Goal: Task Accomplishment & Management: Use online tool/utility

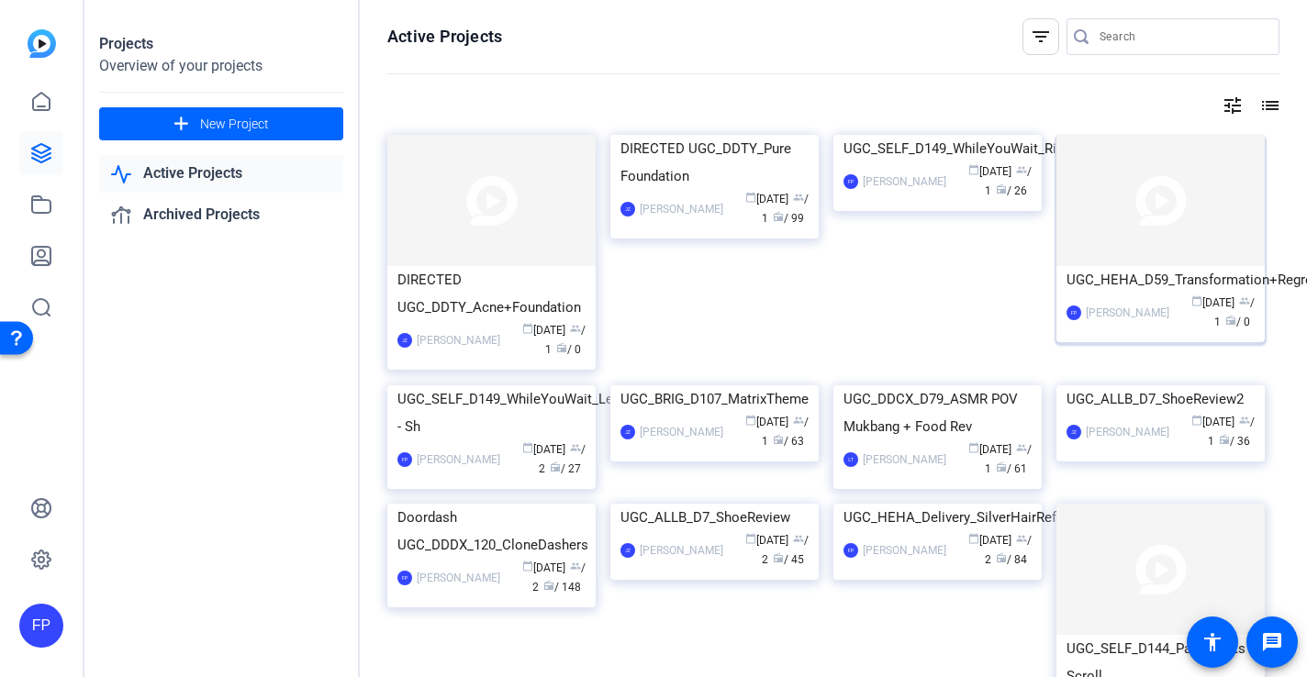
click at [1166, 236] on img at bounding box center [1161, 200] width 208 height 131
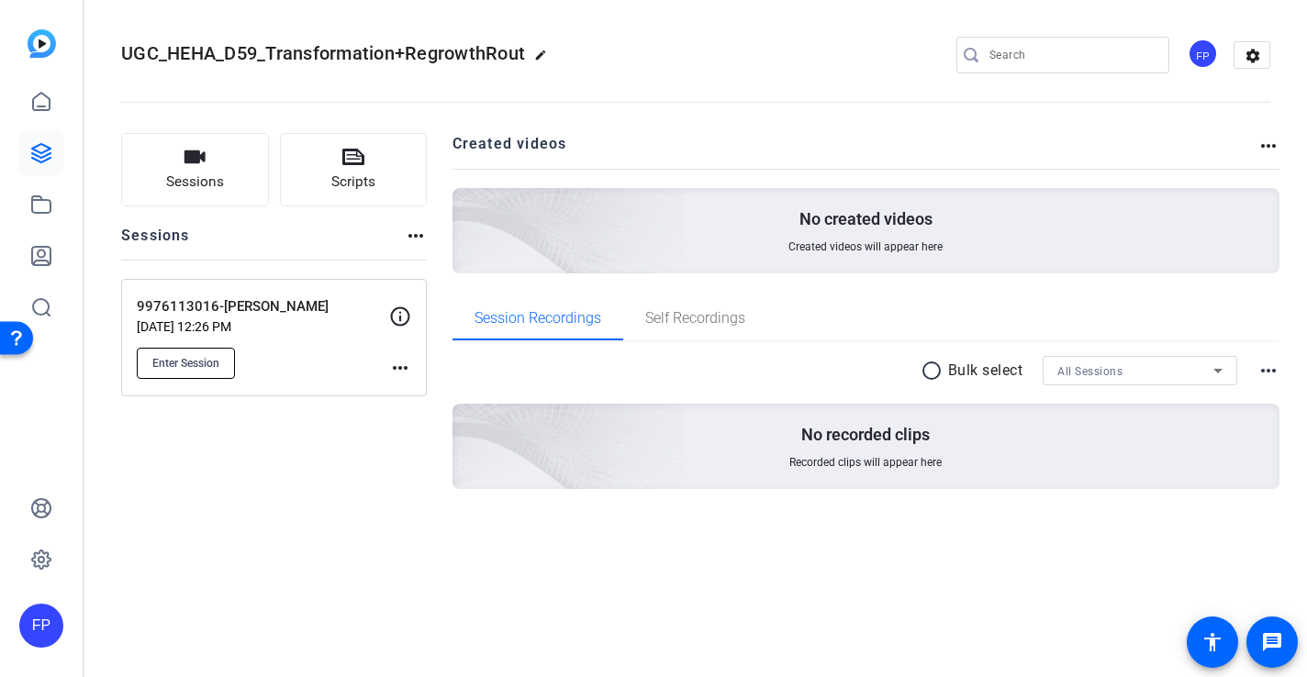
click at [205, 363] on span "Enter Session" at bounding box center [185, 363] width 67 height 15
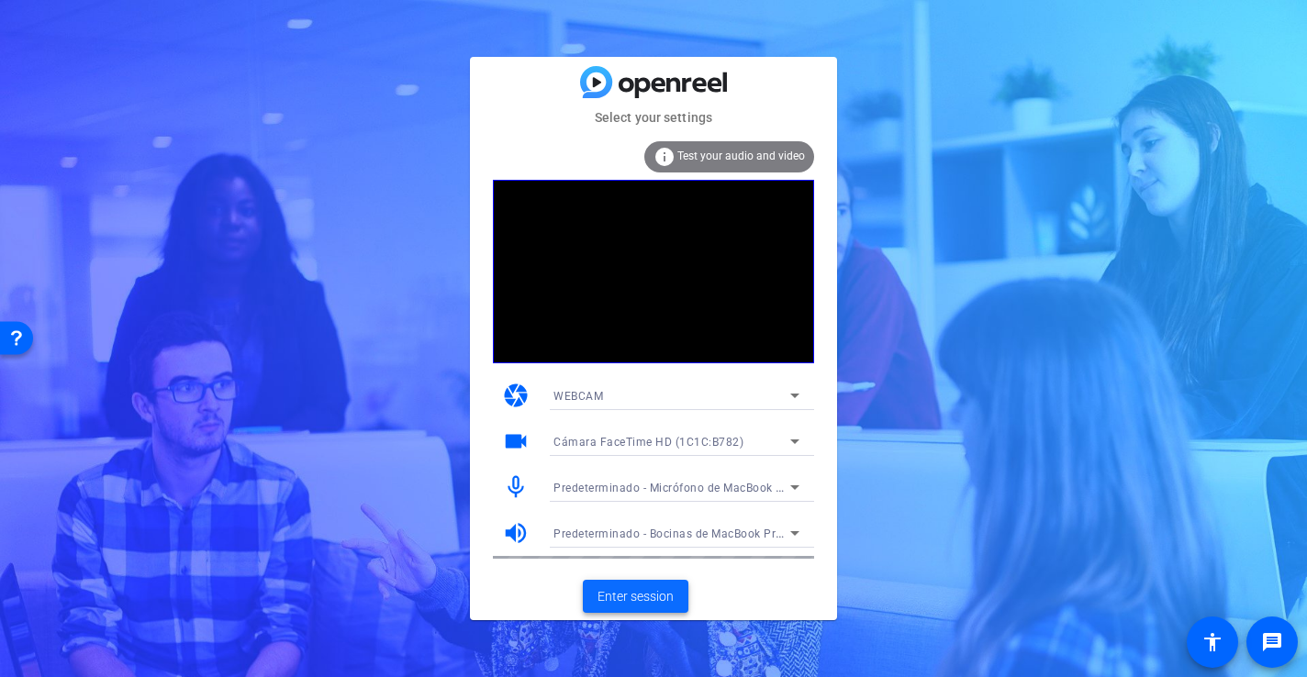
click at [638, 603] on span "Enter session" at bounding box center [636, 596] width 76 height 19
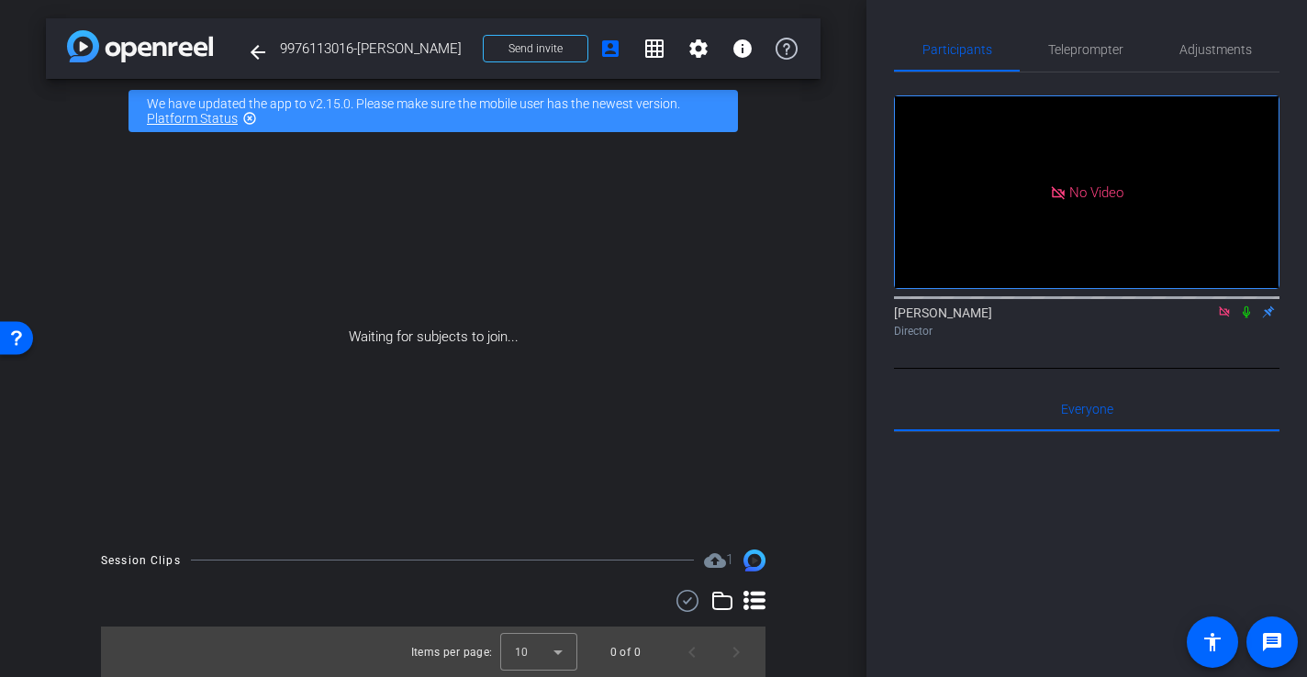
click at [1223, 319] on icon at bounding box center [1224, 312] width 15 height 13
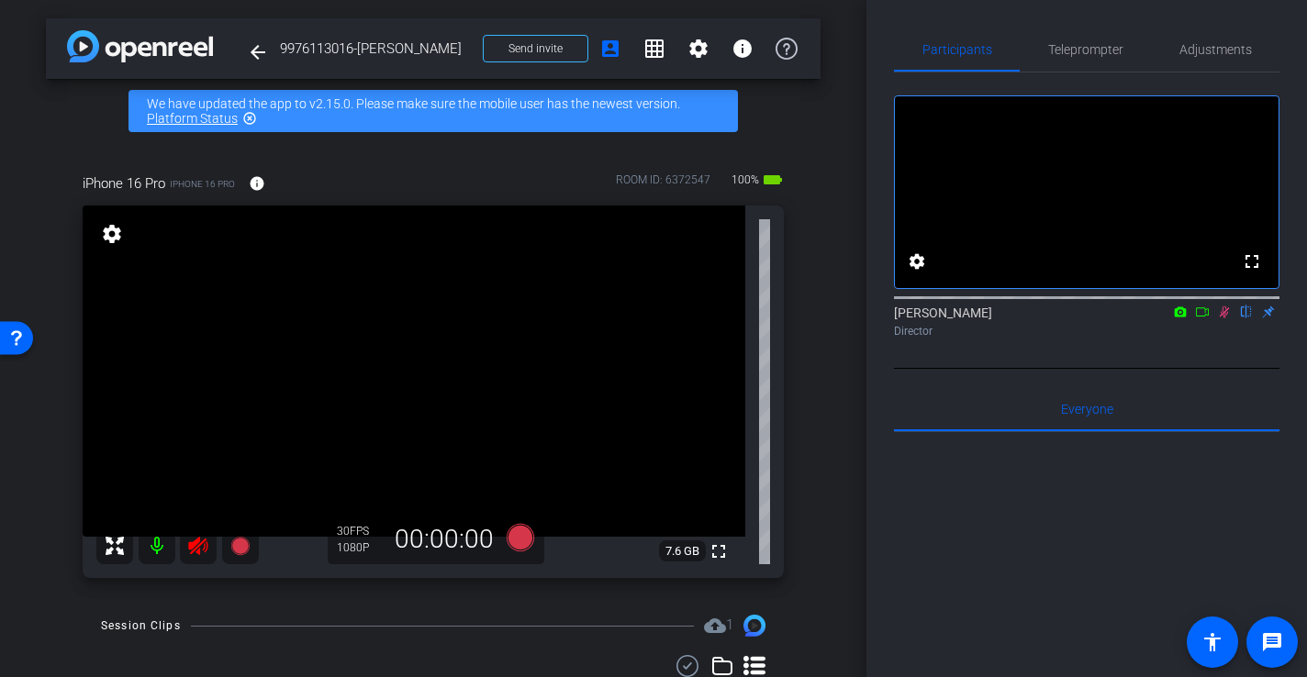
click at [1226, 319] on icon at bounding box center [1224, 312] width 15 height 13
click at [197, 546] on icon at bounding box center [197, 546] width 19 height 18
click at [1222, 48] on span "Adjustments" at bounding box center [1216, 49] width 73 height 13
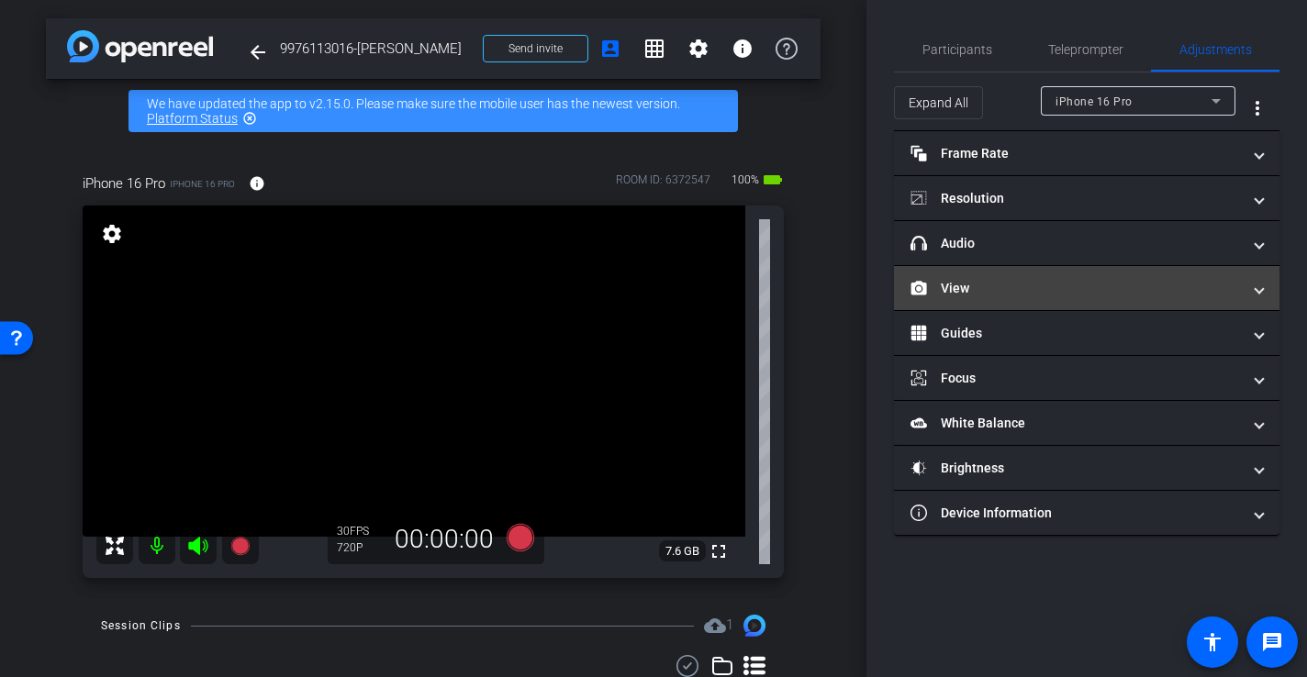
click at [973, 292] on mat-panel-title "View" at bounding box center [1076, 288] width 330 height 19
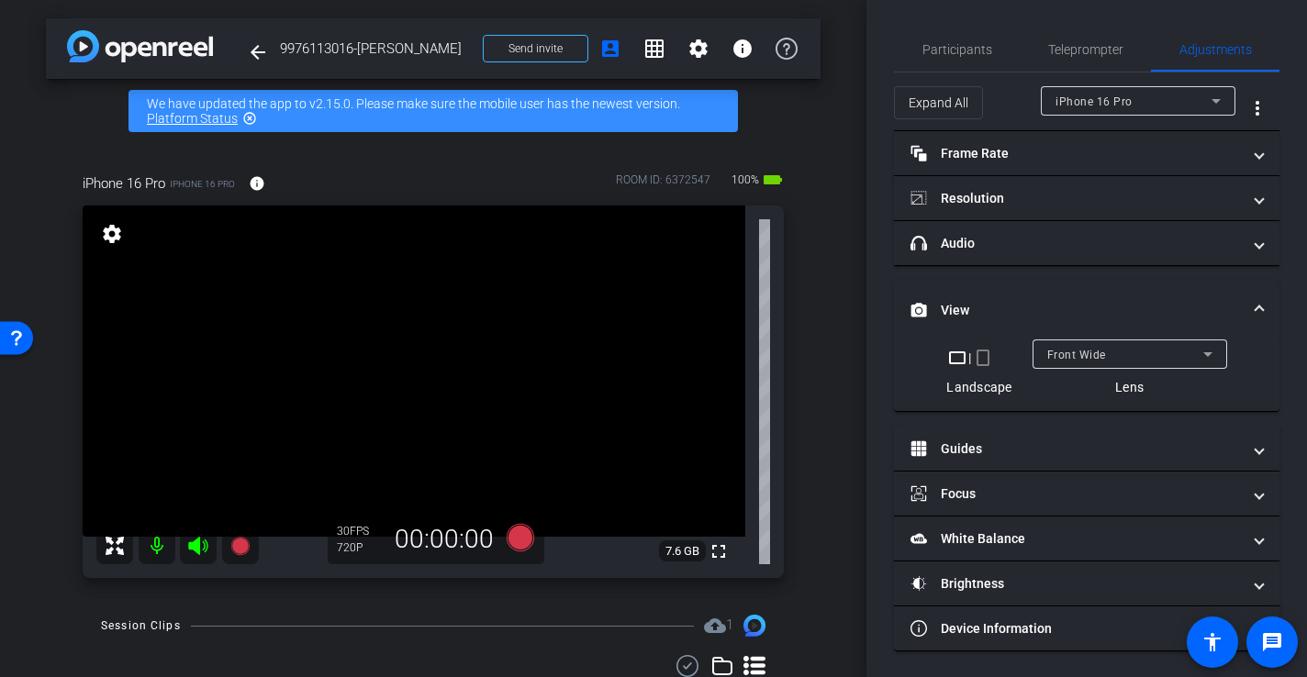
click at [985, 362] on mat-icon "crop_portrait" at bounding box center [983, 358] width 22 height 22
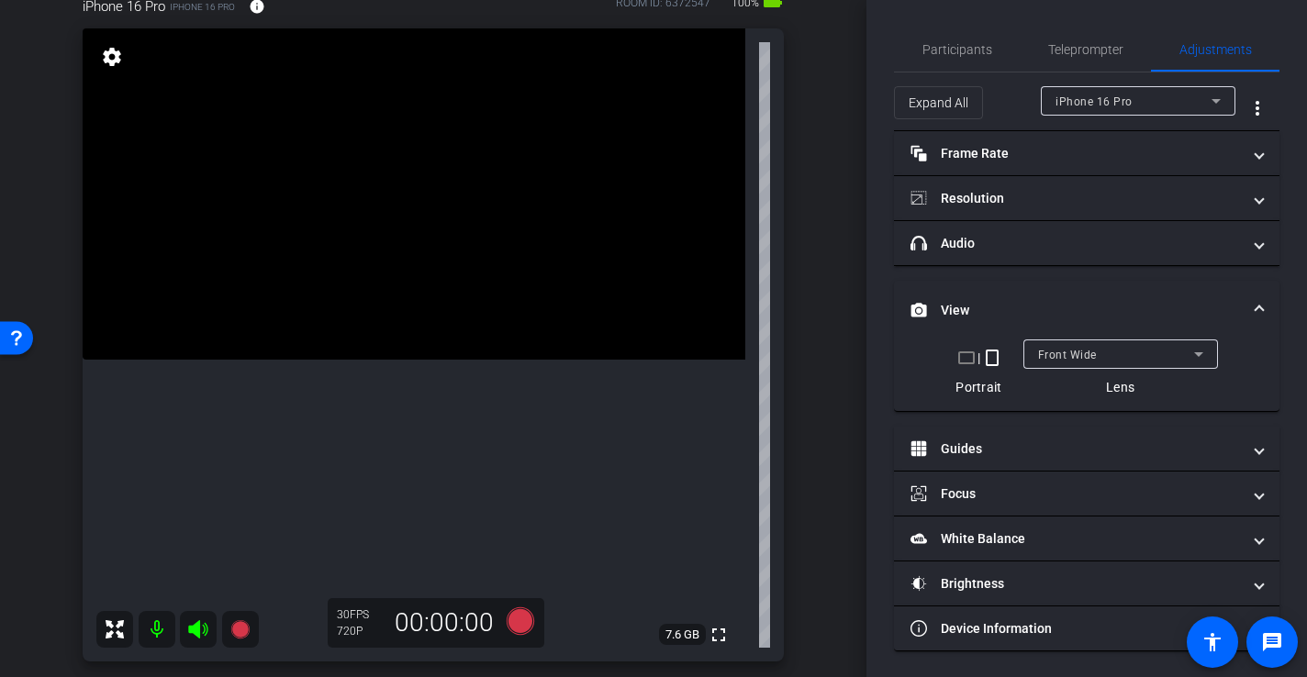
scroll to position [189, 0]
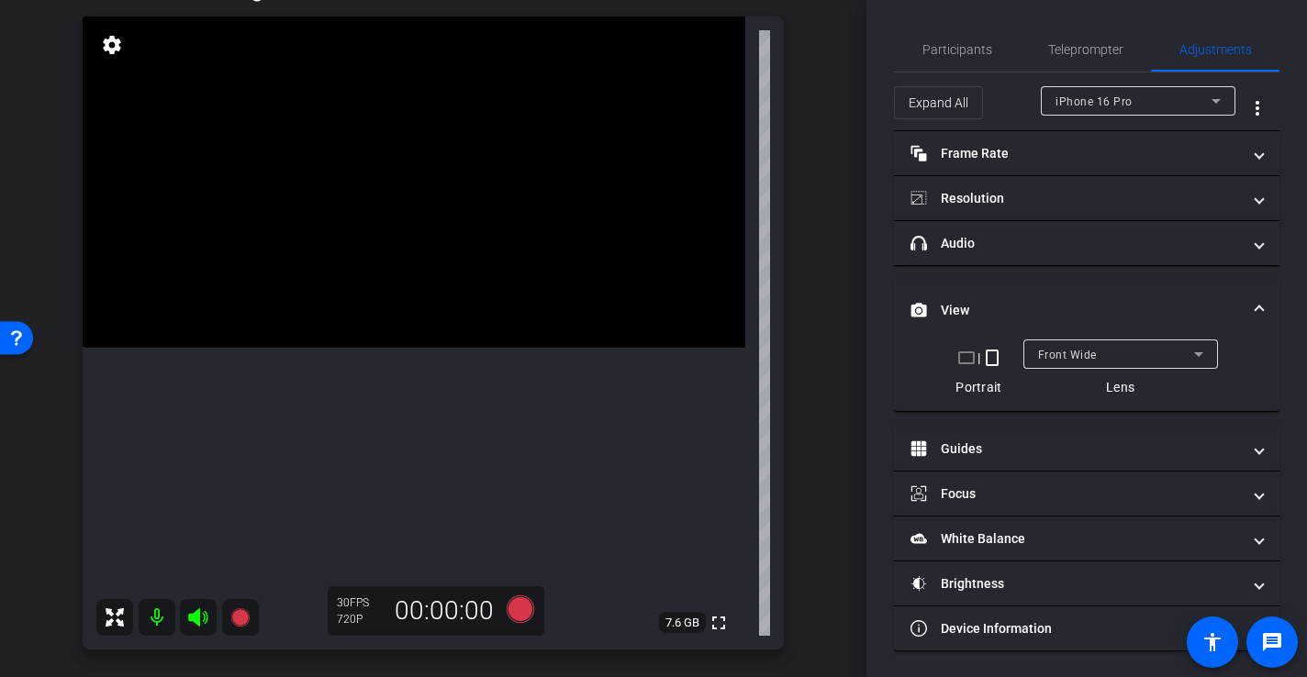
click at [1083, 361] on span "Front Wide" at bounding box center [1067, 355] width 59 height 13
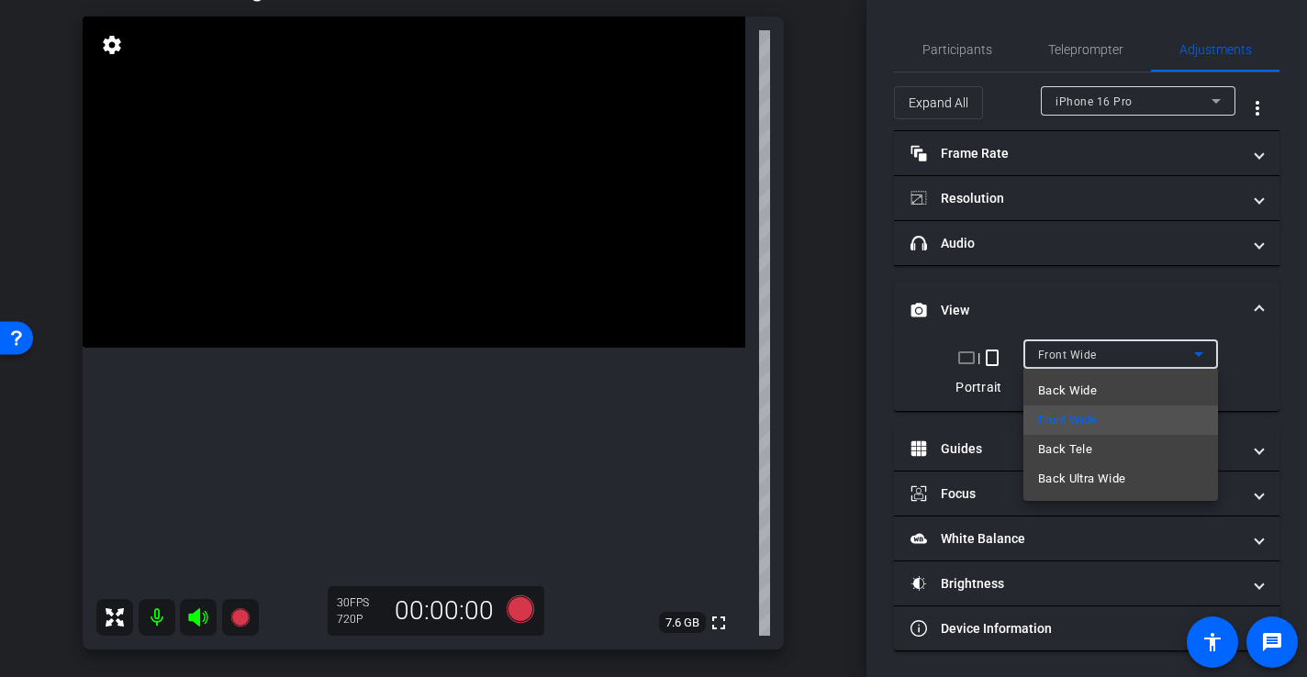
click at [1083, 361] on div at bounding box center [653, 338] width 1307 height 677
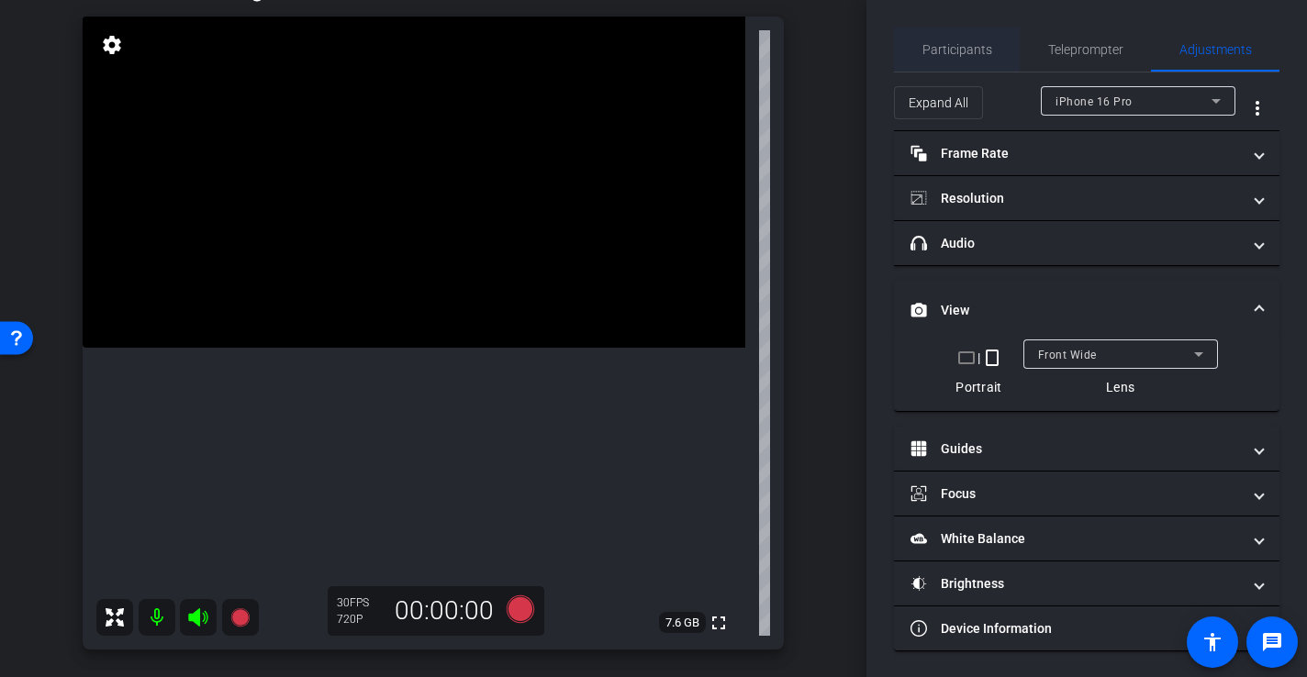
click at [948, 49] on span "Participants" at bounding box center [958, 49] width 70 height 13
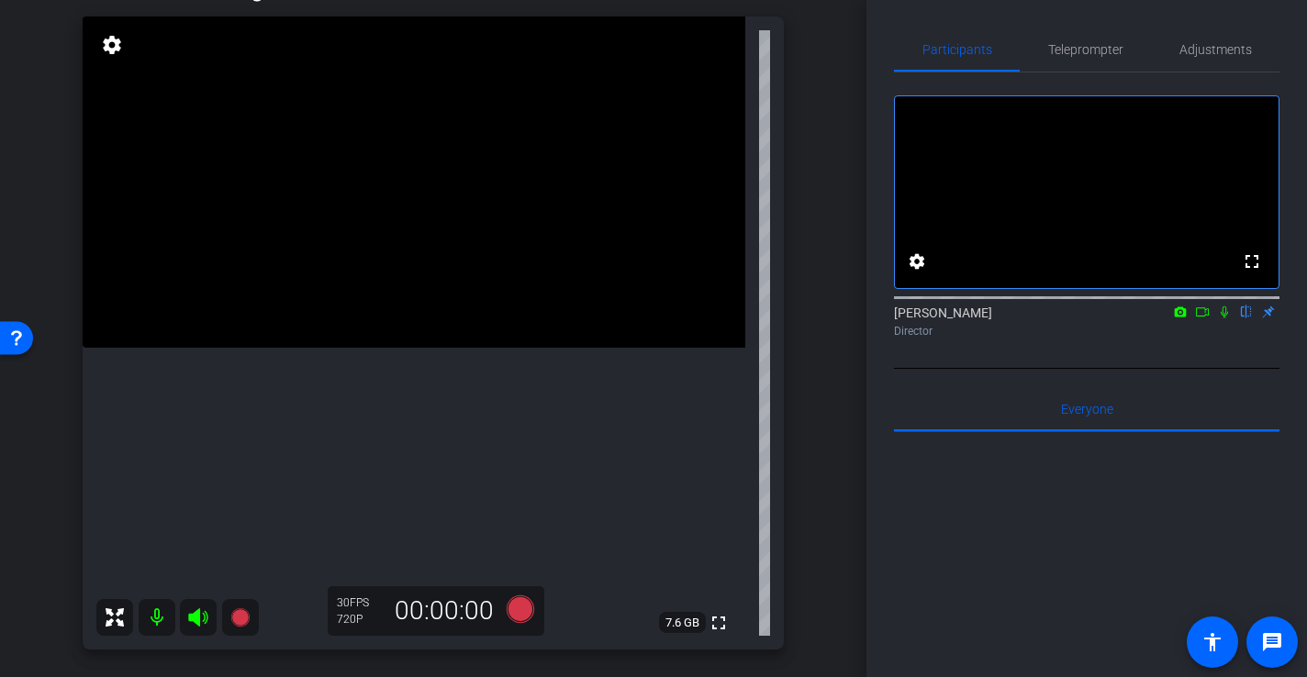
scroll to position [191, 0]
click at [1222, 59] on span "Adjustments" at bounding box center [1216, 50] width 73 height 44
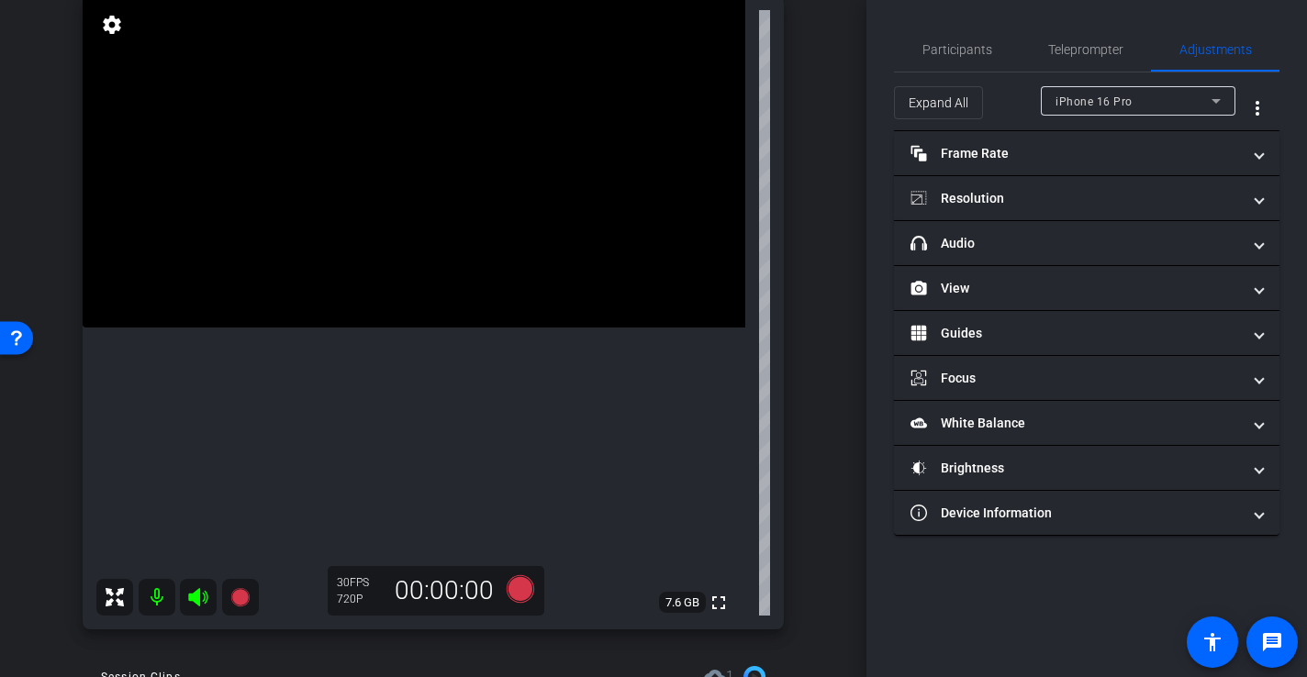
scroll to position [207, 0]
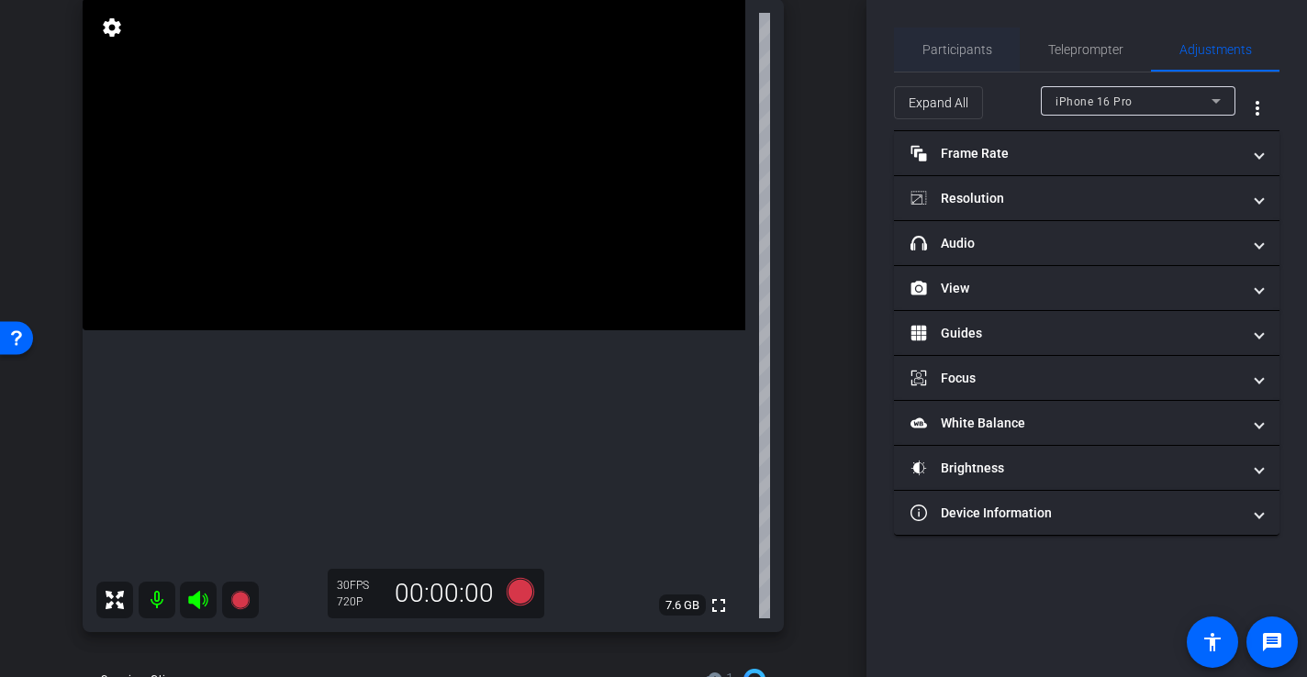
click at [967, 43] on span "Participants" at bounding box center [958, 49] width 70 height 13
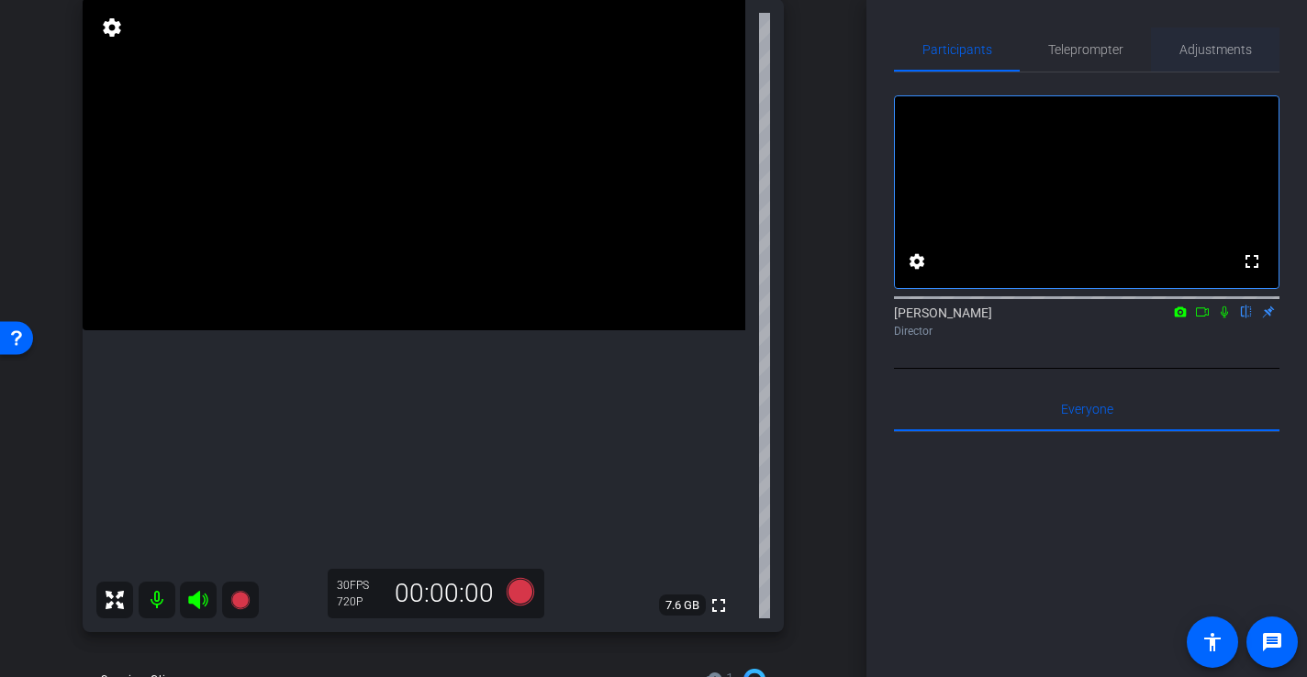
click at [1225, 46] on span "Adjustments" at bounding box center [1216, 49] width 73 height 13
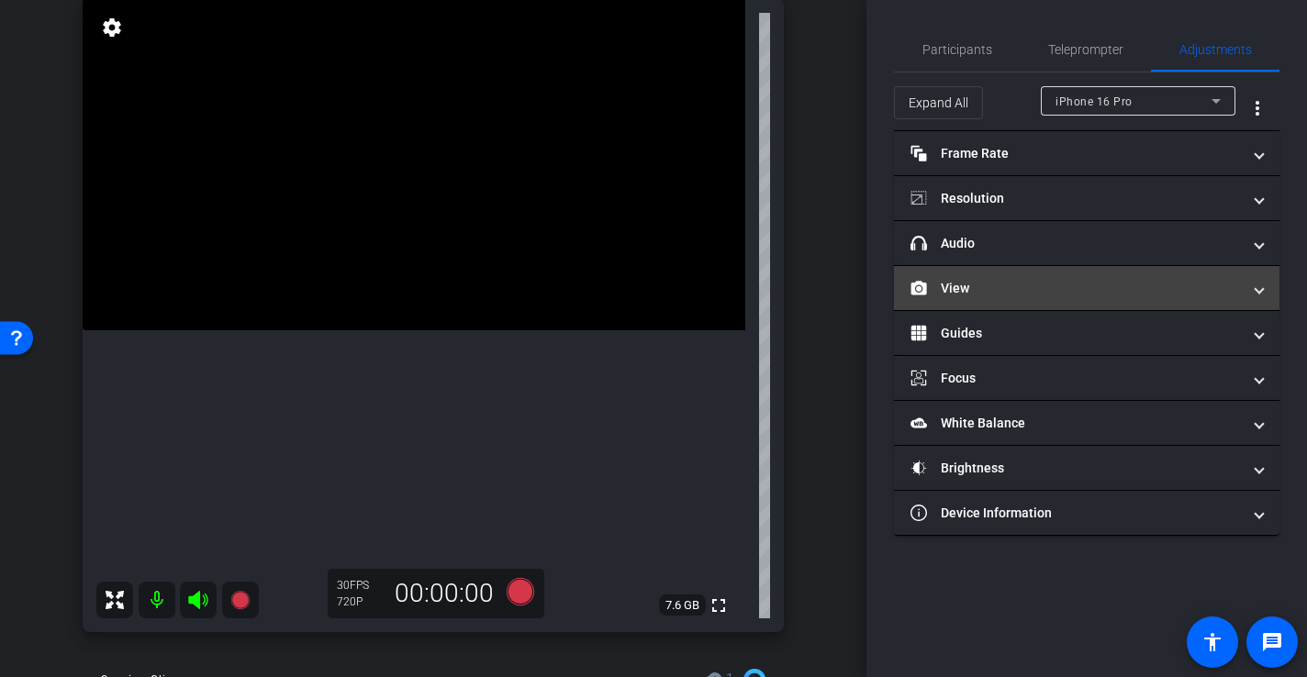
click at [993, 281] on mat-panel-title "View" at bounding box center [1076, 288] width 330 height 19
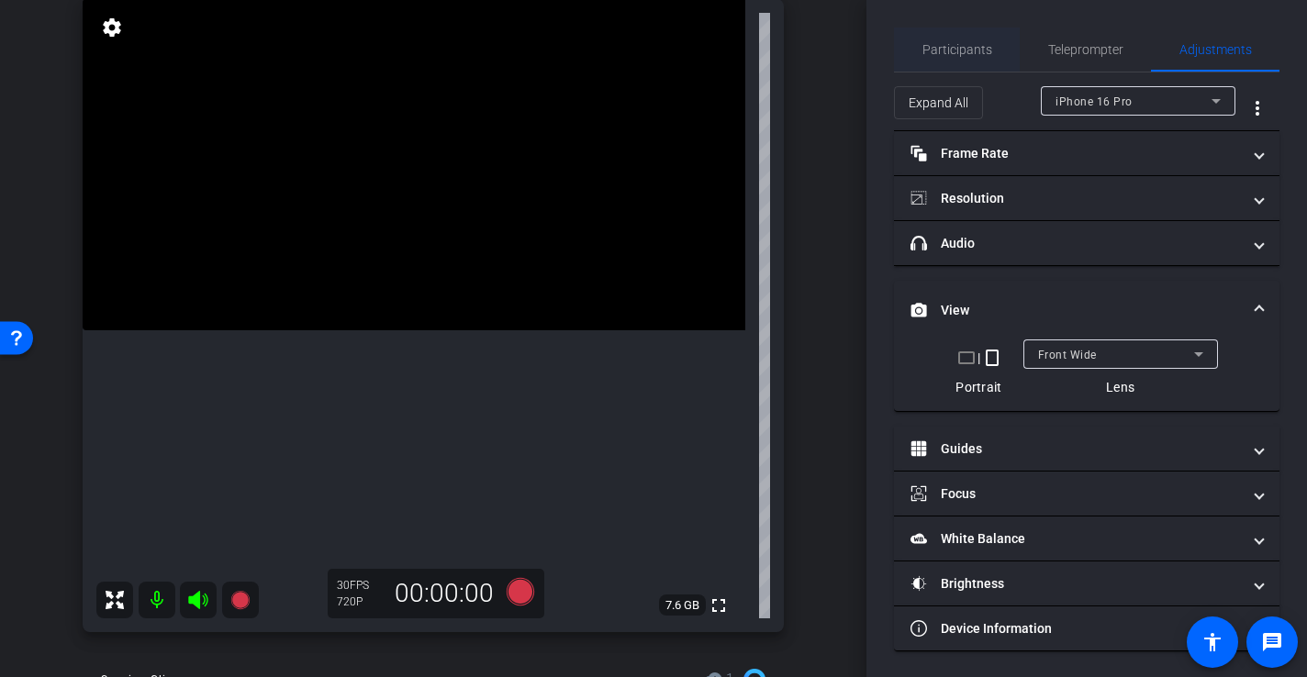
click at [966, 50] on span "Participants" at bounding box center [958, 49] width 70 height 13
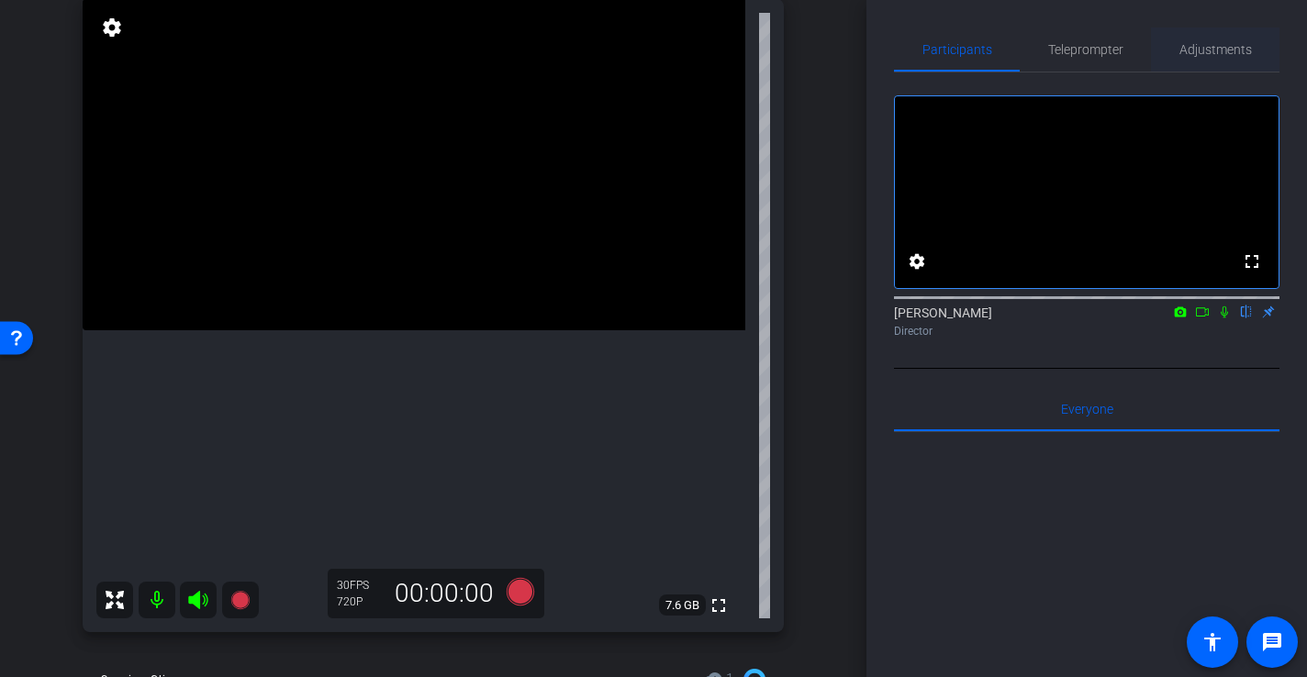
click at [1224, 51] on span "Adjustments" at bounding box center [1216, 49] width 73 height 13
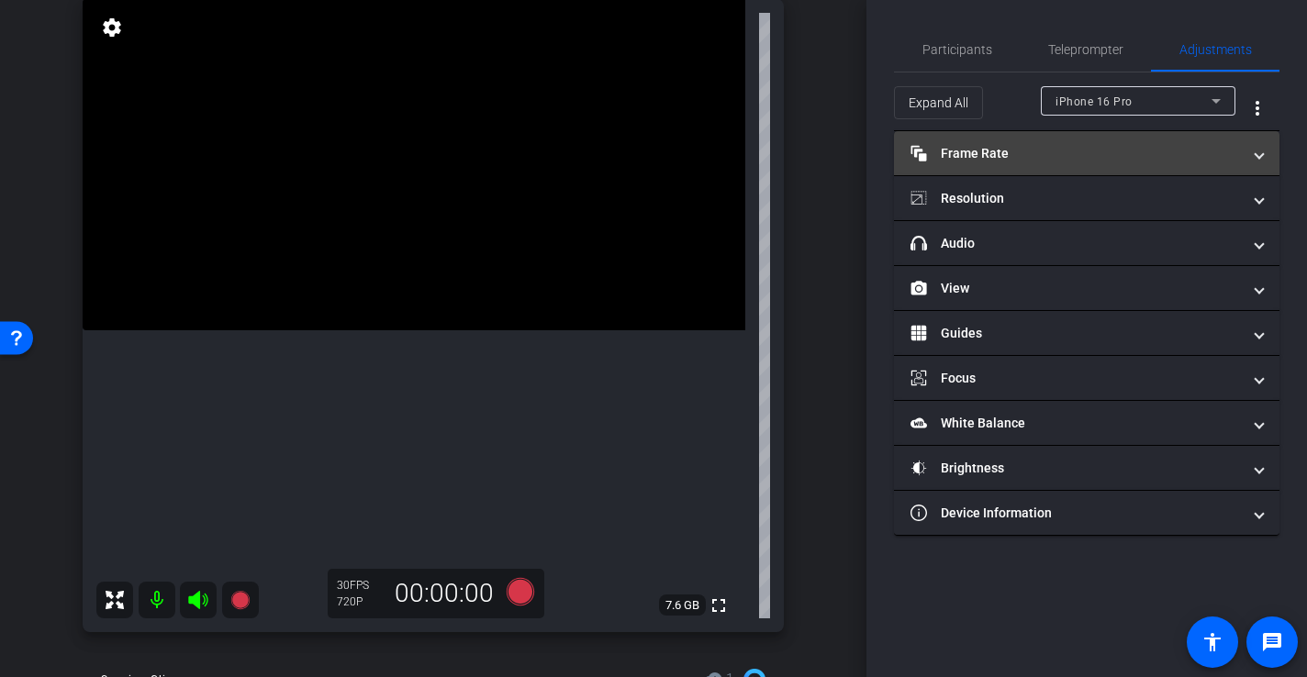
click at [971, 141] on mat-expansion-panel-header "Frame Rate Frame Rate" at bounding box center [1087, 153] width 386 height 44
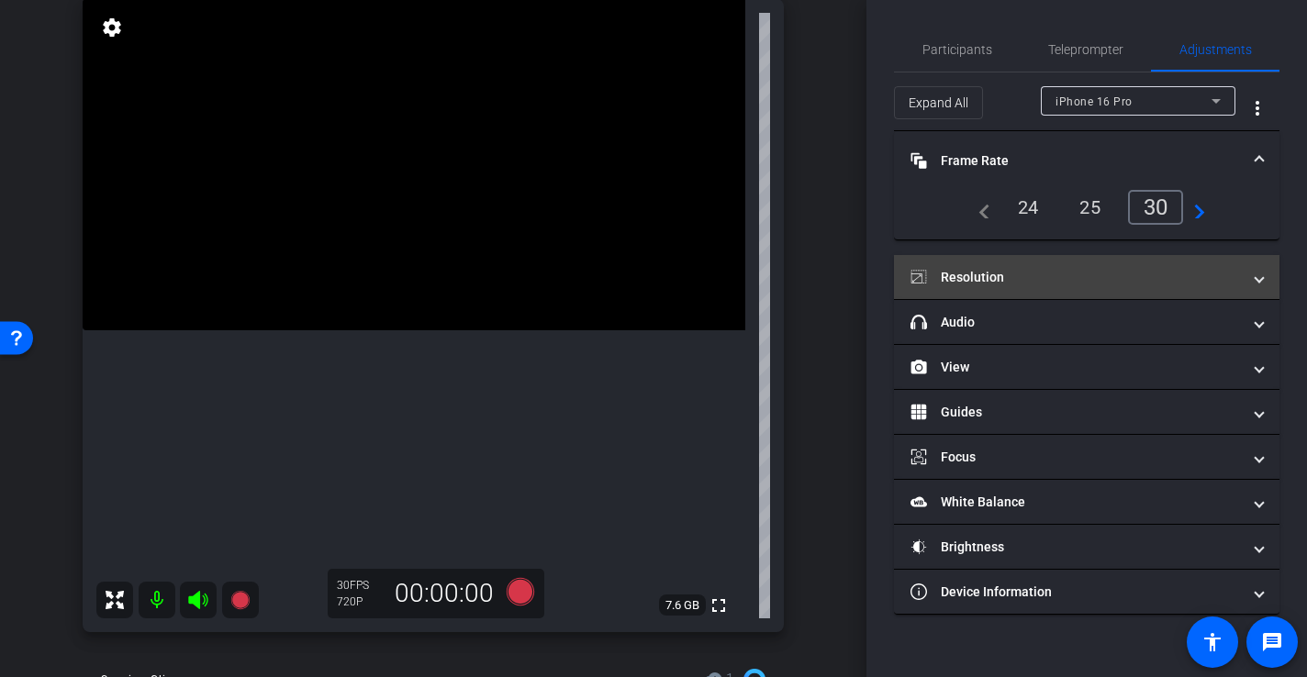
click at [971, 284] on mat-panel-title "Resolution" at bounding box center [1076, 277] width 330 height 19
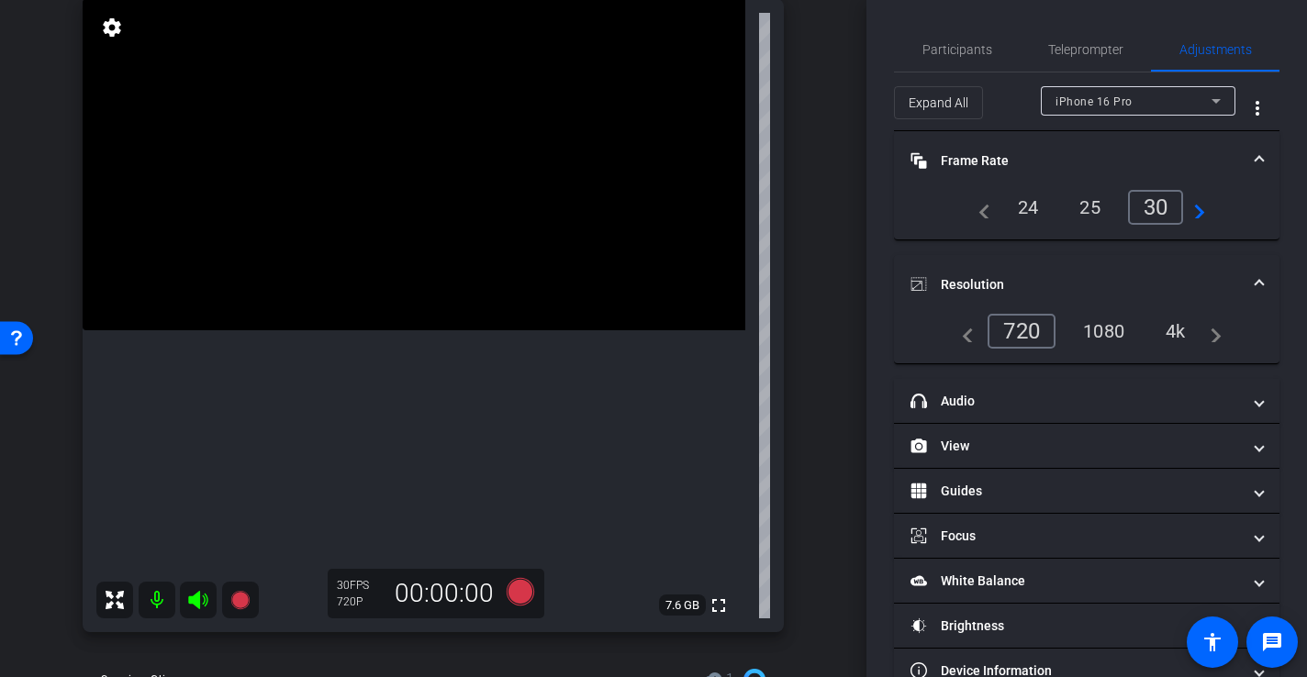
click at [1101, 320] on div "1080" at bounding box center [1103, 331] width 69 height 31
click at [977, 52] on span "Participants" at bounding box center [958, 49] width 70 height 13
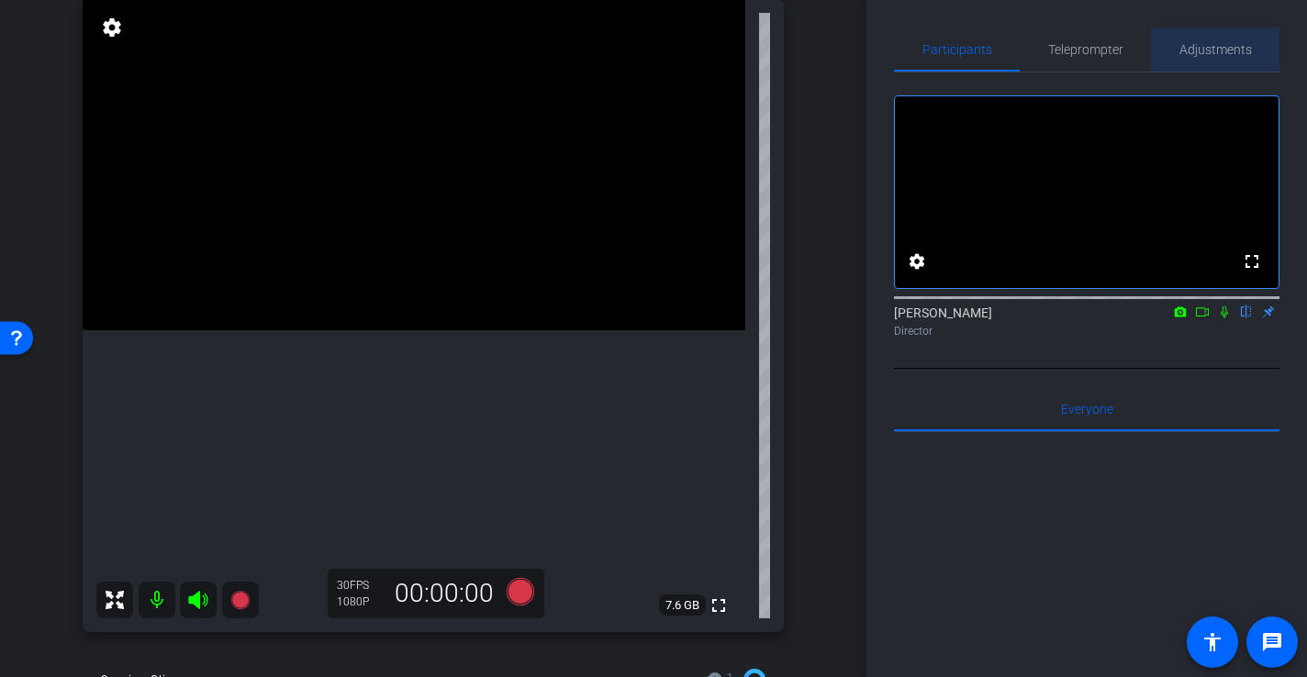
click at [1185, 54] on span "Adjustments" at bounding box center [1216, 49] width 73 height 13
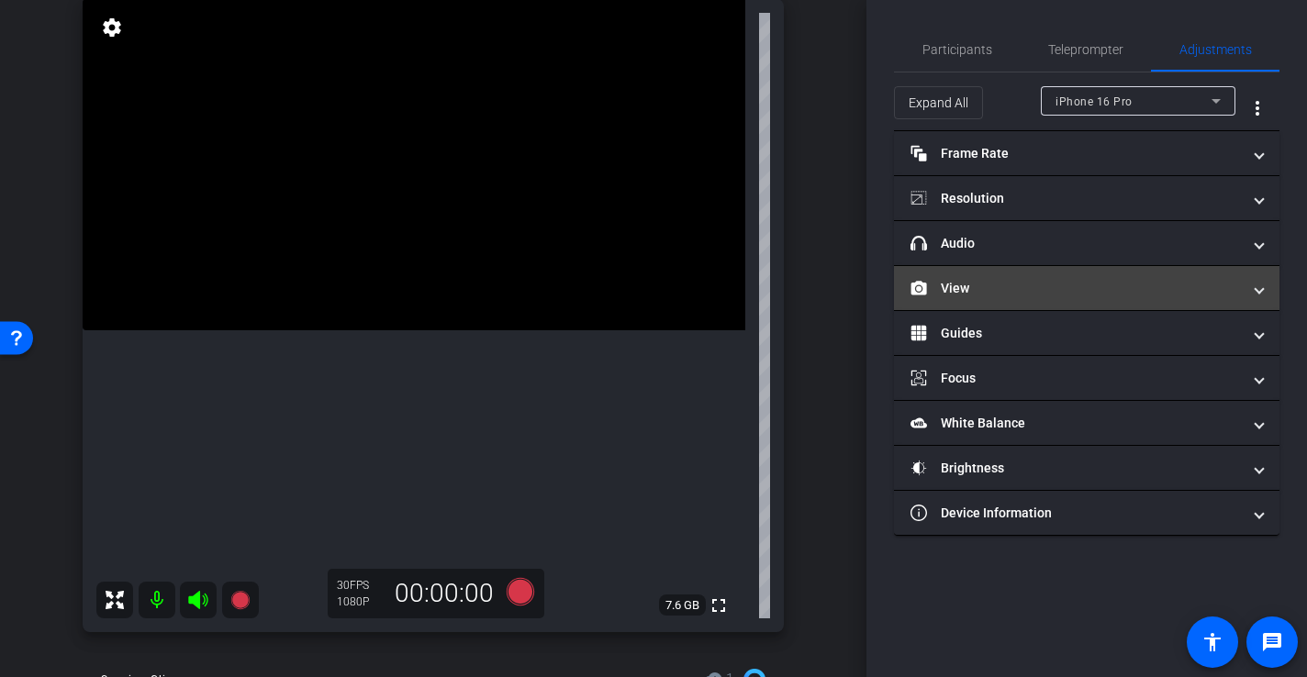
click at [976, 295] on mat-panel-title "View" at bounding box center [1076, 288] width 330 height 19
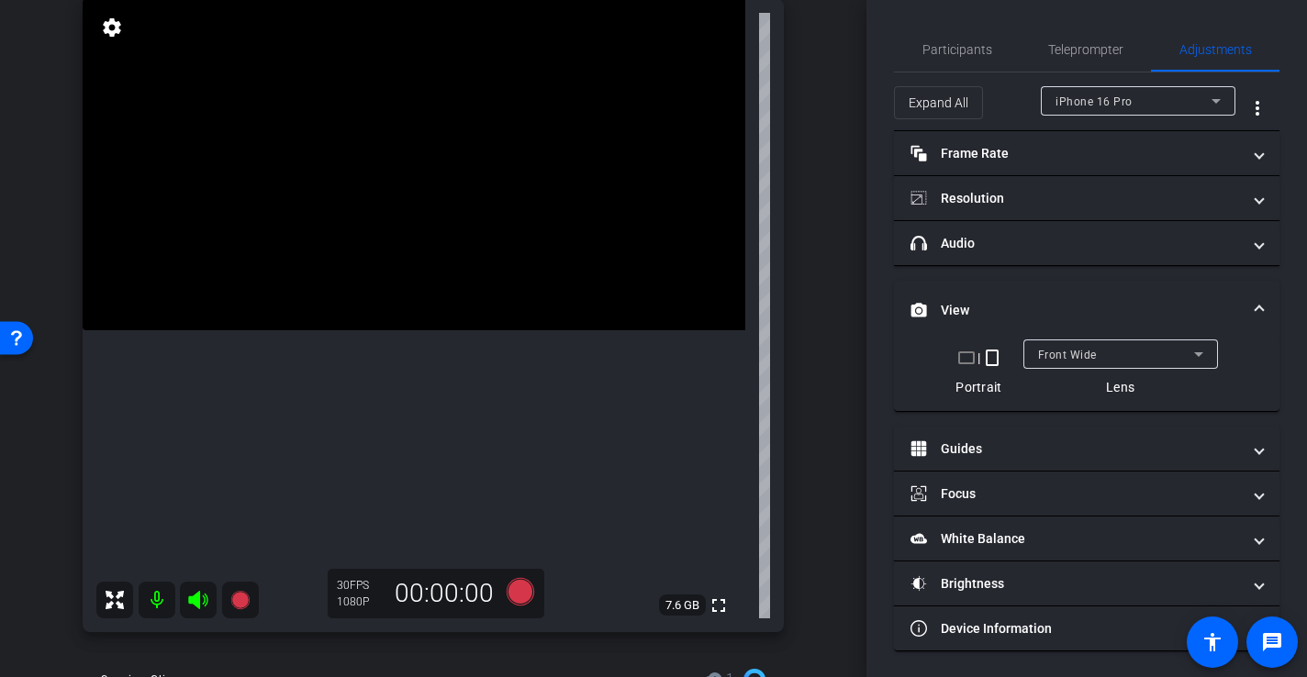
click at [1109, 355] on div "Front Wide" at bounding box center [1116, 354] width 156 height 23
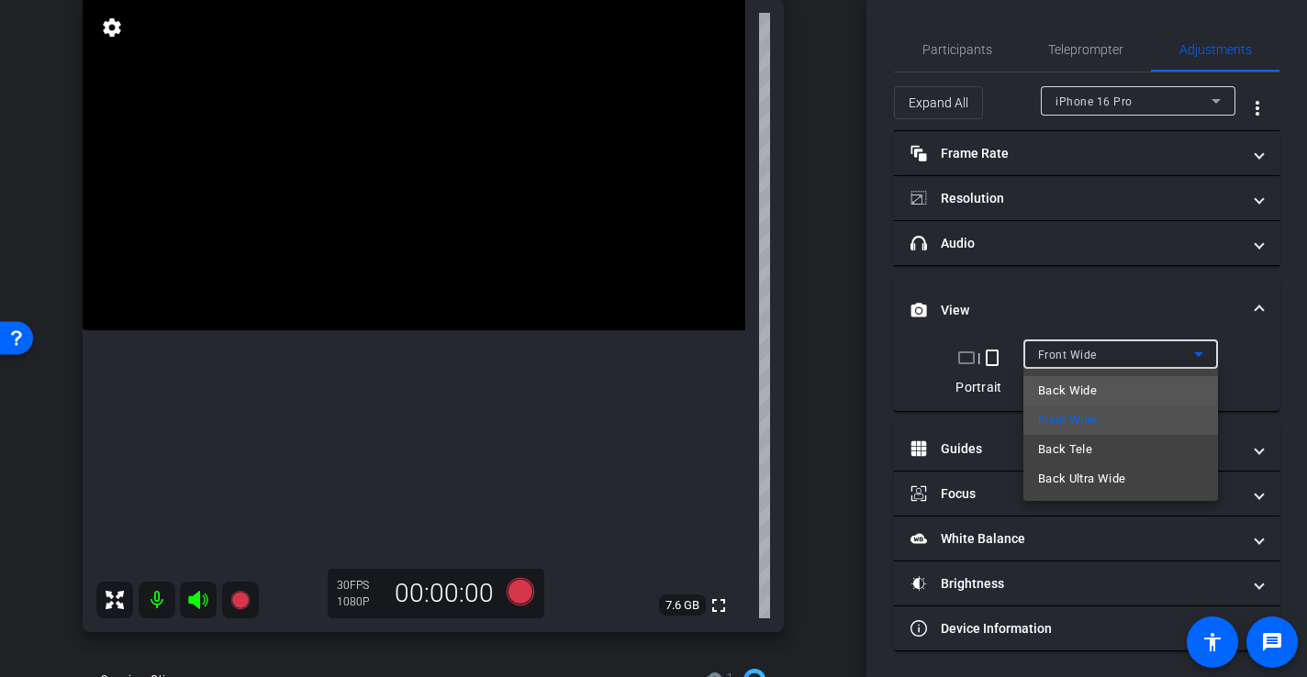
click at [1113, 388] on mat-option "Back Wide" at bounding box center [1121, 390] width 195 height 29
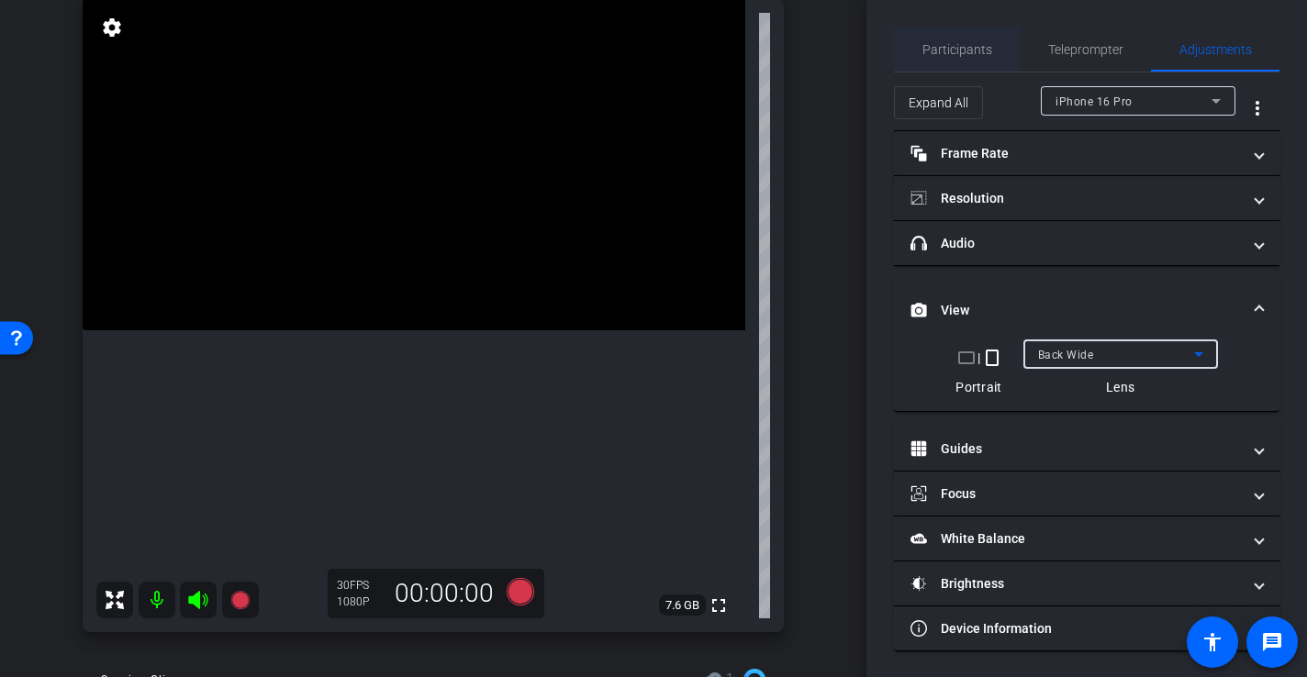
click at [960, 50] on span "Participants" at bounding box center [958, 49] width 70 height 13
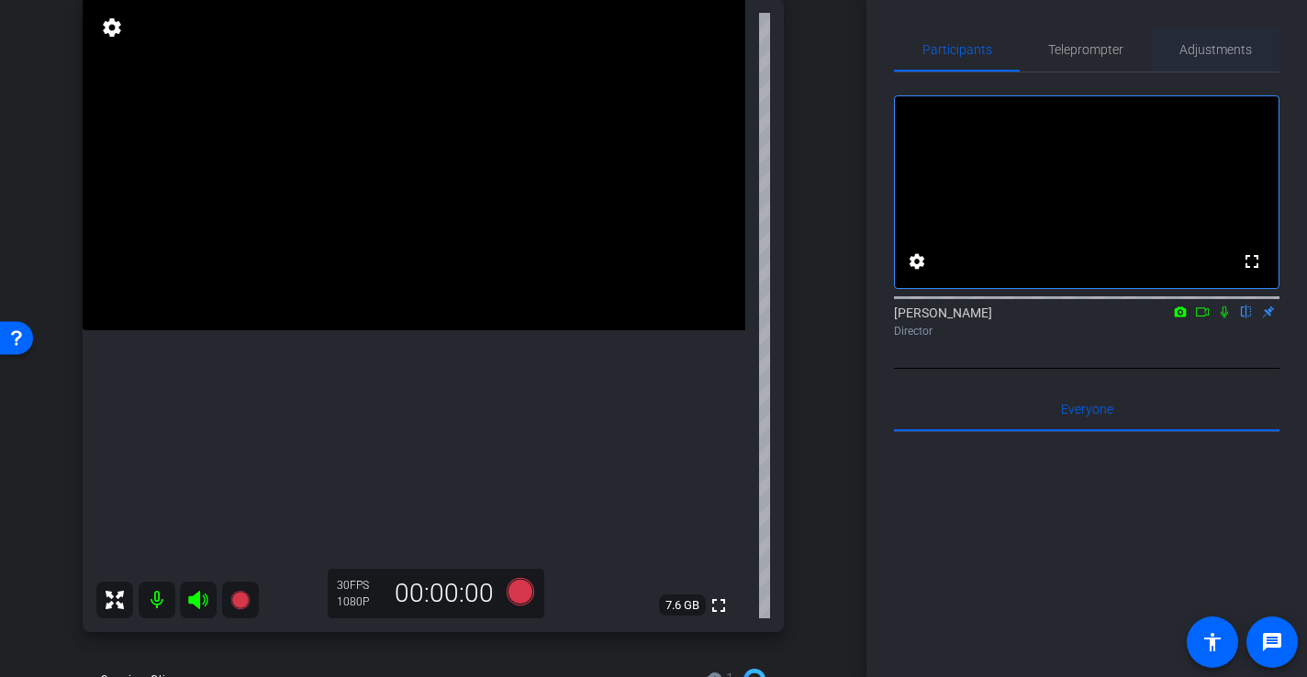
click at [1202, 51] on span "Adjustments" at bounding box center [1216, 49] width 73 height 13
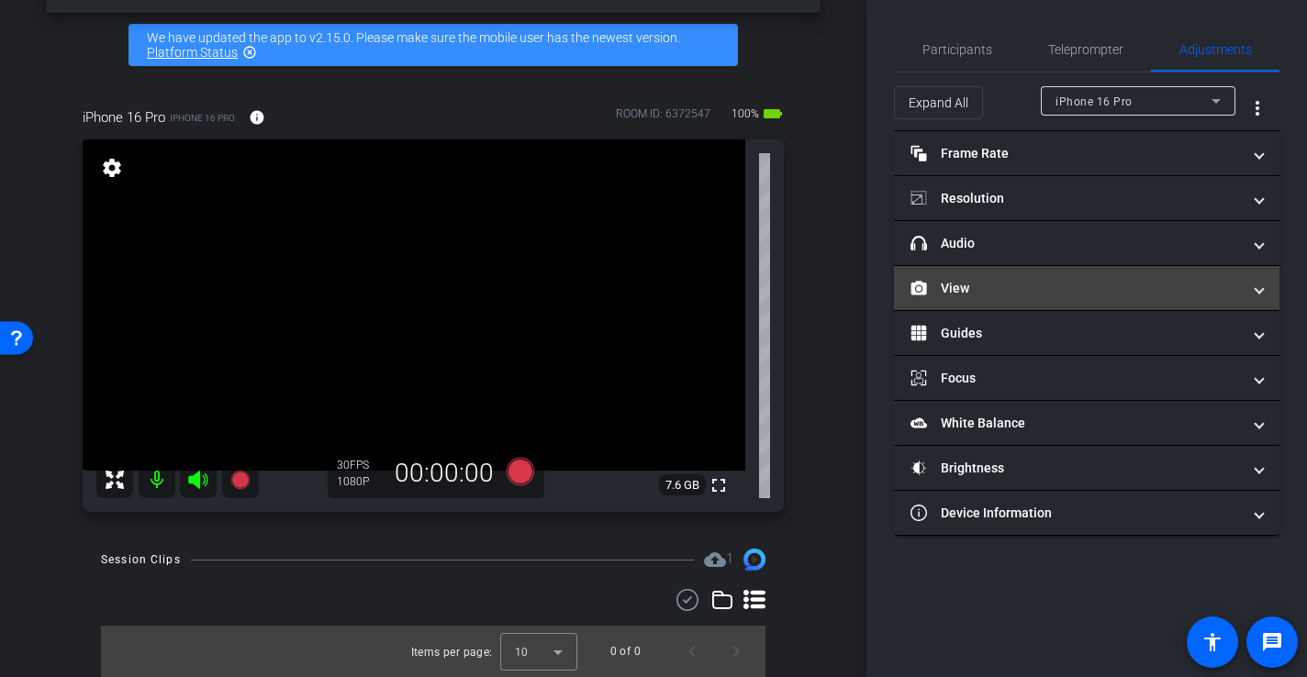
scroll to position [66, 0]
click at [979, 287] on mat-panel-title "View" at bounding box center [1076, 288] width 330 height 19
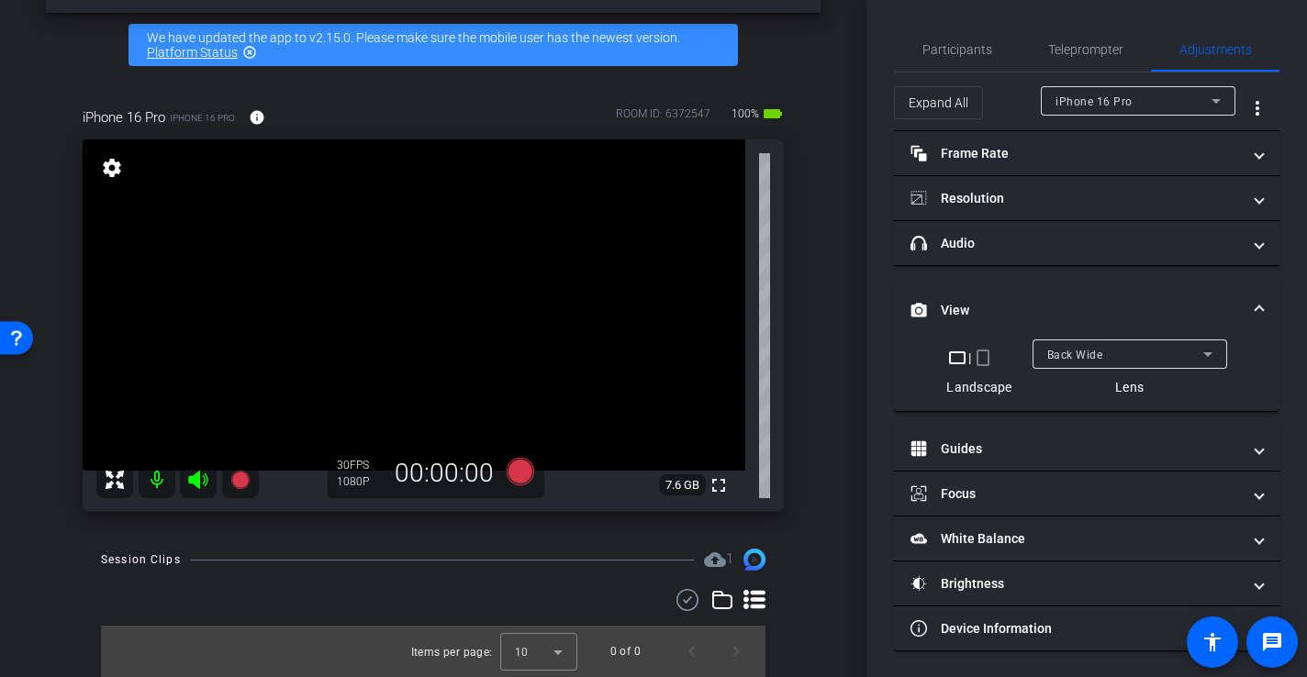
click at [1132, 341] on div "Back Wide" at bounding box center [1129, 354] width 165 height 29
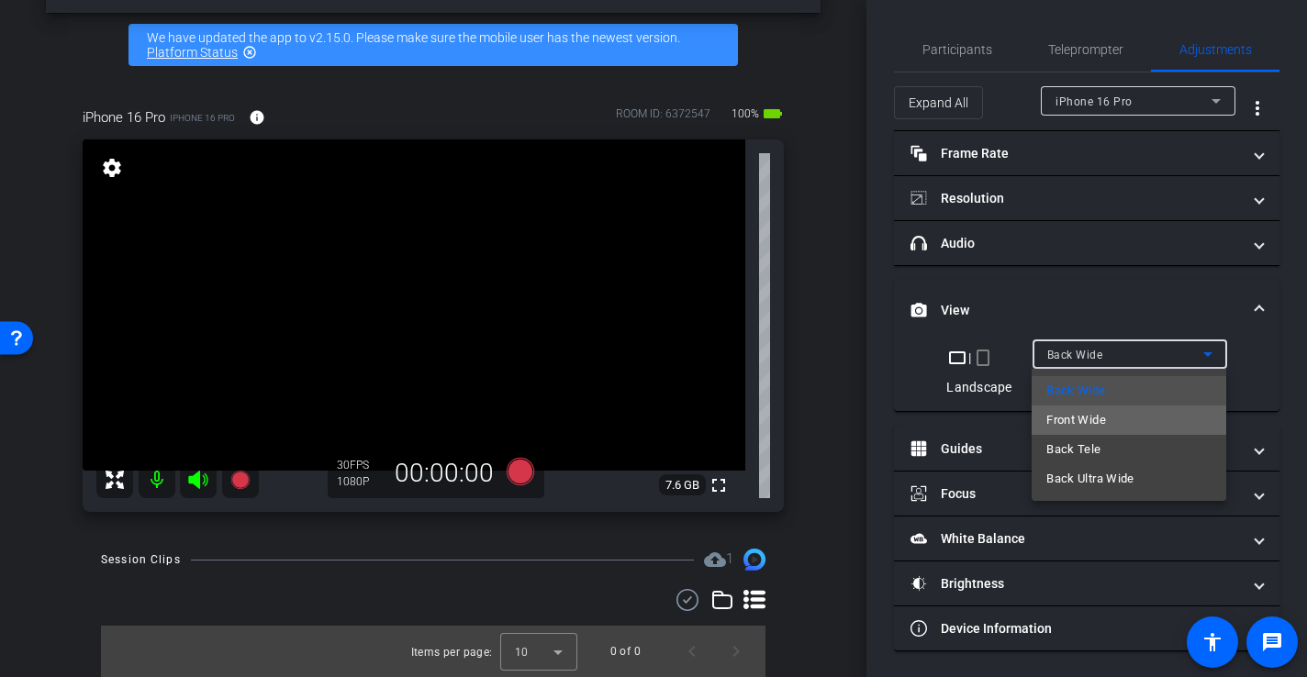
click at [1130, 415] on mat-option "Front Wide" at bounding box center [1129, 420] width 195 height 29
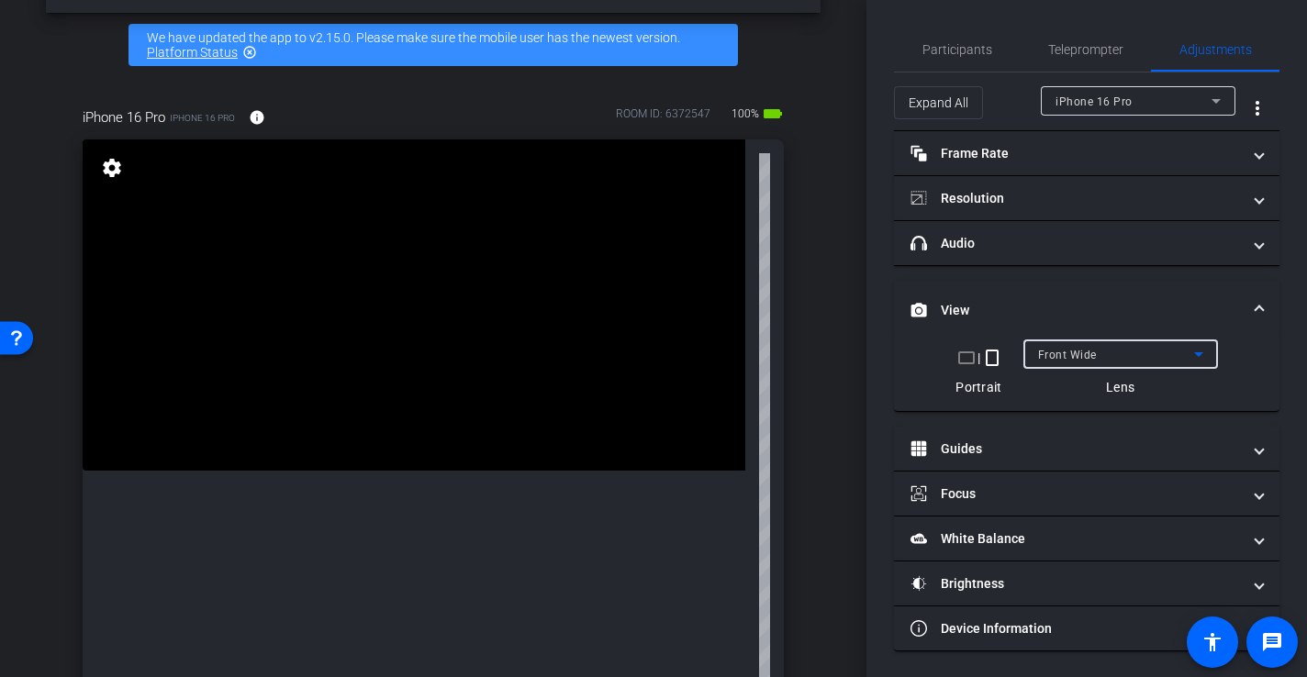
scroll to position [207, 0]
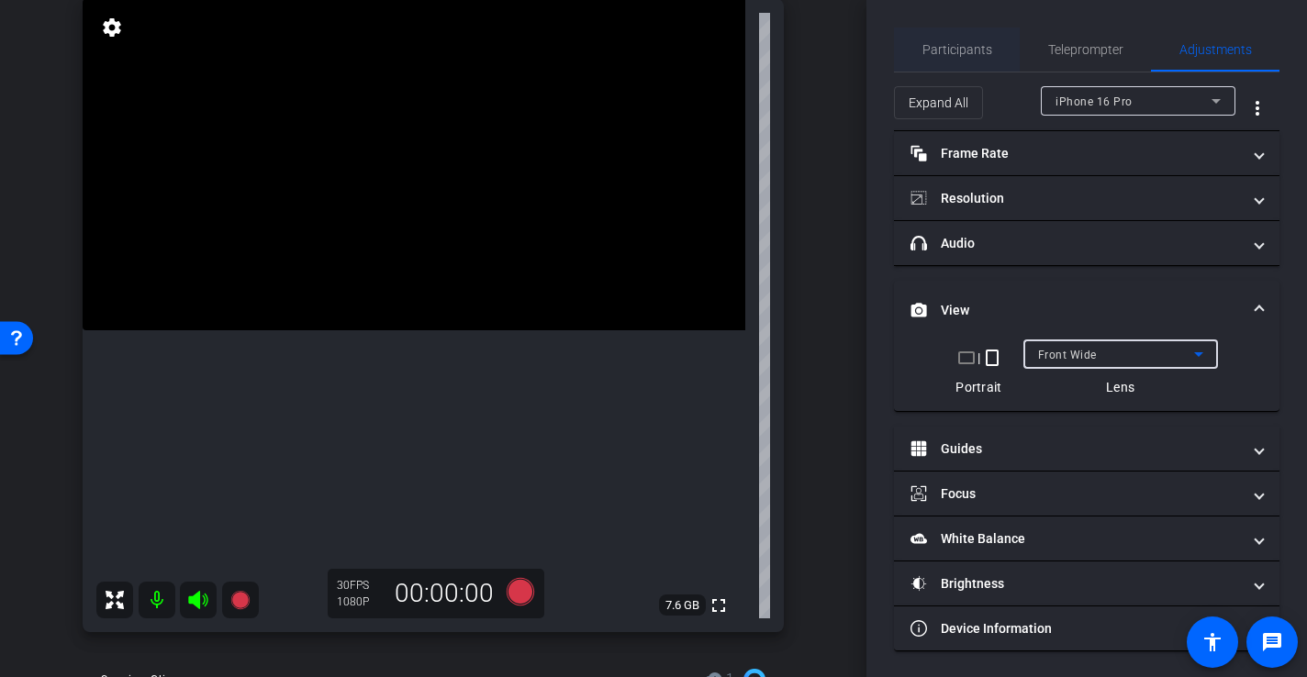
click at [971, 57] on span "Participants" at bounding box center [958, 50] width 70 height 44
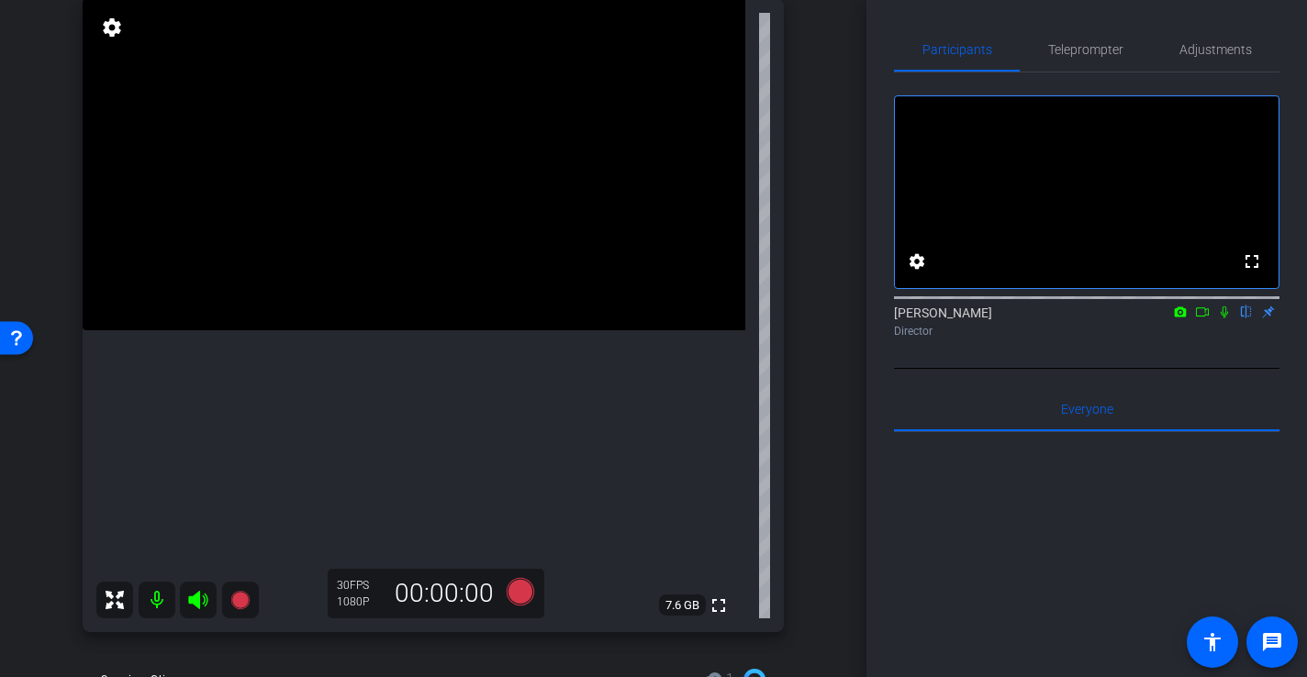
click at [1224, 319] on icon at bounding box center [1224, 312] width 15 height 13
click at [1222, 319] on icon at bounding box center [1224, 312] width 15 height 13
click at [750, 303] on div "fullscreen settings 7.6 GB" at bounding box center [433, 315] width 701 height 633
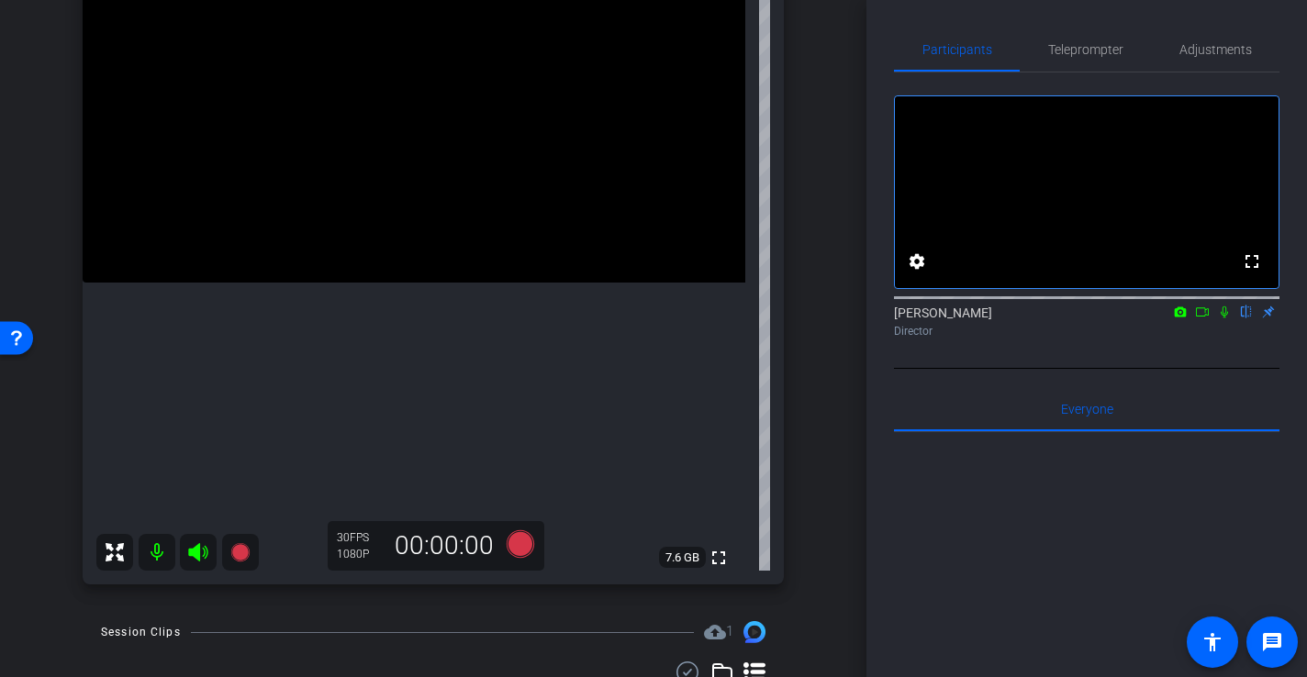
scroll to position [247, 0]
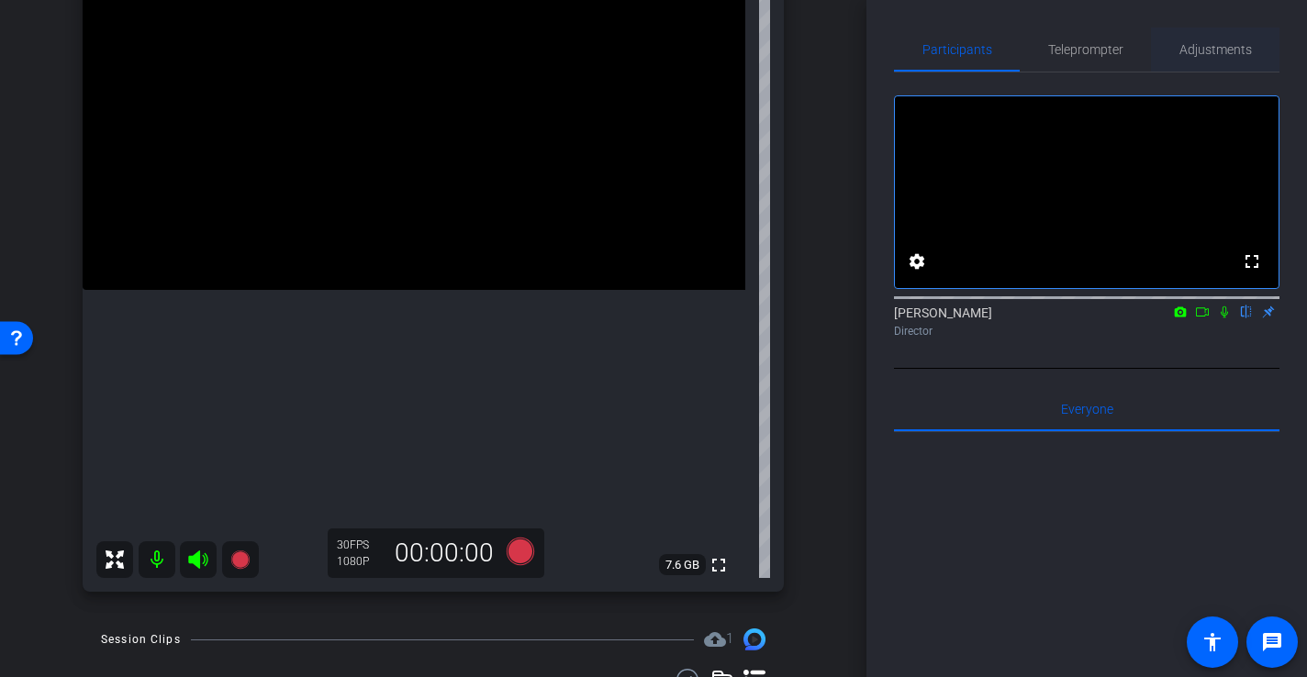
click at [1214, 56] on span "Adjustments" at bounding box center [1216, 49] width 73 height 13
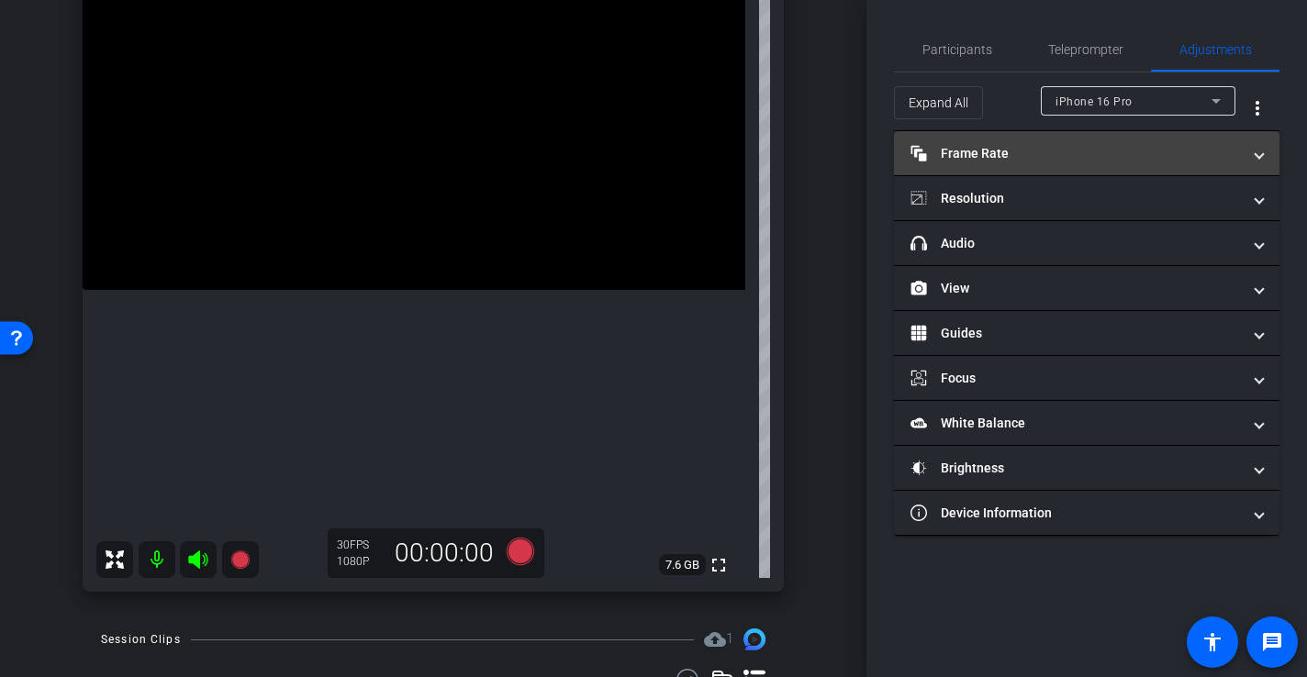
click at [995, 140] on mat-expansion-panel-header "Frame Rate Frame Rate" at bounding box center [1087, 153] width 386 height 44
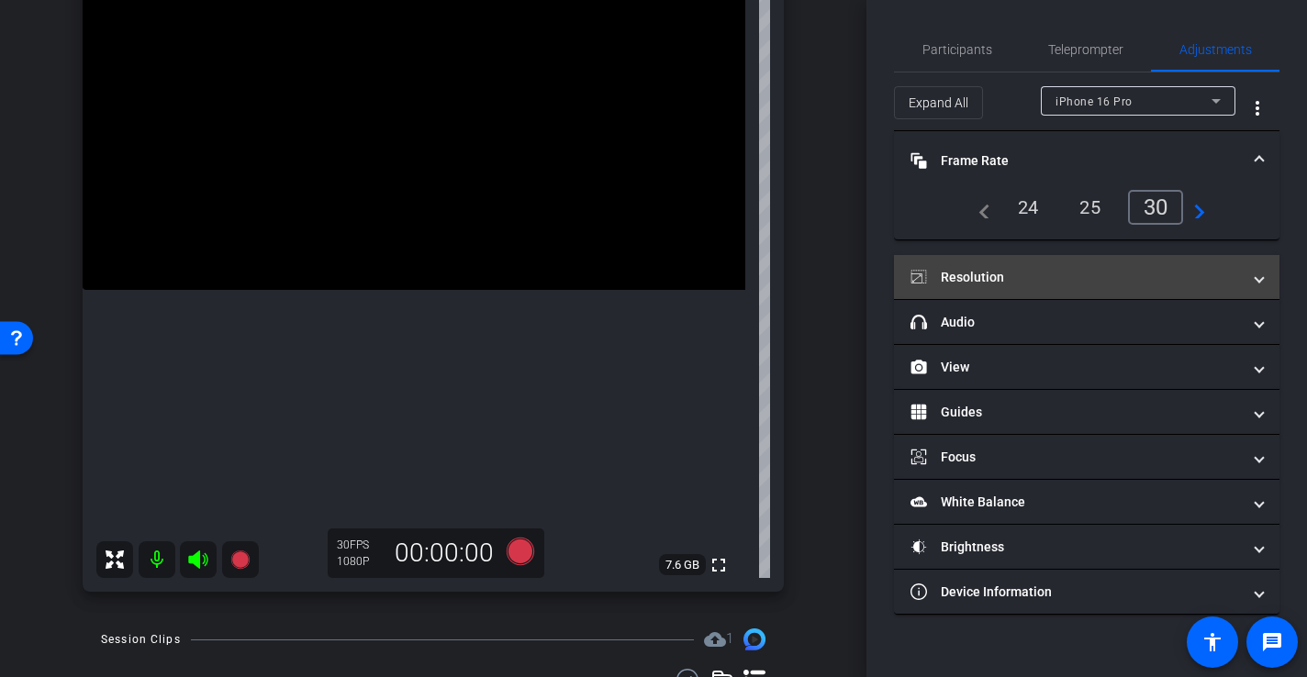
click at [957, 274] on mat-panel-title "Resolution" at bounding box center [1076, 277] width 330 height 19
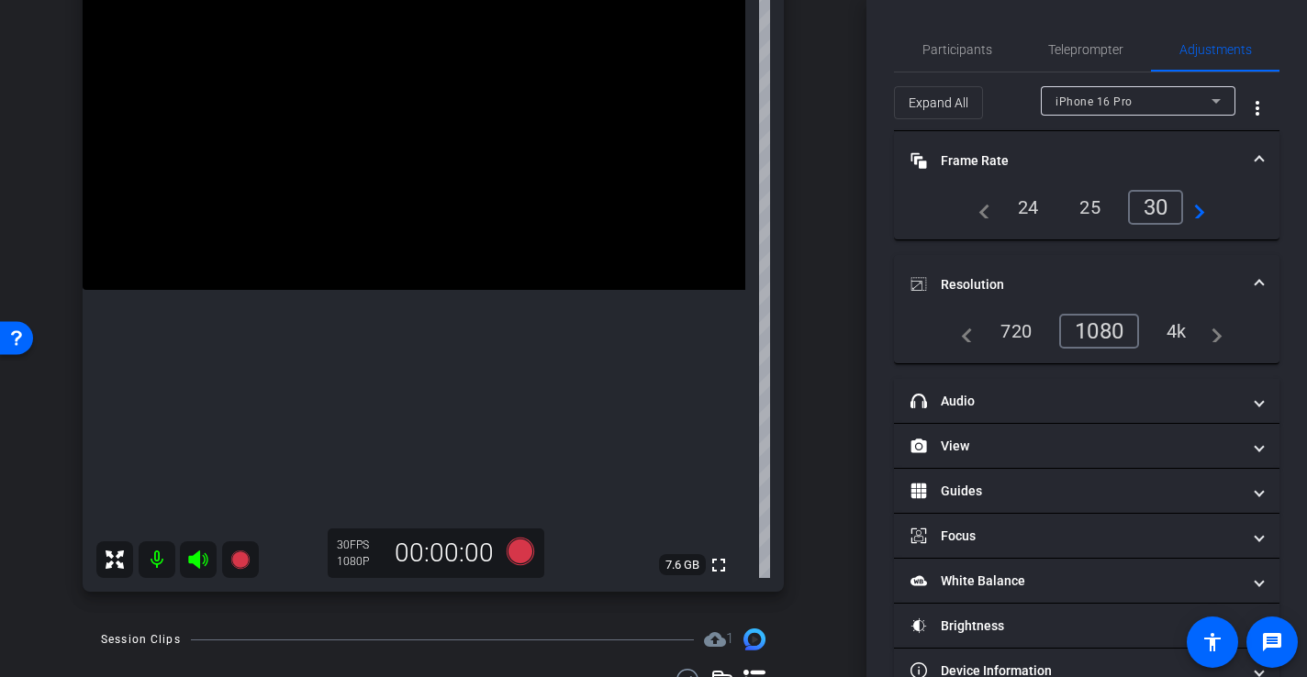
click at [1160, 199] on div "30" at bounding box center [1156, 207] width 56 height 35
click at [1263, 154] on mat-expansion-panel-header "Frame Rate Frame Rate" at bounding box center [1087, 160] width 386 height 59
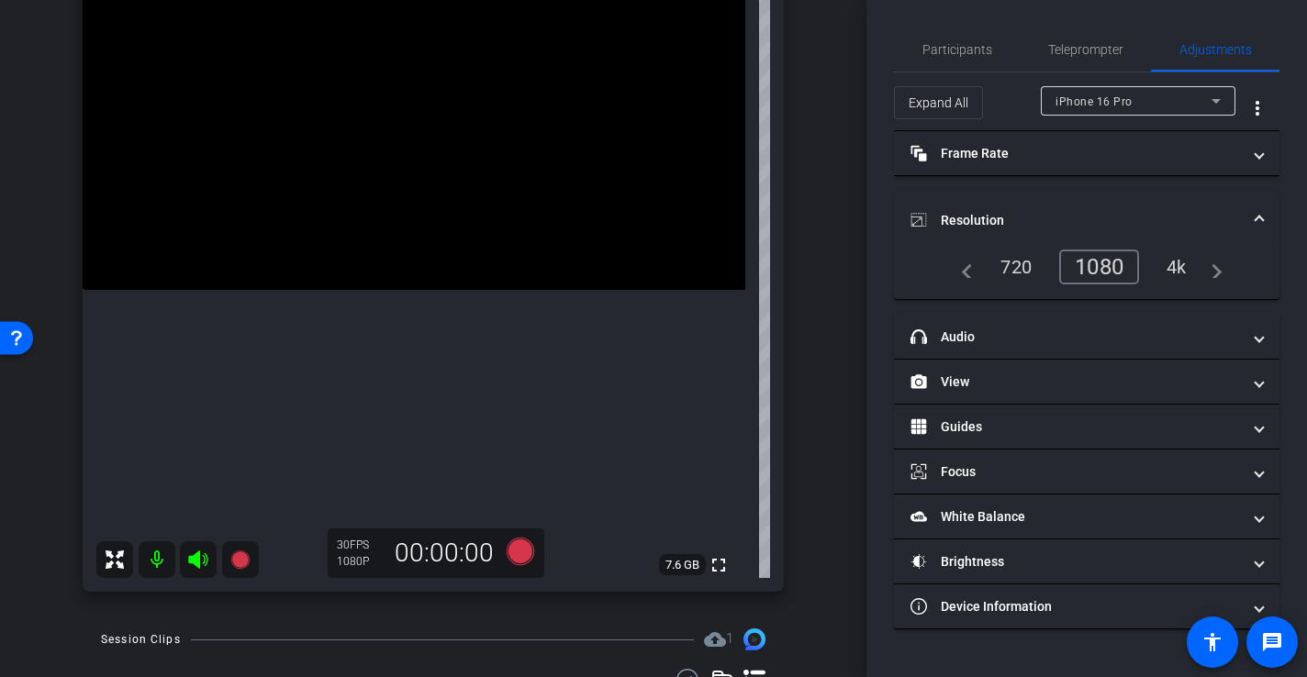
click at [1256, 218] on span at bounding box center [1259, 220] width 7 height 19
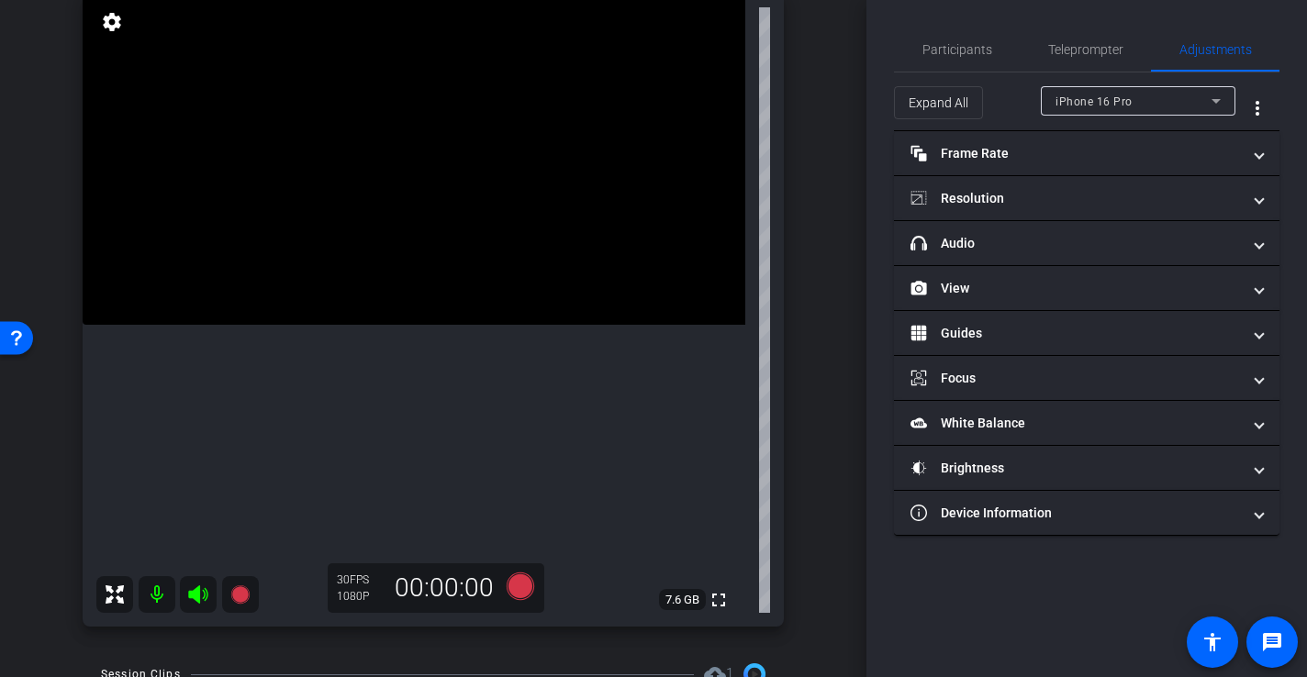
scroll to position [218, 0]
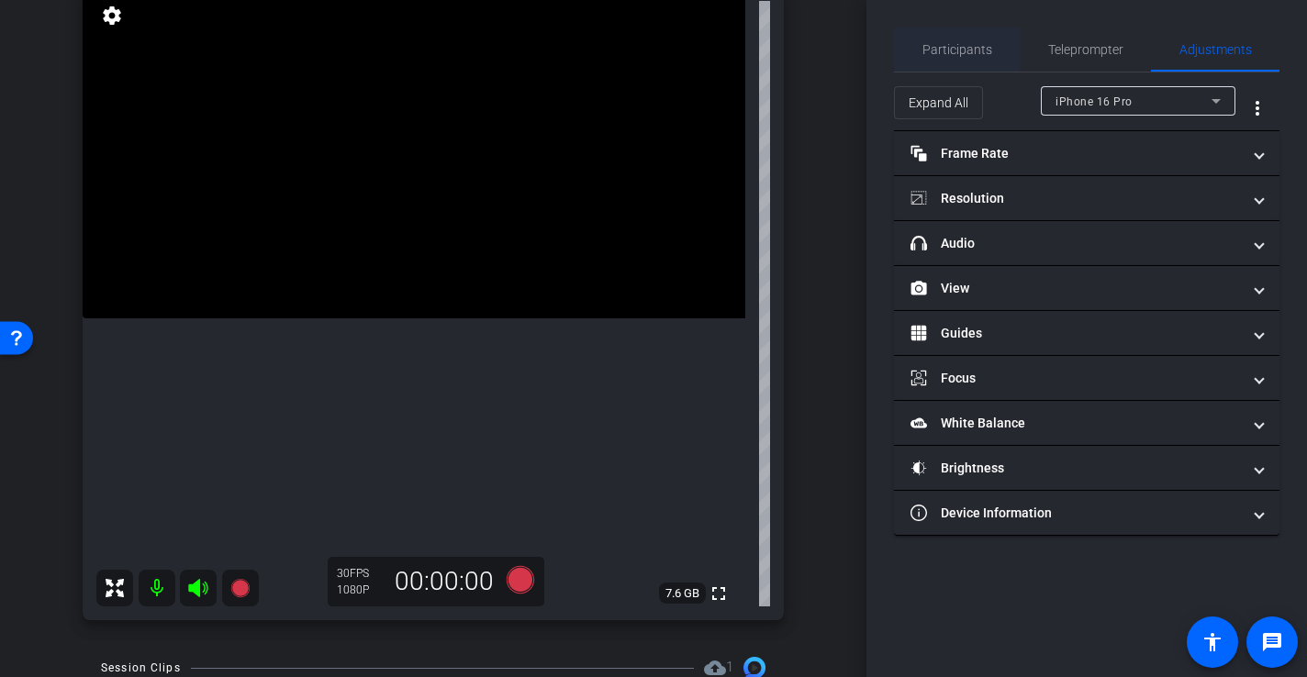
click at [947, 52] on span "Participants" at bounding box center [958, 49] width 70 height 13
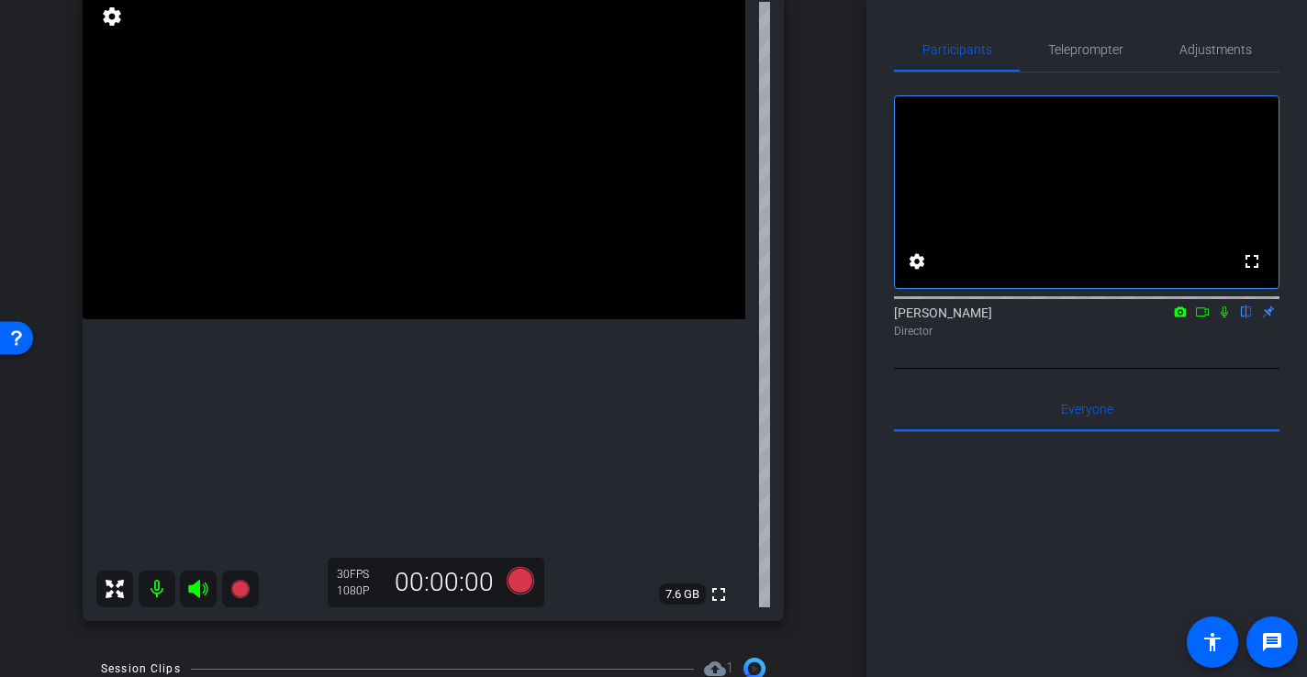
scroll to position [217, 0]
click at [520, 588] on icon at bounding box center [521, 582] width 28 height 28
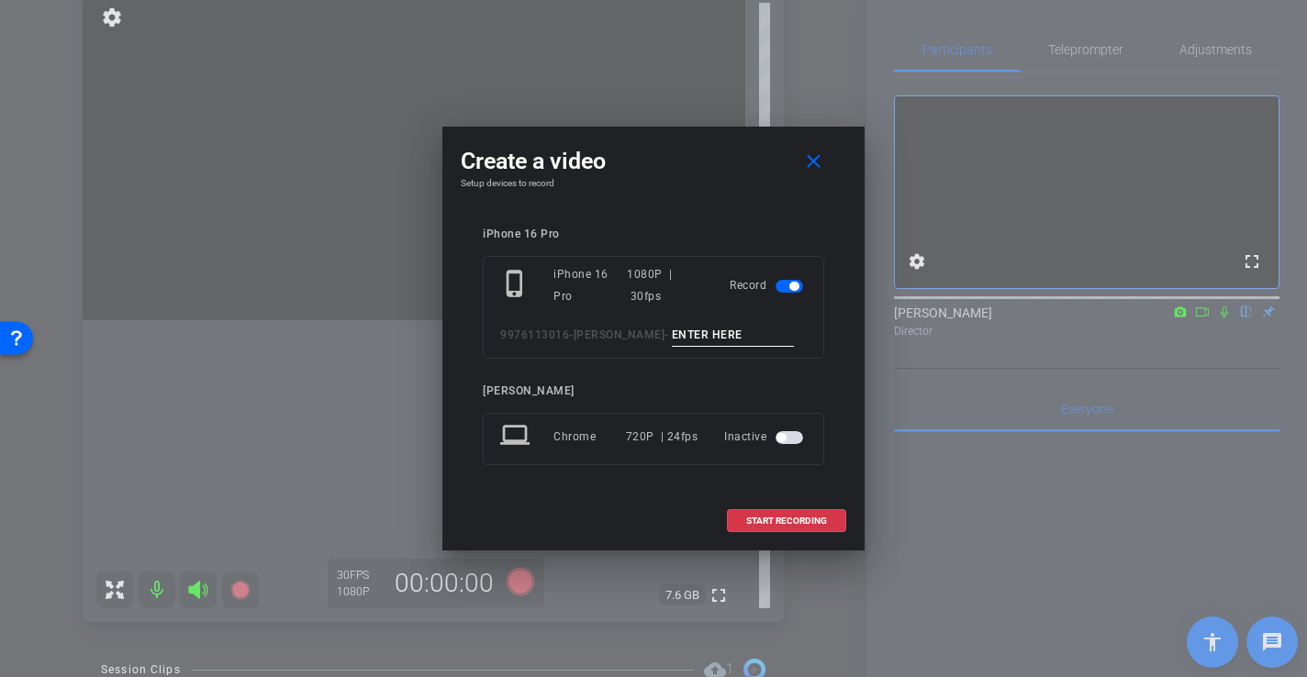
click at [707, 335] on input at bounding box center [733, 335] width 123 height 23
type input "-"
click at [777, 522] on span "START RECORDING" at bounding box center [786, 521] width 81 height 9
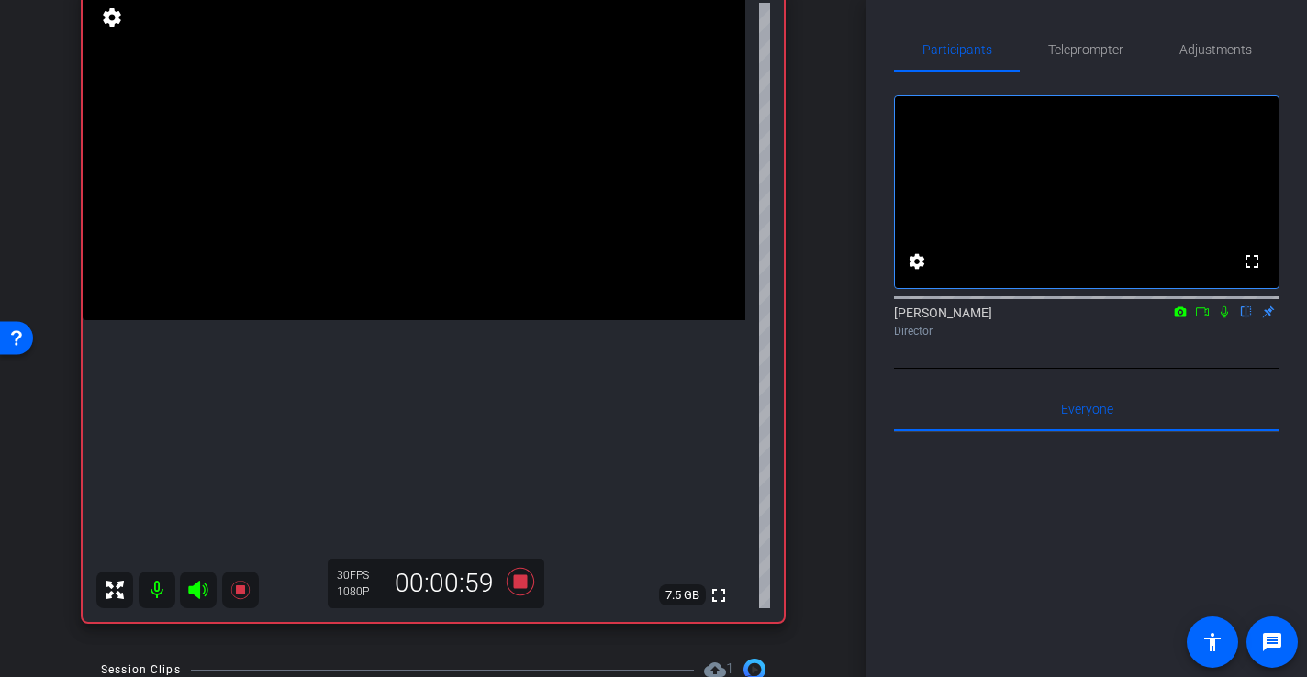
click at [1207, 317] on icon at bounding box center [1202, 312] width 13 height 9
click at [1227, 319] on icon at bounding box center [1224, 312] width 15 height 13
click at [520, 586] on icon at bounding box center [521, 582] width 28 height 28
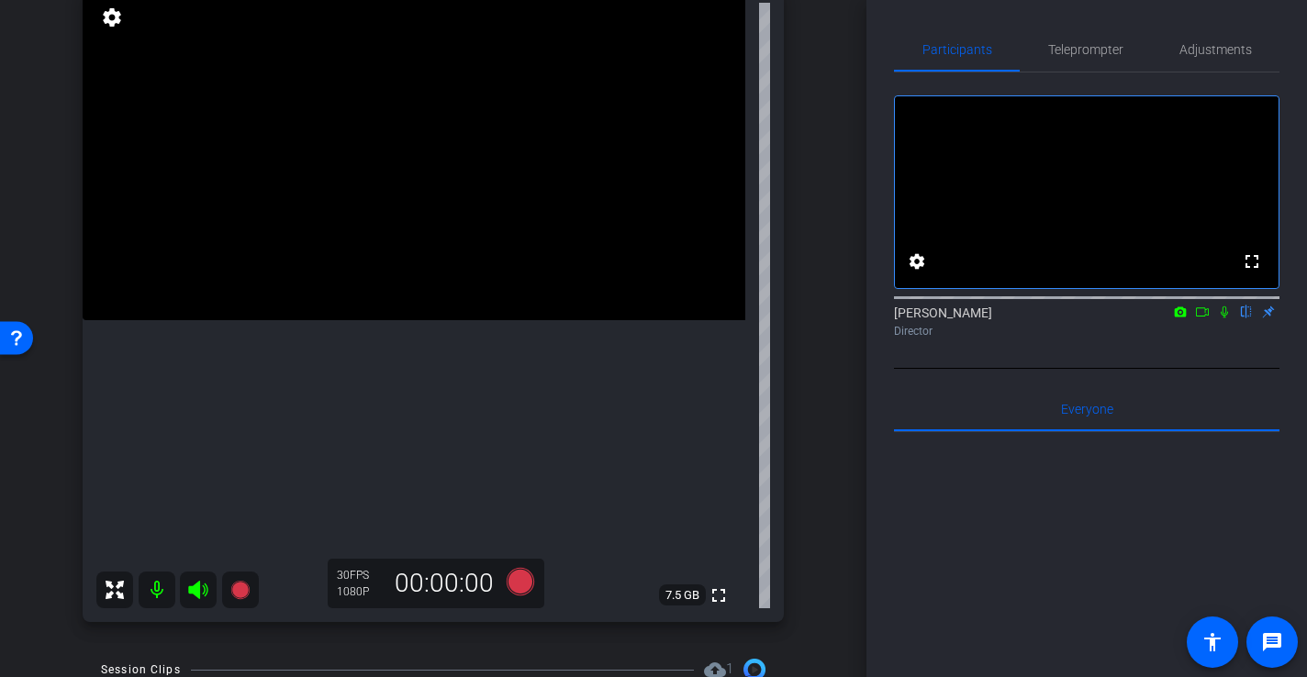
click at [1205, 319] on icon at bounding box center [1202, 312] width 15 height 13
click at [520, 579] on icon at bounding box center [521, 582] width 28 height 28
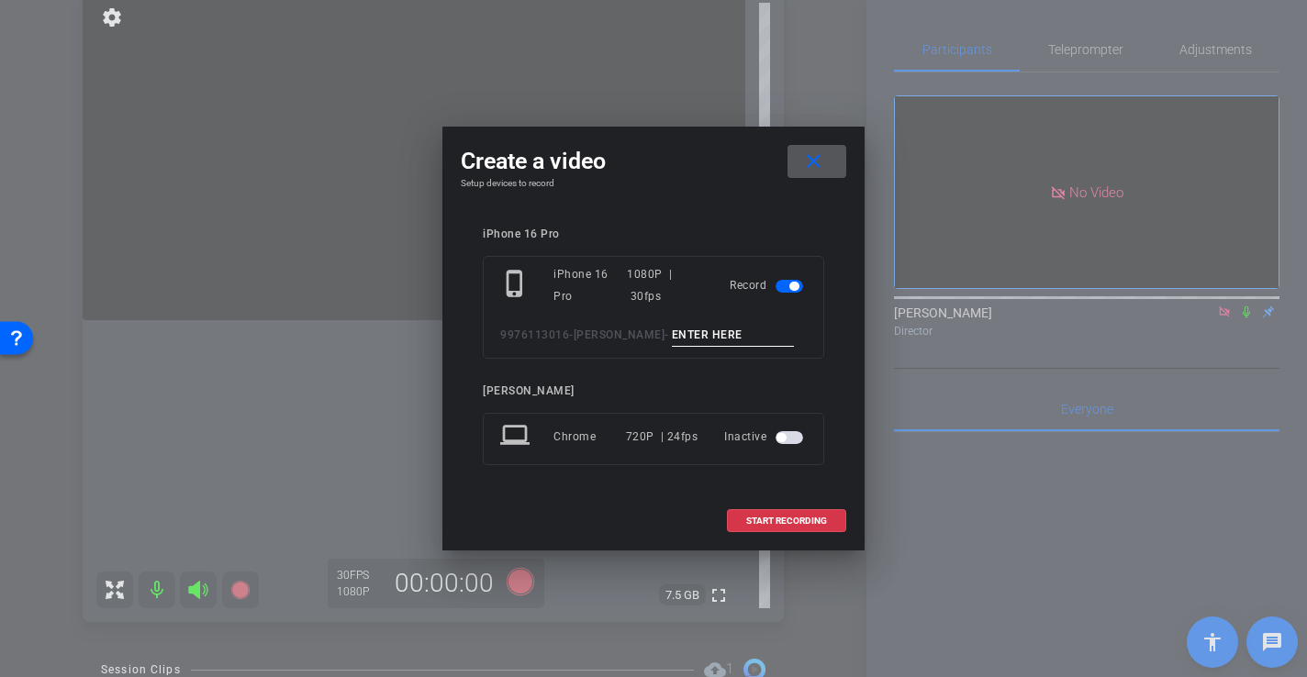
click at [703, 330] on input at bounding box center [733, 335] width 123 height 23
type input "-"
click at [785, 517] on span "START RECORDING" at bounding box center [786, 521] width 81 height 9
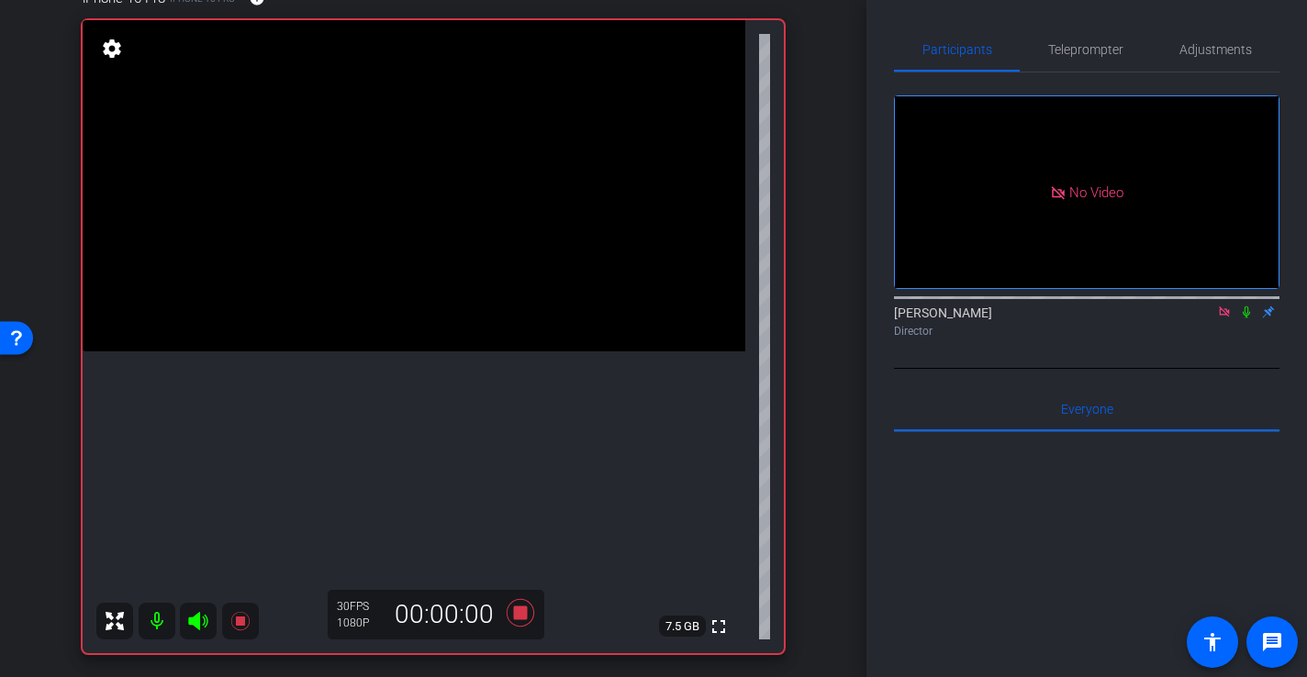
scroll to position [181, 0]
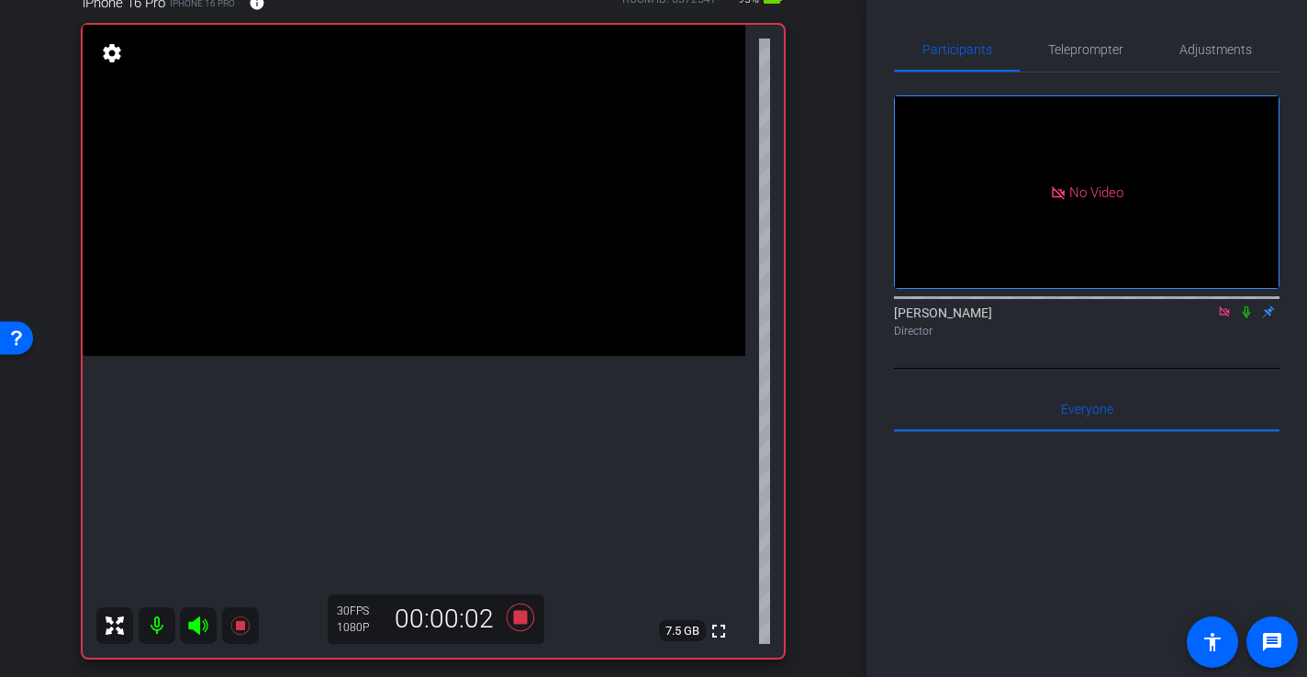
click at [390, 273] on video at bounding box center [414, 190] width 663 height 331
click at [522, 622] on icon at bounding box center [521, 618] width 28 height 28
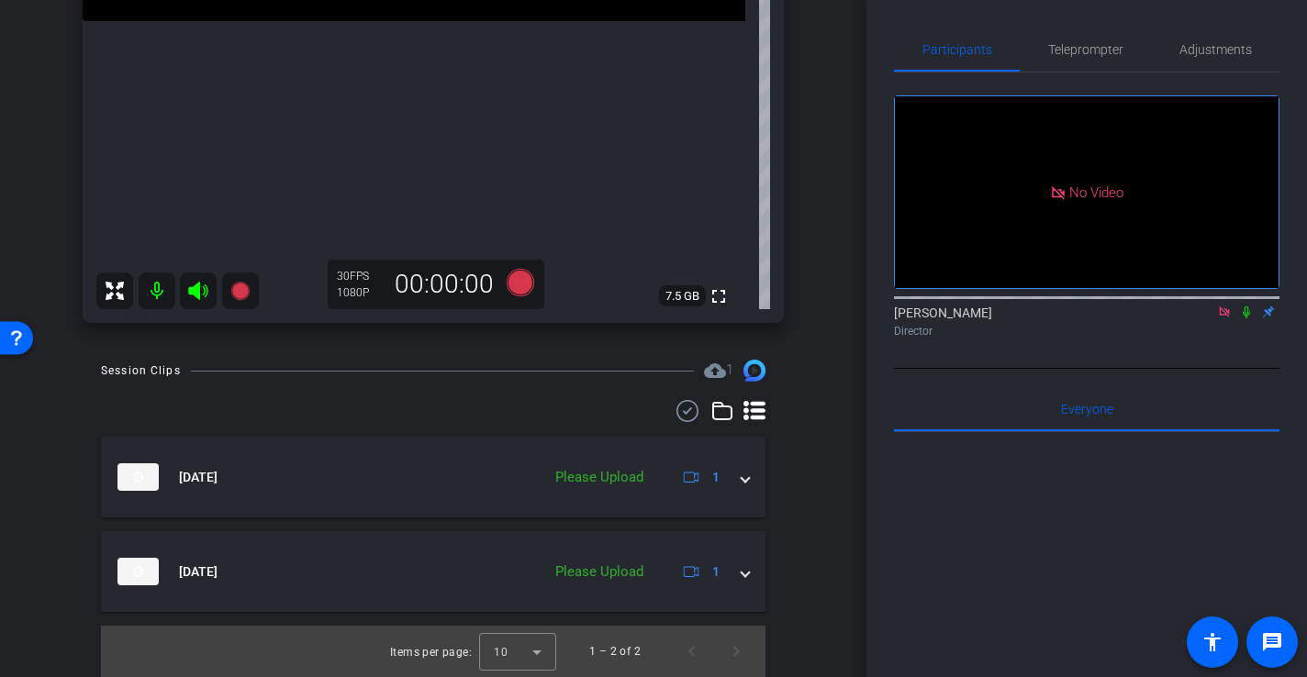
scroll to position [0, 0]
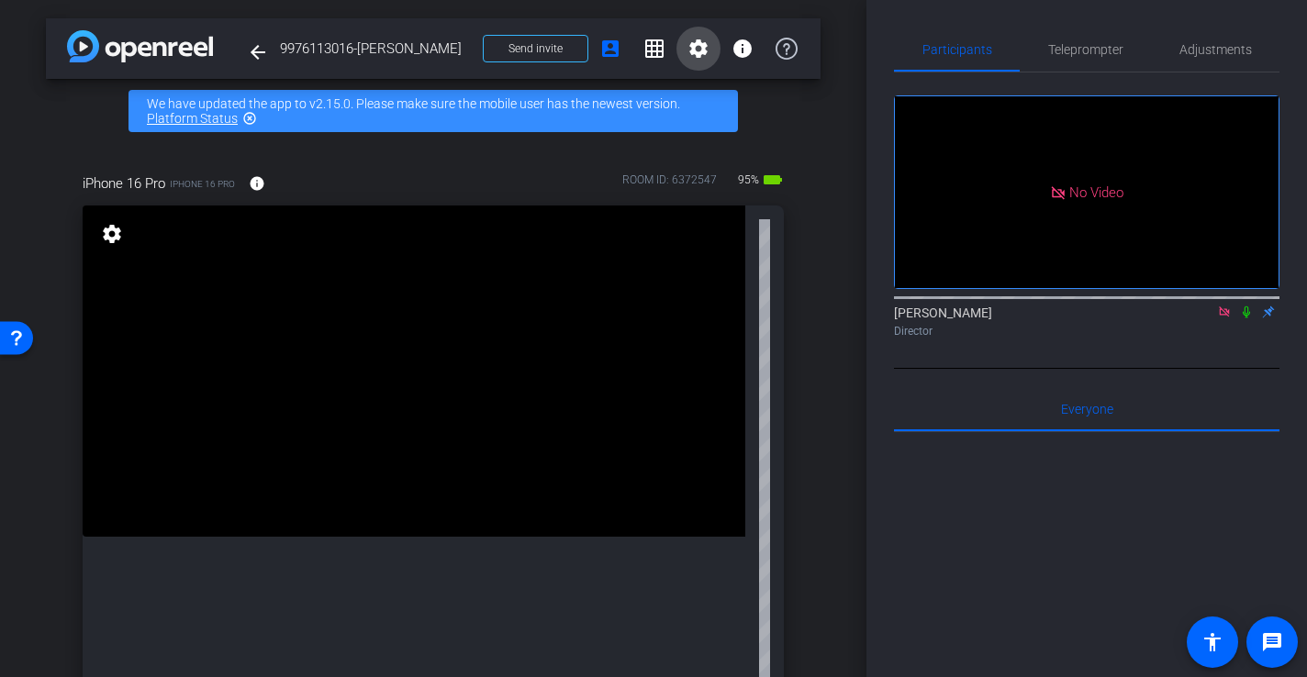
click at [691, 38] on mat-icon "settings" at bounding box center [699, 49] width 22 height 22
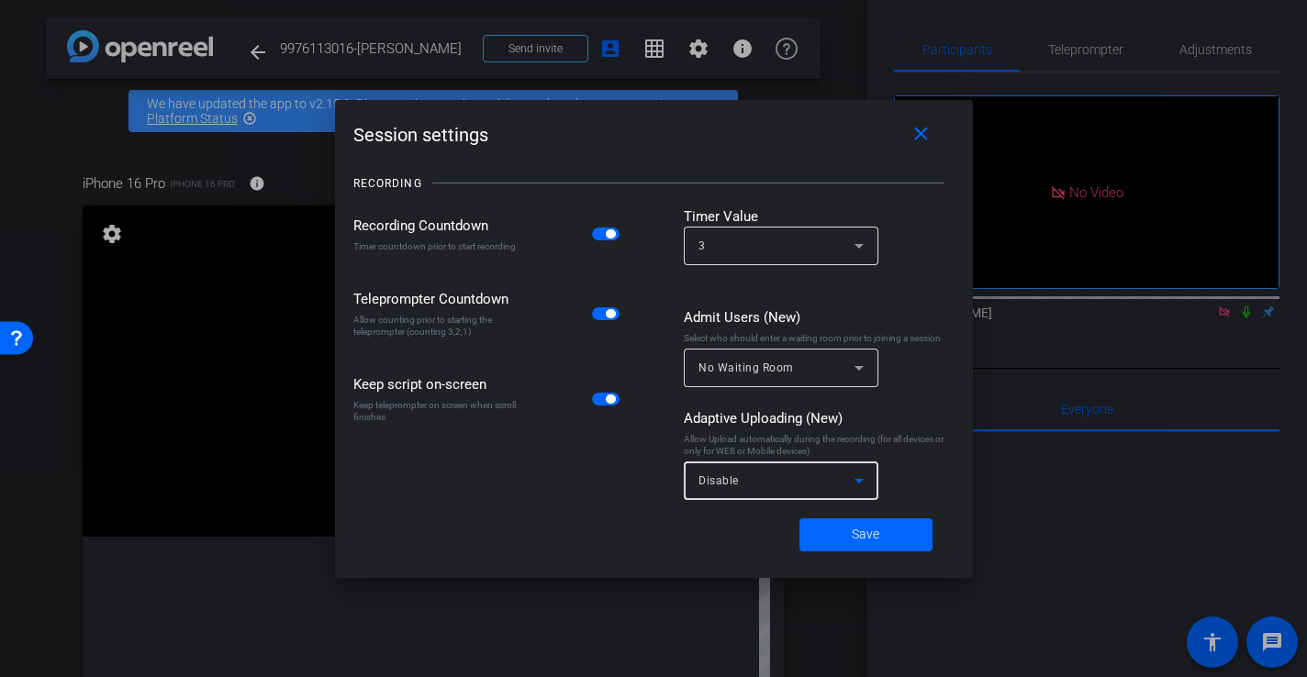
click at [748, 481] on div "Disable" at bounding box center [777, 480] width 156 height 23
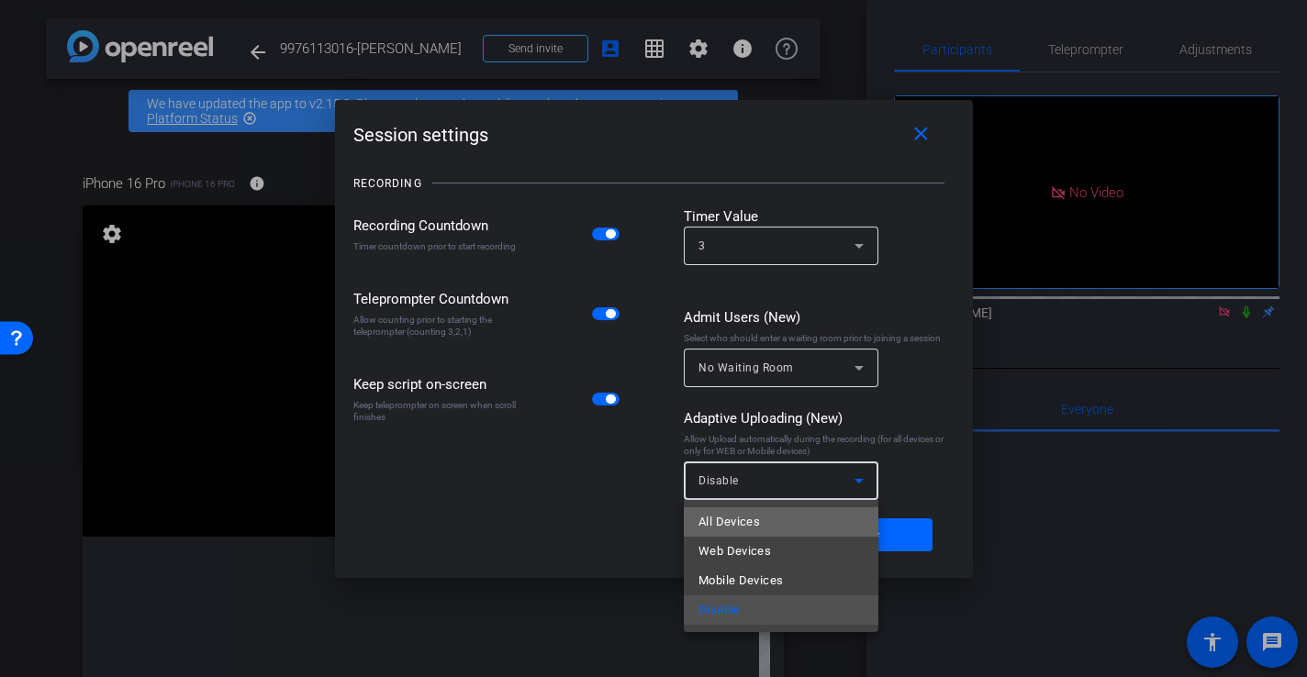
click at [752, 517] on span "All Devices" at bounding box center [730, 522] width 62 height 22
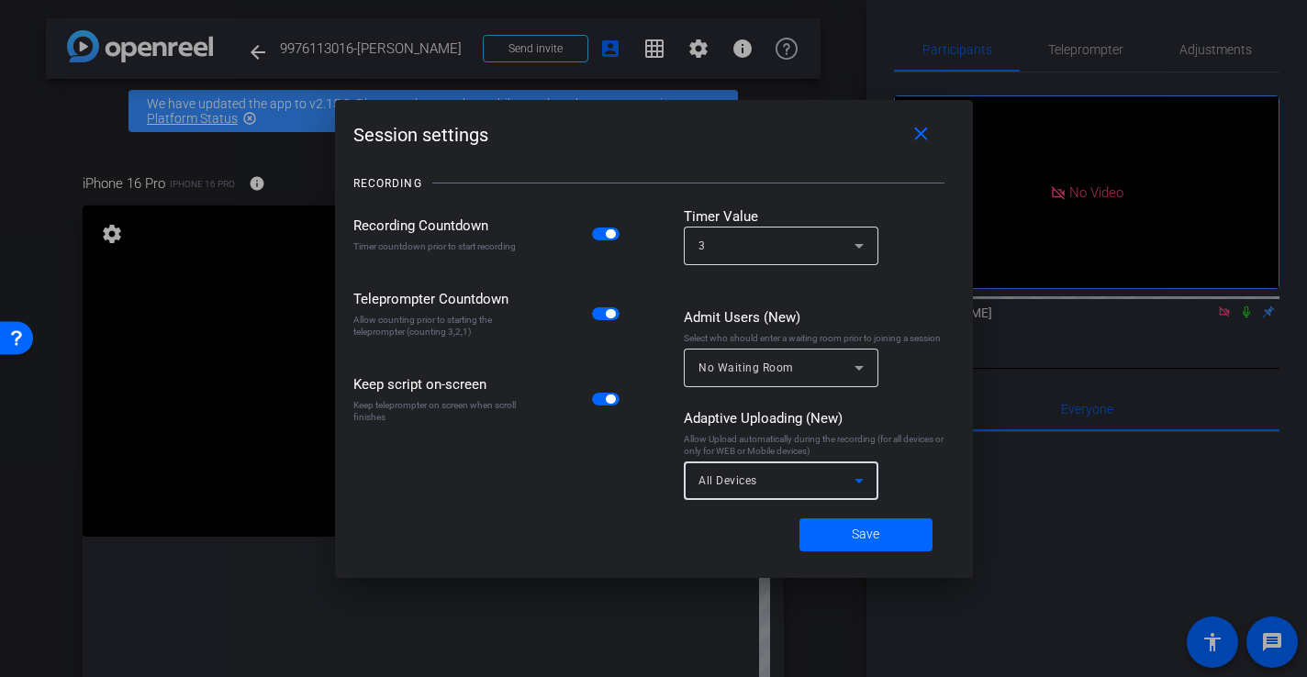
click at [603, 234] on span "button" at bounding box center [606, 234] width 28 height 13
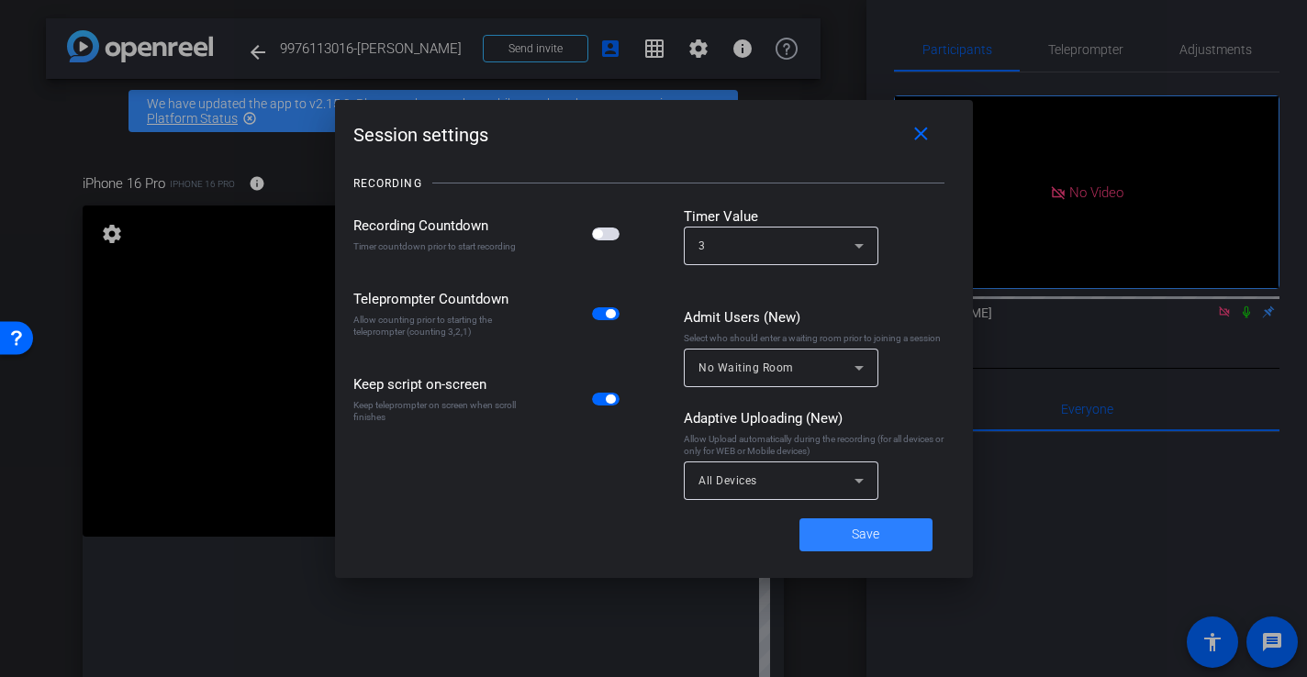
click at [889, 541] on span at bounding box center [866, 535] width 133 height 44
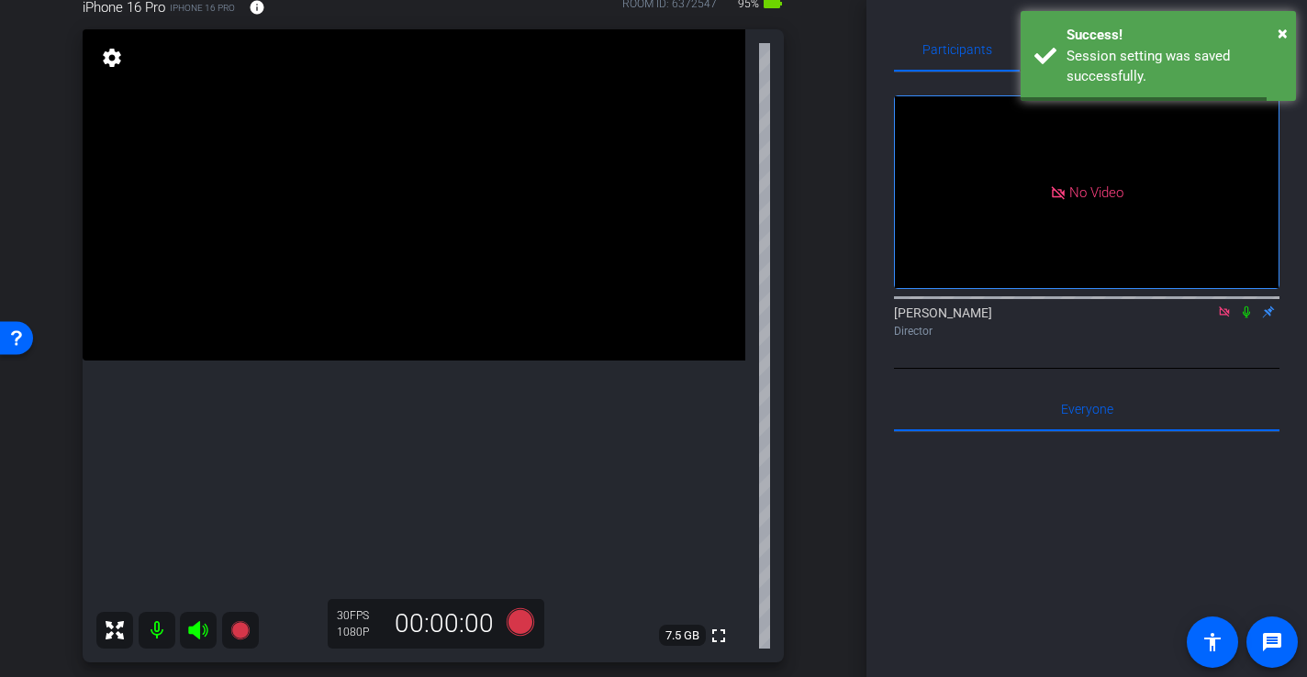
scroll to position [516, 0]
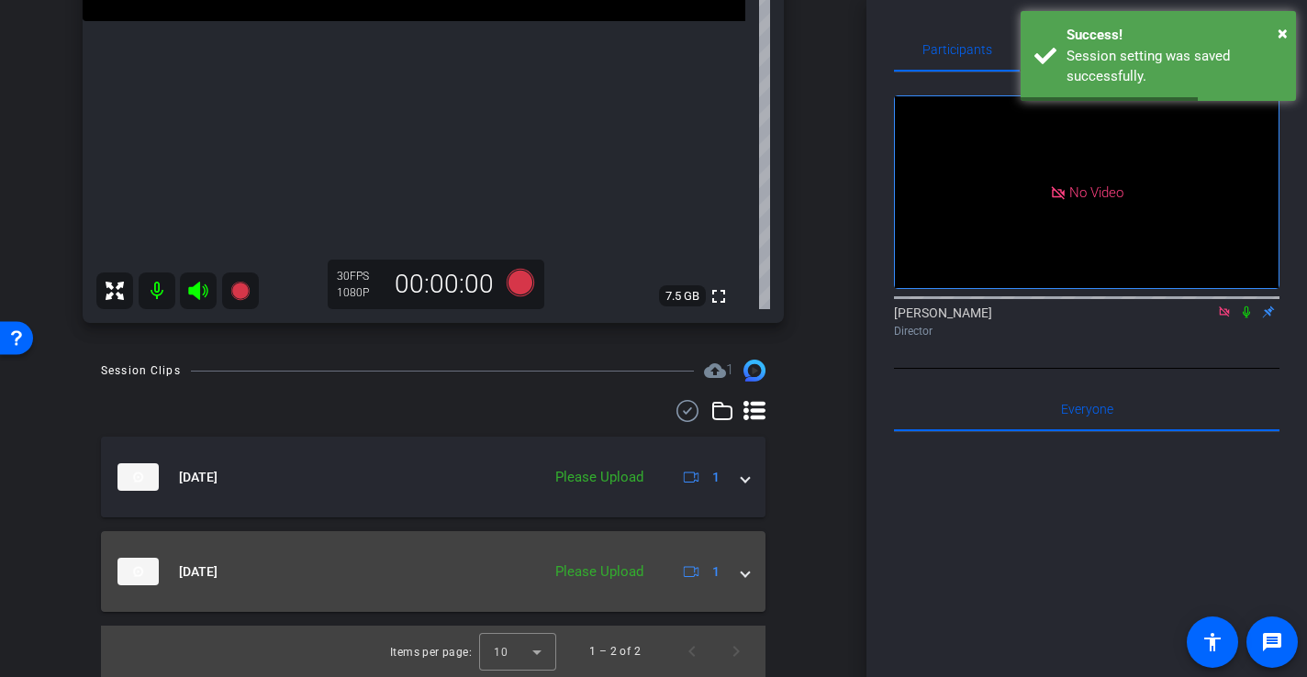
click at [746, 582] on mat-expansion-panel-header "[DATE] Please Upload 1" at bounding box center [433, 572] width 665 height 81
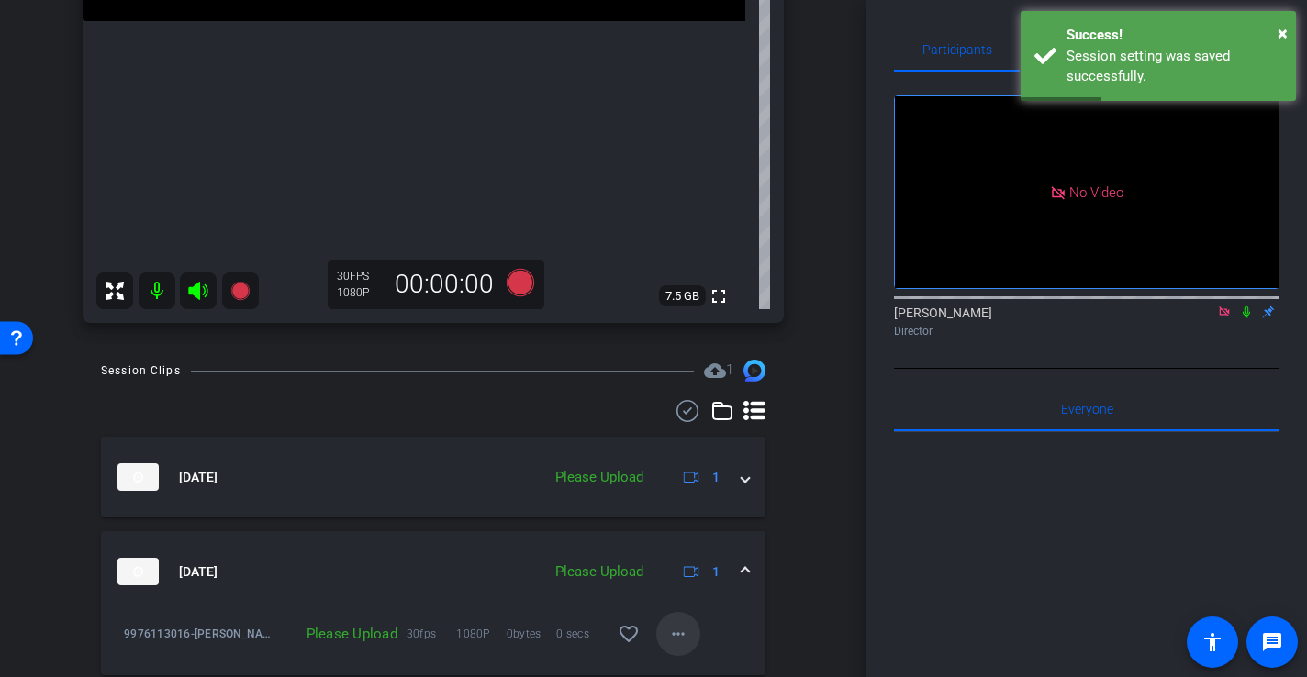
click at [681, 626] on mat-icon "more_horiz" at bounding box center [678, 634] width 22 height 22
click at [709, 550] on span "Upload" at bounding box center [707, 551] width 73 height 22
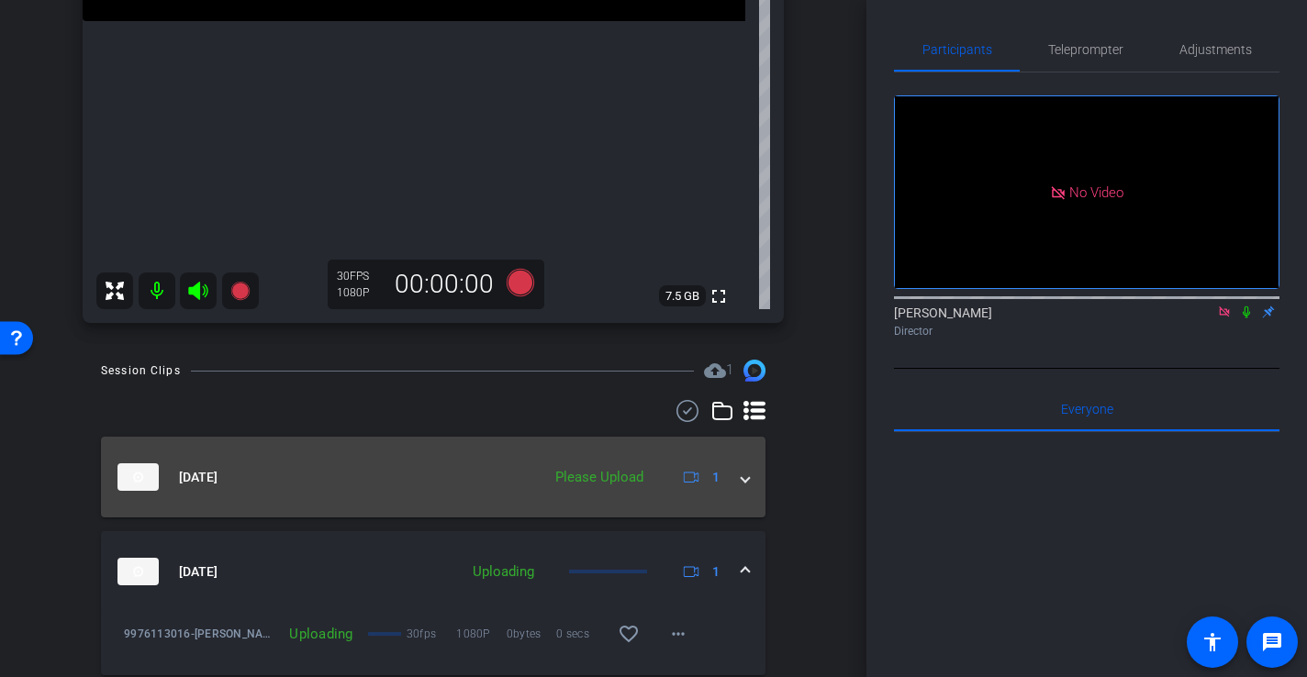
click at [742, 483] on span at bounding box center [745, 477] width 7 height 19
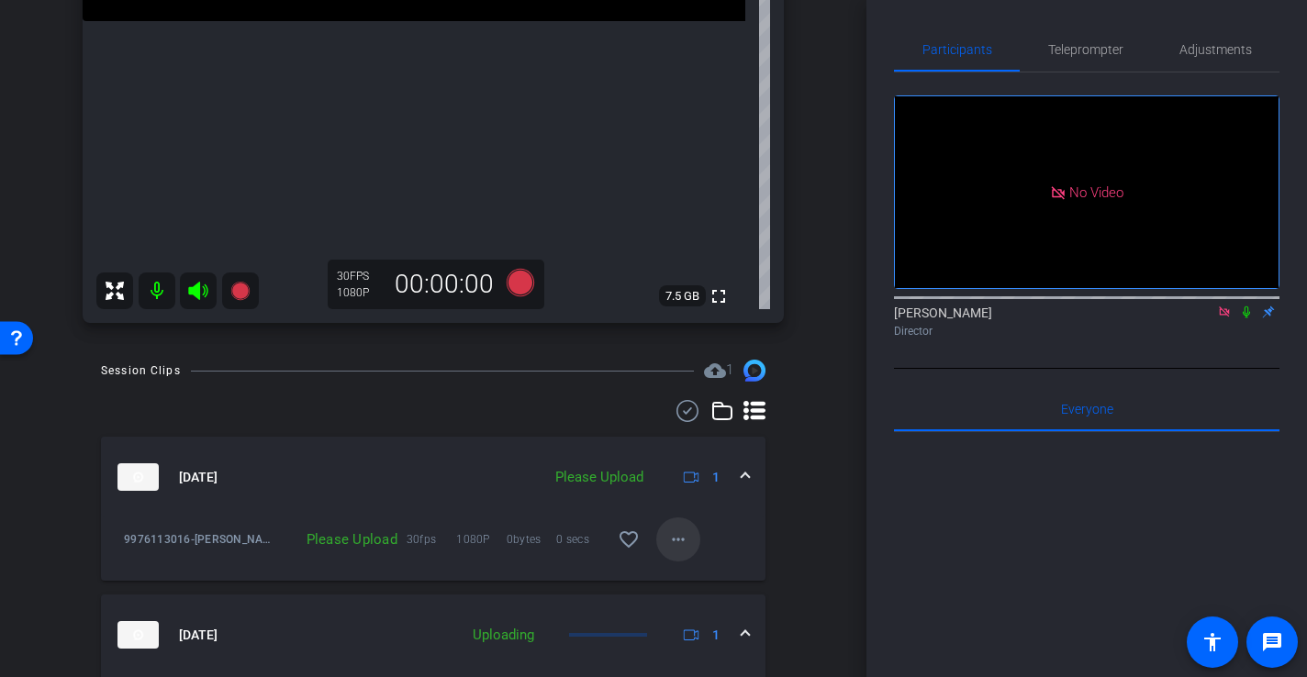
click at [689, 534] on mat-icon "more_horiz" at bounding box center [678, 540] width 22 height 22
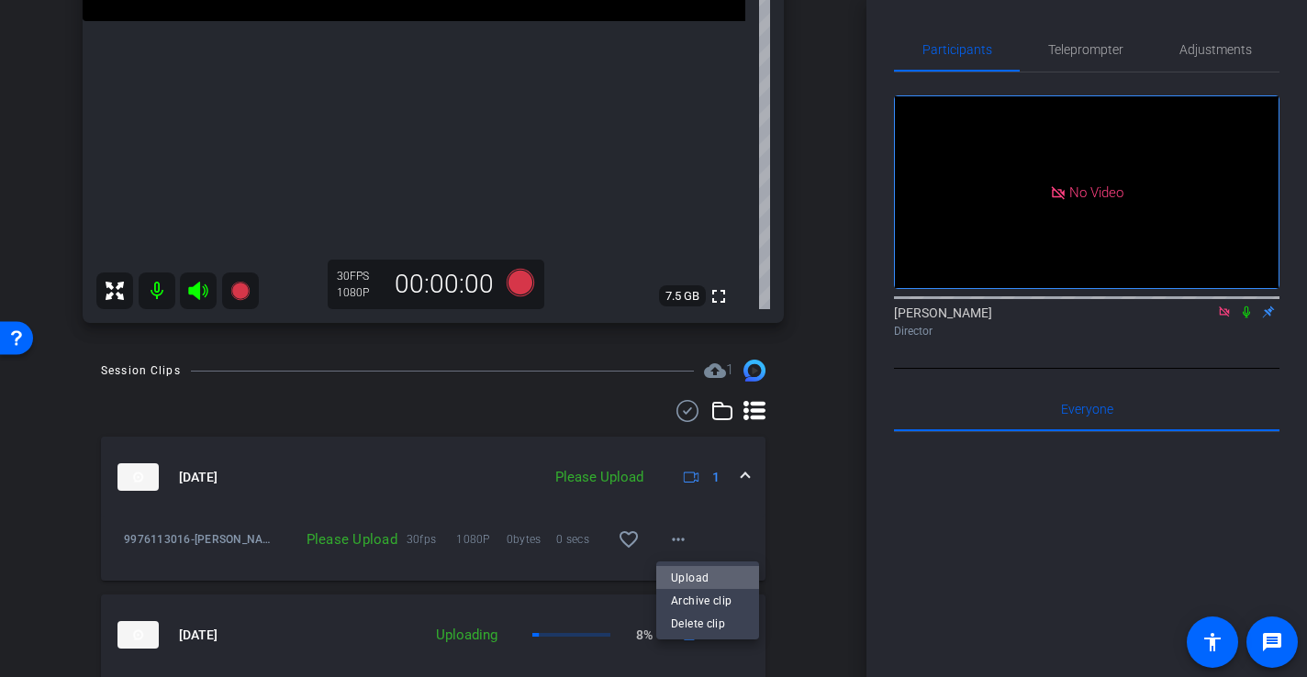
click at [711, 585] on span "Upload" at bounding box center [707, 578] width 73 height 22
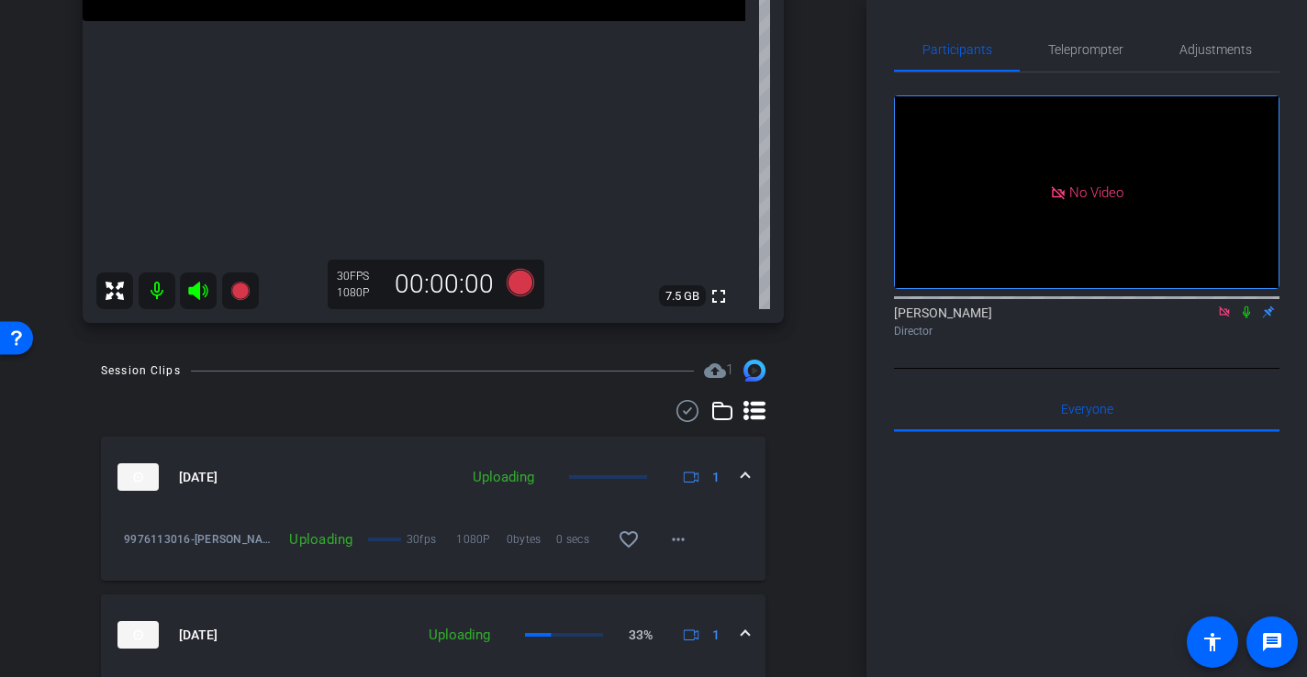
click at [804, 541] on div "Session Clips cloud_upload 1 [DATE] Uploading 1 9976113016-[PERSON_NAME]---2025…" at bounding box center [433, 582] width 775 height 444
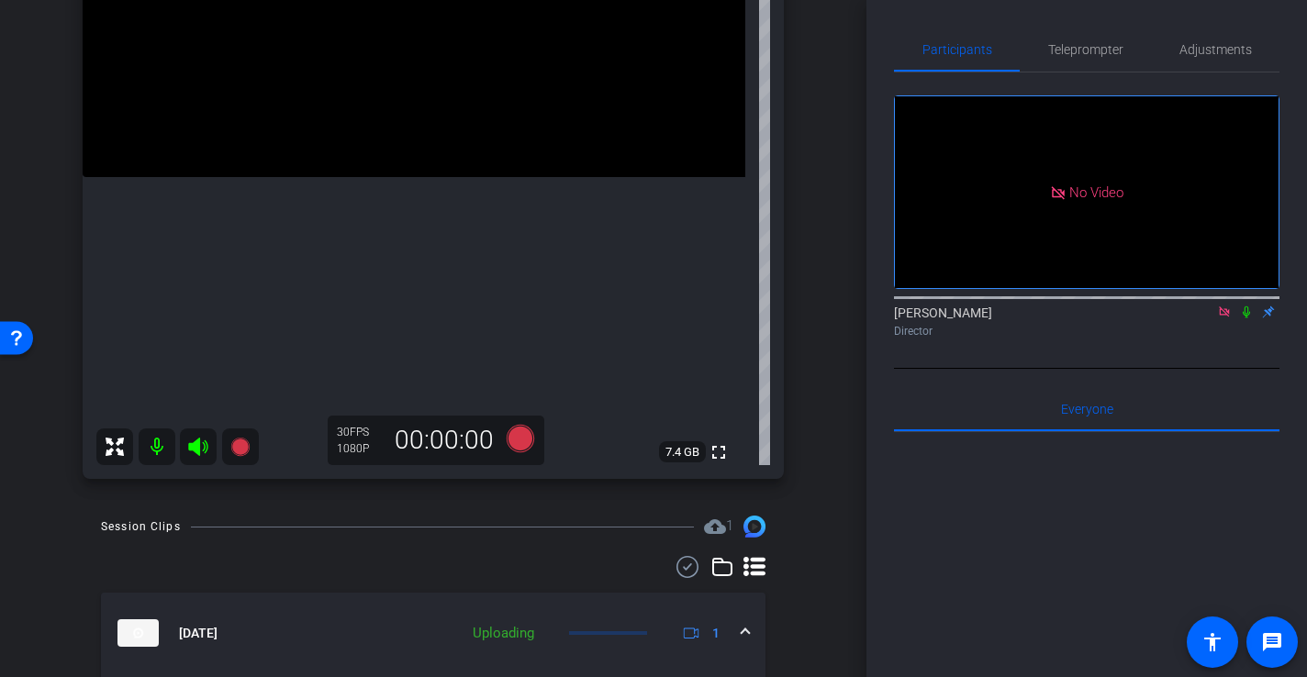
scroll to position [225, 0]
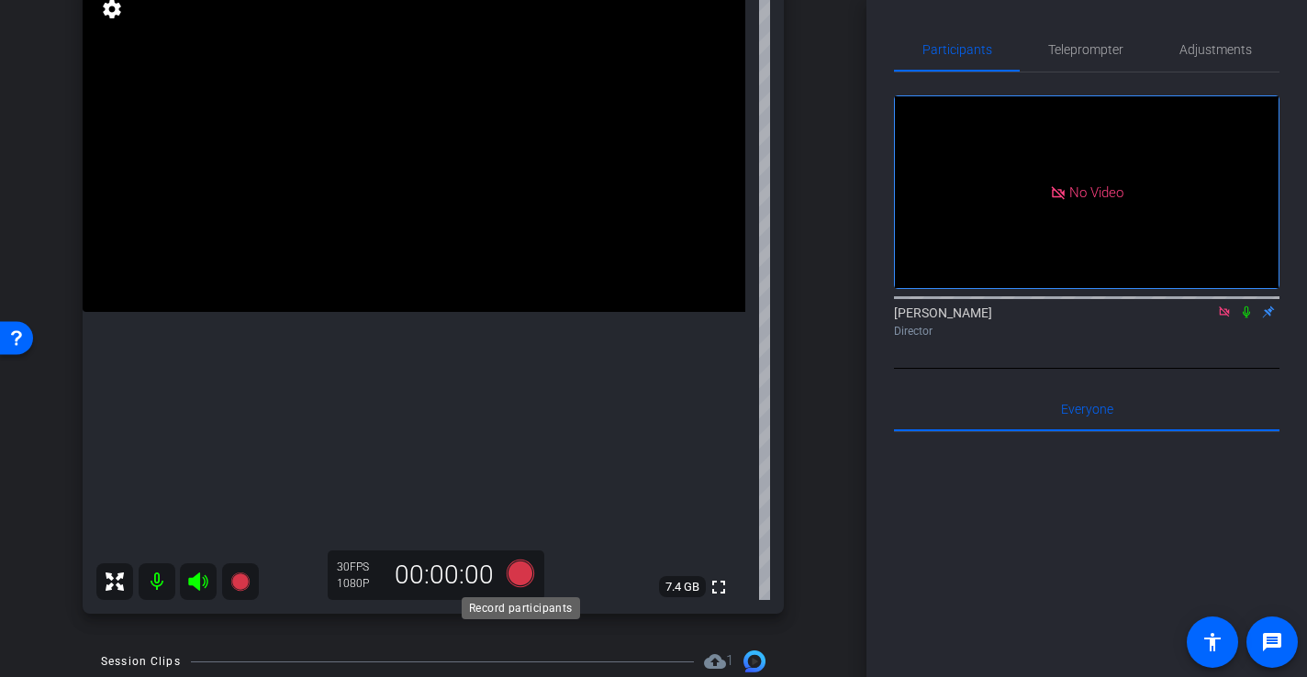
click at [536, 573] on icon at bounding box center [520, 573] width 44 height 33
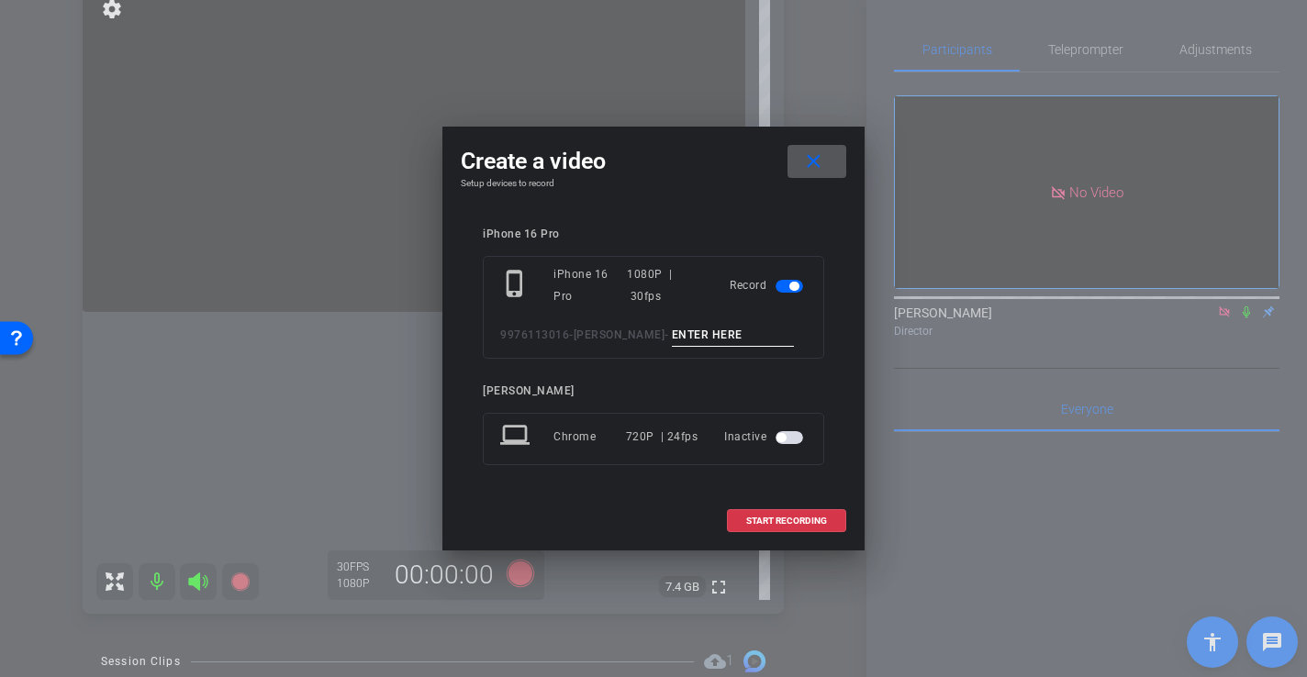
click at [723, 324] on input at bounding box center [733, 335] width 123 height 23
type input "-"
click at [791, 520] on span "START RECORDING" at bounding box center [786, 521] width 81 height 9
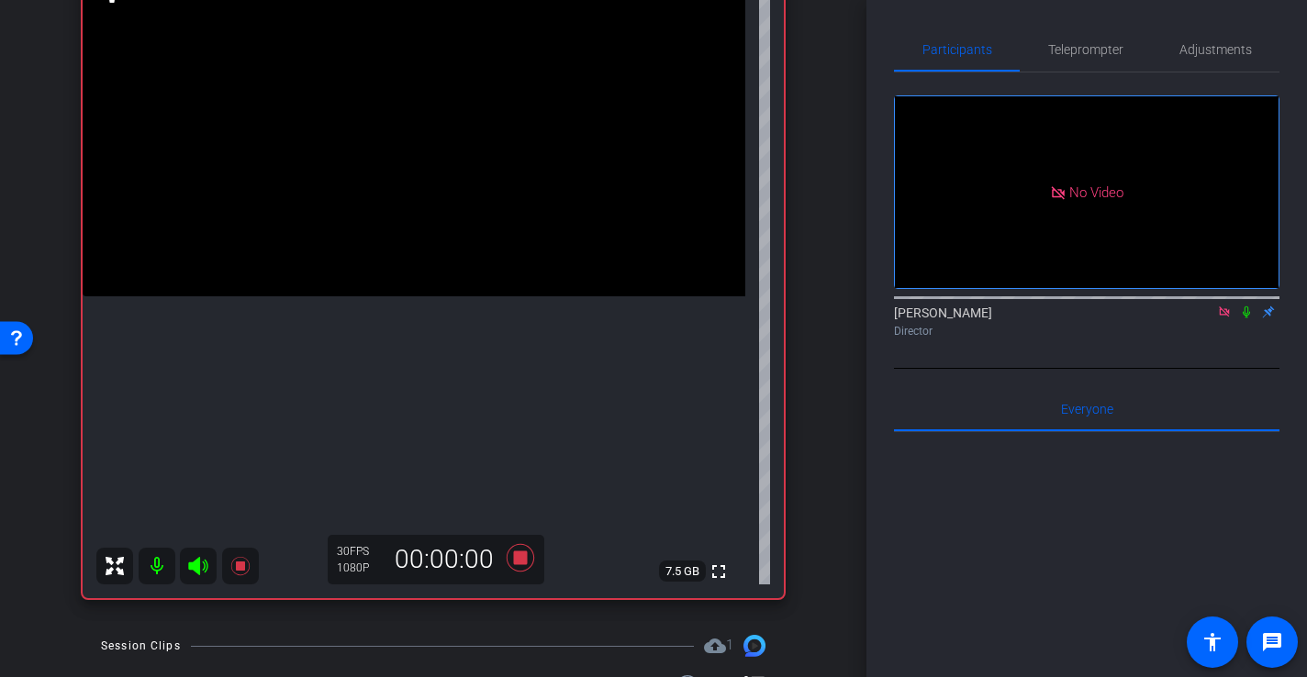
scroll to position [241, 0]
click at [397, 296] on video at bounding box center [414, 129] width 663 height 331
click at [401, 257] on video at bounding box center [414, 129] width 663 height 331
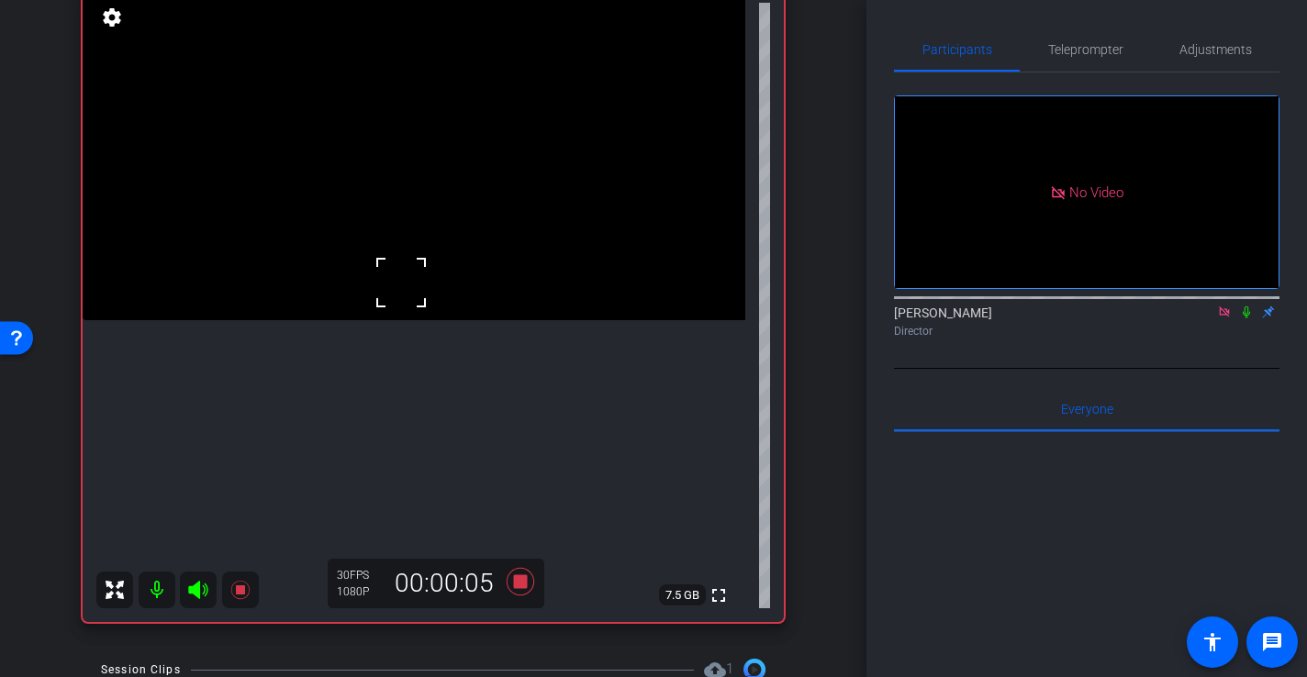
scroll to position [214, 0]
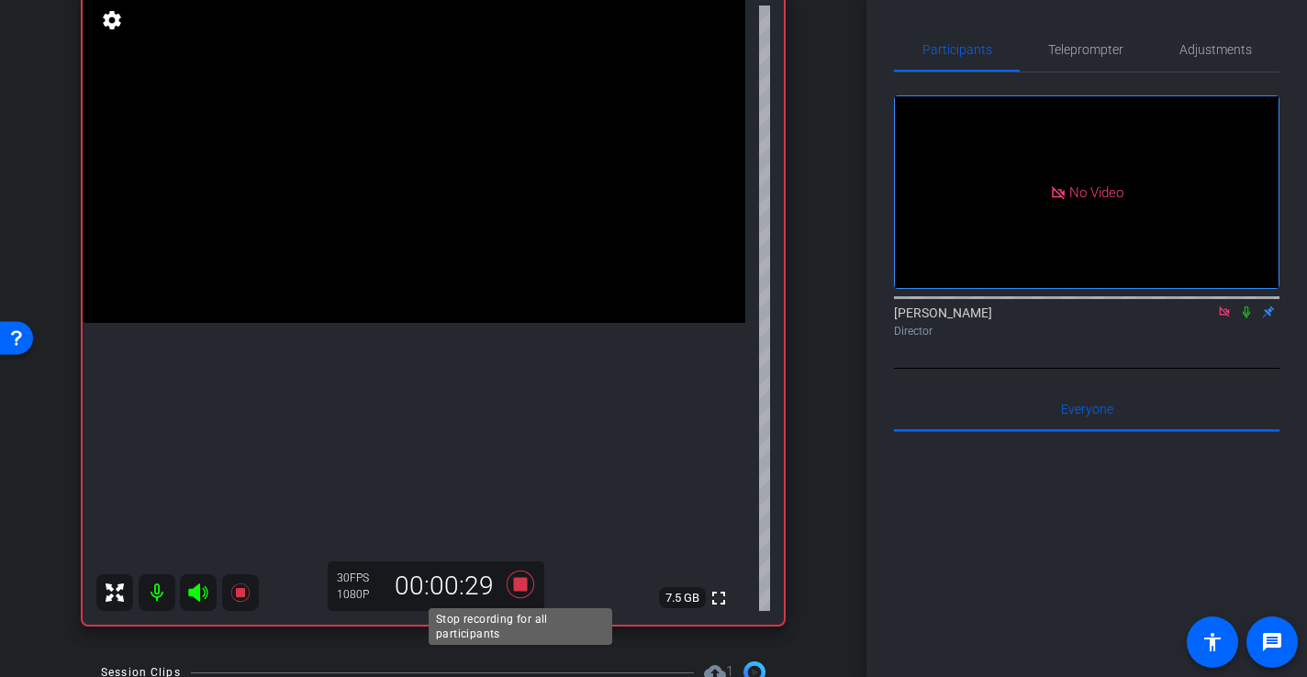
click at [526, 587] on icon at bounding box center [521, 585] width 28 height 28
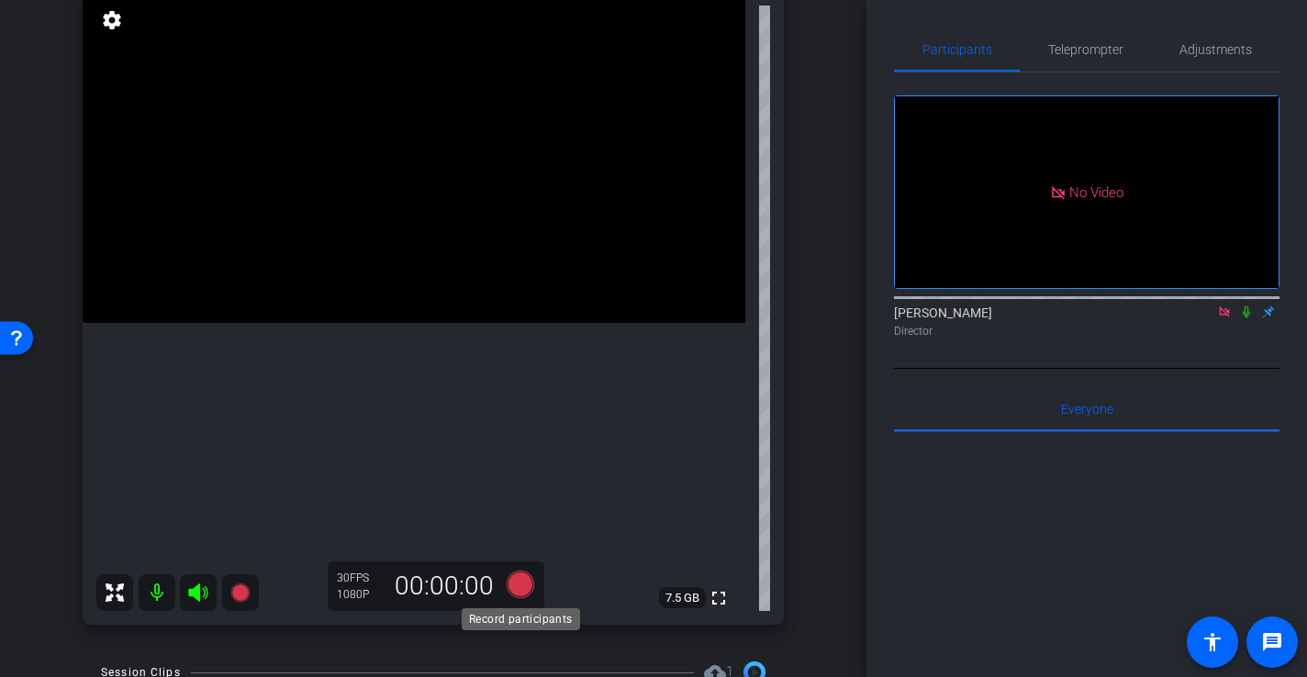
click at [512, 585] on icon at bounding box center [521, 585] width 28 height 28
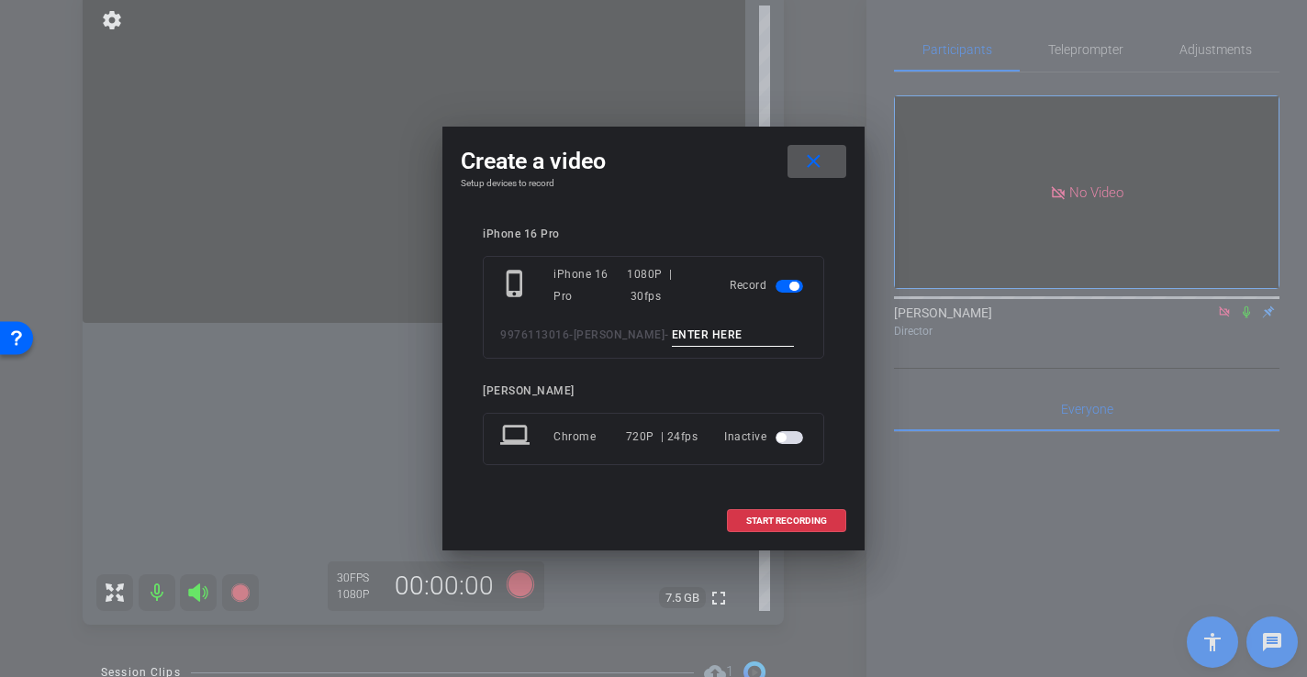
click at [699, 339] on input at bounding box center [733, 335] width 123 height 23
type input "-"
click at [800, 522] on span "START RECORDING" at bounding box center [786, 521] width 81 height 9
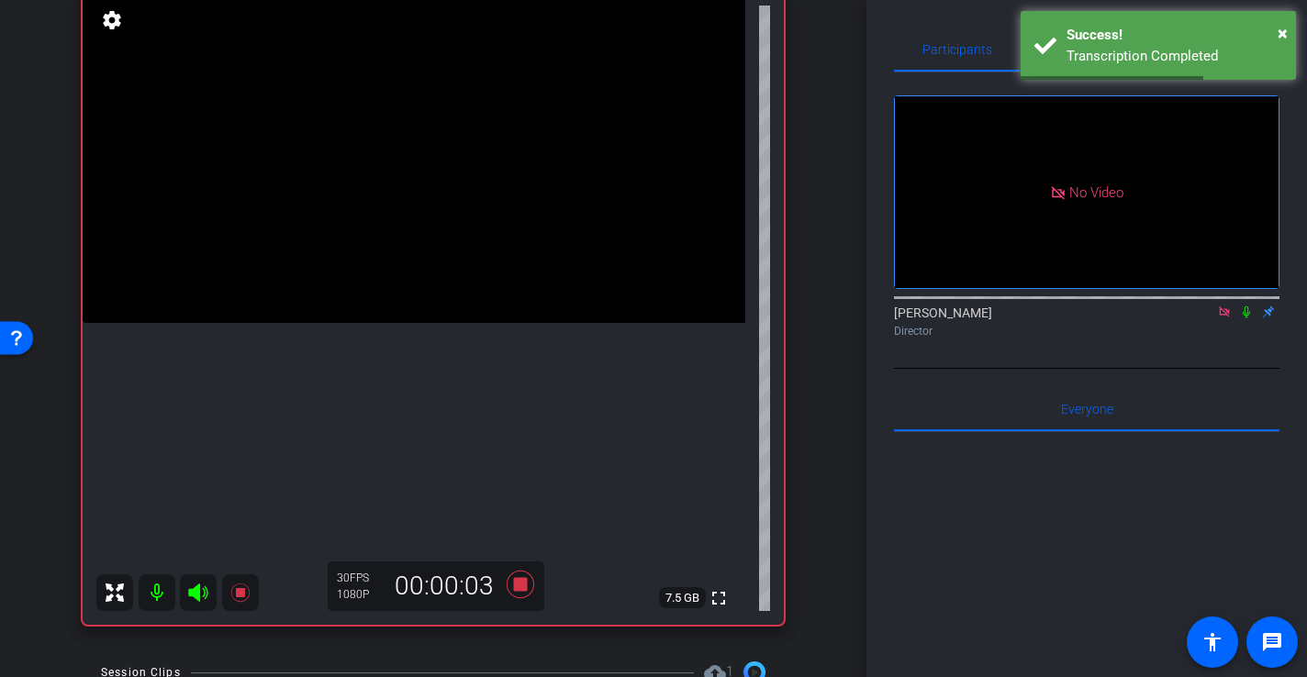
click at [402, 247] on video at bounding box center [414, 157] width 663 height 331
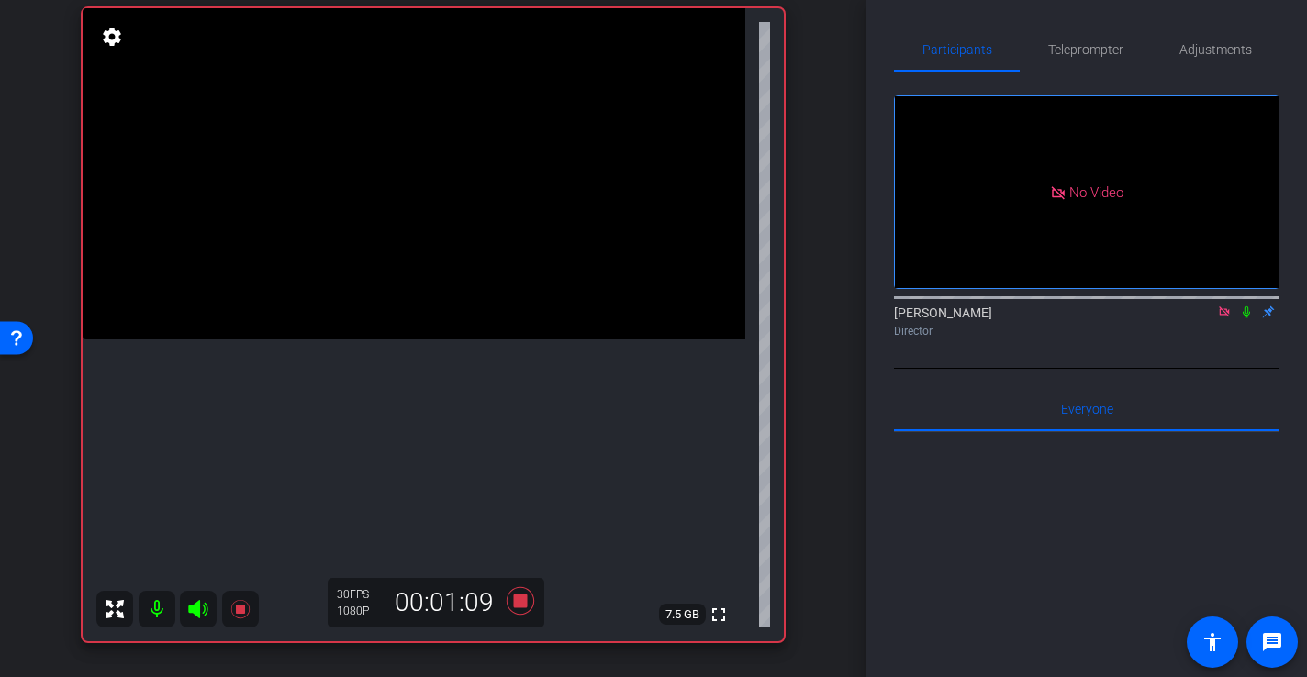
scroll to position [200, 0]
click at [518, 598] on icon at bounding box center [521, 599] width 28 height 28
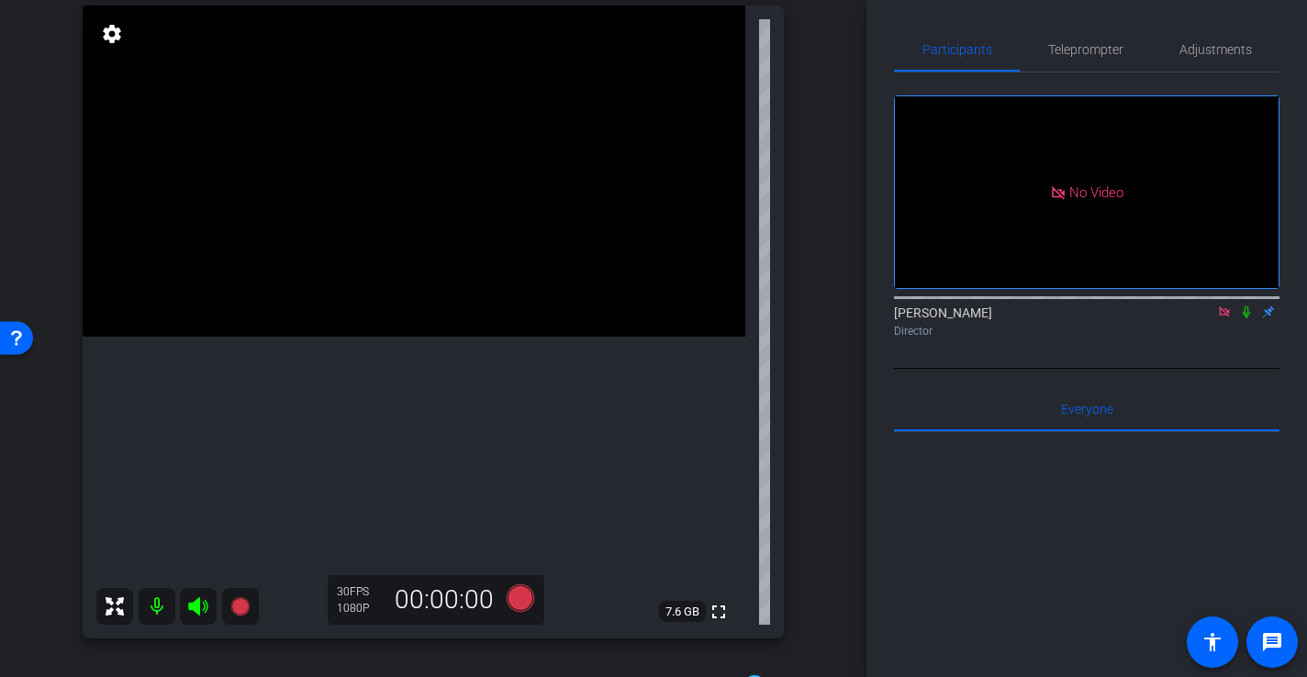
click at [1225, 319] on icon at bounding box center [1224, 312] width 15 height 13
click at [1209, 319] on icon at bounding box center [1202, 312] width 15 height 13
click at [1229, 319] on icon at bounding box center [1224, 312] width 15 height 13
click at [1227, 319] on icon at bounding box center [1224, 313] width 7 height 12
click at [1225, 319] on icon at bounding box center [1224, 312] width 15 height 13
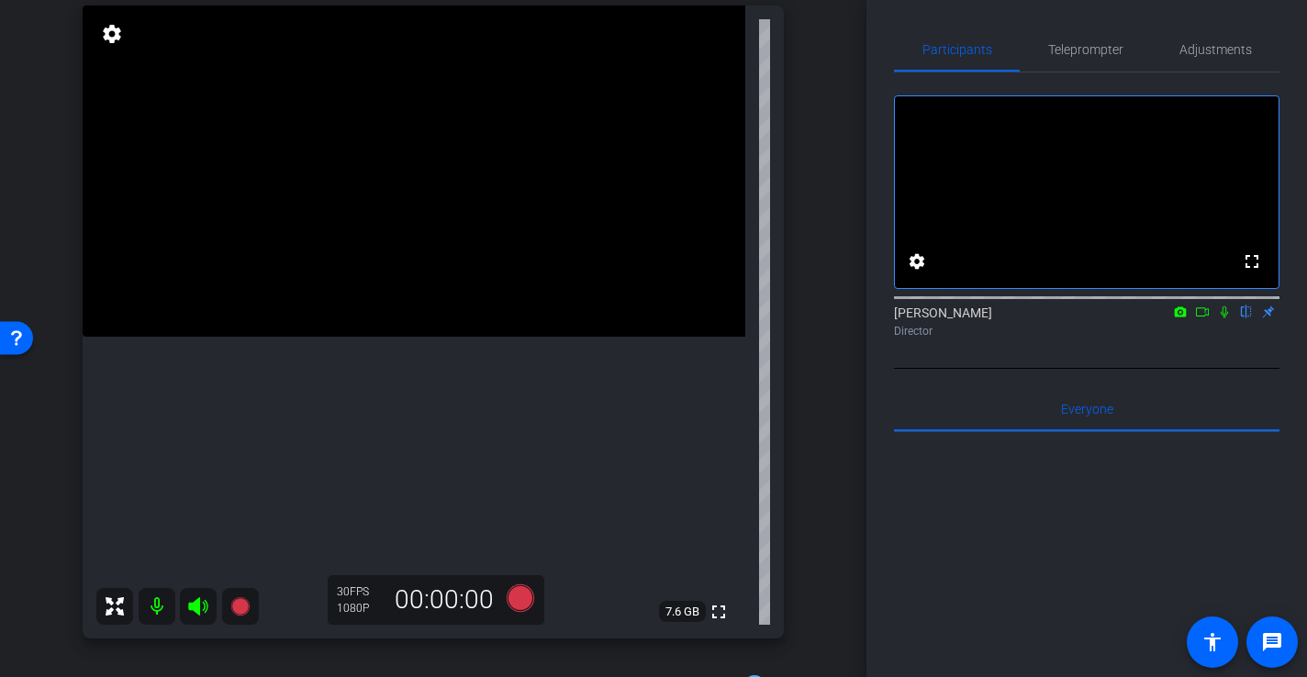
click at [1207, 319] on icon at bounding box center [1202, 312] width 15 height 13
click at [1225, 43] on span "Adjustments" at bounding box center [1216, 49] width 73 height 13
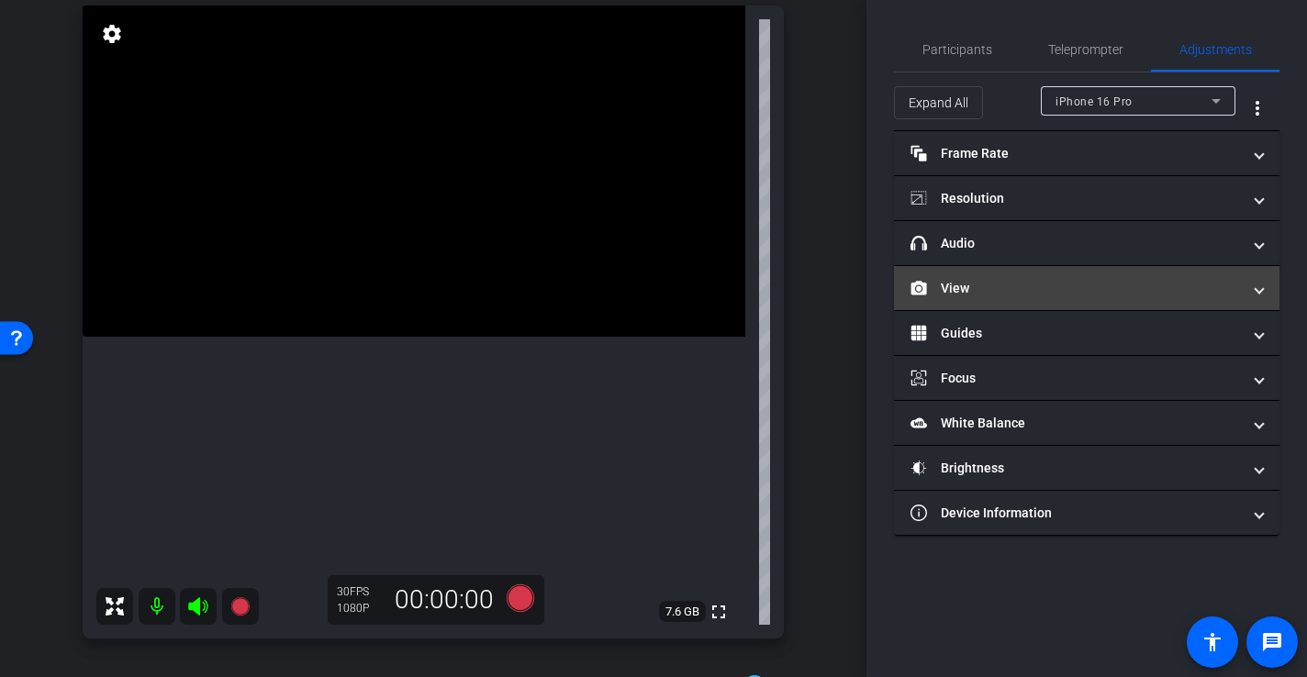
click at [982, 282] on mat-panel-title "View" at bounding box center [1076, 288] width 330 height 19
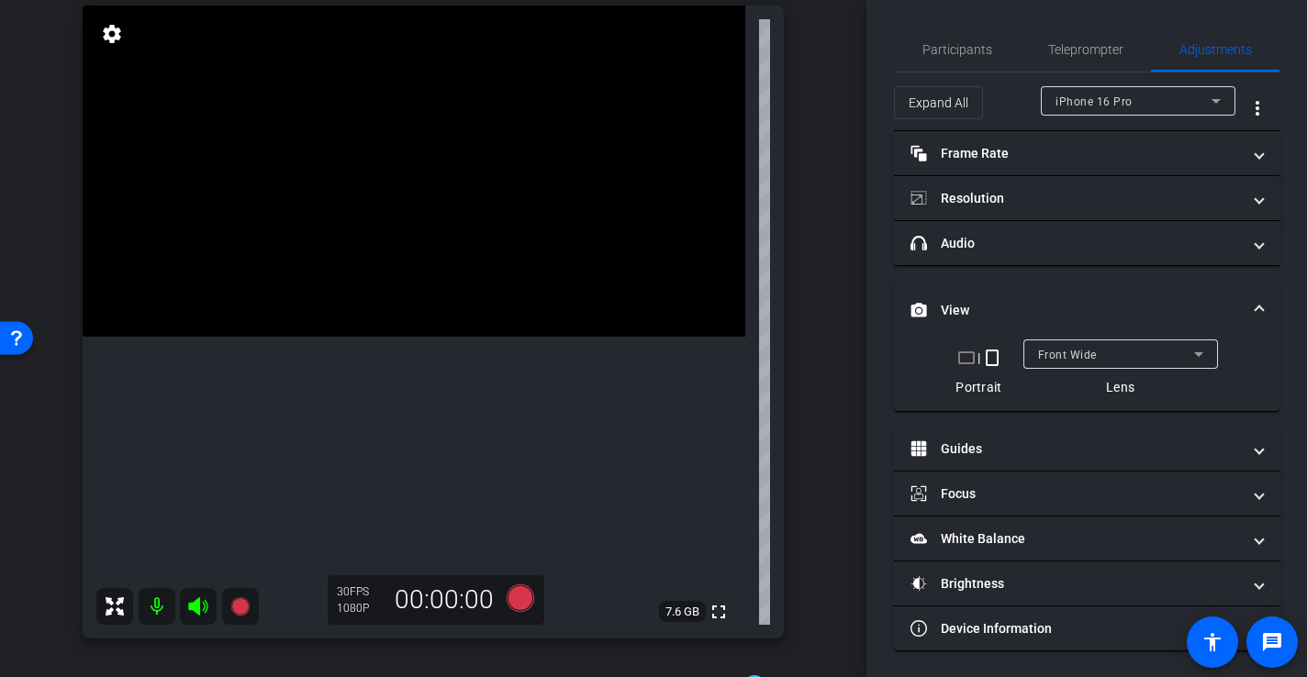
click at [1112, 357] on div "Front Wide" at bounding box center [1116, 354] width 156 height 23
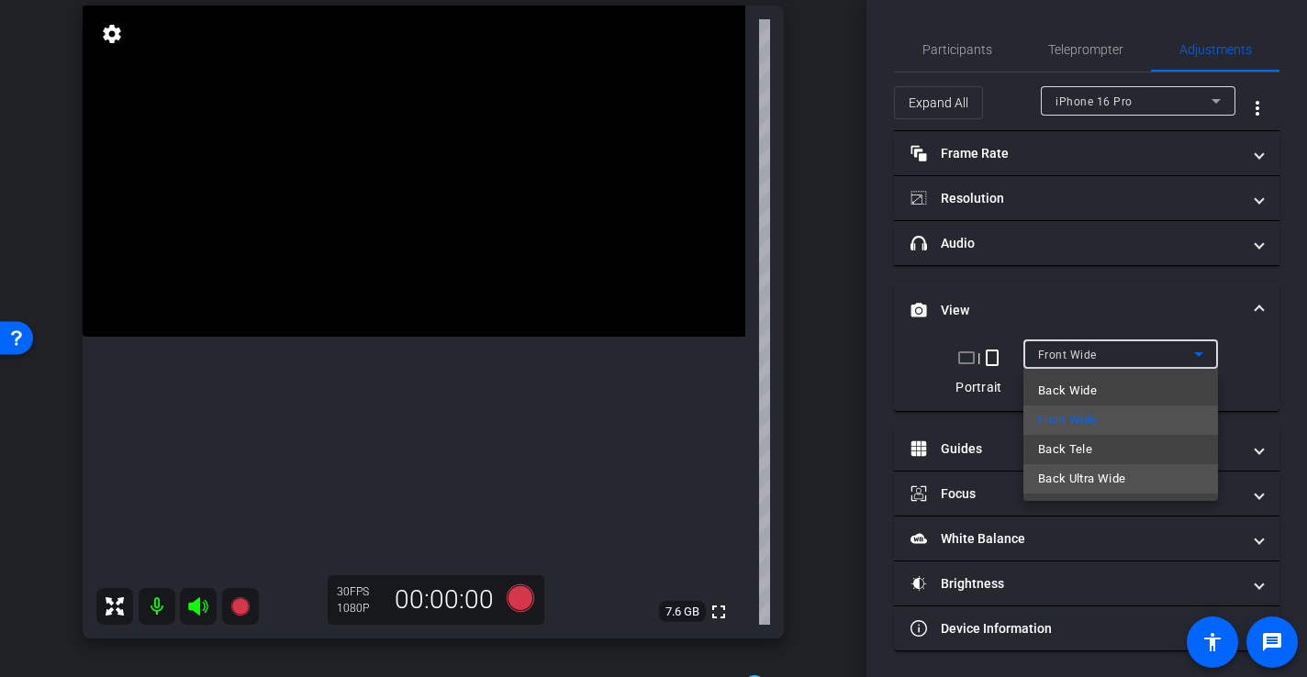
click at [1148, 474] on mat-option "Back Ultra Wide" at bounding box center [1121, 478] width 195 height 29
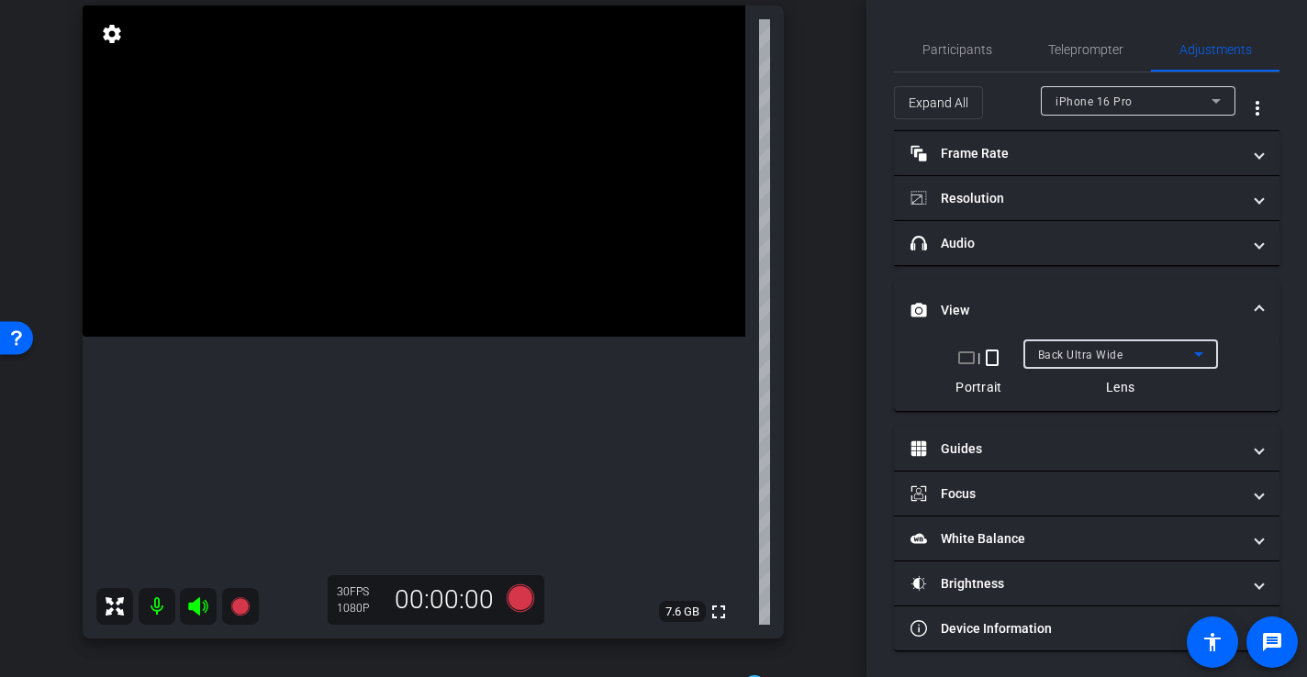
click at [1106, 354] on span "Back Ultra Wide" at bounding box center [1080, 355] width 85 height 13
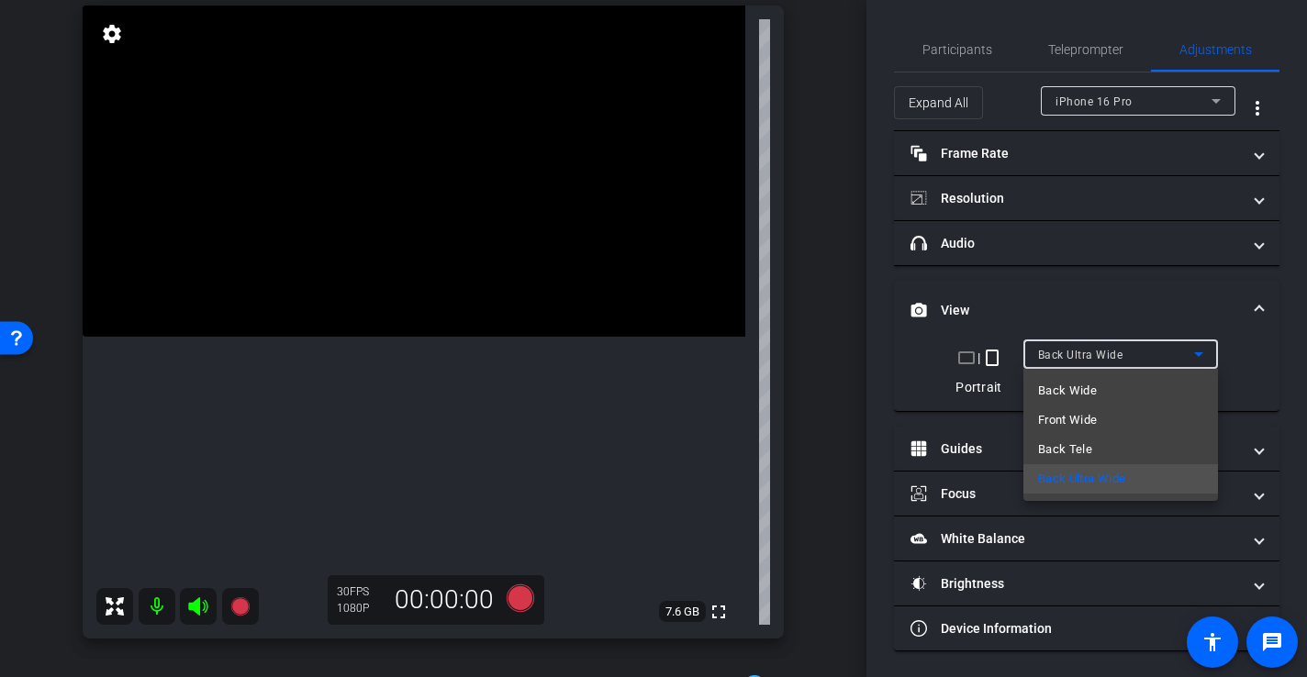
click at [1105, 413] on mat-option "Front Wide" at bounding box center [1121, 420] width 195 height 29
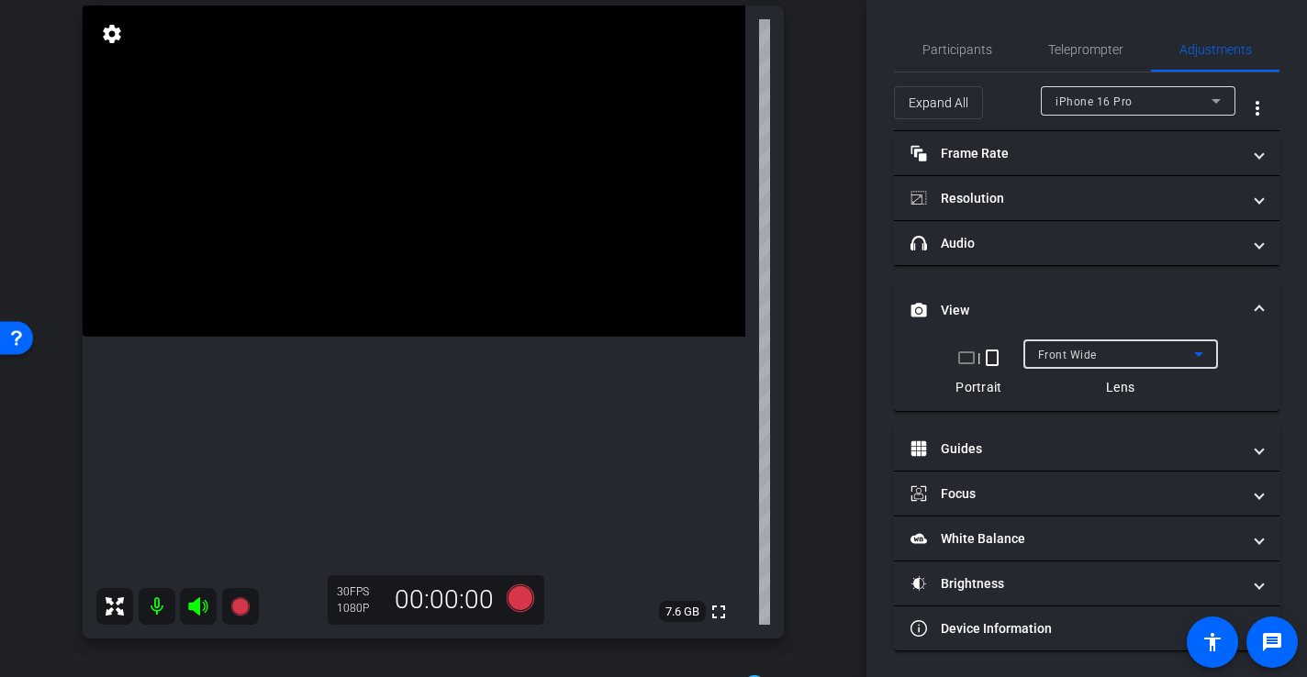
click at [1095, 362] on div "Front Wide" at bounding box center [1116, 354] width 156 height 23
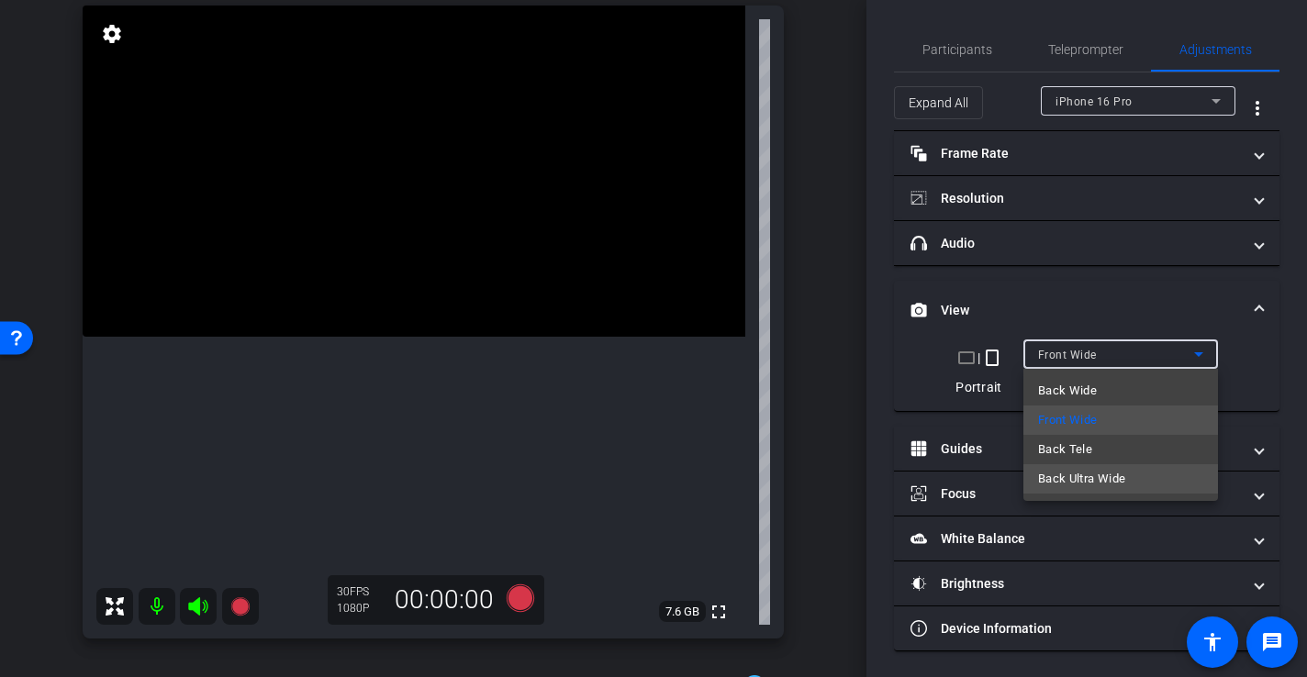
click at [1119, 477] on span "Back Ultra Wide" at bounding box center [1082, 479] width 88 height 22
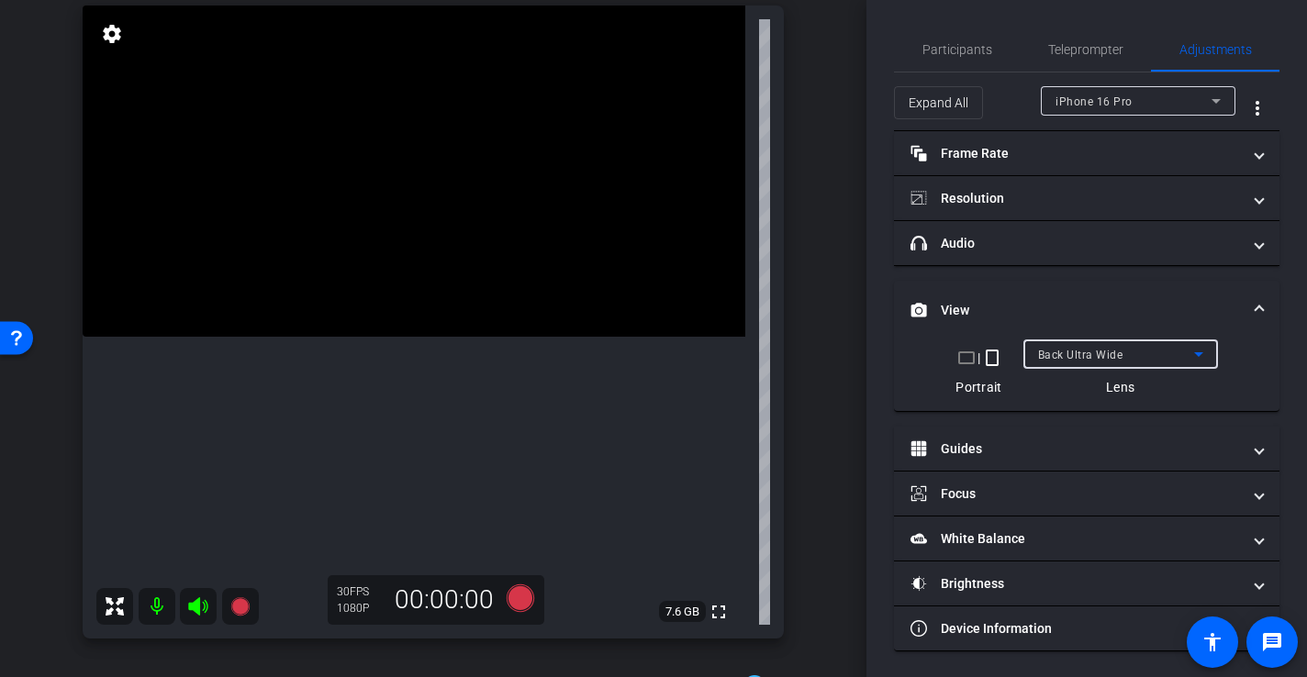
click at [461, 307] on video at bounding box center [414, 171] width 663 height 331
click at [439, 309] on div at bounding box center [461, 308] width 46 height 46
click at [946, 71] on div "Participants Teleprompter Adjustments" at bounding box center [1087, 50] width 386 height 45
click at [949, 54] on span "Participants" at bounding box center [958, 49] width 70 height 13
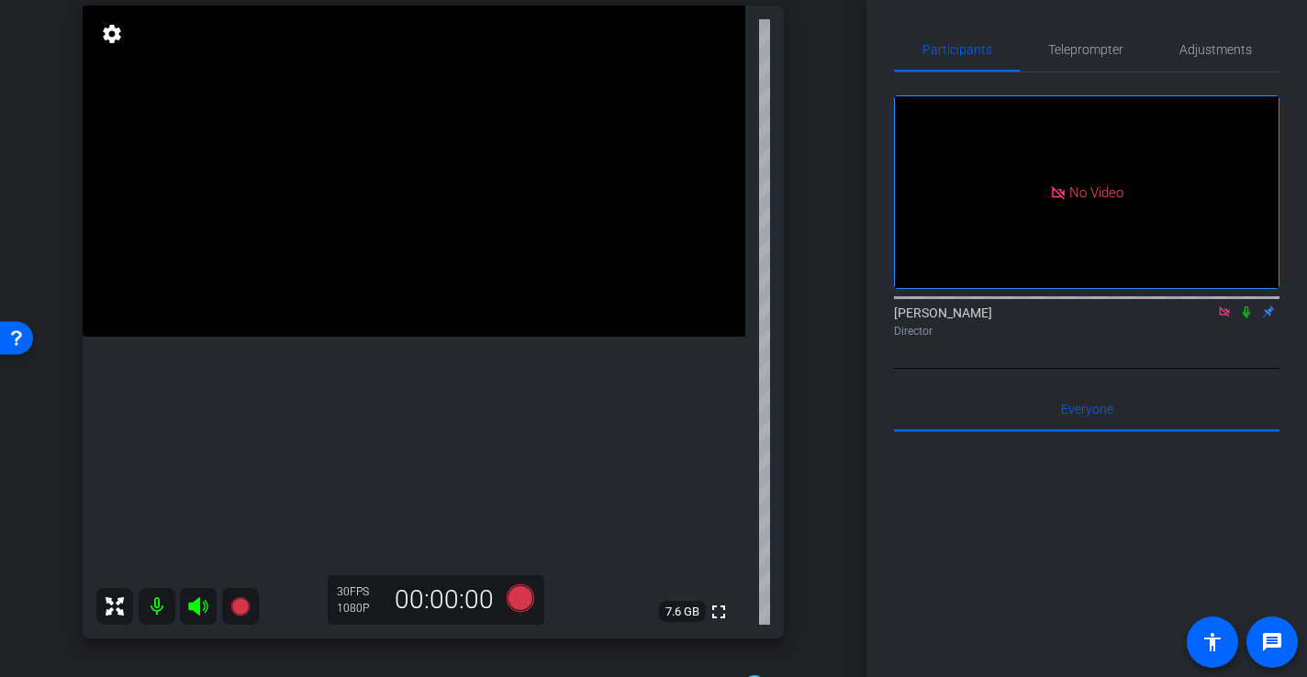
click at [349, 337] on video at bounding box center [414, 171] width 663 height 331
click at [337, 337] on video at bounding box center [414, 171] width 663 height 331
click at [356, 327] on video at bounding box center [414, 171] width 663 height 331
click at [521, 599] on icon at bounding box center [521, 599] width 28 height 28
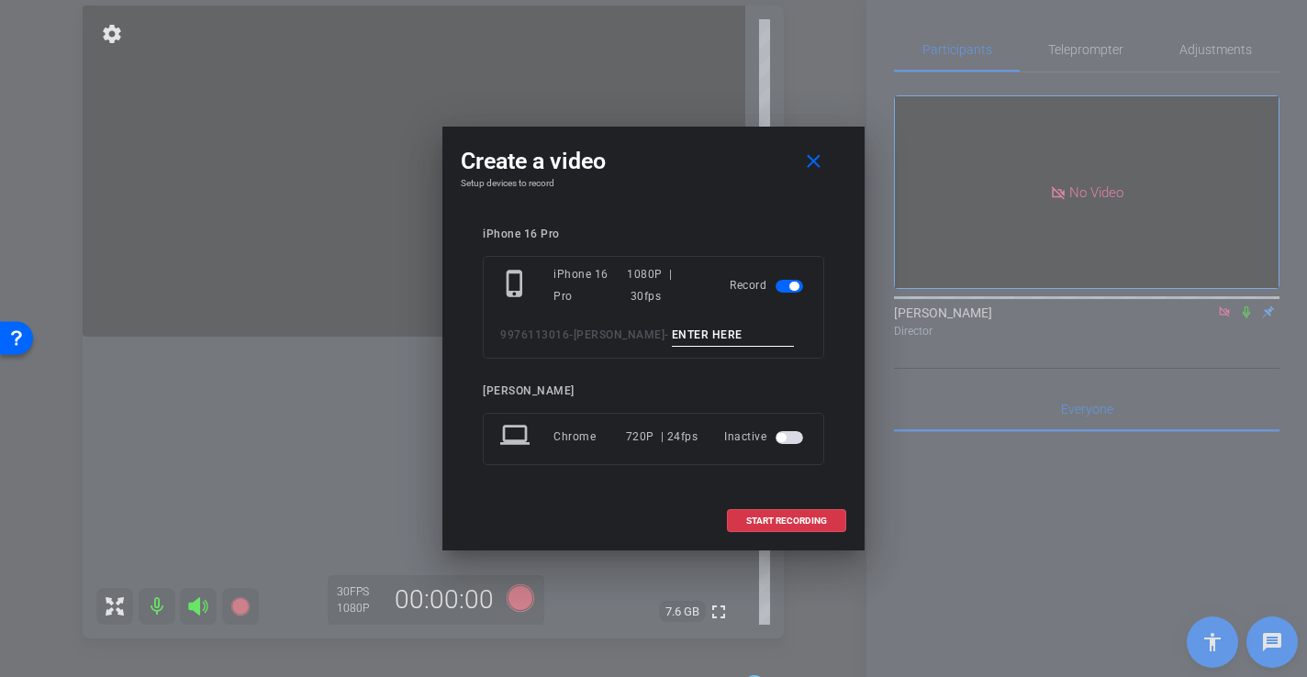
click at [734, 330] on input at bounding box center [733, 335] width 123 height 23
type input "-"
click at [771, 520] on span "START RECORDING" at bounding box center [786, 521] width 81 height 9
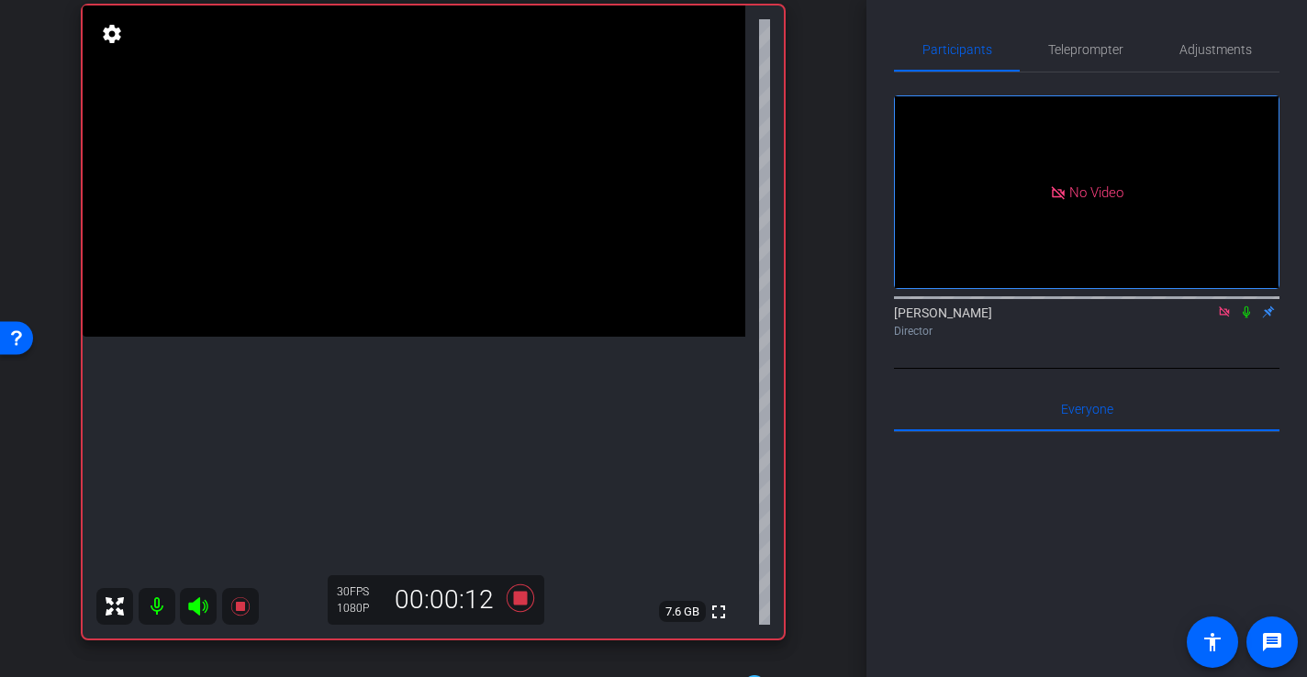
click at [374, 312] on video at bounding box center [414, 171] width 663 height 331
click at [412, 337] on video at bounding box center [414, 171] width 663 height 331
click at [431, 337] on video at bounding box center [414, 171] width 663 height 331
click at [368, 337] on video at bounding box center [414, 171] width 663 height 331
click at [520, 601] on icon at bounding box center [521, 599] width 28 height 28
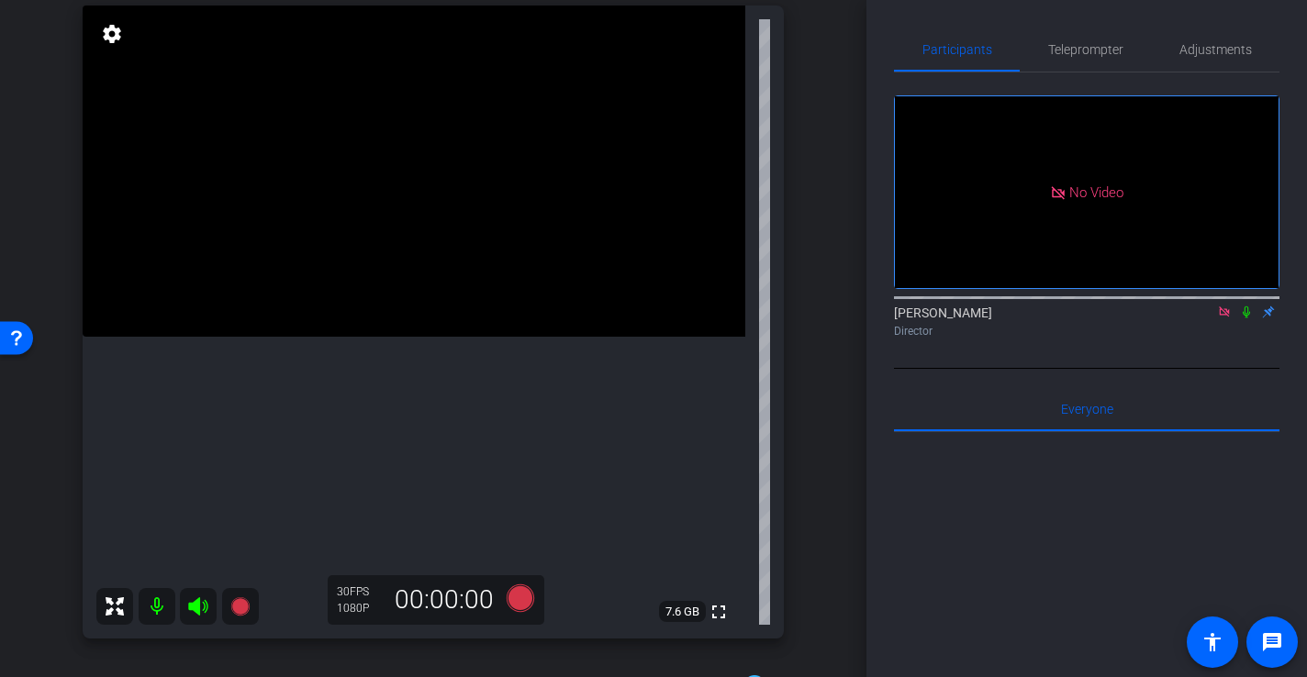
click at [393, 337] on video at bounding box center [414, 171] width 663 height 331
click at [520, 603] on icon at bounding box center [521, 599] width 28 height 28
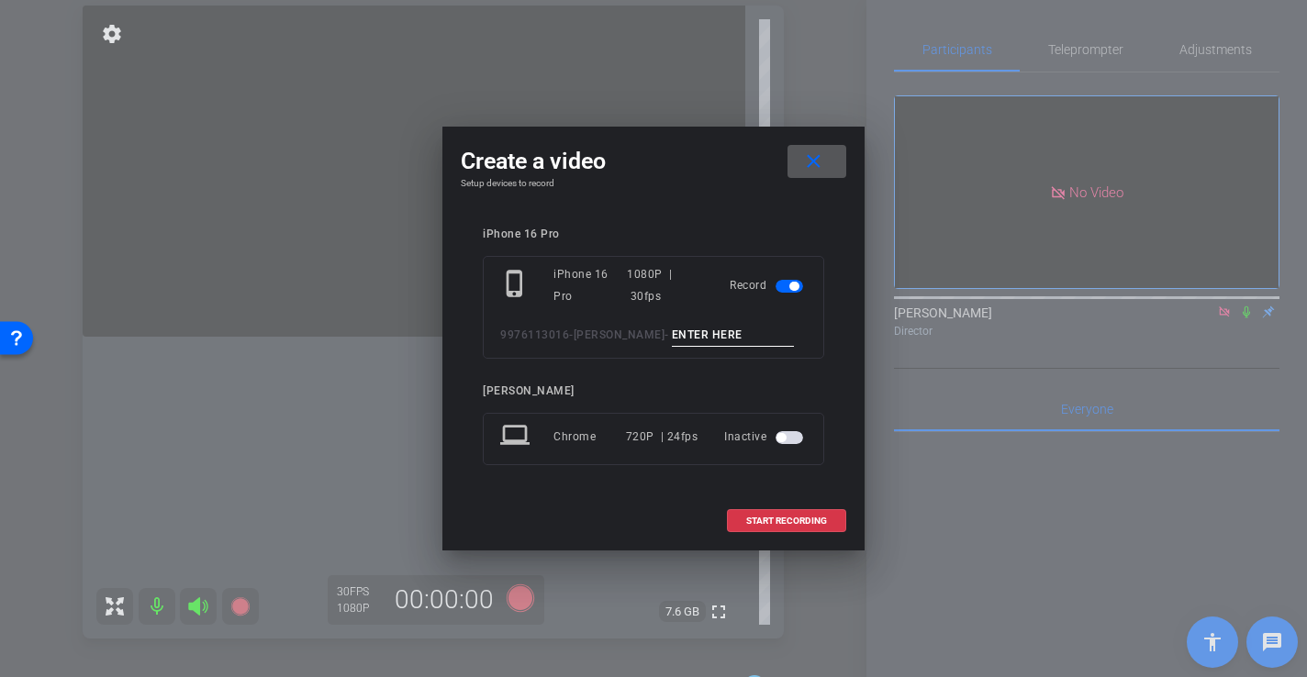
click at [702, 335] on input at bounding box center [733, 335] width 123 height 23
type input "-"
click at [773, 527] on span at bounding box center [786, 521] width 117 height 44
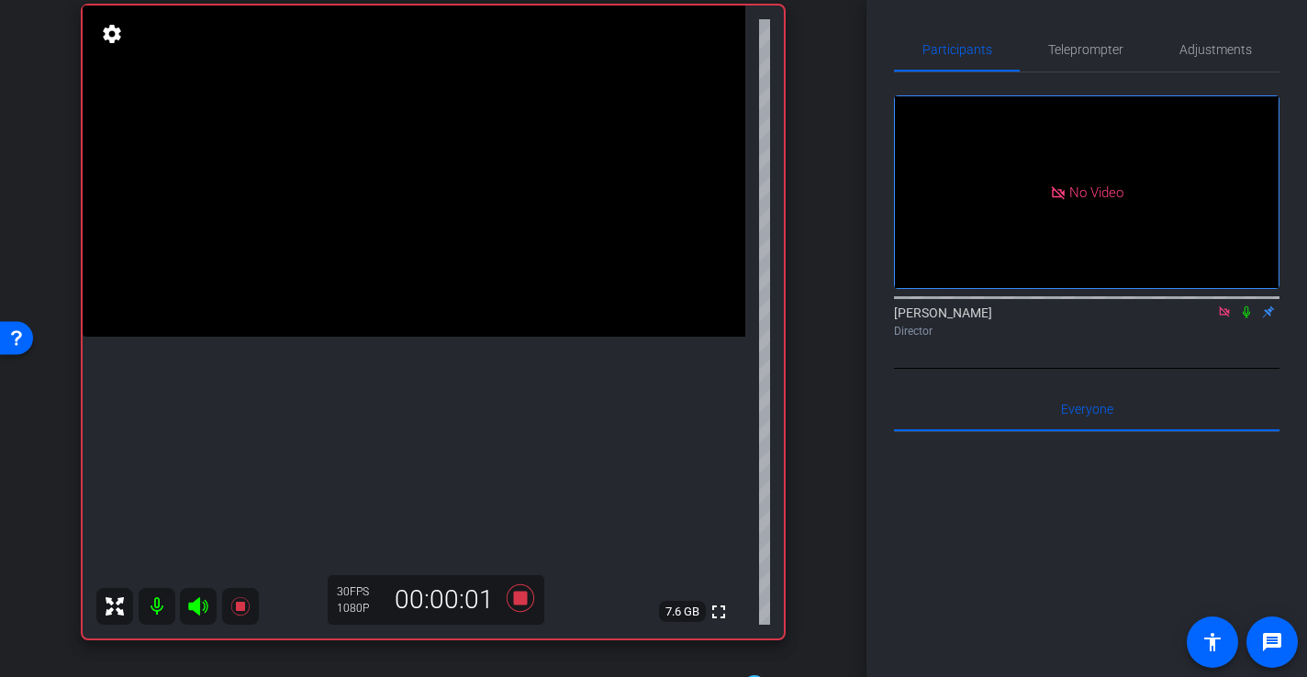
click at [373, 337] on video at bounding box center [414, 171] width 663 height 331
click at [373, 319] on video at bounding box center [414, 171] width 663 height 331
click at [516, 598] on icon at bounding box center [521, 599] width 28 height 28
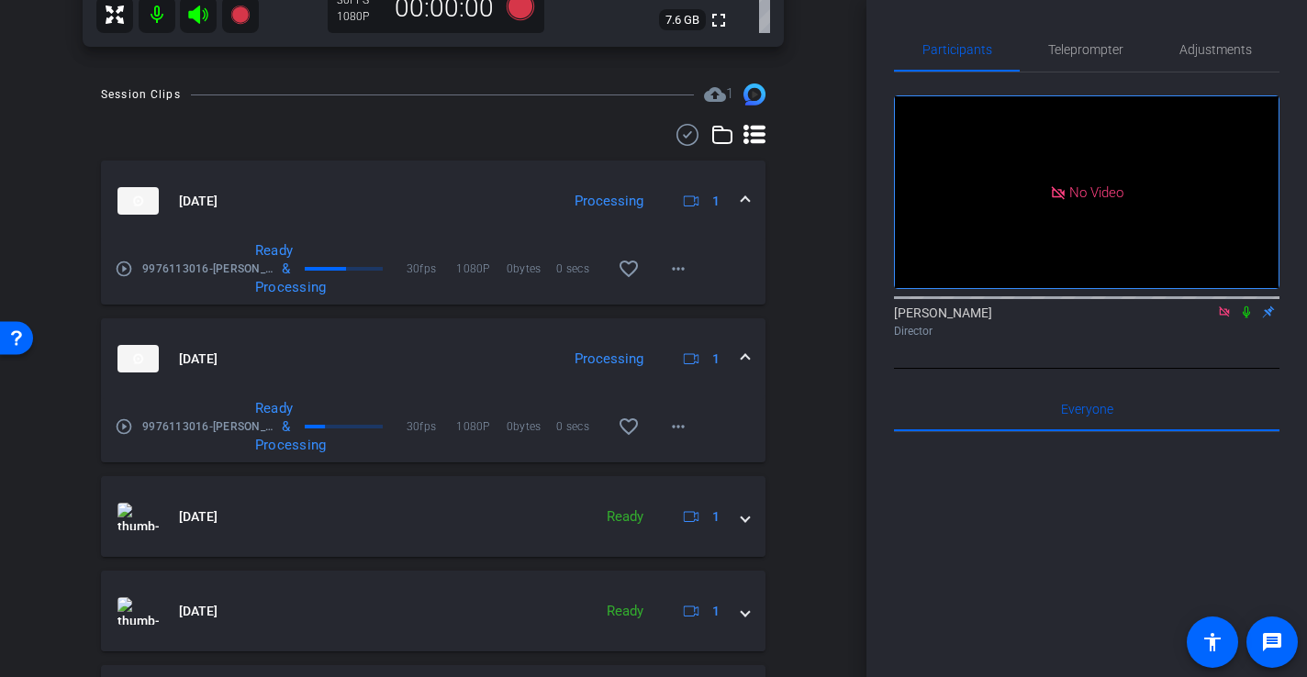
scroll to position [798, 0]
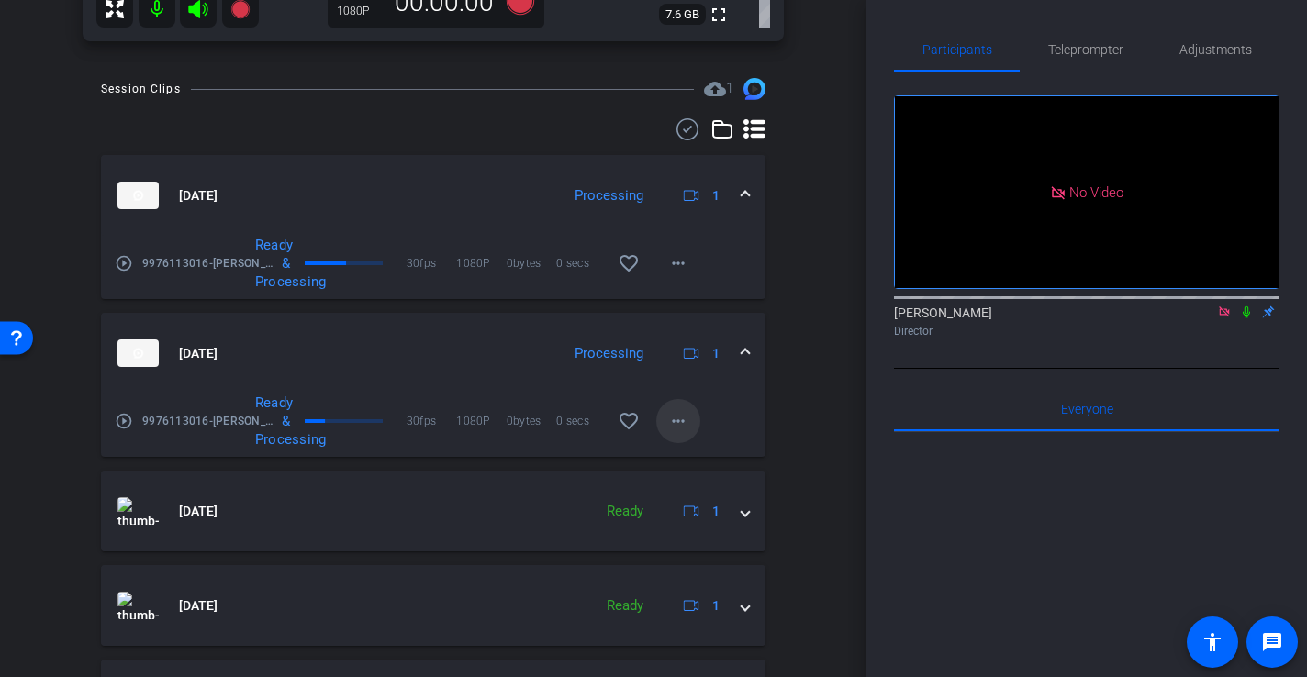
click at [690, 419] on span at bounding box center [678, 421] width 44 height 44
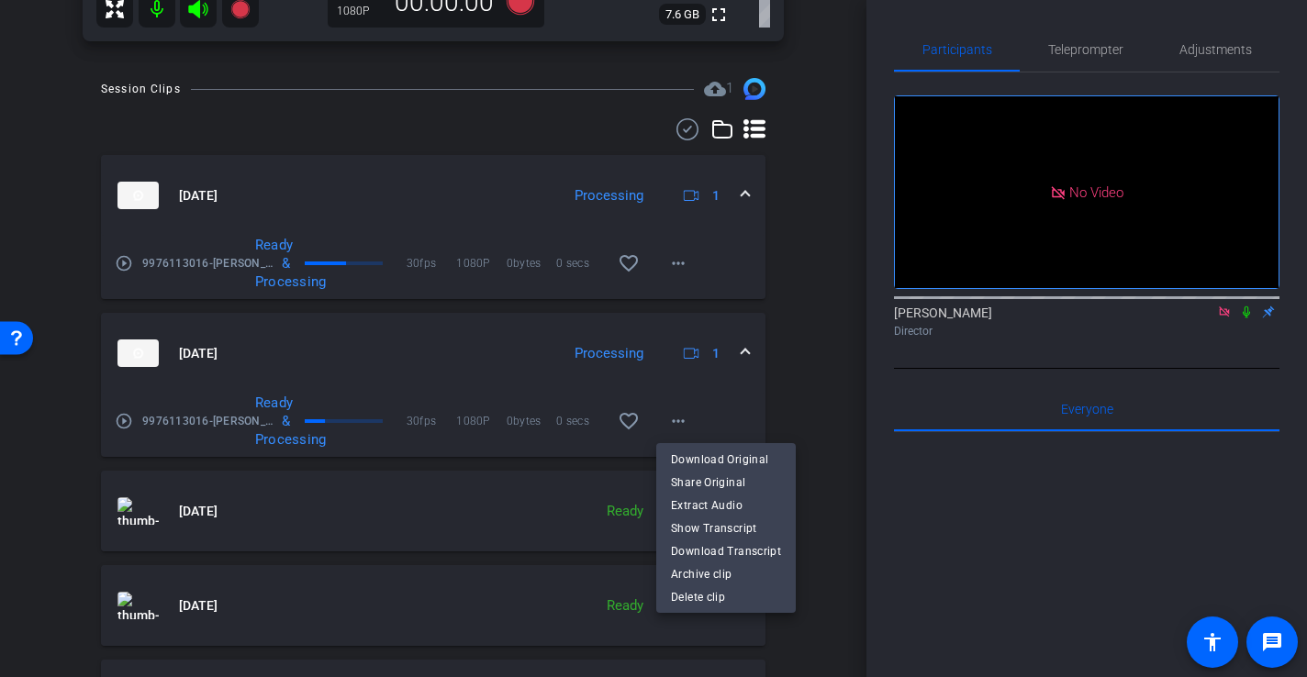
click at [781, 235] on div at bounding box center [653, 338] width 1307 height 677
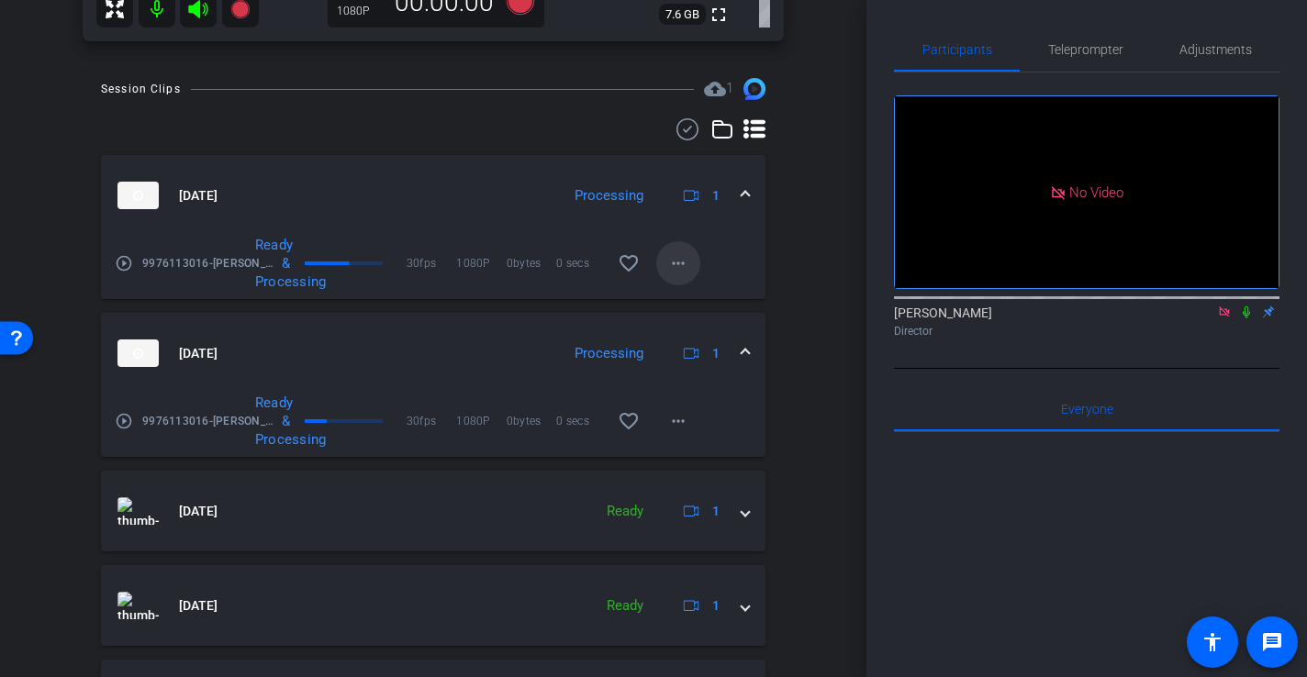
click at [687, 269] on mat-icon "more_horiz" at bounding box center [678, 263] width 22 height 22
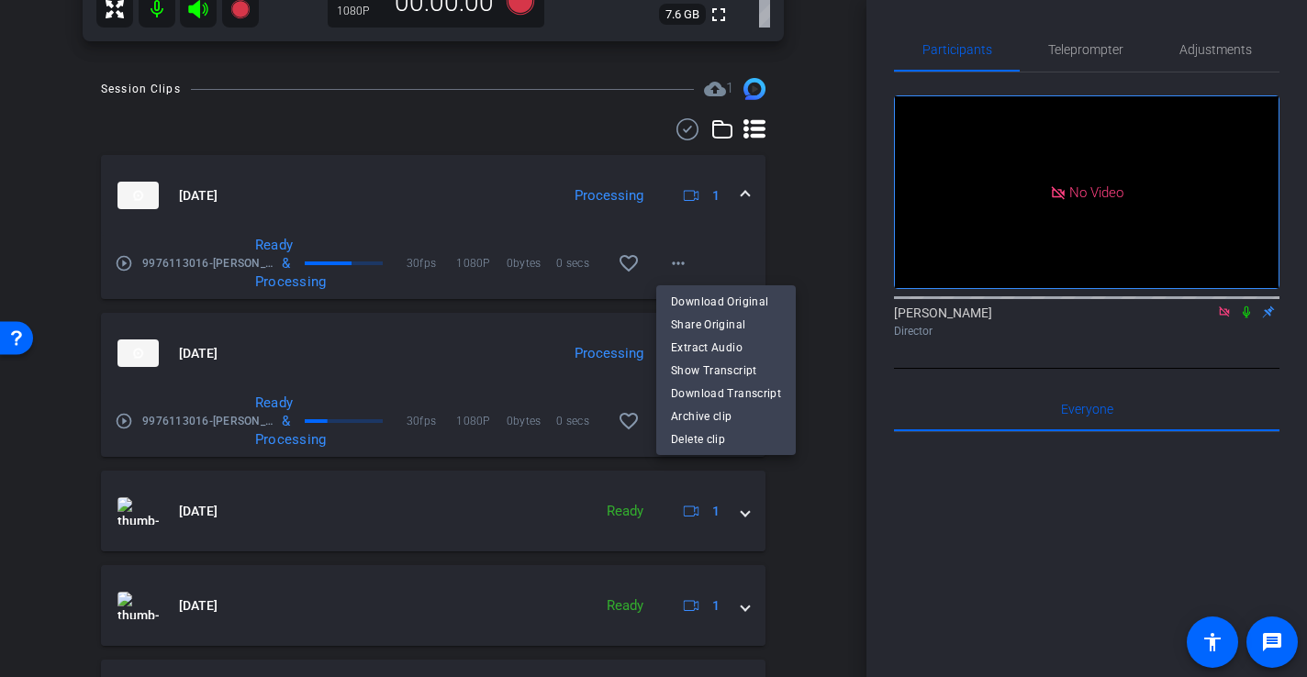
click at [718, 286] on div "Download Original Share Original Extract Audio Show Transcript Download Transcr…" at bounding box center [726, 370] width 140 height 170
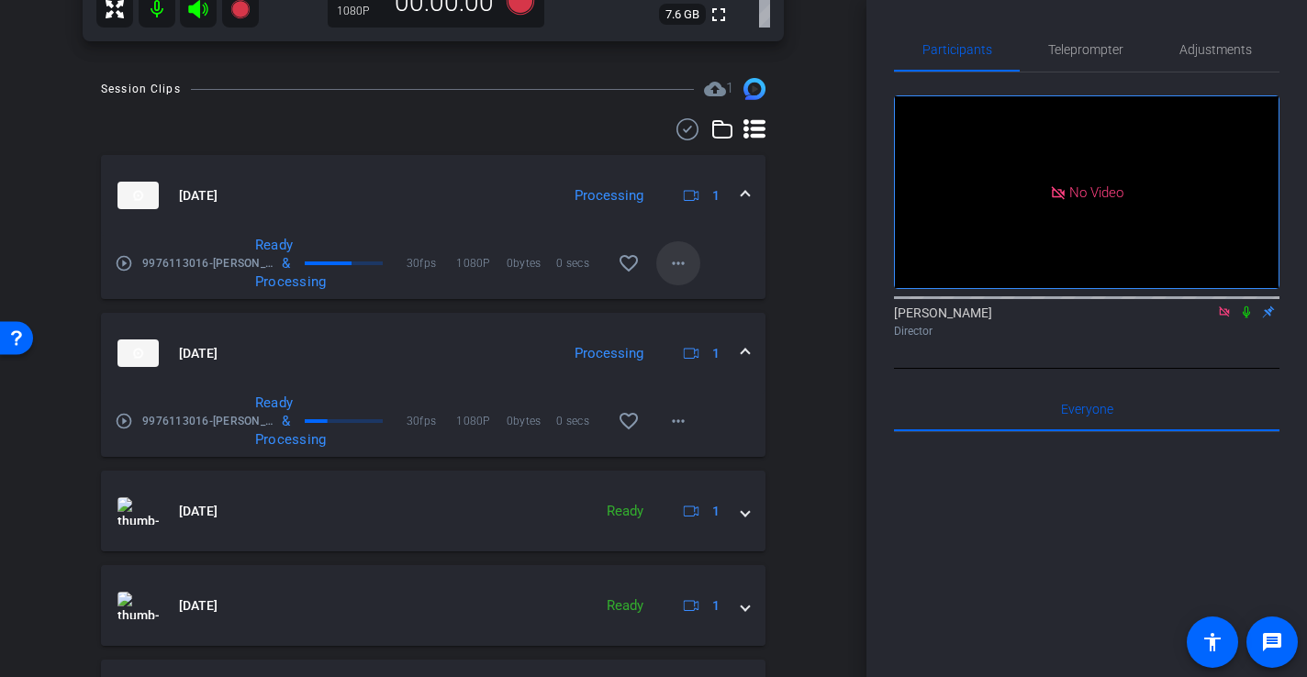
click at [684, 269] on mat-icon "more_horiz" at bounding box center [678, 263] width 22 height 22
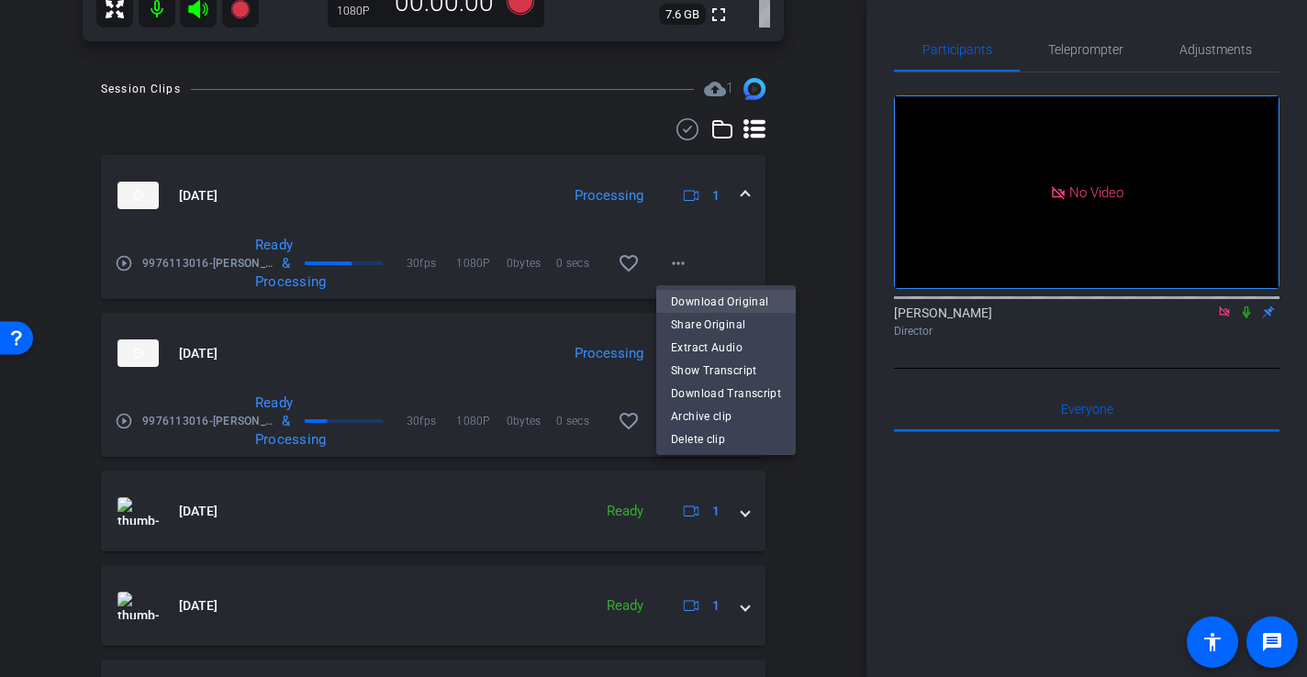
click at [701, 303] on span "Download Original" at bounding box center [726, 302] width 110 height 22
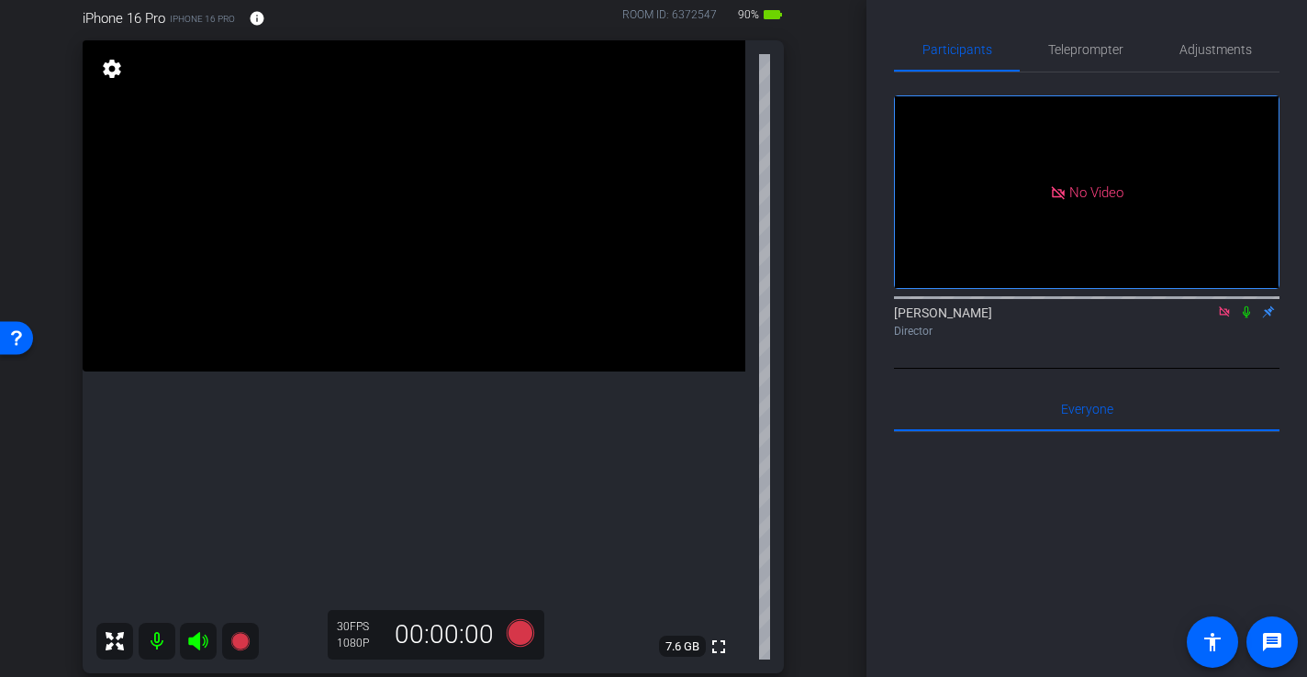
scroll to position [196, 0]
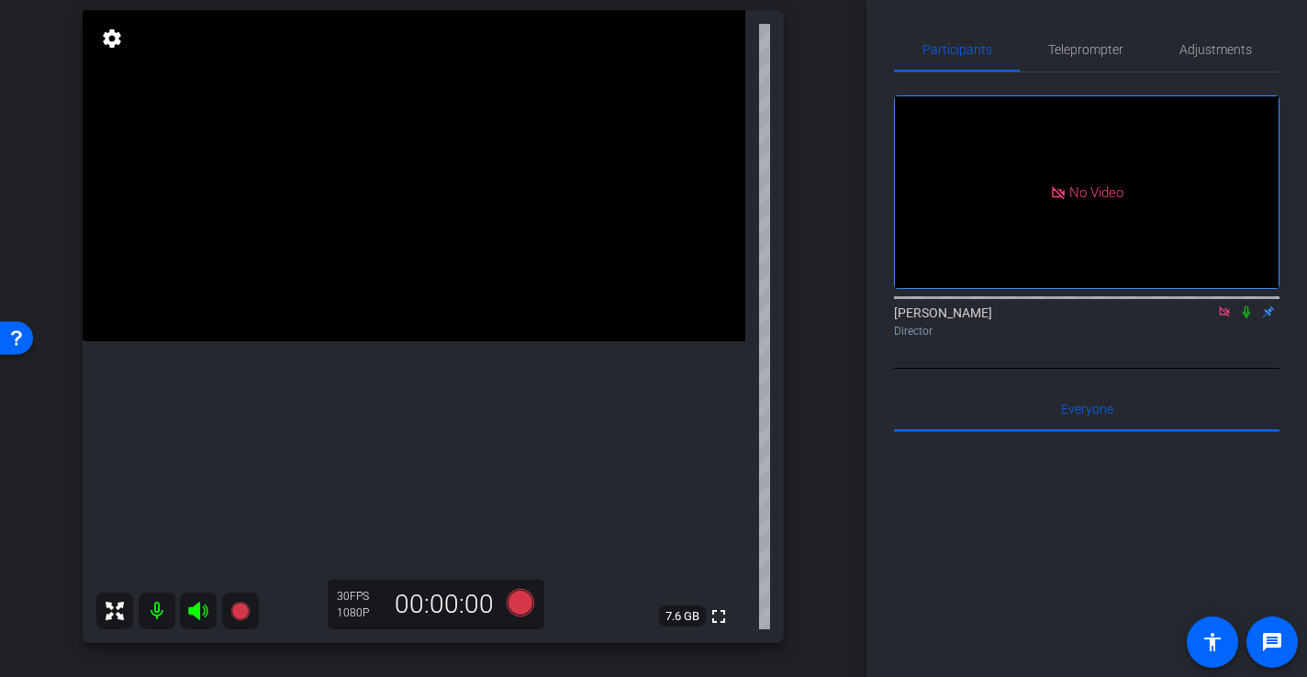
click at [500, 285] on video at bounding box center [414, 175] width 663 height 331
click at [1229, 52] on span "Adjustments" at bounding box center [1216, 49] width 73 height 13
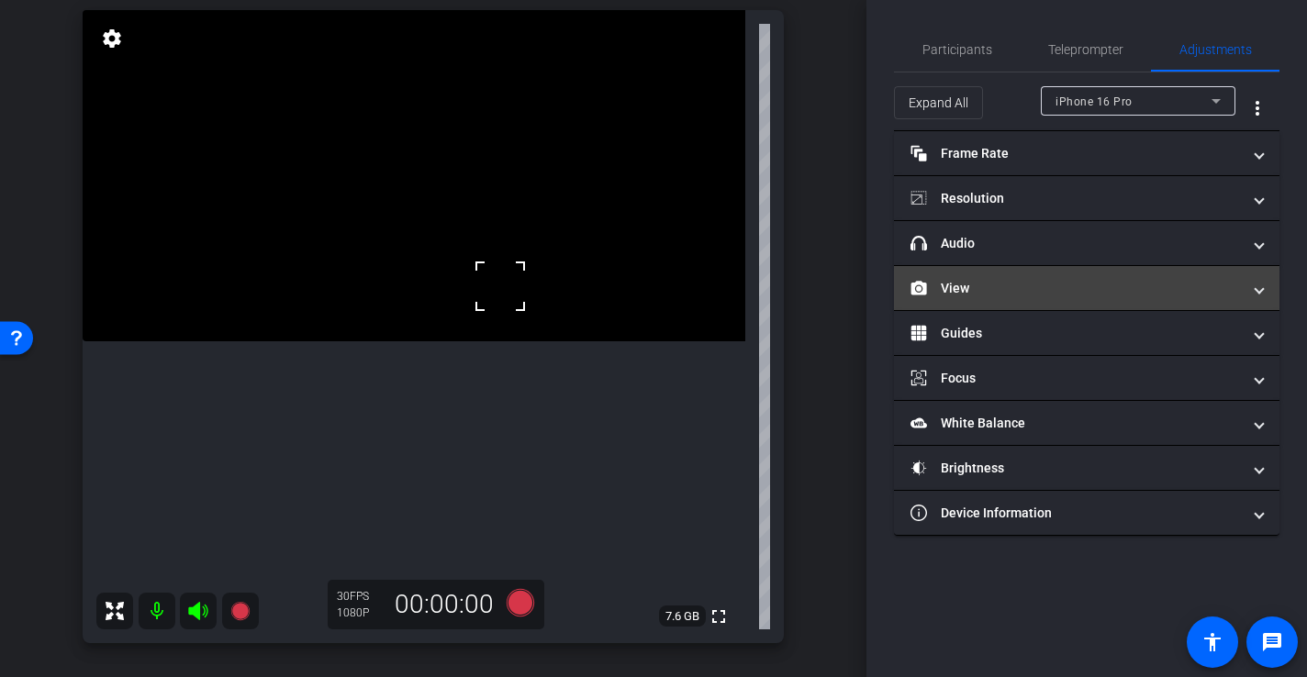
click at [979, 294] on mat-panel-title "View" at bounding box center [1076, 288] width 330 height 19
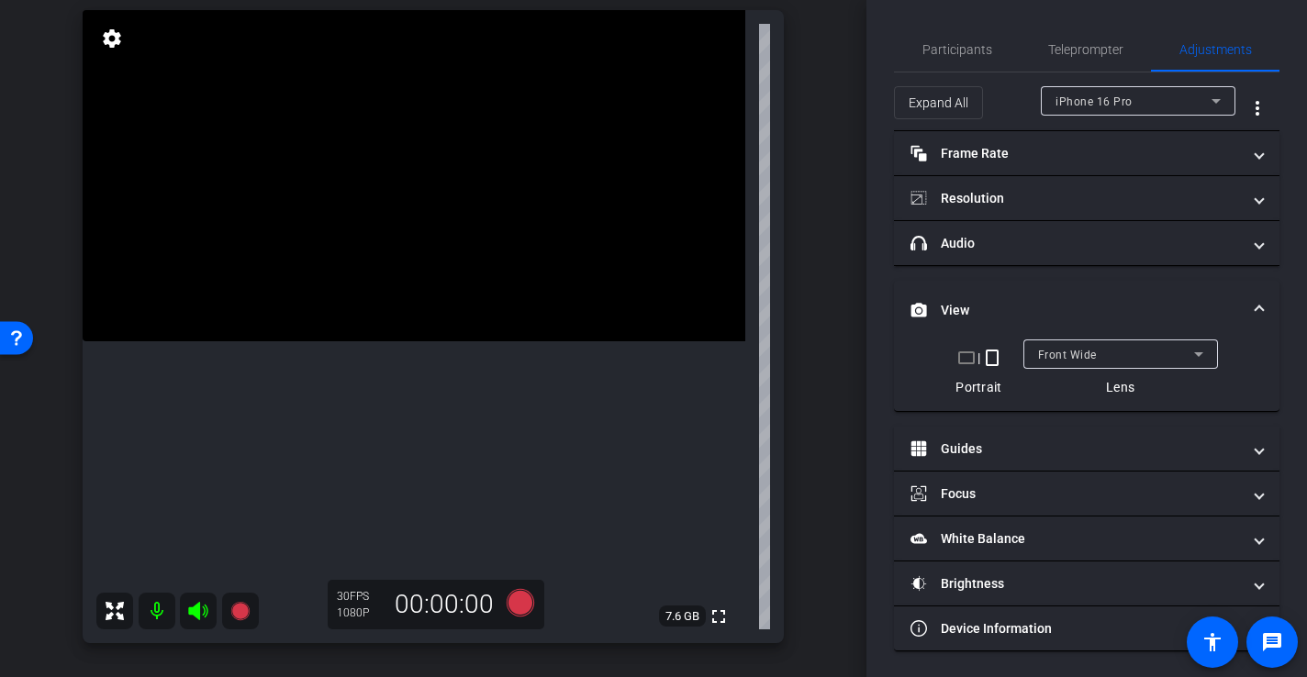
click at [1102, 352] on div "Front Wide" at bounding box center [1116, 354] width 156 height 23
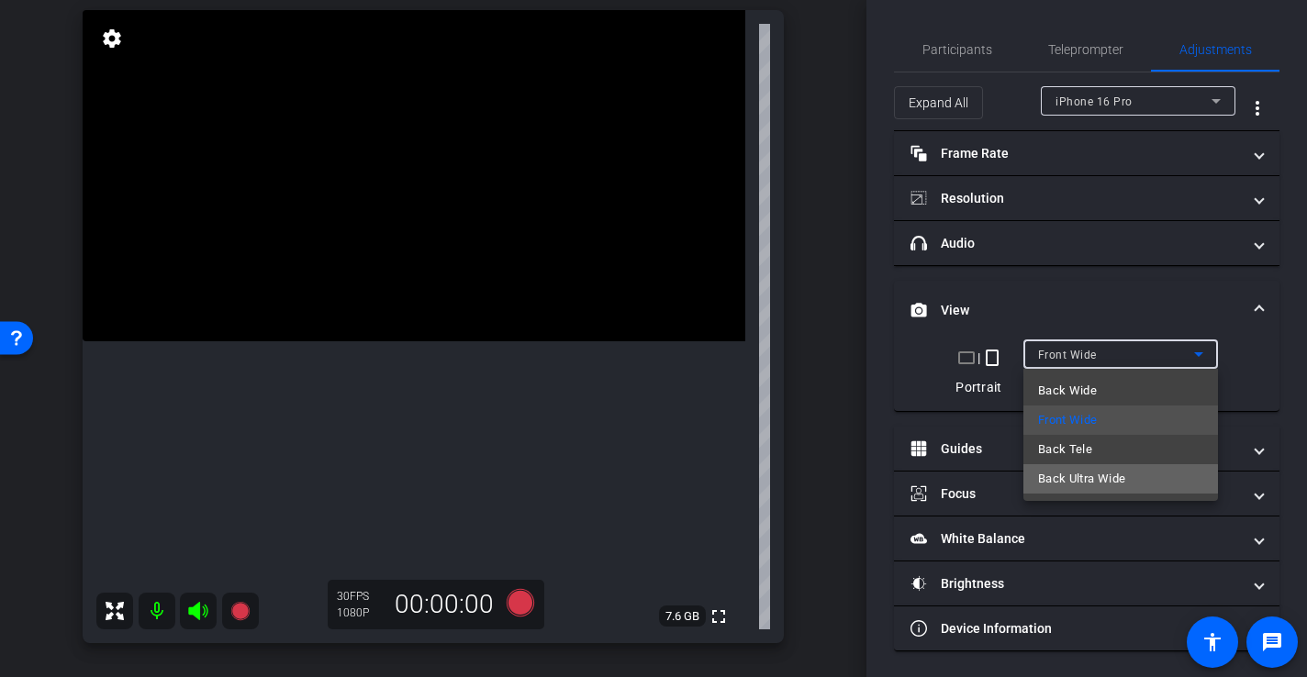
click at [1108, 479] on span "Back Ultra Wide" at bounding box center [1082, 479] width 88 height 22
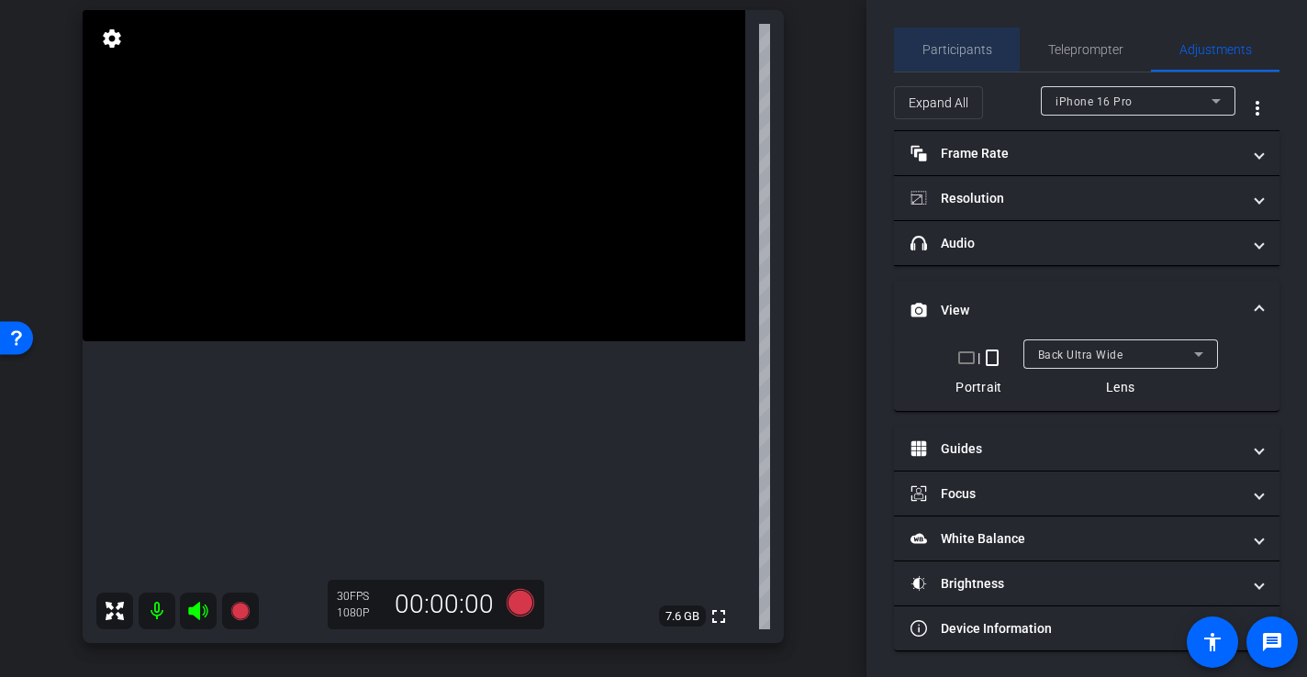
click at [940, 34] on span "Participants" at bounding box center [958, 50] width 70 height 44
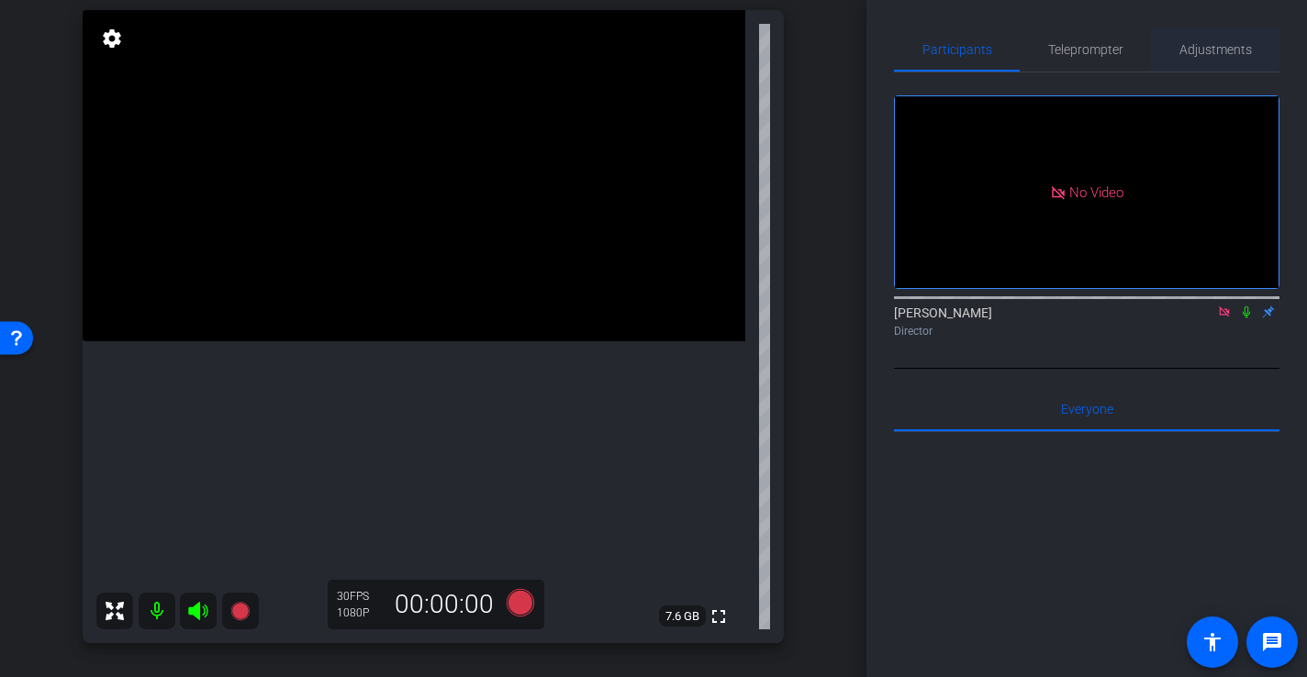
click at [1215, 52] on span "Adjustments" at bounding box center [1216, 49] width 73 height 13
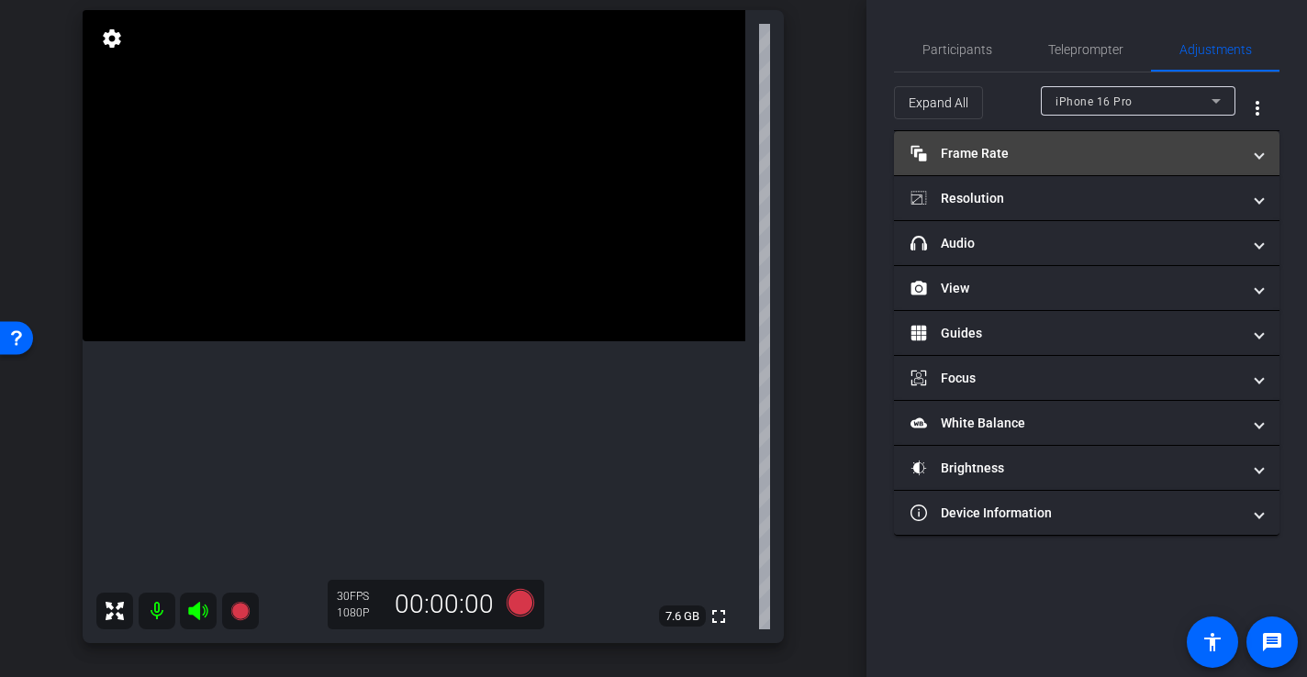
click at [1026, 158] on mat-panel-title "Frame Rate Frame Rate" at bounding box center [1076, 153] width 330 height 19
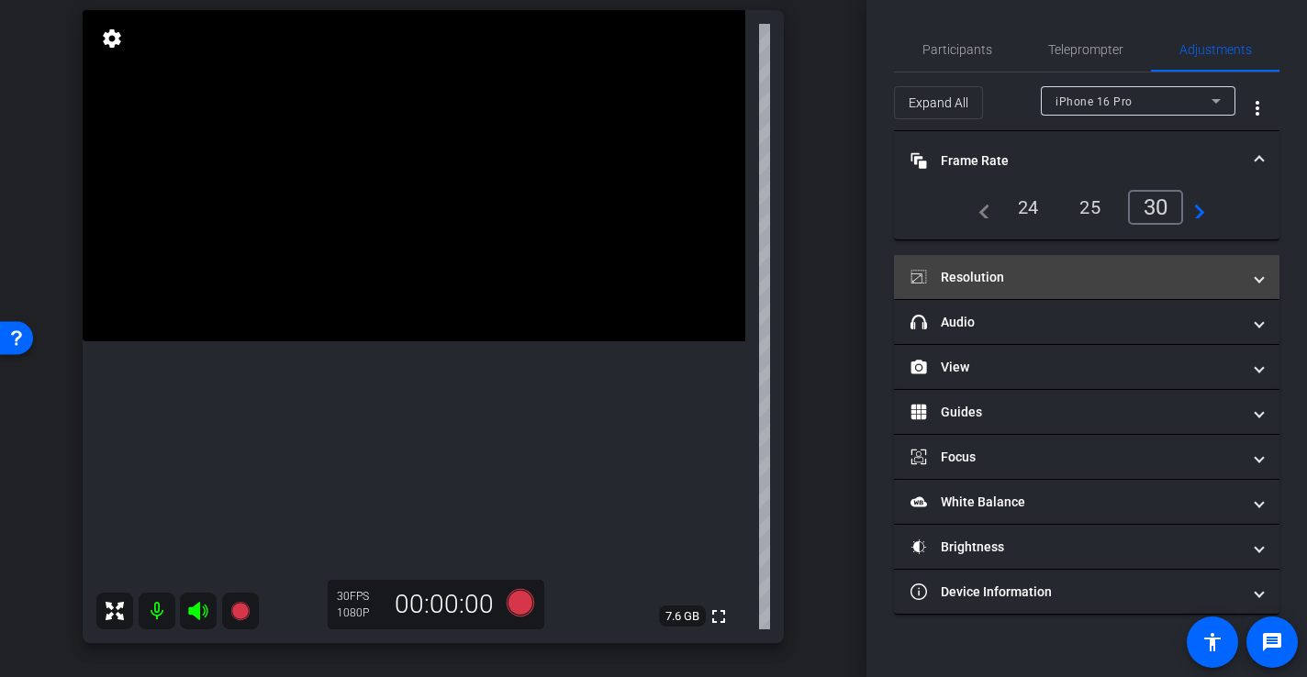
click at [1009, 271] on mat-panel-title "Resolution" at bounding box center [1076, 277] width 330 height 19
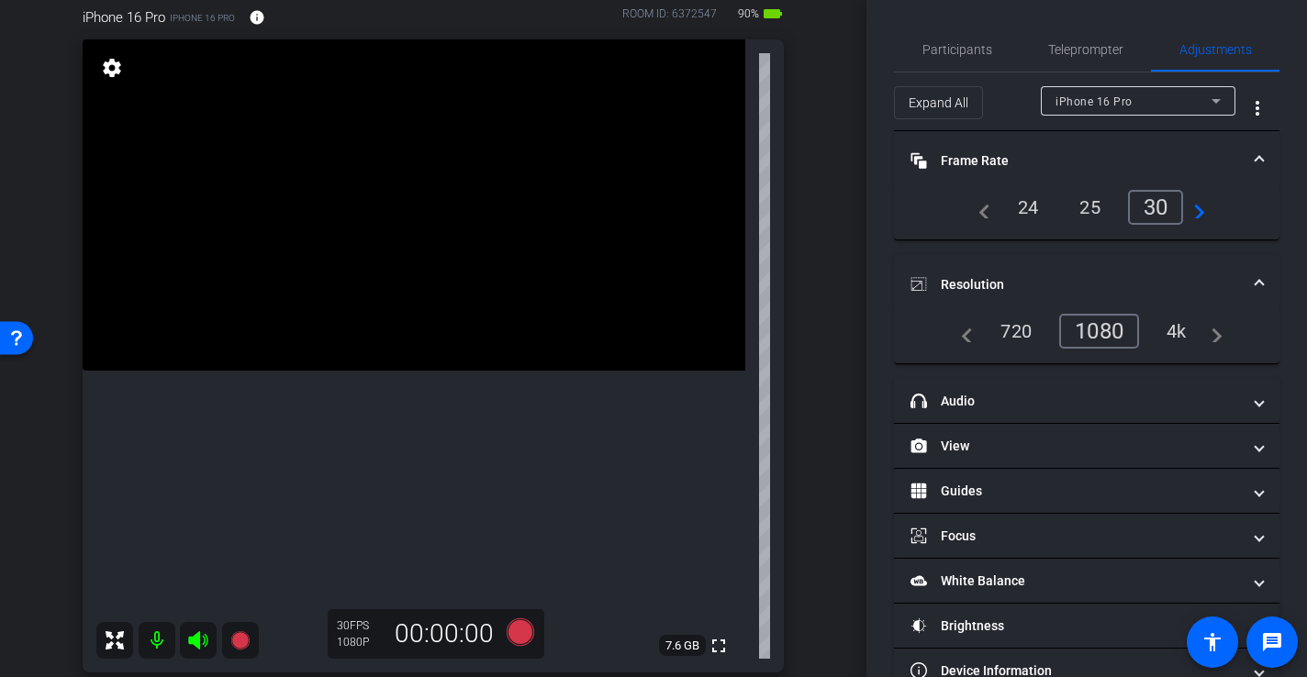
scroll to position [164, 0]
click at [364, 373] on video at bounding box center [414, 206] width 663 height 331
click at [341, 347] on video at bounding box center [414, 206] width 663 height 331
click at [352, 373] on video at bounding box center [414, 206] width 663 height 331
click at [369, 322] on video at bounding box center [414, 206] width 663 height 331
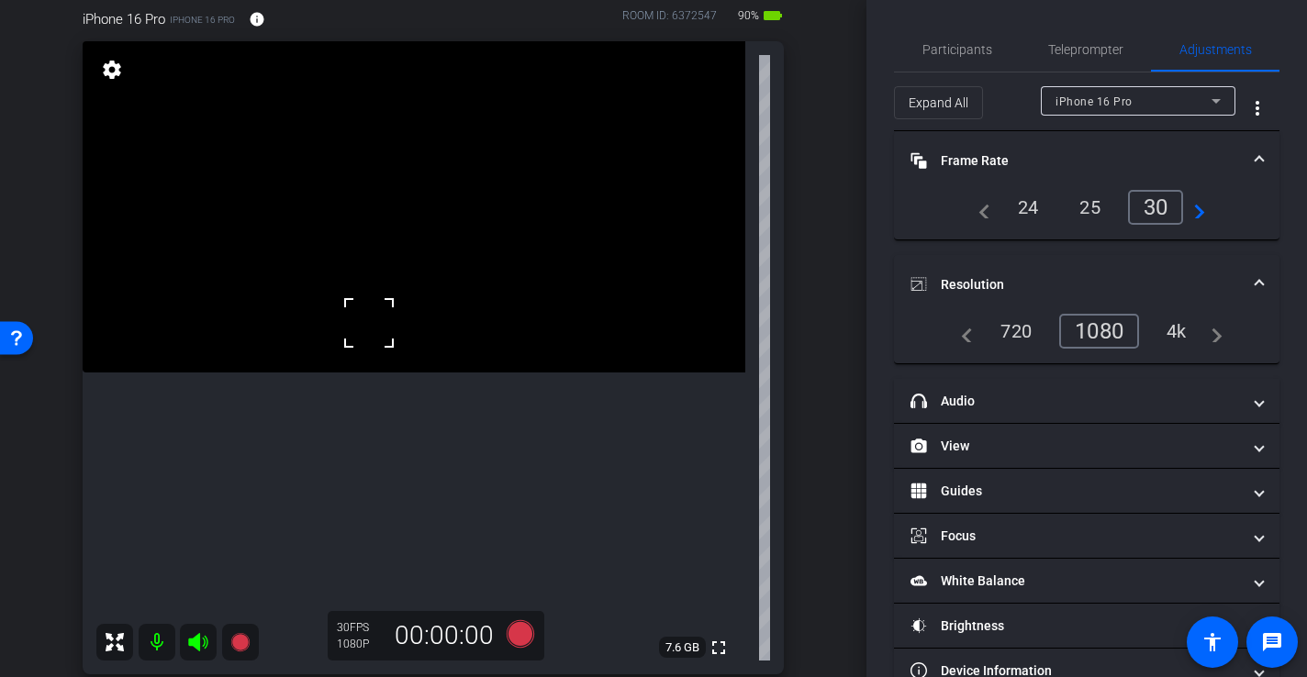
click at [395, 283] on video at bounding box center [414, 206] width 663 height 331
click at [529, 633] on icon at bounding box center [521, 635] width 28 height 28
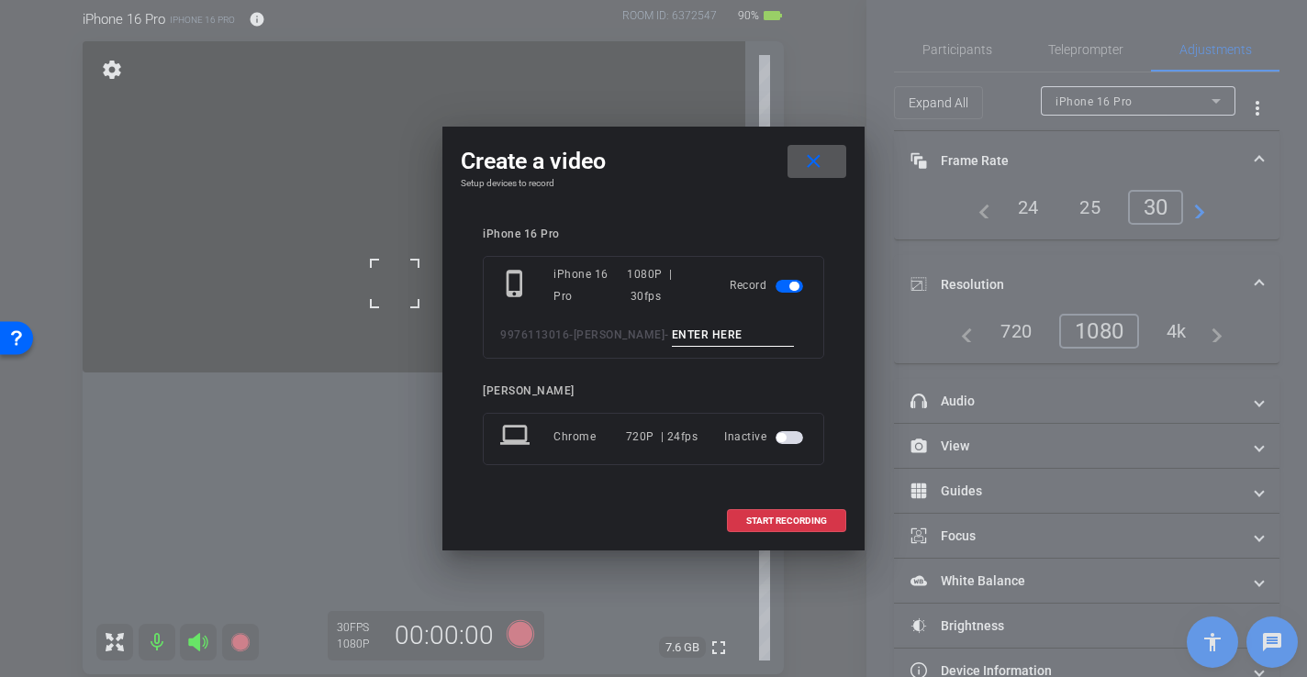
click at [753, 330] on input at bounding box center [733, 335] width 123 height 23
type input "-"
click at [798, 514] on span at bounding box center [786, 521] width 117 height 44
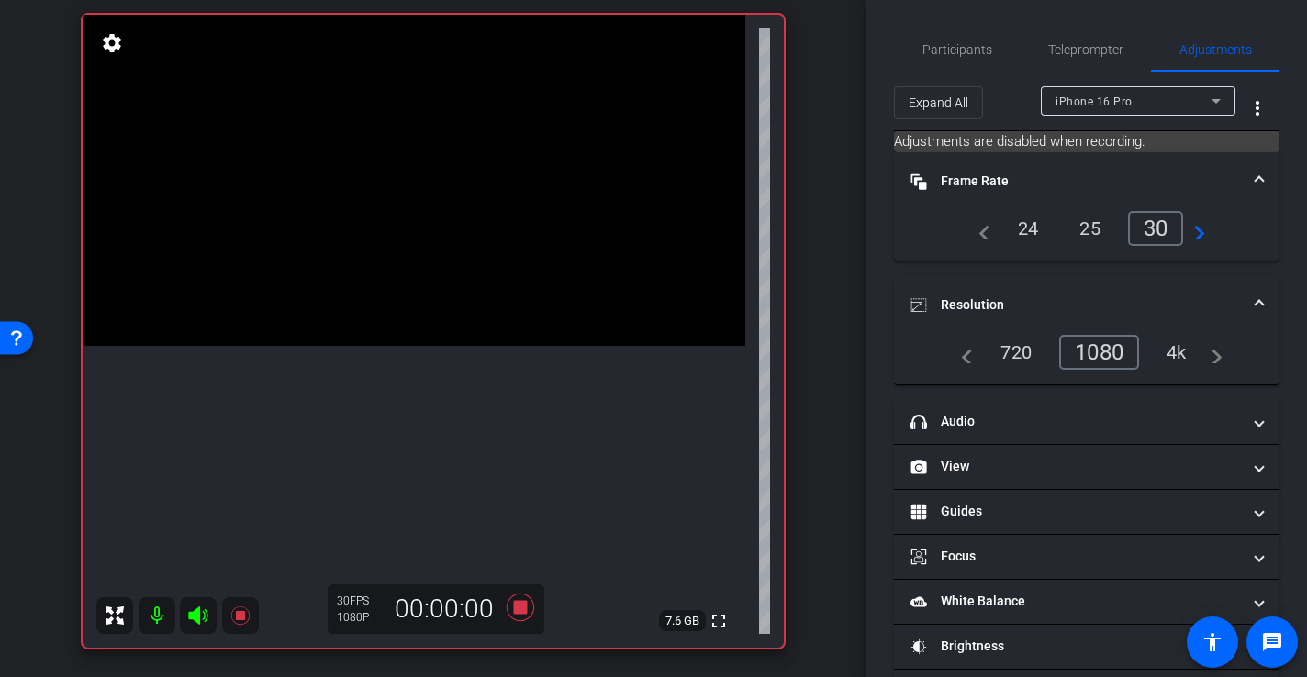
scroll to position [190, 0]
click at [345, 347] on video at bounding box center [414, 181] width 663 height 331
click at [521, 612] on icon at bounding box center [521, 609] width 28 height 28
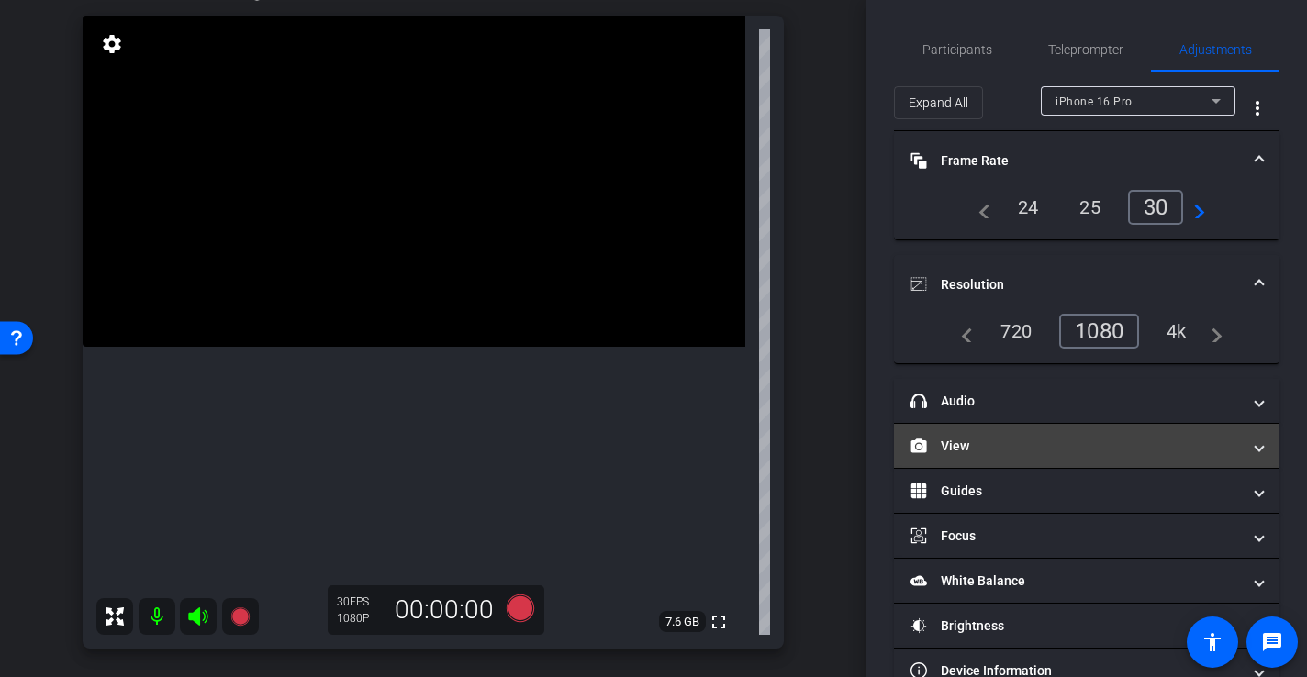
click at [964, 442] on mat-panel-title "View" at bounding box center [1076, 446] width 330 height 19
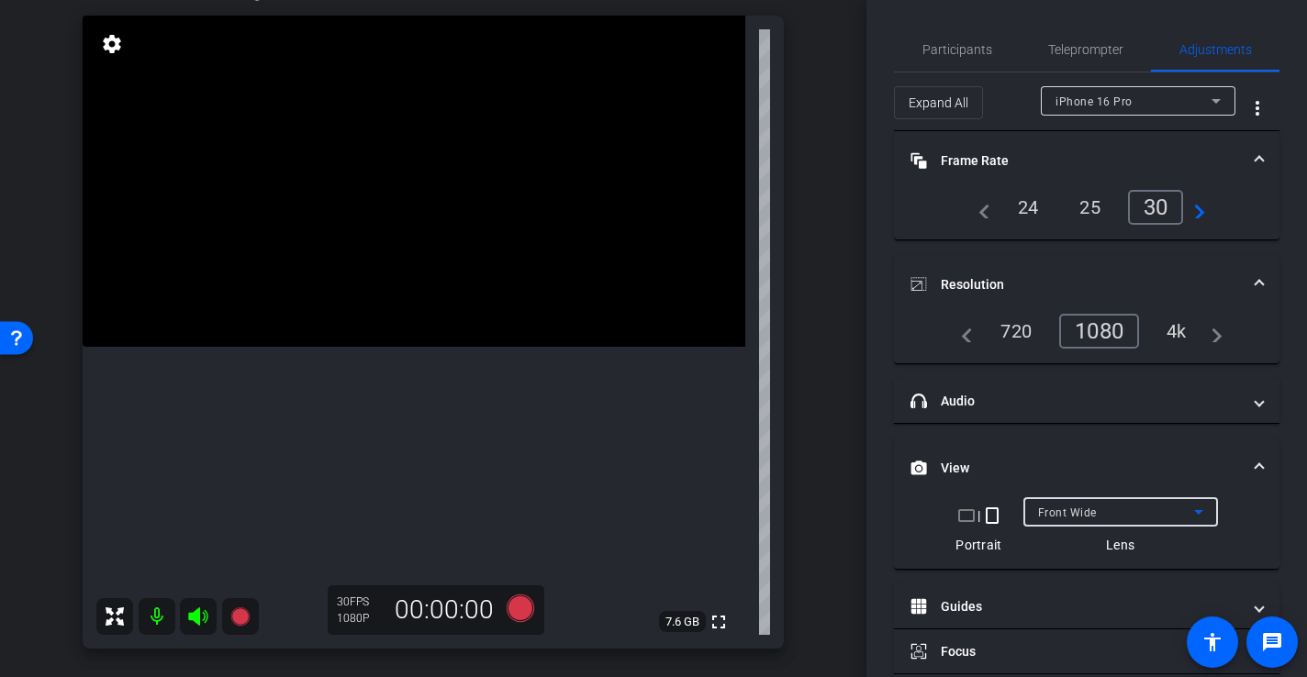
click at [1077, 512] on span "Front Wide" at bounding box center [1067, 513] width 59 height 13
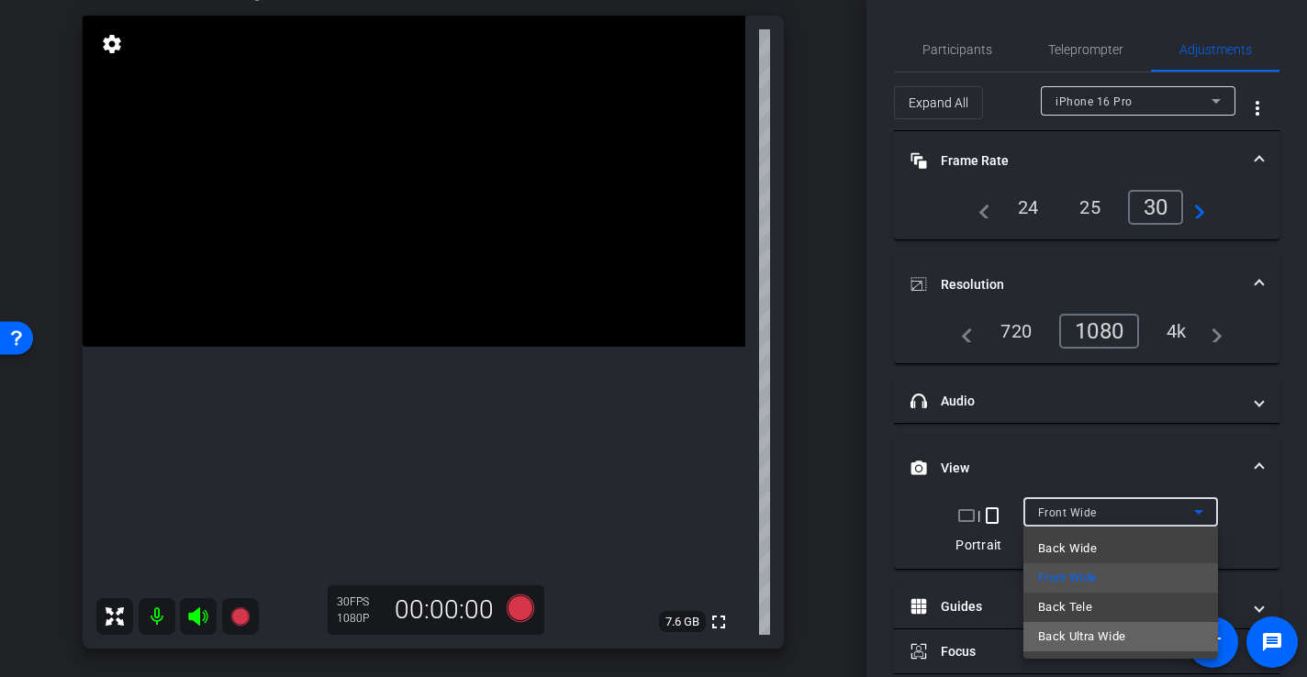
click at [1077, 636] on span "Back Ultra Wide" at bounding box center [1082, 637] width 88 height 22
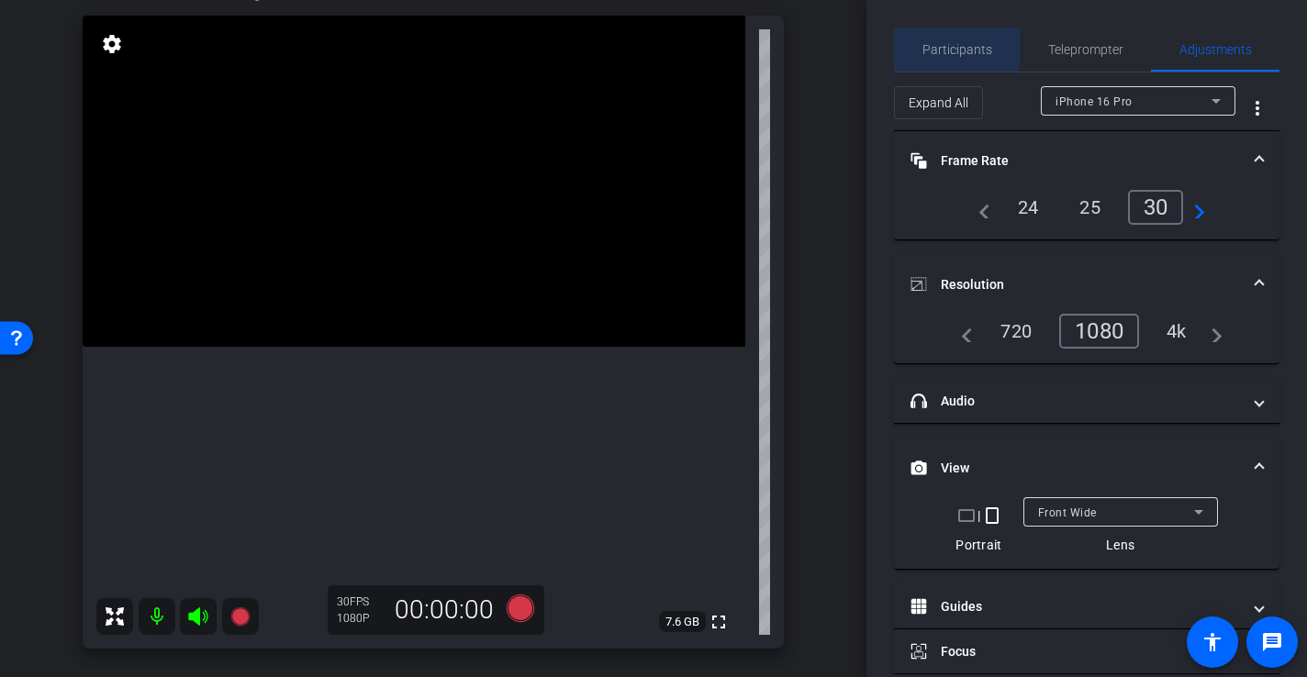
click at [926, 43] on span "Participants" at bounding box center [958, 49] width 70 height 13
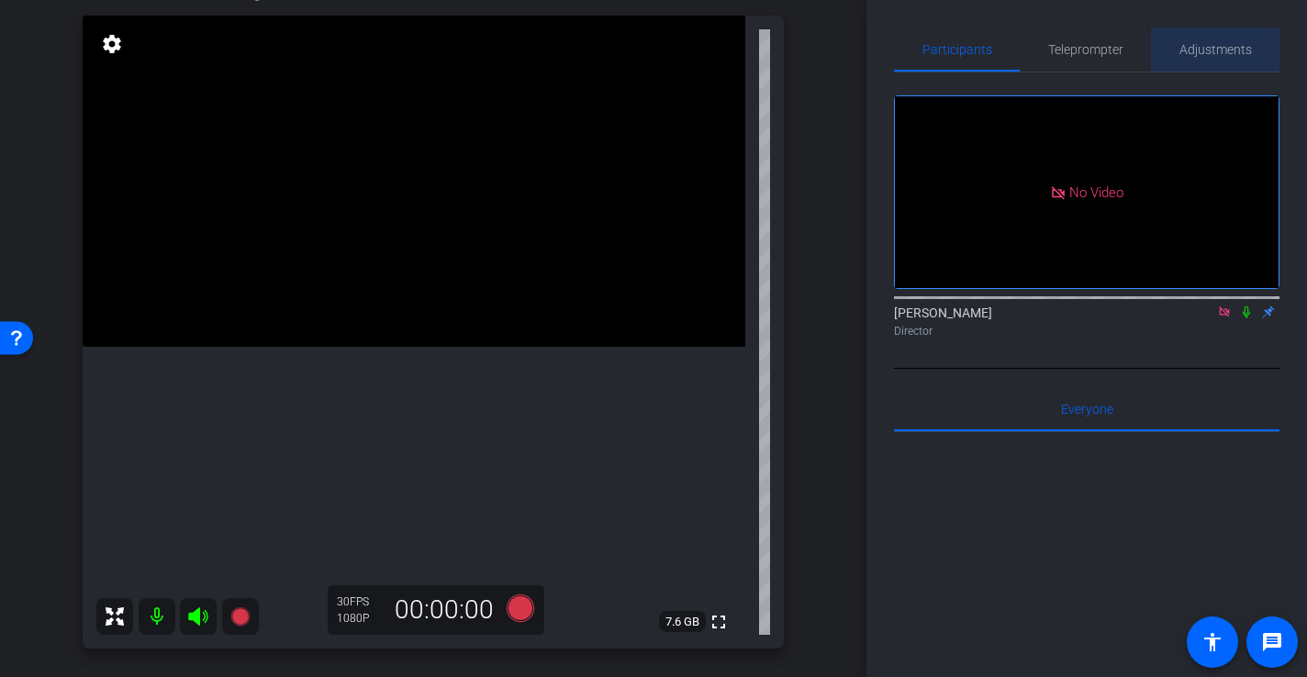
click at [1205, 49] on span "Adjustments" at bounding box center [1216, 49] width 73 height 13
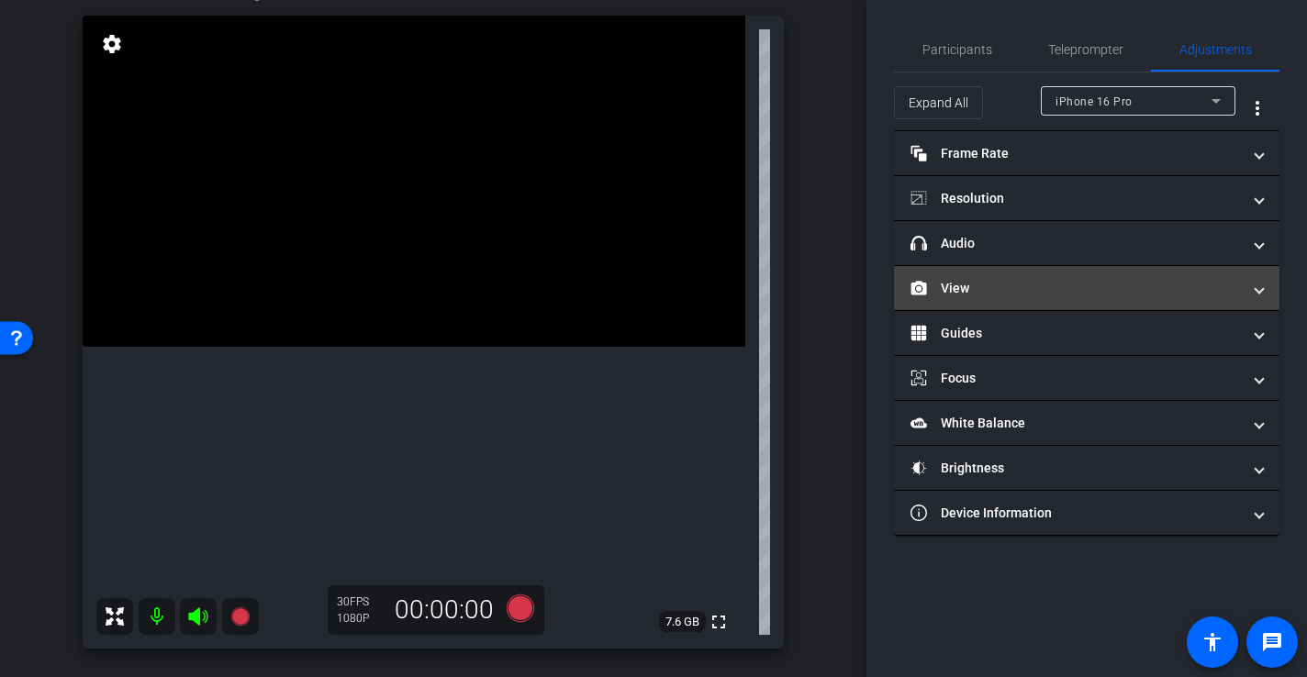
click at [998, 281] on mat-panel-title "View" at bounding box center [1076, 288] width 330 height 19
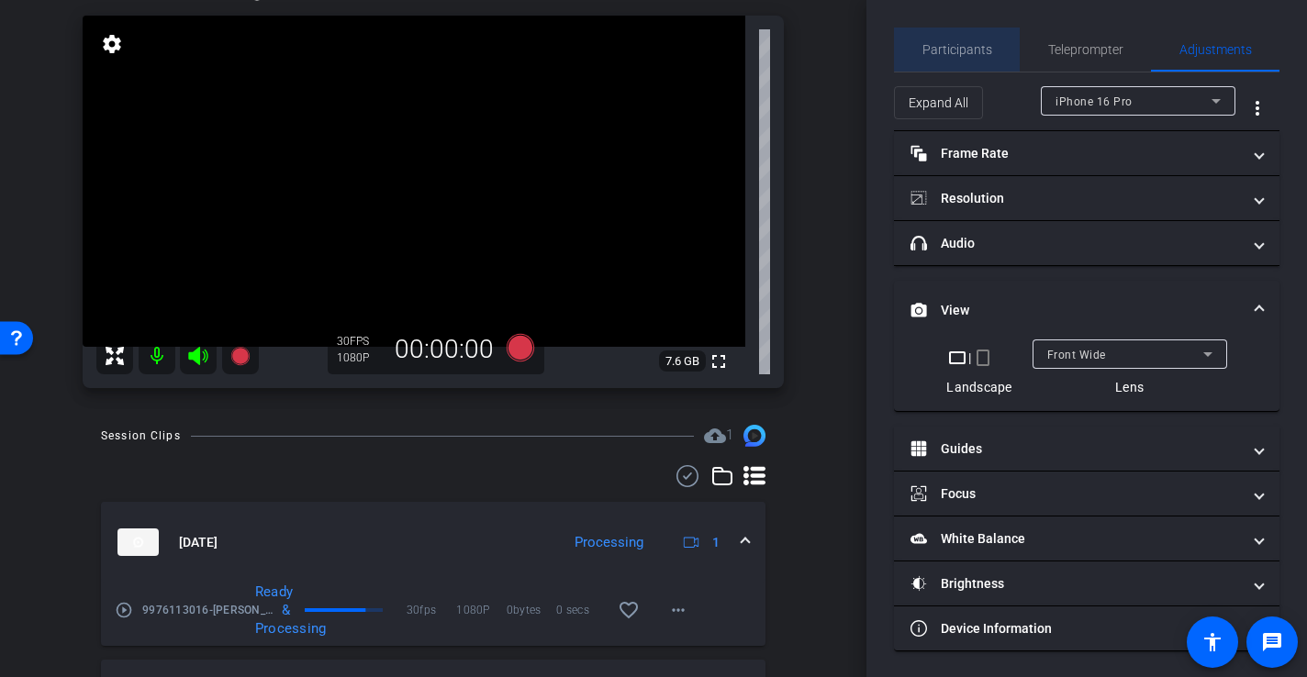
click at [967, 31] on span "Participants" at bounding box center [958, 50] width 70 height 44
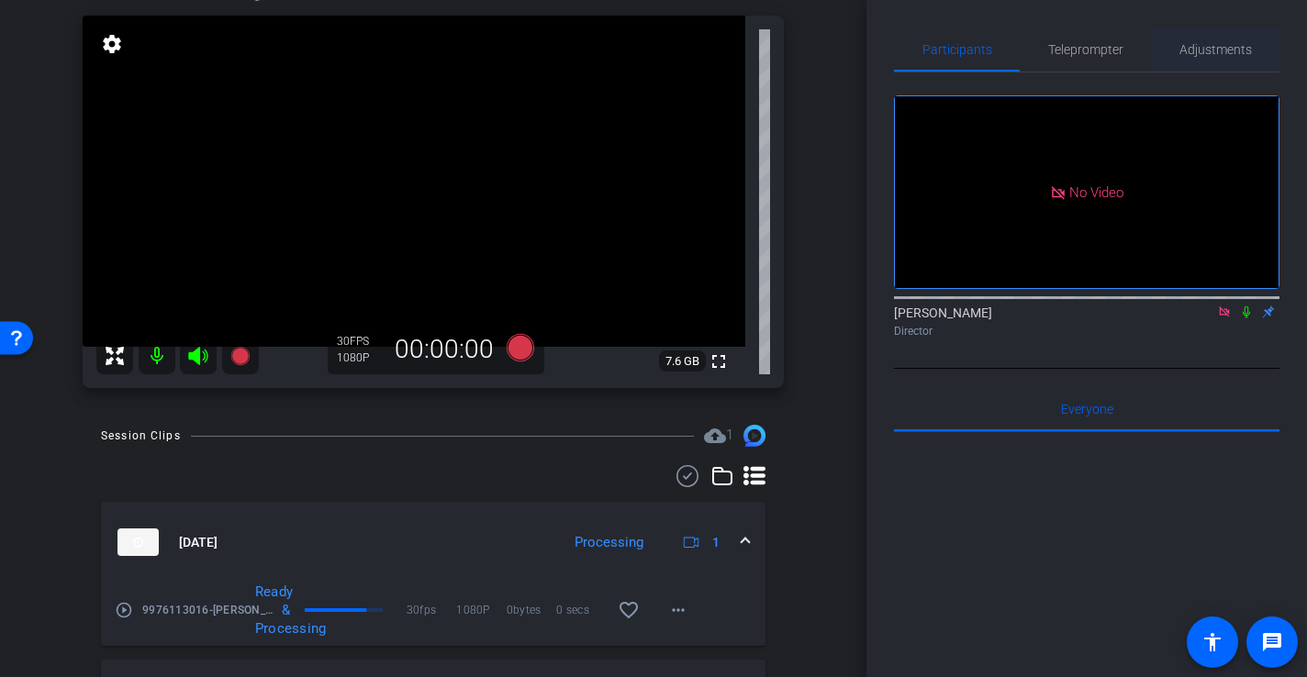
click at [1235, 39] on span "Adjustments" at bounding box center [1216, 50] width 73 height 44
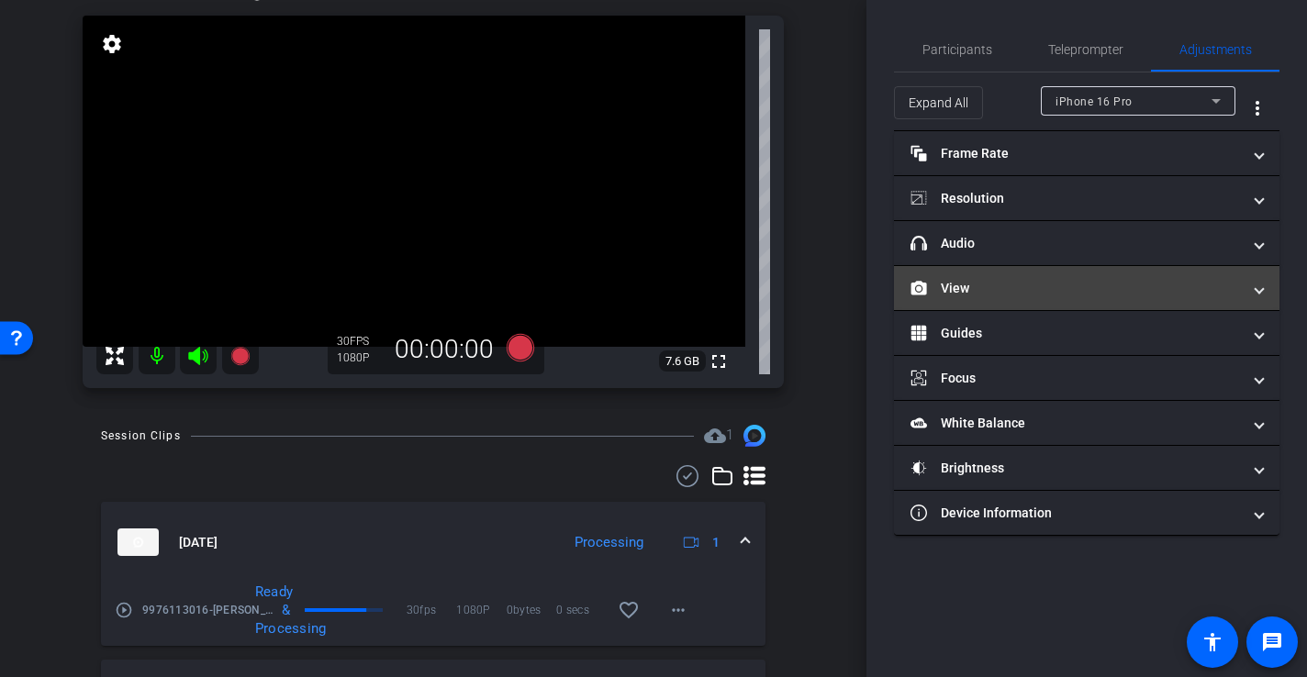
click at [993, 287] on mat-panel-title "View" at bounding box center [1076, 288] width 330 height 19
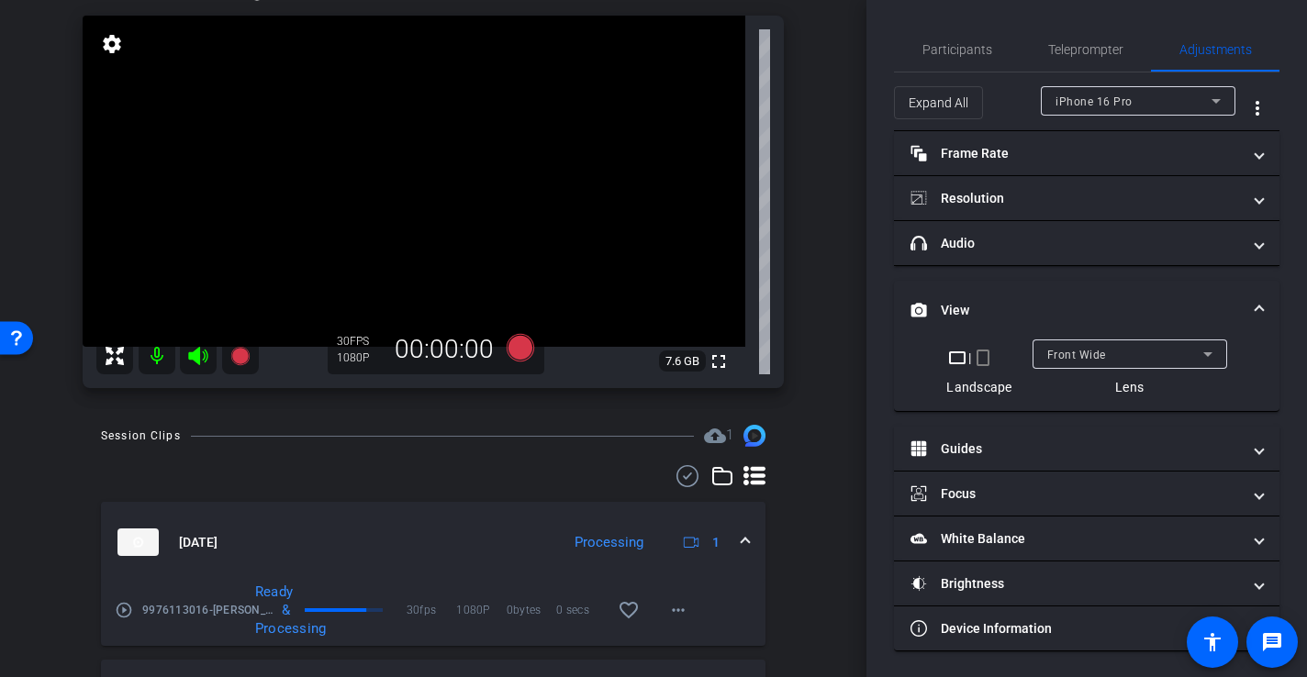
click at [986, 360] on mat-icon "crop_portrait" at bounding box center [983, 358] width 22 height 22
click at [985, 358] on mat-icon "crop_portrait" at bounding box center [983, 358] width 22 height 22
click at [832, 341] on div "arrow_back 9976113016-[PERSON_NAME] Back to project Send invite account_box gri…" at bounding box center [433, 148] width 867 height 677
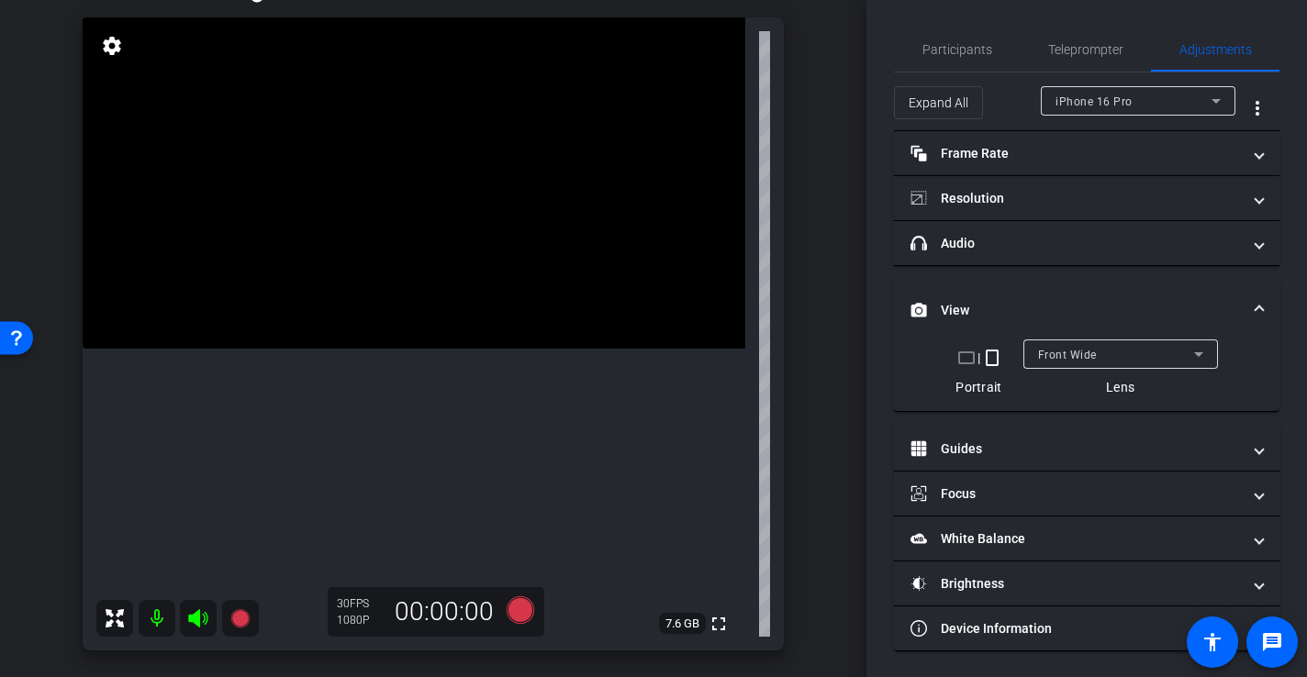
scroll to position [178, 0]
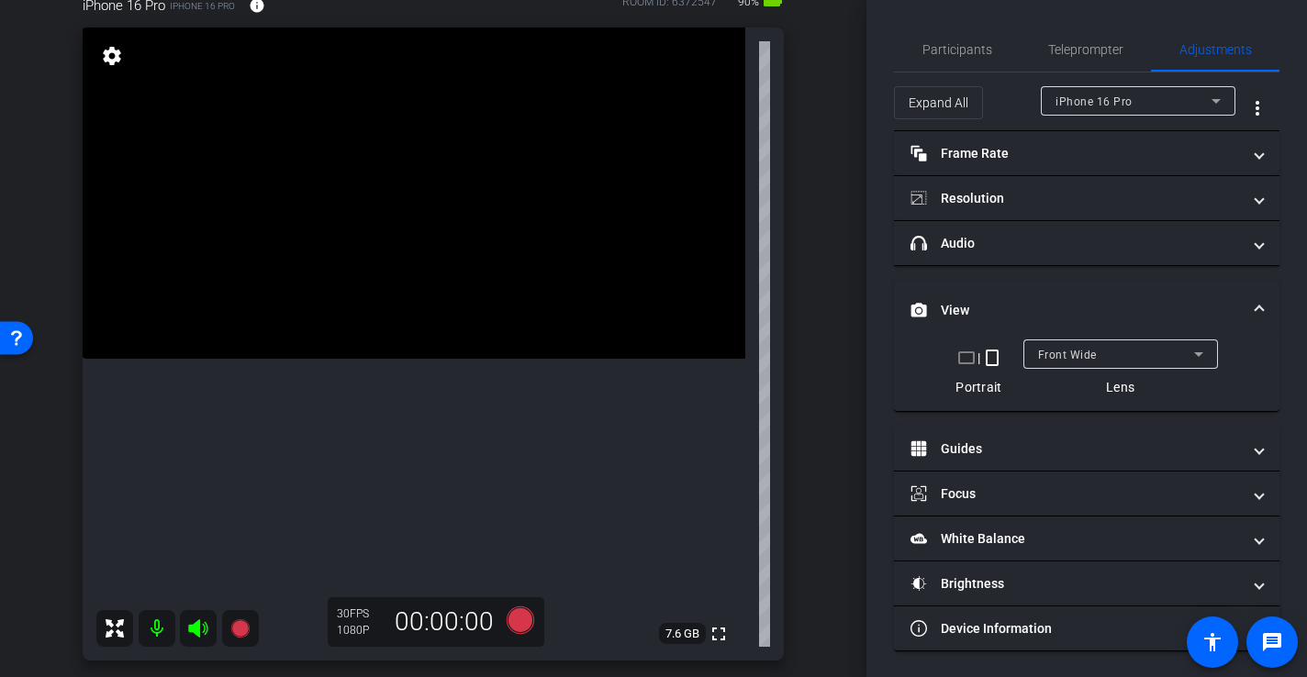
click at [1158, 347] on div "Front Wide" at bounding box center [1116, 354] width 156 height 23
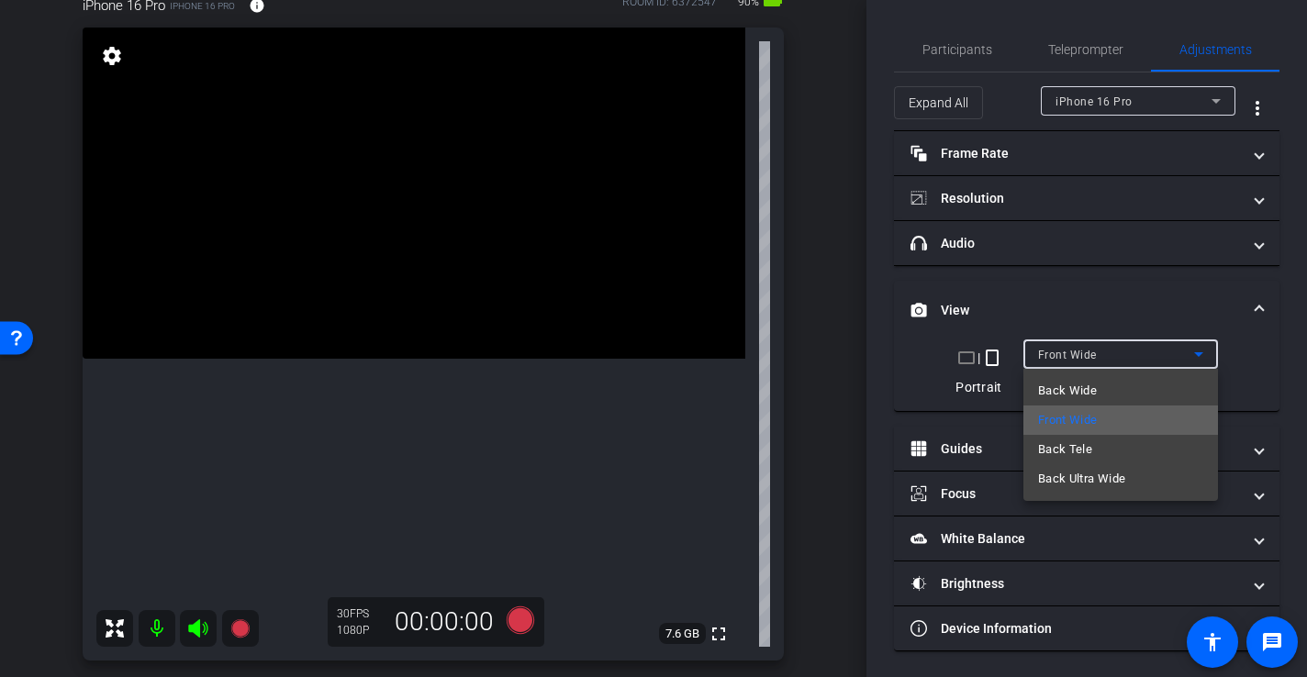
click at [1115, 415] on mat-option "Front Wide" at bounding box center [1121, 420] width 195 height 29
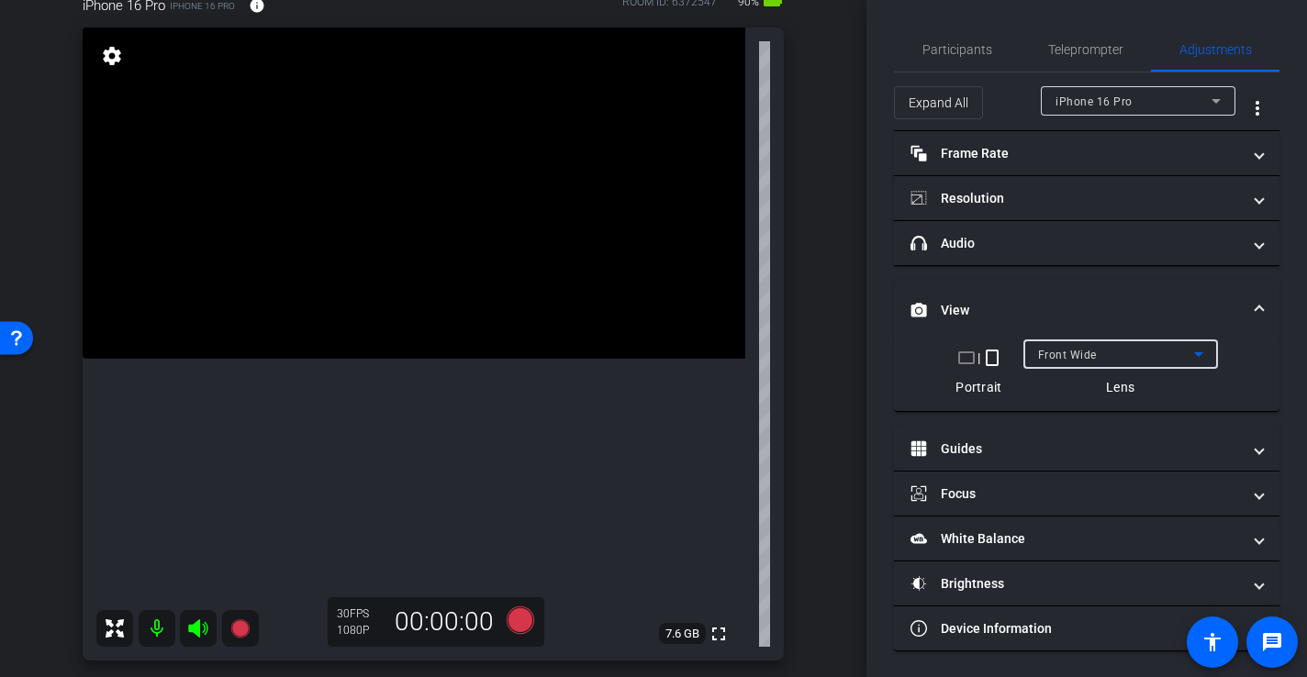
click at [865, 350] on div "arrow_back 9976113016-[PERSON_NAME] Back to project Send invite account_box gri…" at bounding box center [433, 160] width 867 height 677
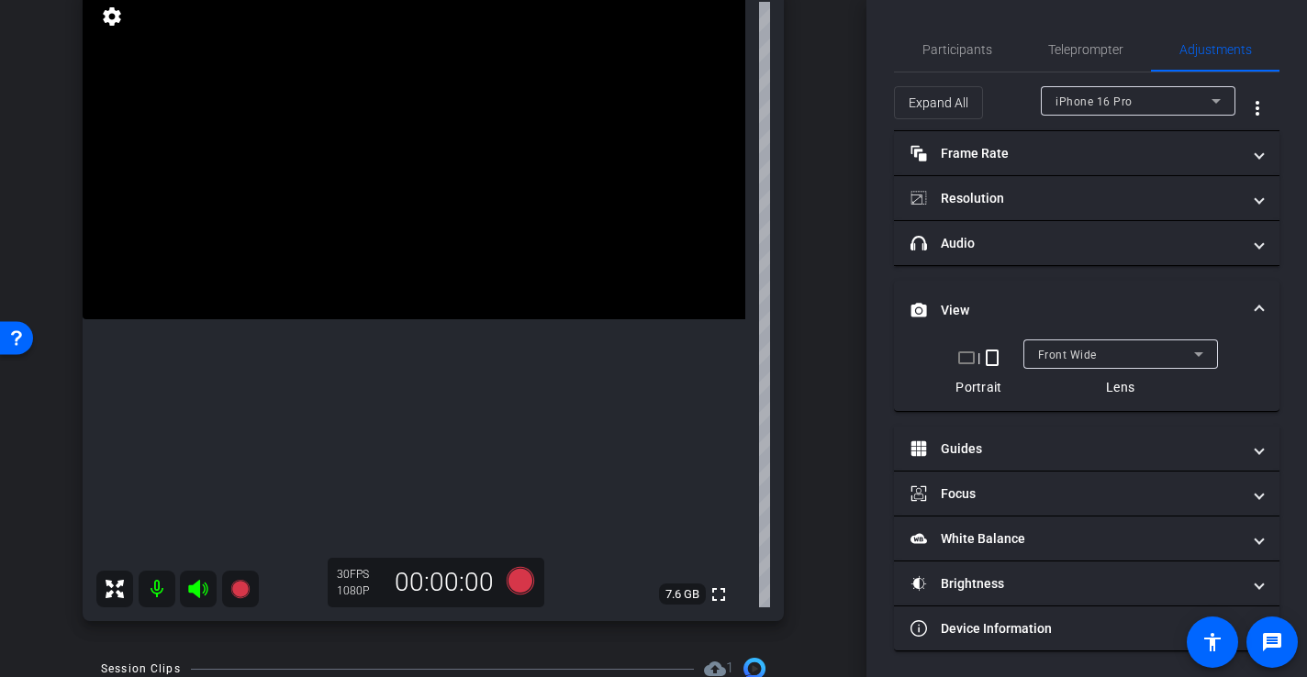
scroll to position [185, 0]
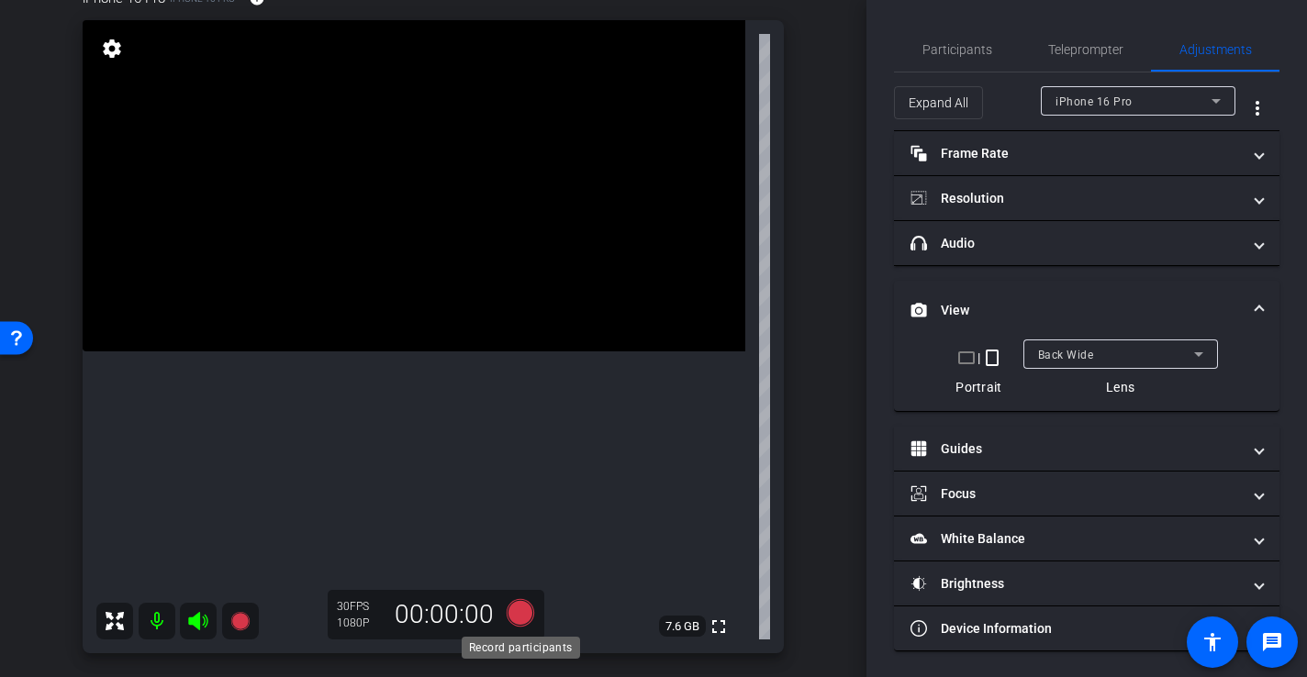
click at [522, 615] on icon at bounding box center [521, 613] width 28 height 28
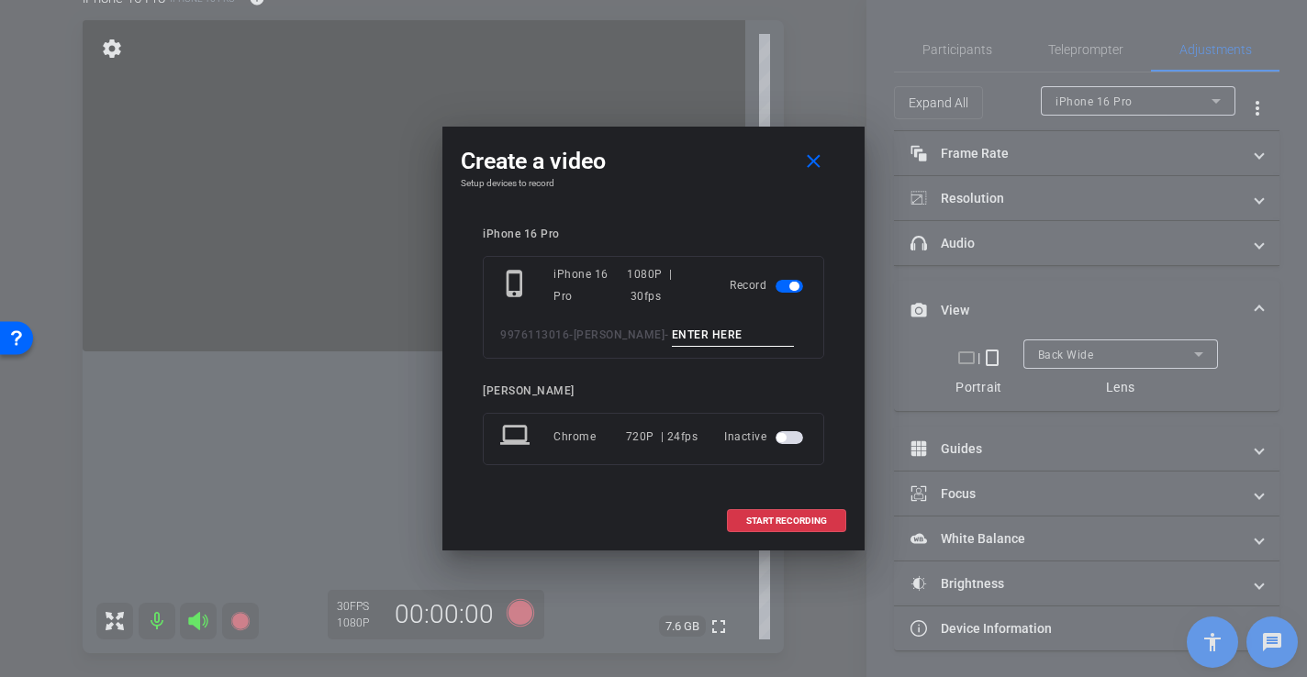
click at [709, 336] on input at bounding box center [733, 335] width 123 height 23
type input "-"
click at [796, 520] on span "START RECORDING" at bounding box center [786, 521] width 81 height 9
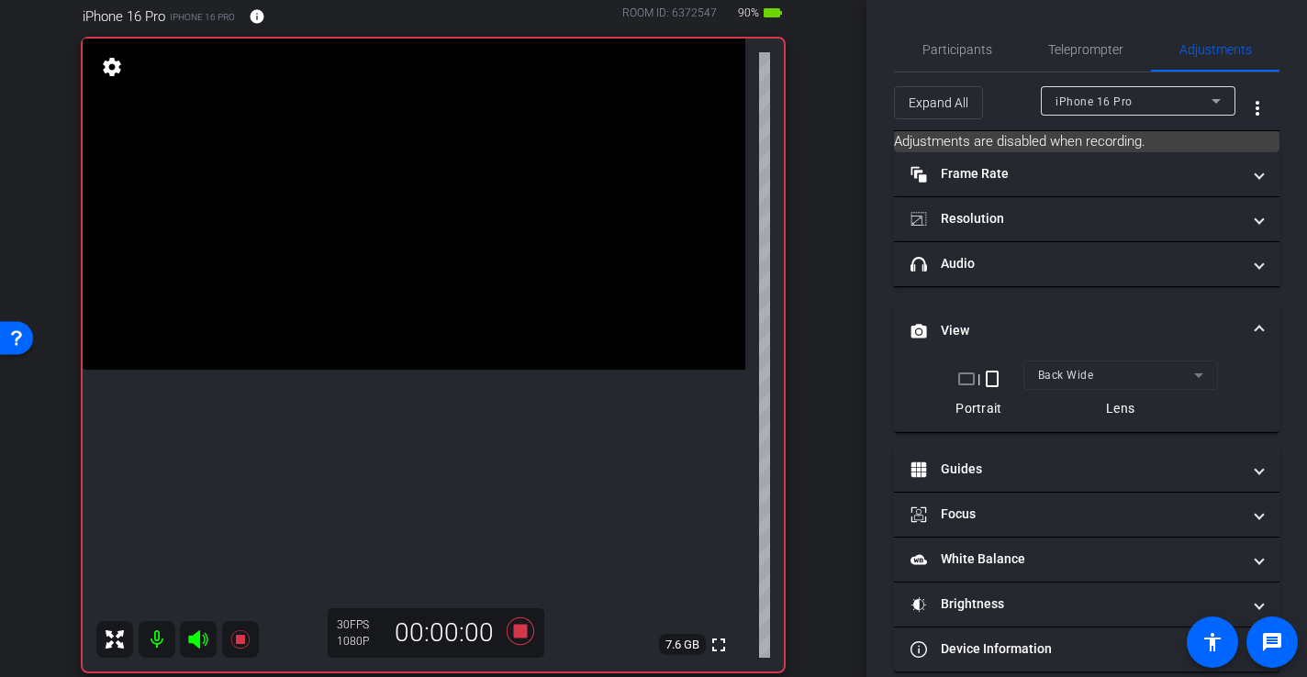
scroll to position [175, 0]
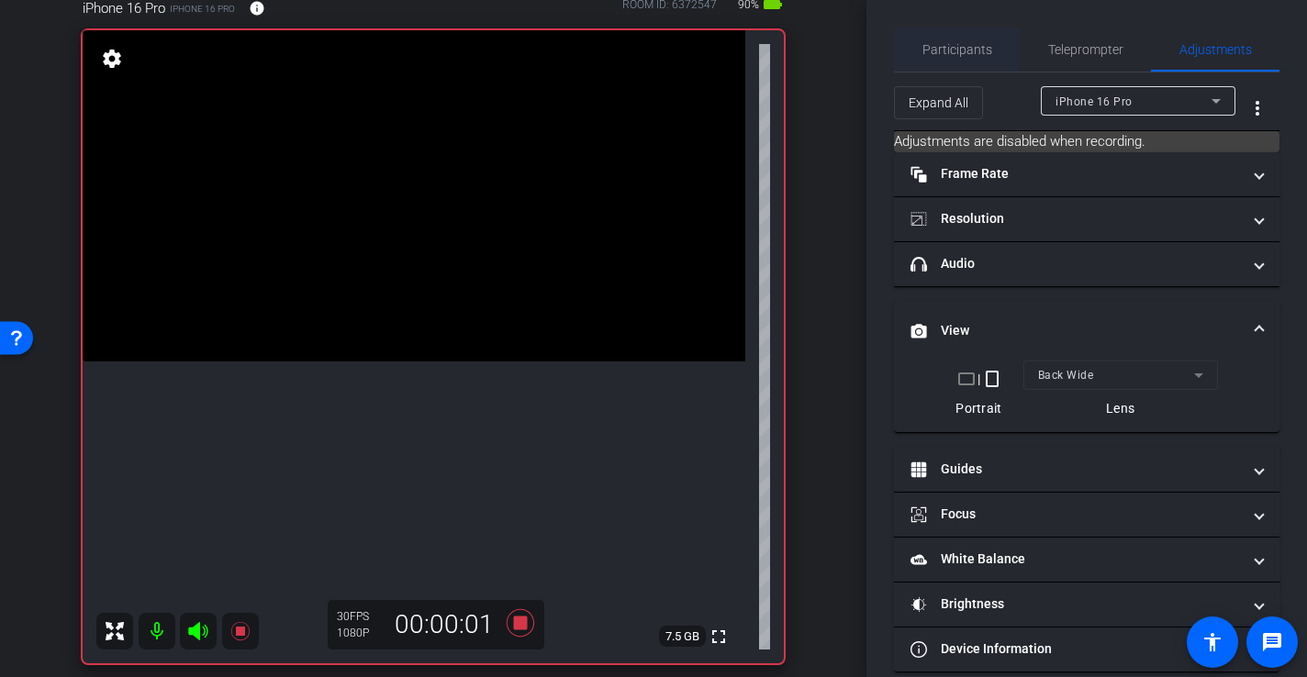
click at [973, 45] on span "Participants" at bounding box center [958, 49] width 70 height 13
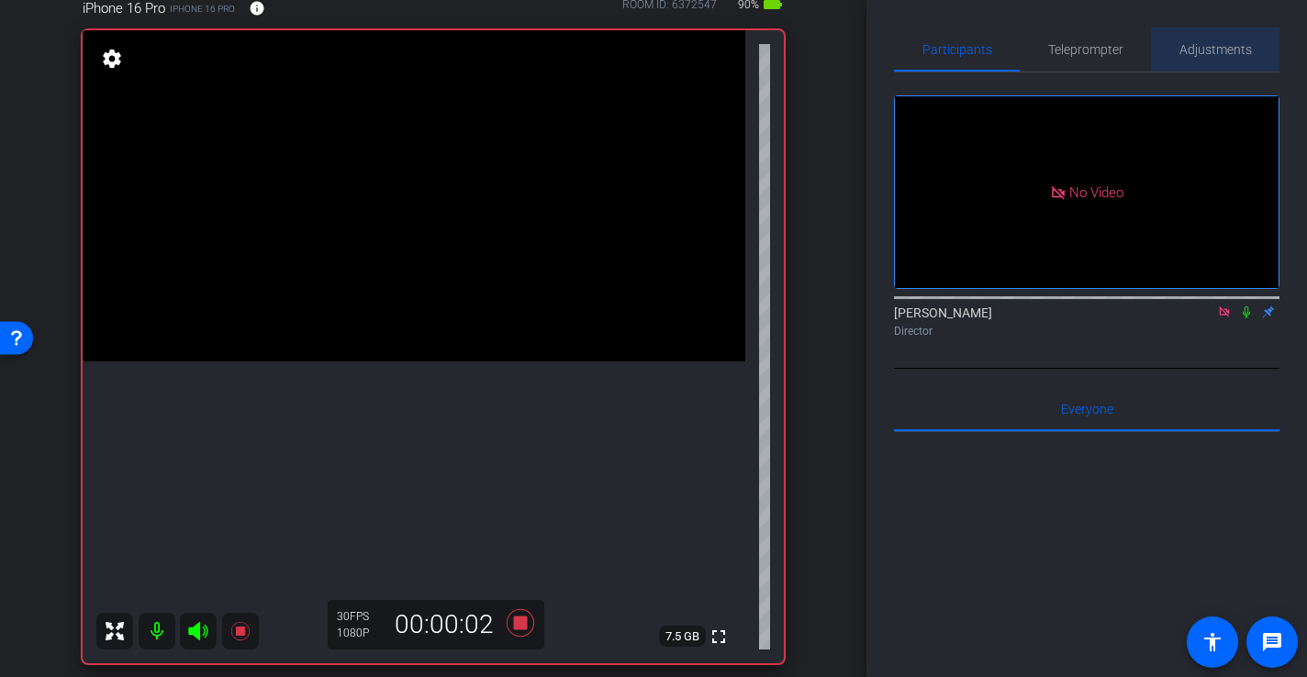
click at [1201, 46] on span "Adjustments" at bounding box center [1216, 49] width 73 height 13
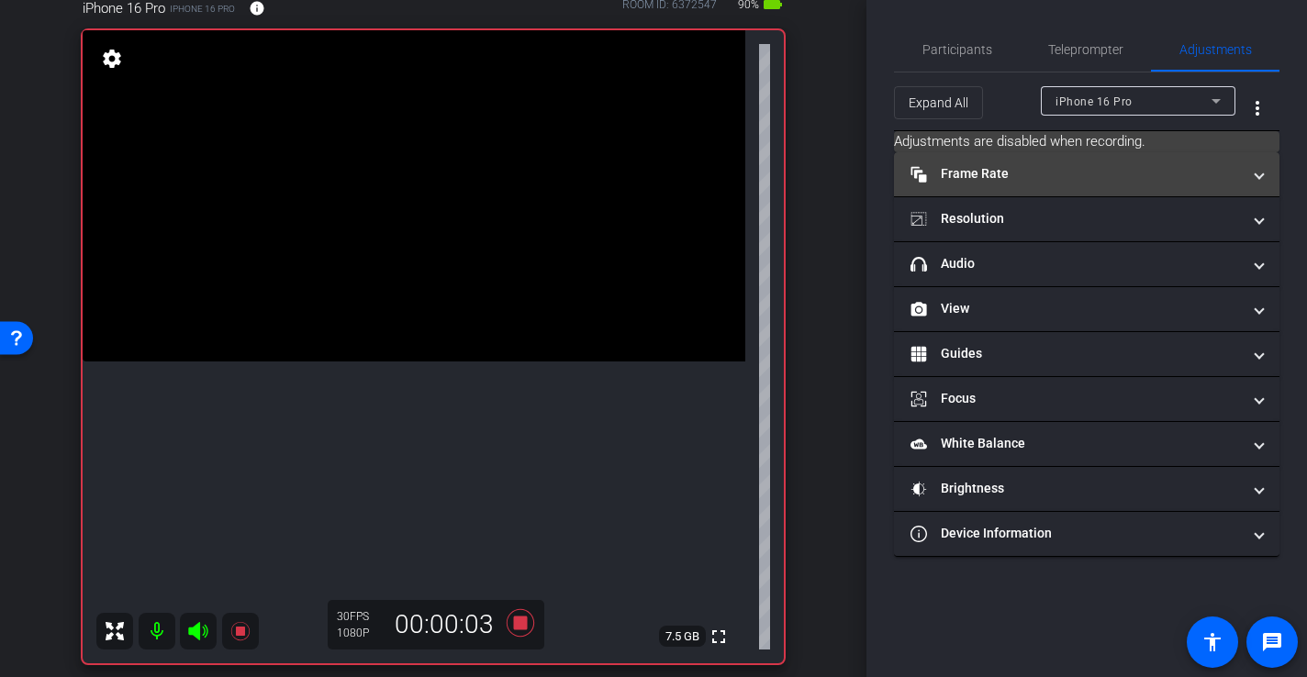
click at [1000, 161] on mat-expansion-panel-header "Frame Rate Frame Rate" at bounding box center [1087, 174] width 386 height 44
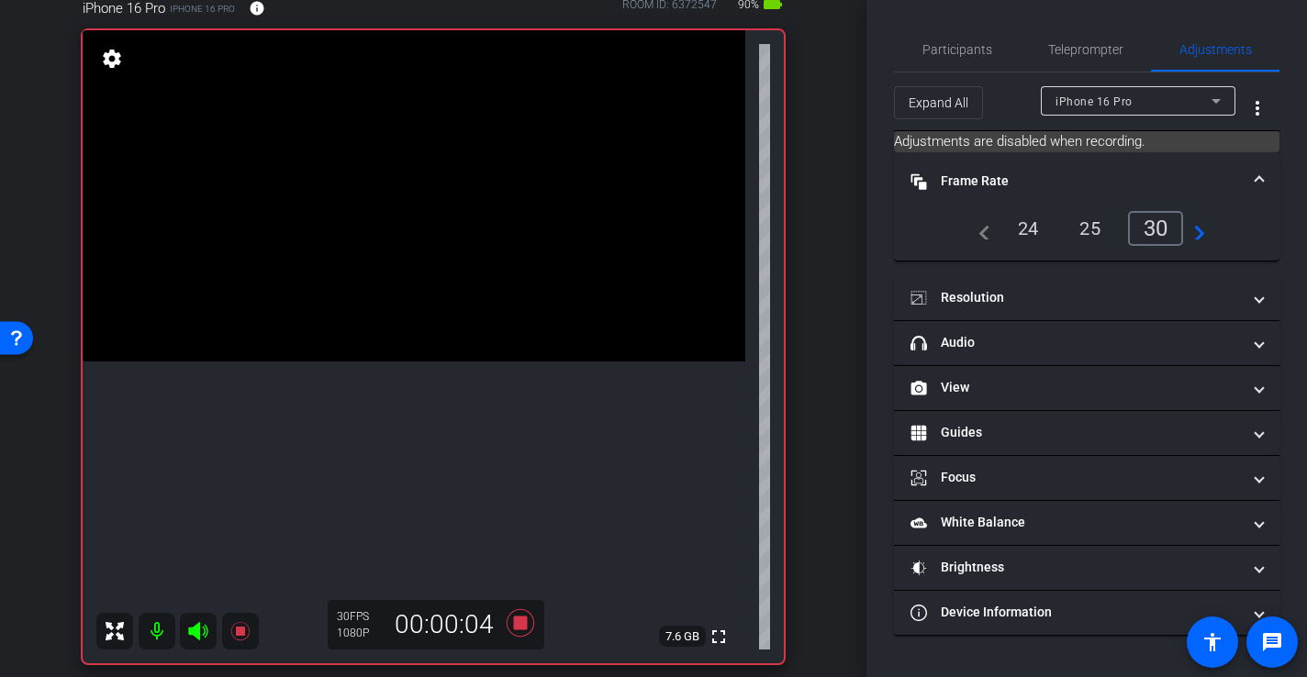
click at [1000, 161] on mat-expansion-panel-header "Frame Rate Frame Rate" at bounding box center [1087, 181] width 386 height 59
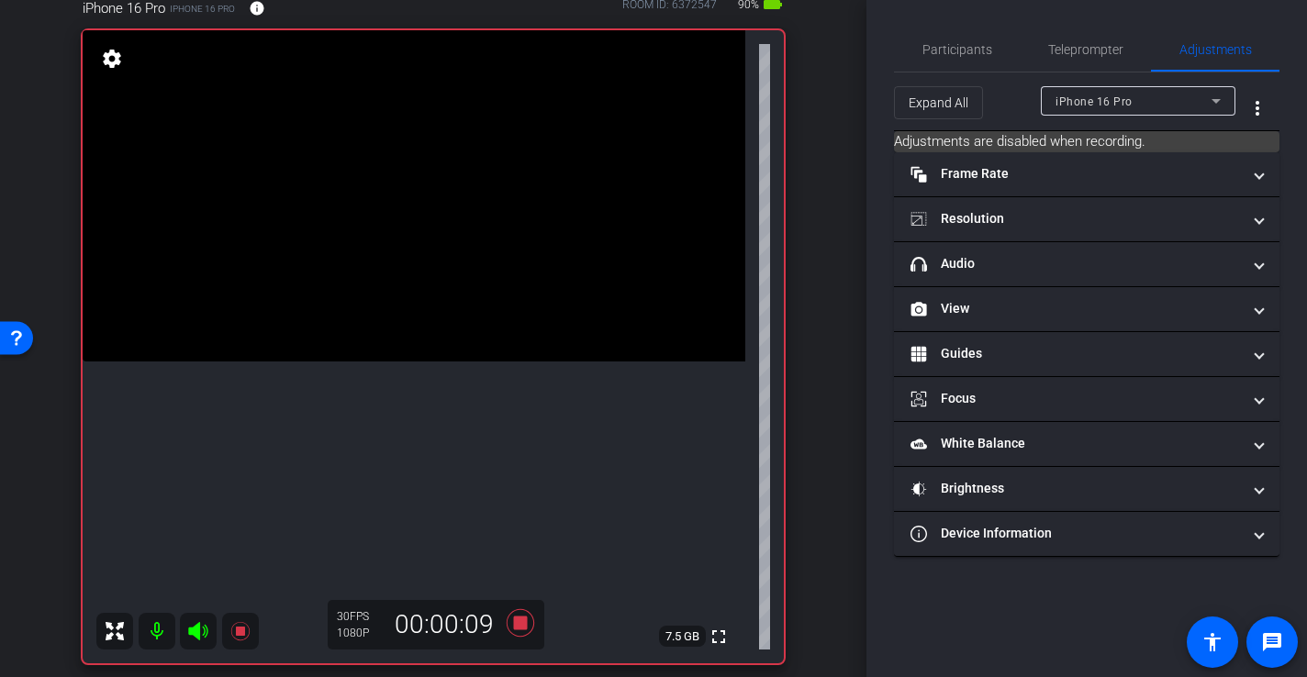
click at [388, 309] on video at bounding box center [414, 195] width 663 height 331
click at [361, 362] on video at bounding box center [414, 195] width 663 height 331
click at [526, 620] on icon at bounding box center [521, 624] width 28 height 28
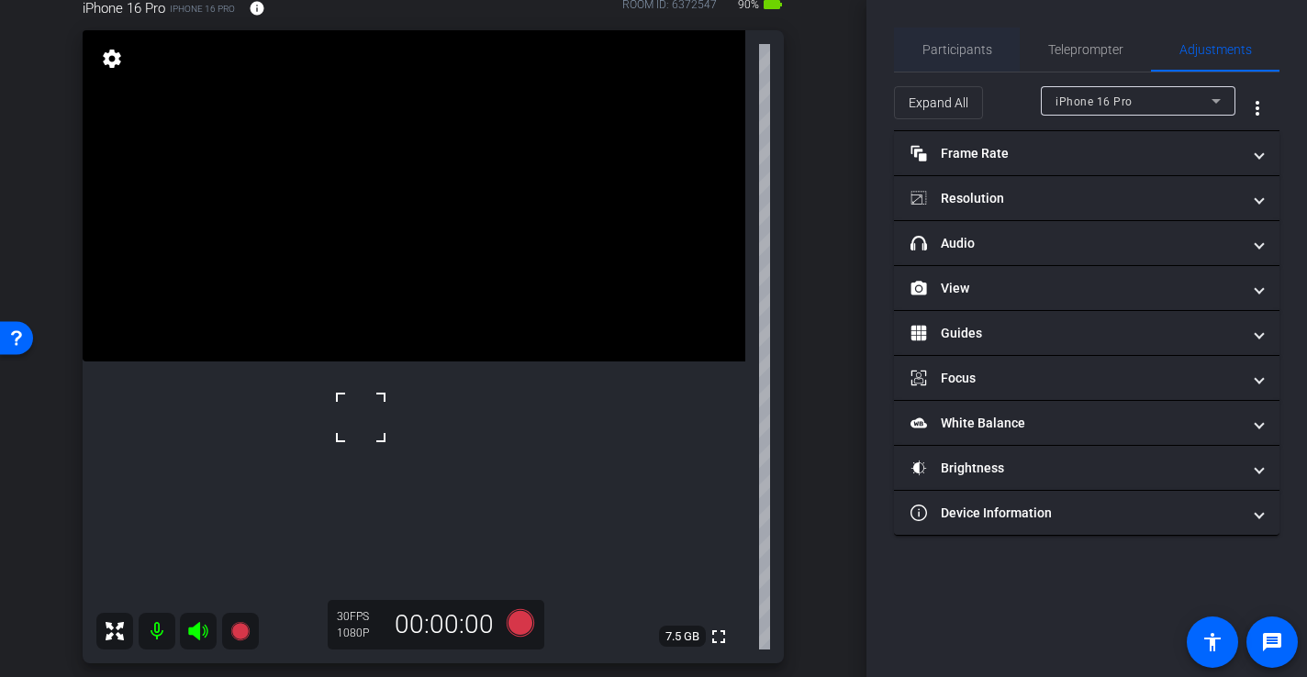
click at [961, 46] on span "Participants" at bounding box center [958, 49] width 70 height 13
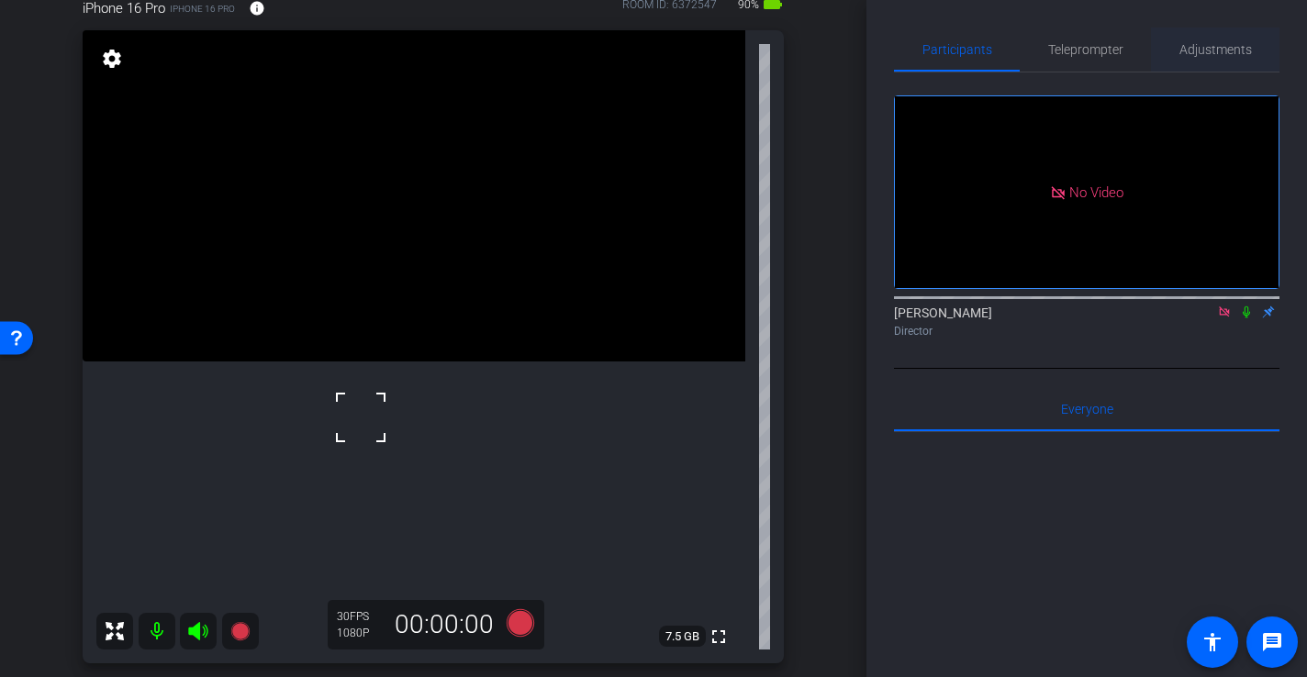
click at [1205, 51] on span "Adjustments" at bounding box center [1216, 49] width 73 height 13
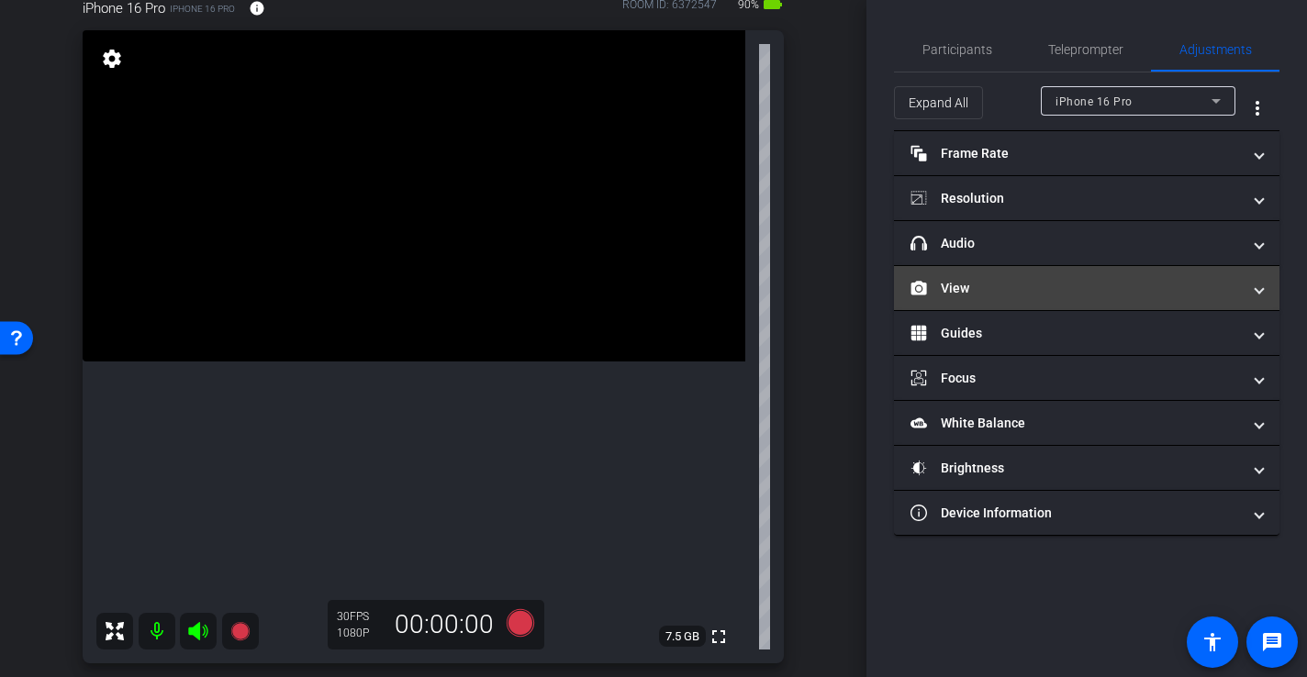
click at [968, 279] on mat-panel-title "View" at bounding box center [1076, 288] width 330 height 19
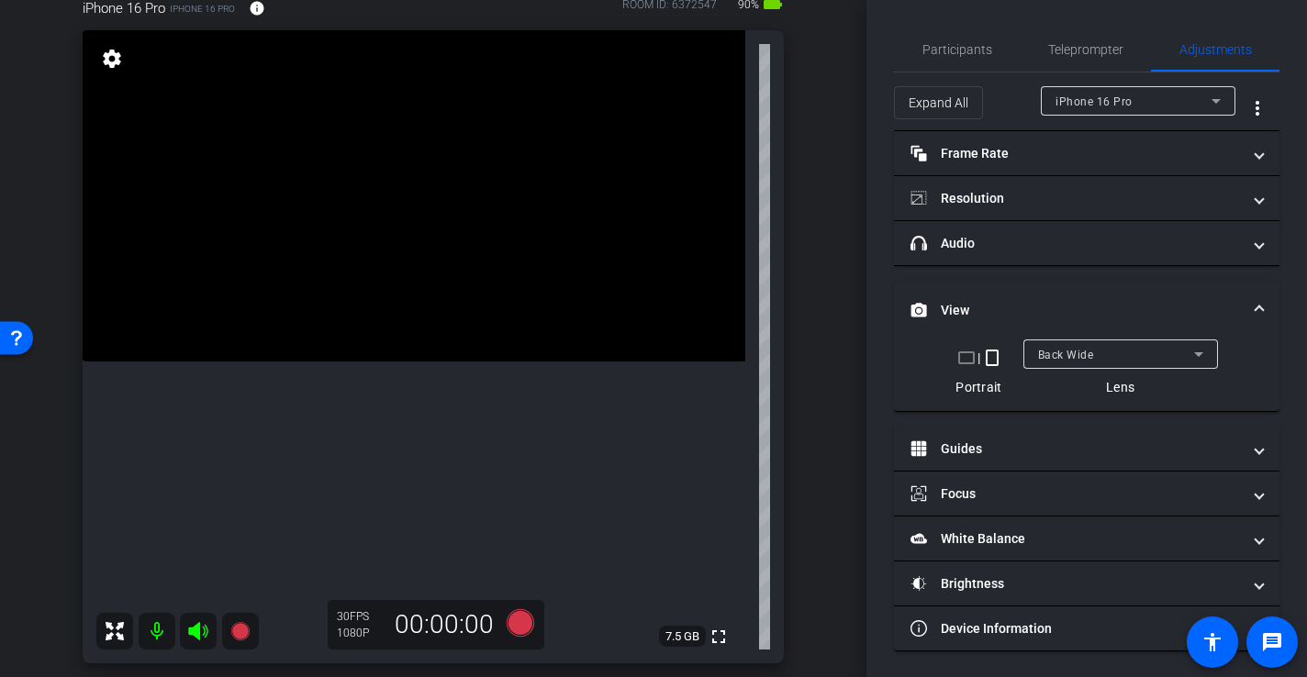
click at [1063, 360] on span "Back Wide" at bounding box center [1066, 355] width 56 height 13
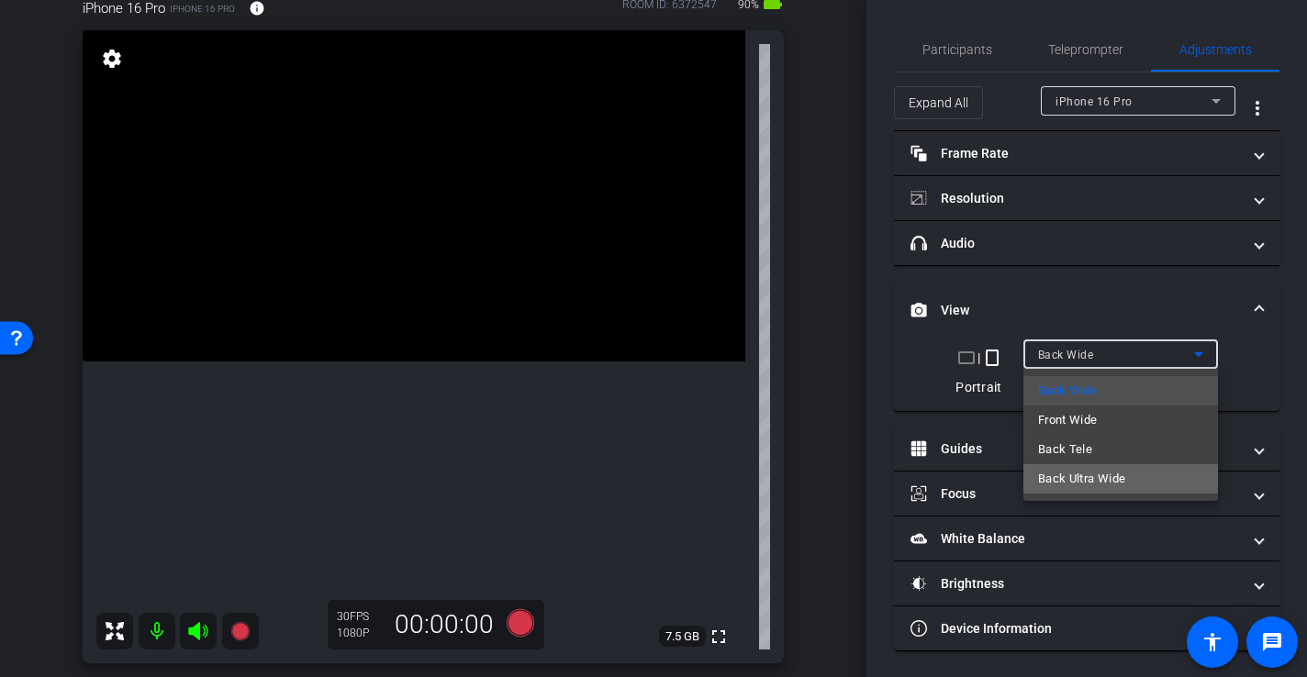
click at [1094, 475] on span "Back Ultra Wide" at bounding box center [1082, 479] width 88 height 22
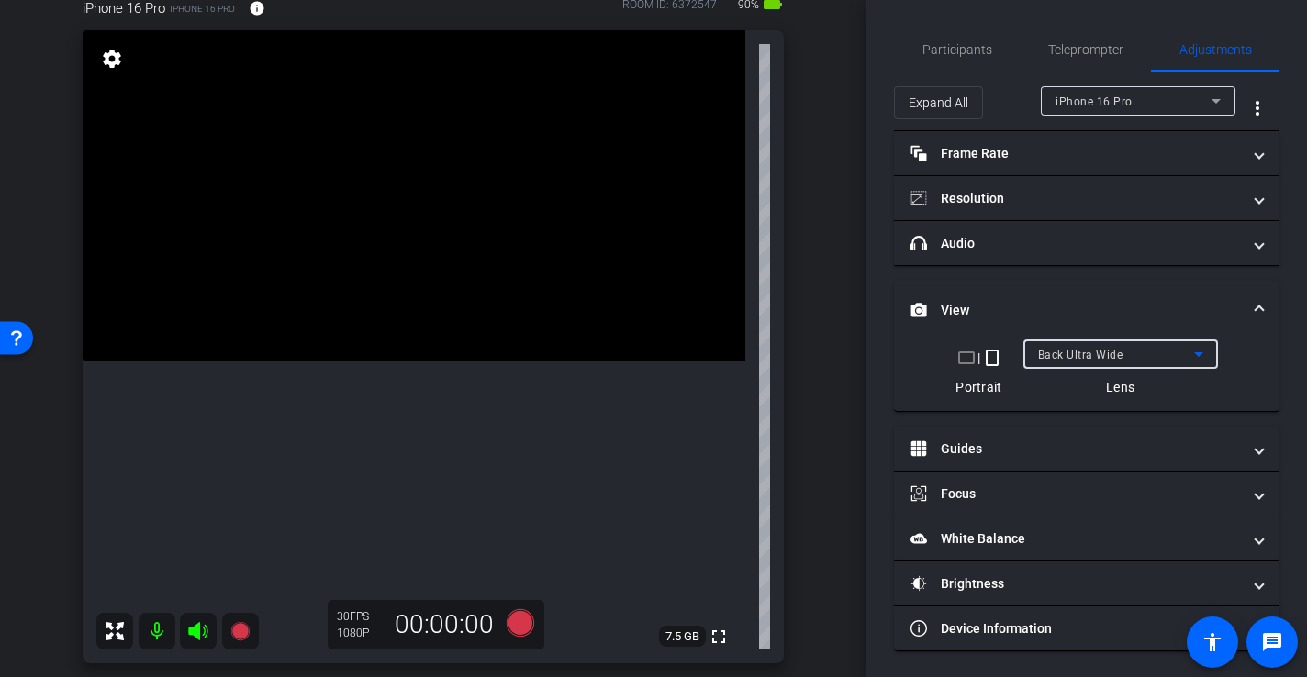
click at [423, 362] on video at bounding box center [414, 195] width 663 height 331
click at [430, 362] on video at bounding box center [414, 195] width 663 height 331
click at [373, 362] on video at bounding box center [414, 195] width 663 height 331
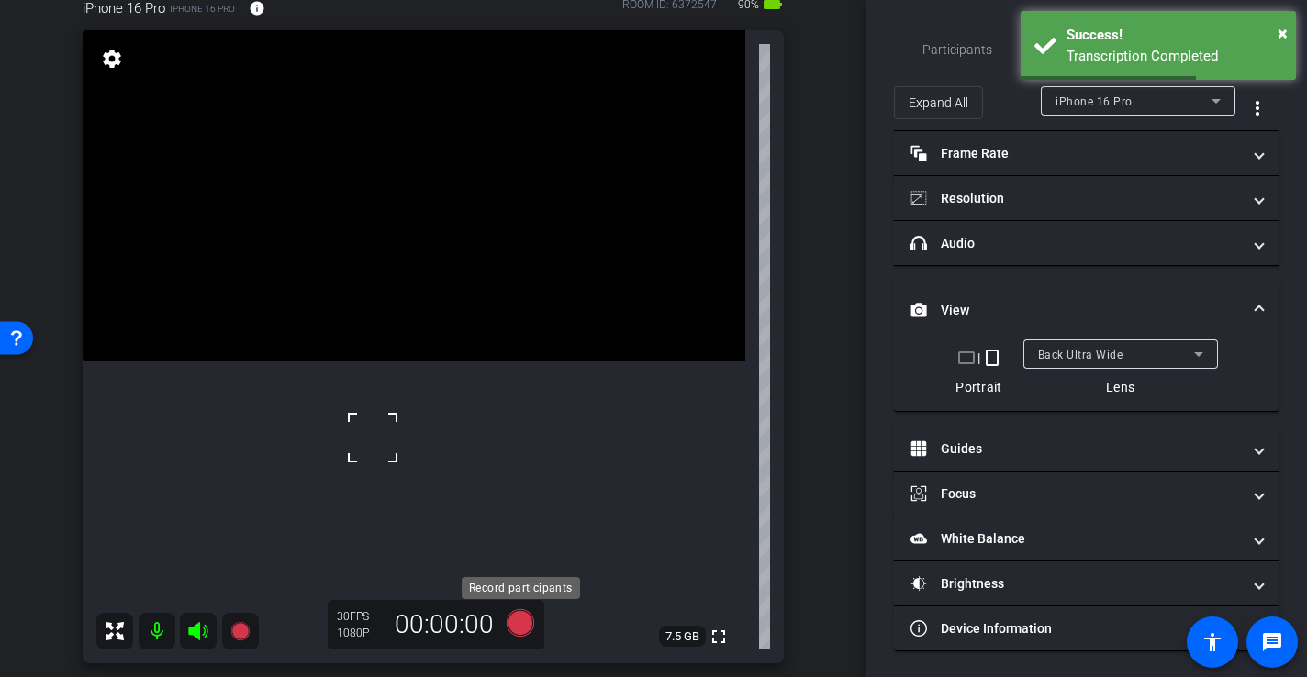
click at [521, 626] on icon at bounding box center [521, 624] width 28 height 28
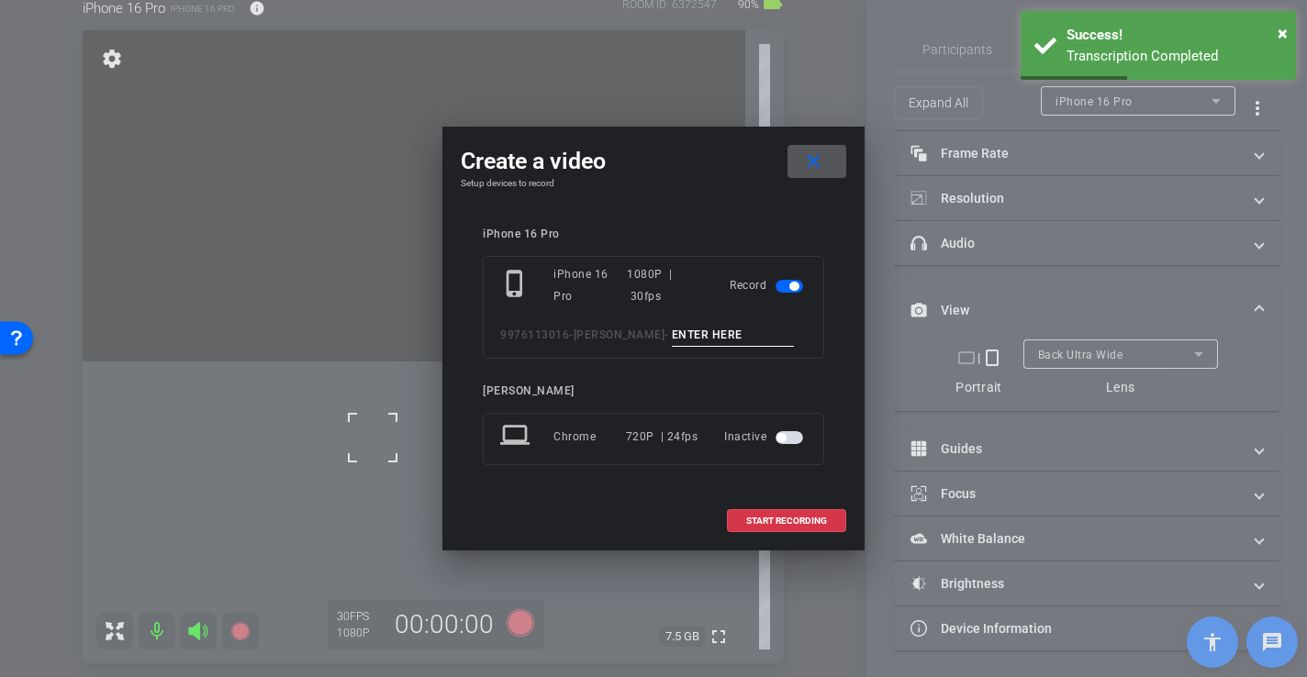
click at [726, 328] on input at bounding box center [733, 335] width 123 height 23
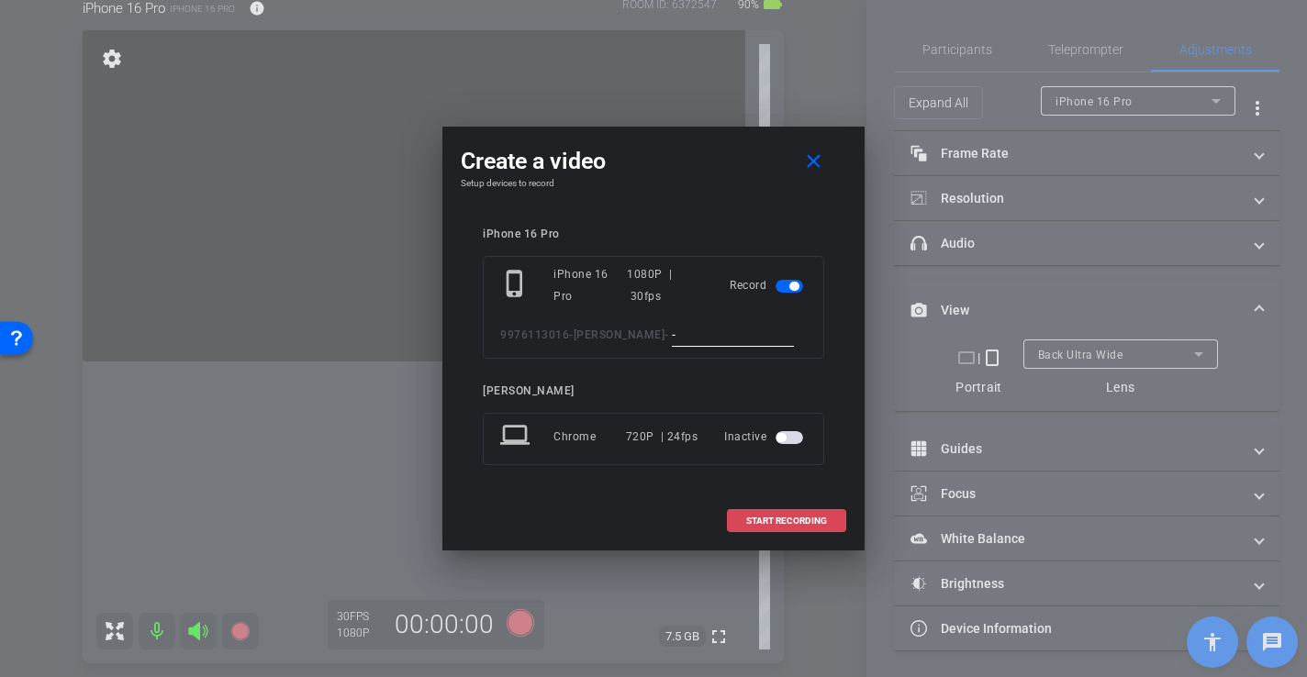
type input "-"
click at [783, 520] on span "START RECORDING" at bounding box center [786, 521] width 81 height 9
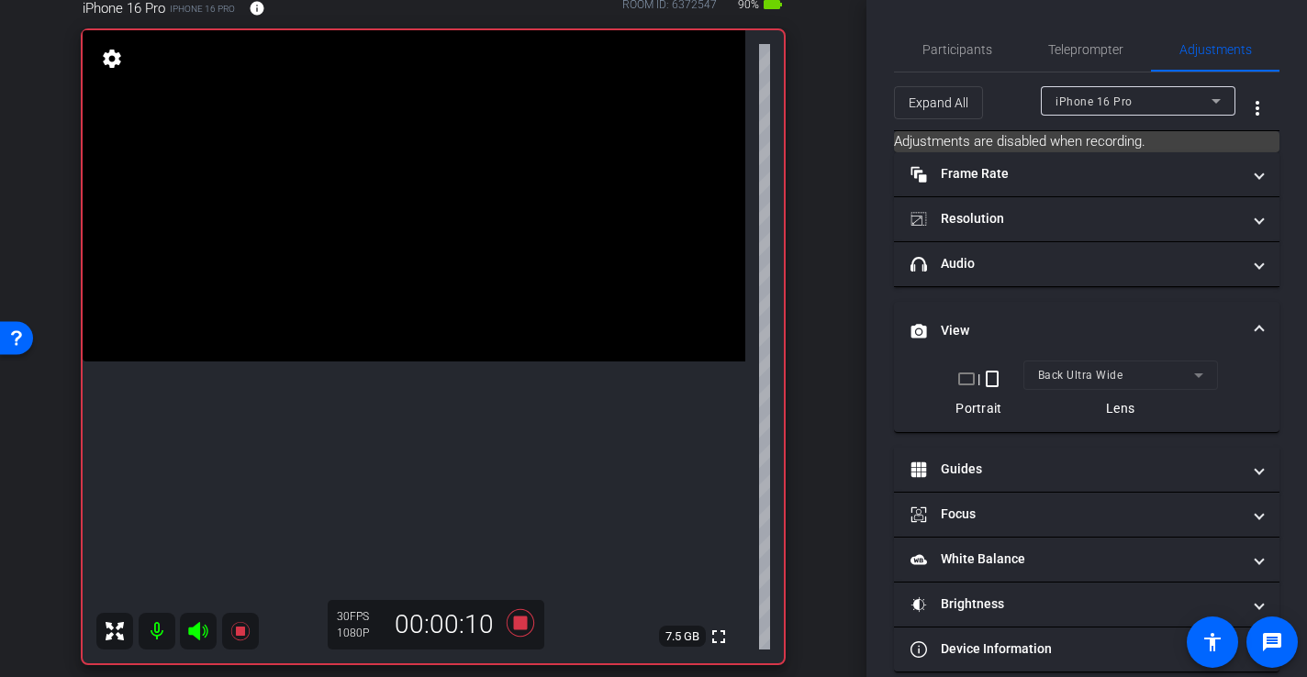
click at [330, 362] on video at bounding box center [414, 195] width 663 height 331
click at [338, 354] on video at bounding box center [414, 195] width 663 height 331
click at [333, 362] on video at bounding box center [414, 195] width 663 height 331
click at [520, 633] on icon at bounding box center [520, 623] width 44 height 33
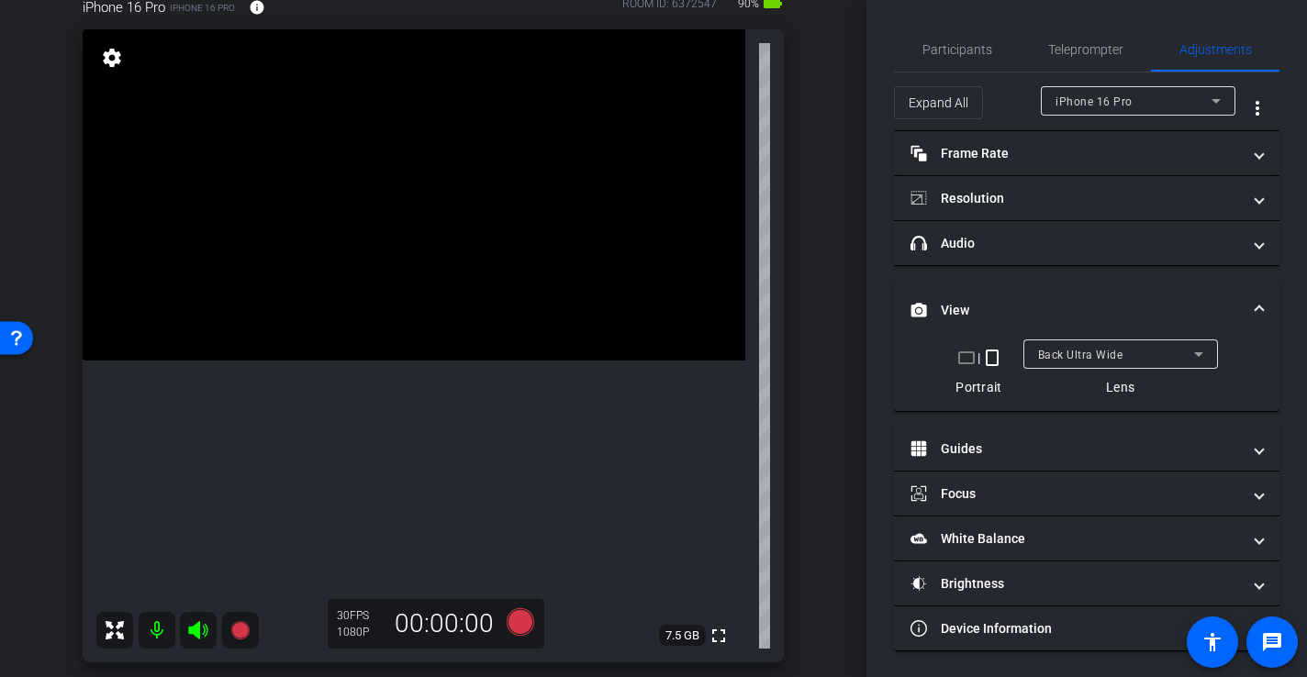
scroll to position [180, 0]
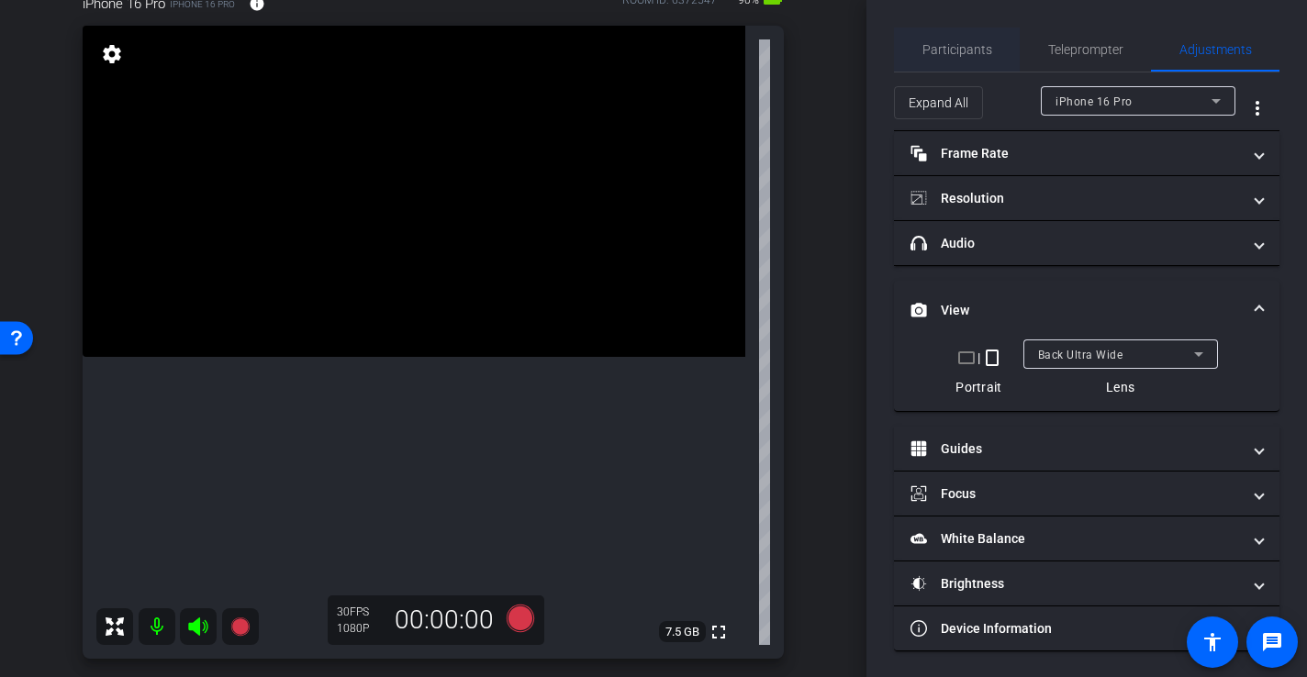
click at [961, 37] on span "Participants" at bounding box center [958, 50] width 70 height 44
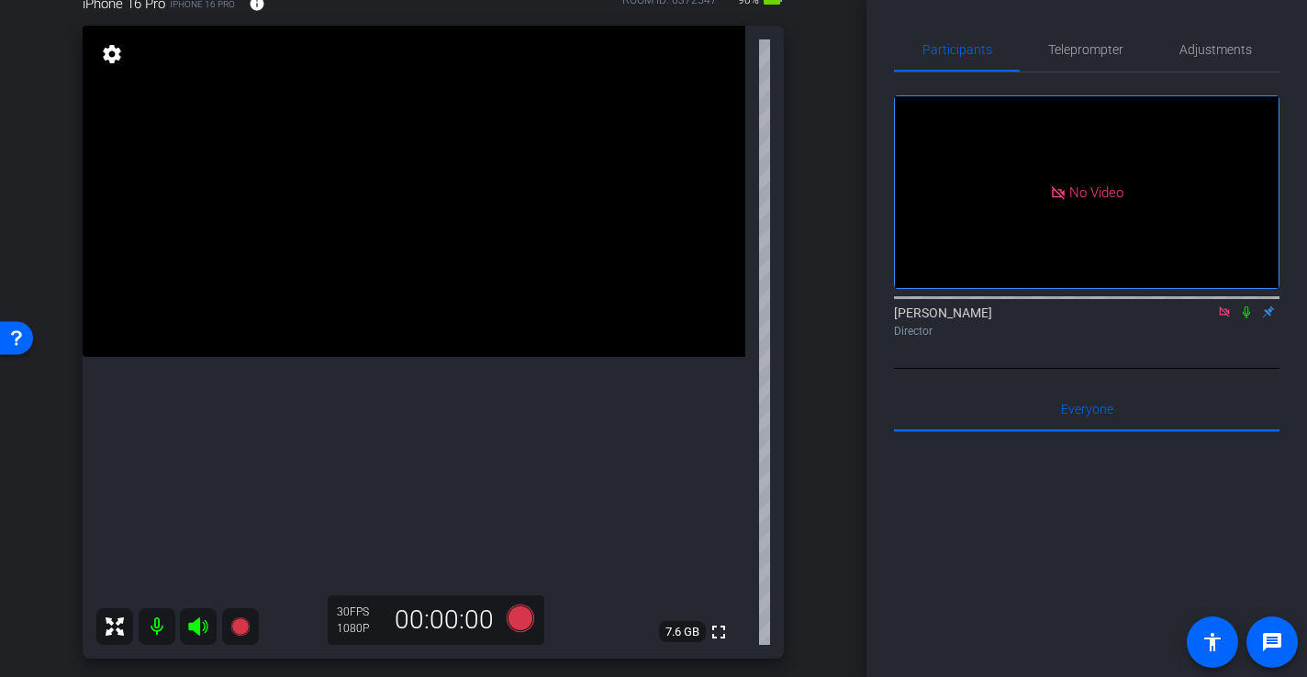
scroll to position [182, 0]
click at [307, 355] on video at bounding box center [414, 189] width 663 height 331
click at [516, 629] on icon at bounding box center [520, 616] width 44 height 33
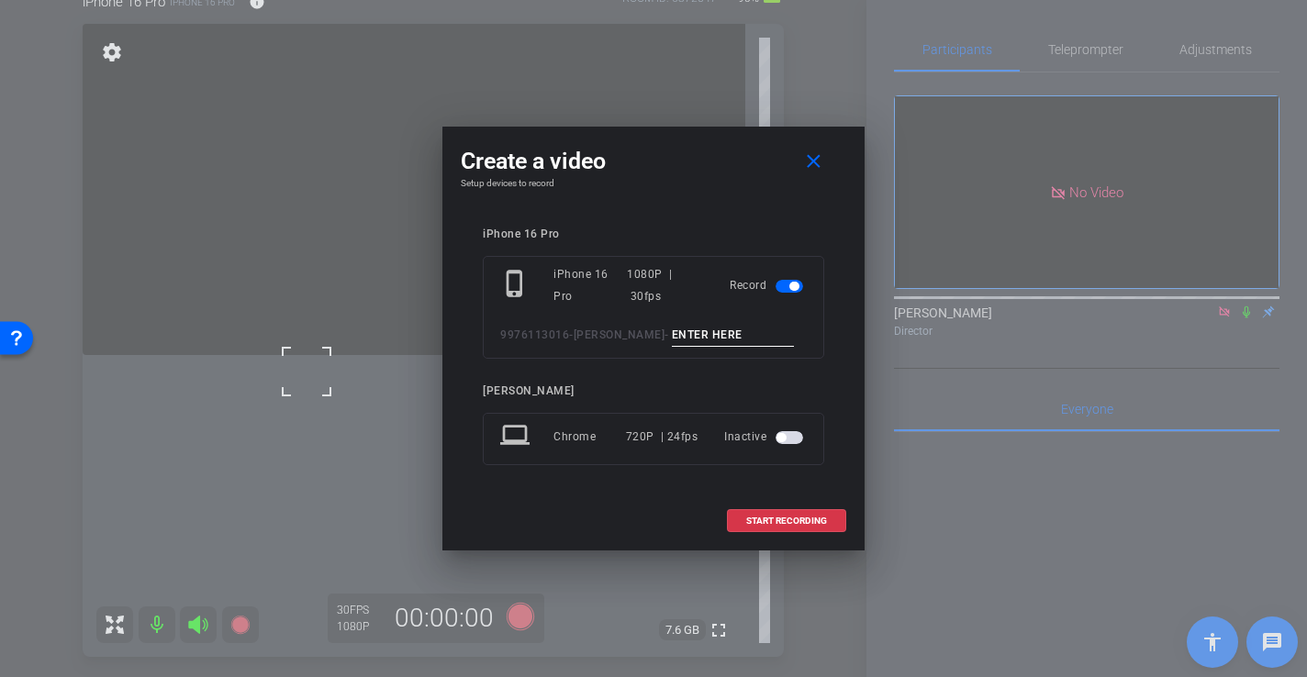
click at [699, 341] on input at bounding box center [733, 335] width 123 height 23
type input "-"
click at [790, 520] on span "START RECORDING" at bounding box center [786, 521] width 81 height 9
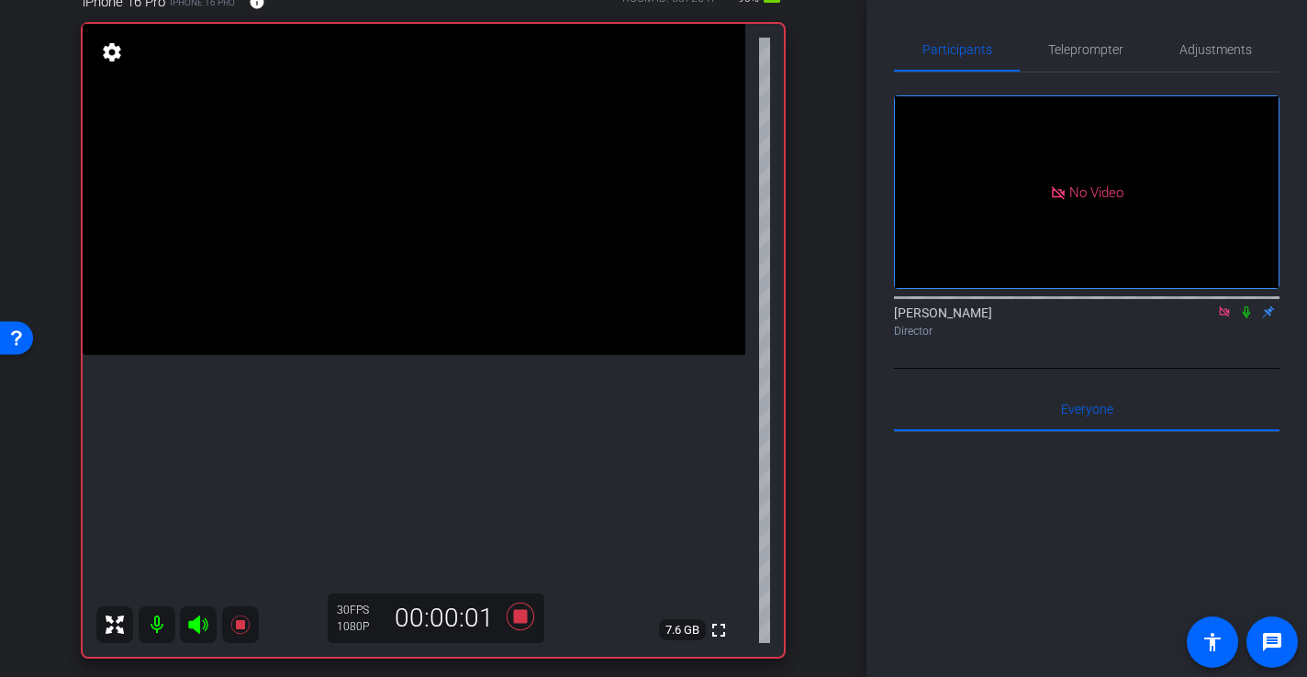
click at [341, 345] on video at bounding box center [414, 189] width 663 height 331
click at [420, 354] on video at bounding box center [414, 189] width 663 height 331
click at [403, 332] on div at bounding box center [420, 355] width 46 height 46
click at [514, 621] on icon at bounding box center [521, 617] width 28 height 28
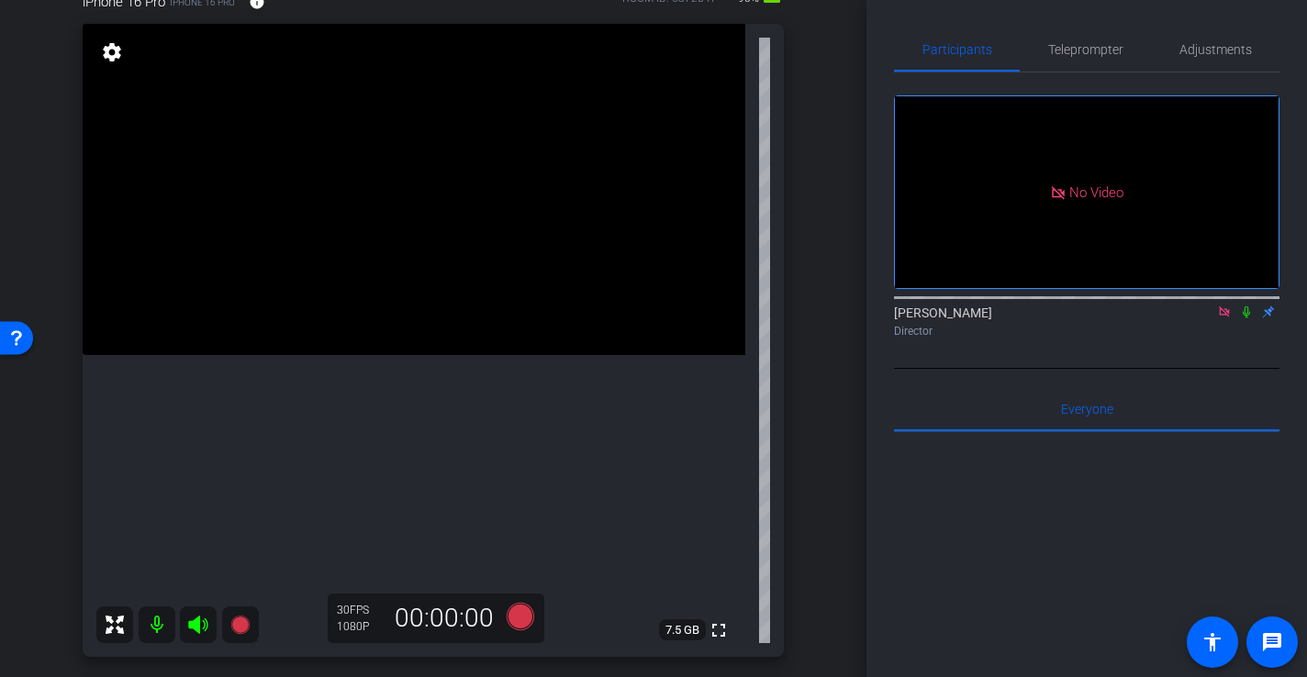
click at [337, 355] on video at bounding box center [414, 189] width 663 height 331
click at [524, 617] on icon at bounding box center [521, 617] width 28 height 28
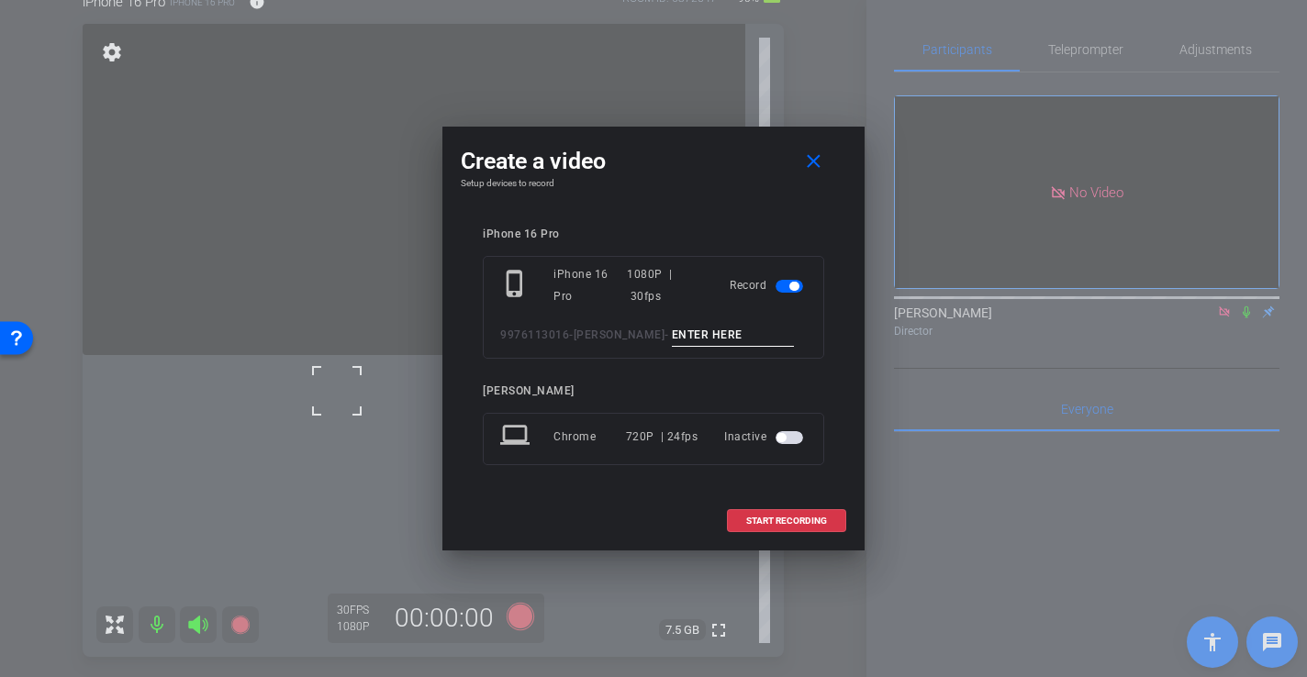
click at [730, 328] on input at bounding box center [733, 335] width 123 height 23
type input "-"
click at [758, 517] on span "START RECORDING" at bounding box center [786, 521] width 81 height 9
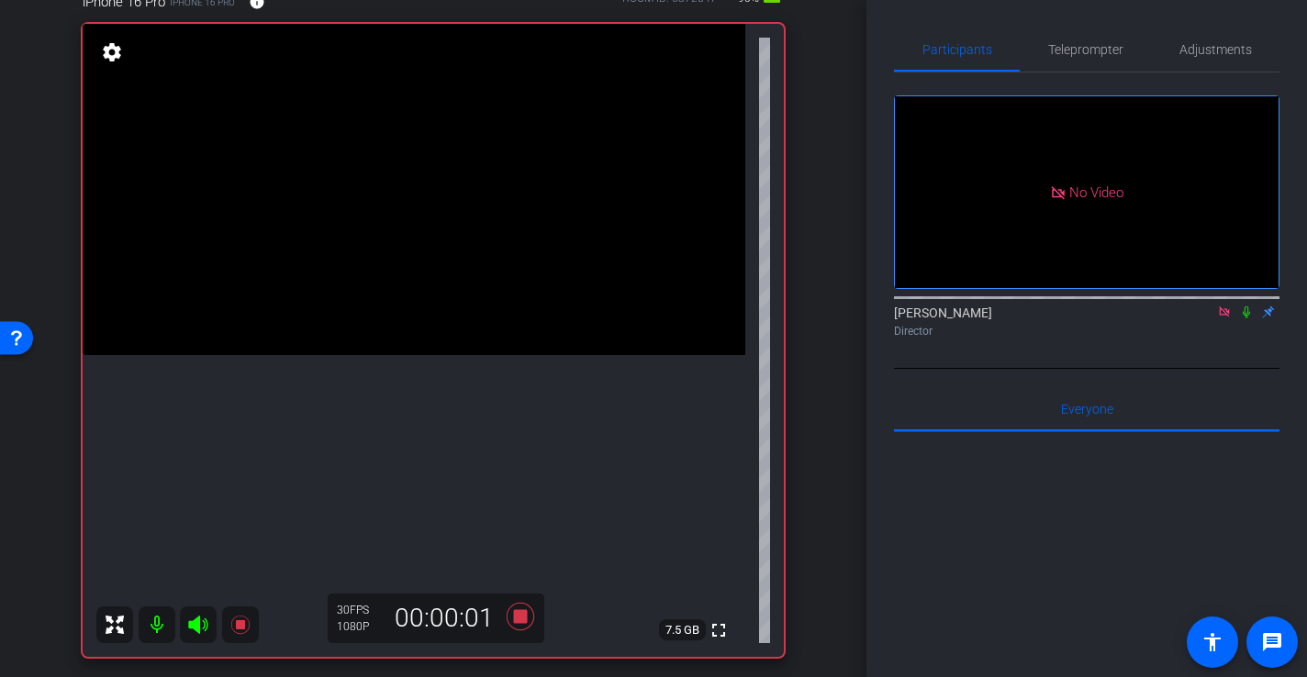
click at [331, 314] on video at bounding box center [414, 189] width 663 height 331
click at [341, 345] on video at bounding box center [414, 189] width 663 height 331
click at [390, 350] on video at bounding box center [414, 189] width 663 height 331
click at [286, 334] on video at bounding box center [414, 189] width 663 height 331
click at [521, 613] on icon at bounding box center [521, 617] width 28 height 28
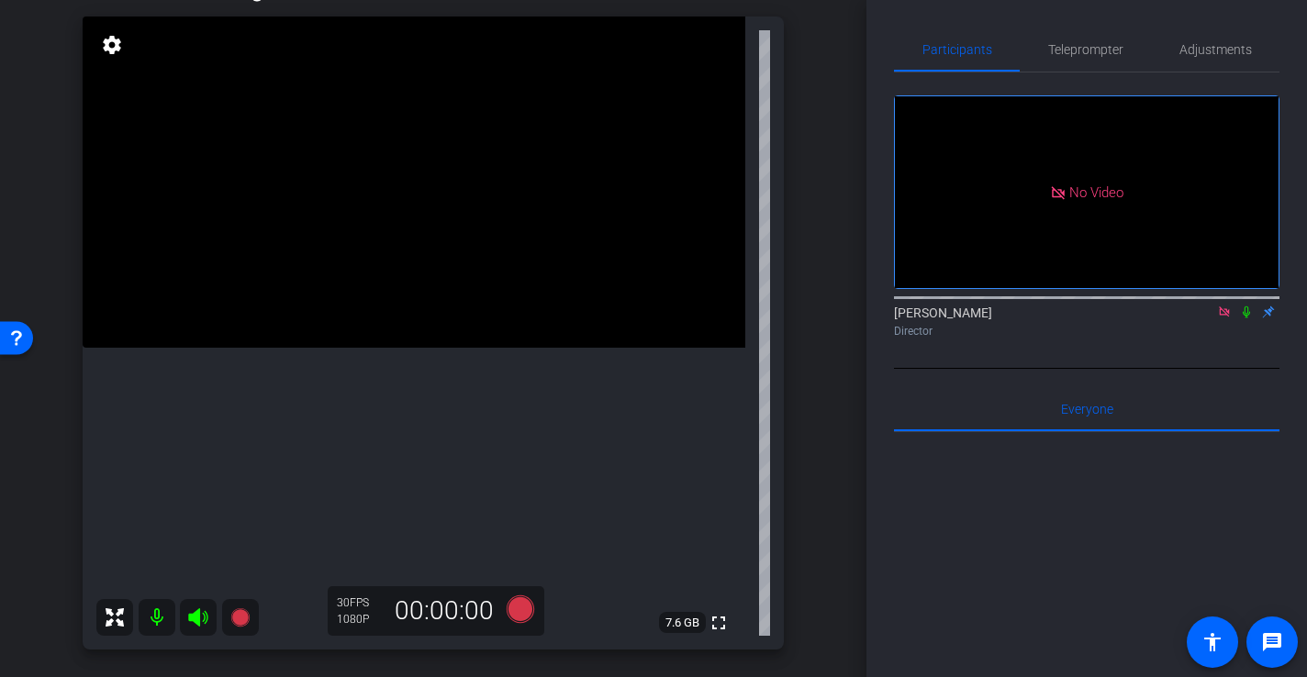
scroll to position [188, 0]
click at [334, 349] on video at bounding box center [414, 182] width 663 height 331
click at [518, 612] on icon at bounding box center [521, 611] width 28 height 28
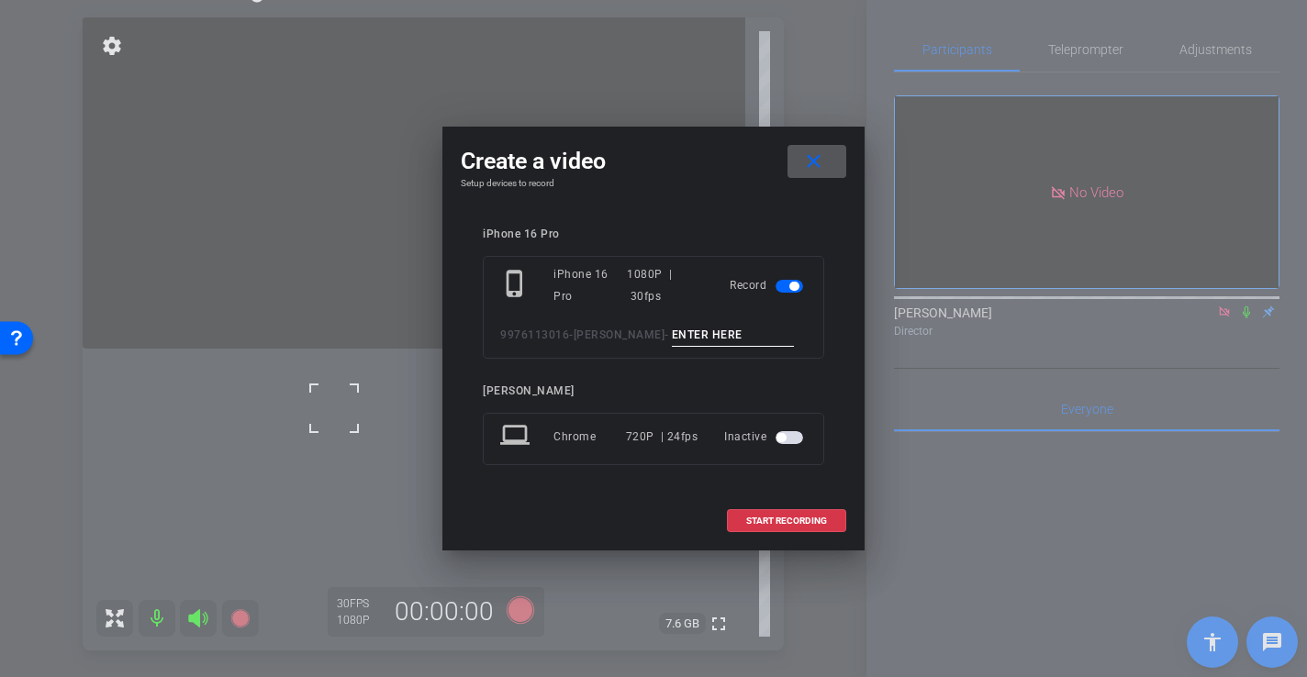
click at [714, 341] on input at bounding box center [733, 335] width 123 height 23
type input "-"
click at [802, 521] on span "START RECORDING" at bounding box center [786, 521] width 81 height 9
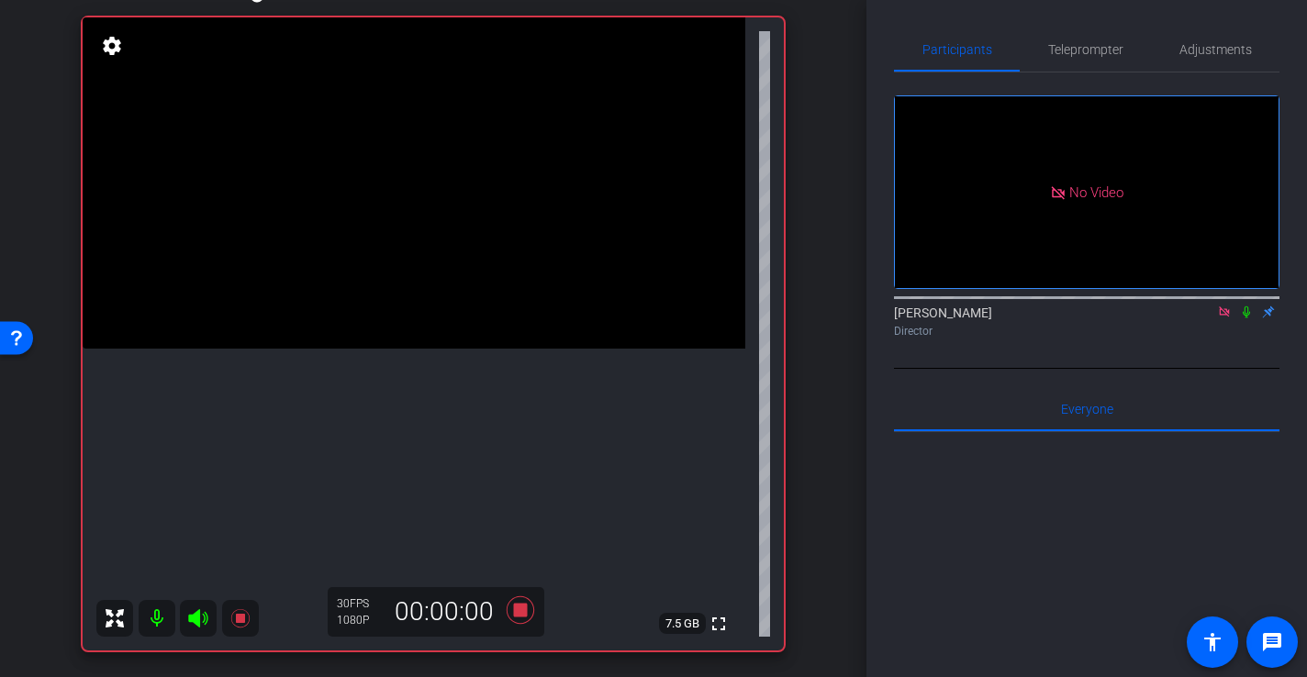
click at [358, 316] on video at bounding box center [414, 182] width 663 height 331
click at [363, 342] on video at bounding box center [414, 182] width 663 height 331
click at [363, 342] on div at bounding box center [363, 343] width 46 height 46
click at [525, 605] on icon at bounding box center [521, 611] width 28 height 28
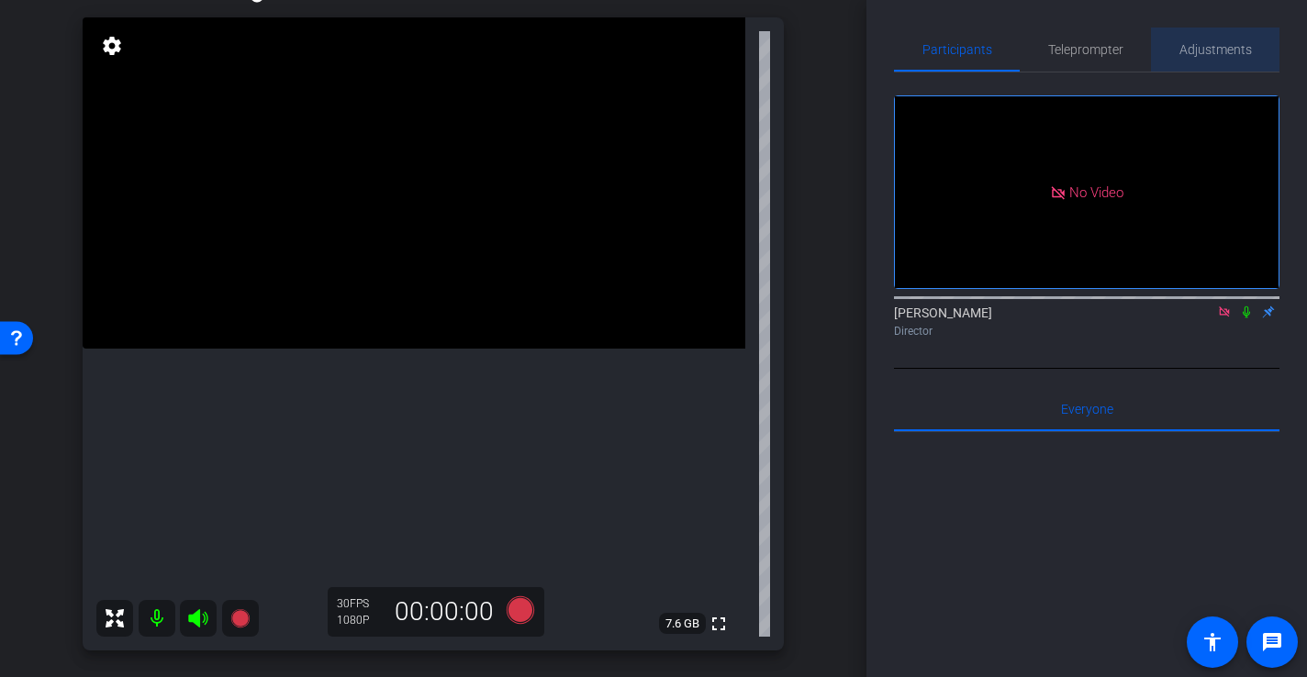
click at [1194, 49] on span "Adjustments" at bounding box center [1216, 49] width 73 height 13
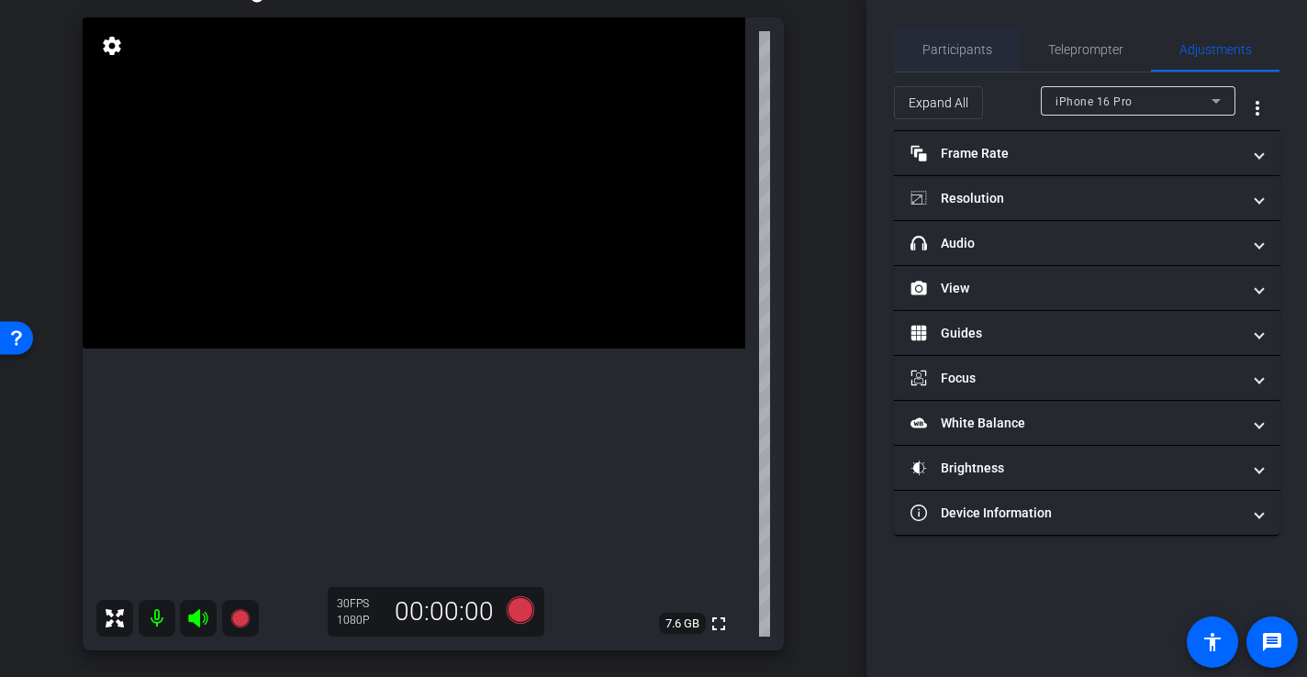
click at [934, 44] on span "Participants" at bounding box center [958, 49] width 70 height 13
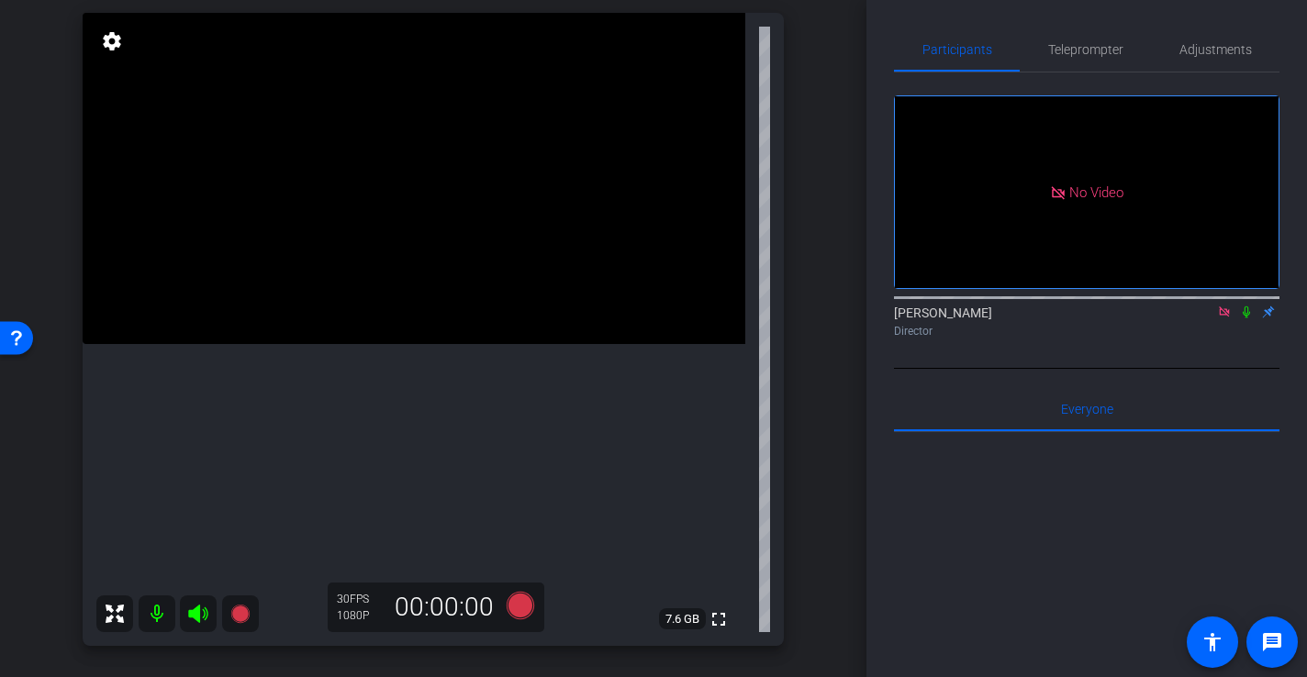
scroll to position [186, 0]
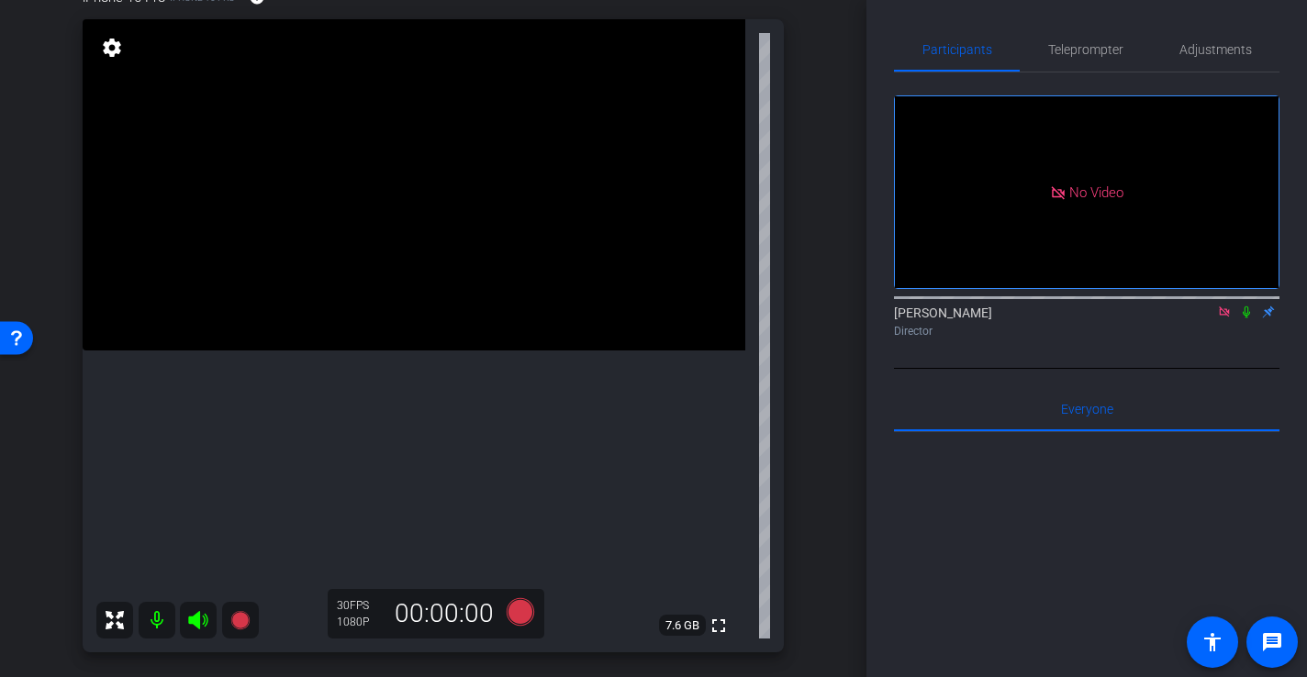
click at [1226, 306] on icon at bounding box center [1224, 312] width 15 height 13
click at [1227, 319] on icon at bounding box center [1224, 312] width 15 height 13
click at [1205, 319] on icon at bounding box center [1202, 312] width 15 height 13
click at [1246, 319] on icon at bounding box center [1247, 313] width 10 height 12
click at [1246, 319] on icon at bounding box center [1246, 313] width 7 height 12
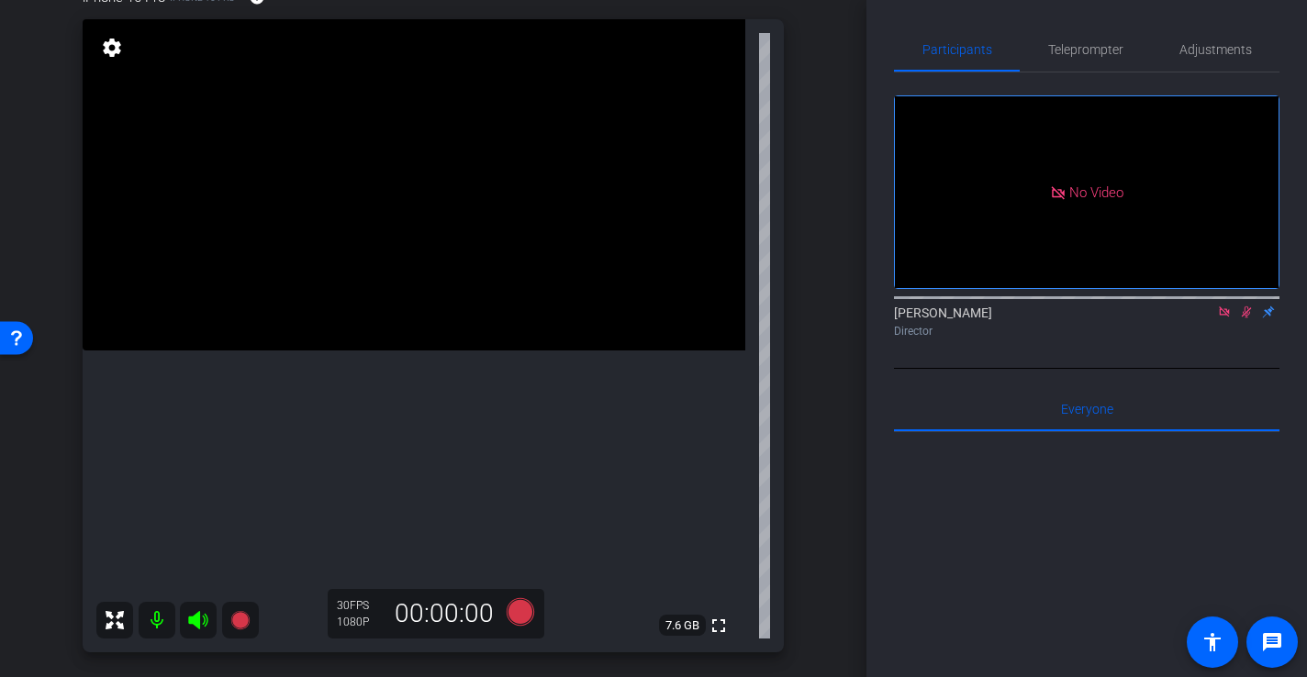
click at [1246, 319] on icon at bounding box center [1247, 313] width 10 height 12
click at [1246, 319] on icon at bounding box center [1246, 313] width 7 height 12
click at [1246, 319] on icon at bounding box center [1247, 313] width 10 height 12
click at [1231, 52] on span "Adjustments" at bounding box center [1216, 49] width 73 height 13
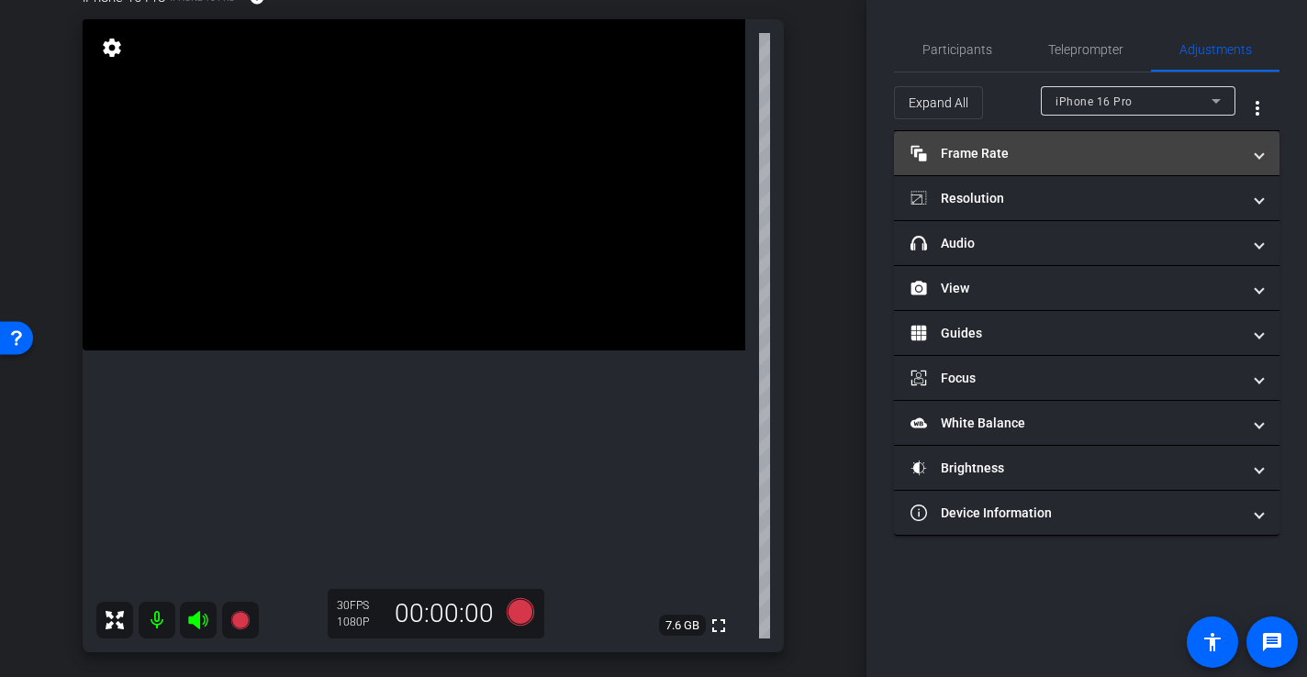
click at [967, 147] on mat-panel-title "Frame Rate Frame Rate" at bounding box center [1076, 153] width 330 height 19
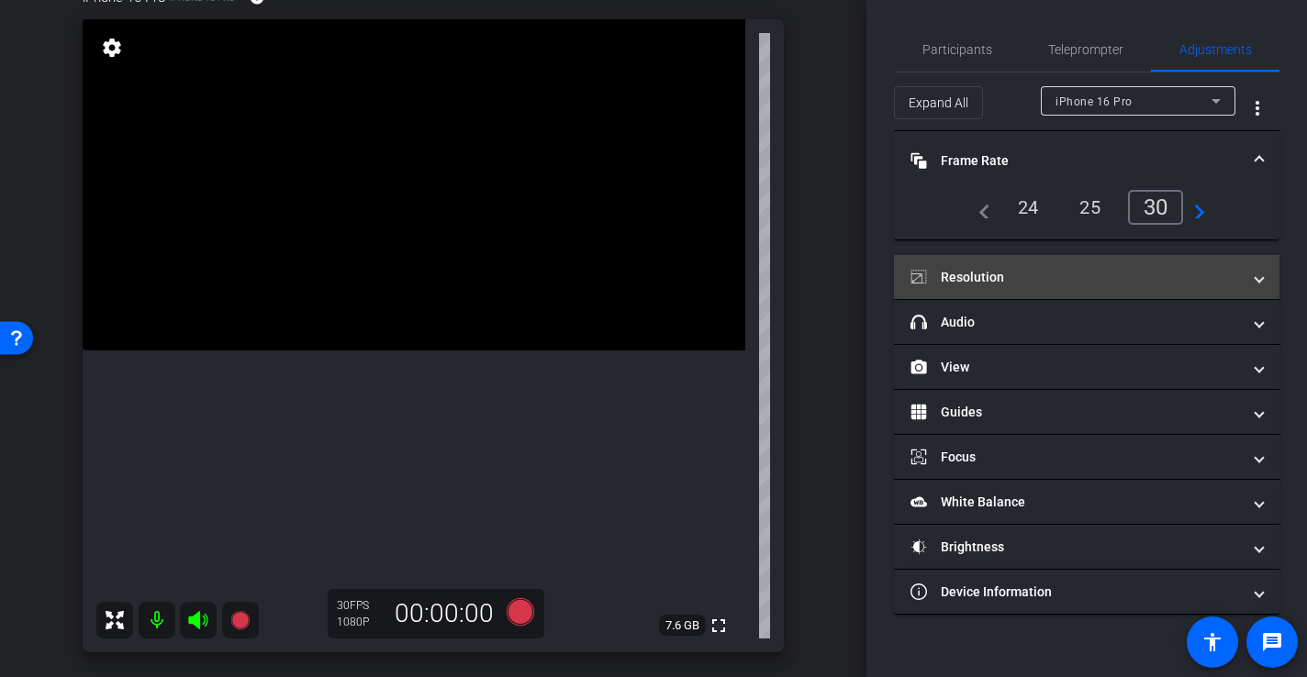
click at [955, 281] on mat-panel-title "Resolution" at bounding box center [1076, 277] width 330 height 19
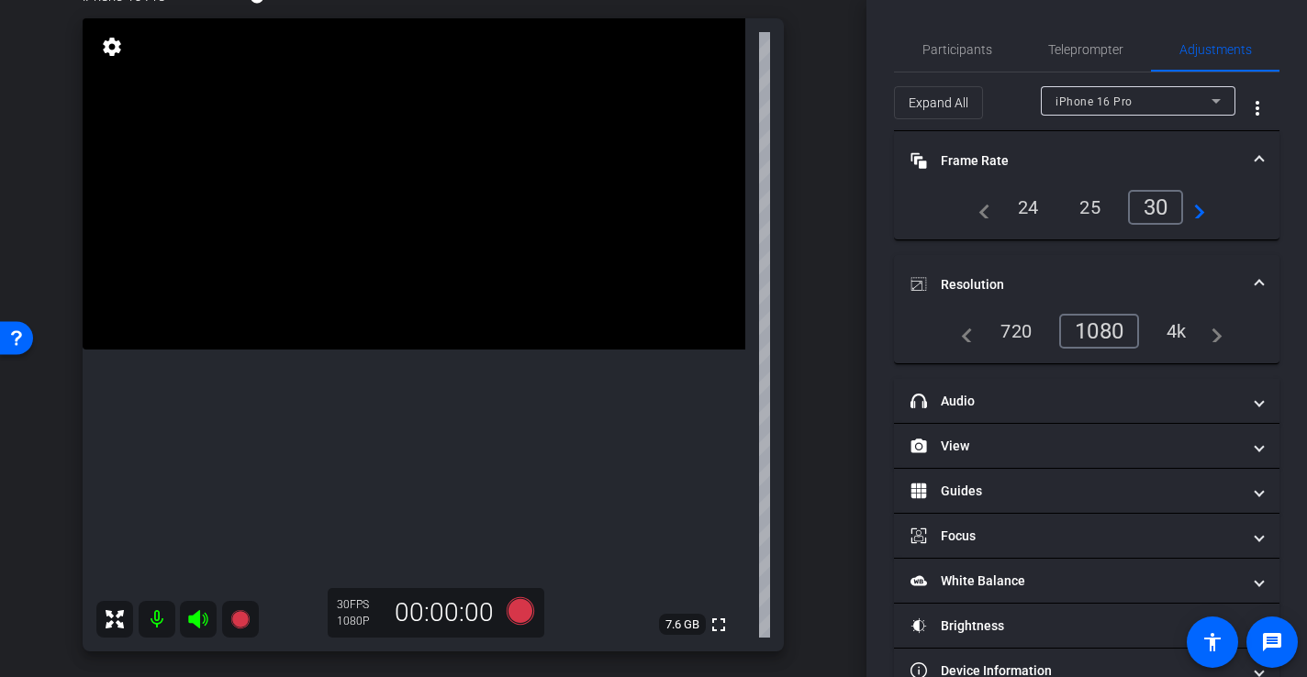
scroll to position [185, 0]
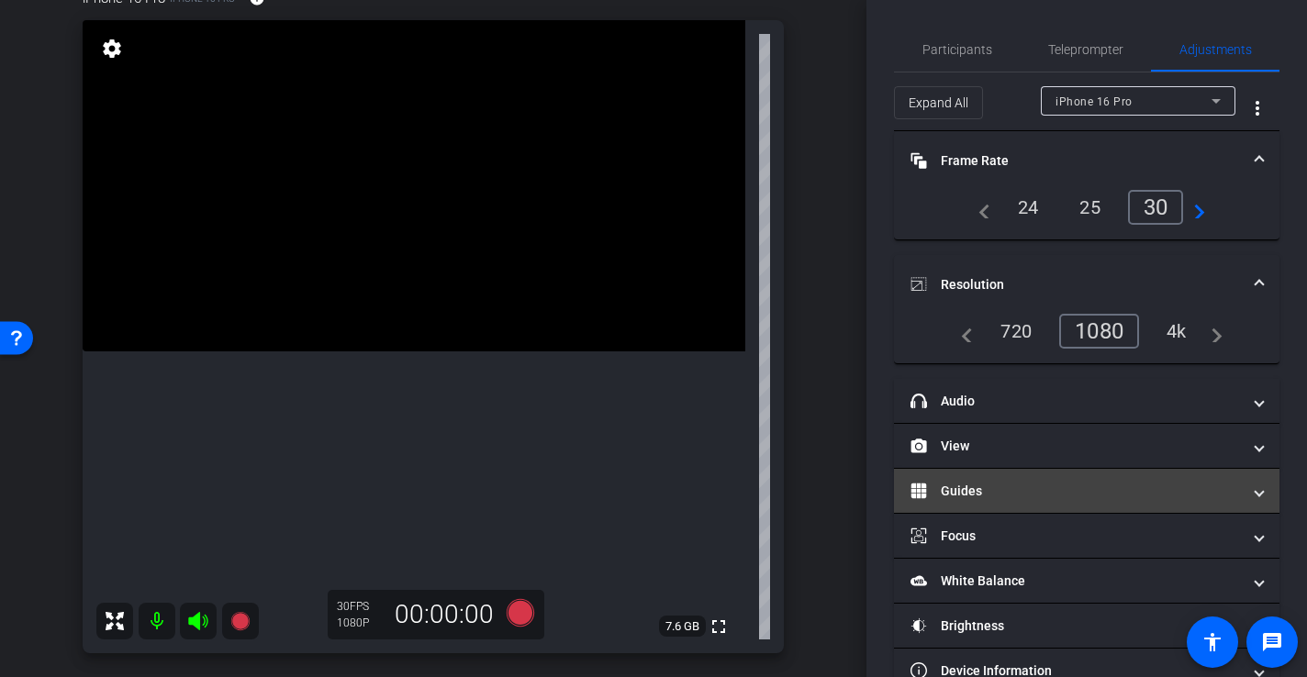
click at [977, 500] on mat-expansion-panel-header "Guides" at bounding box center [1087, 491] width 386 height 44
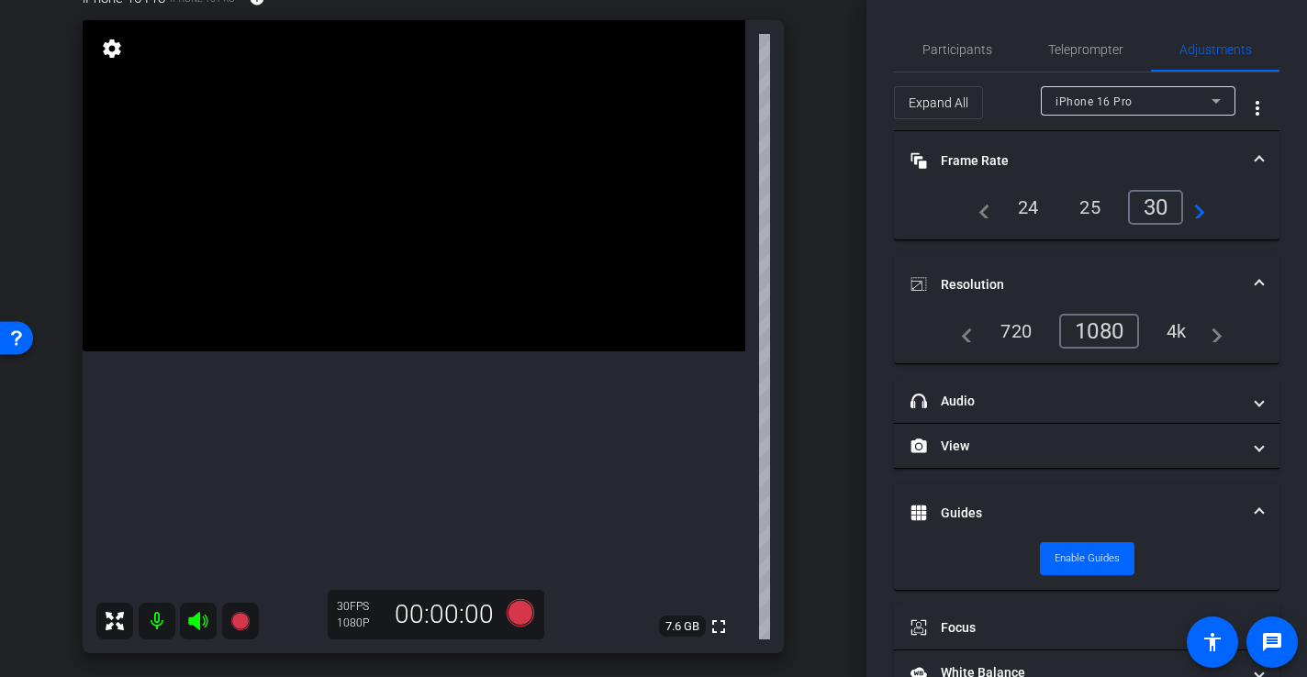
click at [977, 500] on mat-expansion-panel-header "Guides" at bounding box center [1087, 513] width 386 height 59
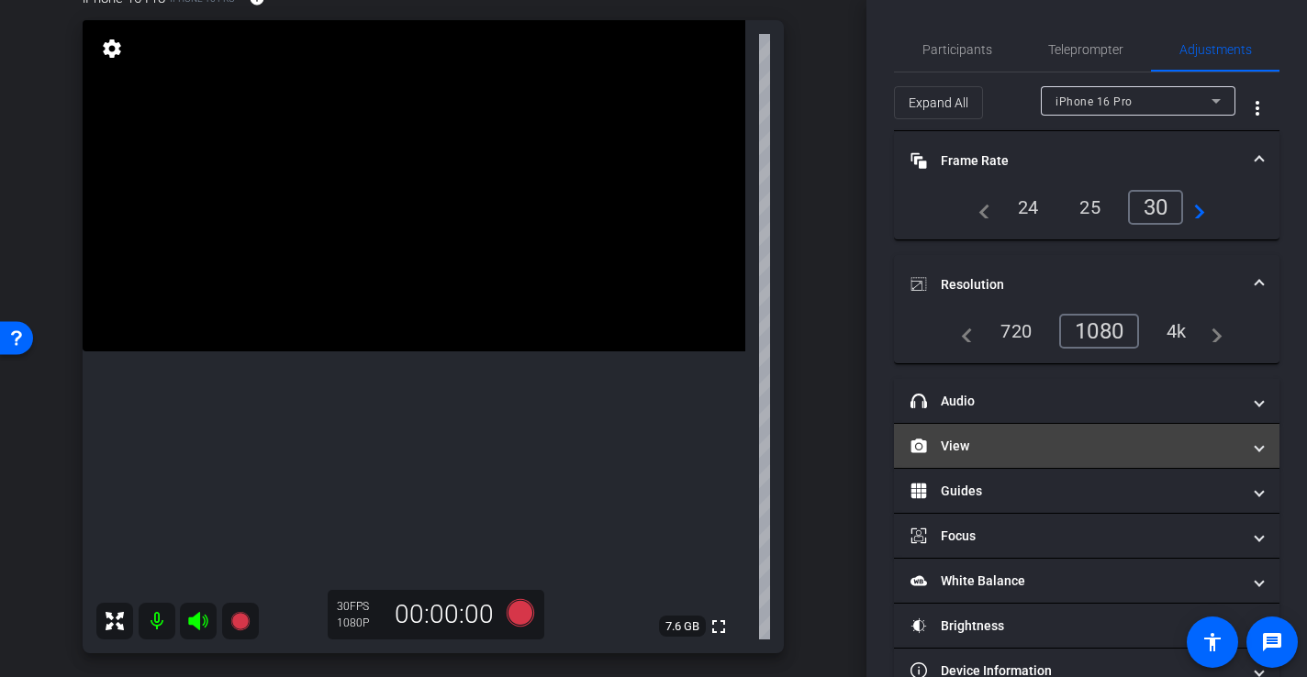
click at [977, 434] on mat-expansion-panel-header "View" at bounding box center [1087, 446] width 386 height 44
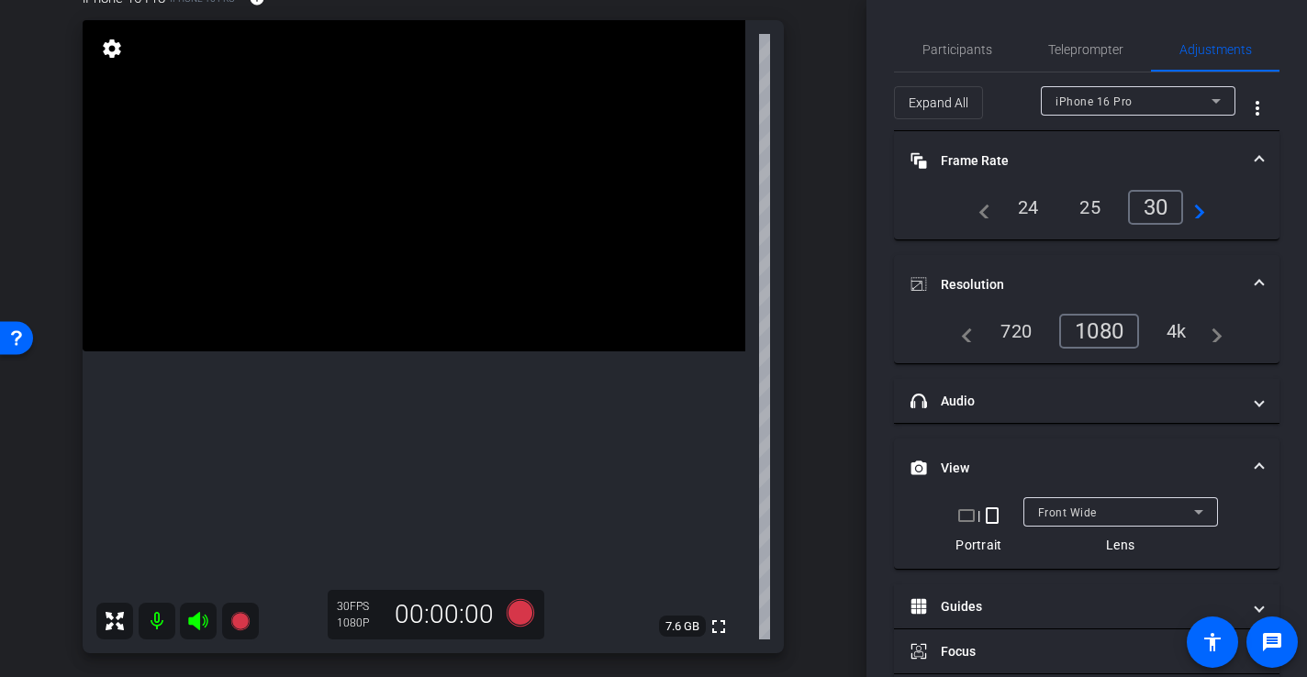
click at [970, 466] on mat-panel-title "View" at bounding box center [1076, 468] width 330 height 19
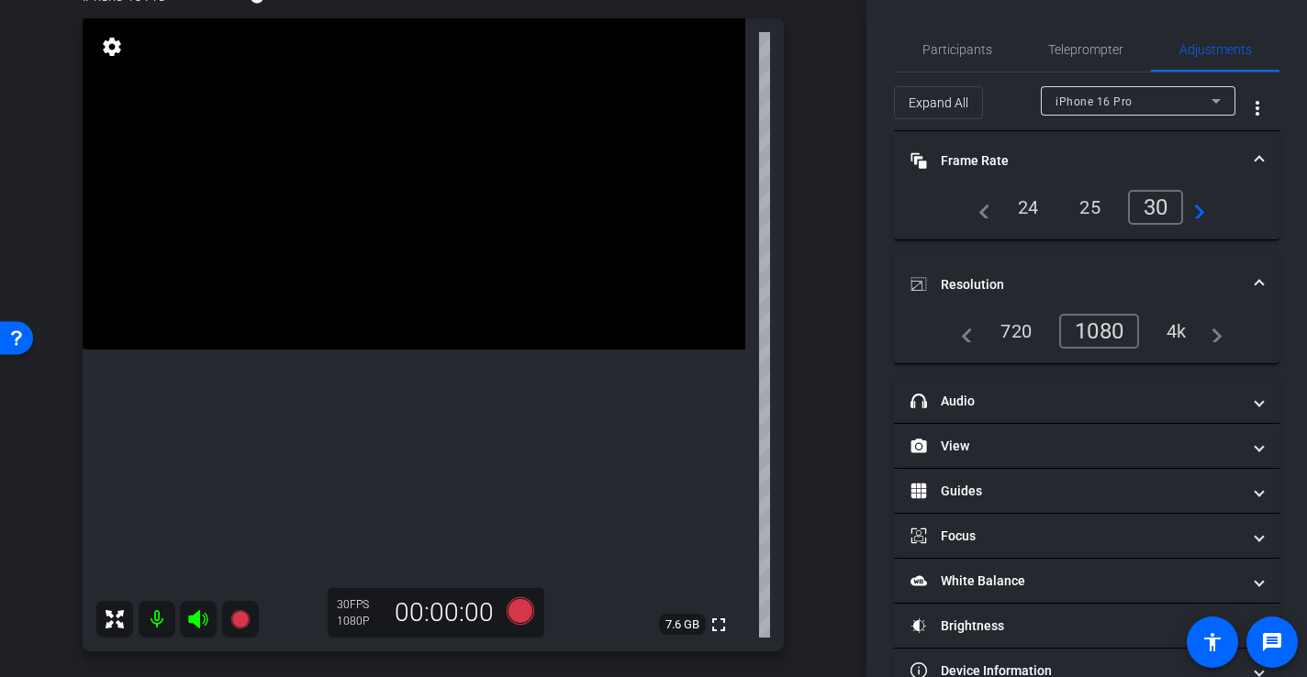
scroll to position [192, 0]
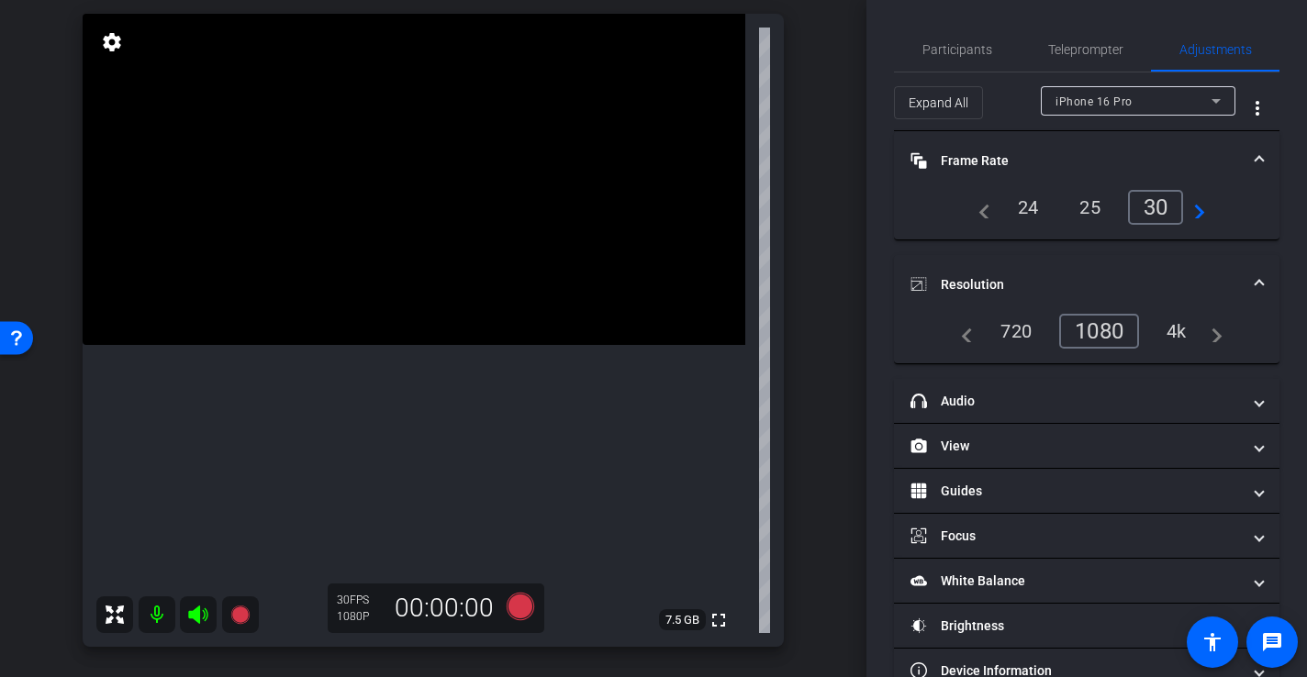
click at [809, 432] on div "iPhone 16 Pro iPhone 16 Pro info ROOM ID: 6372547 85% battery_std fullscreen se…" at bounding box center [433, 308] width 775 height 714
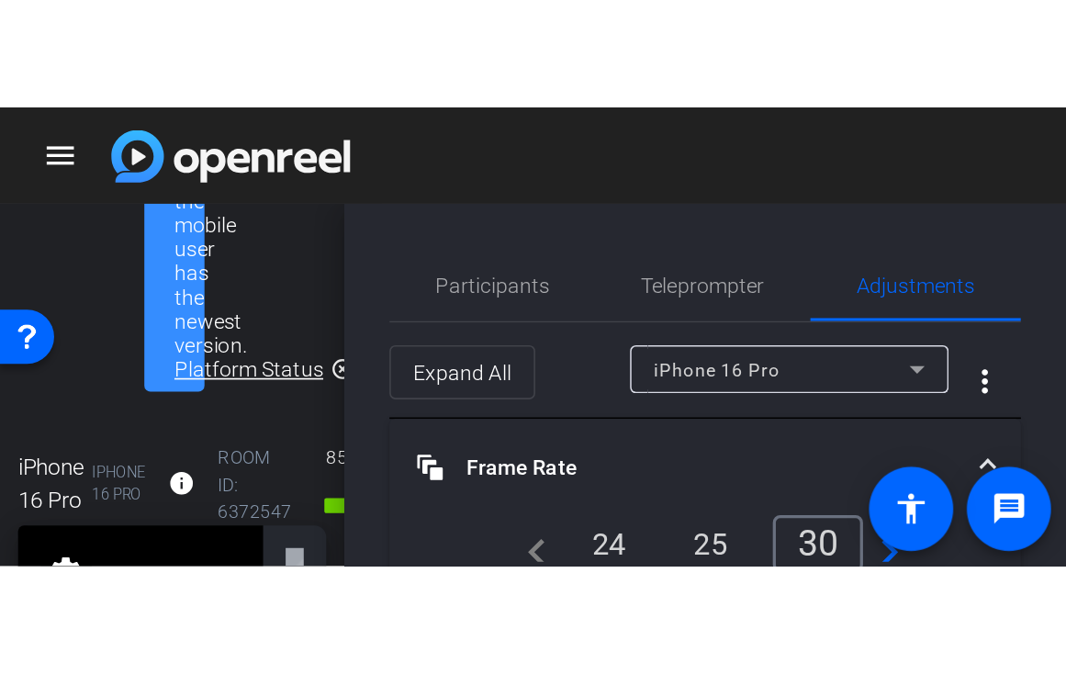
scroll to position [207, 0]
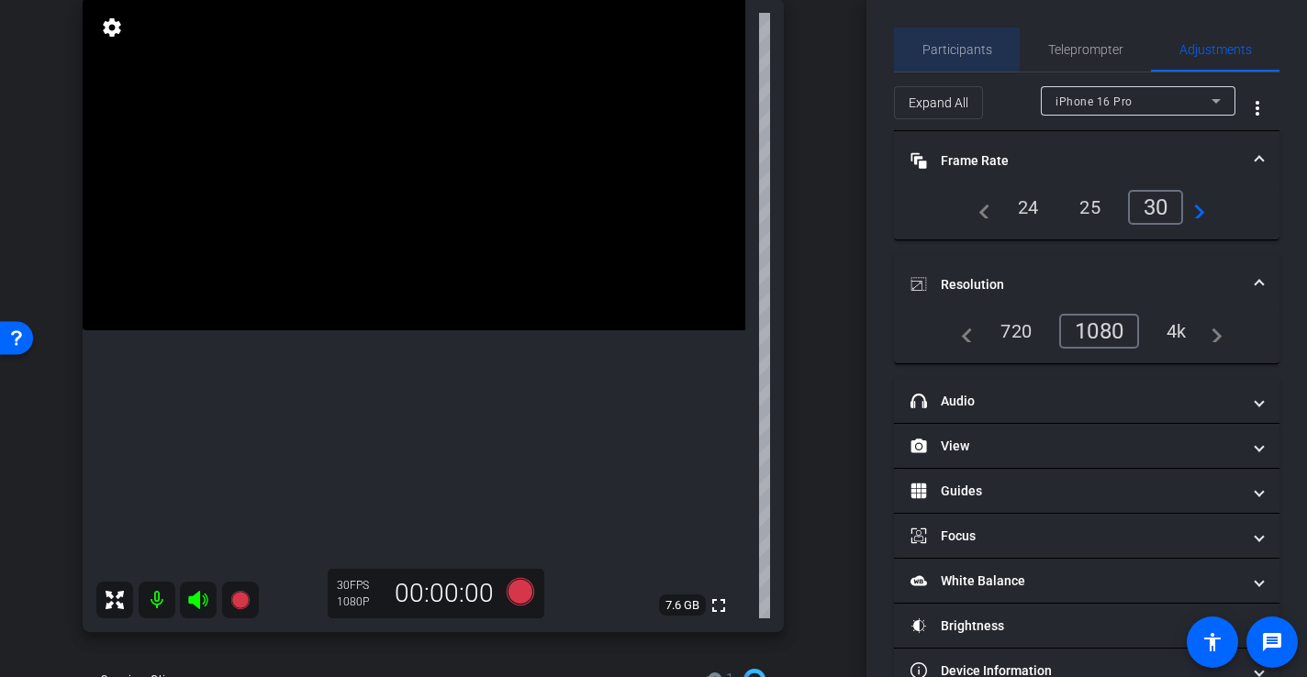
click at [956, 49] on span "Participants" at bounding box center [958, 49] width 70 height 13
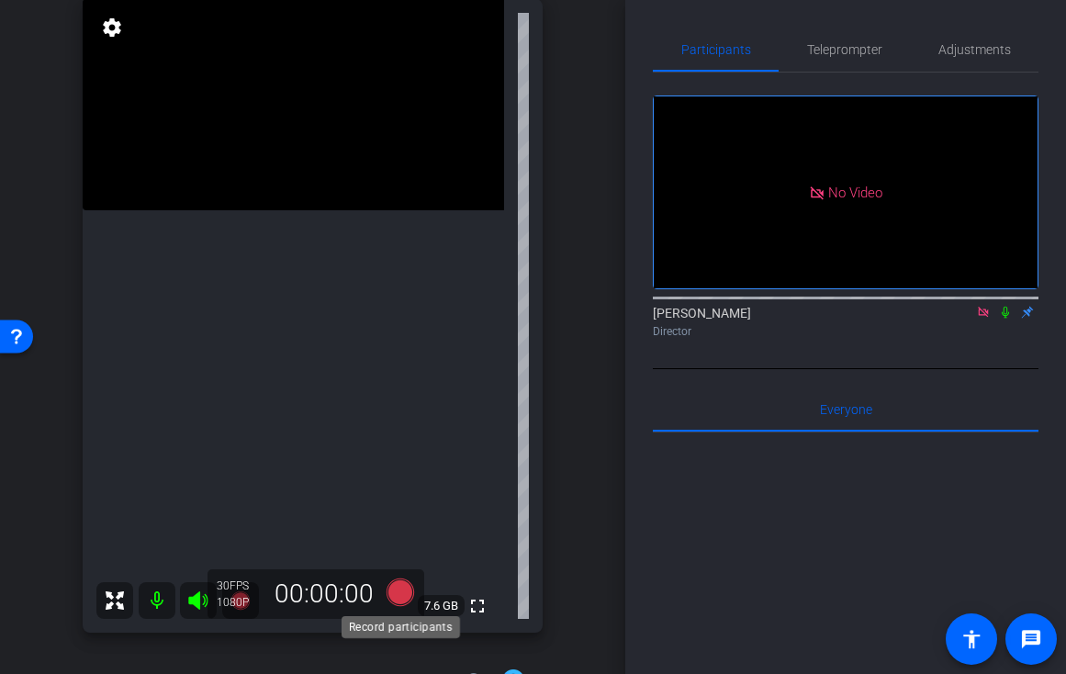
click at [394, 599] on icon at bounding box center [400, 592] width 28 height 28
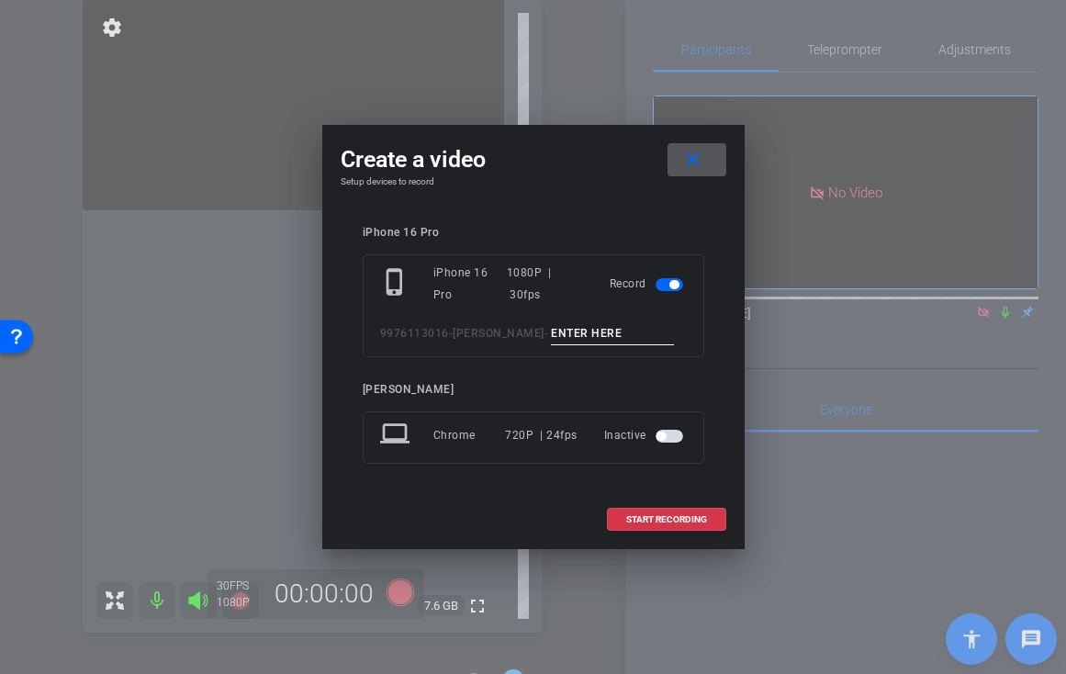
click at [591, 350] on div "phone_iphone iPhone 16 Pro 1080P | 30fps Record 9976113016-[PERSON_NAME] -" at bounding box center [533, 305] width 341 height 103
click at [590, 339] on input at bounding box center [612, 333] width 123 height 23
type input "-"
click at [641, 511] on span at bounding box center [666, 520] width 117 height 44
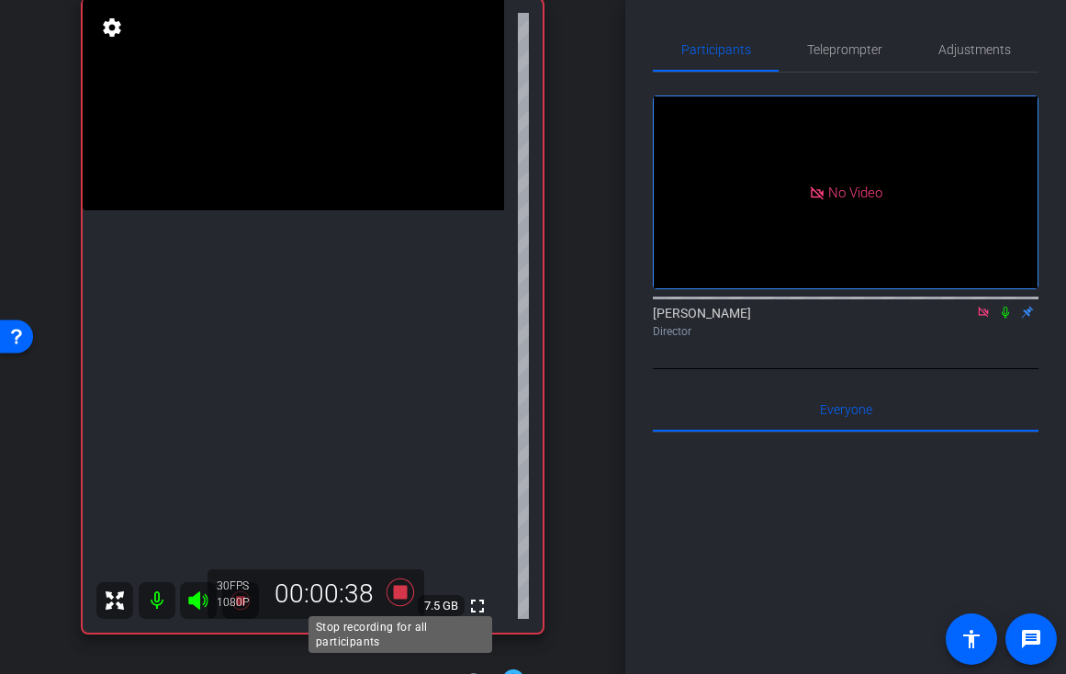
click at [400, 596] on icon at bounding box center [400, 592] width 28 height 28
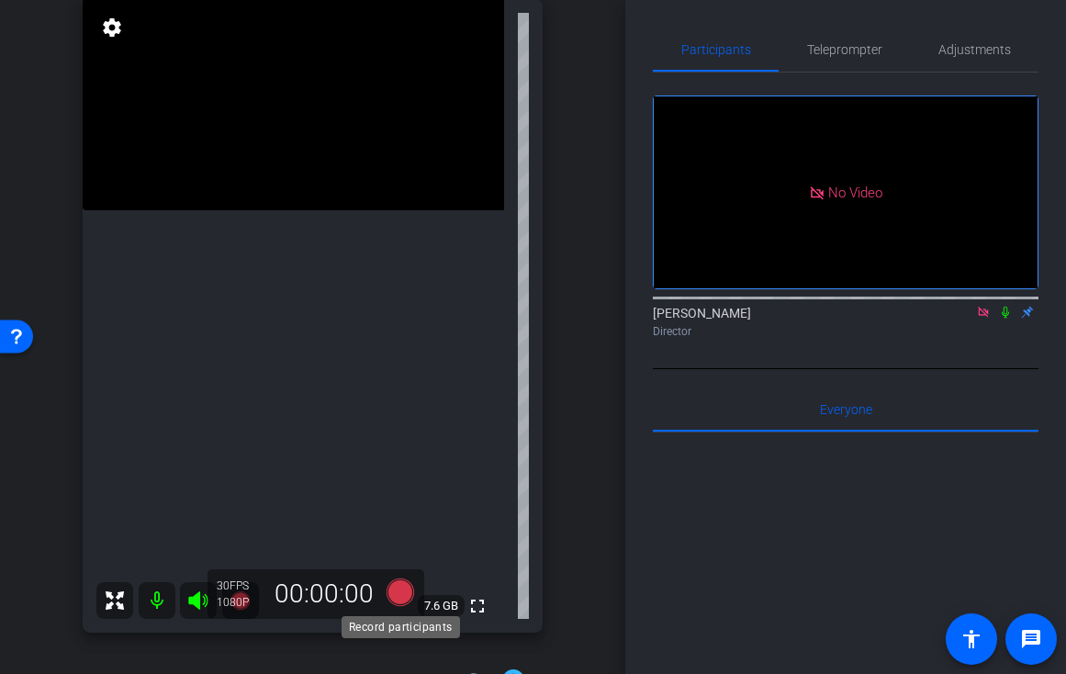
click at [399, 596] on icon at bounding box center [400, 592] width 28 height 28
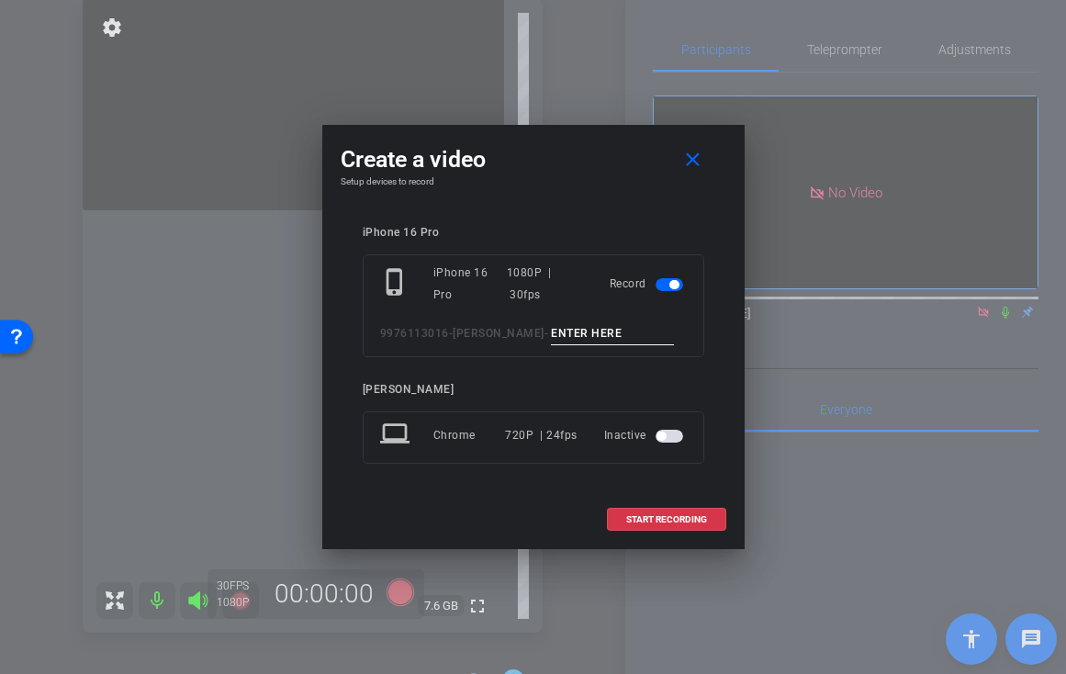
click at [587, 343] on input at bounding box center [612, 333] width 123 height 23
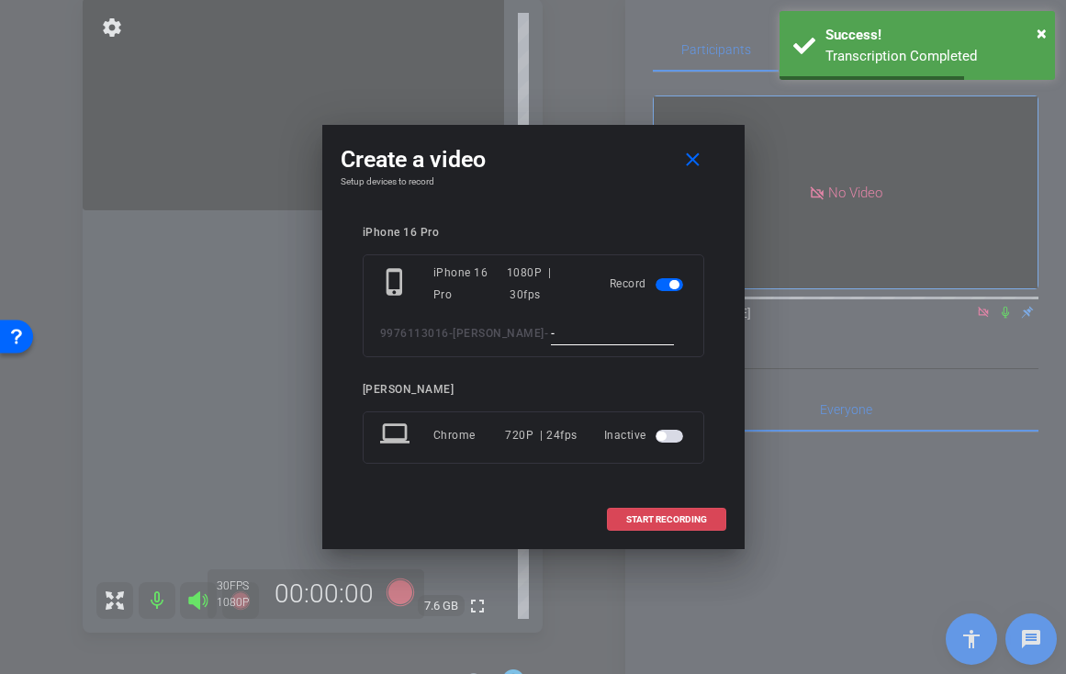
type input "-"
click at [673, 516] on span "START RECORDING" at bounding box center [666, 519] width 81 height 9
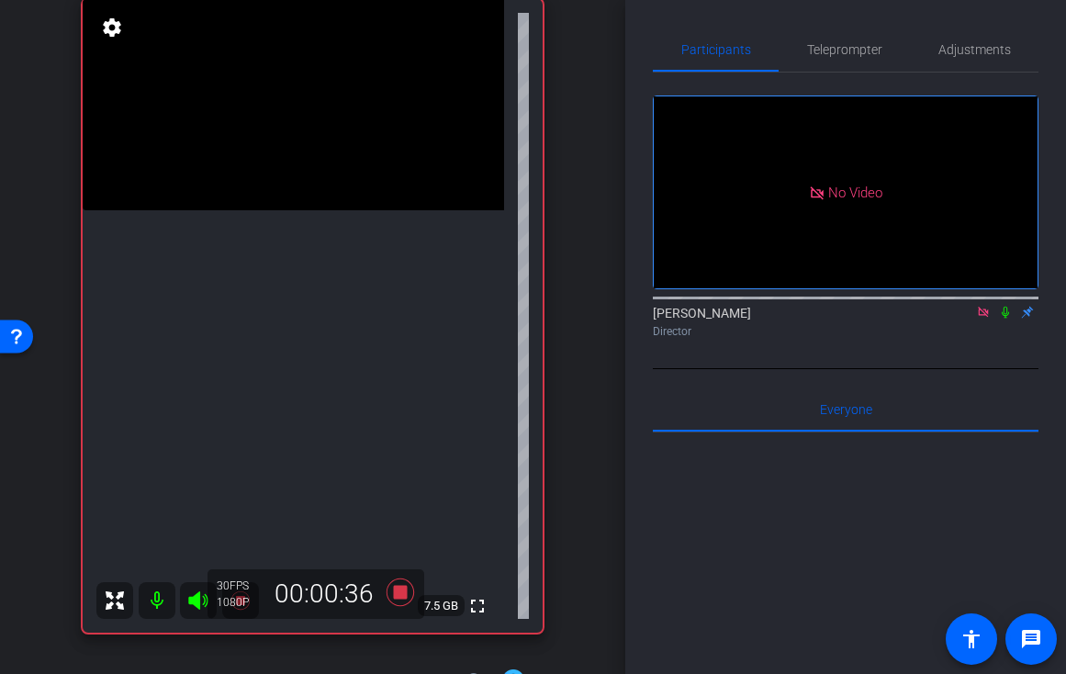
click at [266, 210] on video at bounding box center [293, 104] width 421 height 211
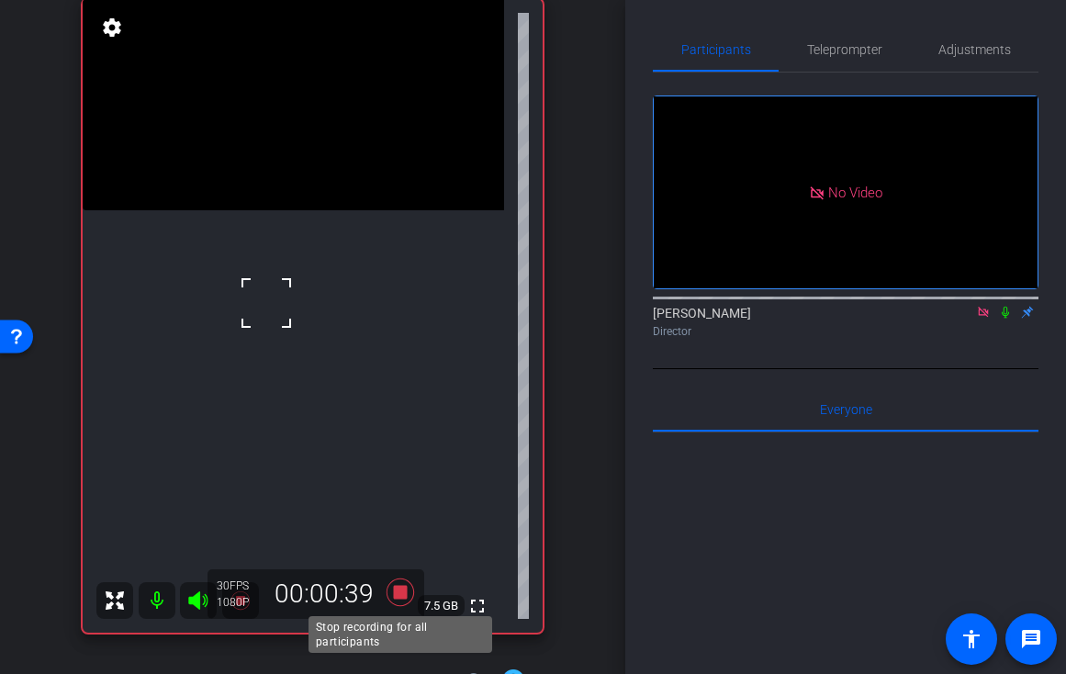
click at [405, 595] on icon at bounding box center [400, 592] width 28 height 28
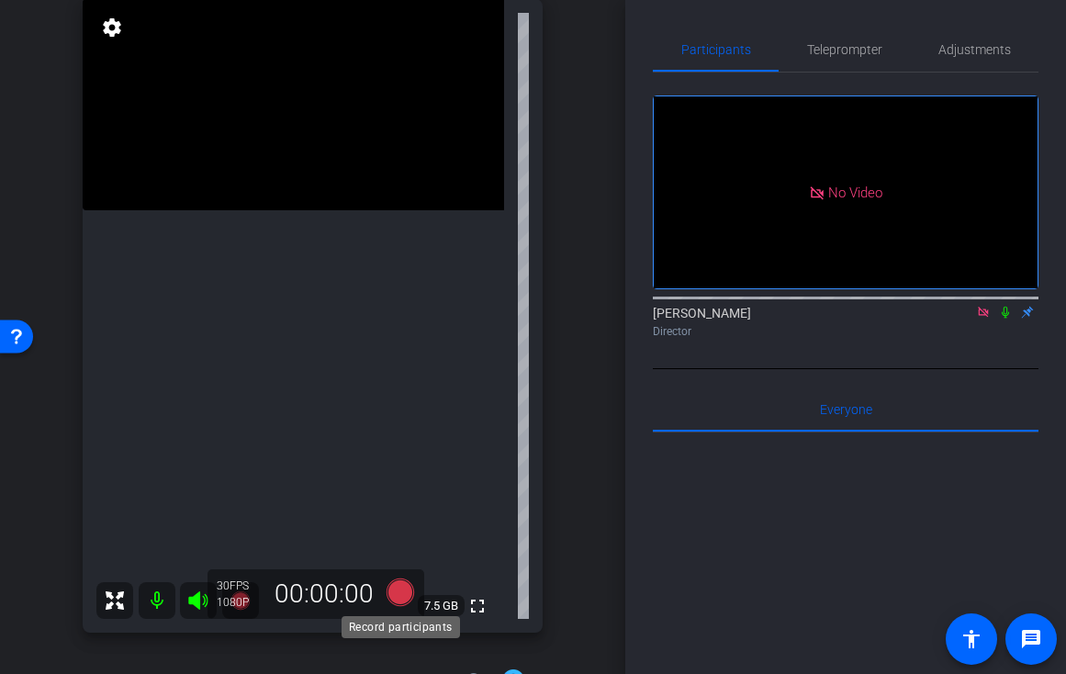
click at [408, 589] on icon at bounding box center [400, 592] width 28 height 28
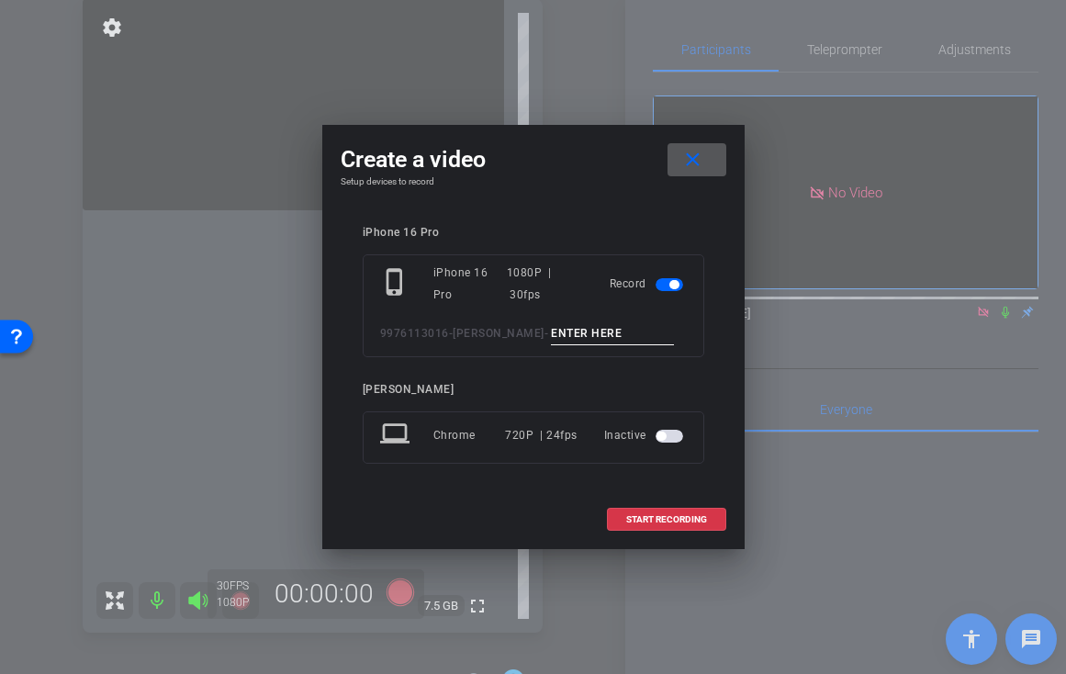
click at [599, 330] on input at bounding box center [612, 333] width 123 height 23
type input "-"
click at [643, 522] on span "START RECORDING" at bounding box center [666, 519] width 81 height 9
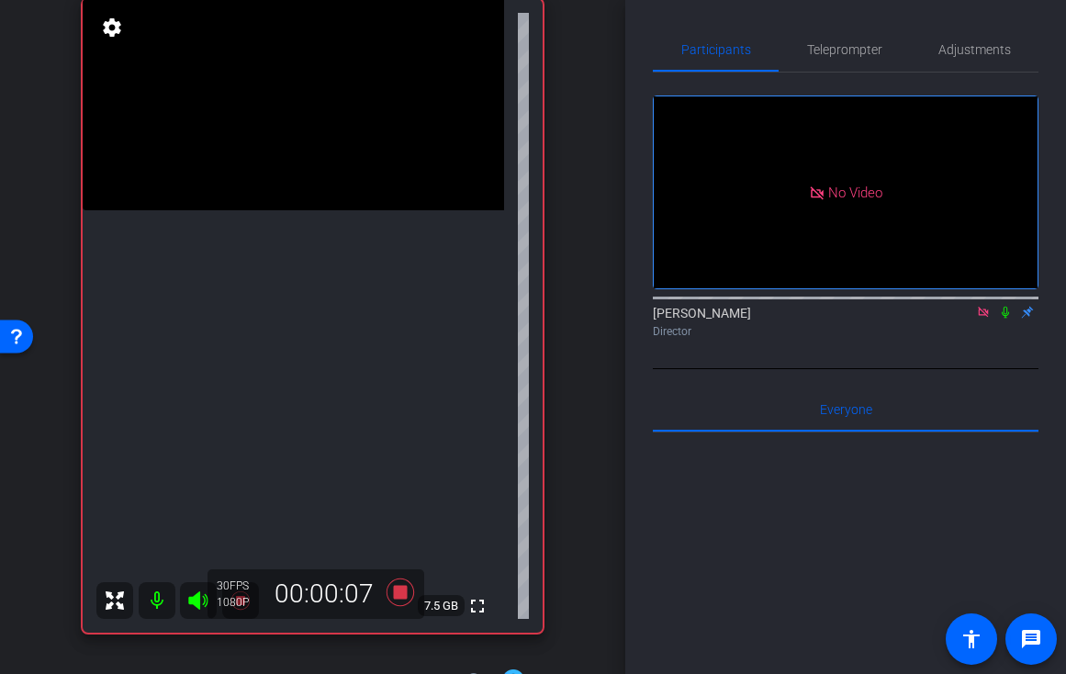
click at [228, 210] on video at bounding box center [293, 104] width 421 height 211
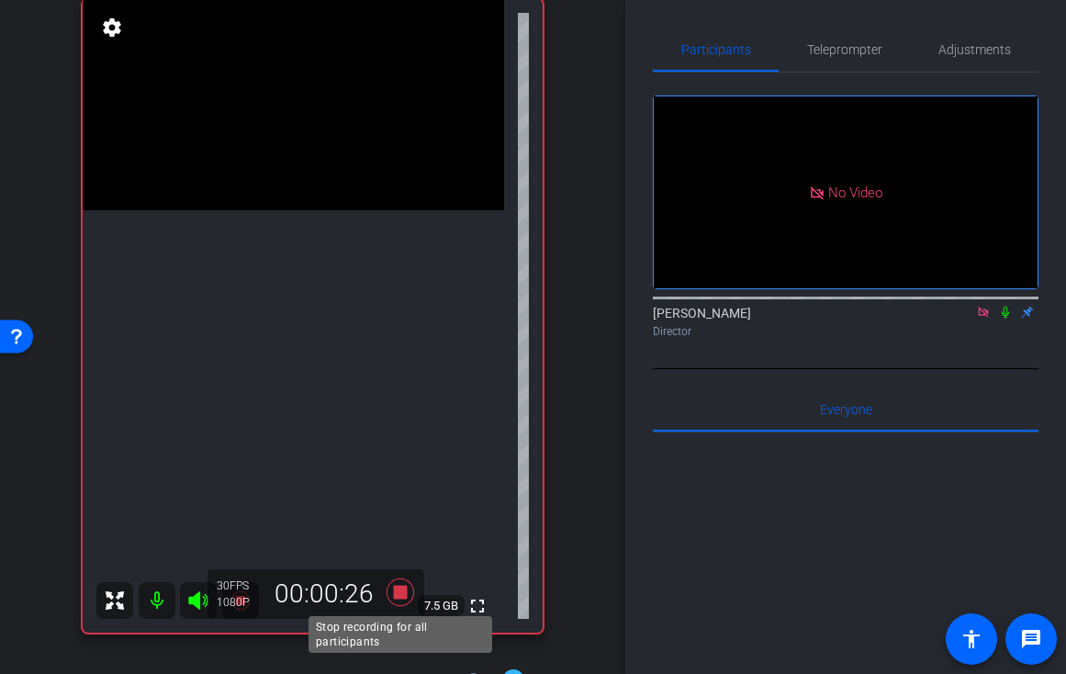
click at [400, 587] on icon at bounding box center [400, 592] width 28 height 28
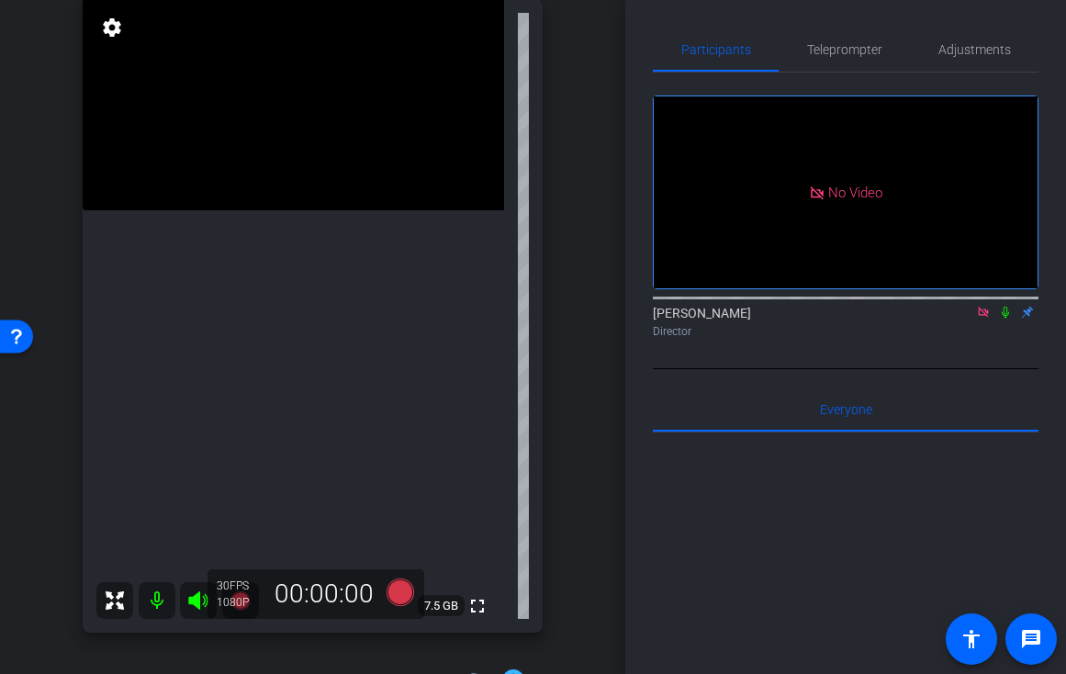
click at [298, 210] on video at bounding box center [293, 104] width 421 height 211
click at [298, 370] on div at bounding box center [298, 371] width 46 height 46
click at [400, 586] on icon at bounding box center [400, 592] width 28 height 28
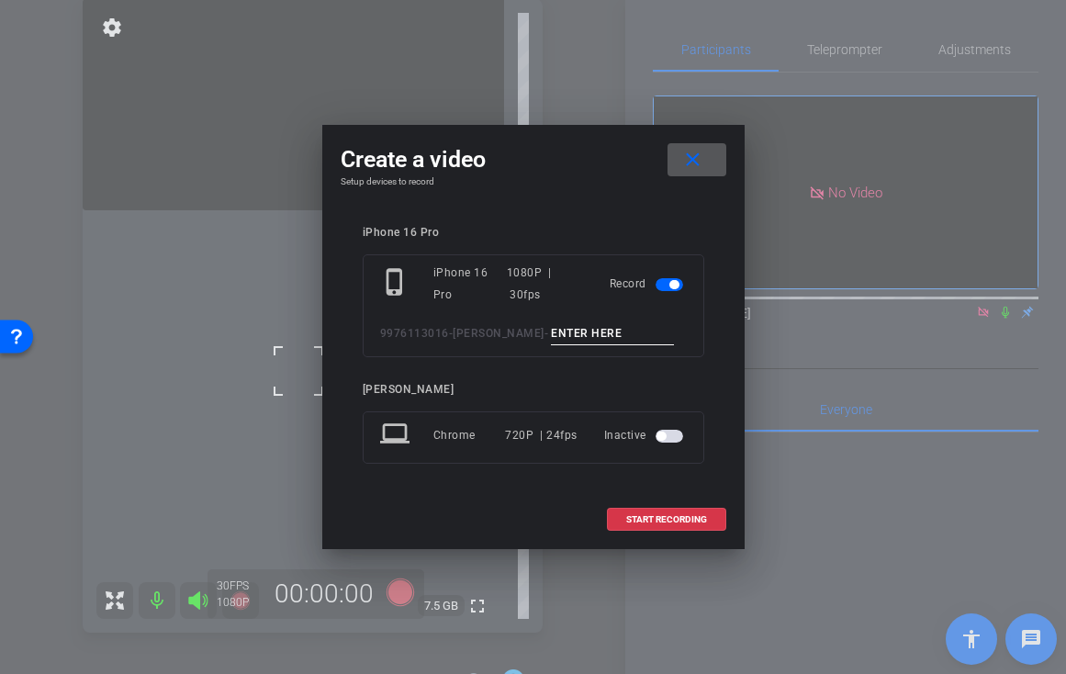
click at [613, 335] on input at bounding box center [612, 333] width 123 height 23
type input "-"
click at [665, 515] on span "START RECORDING" at bounding box center [666, 519] width 81 height 9
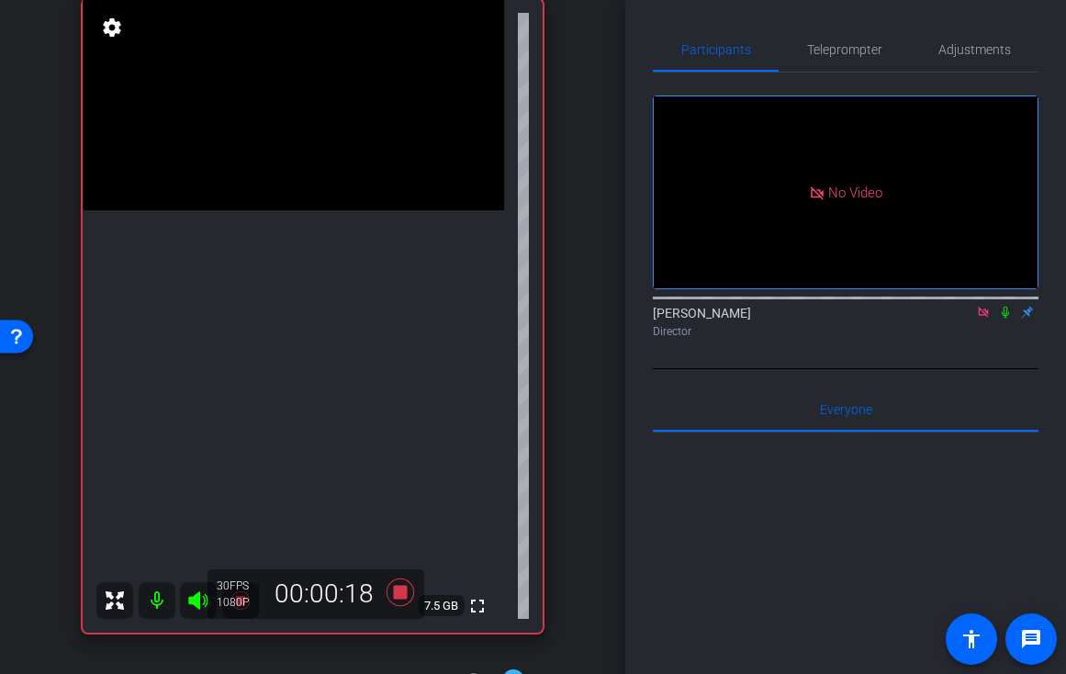
click at [292, 210] on video at bounding box center [293, 104] width 421 height 211
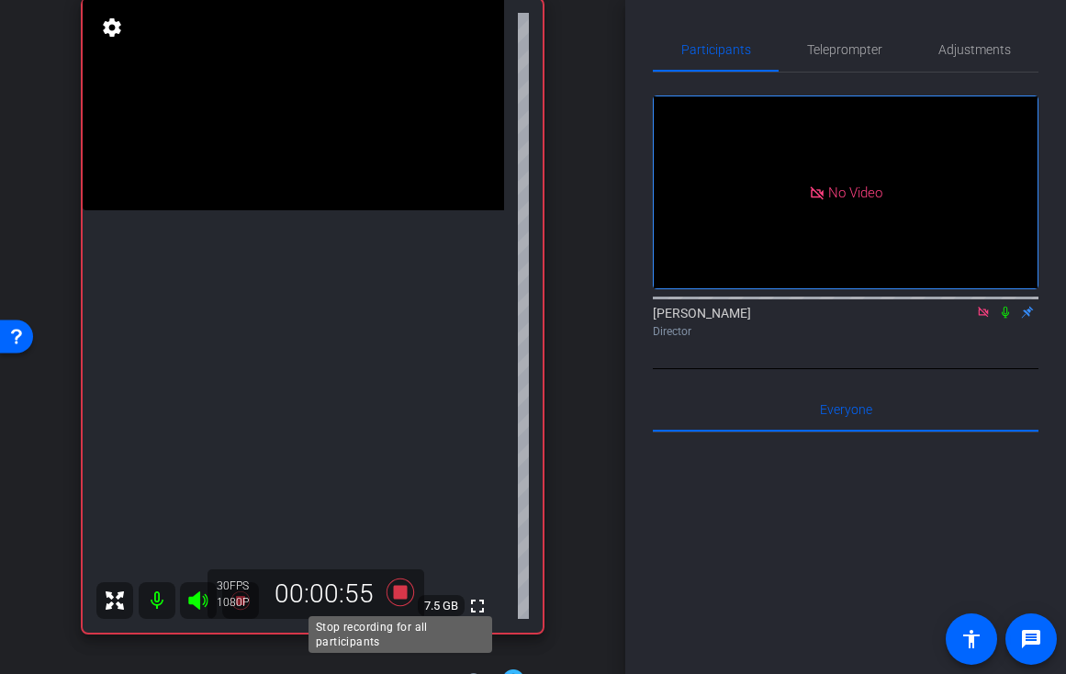
click at [405, 596] on icon at bounding box center [400, 592] width 28 height 28
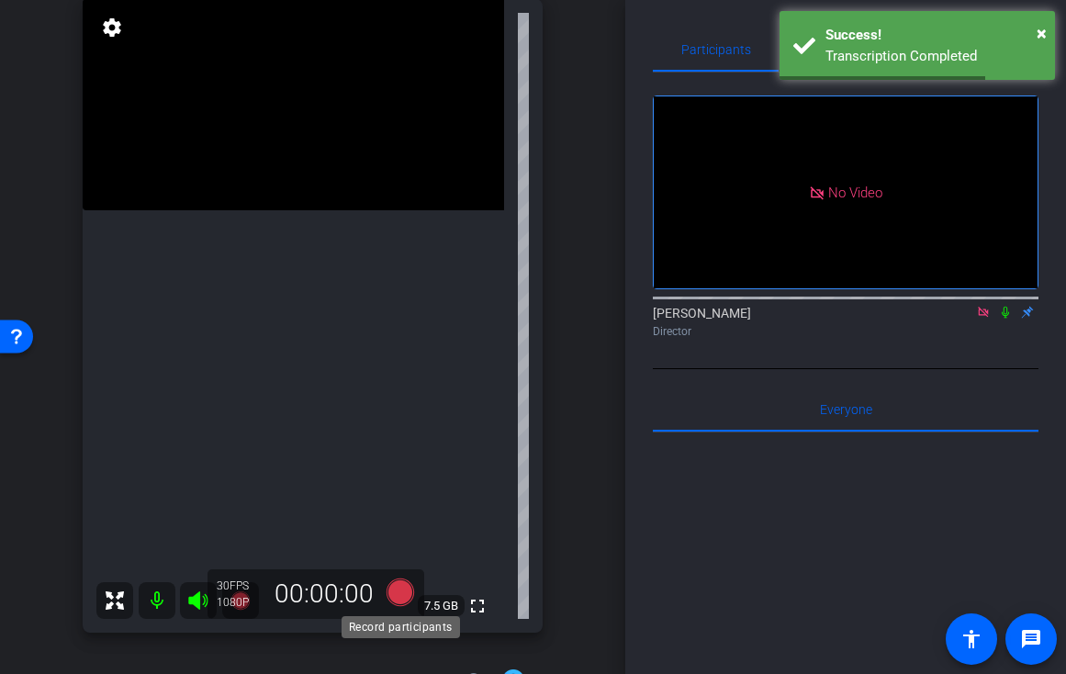
click at [402, 595] on icon at bounding box center [400, 592] width 28 height 28
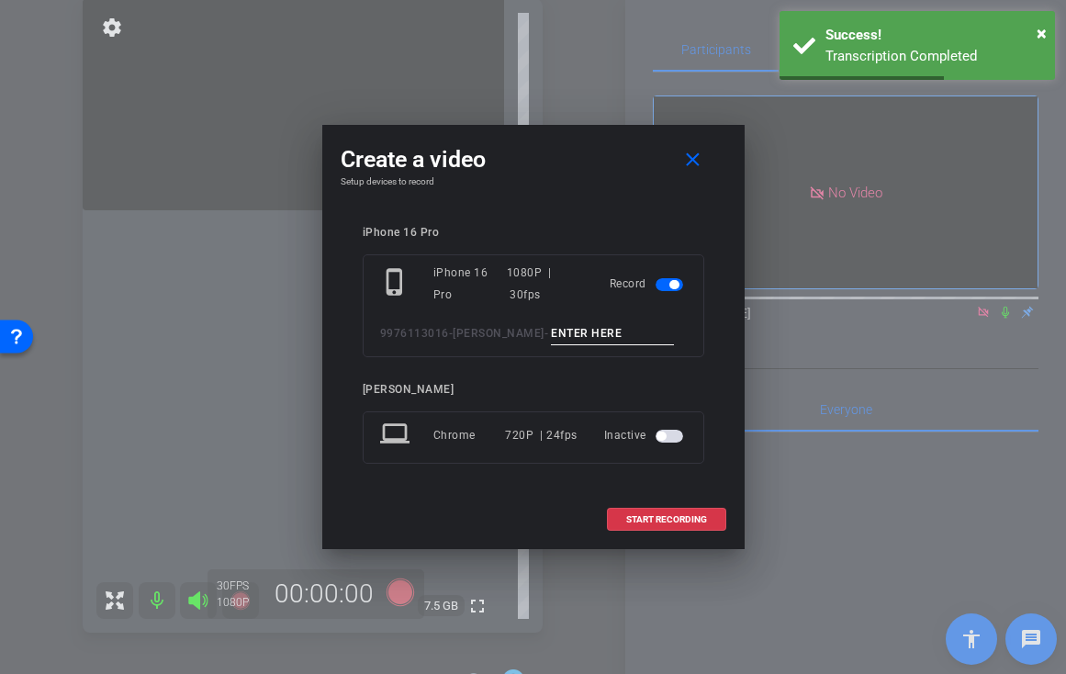
click at [597, 339] on input at bounding box center [612, 333] width 123 height 23
type input "-"
click at [651, 516] on span "START RECORDING" at bounding box center [666, 519] width 81 height 9
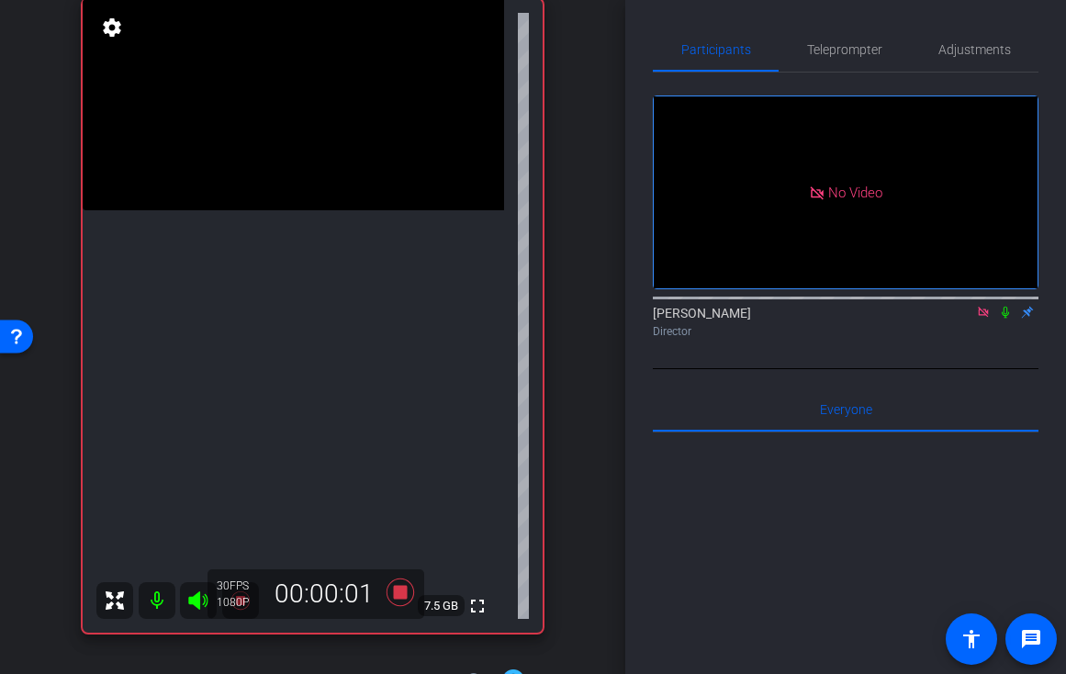
click at [274, 210] on video at bounding box center [293, 104] width 421 height 211
click at [285, 285] on div "fullscreen settings 7.5 GB" at bounding box center [313, 315] width 460 height 633
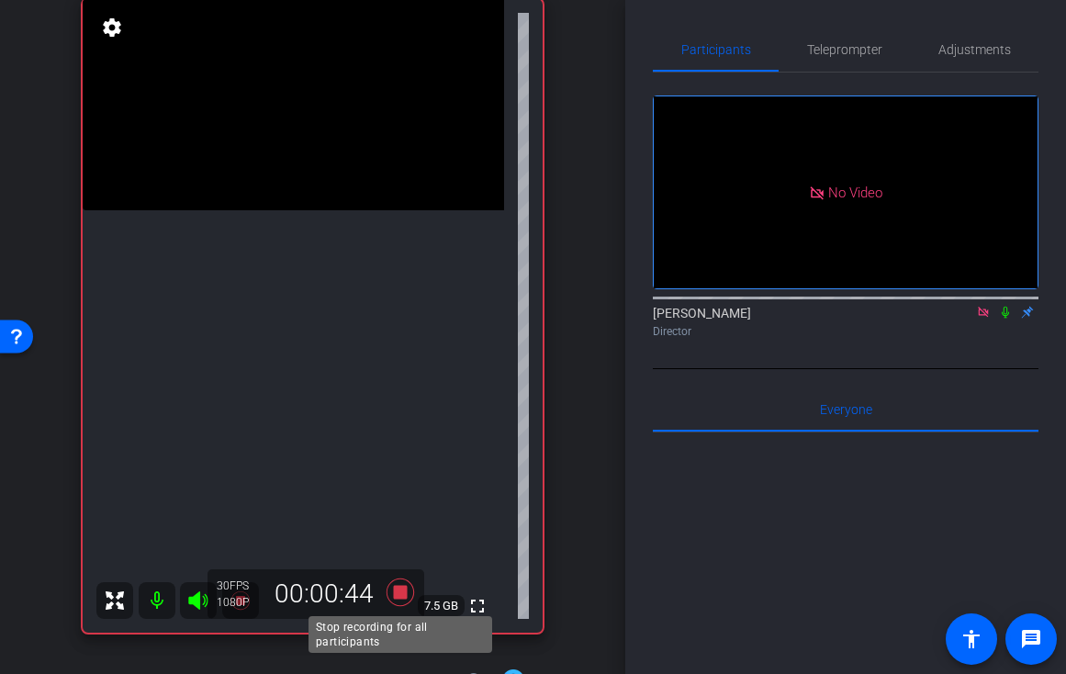
click at [408, 594] on icon at bounding box center [400, 592] width 44 height 33
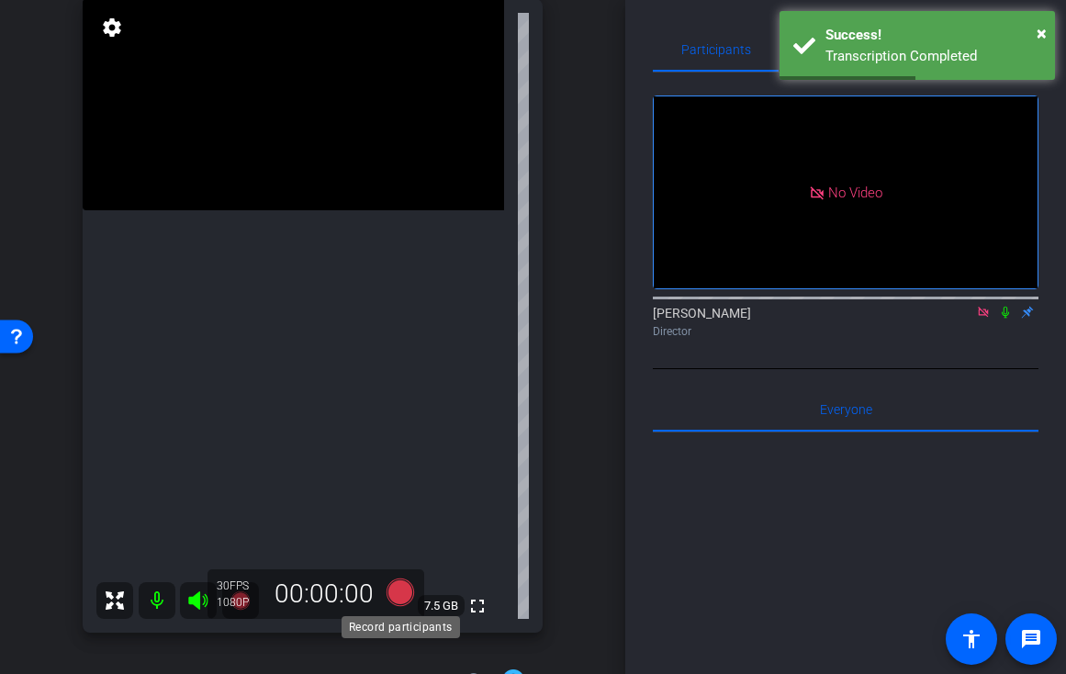
click at [402, 588] on icon at bounding box center [400, 592] width 28 height 28
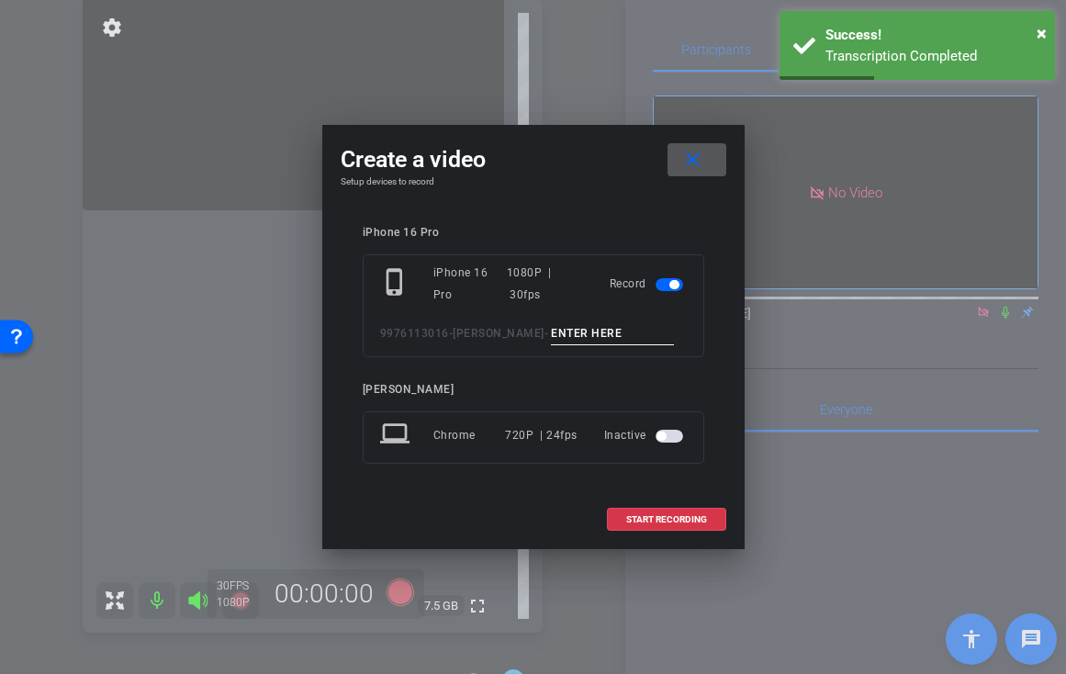
click at [585, 334] on input at bounding box center [612, 333] width 123 height 23
type input "-"
click at [655, 516] on span "START RECORDING" at bounding box center [666, 519] width 81 height 9
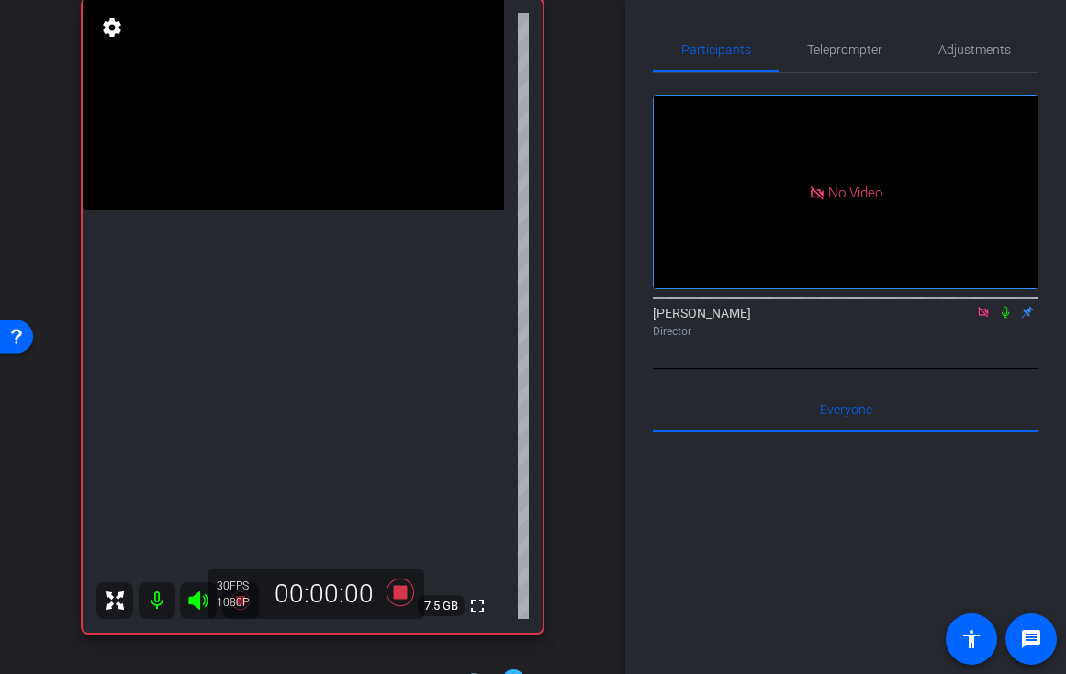
click at [321, 210] on video at bounding box center [293, 104] width 421 height 211
click at [289, 210] on video at bounding box center [293, 104] width 421 height 211
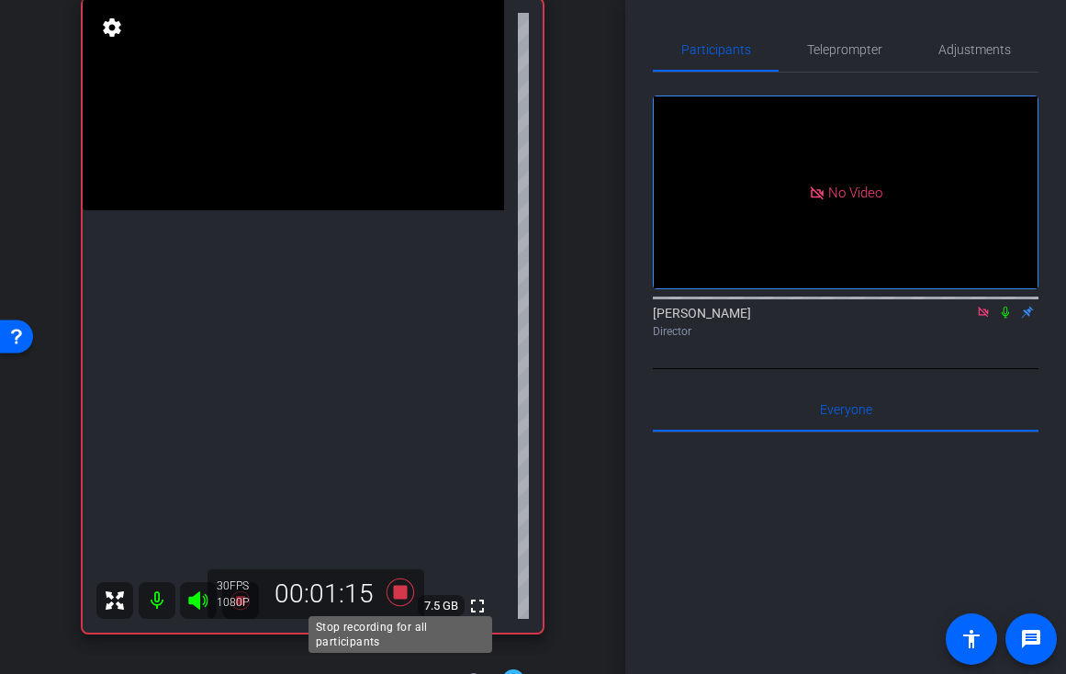
click at [399, 587] on icon at bounding box center [400, 592] width 28 height 28
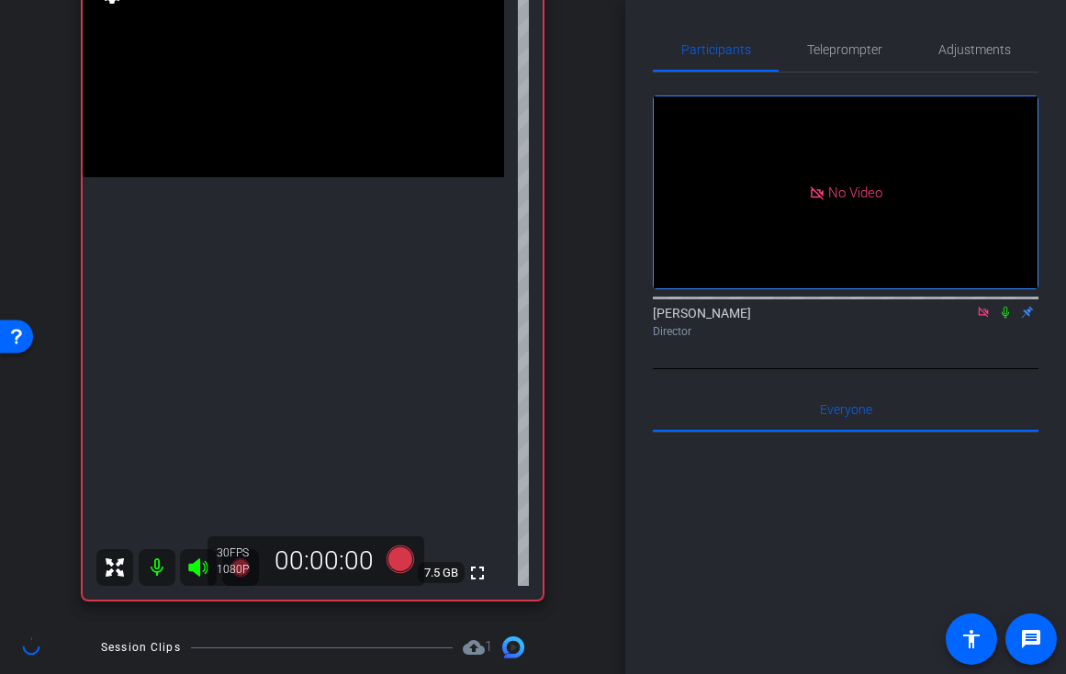
scroll to position [239, 0]
click at [383, 178] on video at bounding box center [293, 72] width 421 height 211
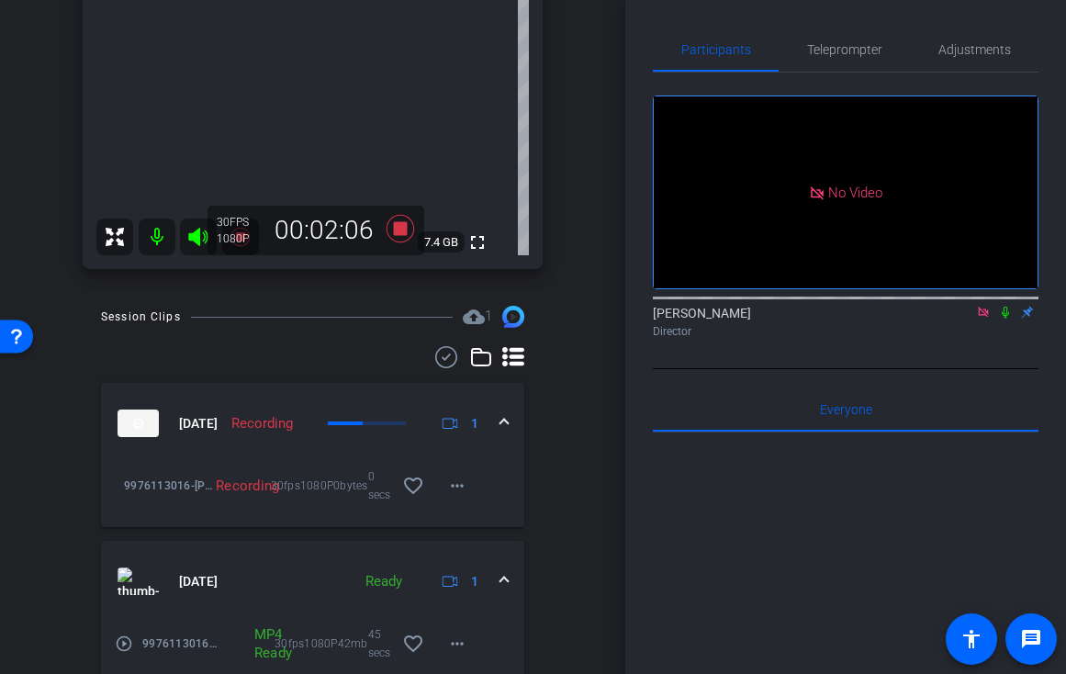
scroll to position [564, 0]
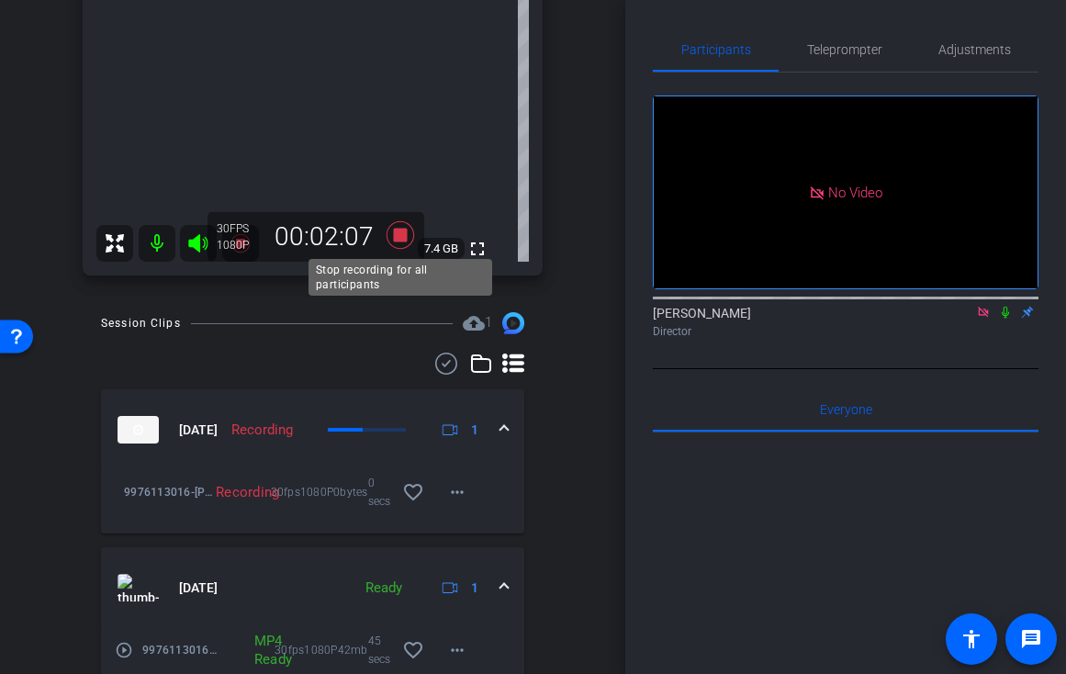
click at [402, 228] on icon at bounding box center [400, 234] width 44 height 33
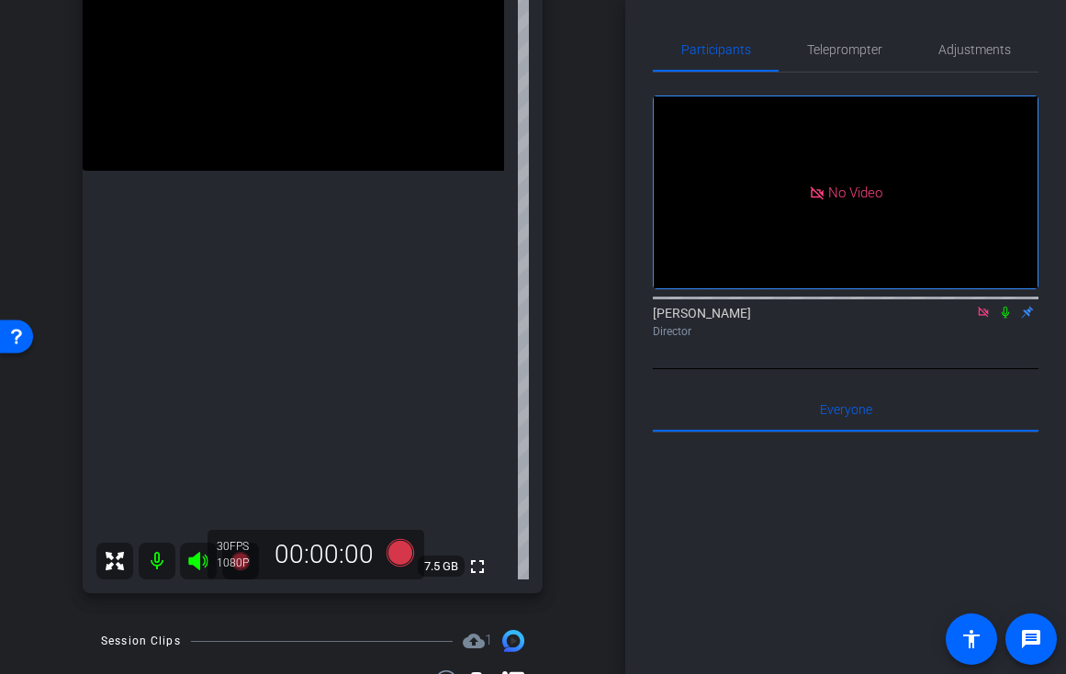
scroll to position [222, 0]
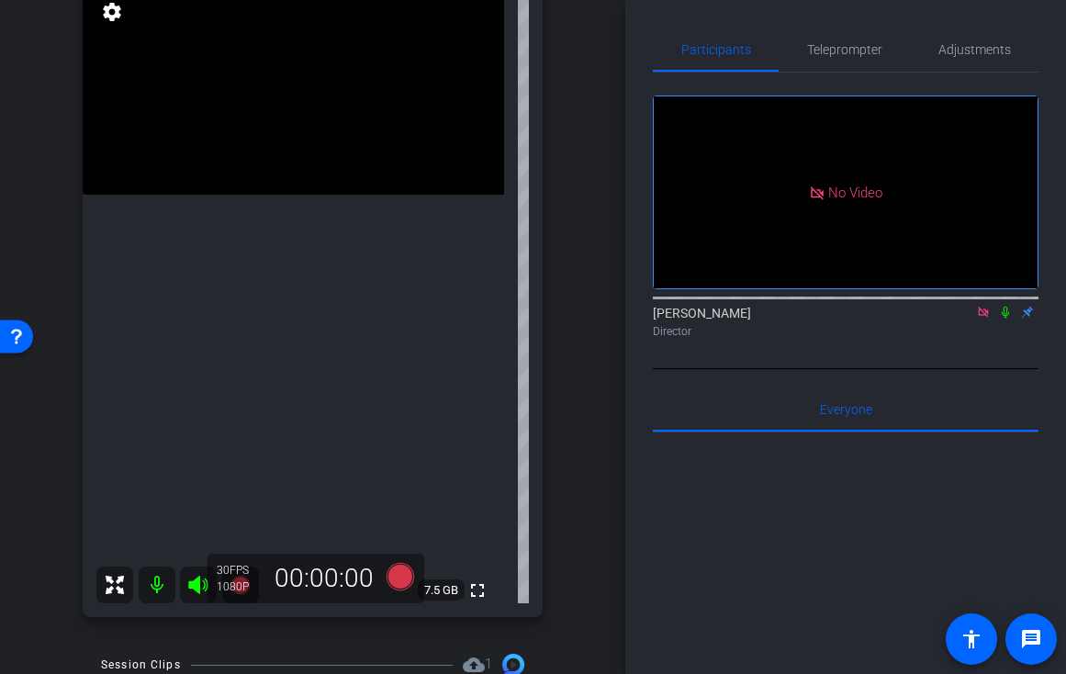
click at [278, 195] on video at bounding box center [293, 88] width 421 height 211
click at [298, 195] on video at bounding box center [293, 88] width 421 height 211
click at [288, 195] on video at bounding box center [293, 88] width 421 height 211
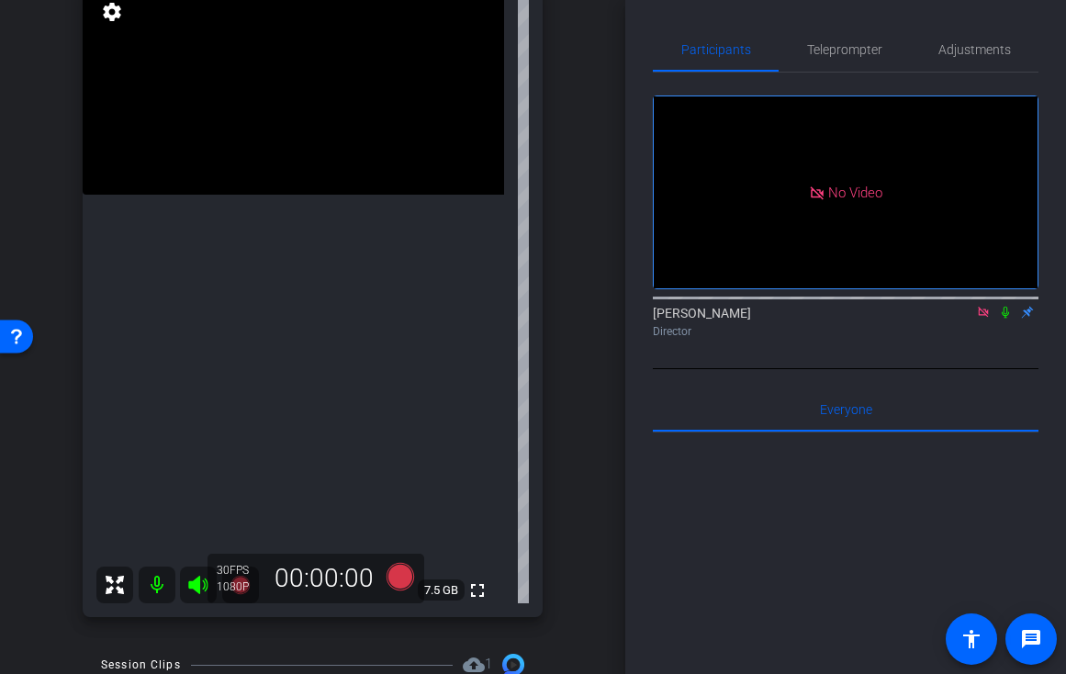
click at [292, 195] on video at bounding box center [293, 88] width 421 height 211
click at [285, 273] on div at bounding box center [292, 263] width 46 height 46
click at [403, 581] on icon at bounding box center [400, 577] width 28 height 28
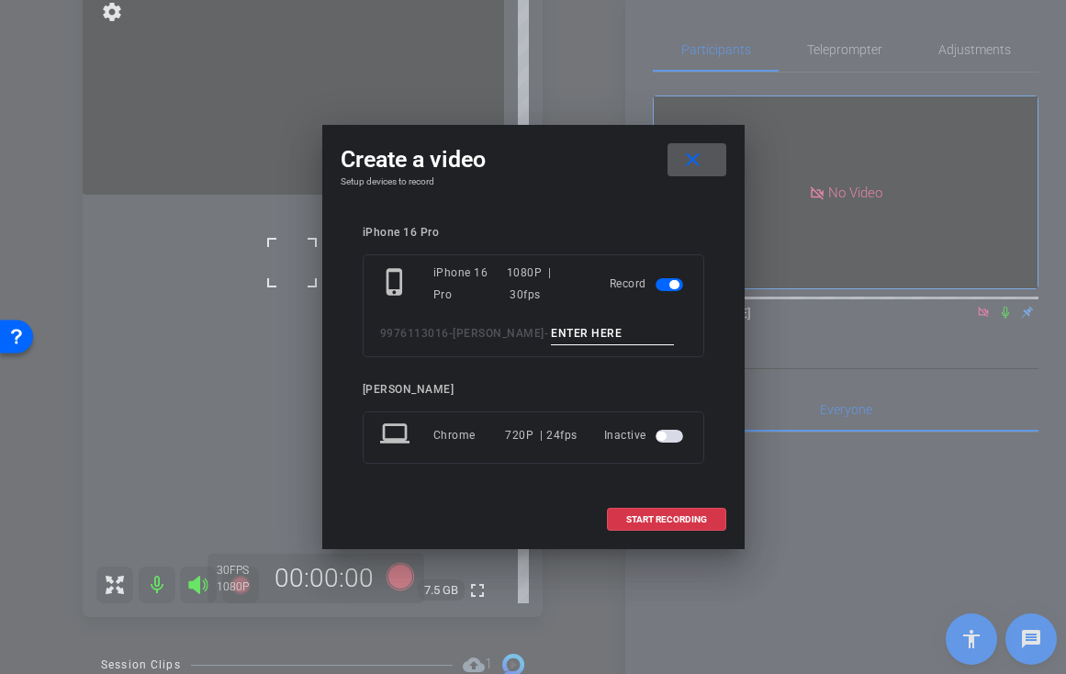
click at [597, 333] on input at bounding box center [612, 333] width 123 height 23
type input "-"
click at [641, 525] on span at bounding box center [666, 520] width 117 height 44
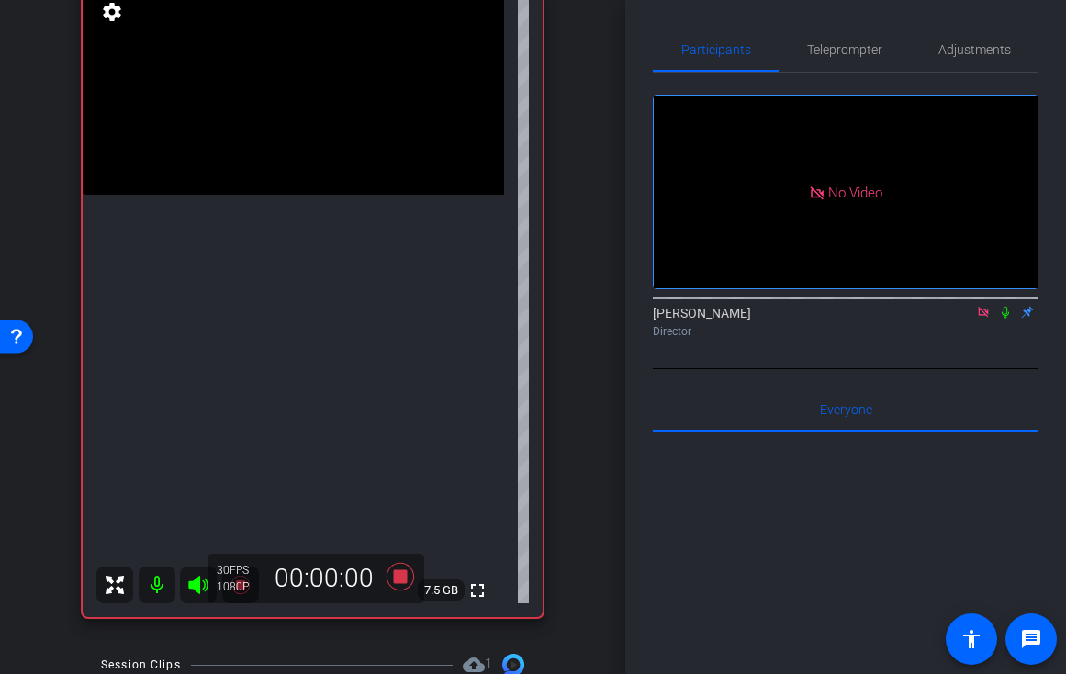
click at [333, 195] on video at bounding box center [293, 88] width 421 height 211
click at [284, 195] on video at bounding box center [293, 88] width 421 height 211
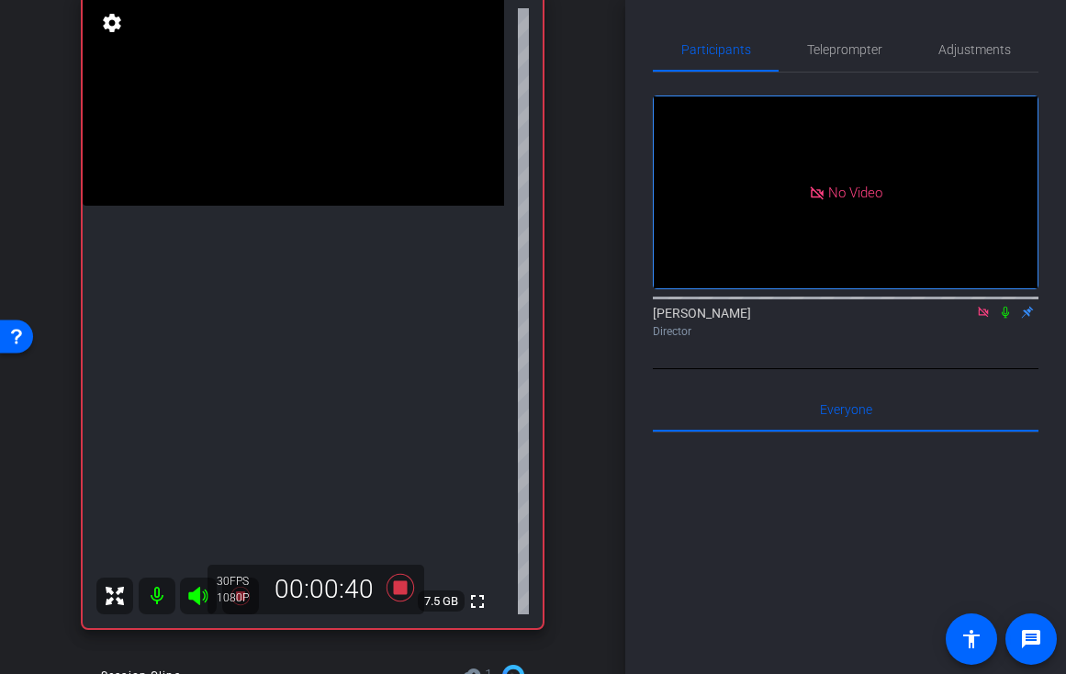
click at [253, 206] on video at bounding box center [293, 99] width 421 height 211
click at [397, 589] on icon at bounding box center [400, 588] width 28 height 28
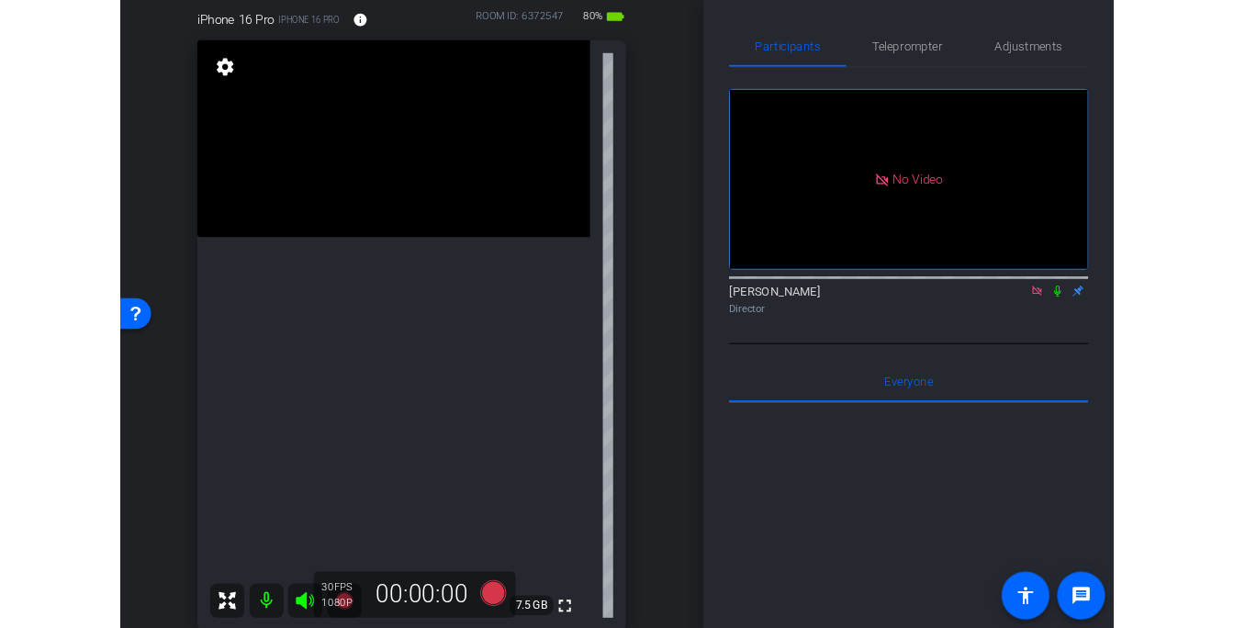
scroll to position [249, 0]
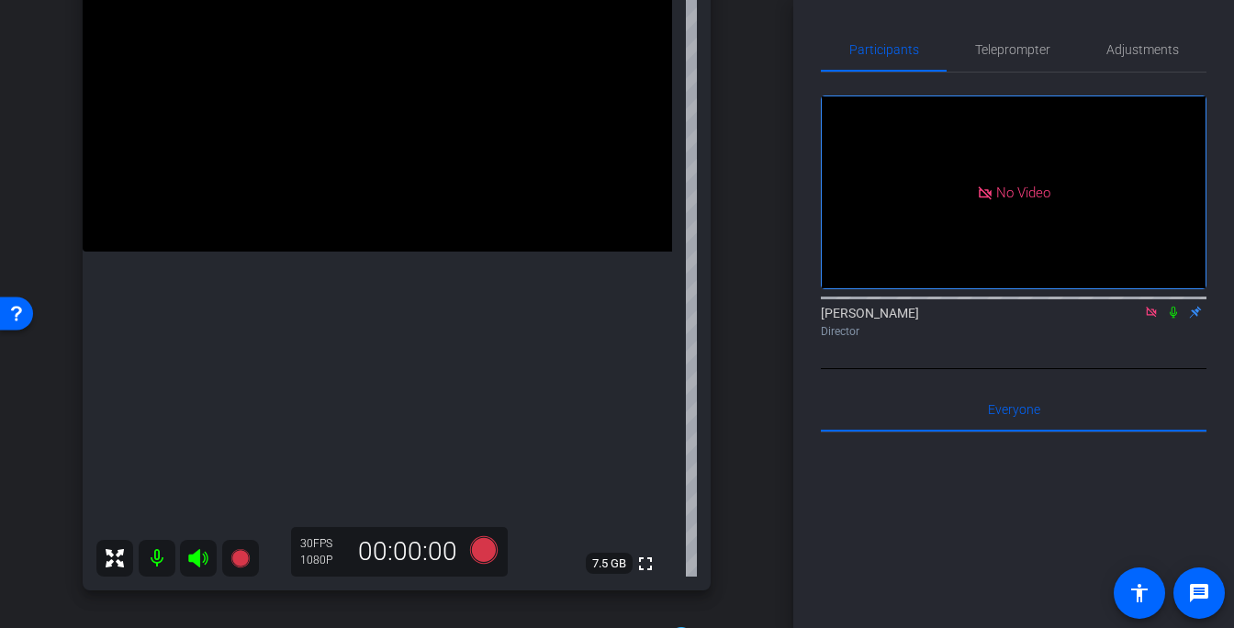
click at [259, 252] on video at bounding box center [377, 104] width 589 height 295
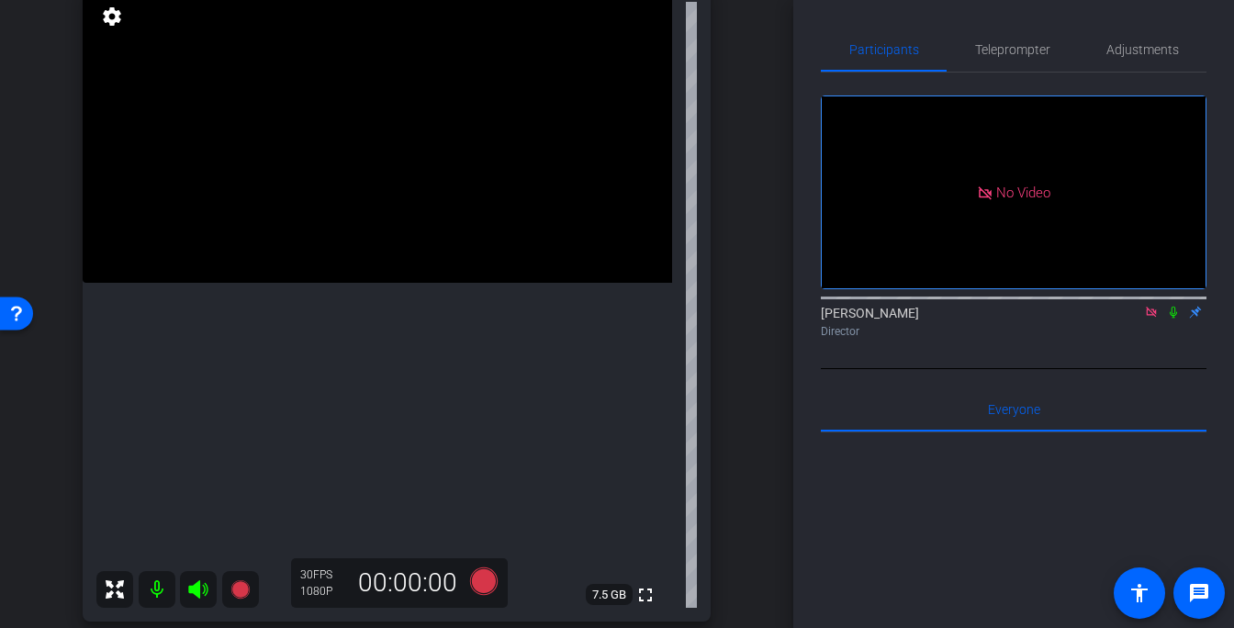
scroll to position [214, 0]
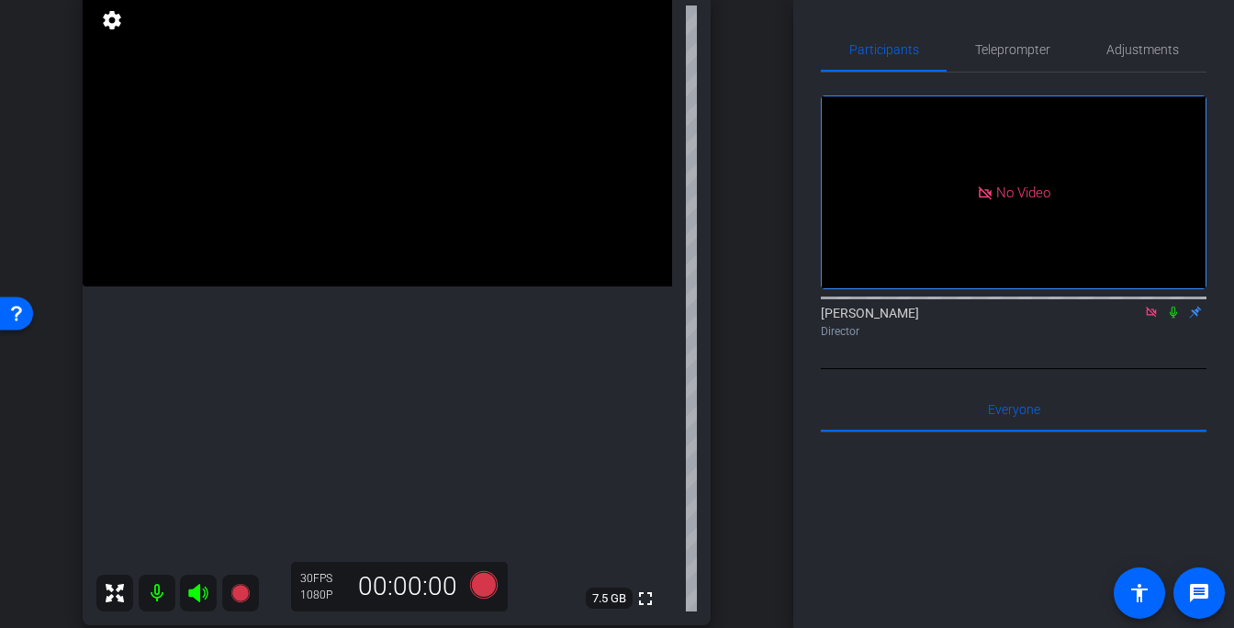
click at [352, 286] on video at bounding box center [377, 139] width 589 height 295
click at [273, 260] on video at bounding box center [377, 139] width 589 height 295
click at [285, 204] on video at bounding box center [377, 139] width 589 height 295
click at [486, 591] on icon at bounding box center [484, 585] width 28 height 28
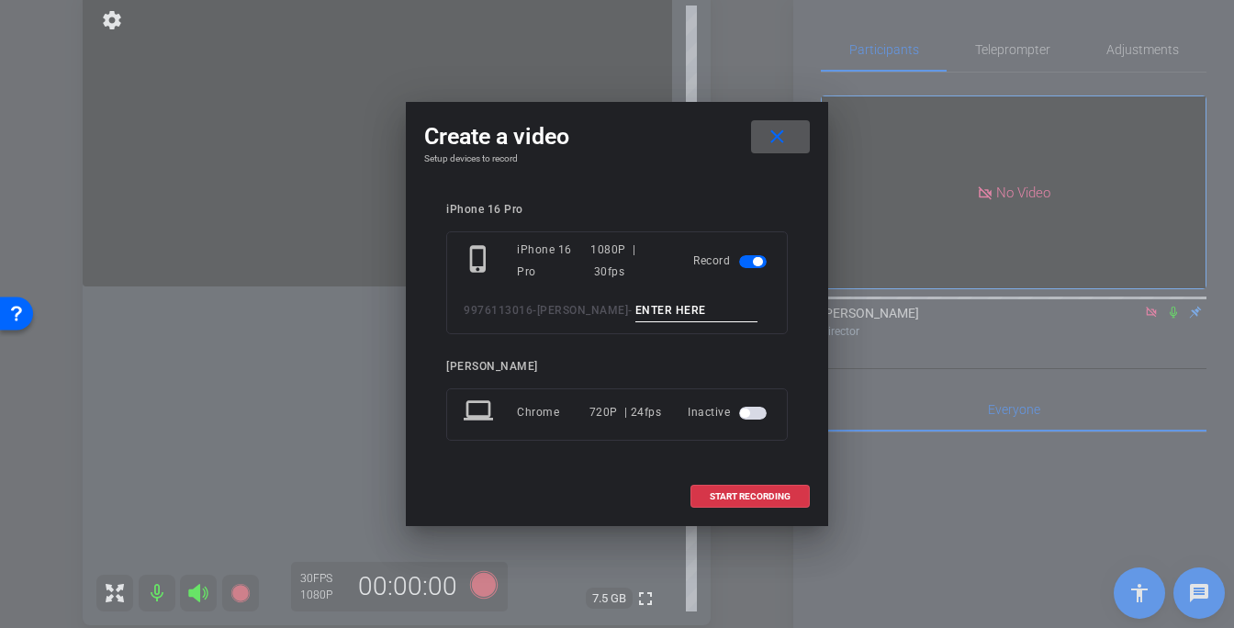
click at [688, 305] on input at bounding box center [696, 310] width 123 height 23
type input "-"
click at [735, 495] on span "START RECORDING" at bounding box center [750, 496] width 81 height 9
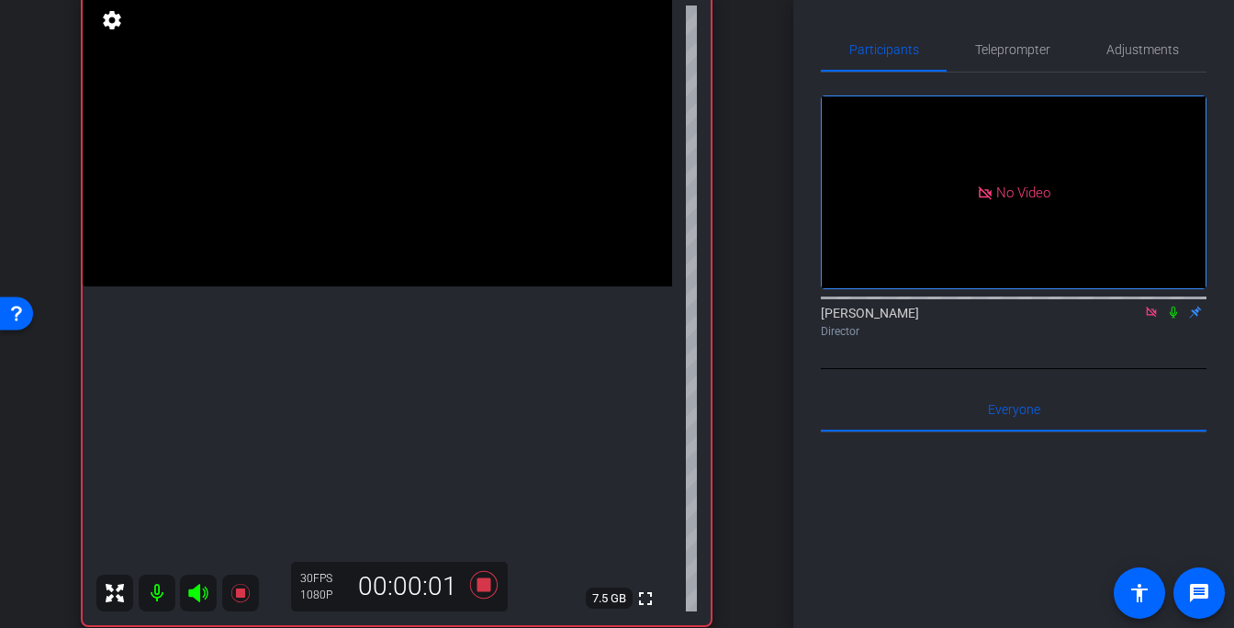
click at [329, 286] on video at bounding box center [377, 139] width 589 height 295
click at [489, 587] on icon at bounding box center [484, 585] width 28 height 28
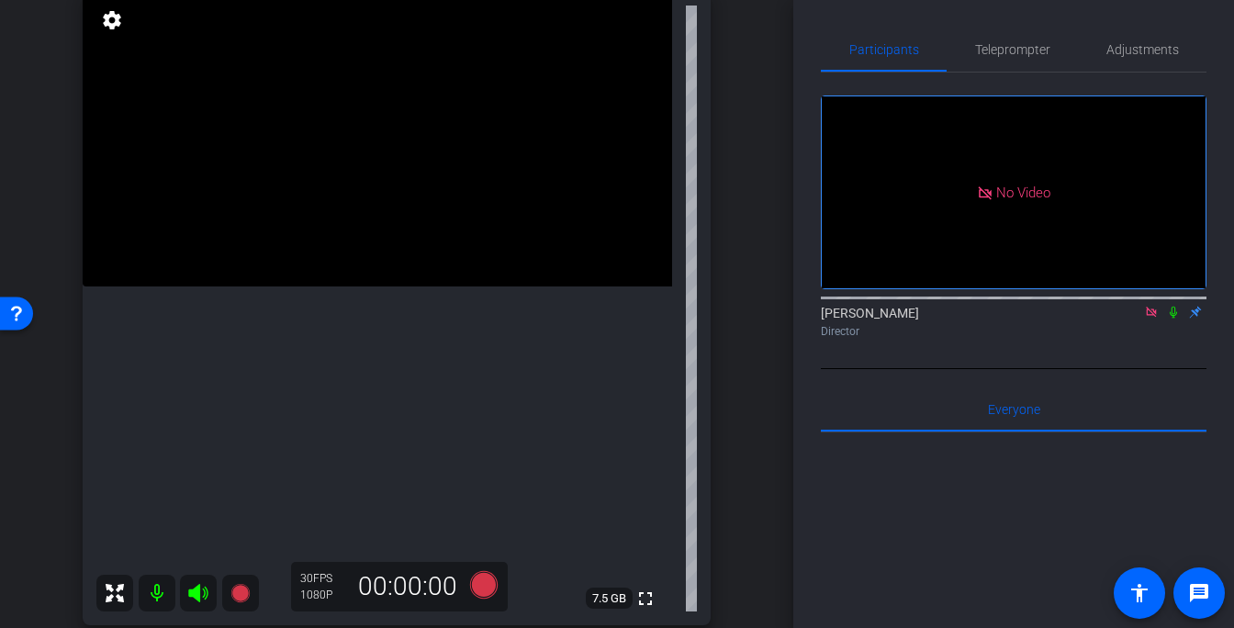
click at [1175, 319] on icon at bounding box center [1173, 312] width 15 height 13
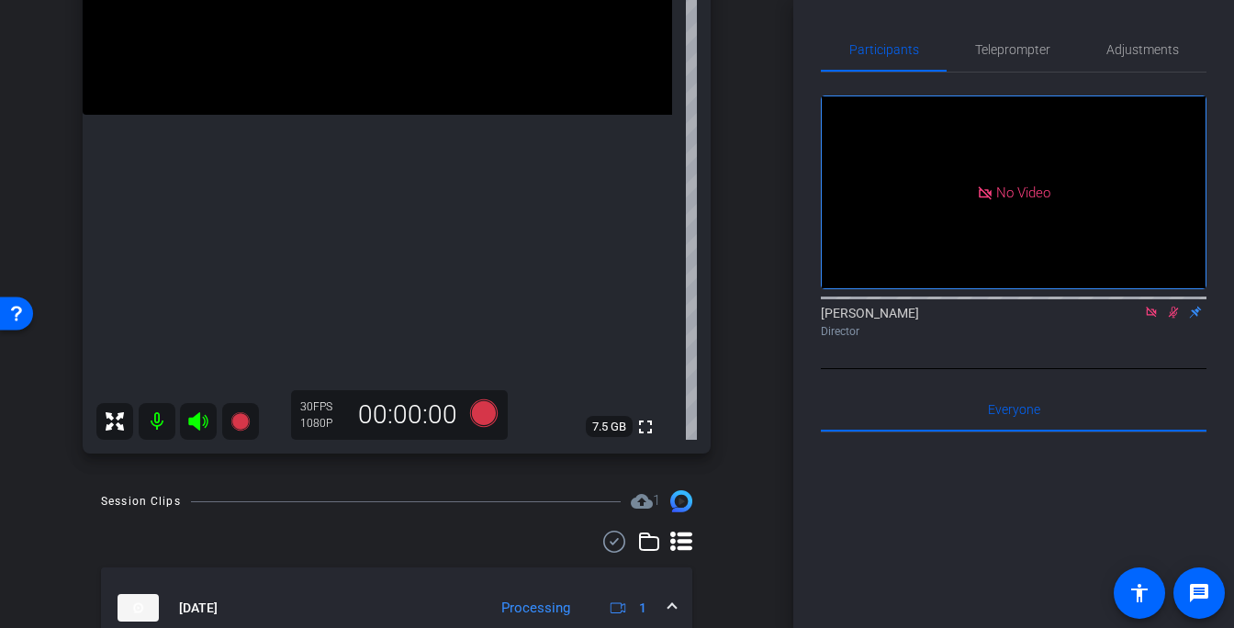
scroll to position [199, 0]
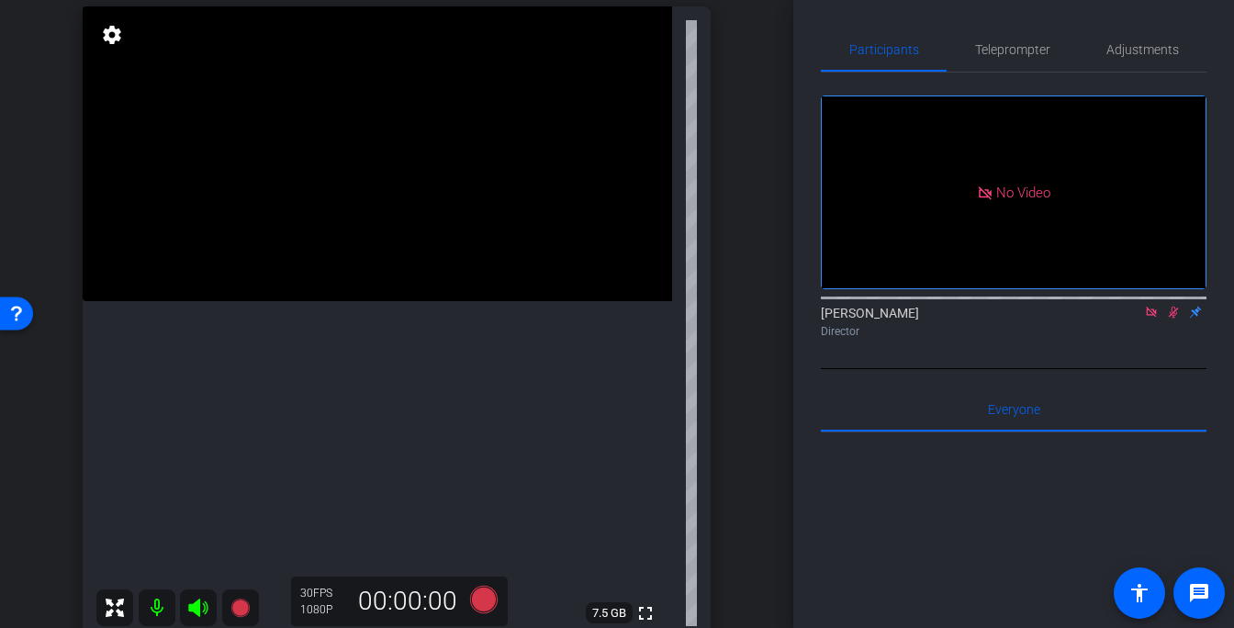
click at [1175, 319] on icon at bounding box center [1173, 312] width 15 height 13
click at [299, 301] on video at bounding box center [377, 153] width 589 height 295
click at [341, 282] on video at bounding box center [377, 153] width 589 height 295
click at [487, 594] on icon at bounding box center [484, 600] width 28 height 28
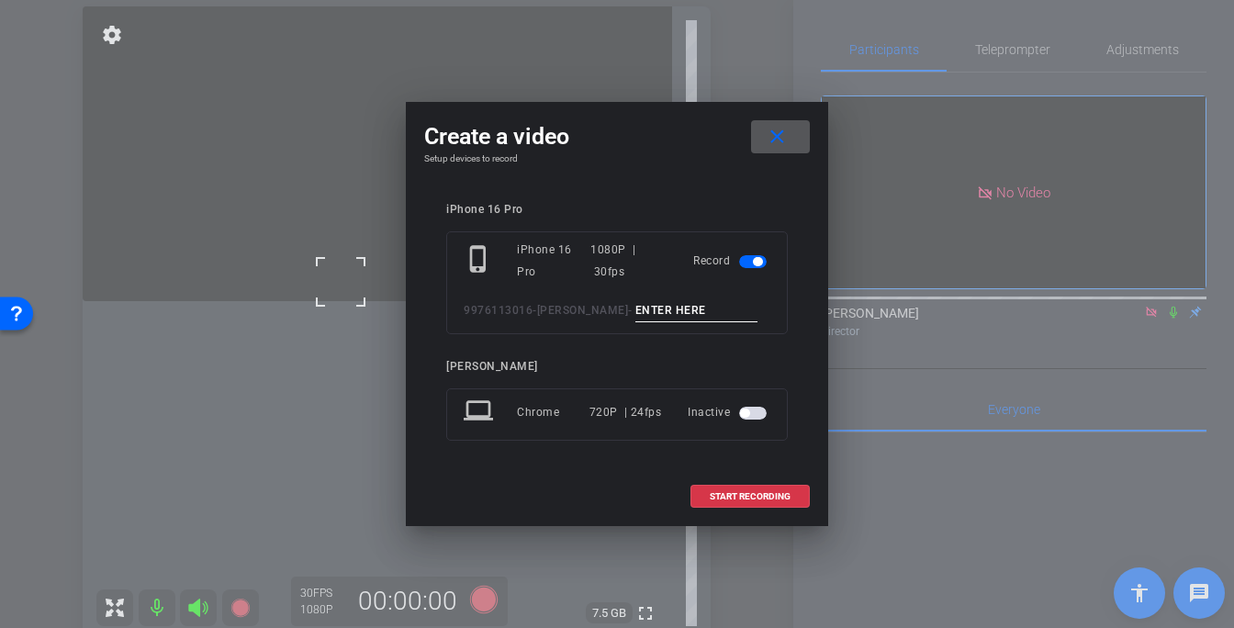
click at [698, 303] on input at bounding box center [696, 310] width 123 height 23
type input "-"
click at [771, 499] on span "START RECORDING" at bounding box center [750, 496] width 81 height 9
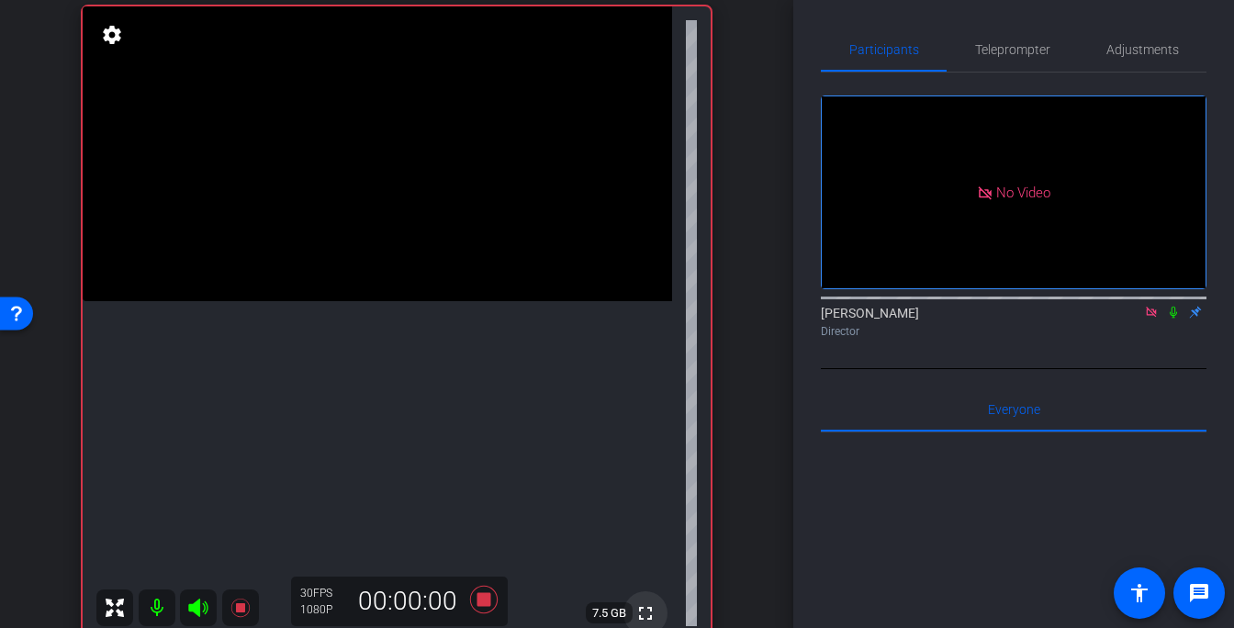
click at [644, 609] on mat-icon "fullscreen" at bounding box center [645, 613] width 22 height 22
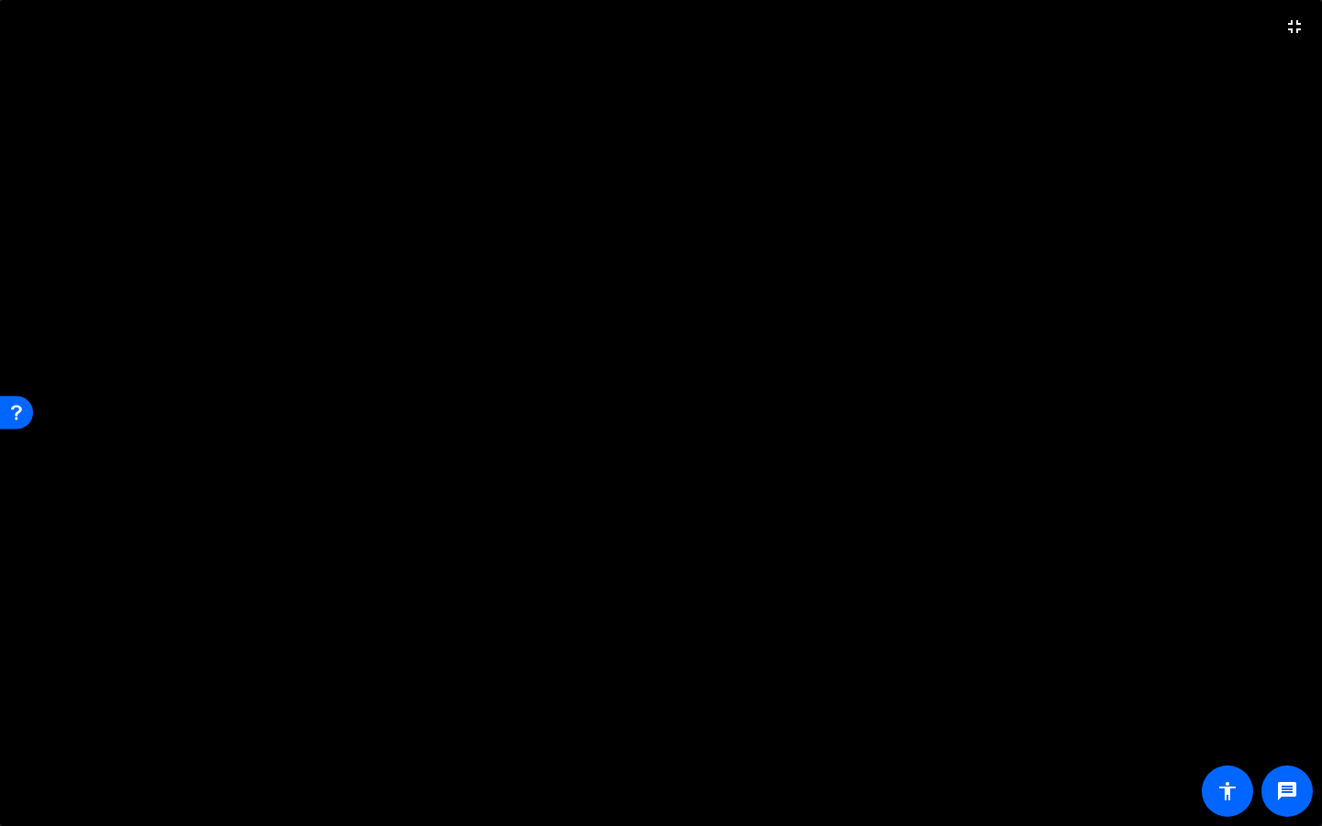
click at [706, 311] on video at bounding box center [661, 413] width 1322 height 826
click at [603, 358] on video at bounding box center [661, 413] width 1322 height 826
click at [581, 358] on video at bounding box center [661, 413] width 1322 height 826
click at [1299, 27] on mat-icon "fullscreen_exit" at bounding box center [1294, 27] width 22 height 22
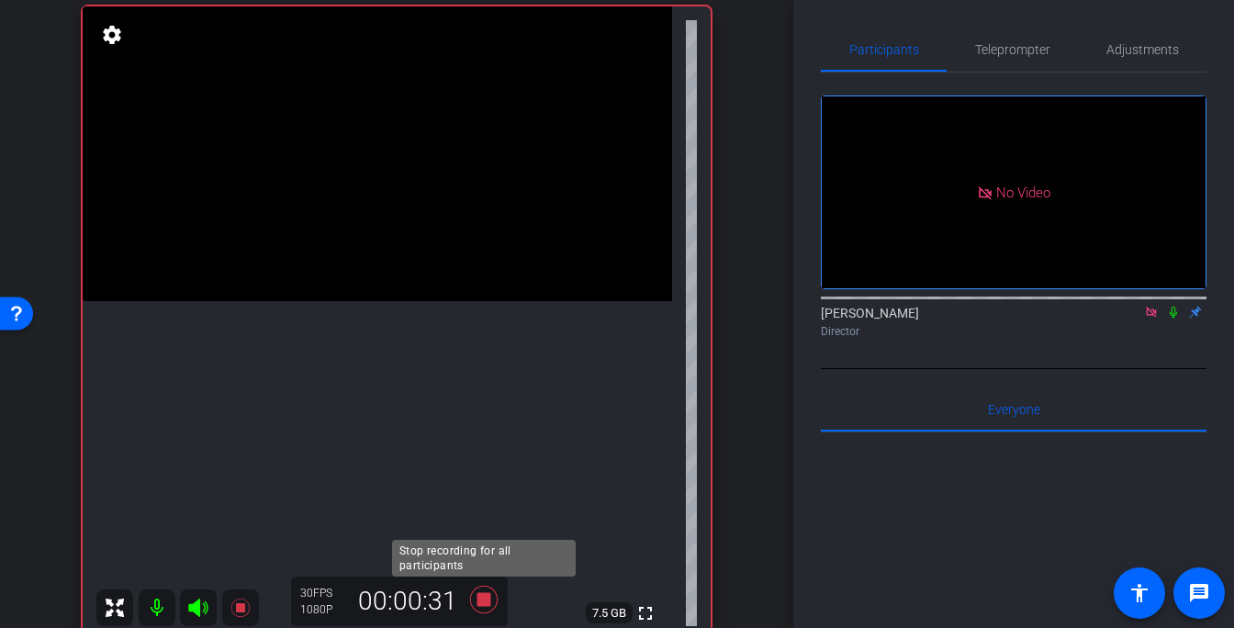
click at [479, 593] on icon at bounding box center [484, 600] width 28 height 28
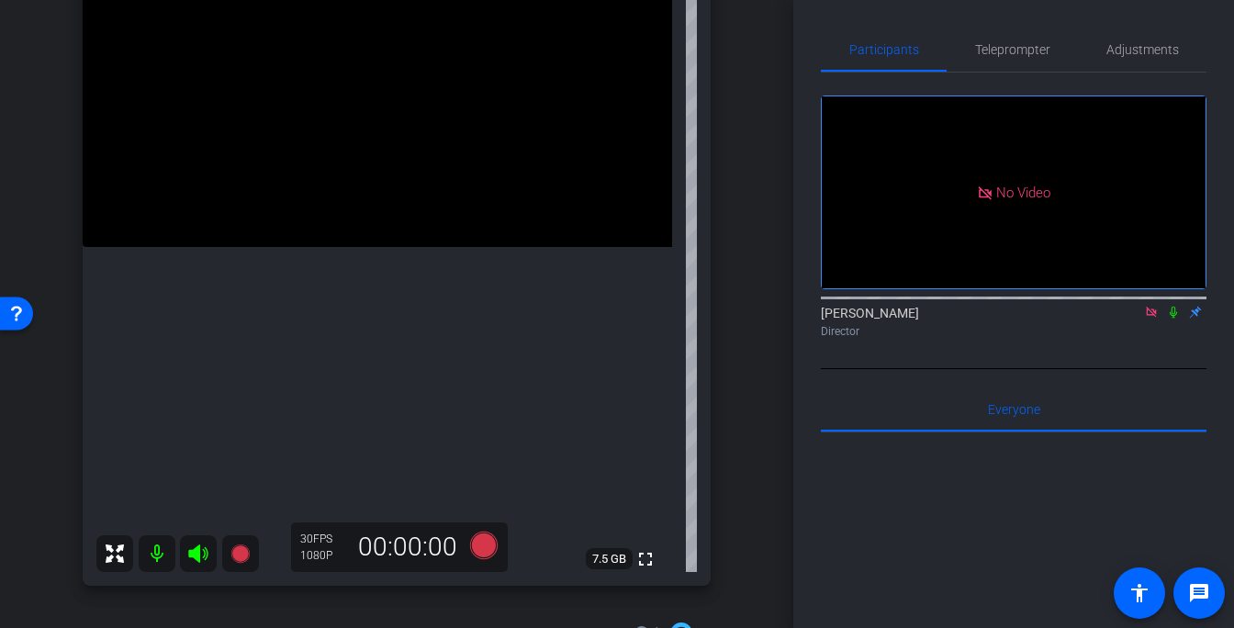
scroll to position [213, 0]
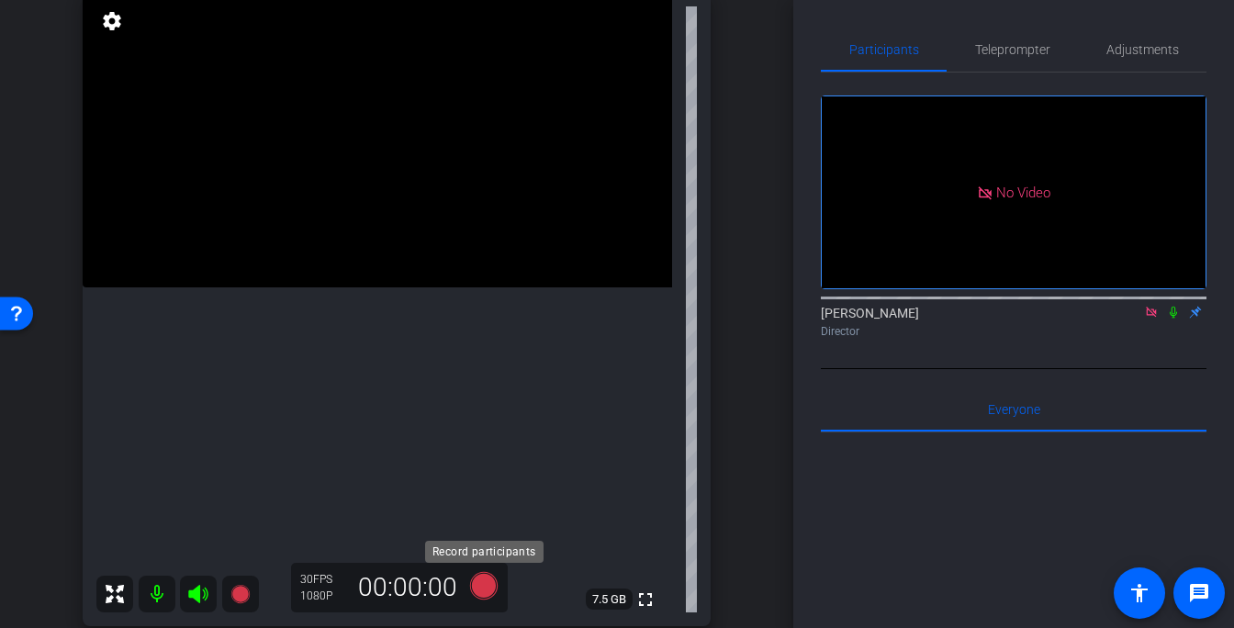
click at [483, 580] on icon at bounding box center [484, 586] width 28 height 28
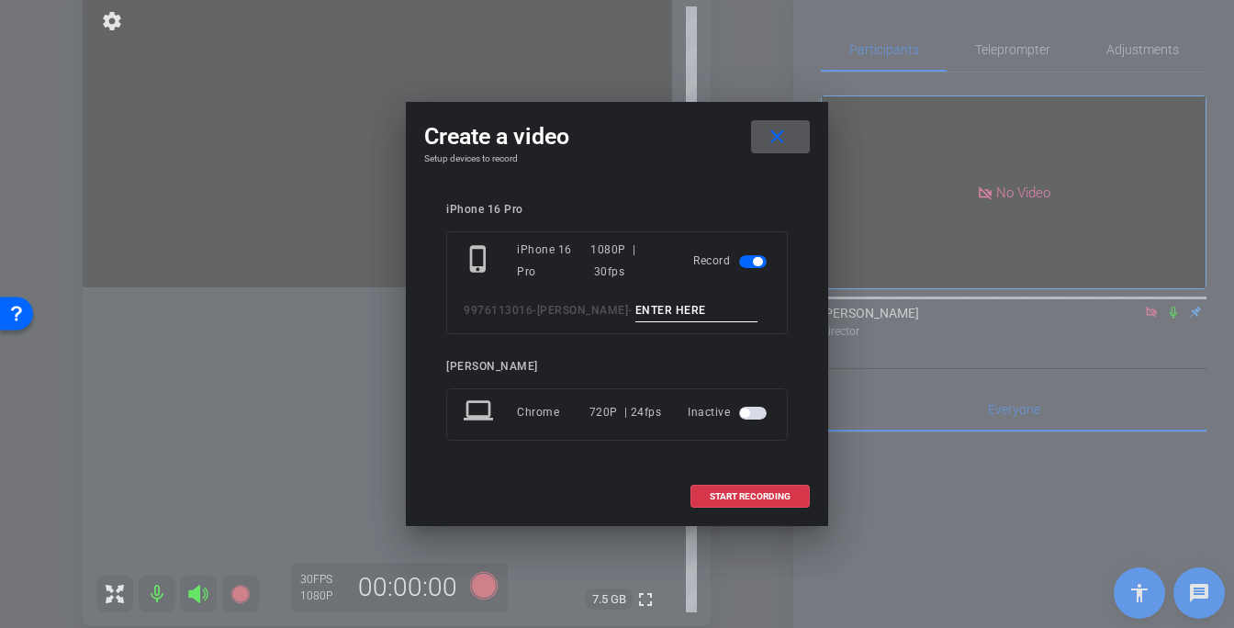
click at [685, 308] on input at bounding box center [696, 310] width 123 height 23
type input "-"
click at [747, 494] on span "START RECORDING" at bounding box center [750, 496] width 81 height 9
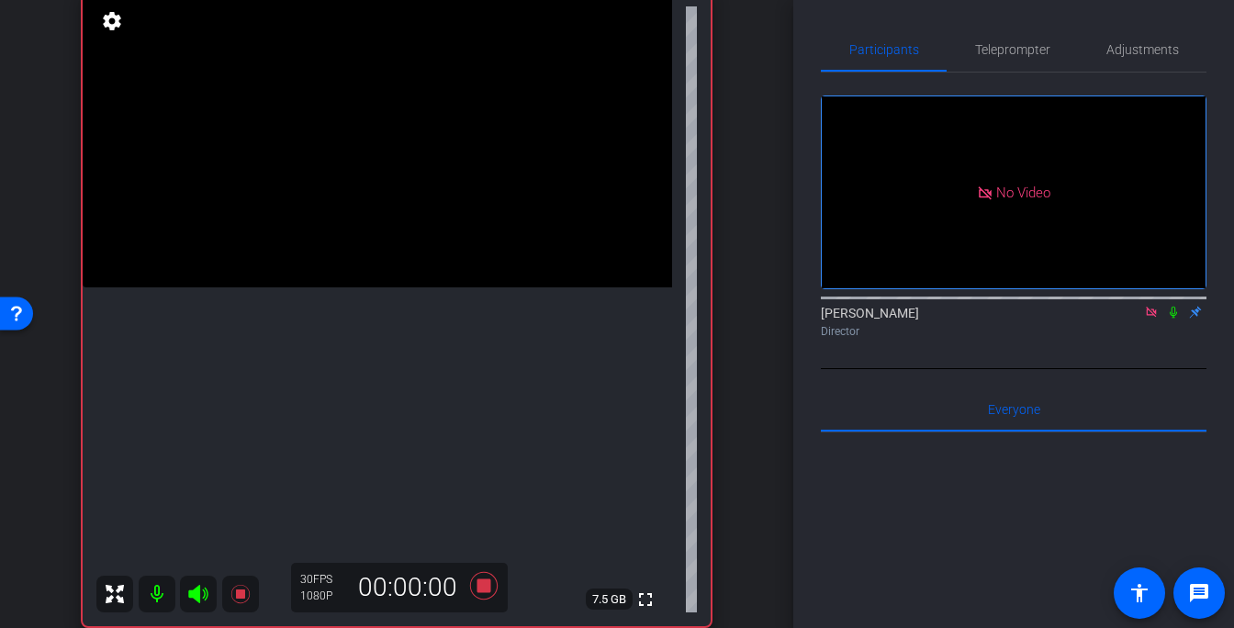
click at [301, 218] on video at bounding box center [377, 140] width 589 height 295
click at [653, 592] on mat-icon "fullscreen" at bounding box center [645, 599] width 22 height 22
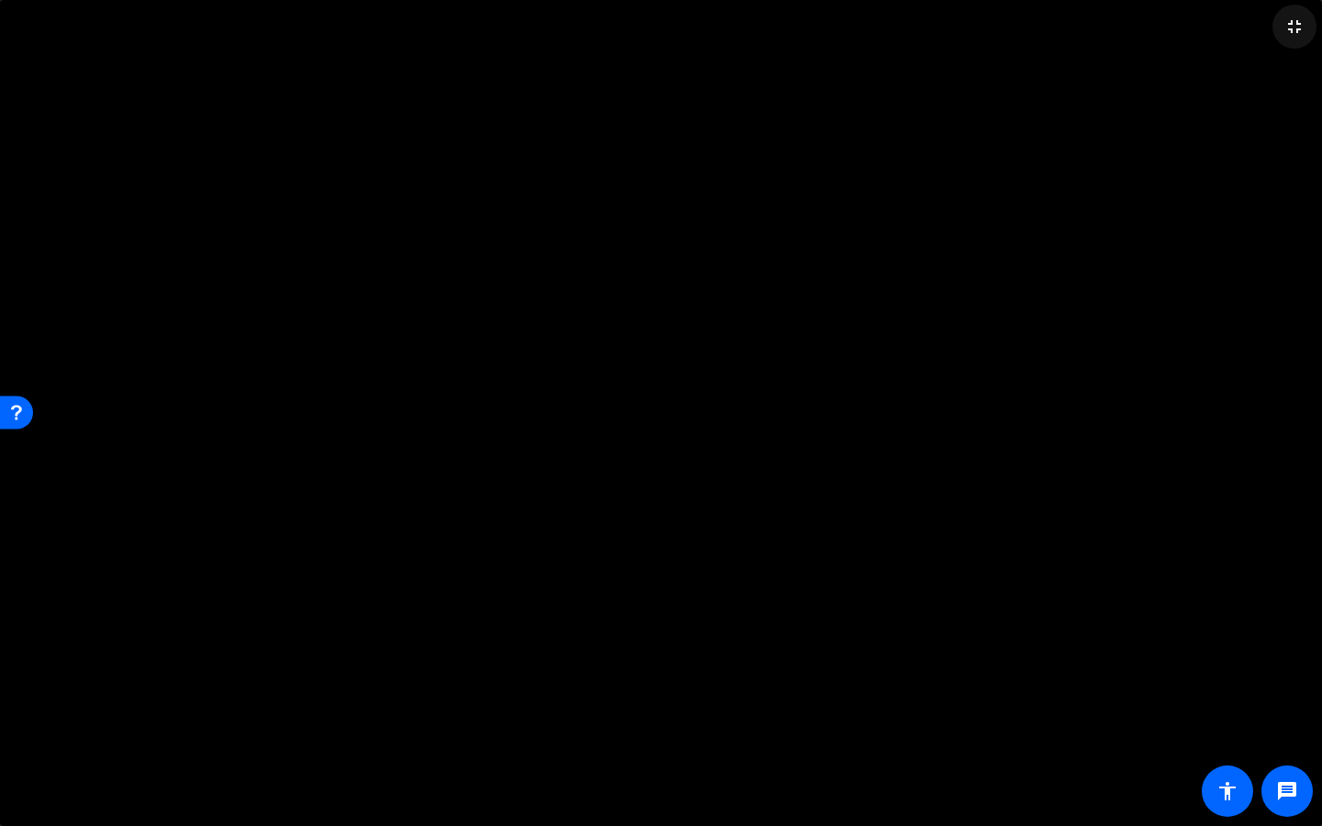
click at [1301, 25] on mat-icon "fullscreen_exit" at bounding box center [1294, 27] width 22 height 22
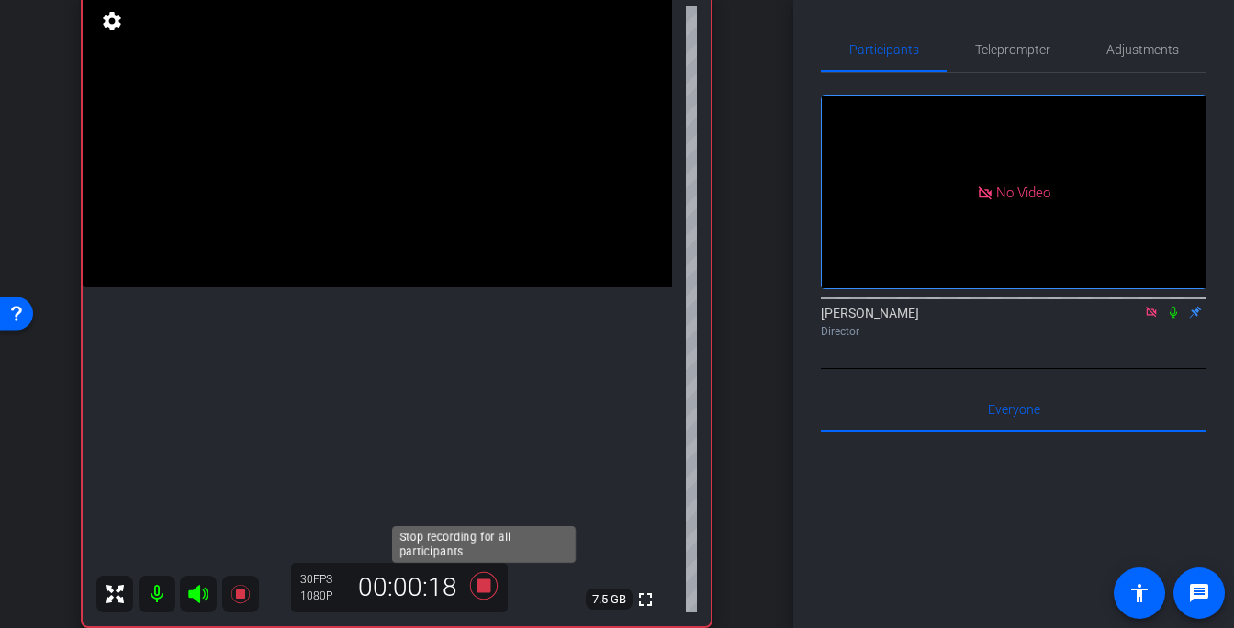
click at [484, 585] on icon at bounding box center [484, 586] width 28 height 28
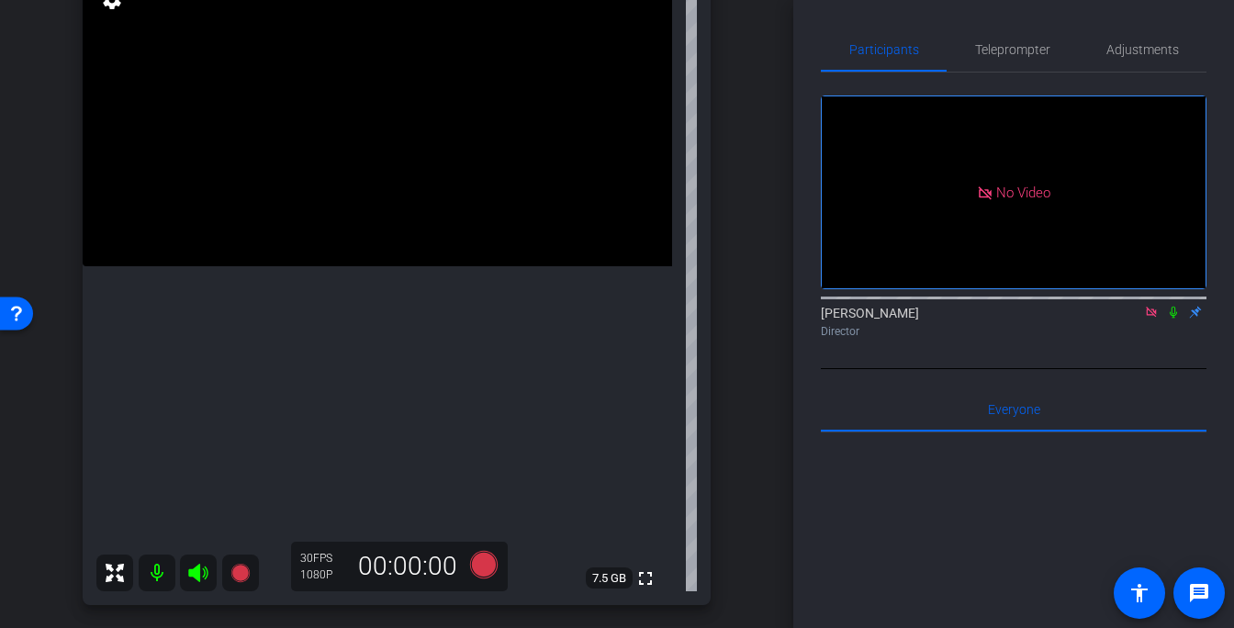
scroll to position [237, 0]
click at [1127, 59] on span "Adjustments" at bounding box center [1142, 50] width 73 height 44
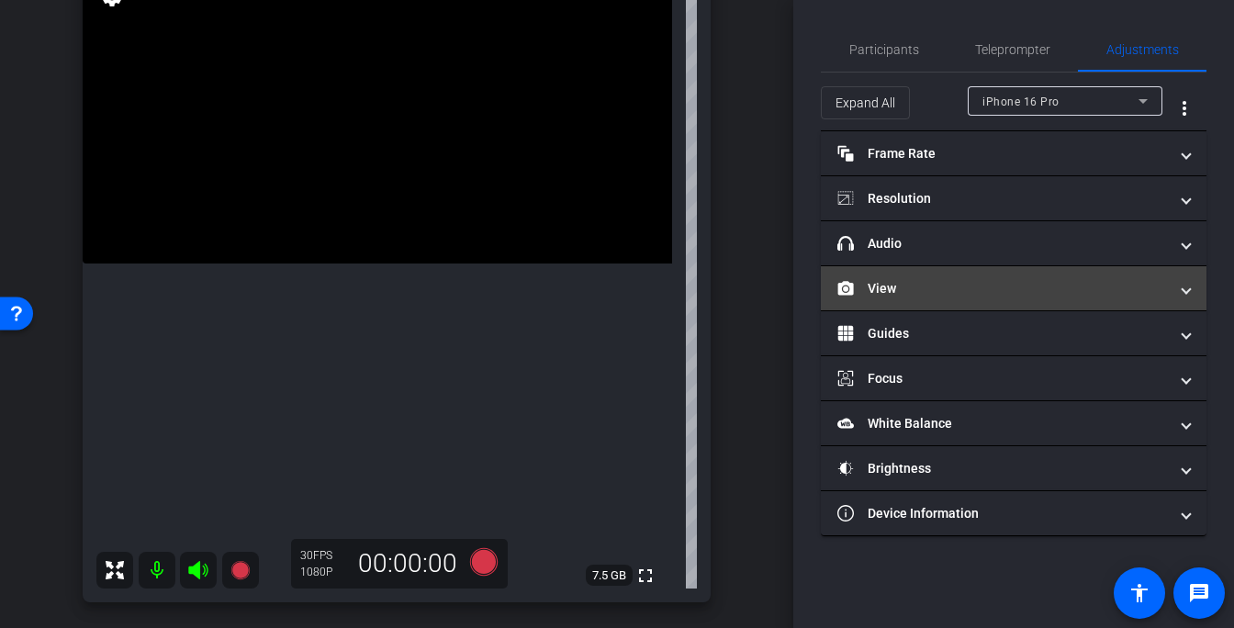
click at [909, 281] on mat-panel-title "View" at bounding box center [1002, 288] width 330 height 19
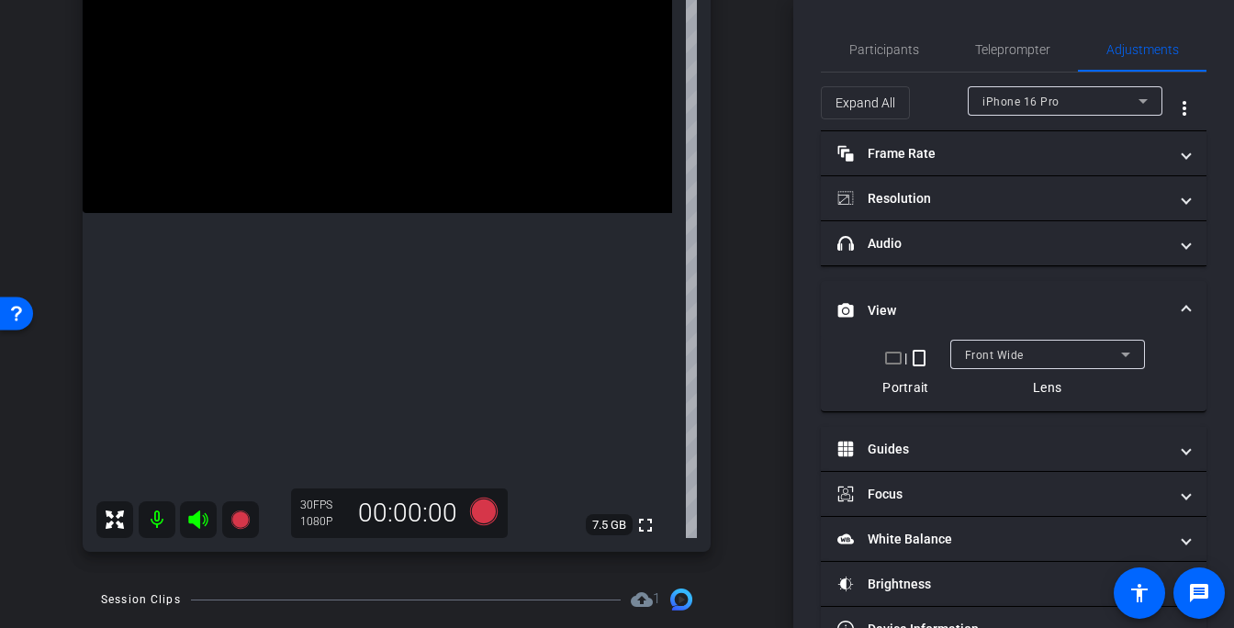
scroll to position [297, 0]
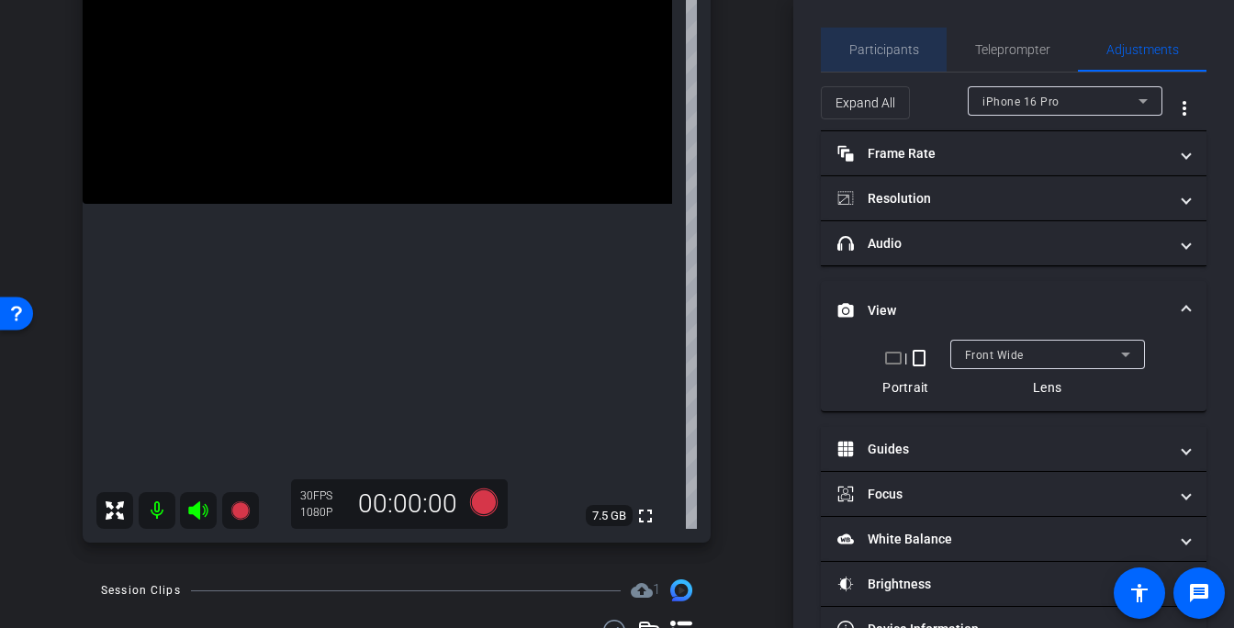
click at [892, 62] on span "Participants" at bounding box center [884, 50] width 70 height 44
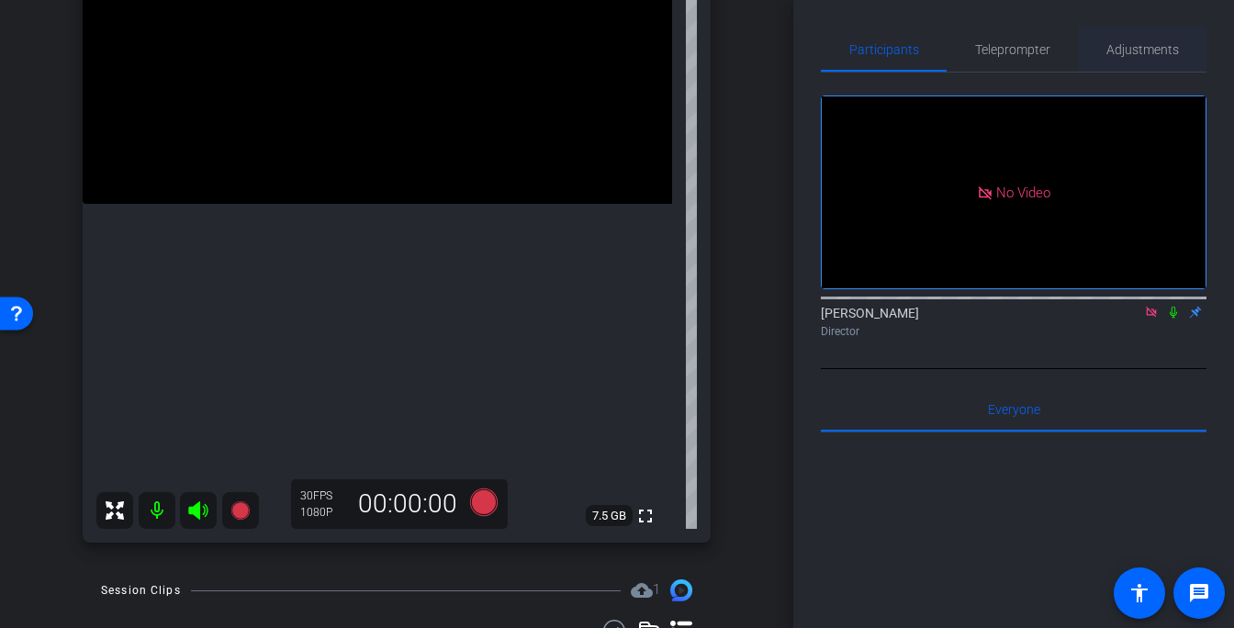
click at [1126, 43] on span "Adjustments" at bounding box center [1142, 49] width 73 height 13
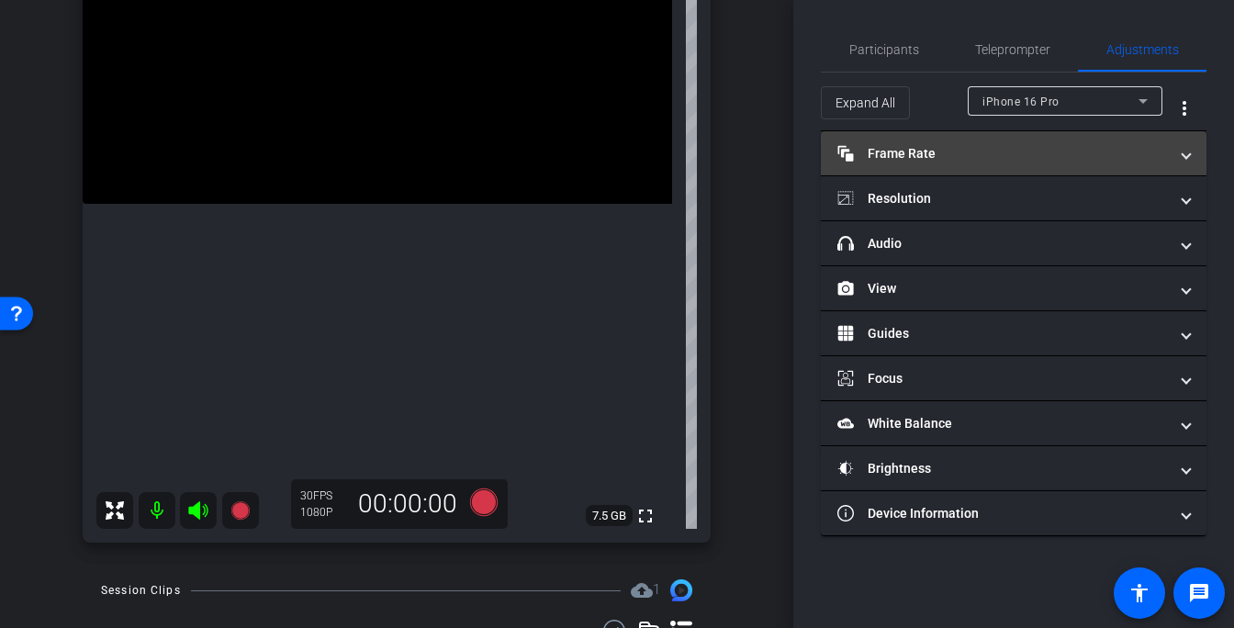
click at [958, 155] on mat-panel-title "Frame Rate Frame Rate" at bounding box center [1002, 153] width 330 height 19
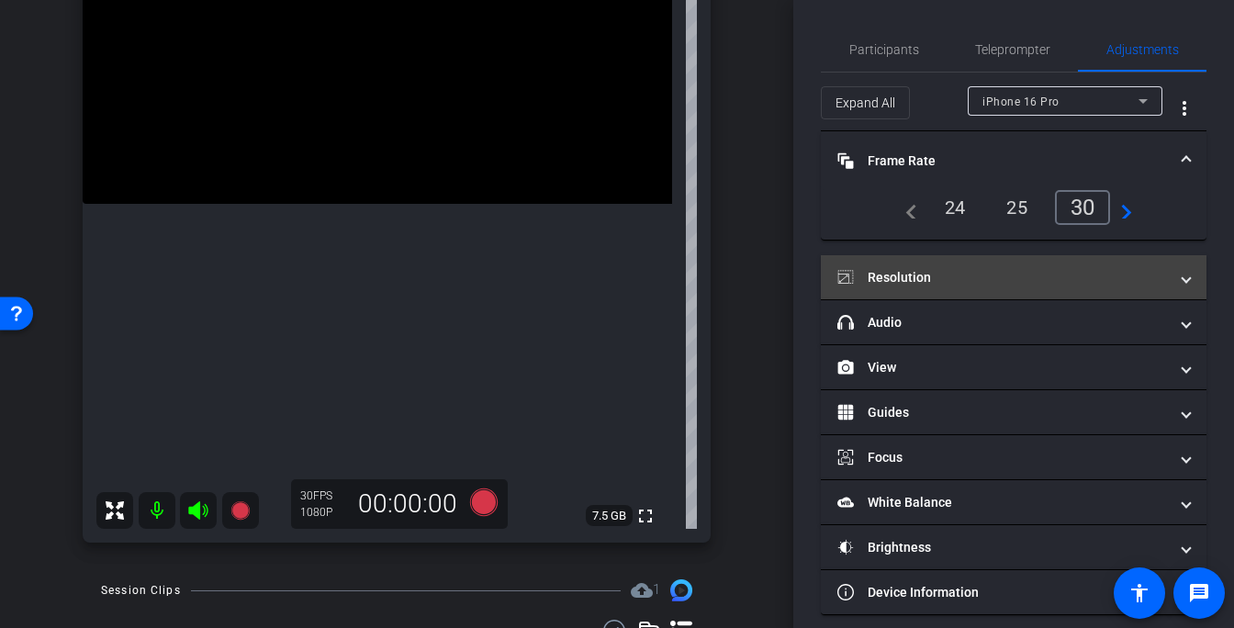
click at [954, 279] on mat-panel-title "Resolution" at bounding box center [1002, 277] width 330 height 19
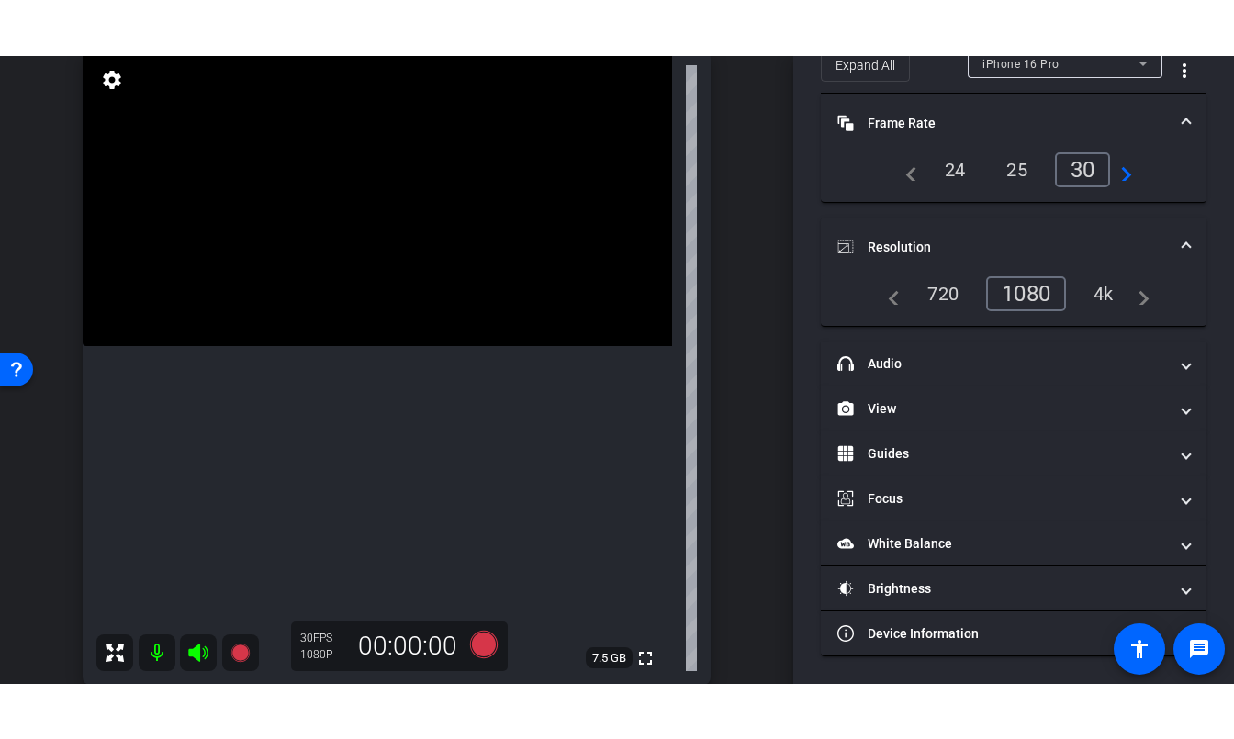
scroll to position [213, 0]
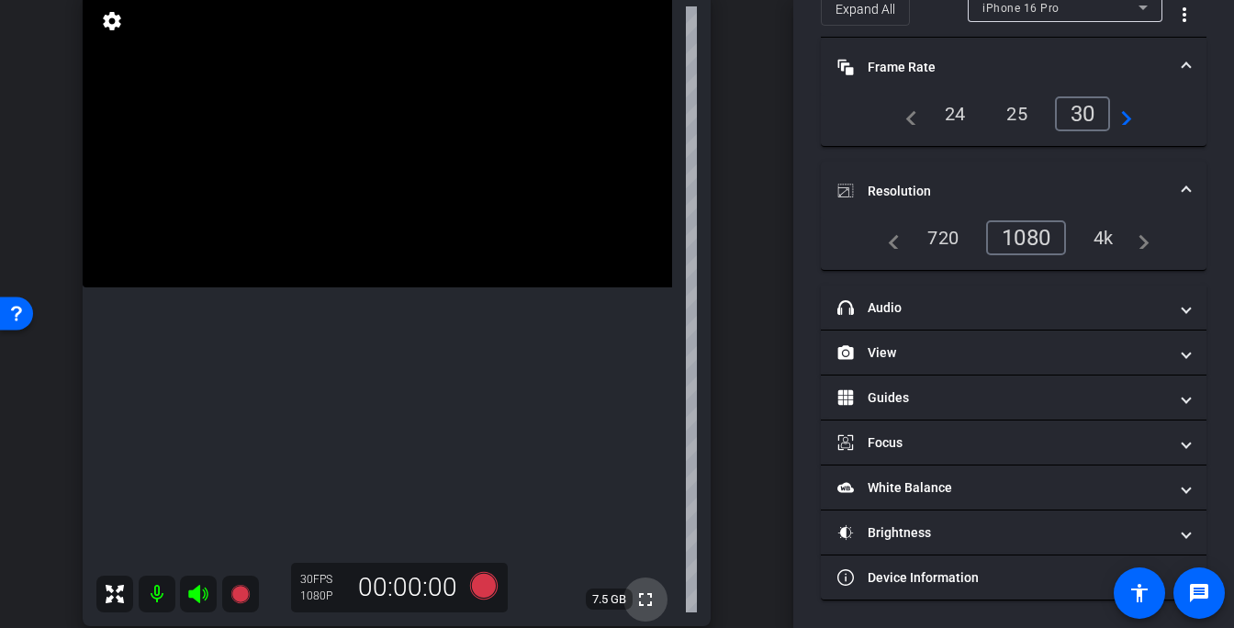
click at [647, 597] on mat-icon "fullscreen" at bounding box center [645, 599] width 22 height 22
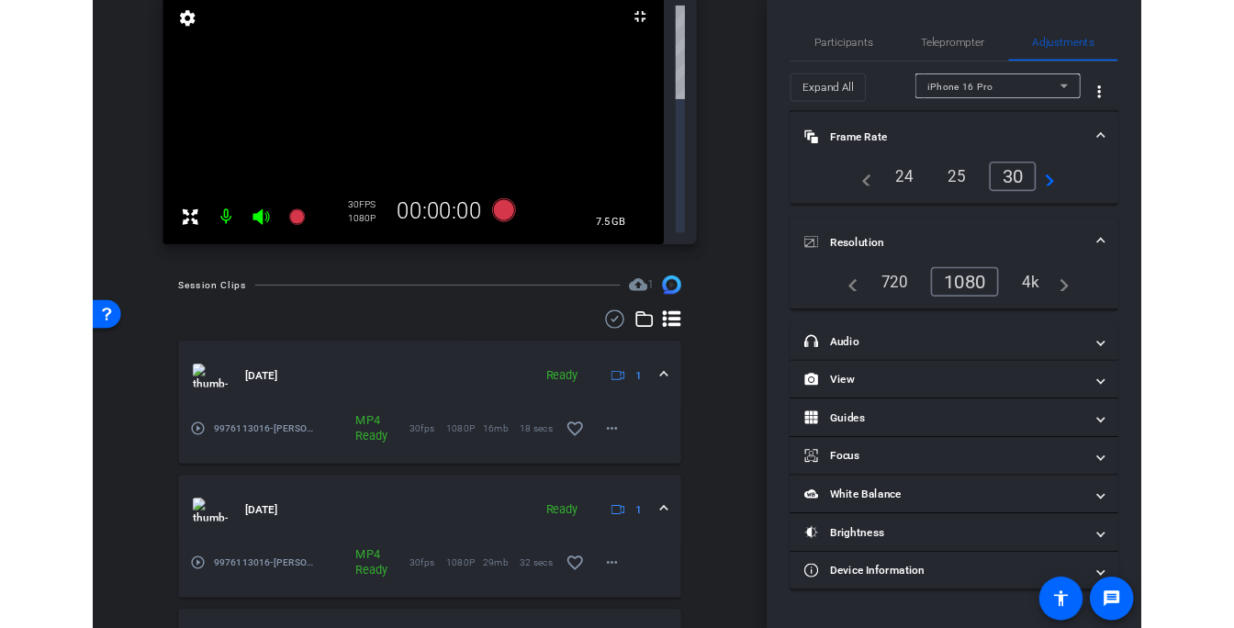
scroll to position [0, 0]
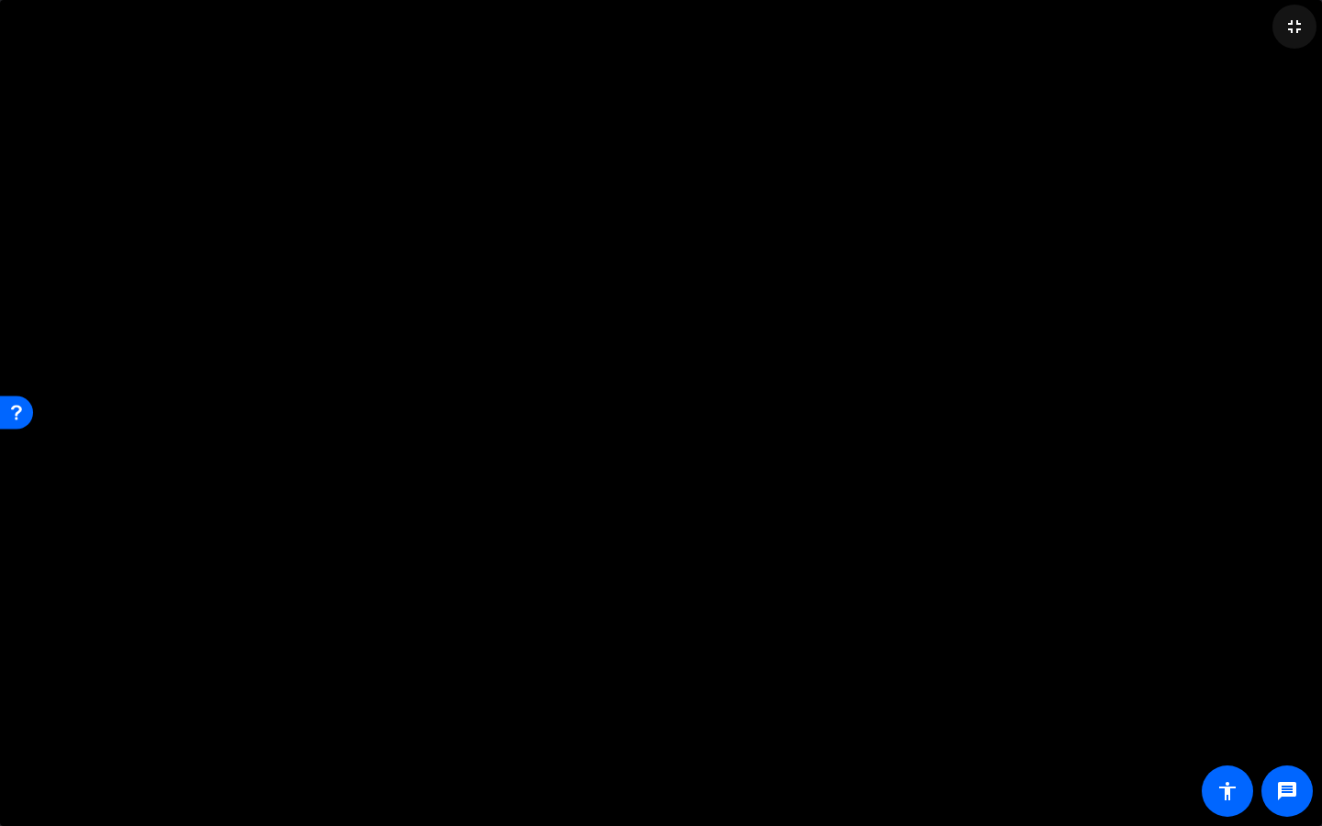
click at [1293, 25] on mat-icon "fullscreen_exit" at bounding box center [1294, 27] width 22 height 22
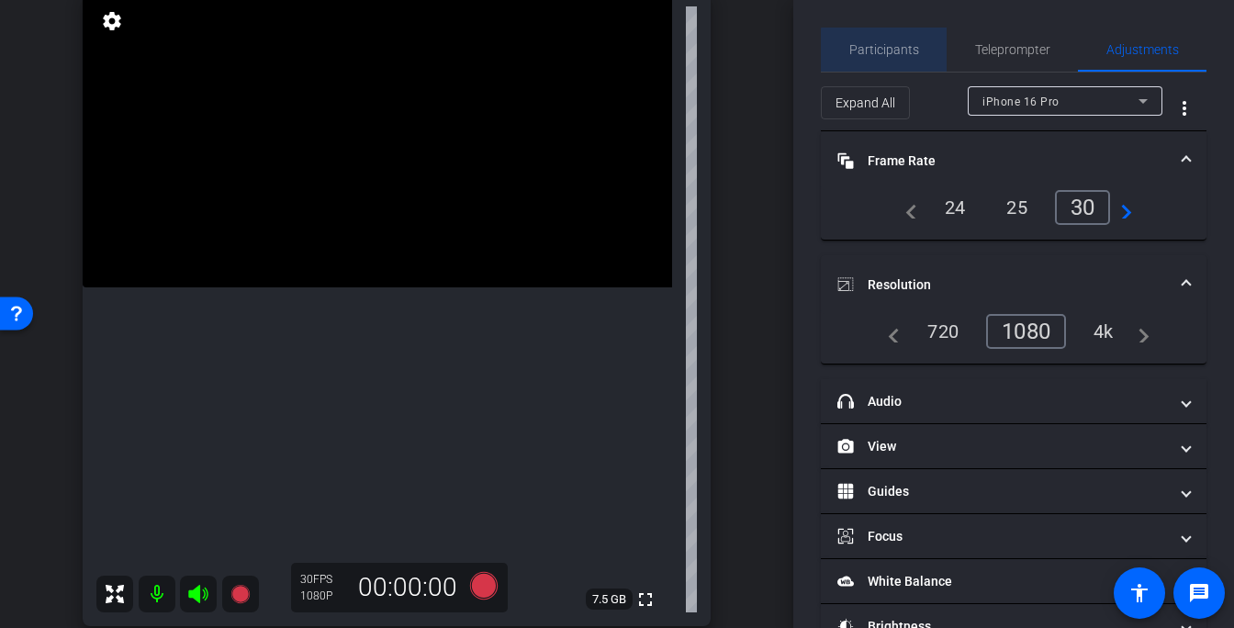
click at [886, 56] on span "Participants" at bounding box center [884, 49] width 70 height 13
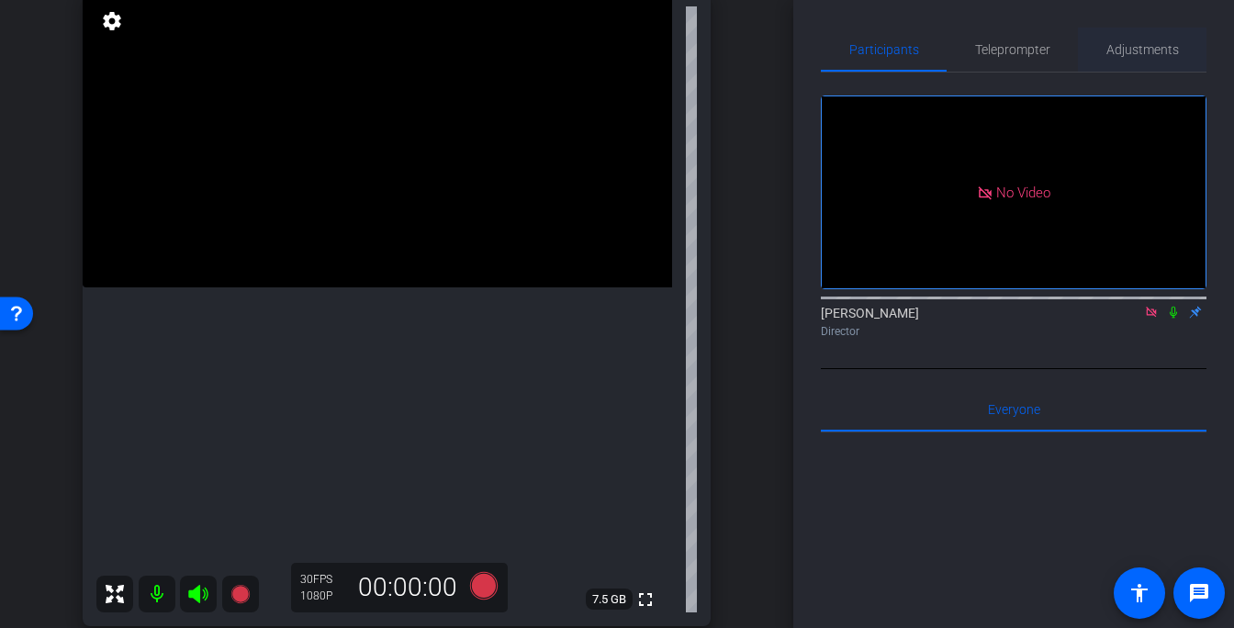
click at [1141, 43] on span "Adjustments" at bounding box center [1142, 49] width 73 height 13
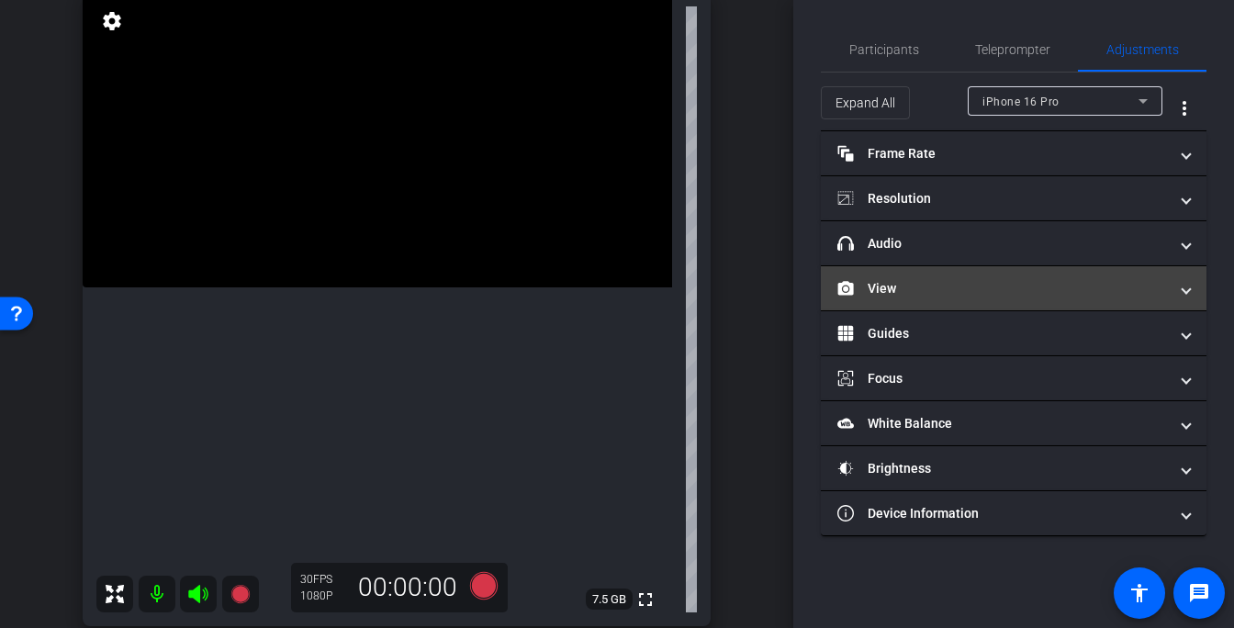
click at [884, 289] on mat-panel-title "View" at bounding box center [1002, 288] width 330 height 19
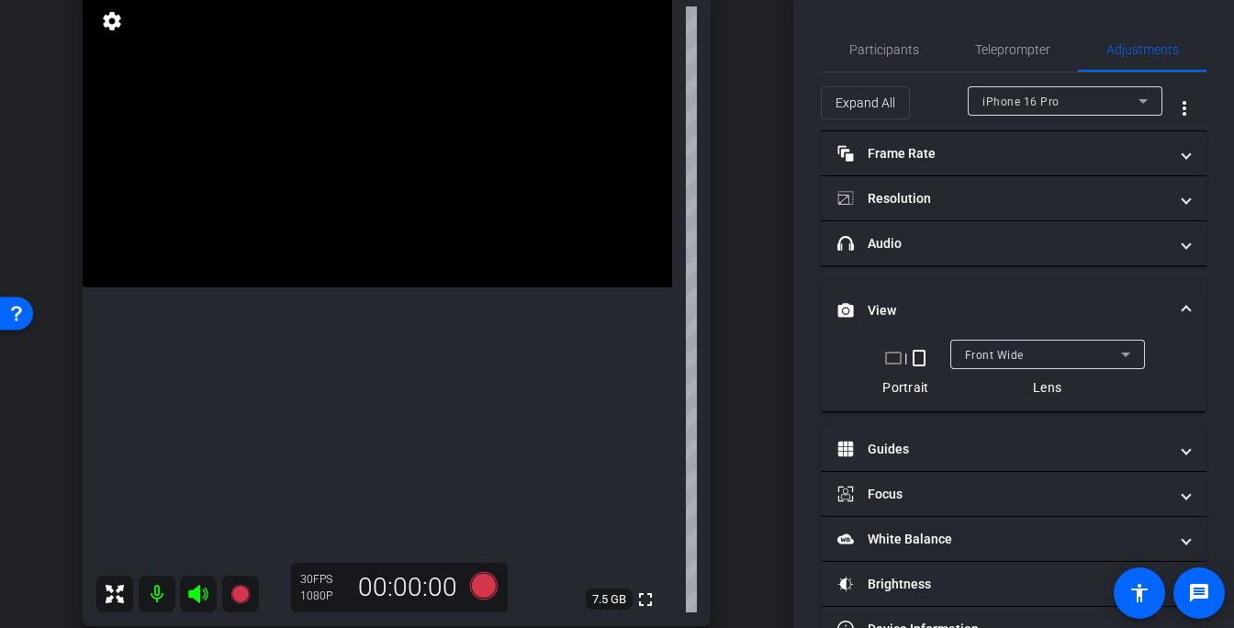
click at [1013, 355] on span "Front Wide" at bounding box center [994, 355] width 59 height 13
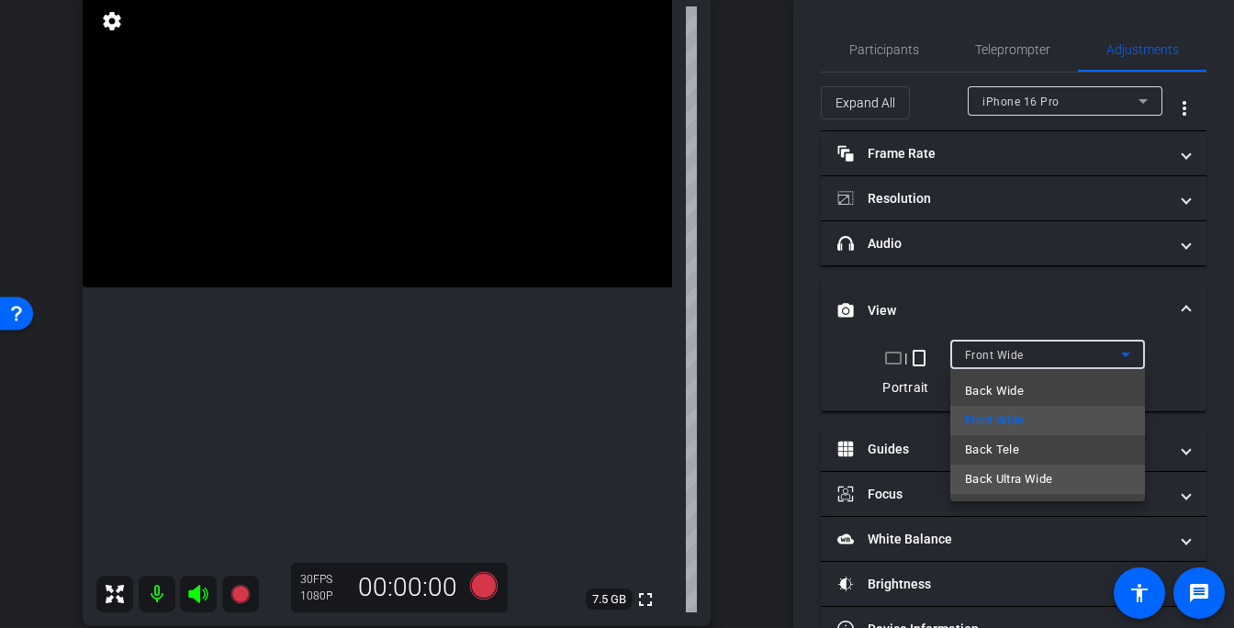
click at [997, 476] on span "Back Ultra Wide" at bounding box center [1009, 479] width 88 height 22
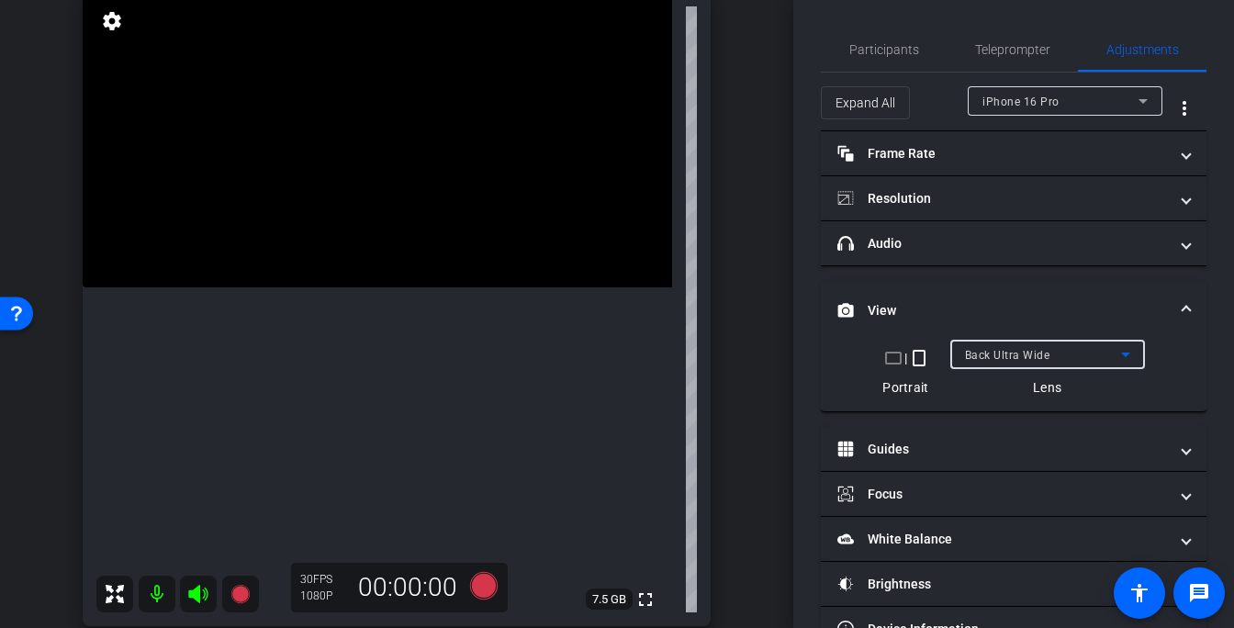
click at [1046, 359] on span "Back Ultra Wide" at bounding box center [1007, 355] width 85 height 13
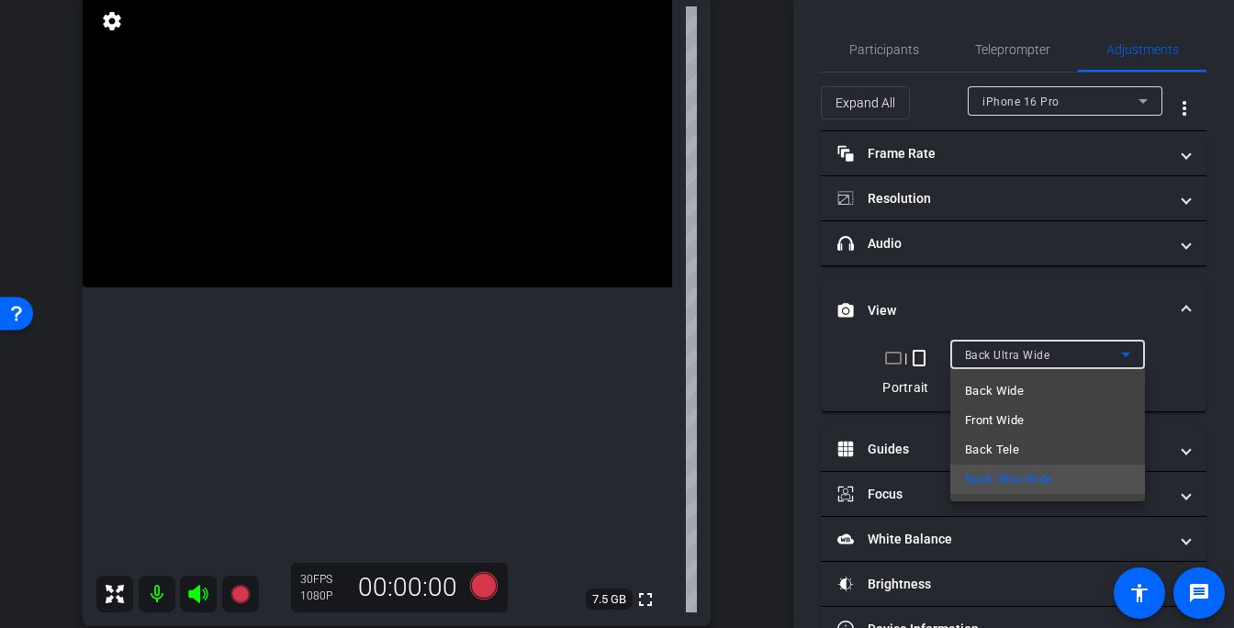
click at [1046, 359] on div at bounding box center [617, 314] width 1234 height 628
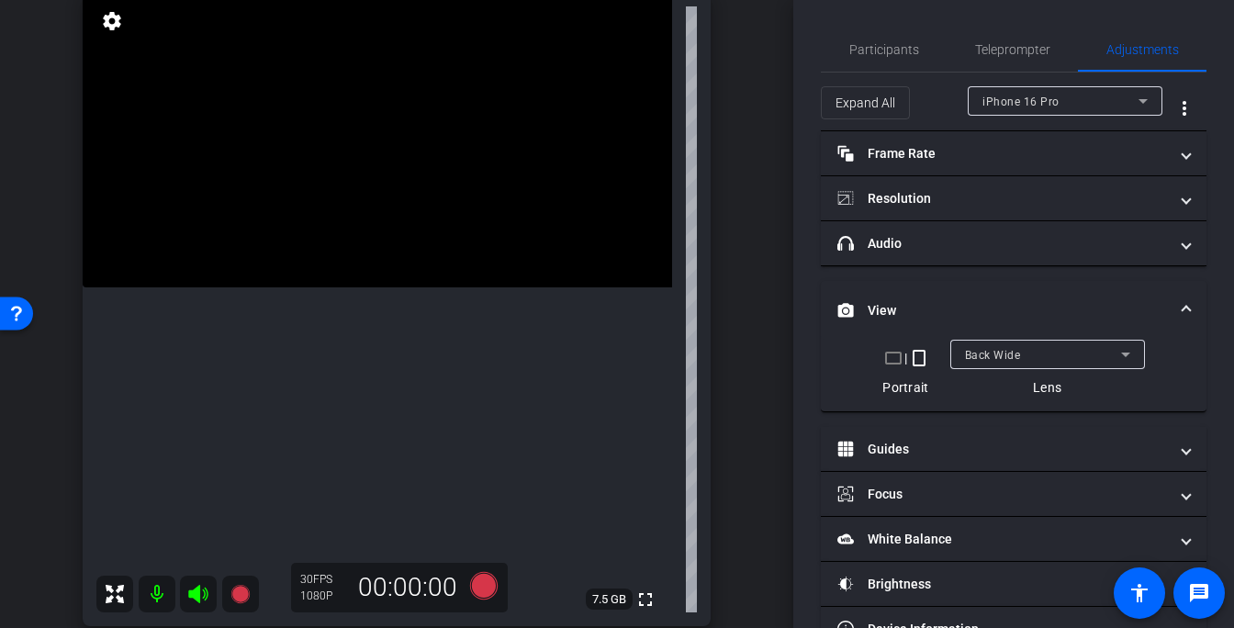
click at [1061, 364] on div "Back Wide" at bounding box center [1043, 354] width 156 height 23
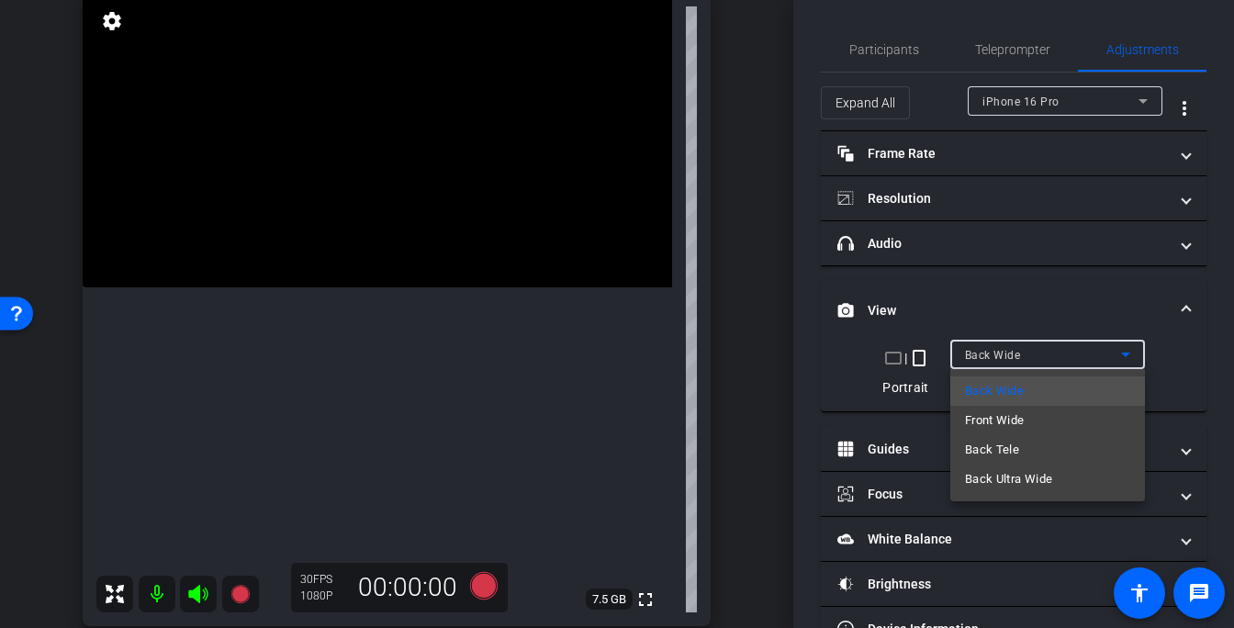
click at [1049, 473] on span "Back Ultra Wide" at bounding box center [1009, 479] width 88 height 22
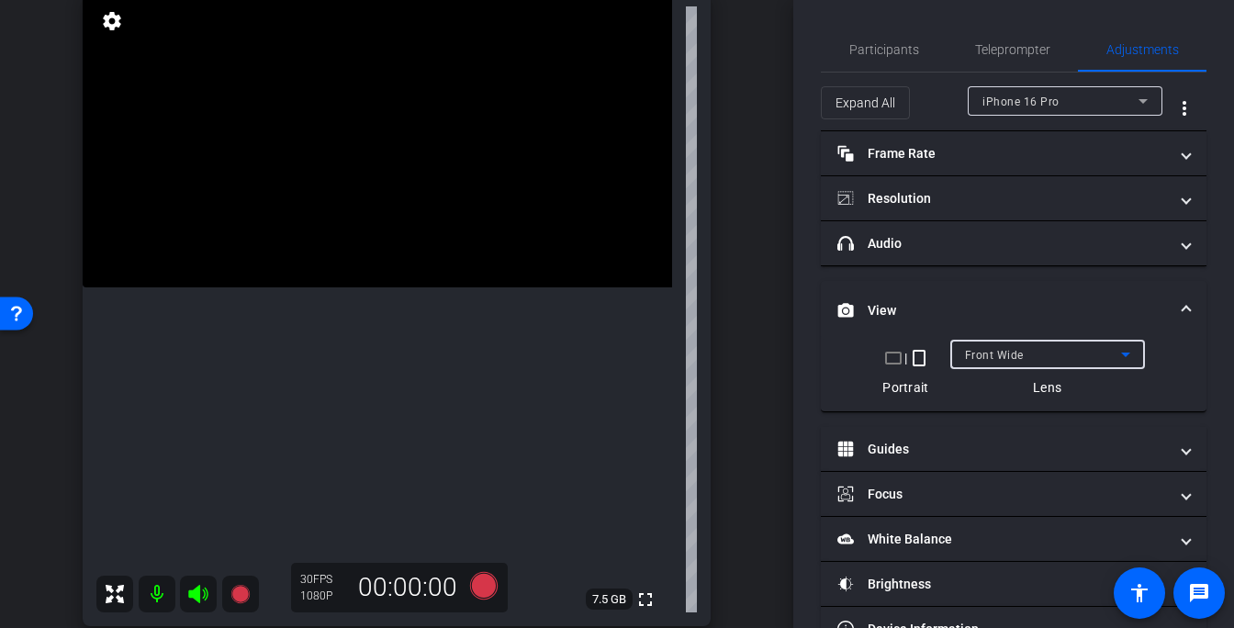
click at [985, 348] on div "Front Wide" at bounding box center [1043, 354] width 156 height 23
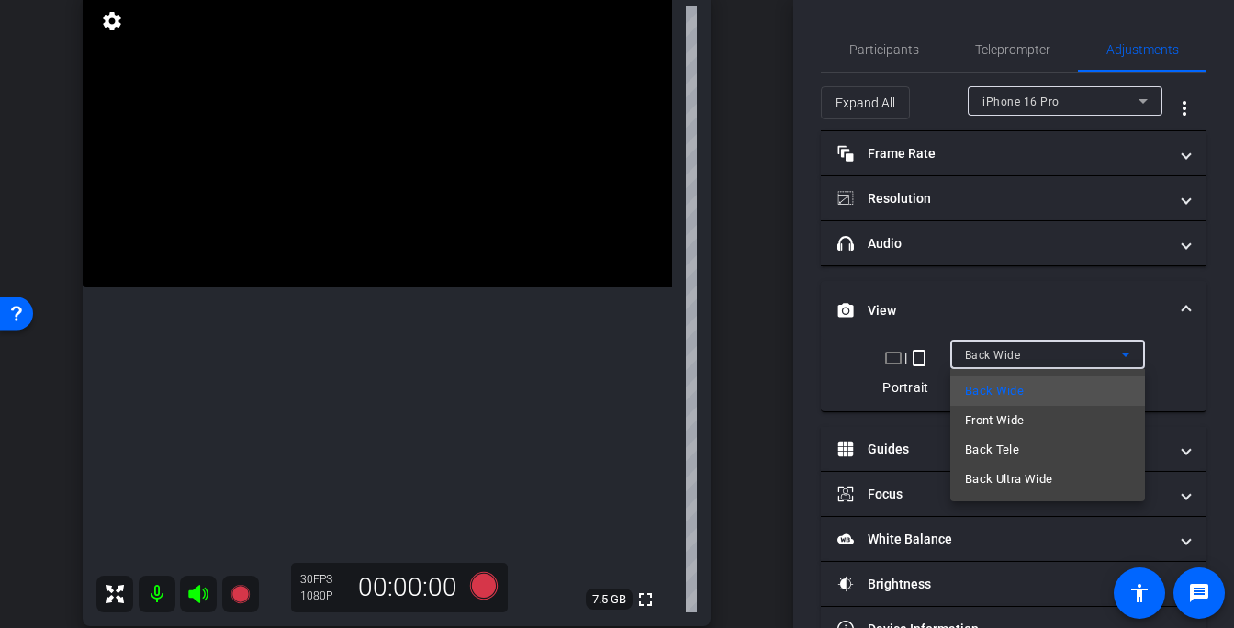
click at [1004, 480] on span "Back Ultra Wide" at bounding box center [1009, 479] width 88 height 22
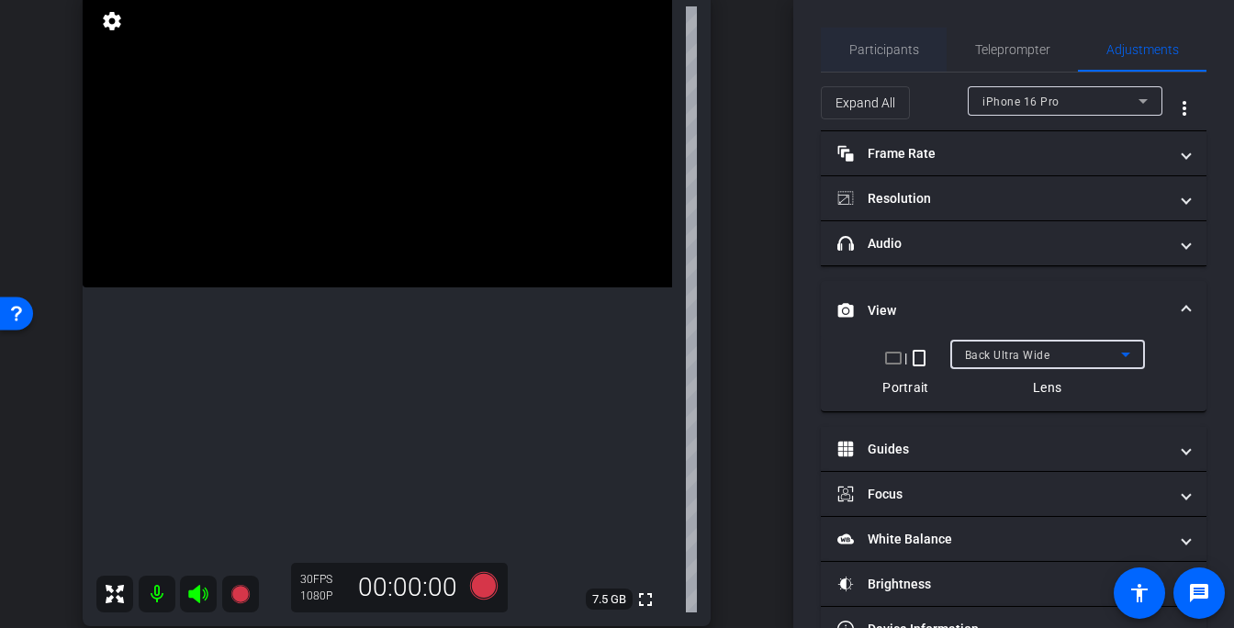
click at [867, 43] on span "Participants" at bounding box center [884, 49] width 70 height 13
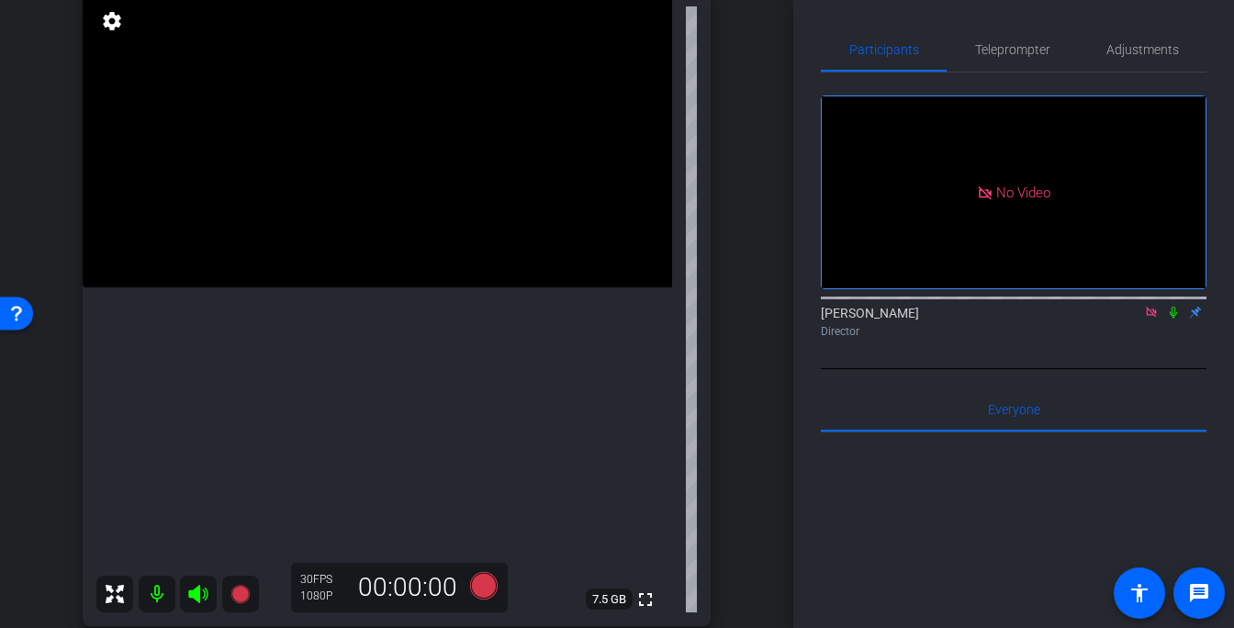
click at [283, 287] on video at bounding box center [377, 140] width 589 height 295
click at [273, 405] on div at bounding box center [283, 408] width 46 height 46
click at [266, 287] on video at bounding box center [377, 140] width 589 height 295
click at [487, 593] on icon at bounding box center [484, 586] width 28 height 28
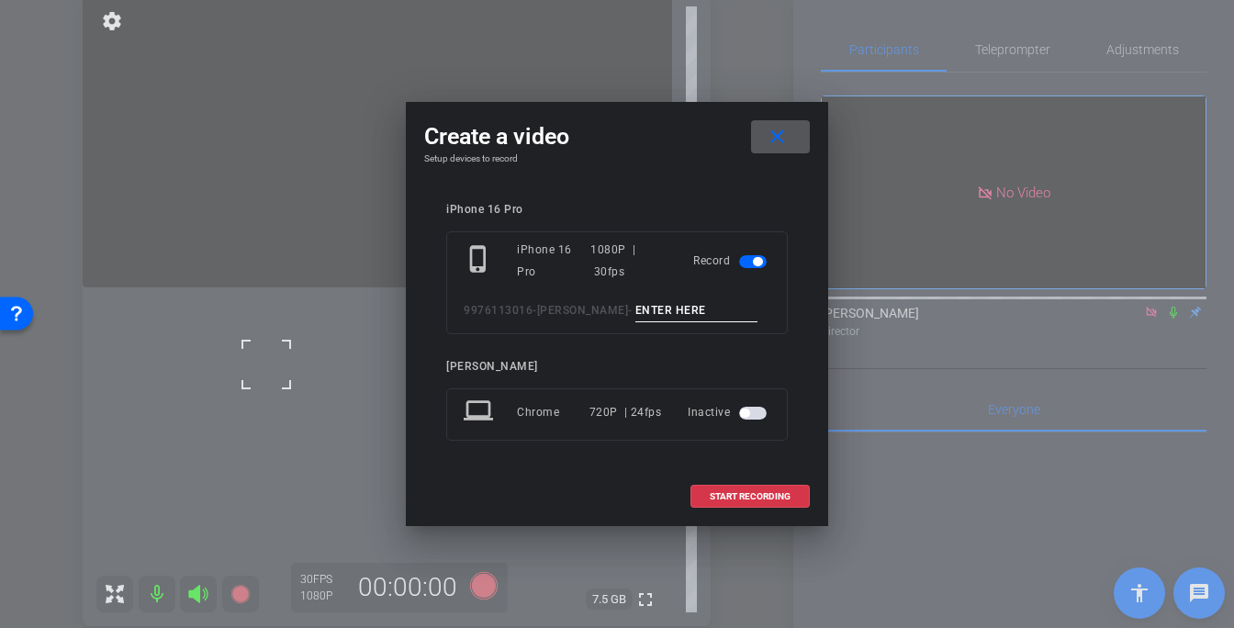
click at [703, 319] on input at bounding box center [696, 310] width 123 height 23
type input "-"
click at [765, 497] on span "START RECORDING" at bounding box center [750, 496] width 81 height 9
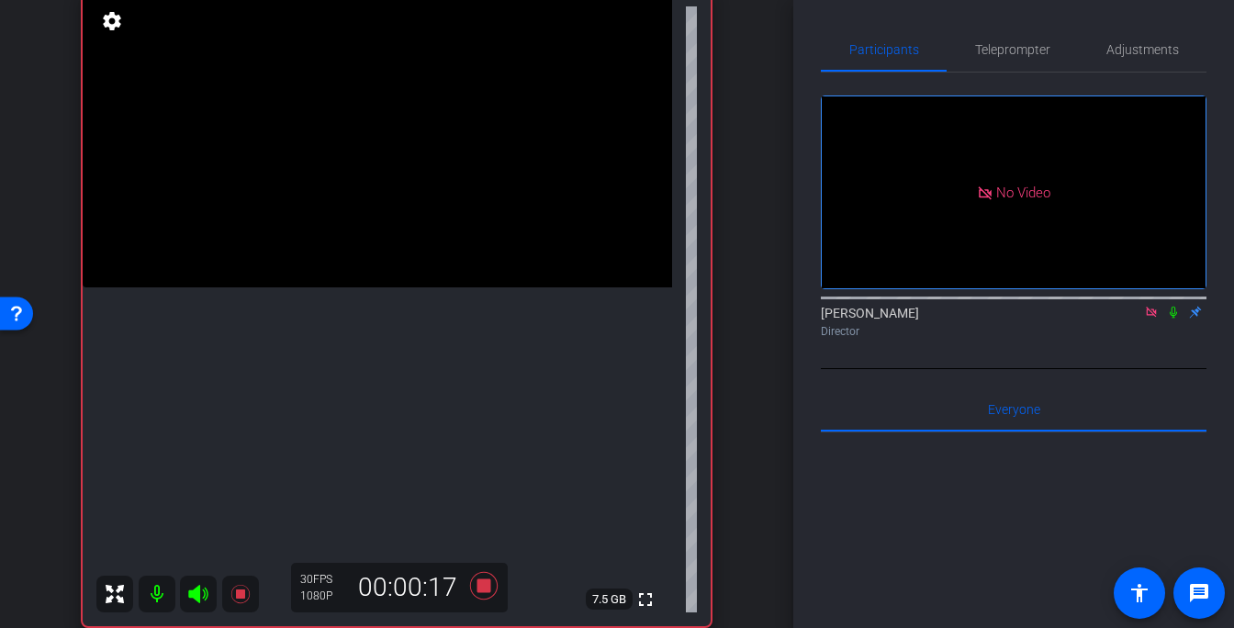
click at [271, 287] on video at bounding box center [377, 140] width 589 height 295
click at [643, 604] on mat-icon "fullscreen" at bounding box center [645, 599] width 22 height 22
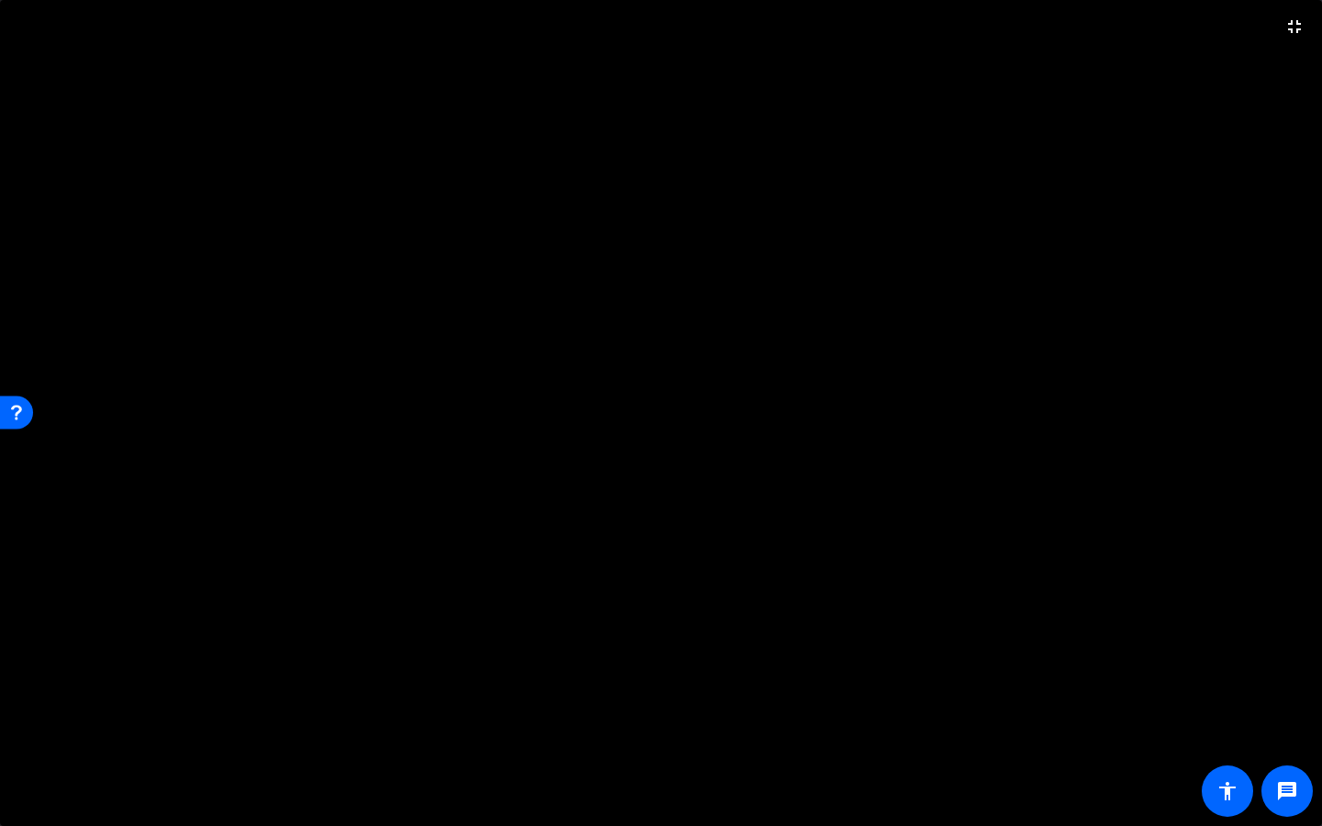
click at [788, 476] on video at bounding box center [661, 413] width 1322 height 826
click at [1287, 23] on mat-icon "fullscreen_exit" at bounding box center [1294, 27] width 22 height 22
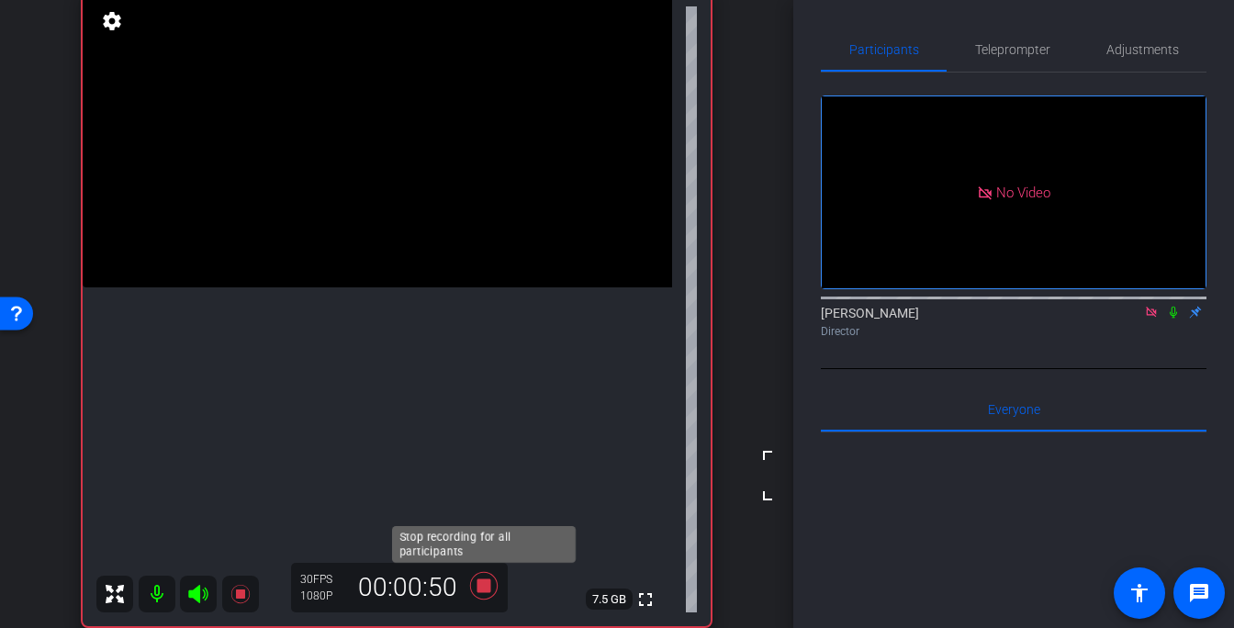
click at [489, 587] on icon at bounding box center [484, 586] width 28 height 28
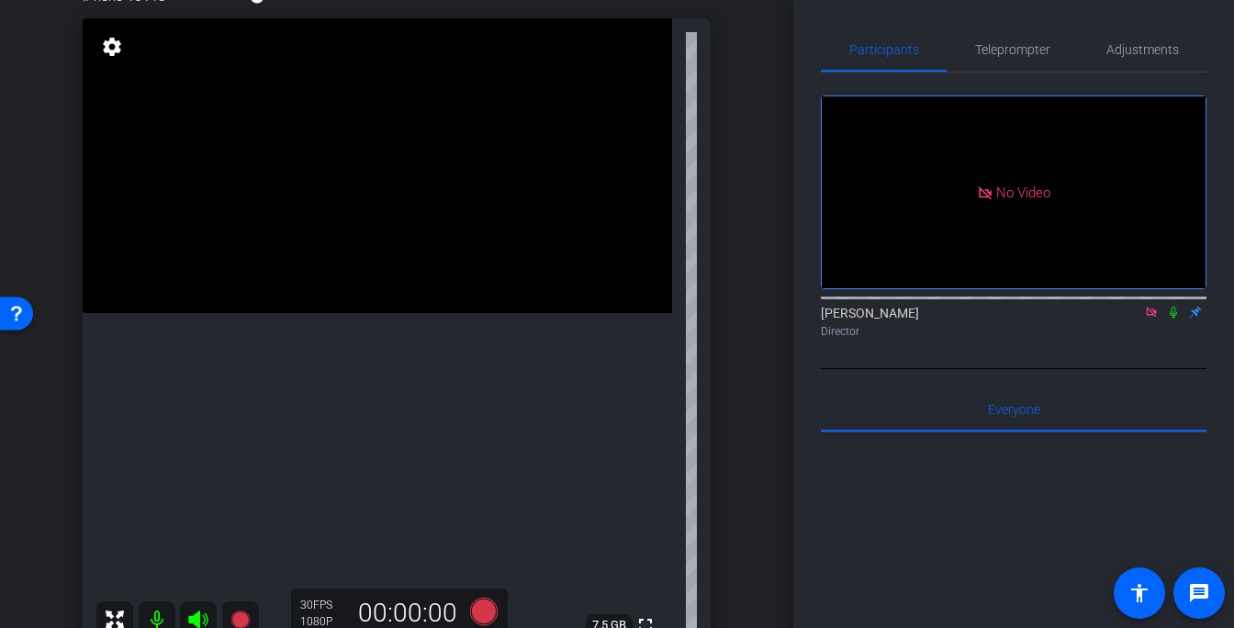
scroll to position [189, 0]
click at [337, 311] on video at bounding box center [377, 164] width 589 height 295
click at [492, 604] on icon at bounding box center [484, 610] width 28 height 28
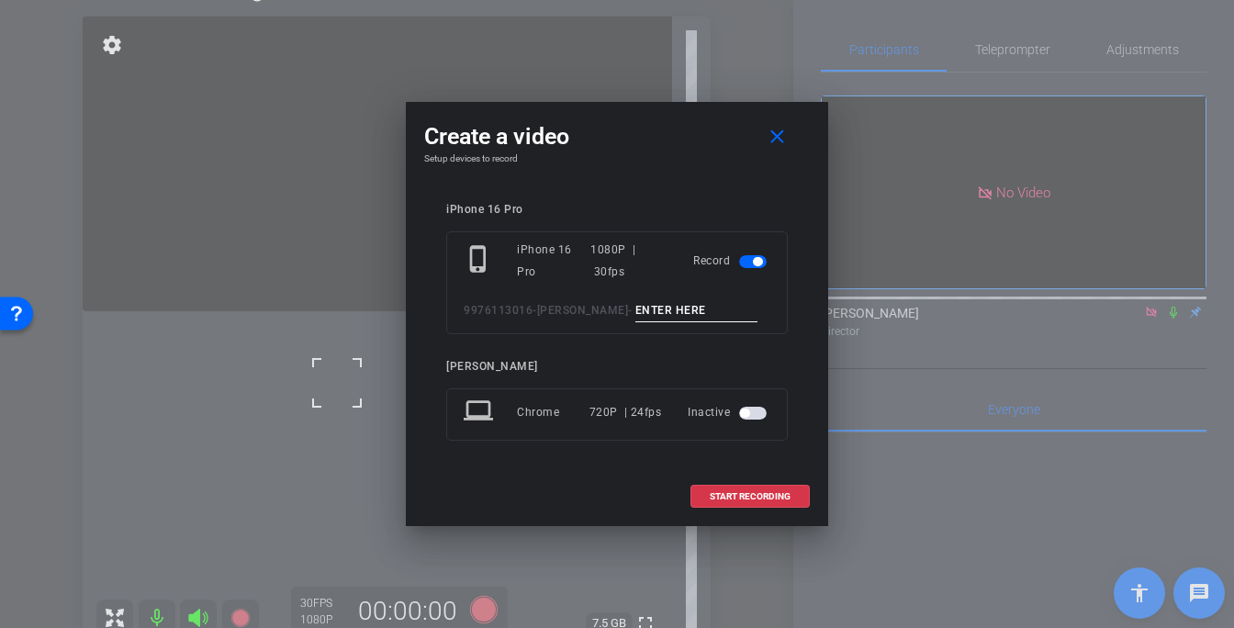
click at [688, 312] on input at bounding box center [696, 310] width 123 height 23
type input "-"
click at [736, 504] on span at bounding box center [749, 497] width 117 height 44
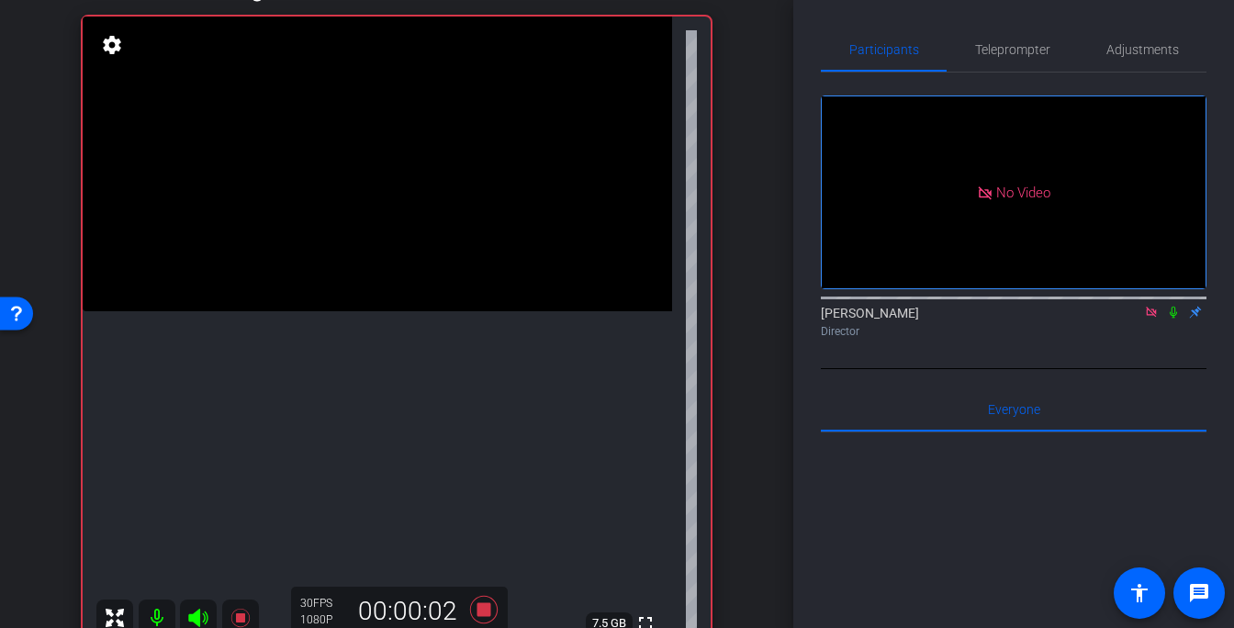
click at [283, 311] on video at bounding box center [377, 164] width 589 height 295
click at [312, 311] on video at bounding box center [377, 164] width 589 height 295
click at [306, 385] on div at bounding box center [312, 382] width 46 height 46
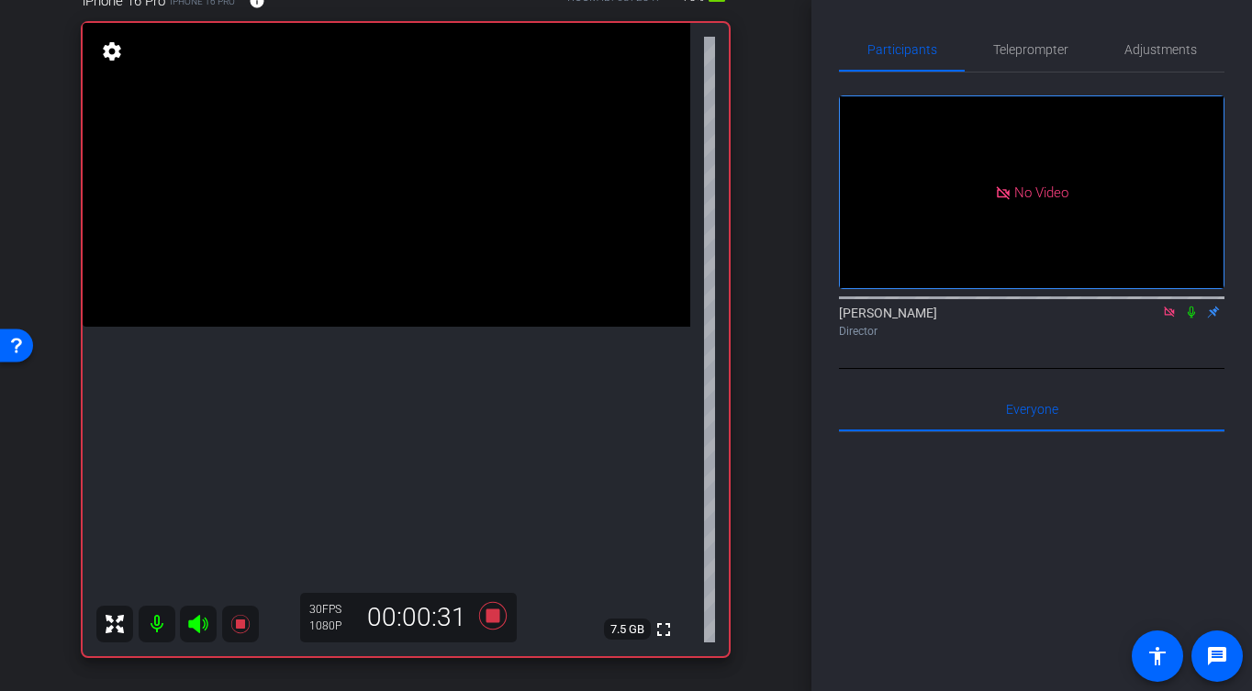
scroll to position [174, 0]
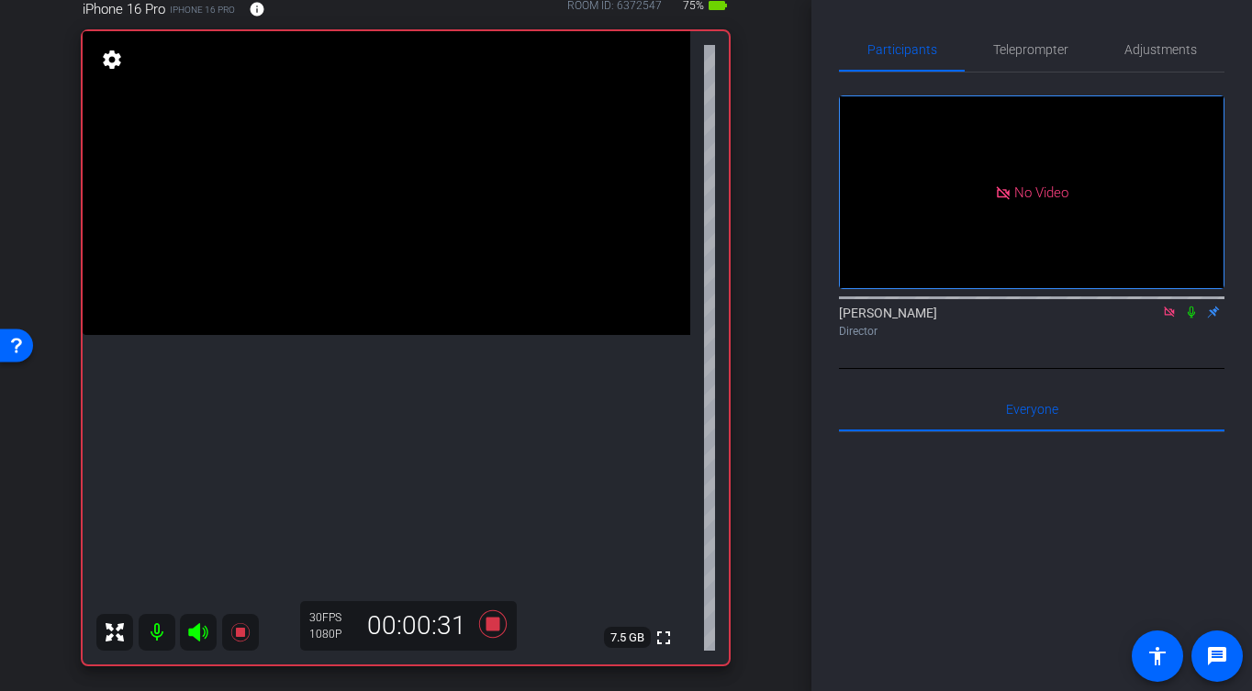
click at [330, 335] on video at bounding box center [387, 183] width 608 height 304
click at [494, 625] on icon at bounding box center [493, 624] width 28 height 28
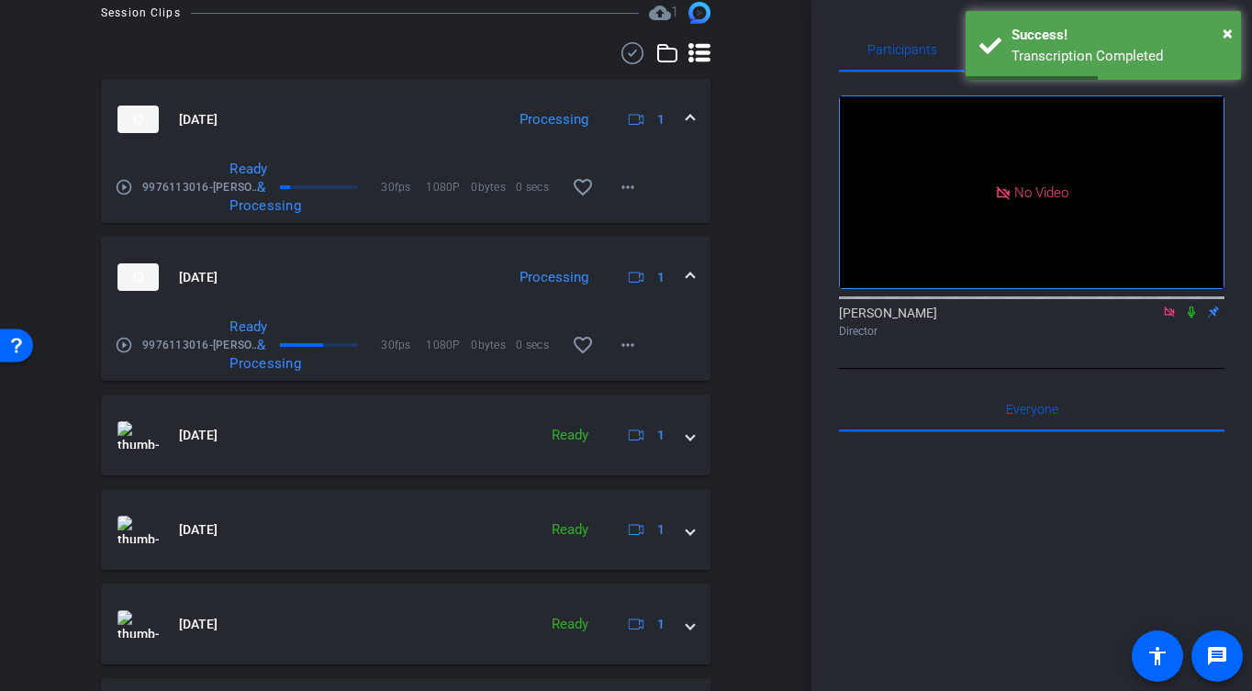
scroll to position [547, 0]
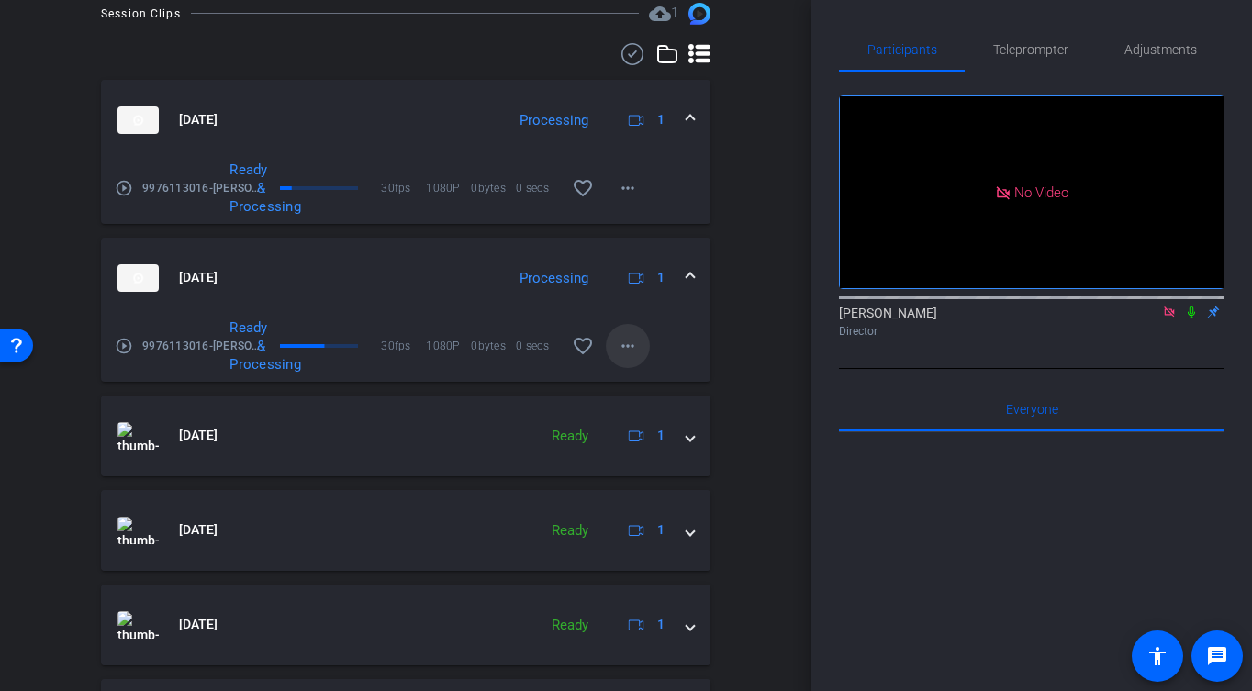
click at [644, 345] on span at bounding box center [628, 346] width 44 height 44
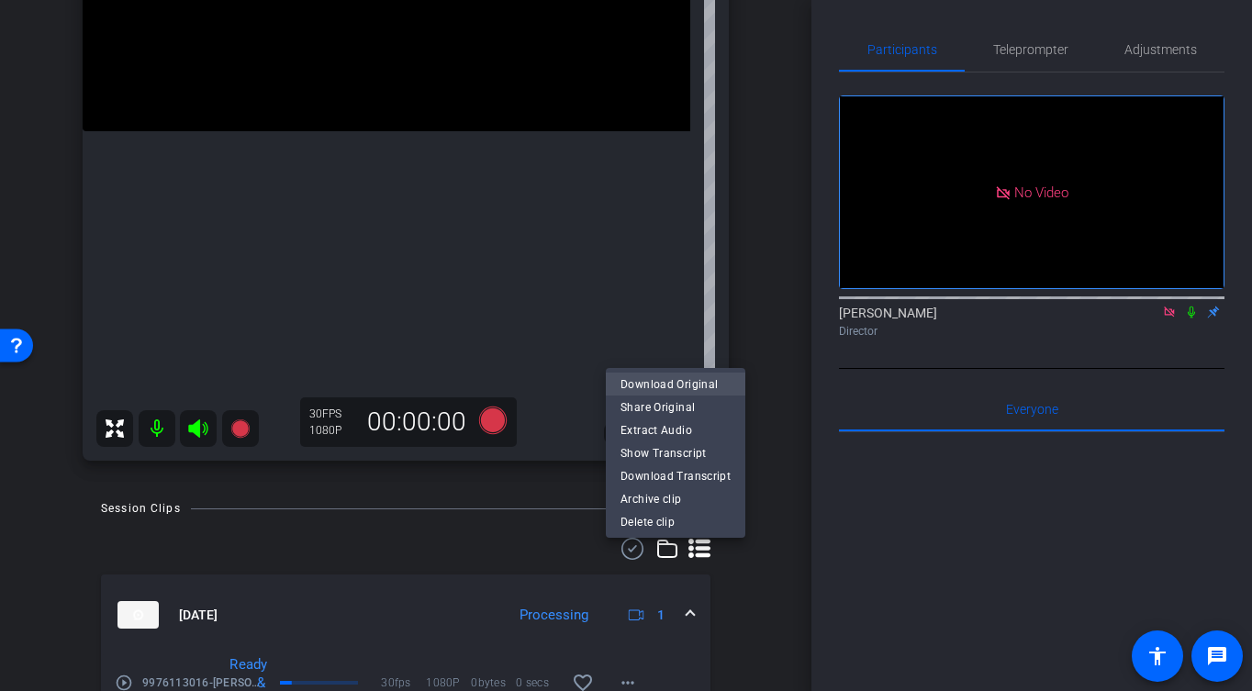
scroll to position [874, 0]
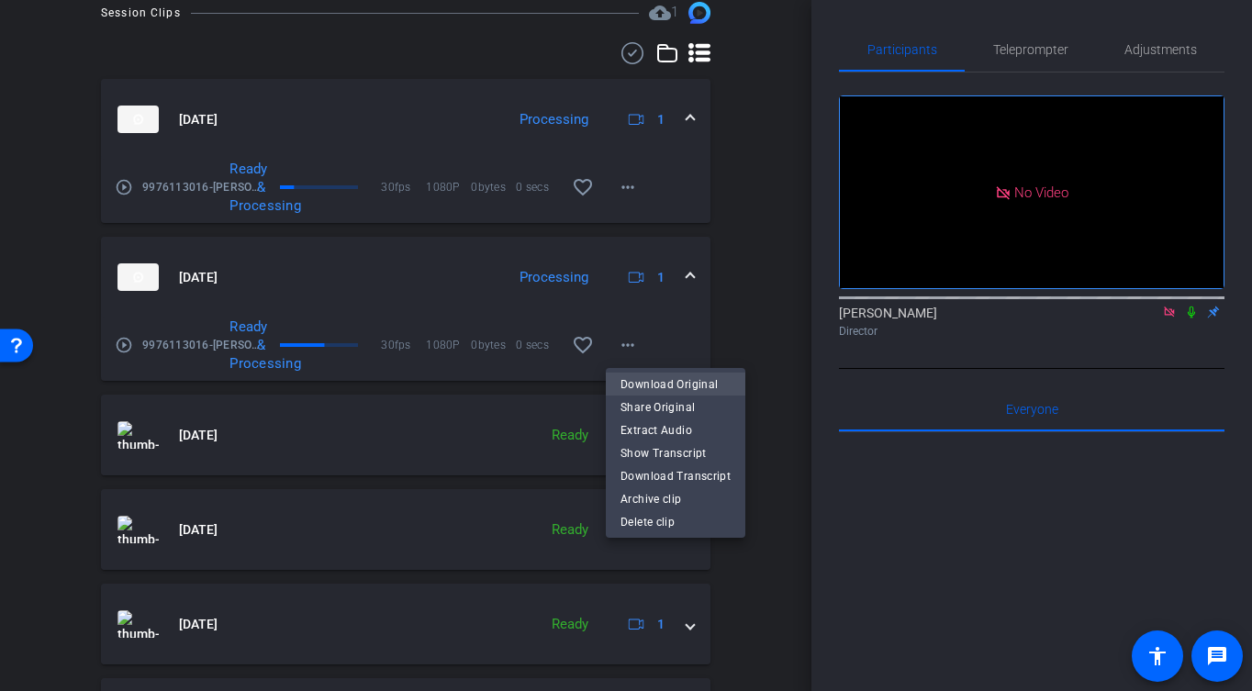
click at [658, 386] on span "Download Original" at bounding box center [676, 384] width 110 height 22
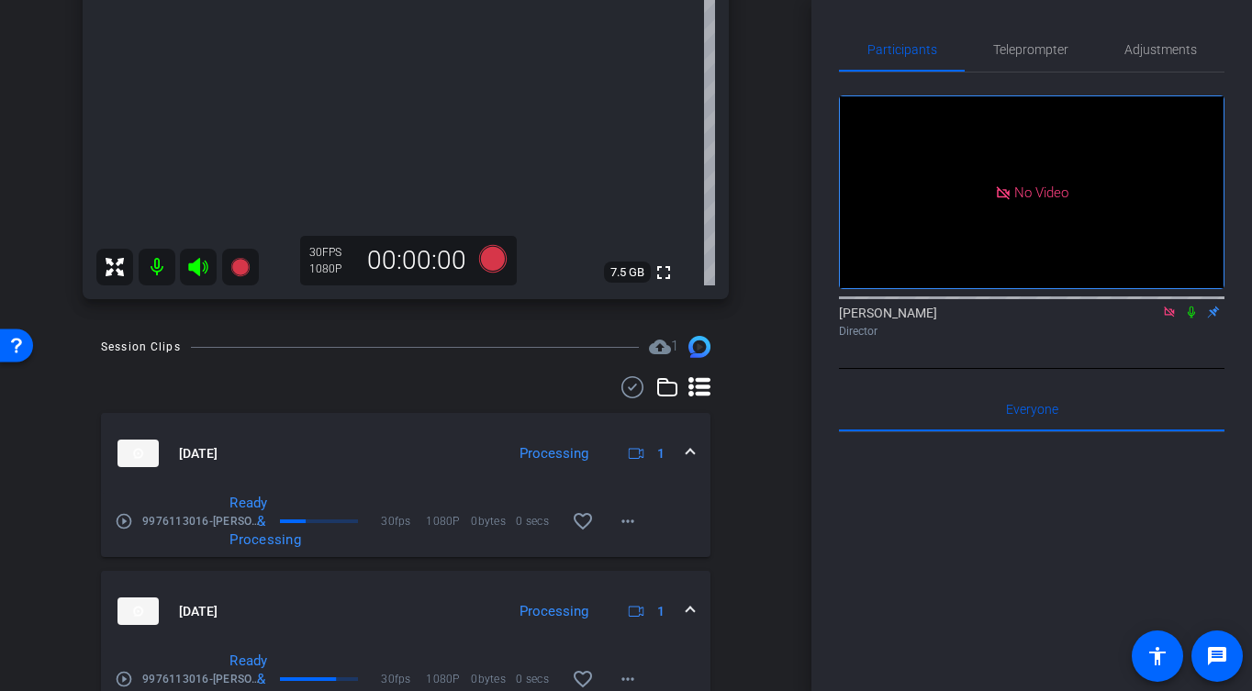
scroll to position [641, 0]
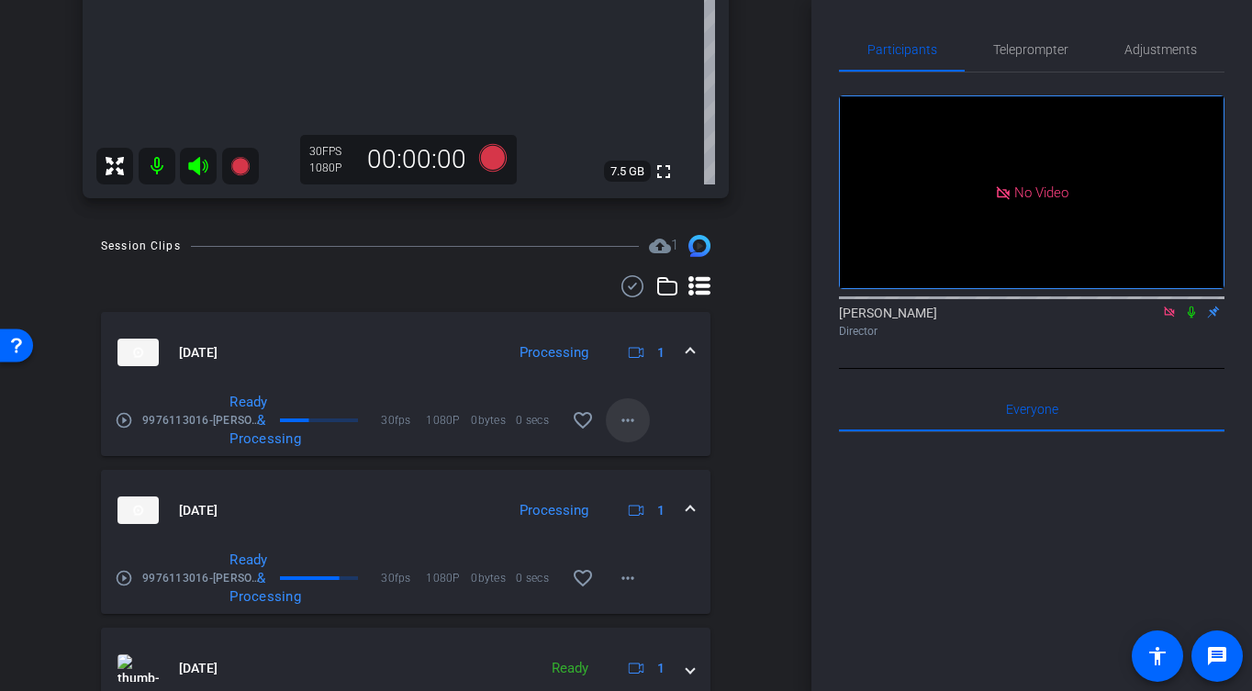
click at [629, 424] on mat-icon "more_horiz" at bounding box center [628, 420] width 22 height 22
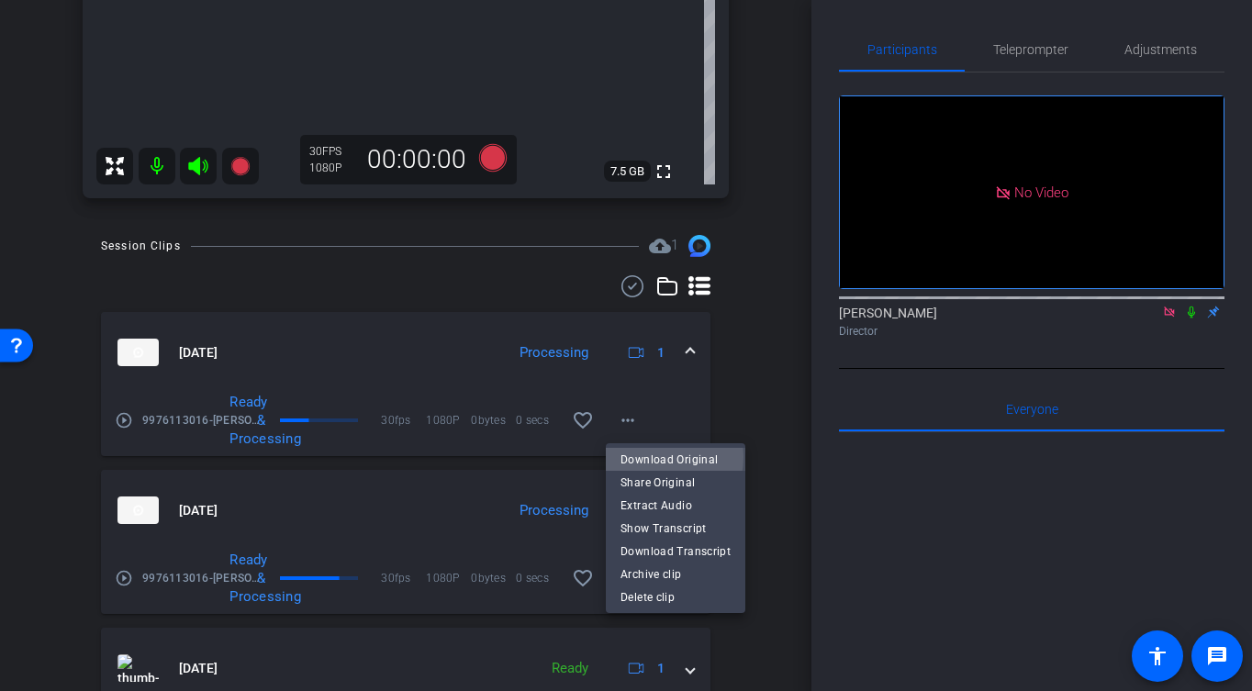
click at [650, 456] on span "Download Original" at bounding box center [676, 459] width 110 height 22
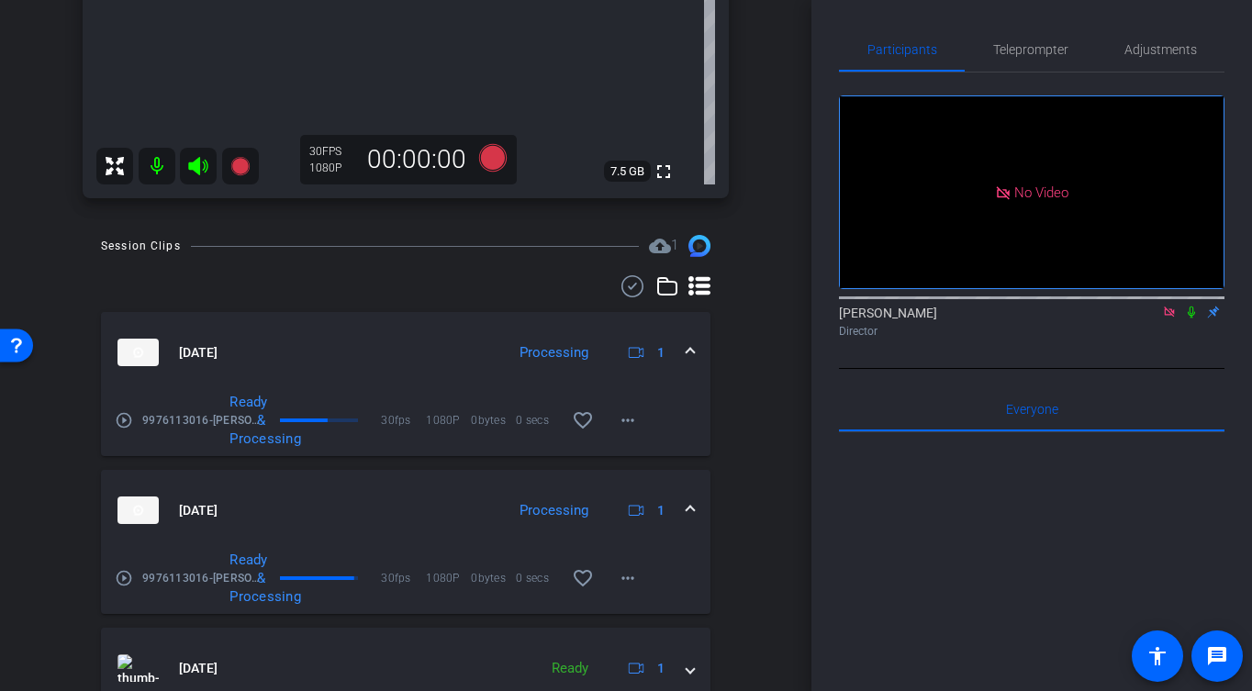
scroll to position [725, 0]
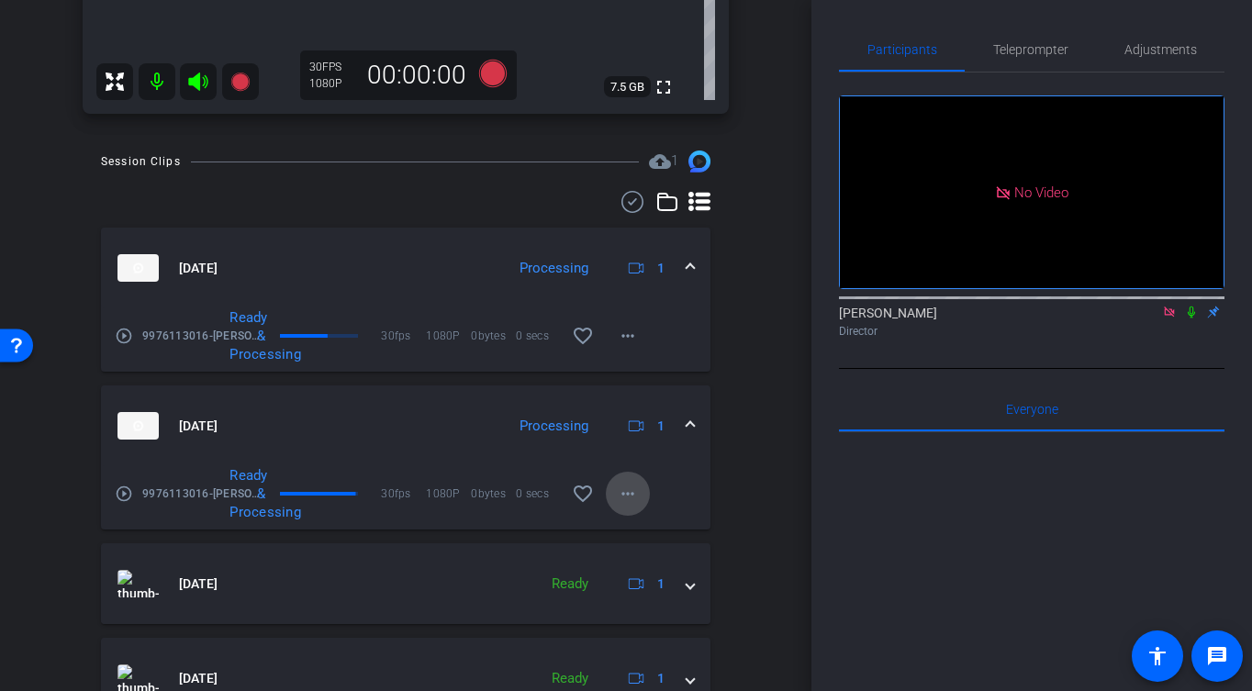
click at [641, 491] on span at bounding box center [628, 494] width 44 height 44
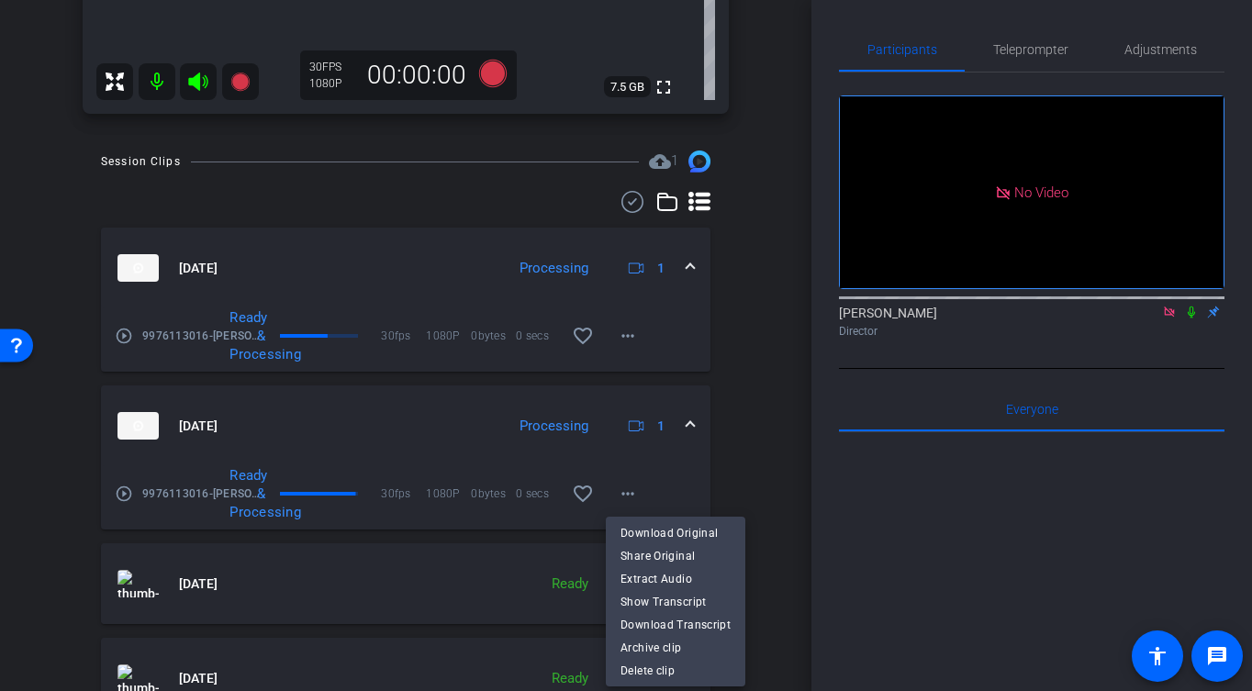
click at [643, 492] on div at bounding box center [626, 345] width 1252 height 691
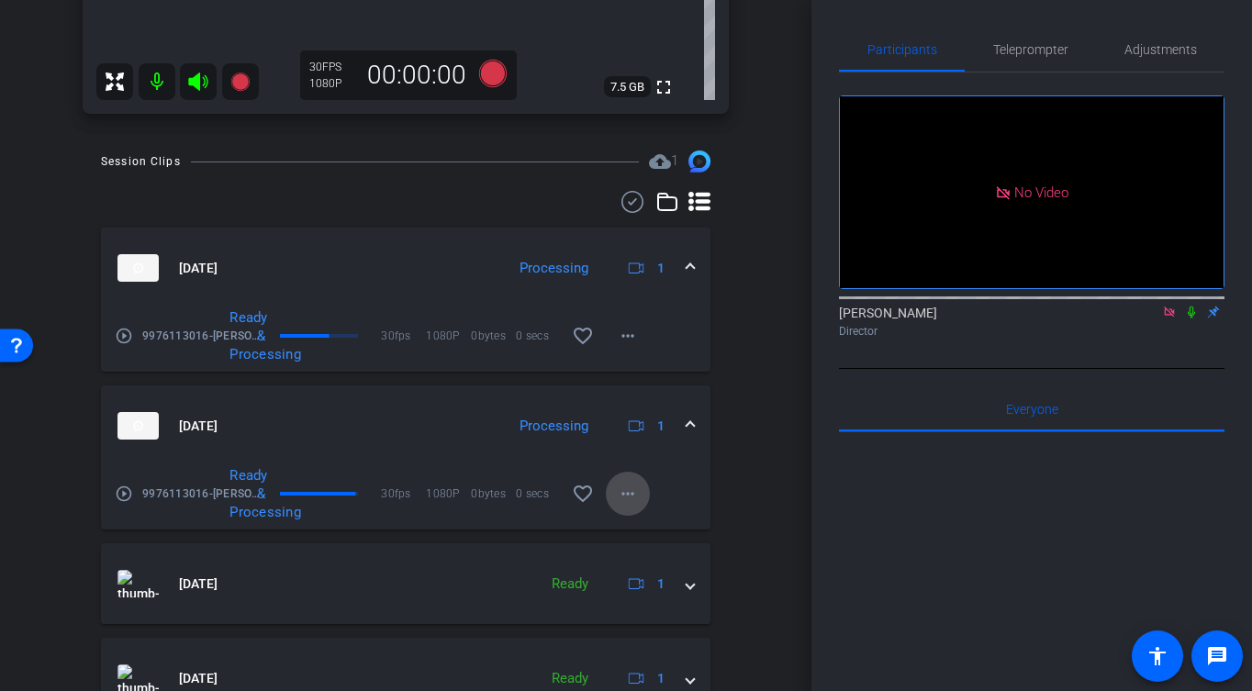
click at [631, 499] on mat-icon "more_horiz" at bounding box center [628, 494] width 22 height 22
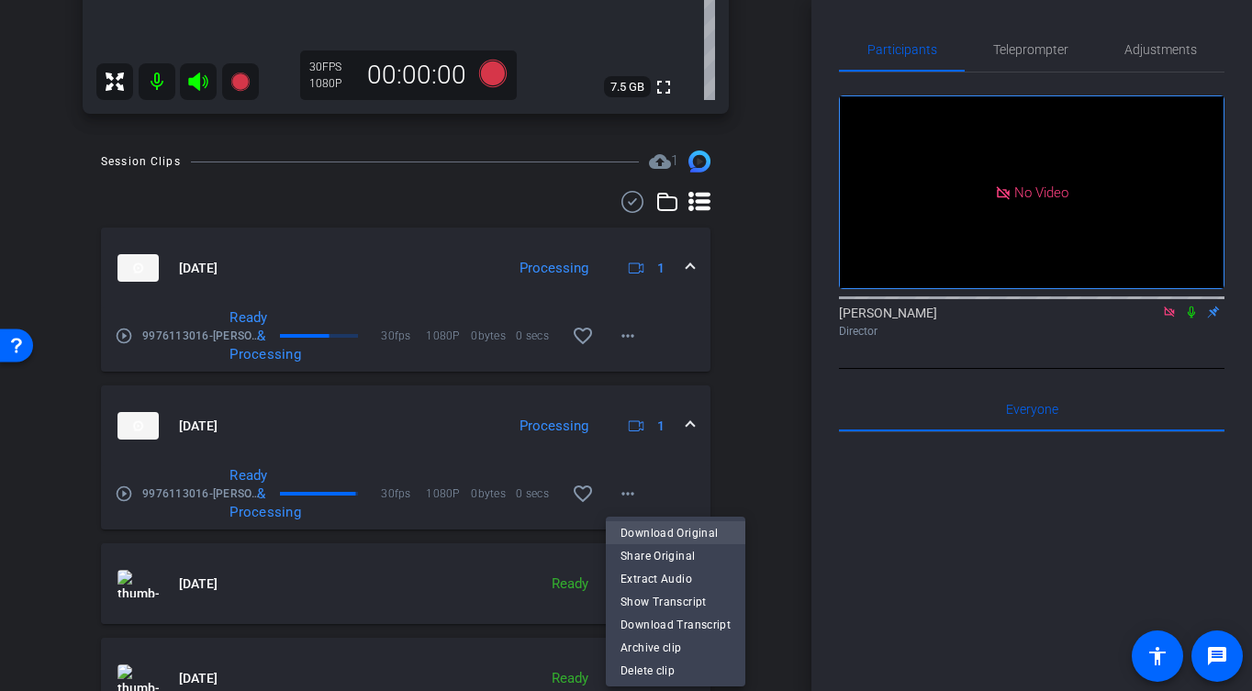
click at [644, 530] on span "Download Original" at bounding box center [676, 532] width 110 height 22
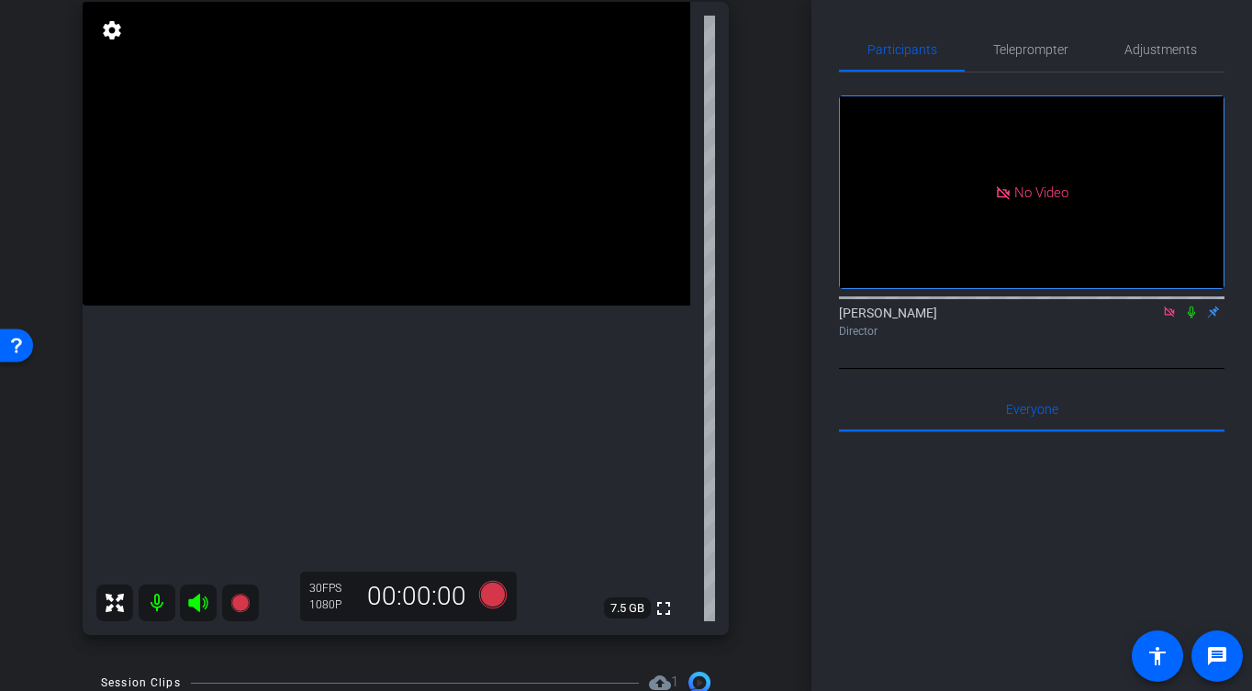
scroll to position [186, 0]
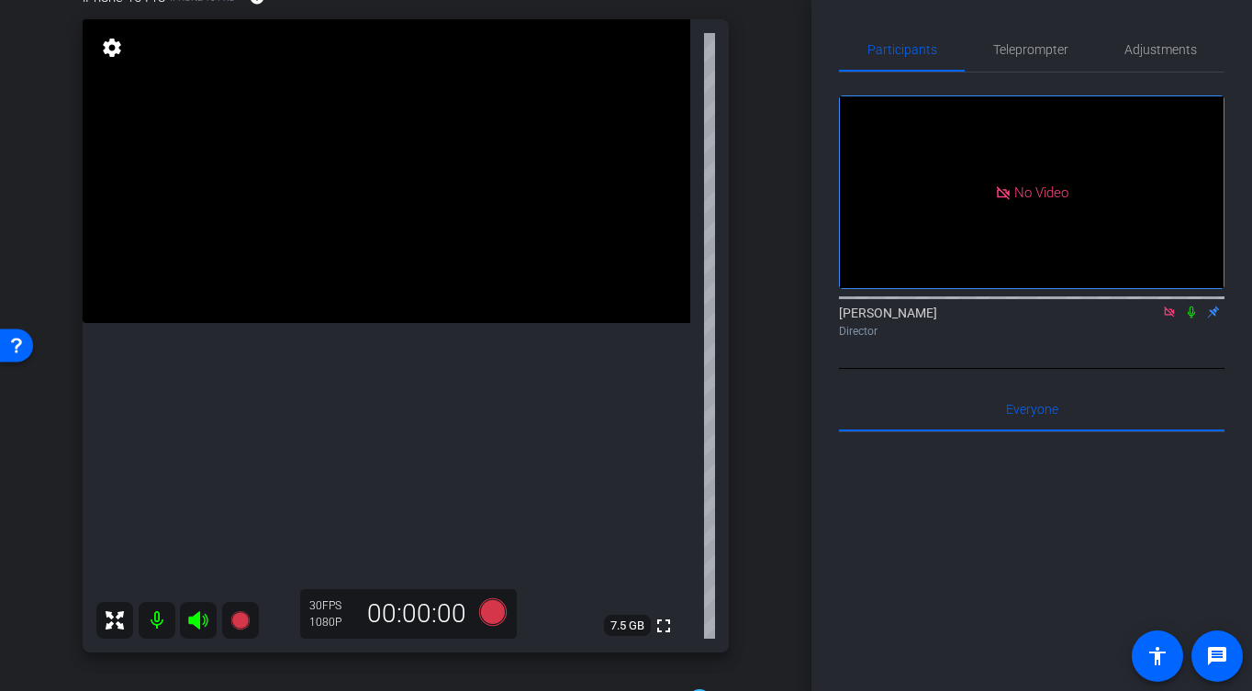
click at [1192, 307] on icon at bounding box center [1191, 313] width 7 height 12
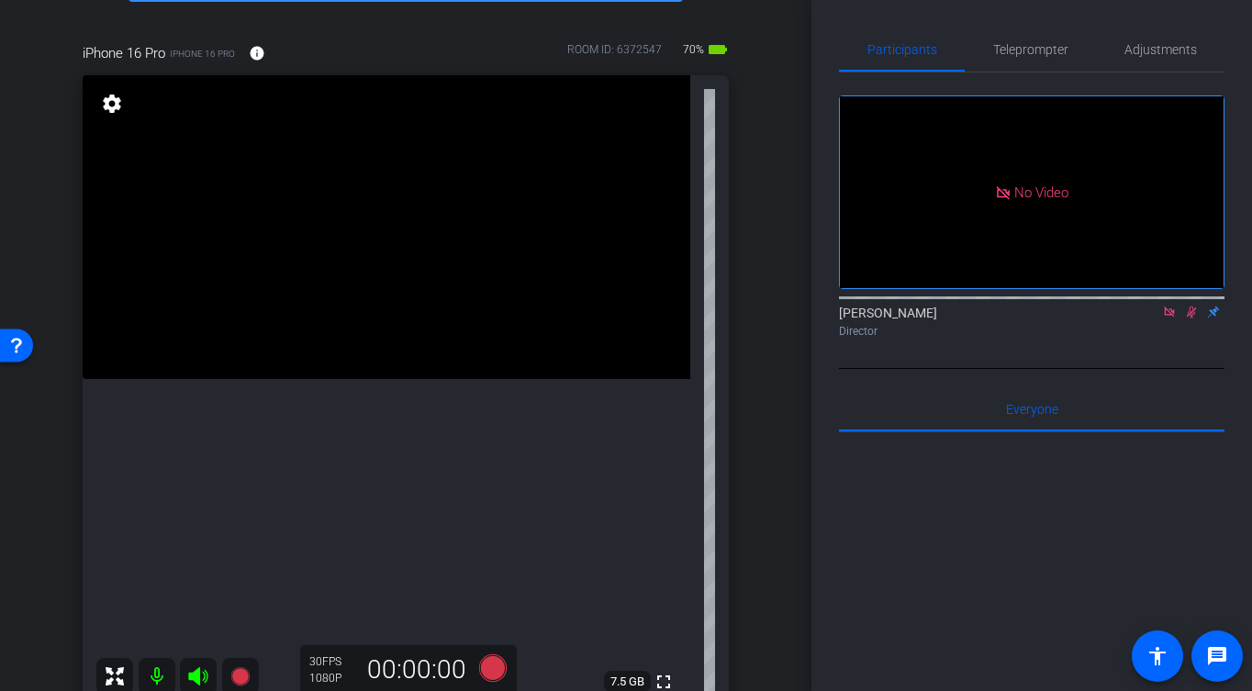
scroll to position [135, 0]
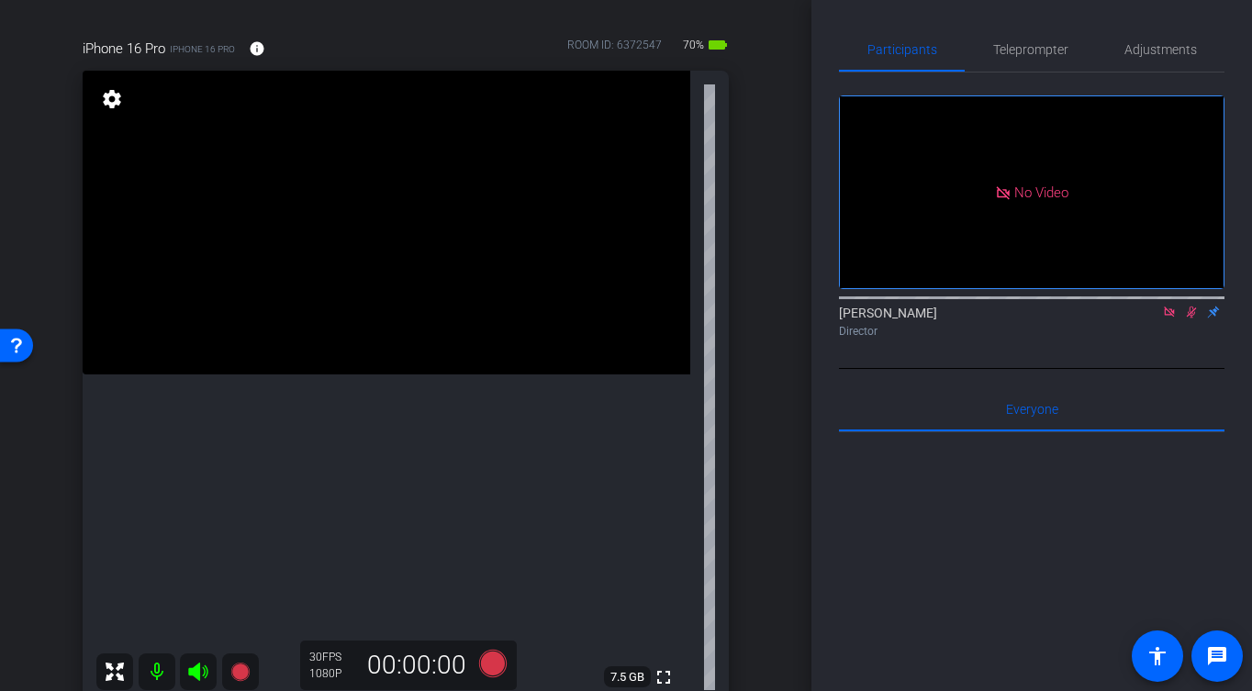
click at [773, 400] on div "arrow_back 9976113016-[PERSON_NAME] Back to project Send invite account_box gri…" at bounding box center [405, 210] width 811 height 691
click at [1192, 319] on icon at bounding box center [1192, 313] width 10 height 12
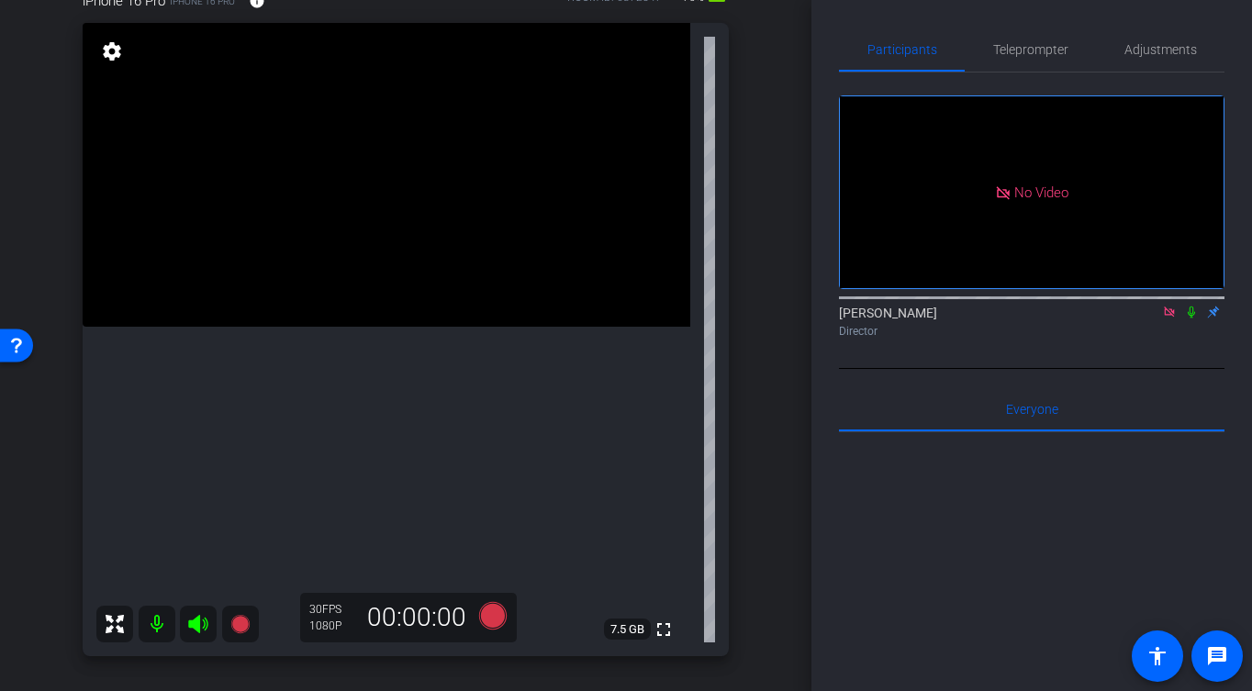
scroll to position [185, 0]
click at [672, 625] on mat-icon "fullscreen" at bounding box center [664, 627] width 22 height 22
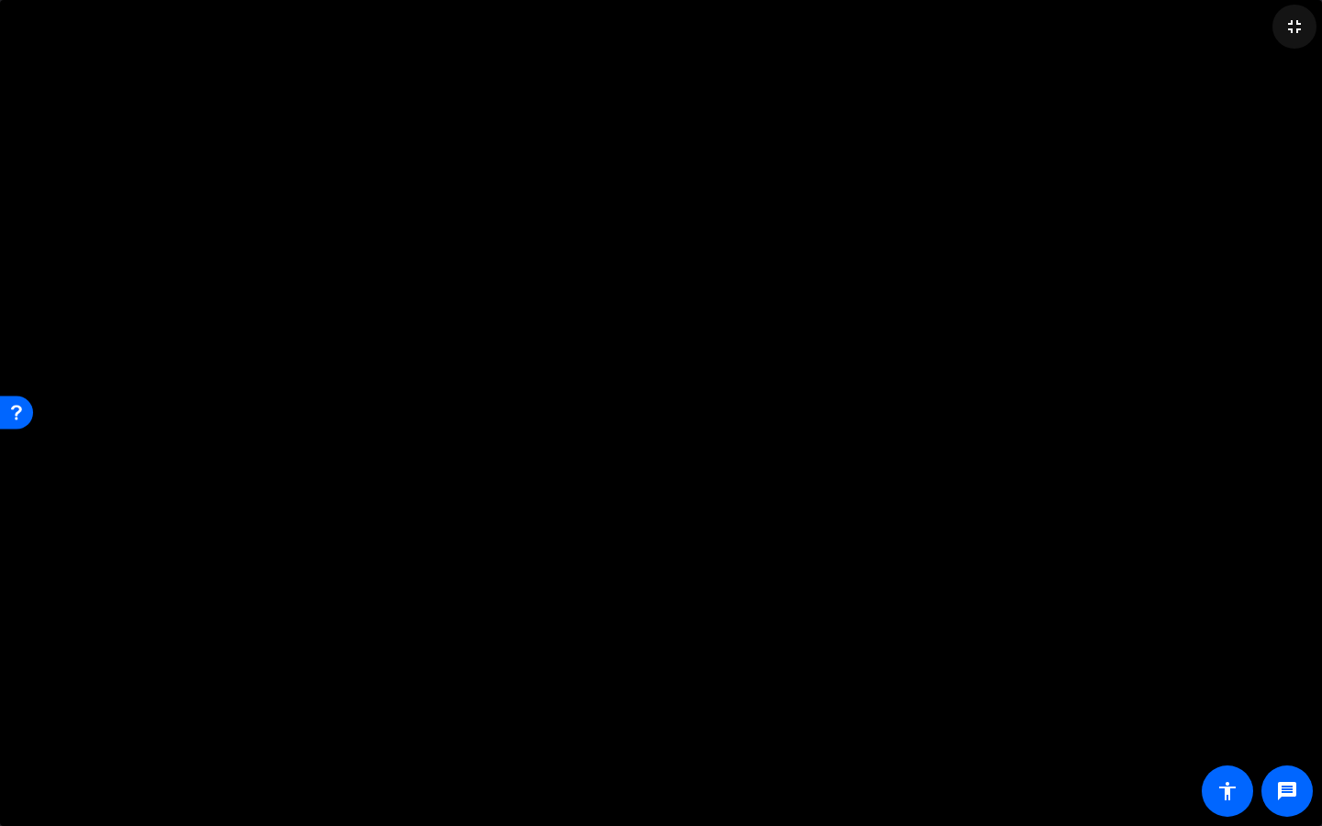
click at [1294, 22] on mat-icon "fullscreen_exit" at bounding box center [1294, 27] width 22 height 22
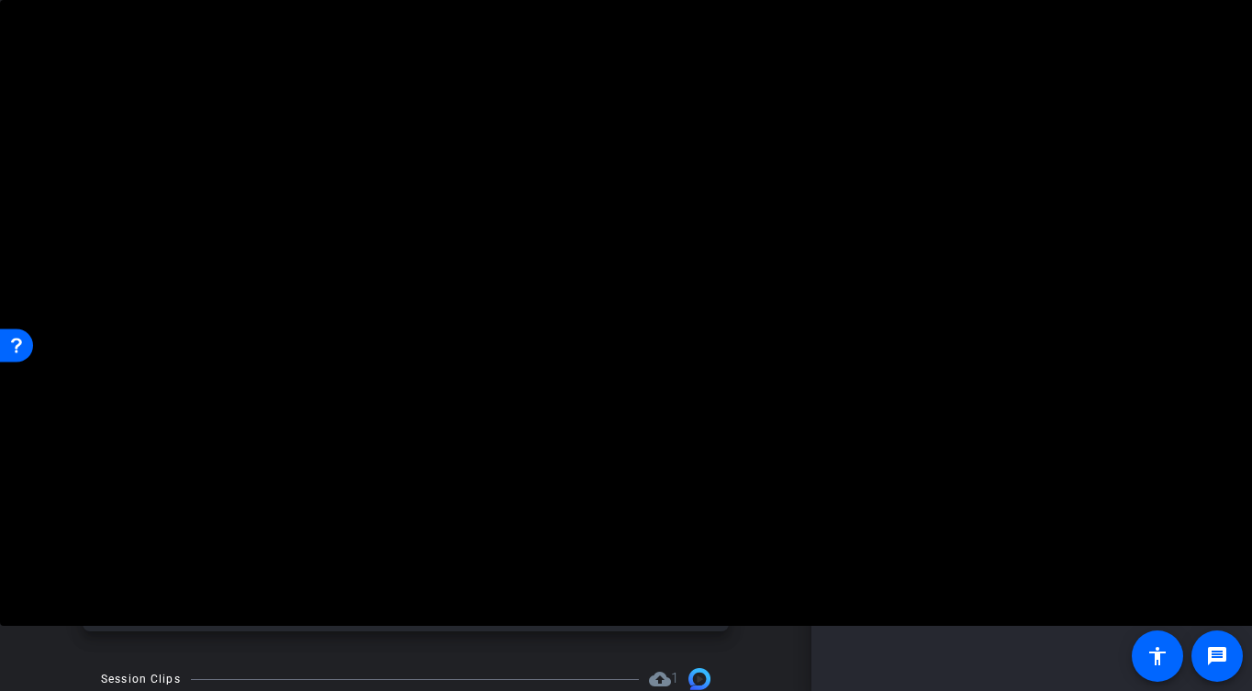
scroll to position [204, 0]
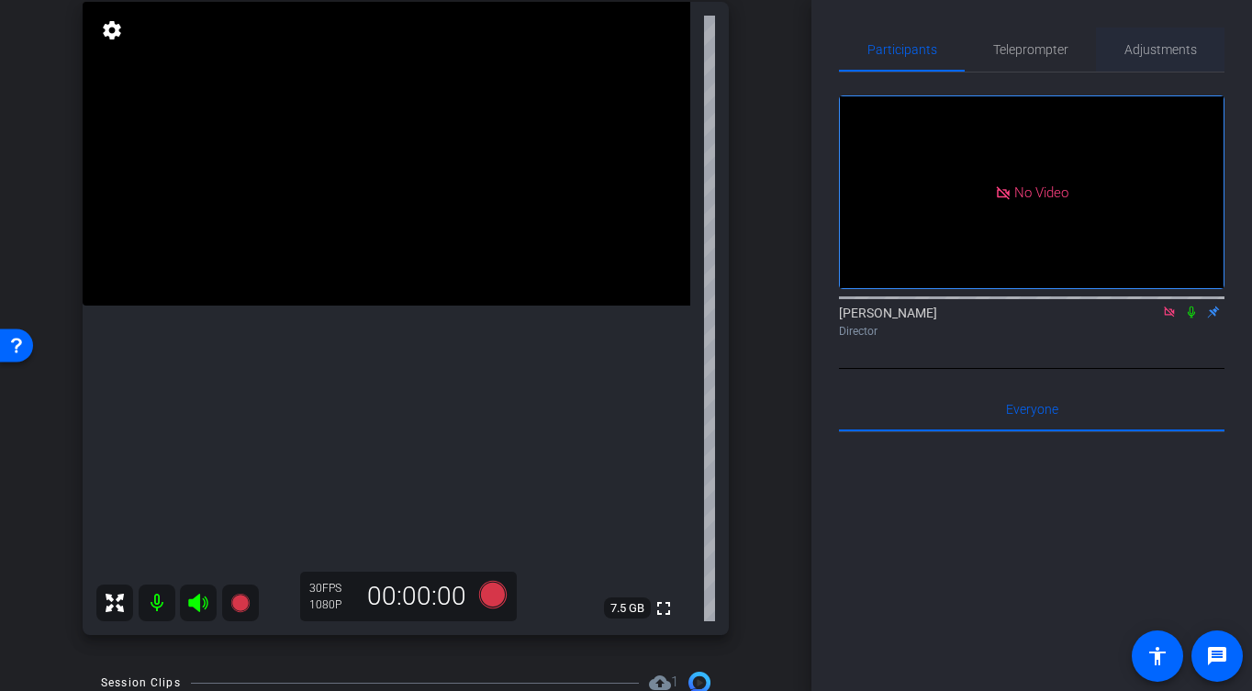
click at [1137, 40] on span "Adjustments" at bounding box center [1161, 50] width 73 height 44
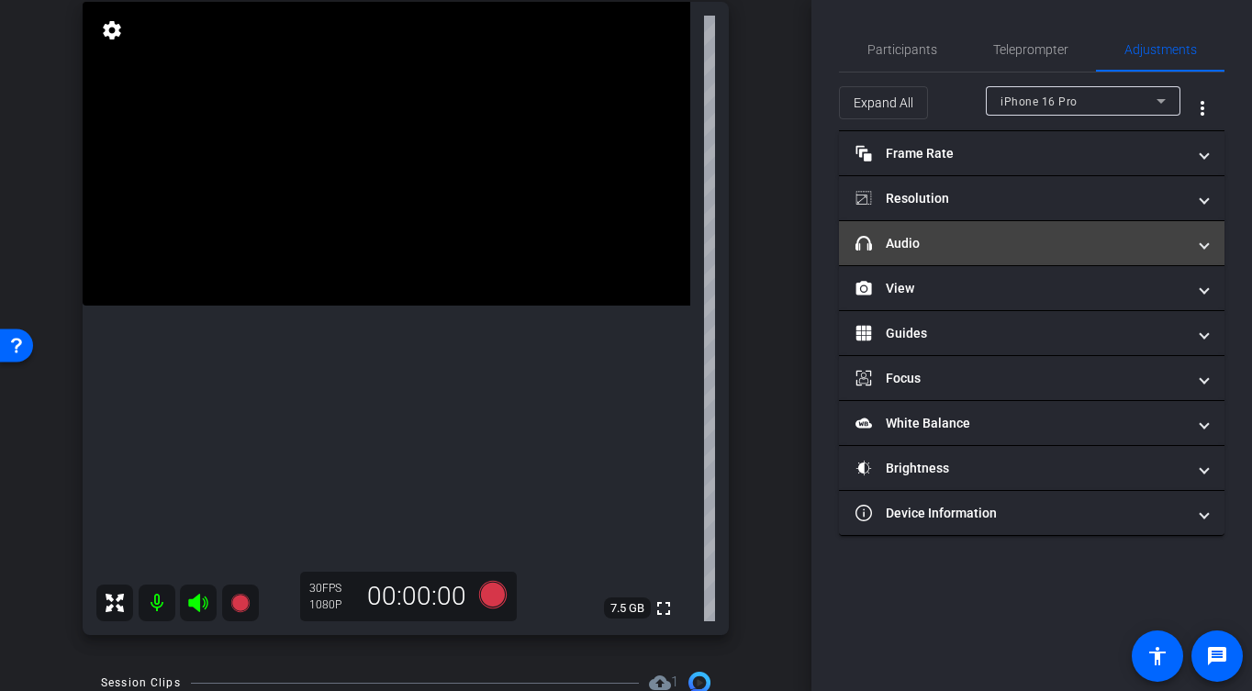
click at [925, 246] on mat-panel-title "headphone icon Audio" at bounding box center [1021, 243] width 330 height 19
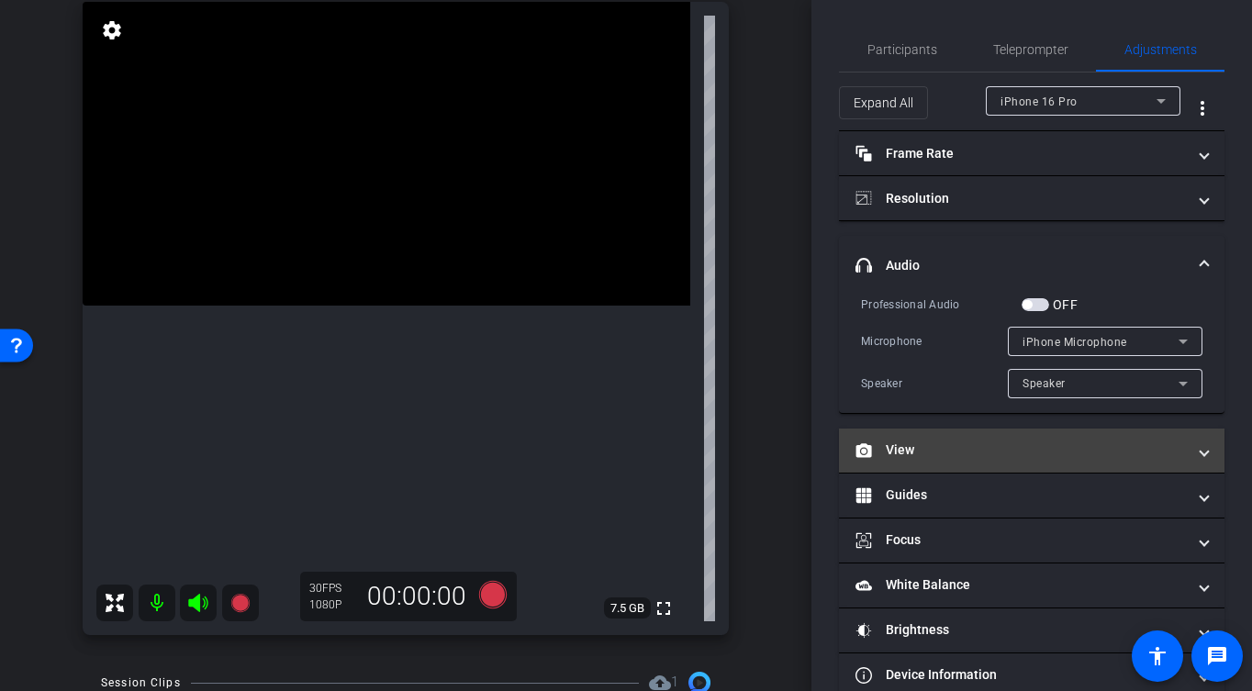
click at [915, 454] on mat-panel-title "View" at bounding box center [1021, 450] width 330 height 19
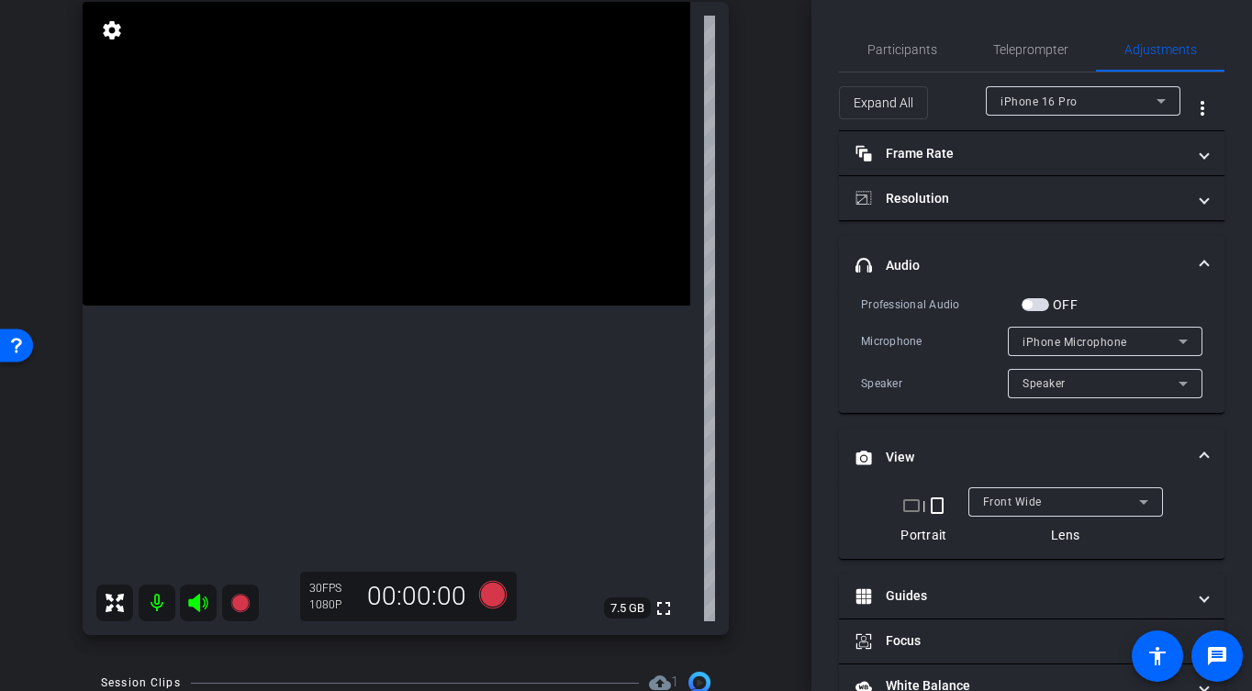
click at [1010, 499] on span "Front Wide" at bounding box center [1012, 502] width 59 height 13
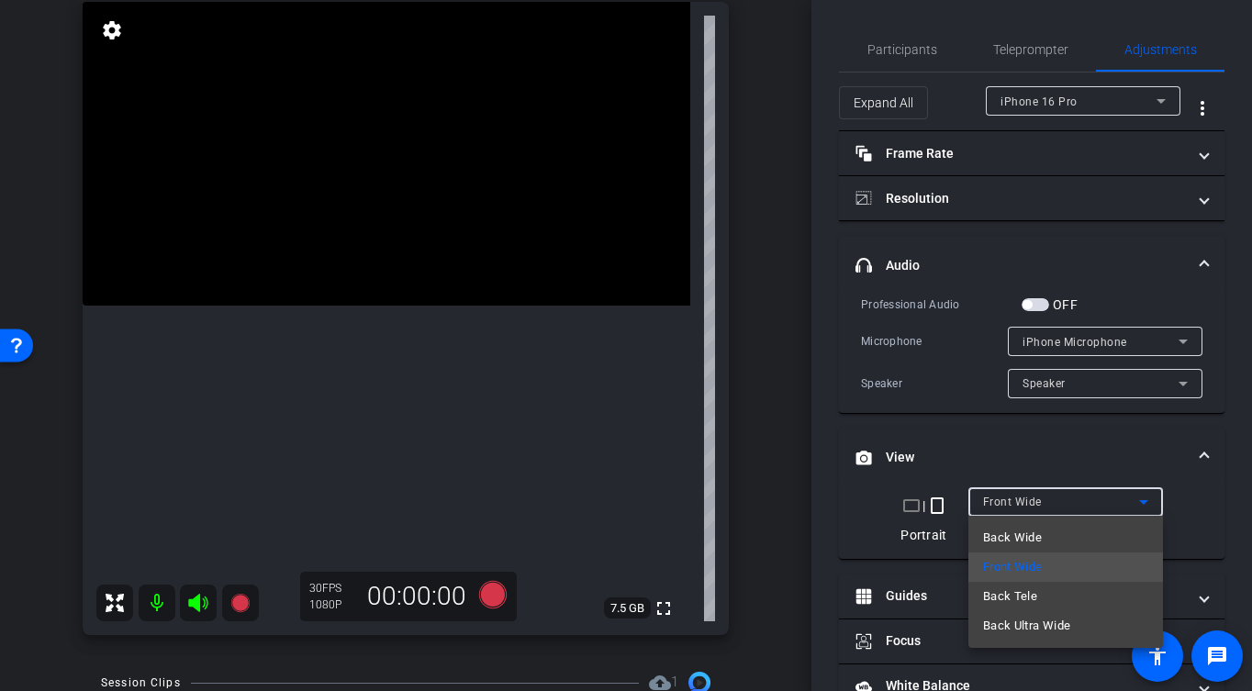
click at [776, 409] on div at bounding box center [626, 345] width 1252 height 691
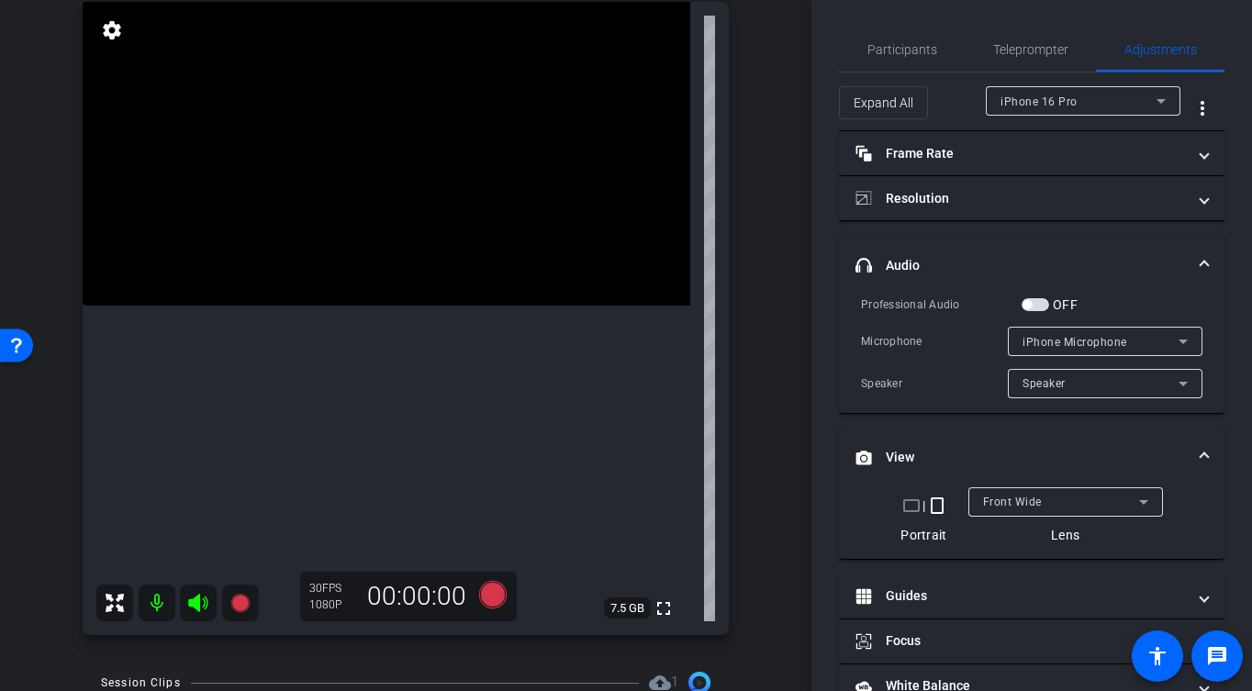
click at [513, 306] on video at bounding box center [387, 154] width 608 height 304
drag, startPoint x: 477, startPoint y: 408, endPoint x: 408, endPoint y: 409, distance: 68.9
click at [476, 306] on video at bounding box center [387, 154] width 608 height 304
drag, startPoint x: 408, startPoint y: 394, endPoint x: 455, endPoint y: 248, distance: 153.3
click at [408, 306] on video at bounding box center [387, 154] width 608 height 304
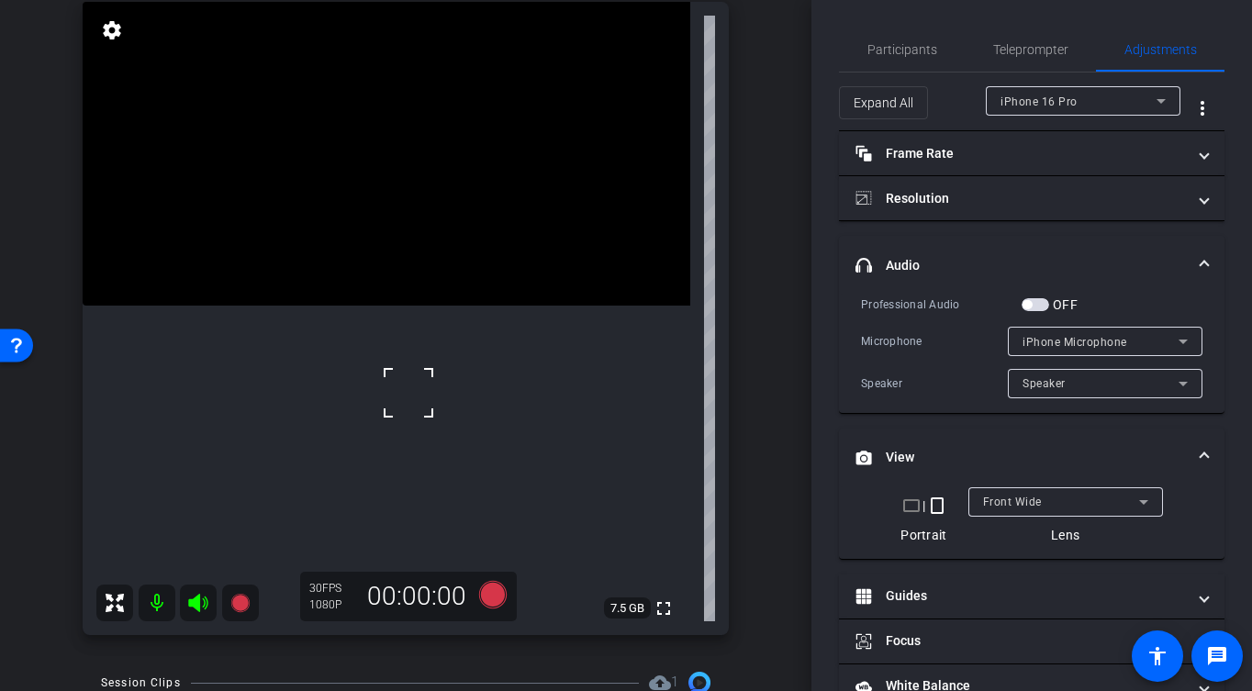
drag, startPoint x: 457, startPoint y: 221, endPoint x: 451, endPoint y: 234, distance: 14.4
click at [456, 222] on video at bounding box center [387, 154] width 608 height 304
drag, startPoint x: 333, startPoint y: 207, endPoint x: 328, endPoint y: 225, distance: 19.2
click at [332, 207] on video at bounding box center [387, 154] width 608 height 304
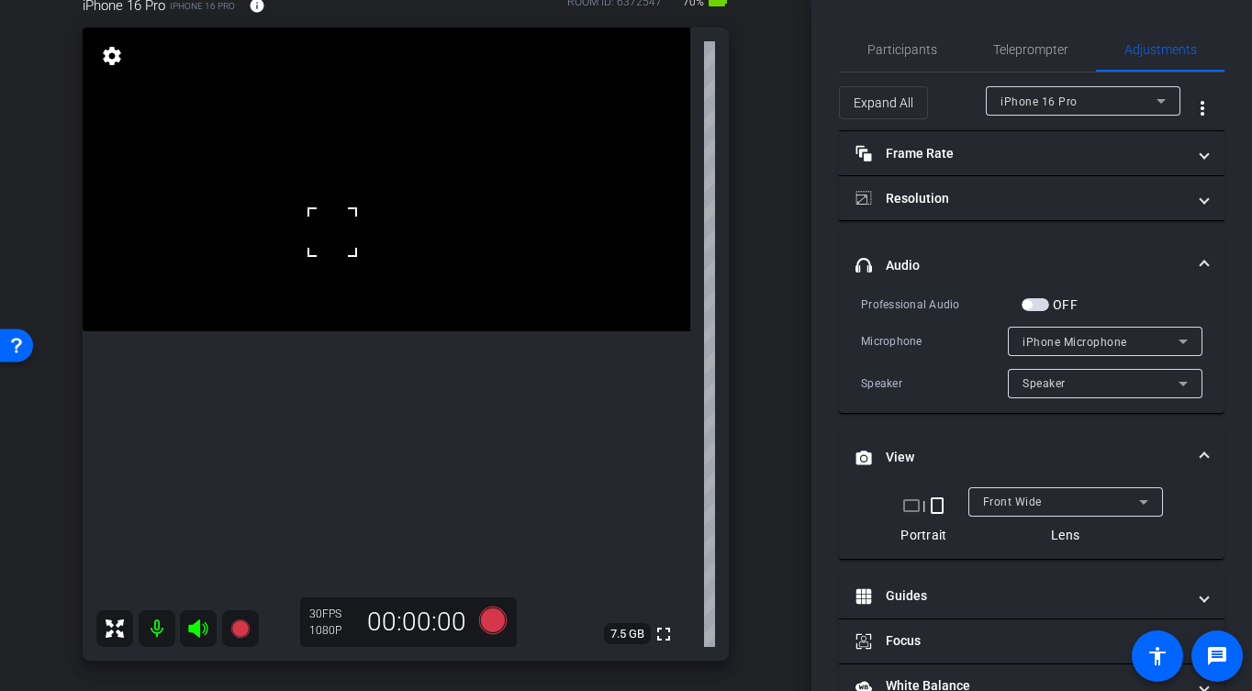
scroll to position [171, 0]
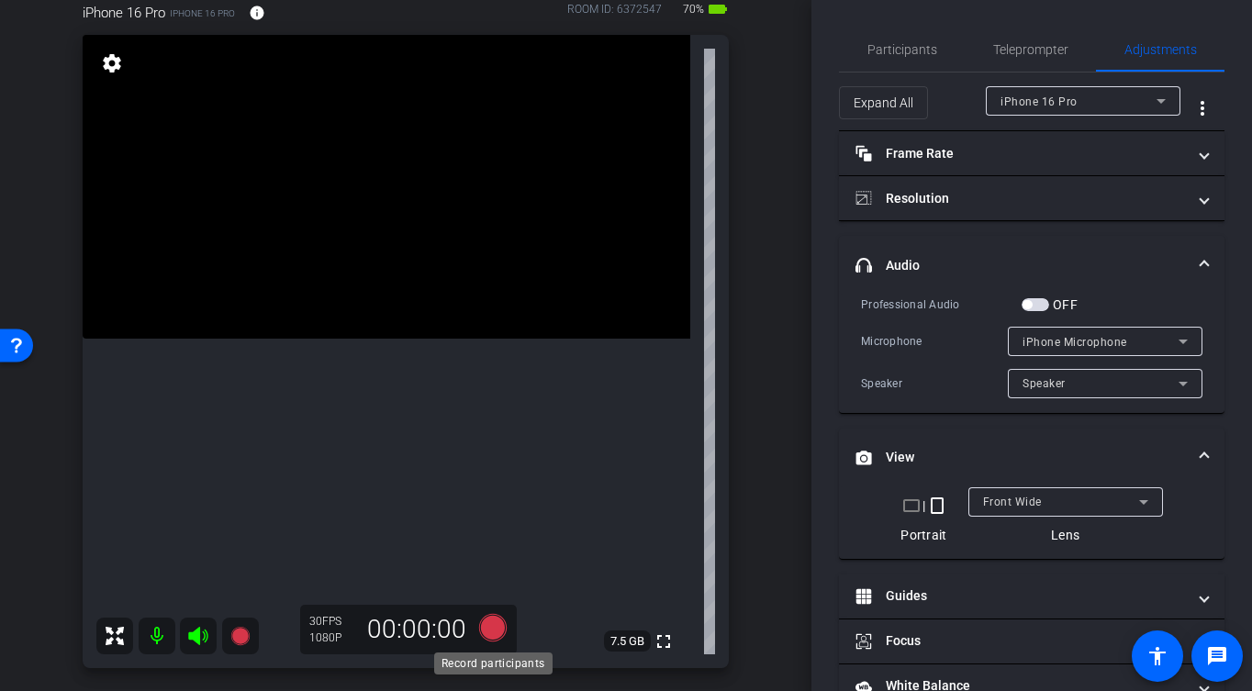
click at [489, 631] on icon at bounding box center [493, 628] width 28 height 28
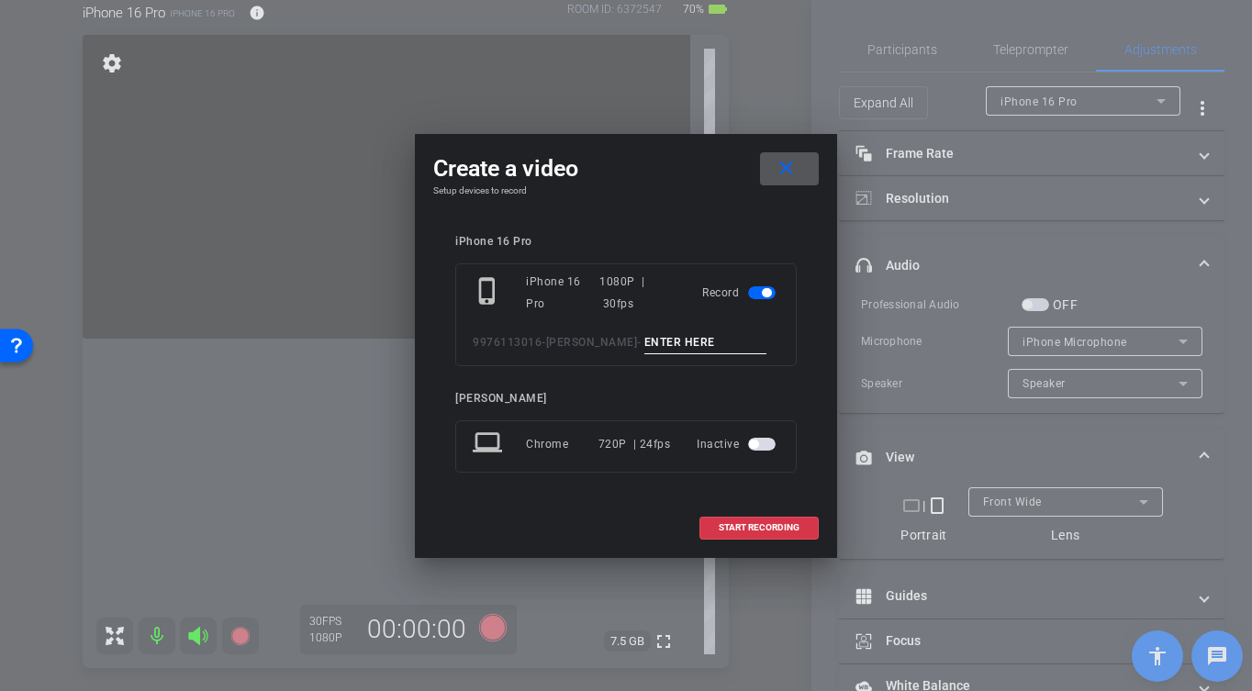
click at [689, 329] on div "phone_iphone iPhone 16 Pro 1080P | 30fps Record 9976113016-[PERSON_NAME] -" at bounding box center [625, 314] width 341 height 103
click at [688, 336] on input at bounding box center [705, 342] width 123 height 23
type input "-"
click at [777, 529] on span "START RECORDING" at bounding box center [759, 527] width 81 height 9
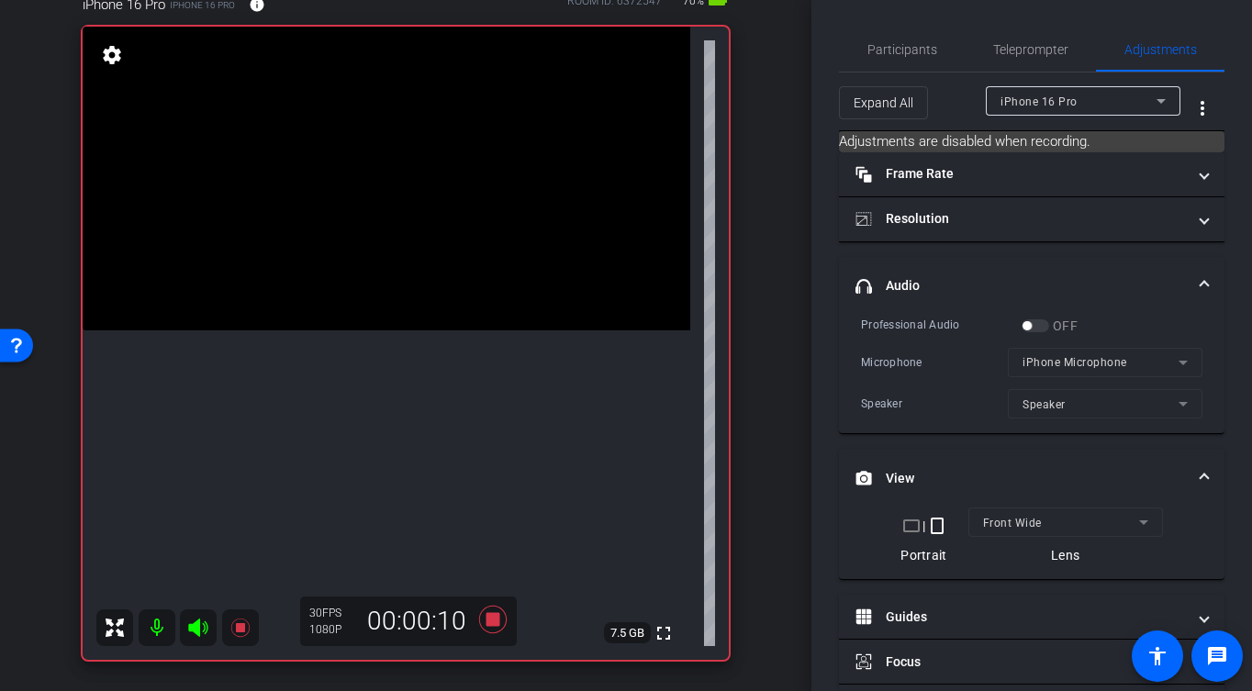
scroll to position [178, 0]
click at [386, 331] on video at bounding box center [387, 180] width 608 height 304
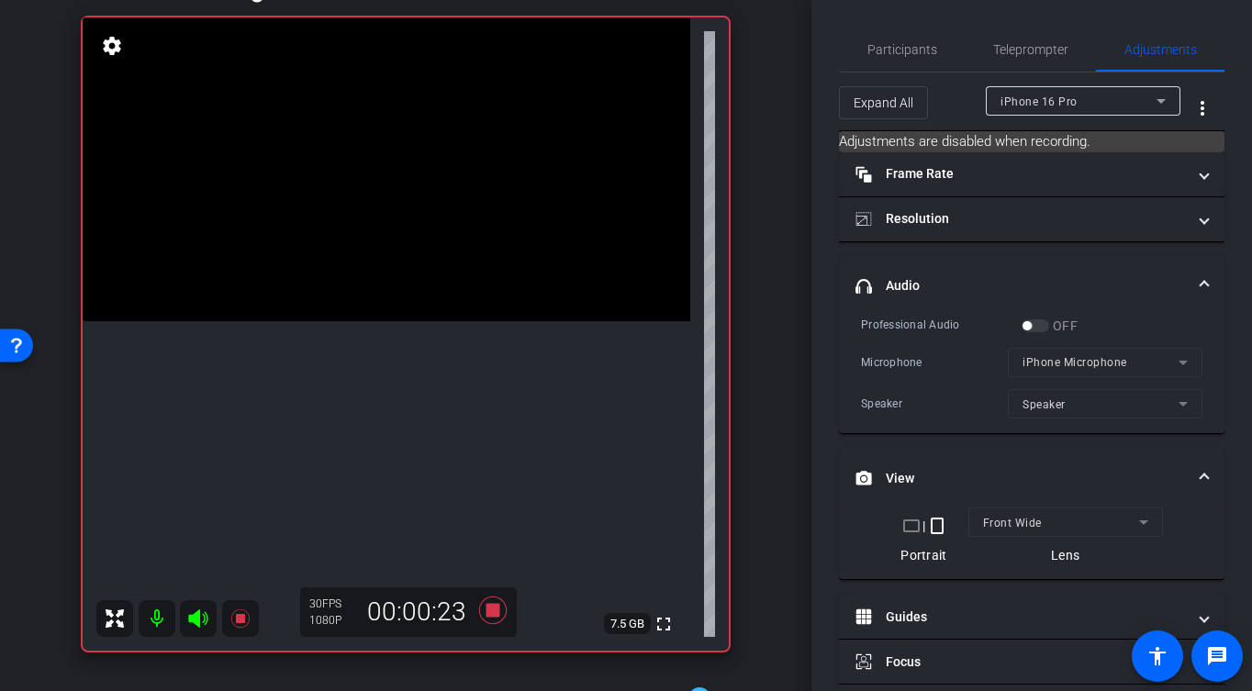
scroll to position [191, 0]
drag, startPoint x: 449, startPoint y: 307, endPoint x: 354, endPoint y: 266, distance: 102.8
click at [447, 307] on video at bounding box center [387, 167] width 608 height 304
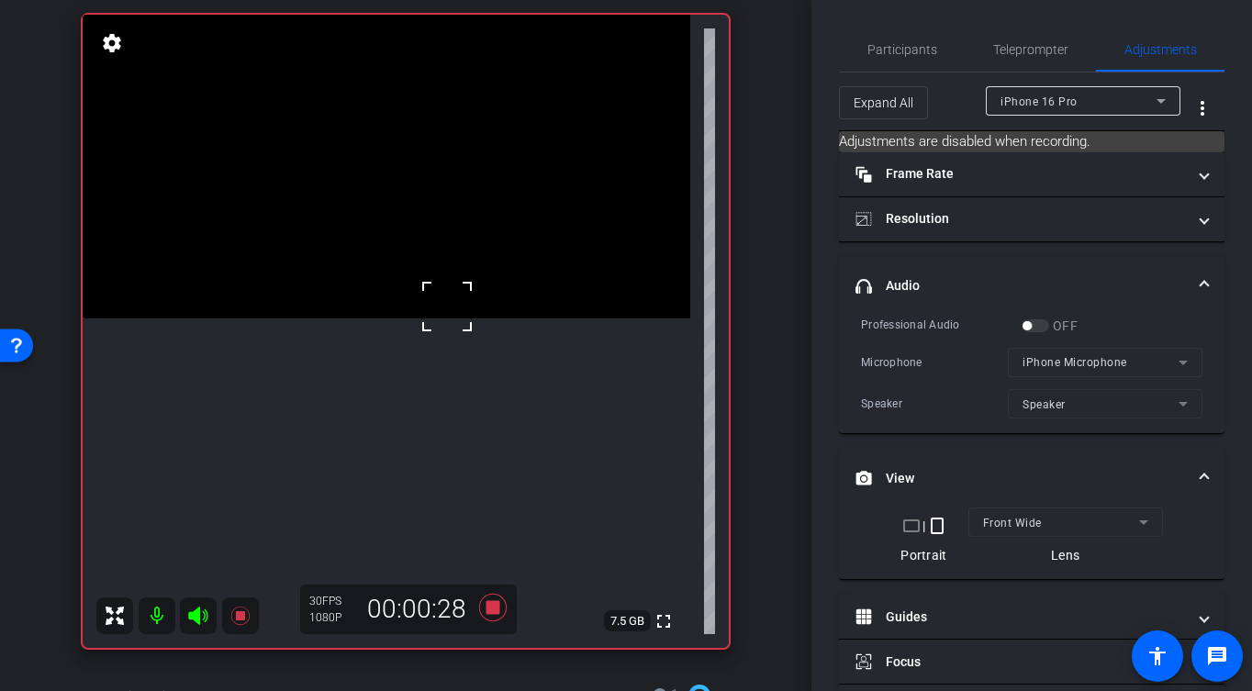
drag, startPoint x: 400, startPoint y: 291, endPoint x: 396, endPoint y: 302, distance: 11.9
click at [399, 294] on video at bounding box center [387, 167] width 608 height 304
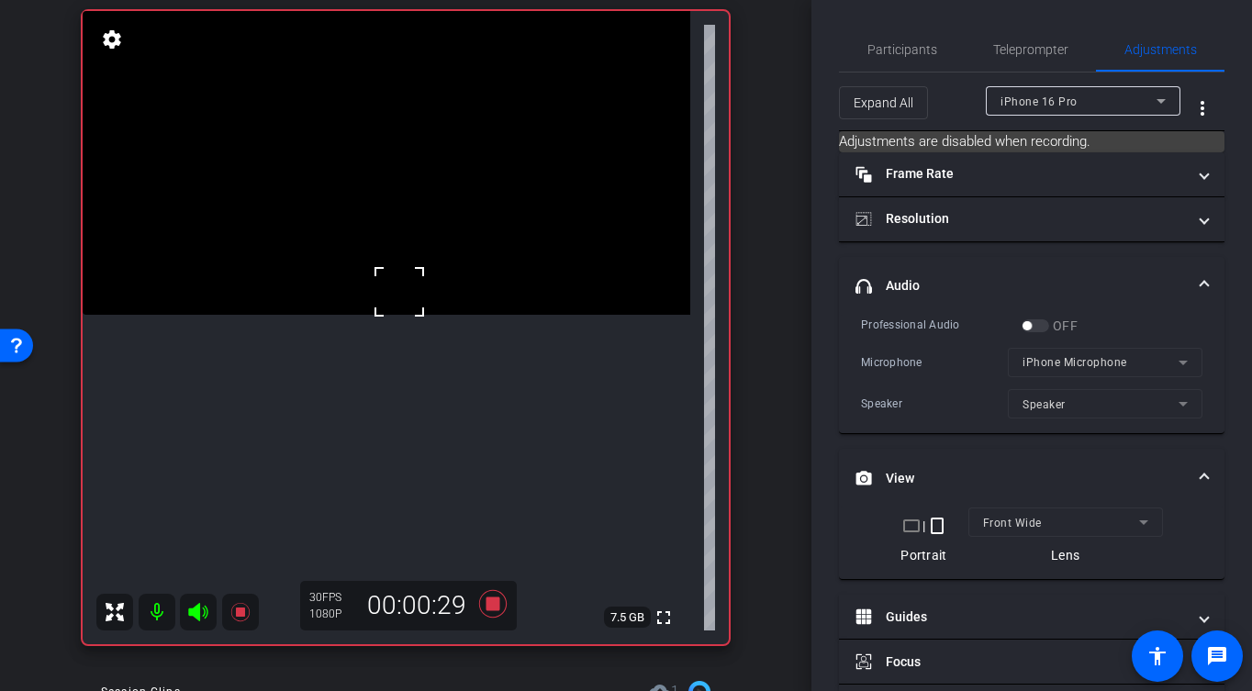
click at [414, 290] on div at bounding box center [399, 292] width 46 height 46
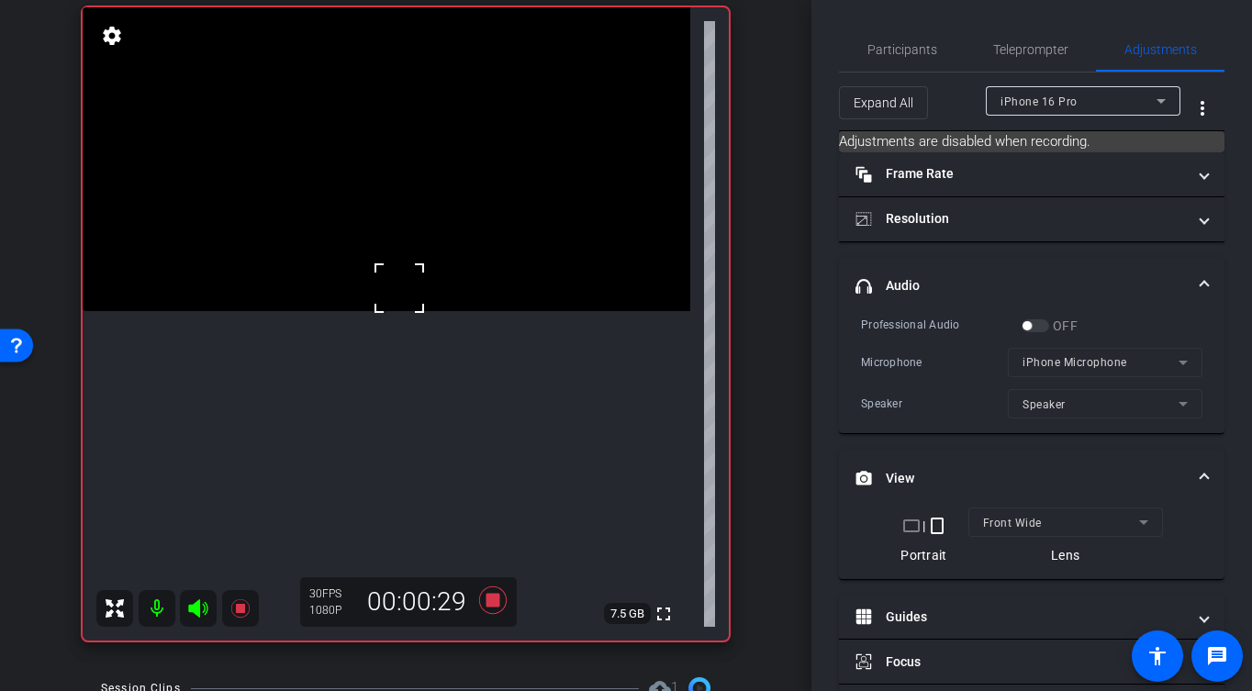
click at [421, 303] on div at bounding box center [399, 288] width 46 height 46
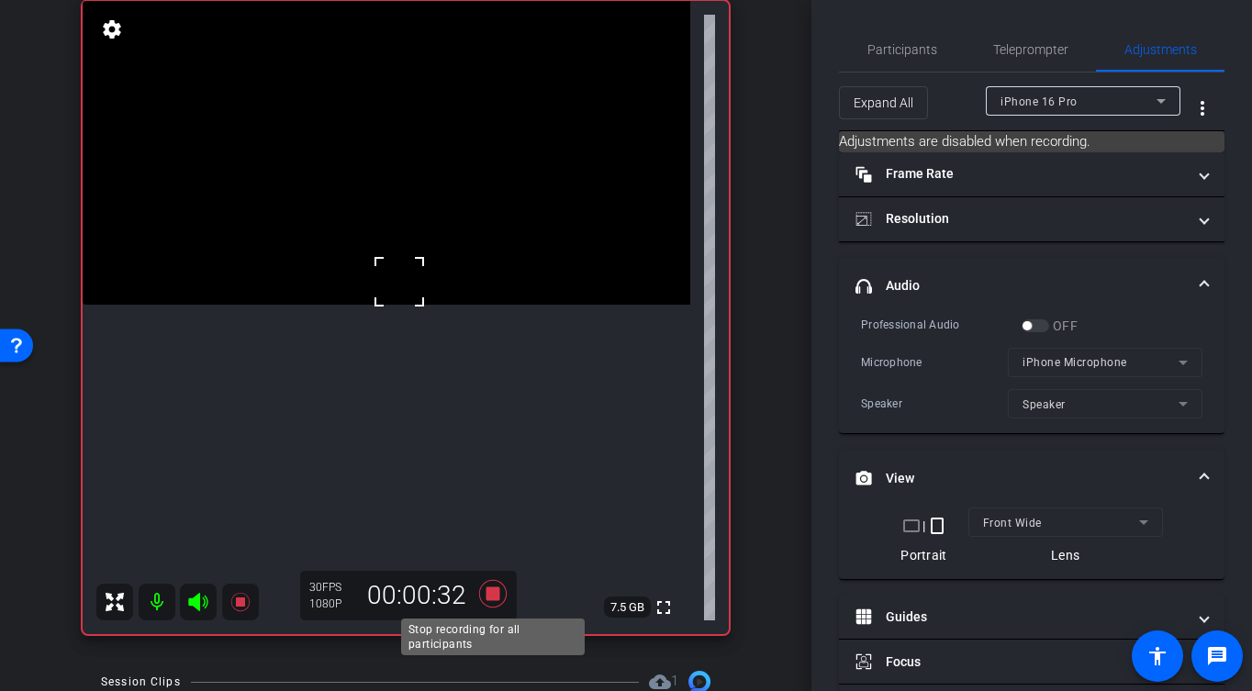
click at [496, 601] on icon at bounding box center [493, 593] width 44 height 33
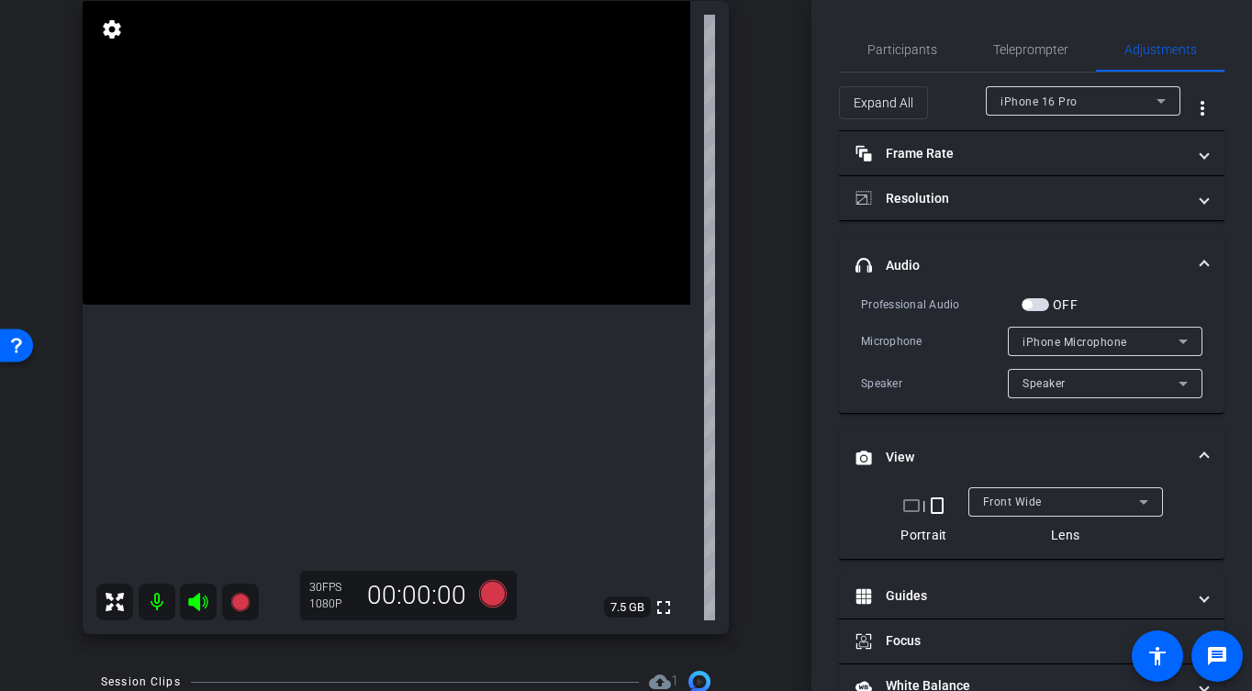
drag, startPoint x: 386, startPoint y: 304, endPoint x: 376, endPoint y: 292, distance: 15.1
click at [386, 304] on video at bounding box center [387, 153] width 608 height 304
click at [356, 233] on video at bounding box center [387, 153] width 608 height 304
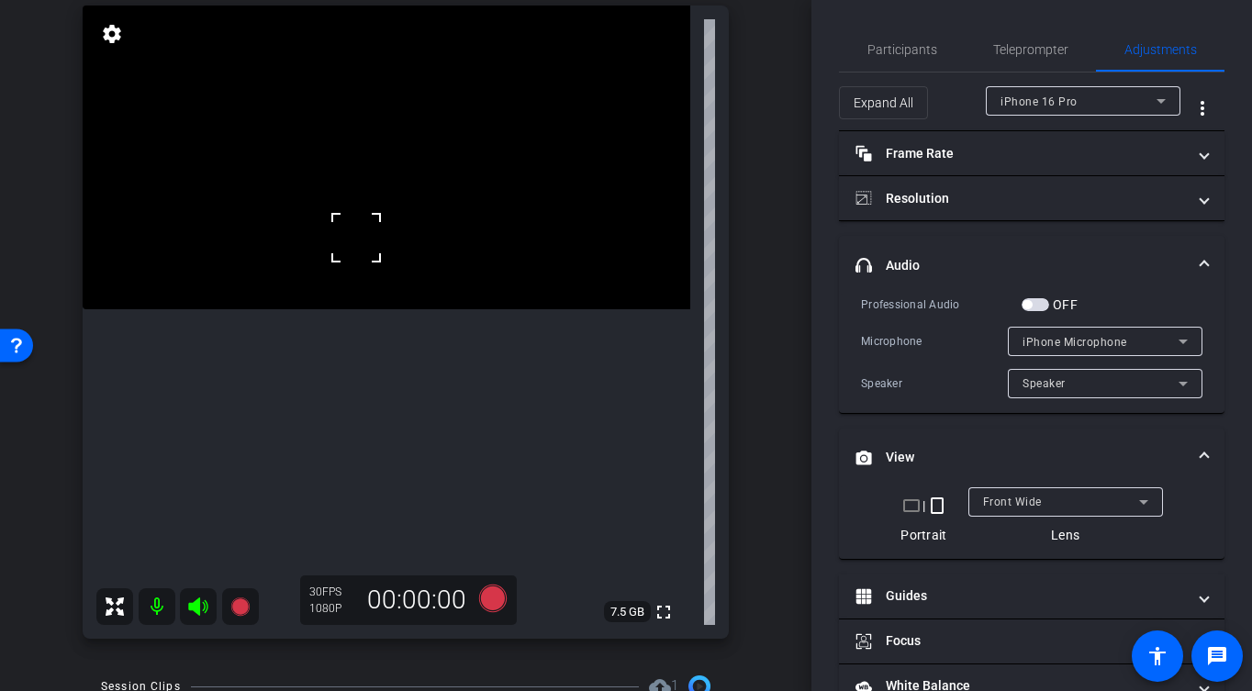
click at [362, 279] on video at bounding box center [387, 158] width 608 height 304
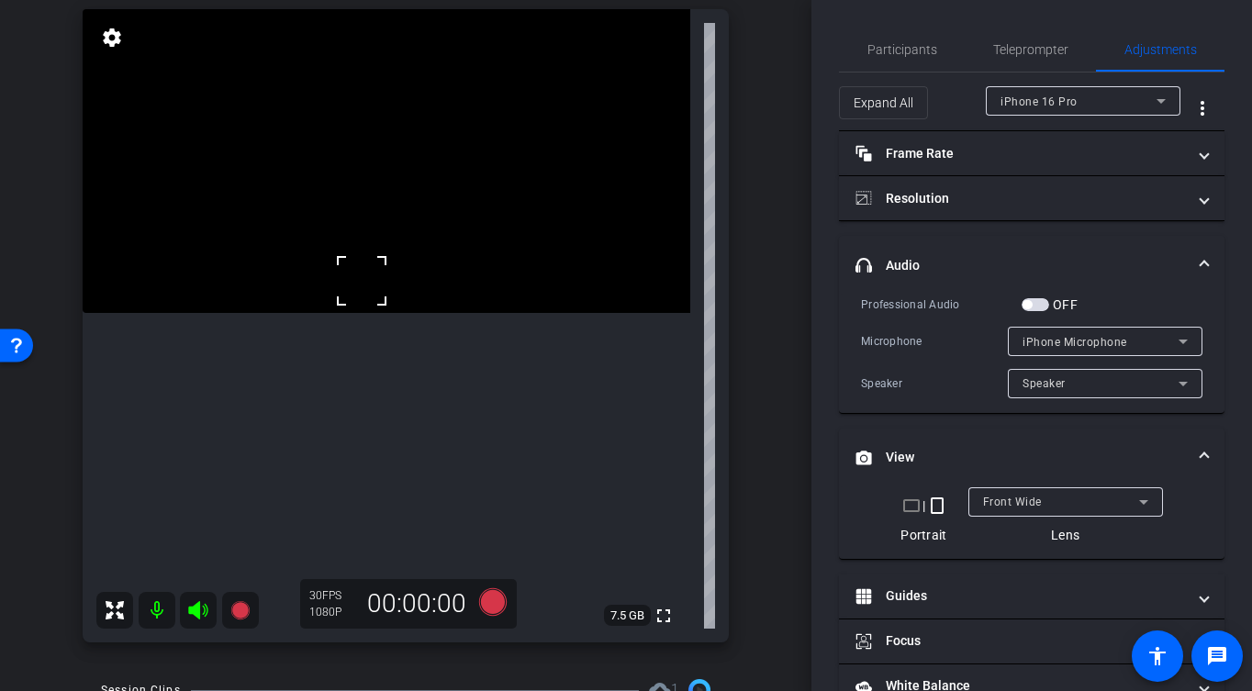
click at [420, 259] on video at bounding box center [387, 161] width 608 height 304
click at [439, 235] on video at bounding box center [387, 164] width 608 height 304
click at [411, 226] on video at bounding box center [387, 164] width 608 height 304
click at [435, 229] on video at bounding box center [387, 164] width 608 height 304
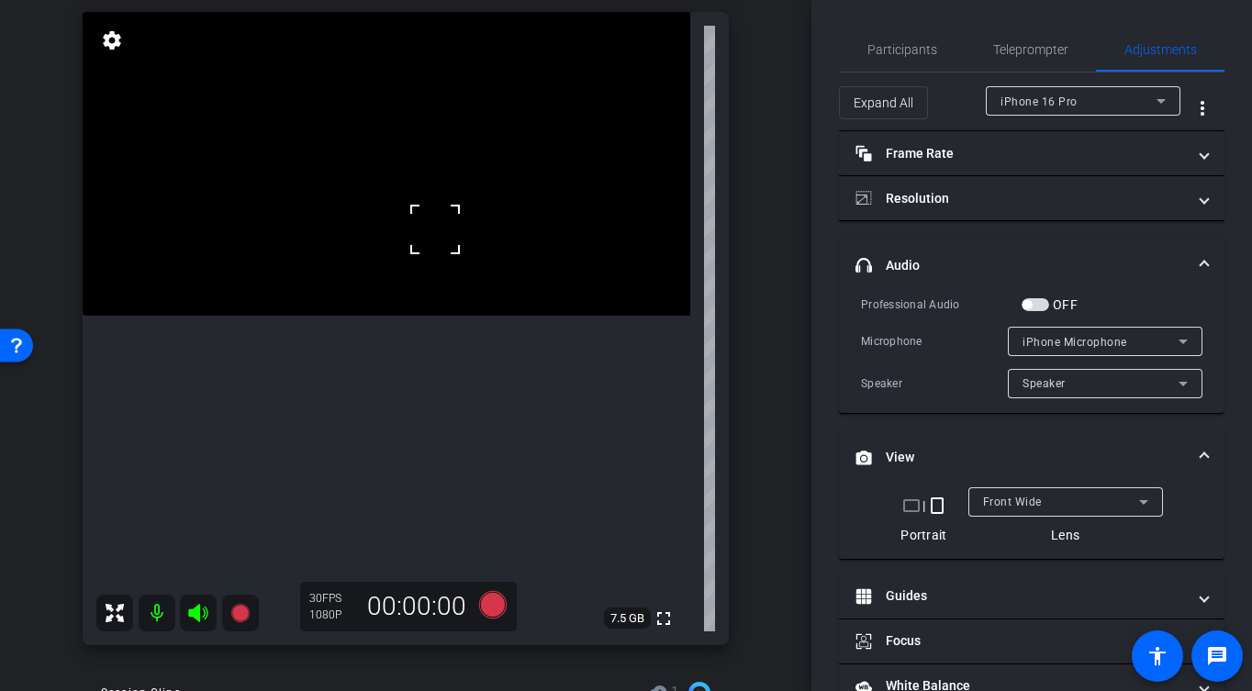
click at [422, 255] on video at bounding box center [387, 164] width 608 height 304
click at [427, 235] on div at bounding box center [422, 255] width 46 height 46
click at [491, 611] on icon at bounding box center [493, 605] width 28 height 28
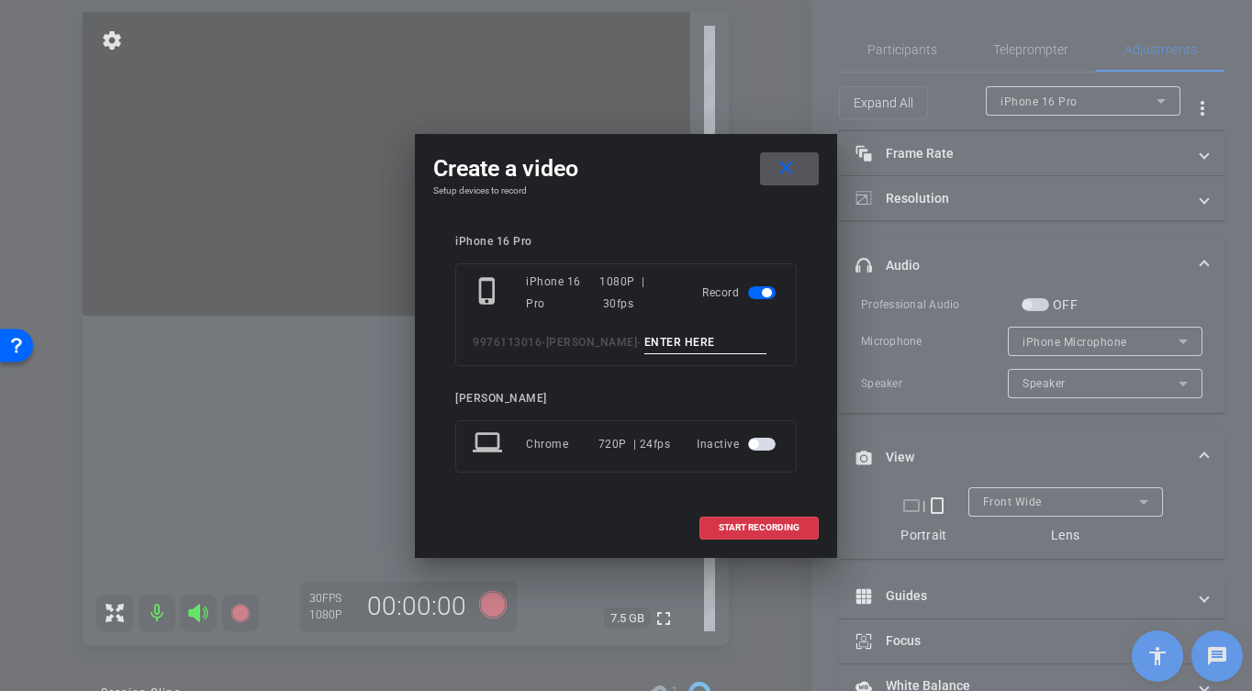
click at [696, 338] on input at bounding box center [705, 342] width 123 height 23
type input "-"
click at [771, 526] on span "START RECORDING" at bounding box center [759, 527] width 81 height 9
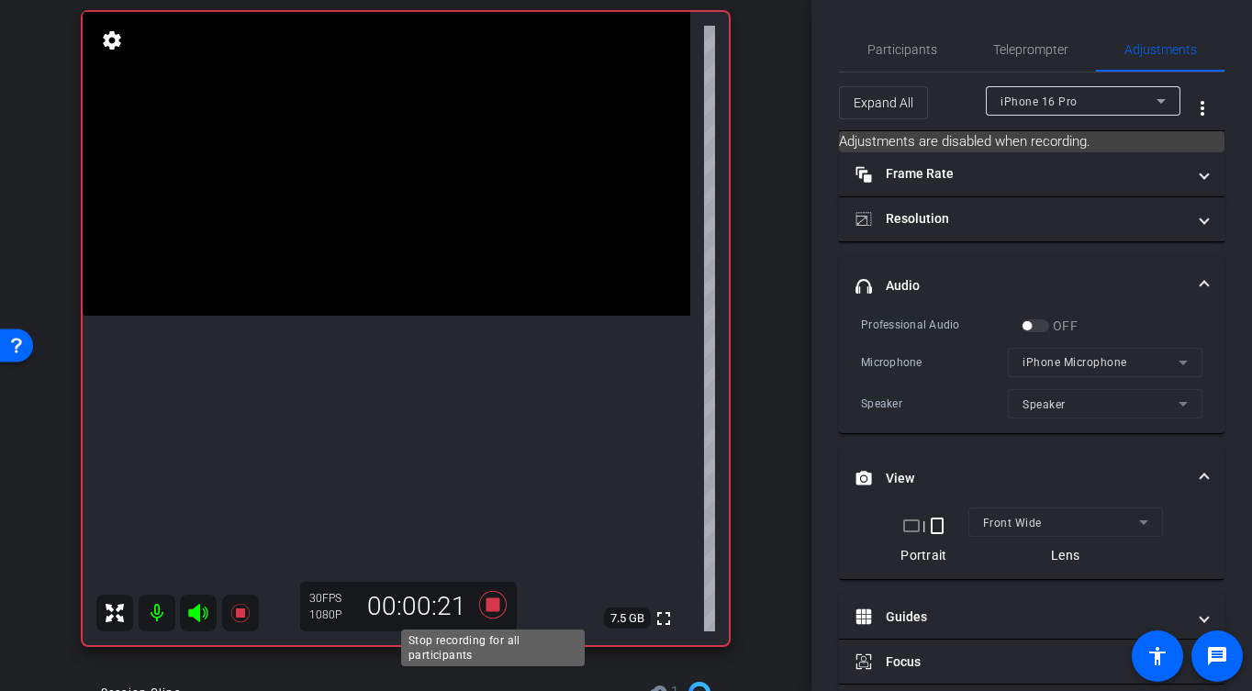
click at [496, 602] on icon at bounding box center [493, 605] width 28 height 28
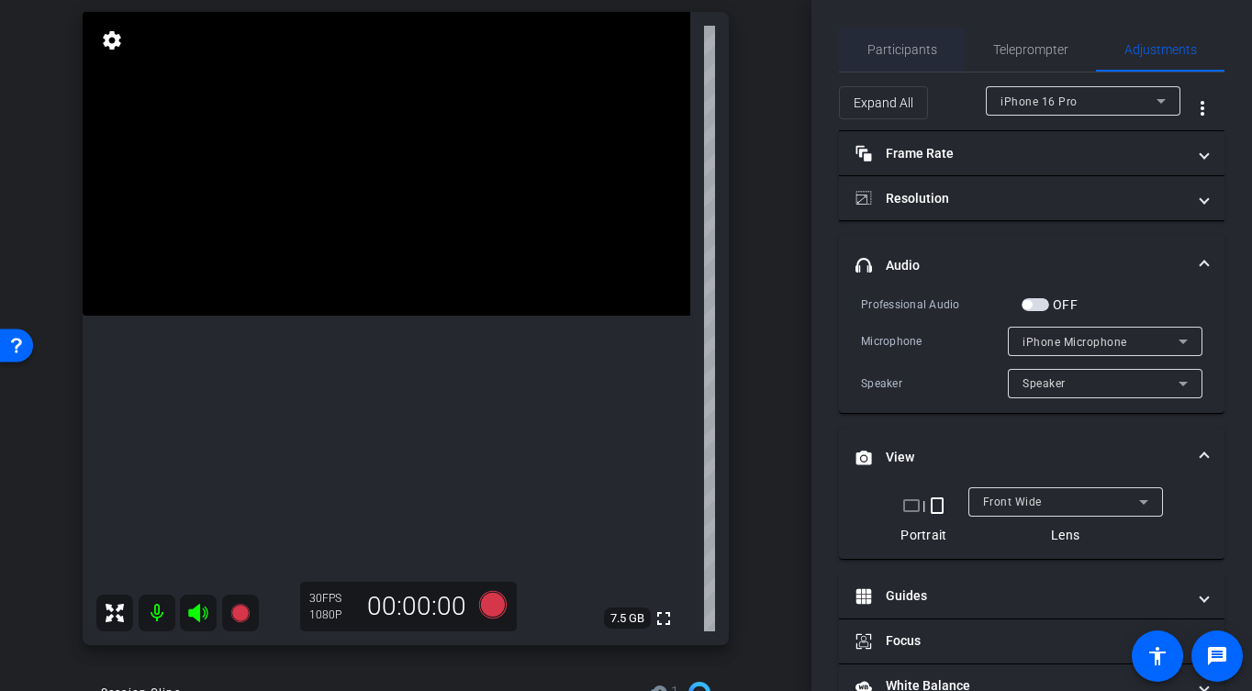
click at [912, 43] on span "Participants" at bounding box center [902, 49] width 70 height 13
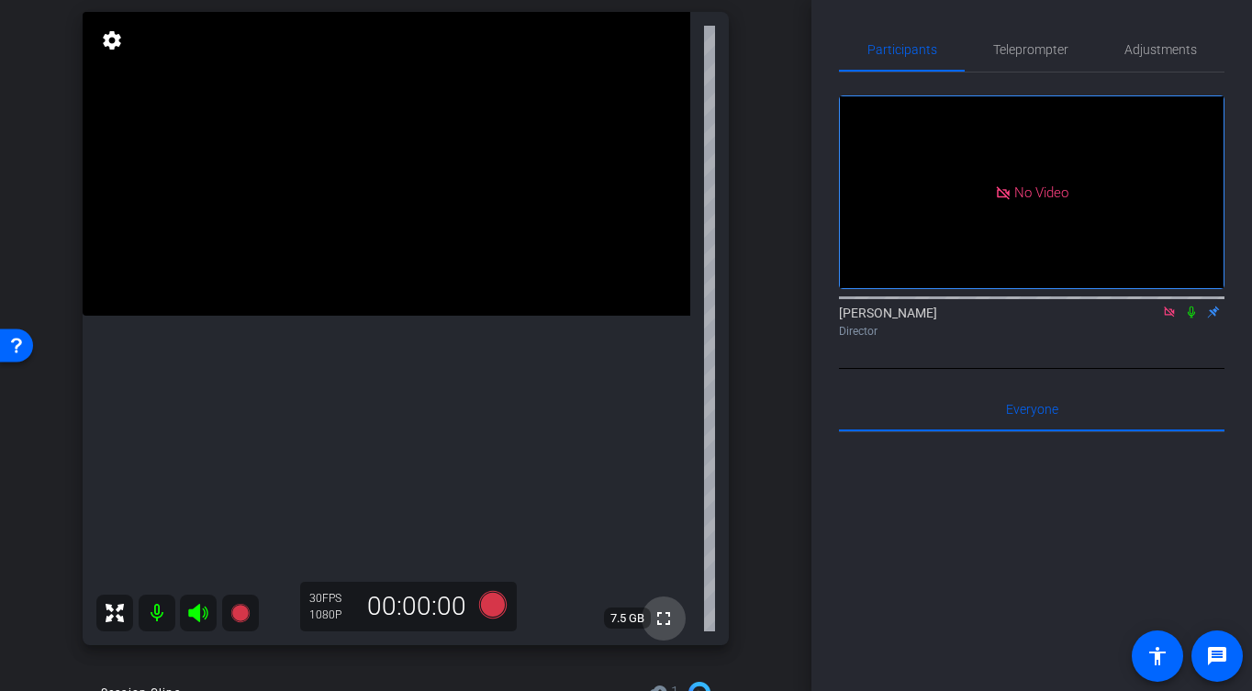
click at [666, 620] on mat-icon "fullscreen" at bounding box center [664, 619] width 22 height 22
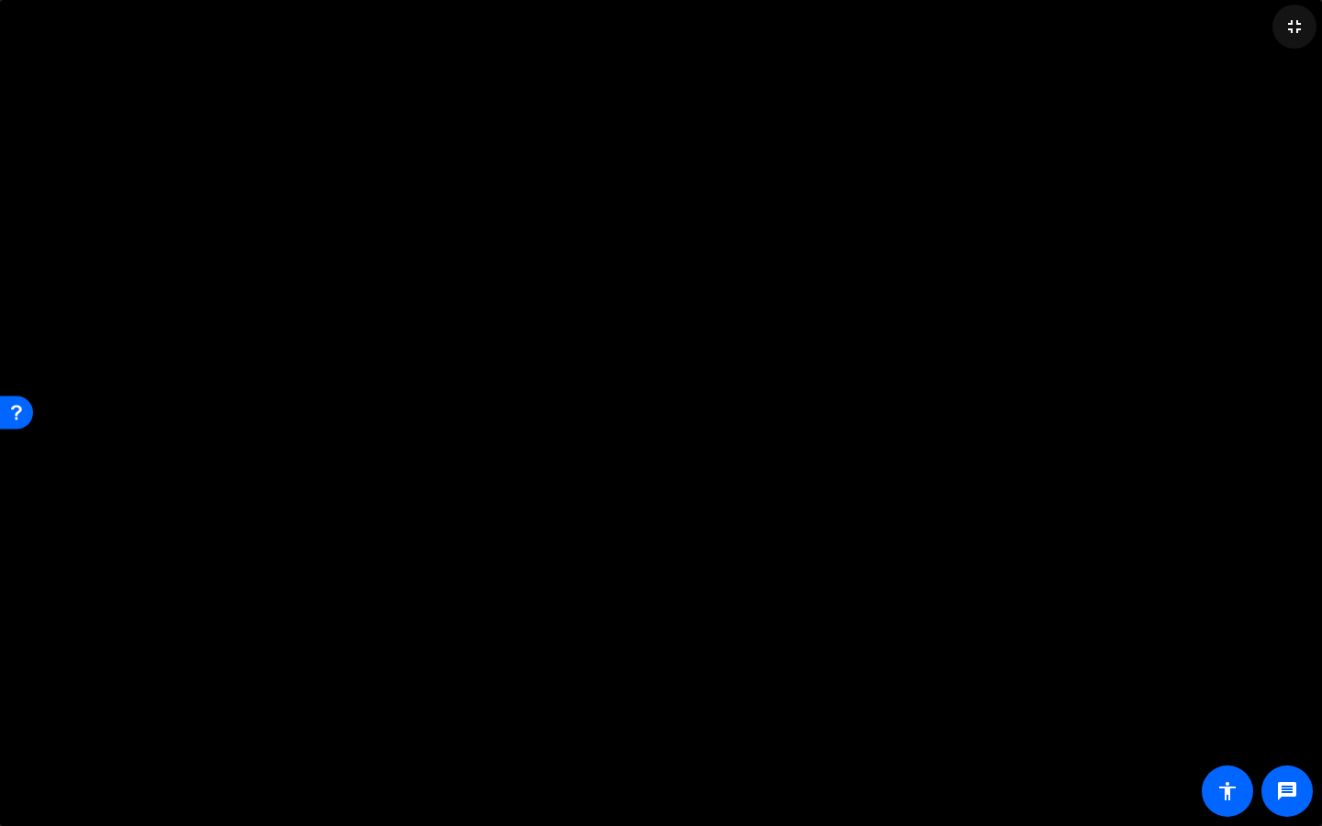
click at [1294, 24] on mat-icon "fullscreen_exit" at bounding box center [1294, 27] width 22 height 22
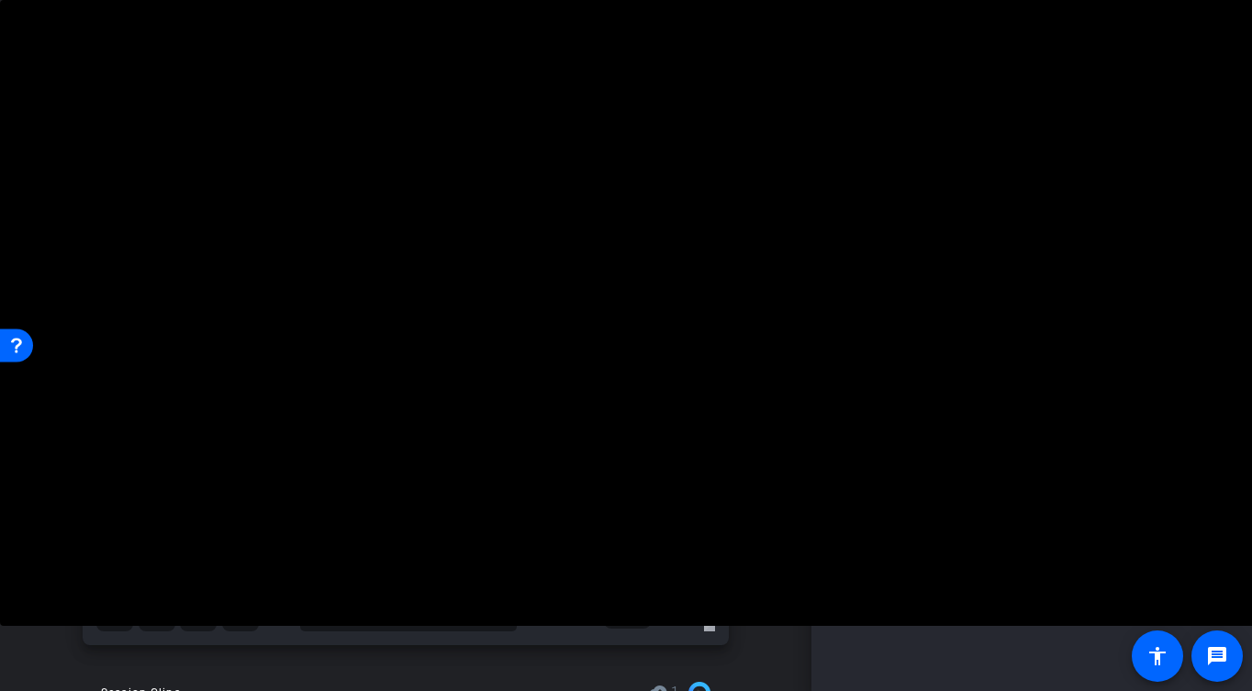
scroll to position [210, 0]
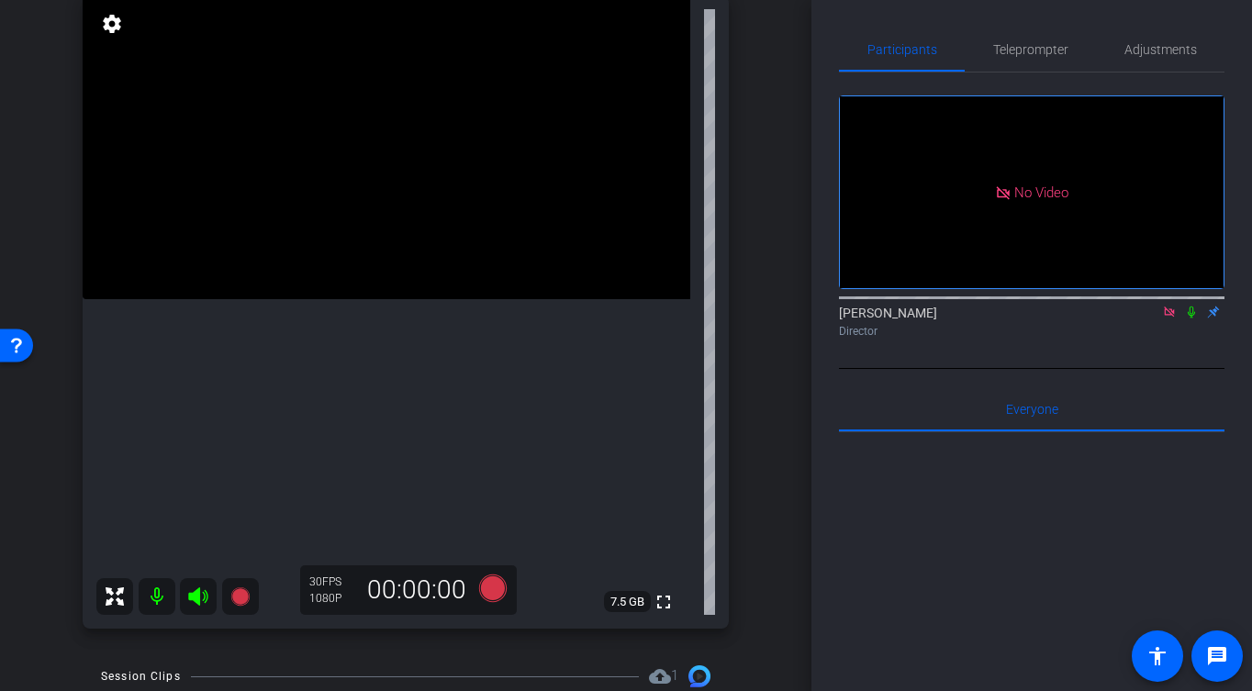
drag, startPoint x: 438, startPoint y: 246, endPoint x: 452, endPoint y: 280, distance: 36.6
click at [438, 246] on video at bounding box center [387, 147] width 608 height 304
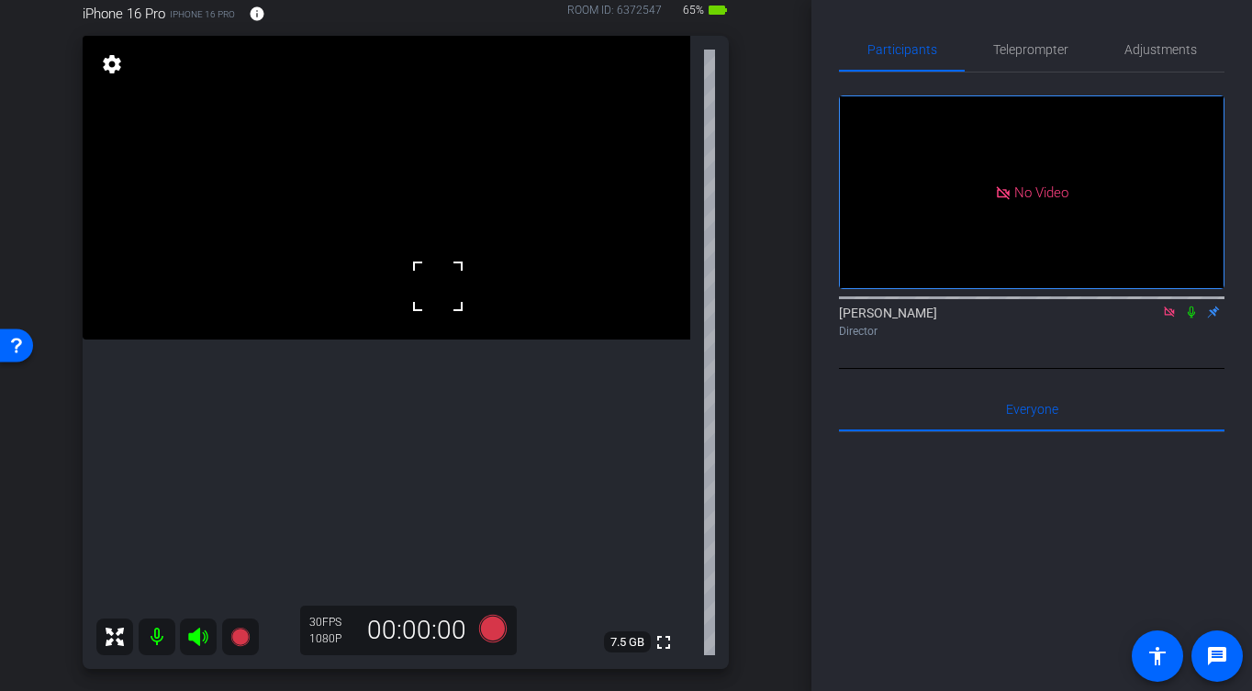
scroll to position [169, 0]
click at [366, 222] on video at bounding box center [387, 189] width 608 height 304
click at [379, 250] on video at bounding box center [387, 189] width 608 height 304
click at [398, 260] on div at bounding box center [379, 250] width 46 height 46
click at [385, 225] on video at bounding box center [387, 189] width 608 height 304
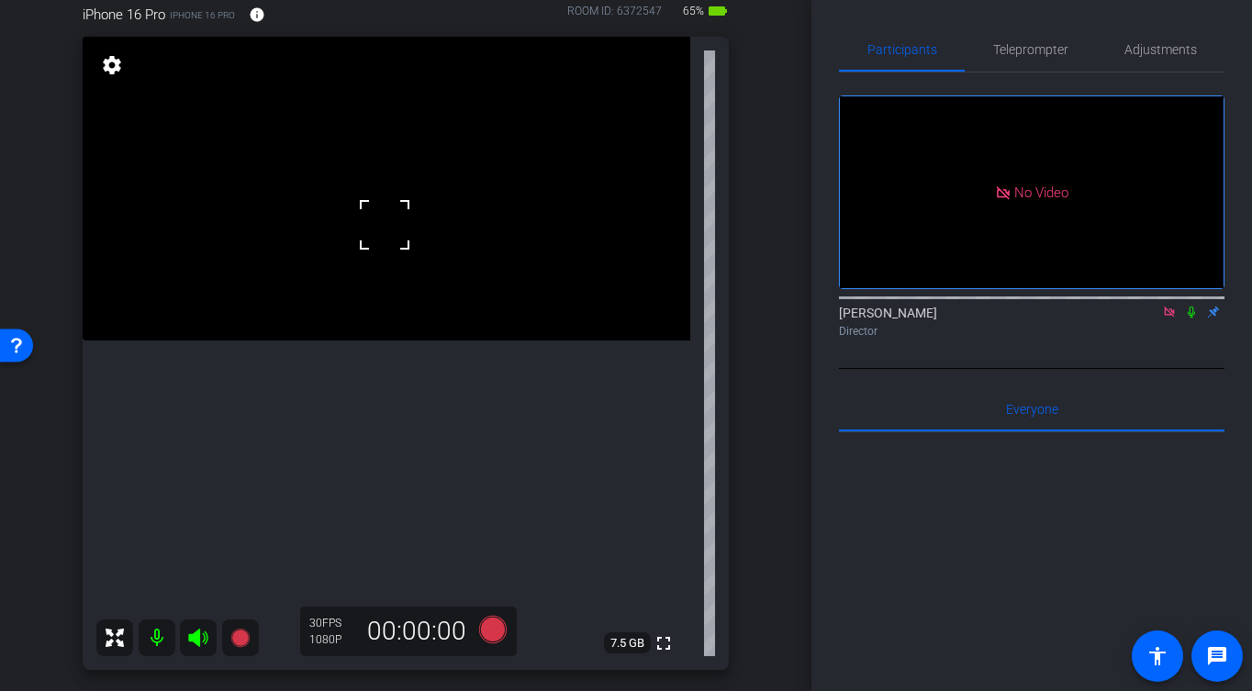
click at [397, 232] on div at bounding box center [385, 225] width 46 height 46
click at [493, 628] on icon at bounding box center [493, 630] width 28 height 28
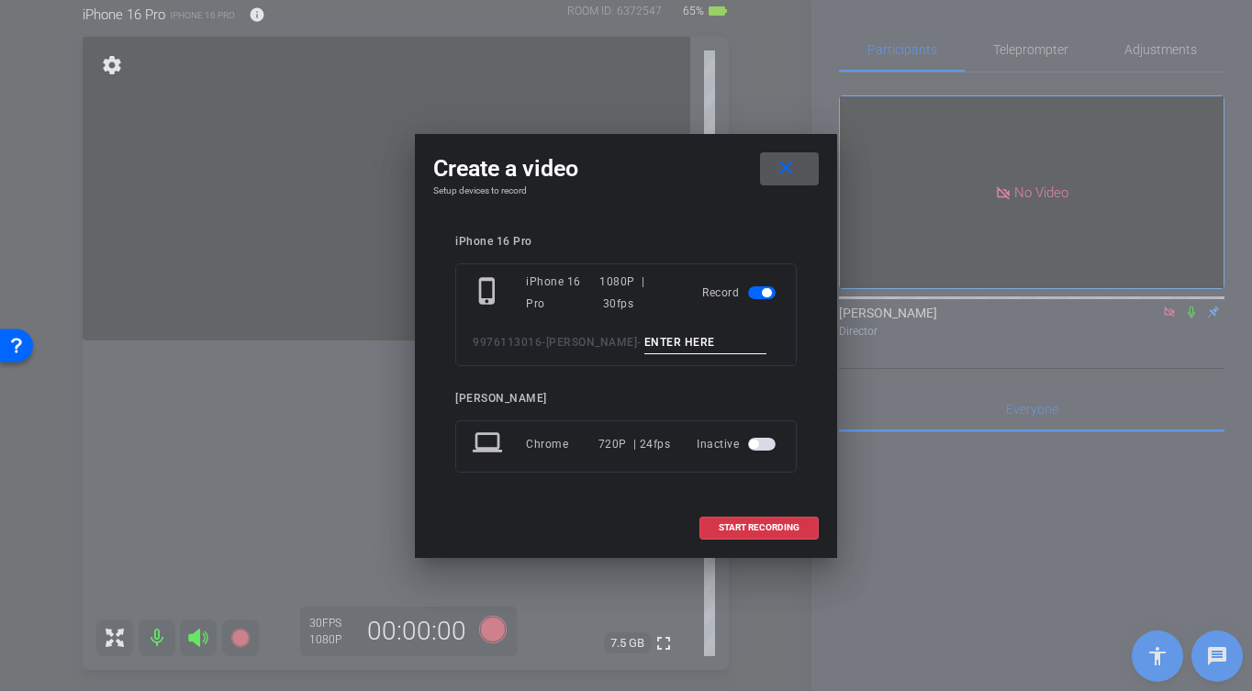
click at [719, 342] on input at bounding box center [705, 342] width 123 height 23
type input "-"
click at [771, 530] on span "START RECORDING" at bounding box center [759, 527] width 81 height 9
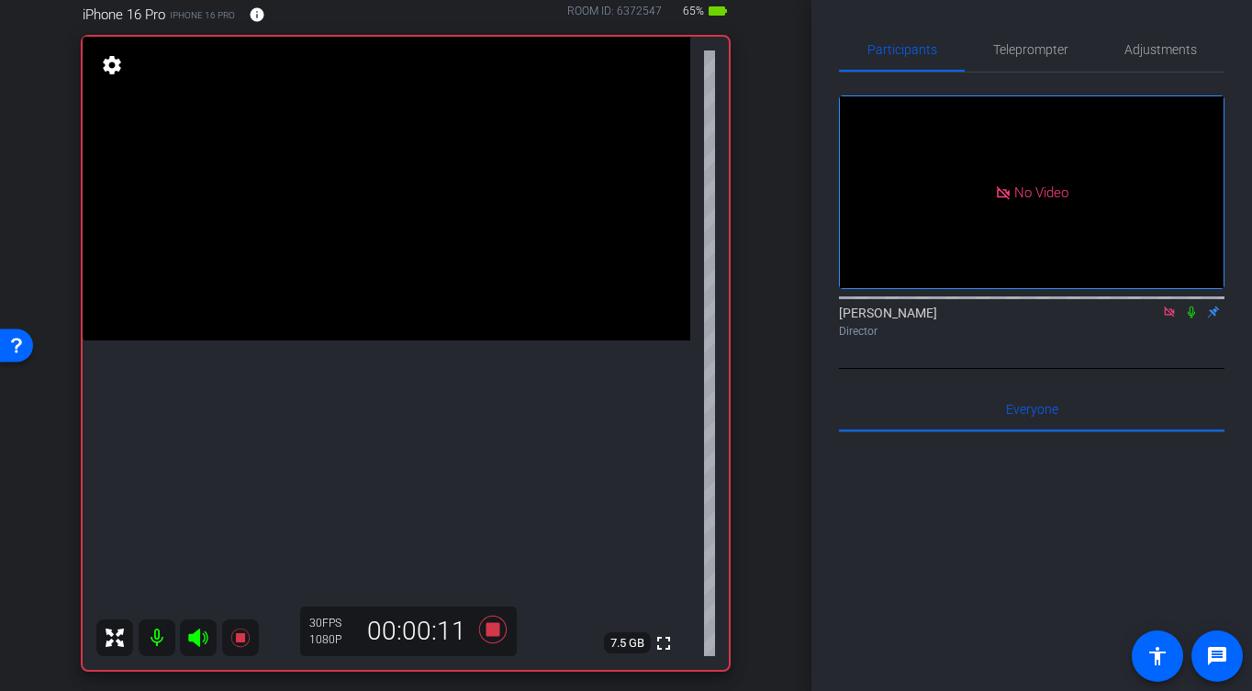
click at [425, 341] on video at bounding box center [387, 189] width 608 height 304
drag, startPoint x: 433, startPoint y: 315, endPoint x: 415, endPoint y: 397, distance: 83.7
click at [432, 315] on video at bounding box center [387, 189] width 608 height 304
click at [495, 632] on icon at bounding box center [493, 630] width 28 height 28
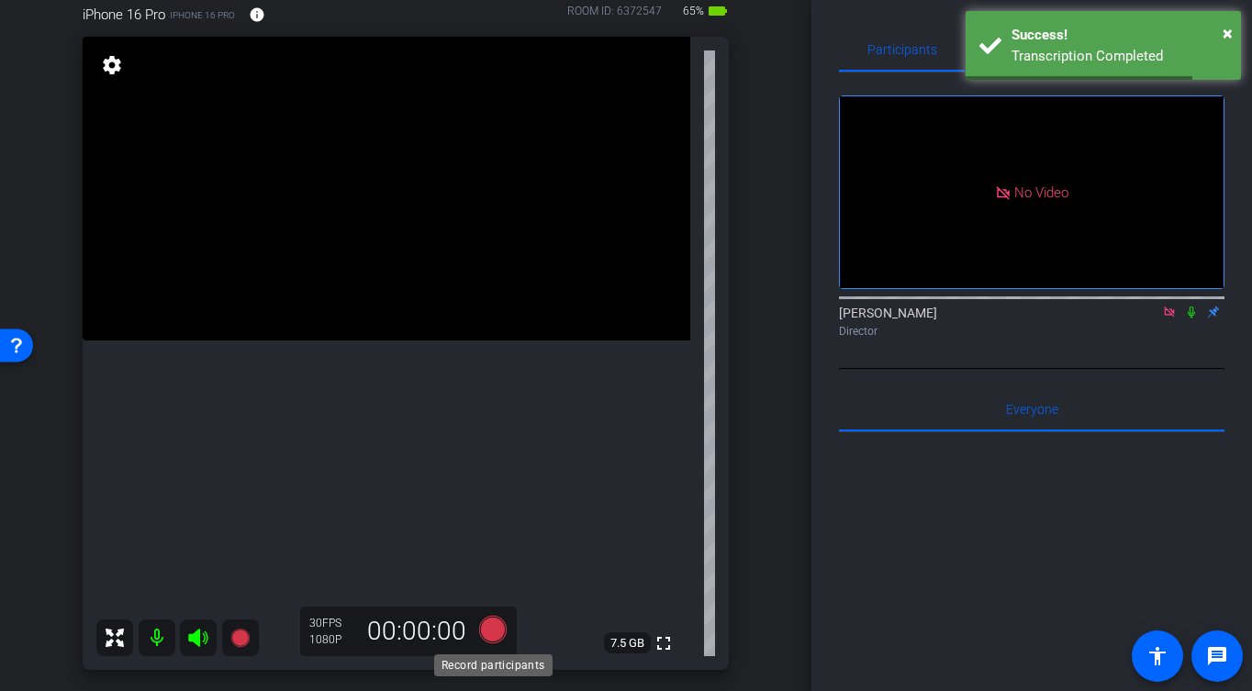
click at [498, 632] on icon at bounding box center [493, 630] width 28 height 28
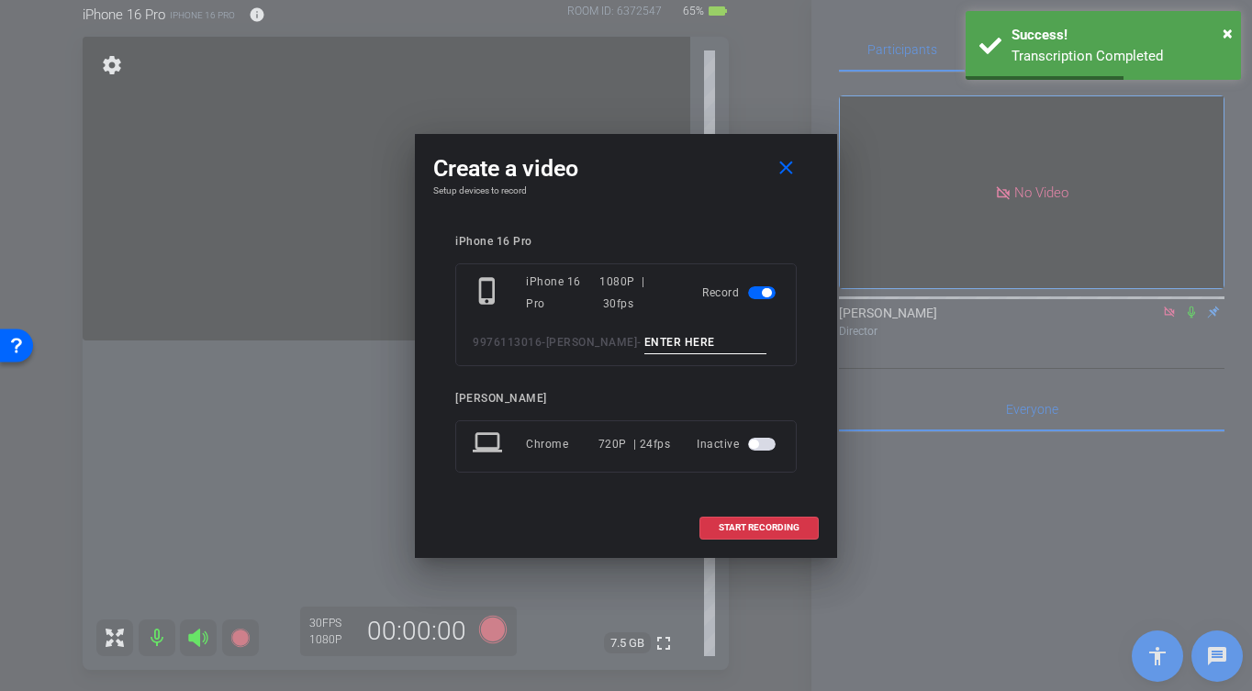
click at [676, 339] on input at bounding box center [705, 342] width 123 height 23
type input "-"
click at [793, 525] on span "START RECORDING" at bounding box center [759, 527] width 81 height 9
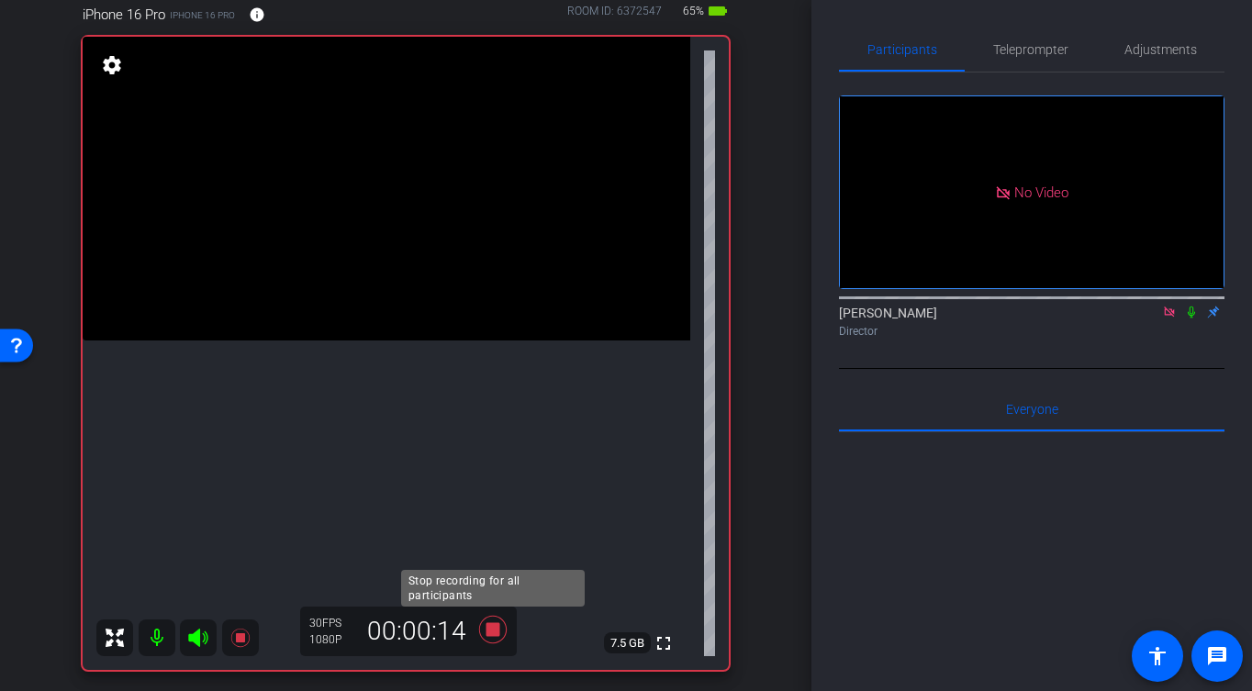
click at [501, 626] on icon at bounding box center [493, 629] width 44 height 33
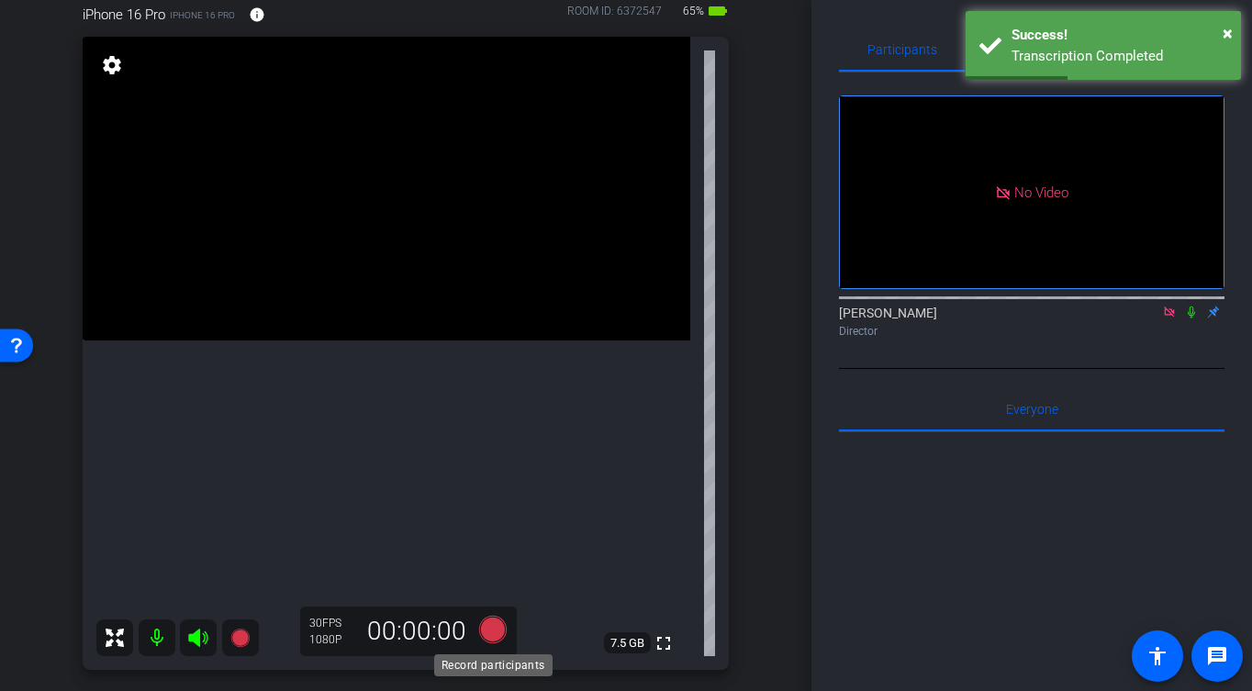
click at [498, 633] on icon at bounding box center [493, 630] width 28 height 28
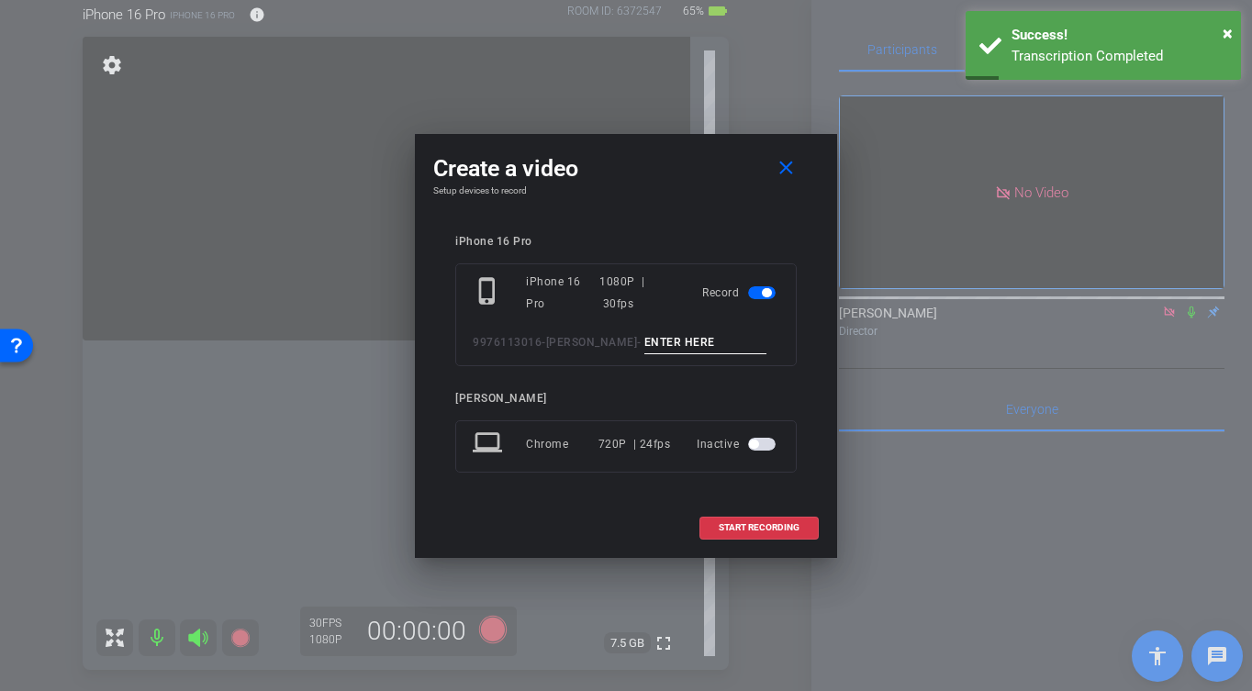
click at [706, 342] on input at bounding box center [705, 342] width 123 height 23
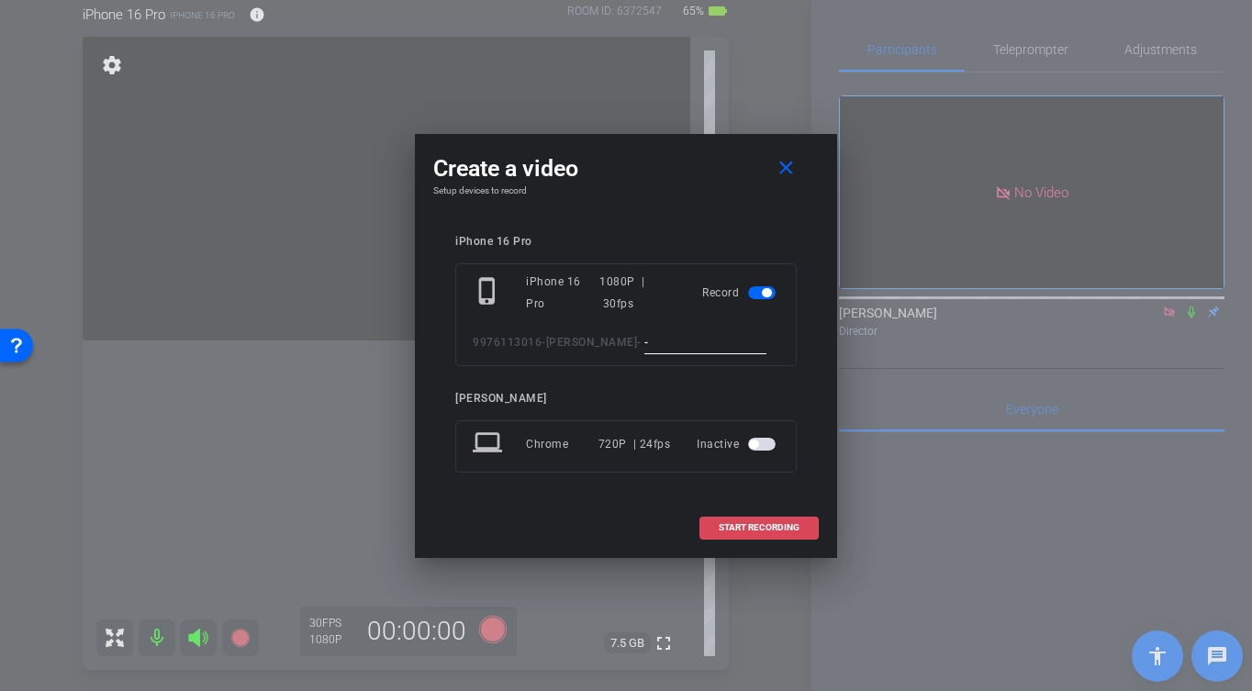
type input "-"
click at [763, 515] on span at bounding box center [758, 528] width 117 height 44
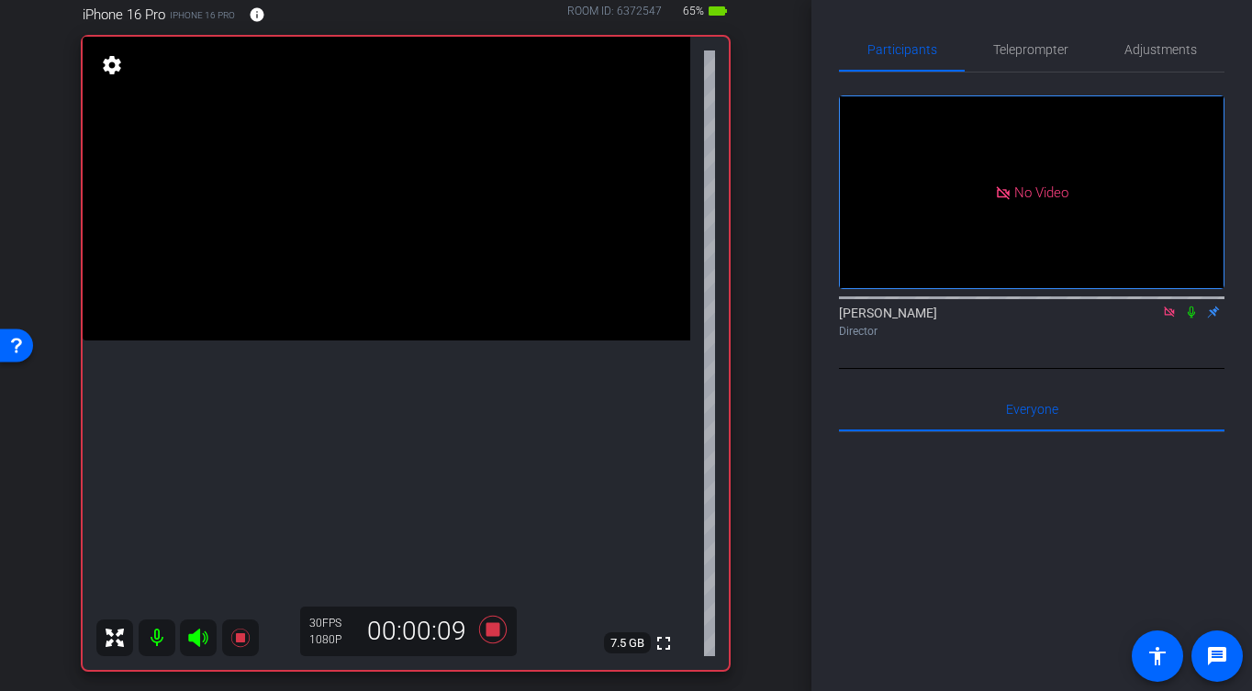
click at [373, 283] on video at bounding box center [387, 189] width 608 height 304
click at [495, 636] on icon at bounding box center [493, 630] width 28 height 28
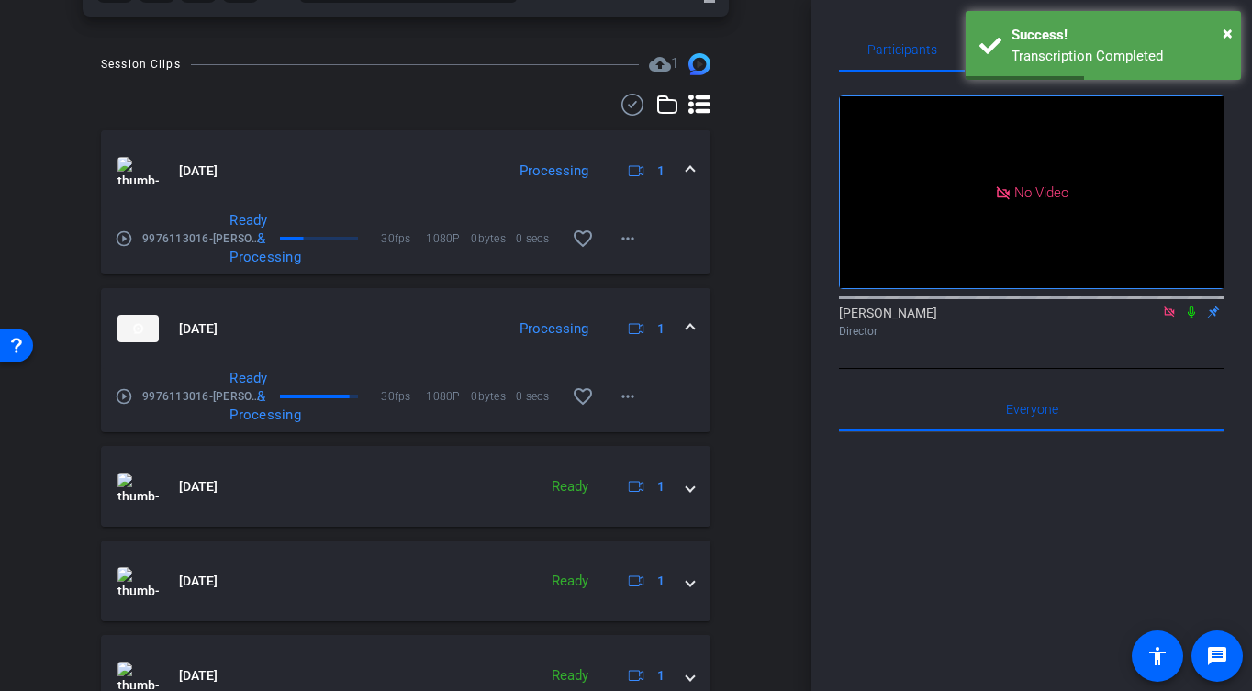
scroll to position [821, 0]
click at [630, 239] on mat-icon "more_horiz" at bounding box center [628, 240] width 22 height 22
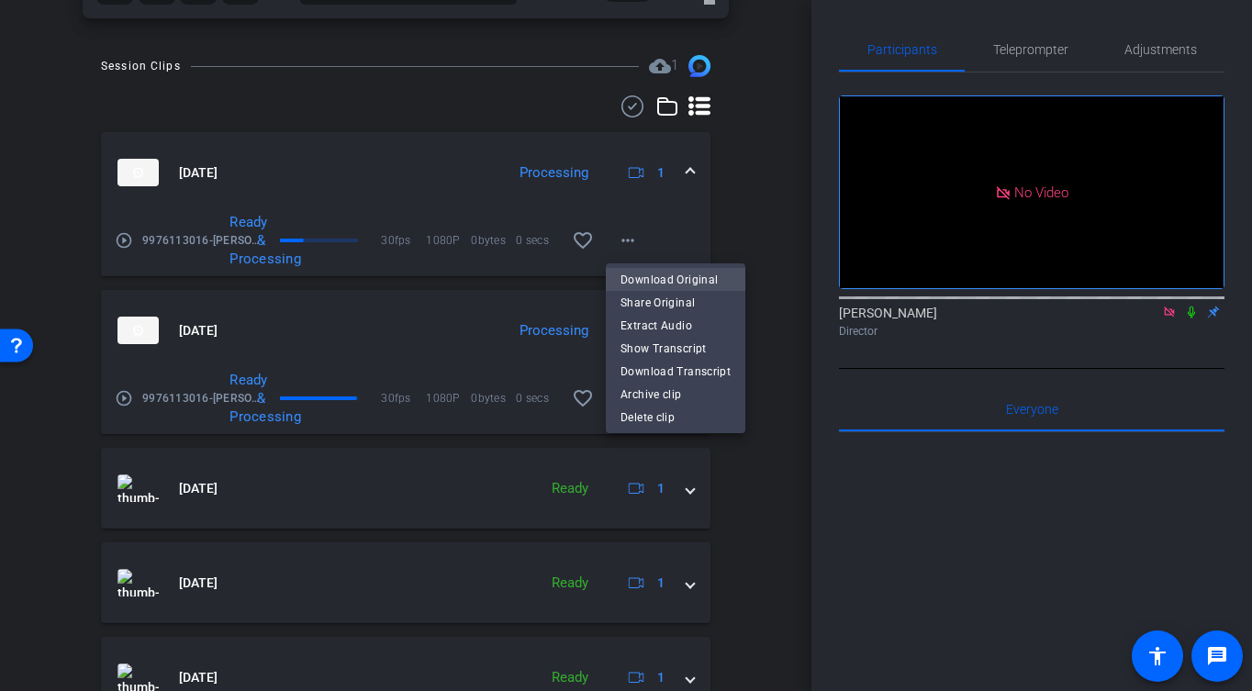
click at [691, 274] on span "Download Original" at bounding box center [676, 279] width 110 height 22
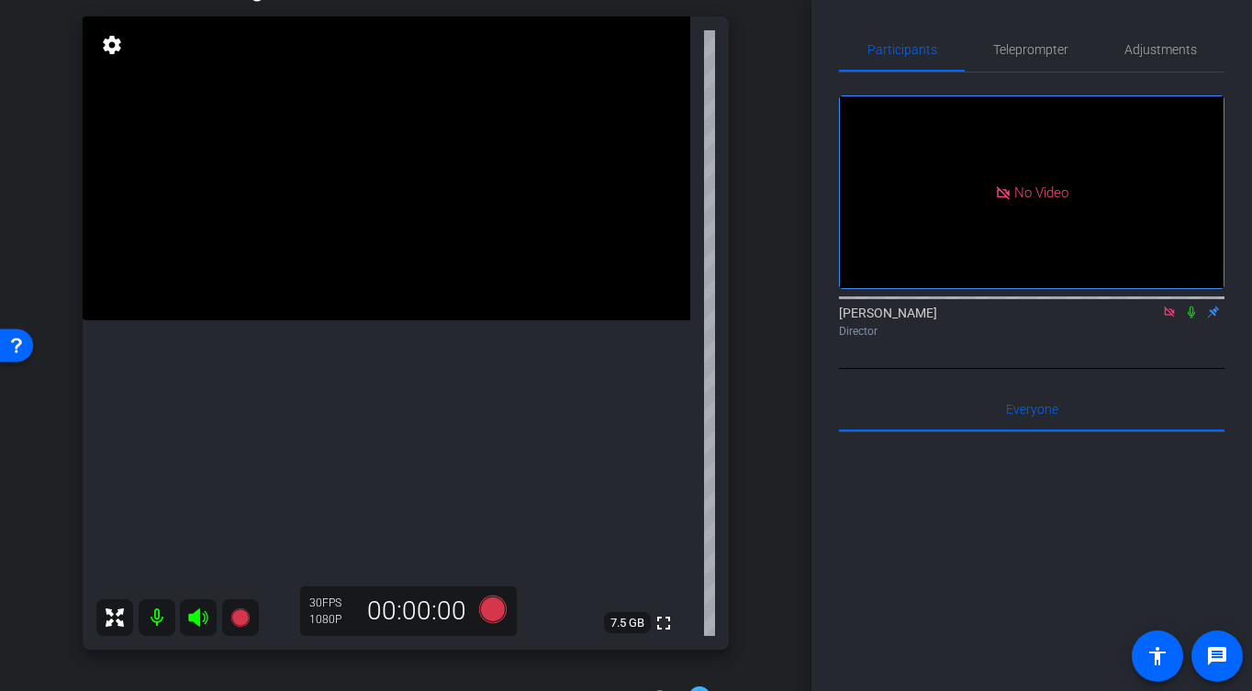
scroll to position [187, 0]
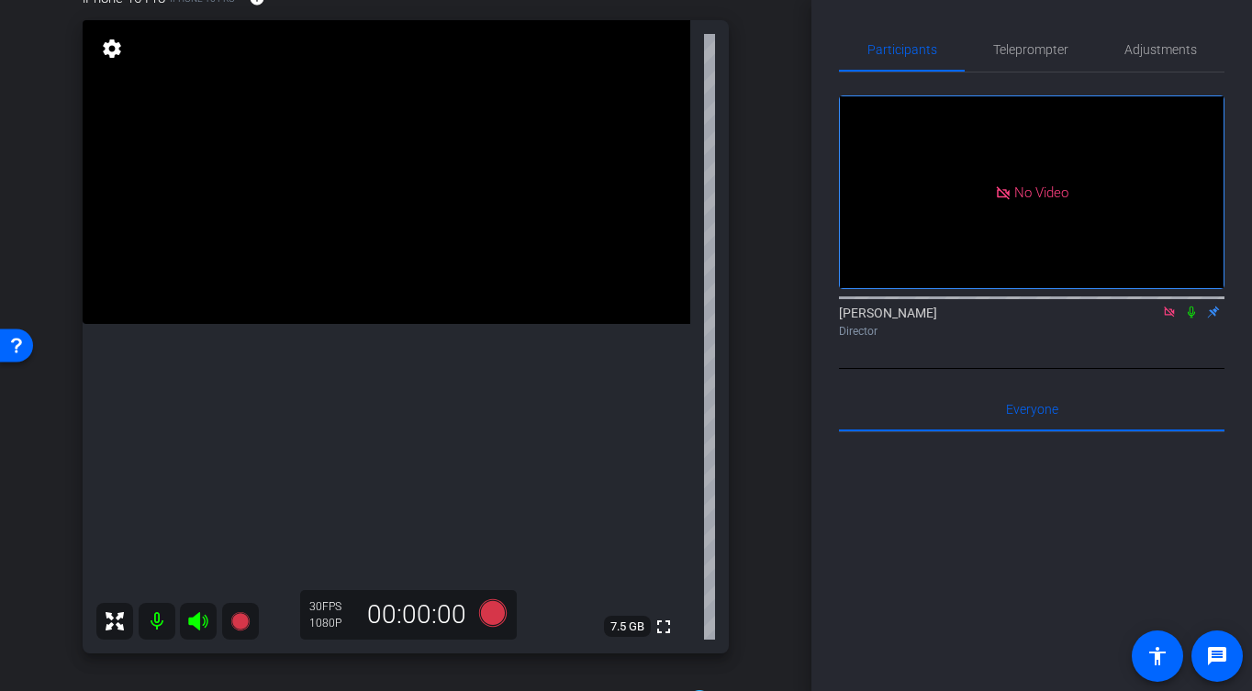
click at [422, 292] on video at bounding box center [387, 172] width 608 height 304
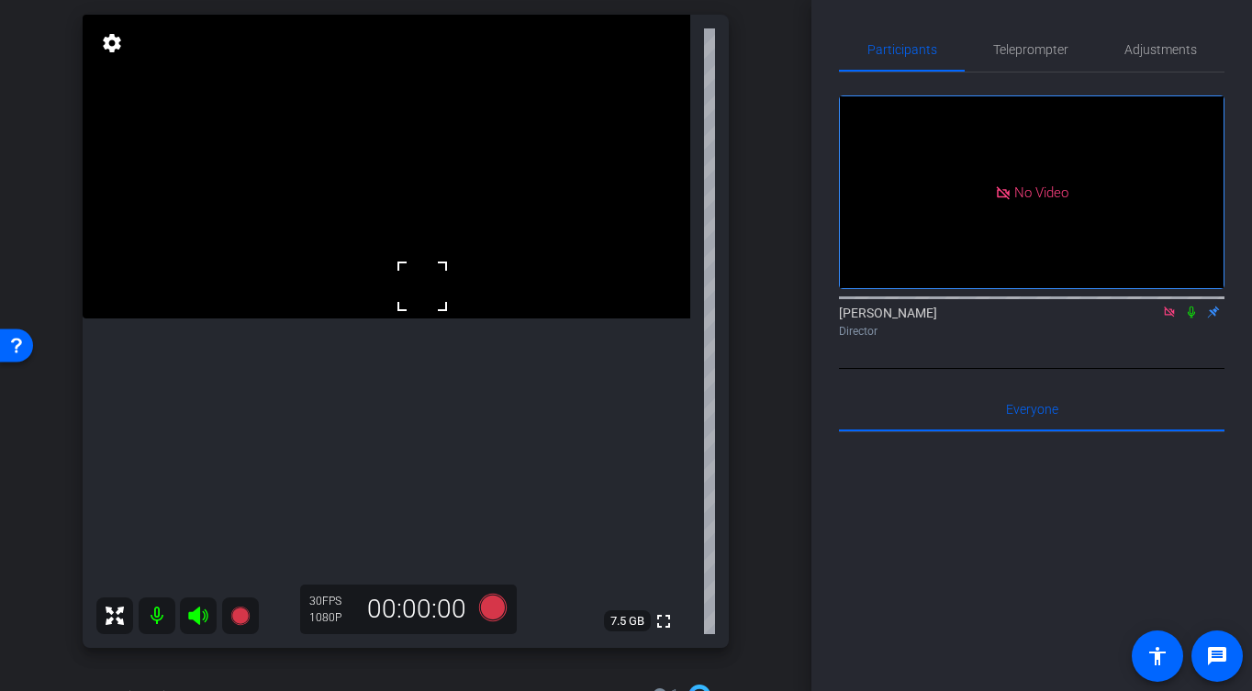
click at [372, 211] on video at bounding box center [387, 167] width 608 height 304
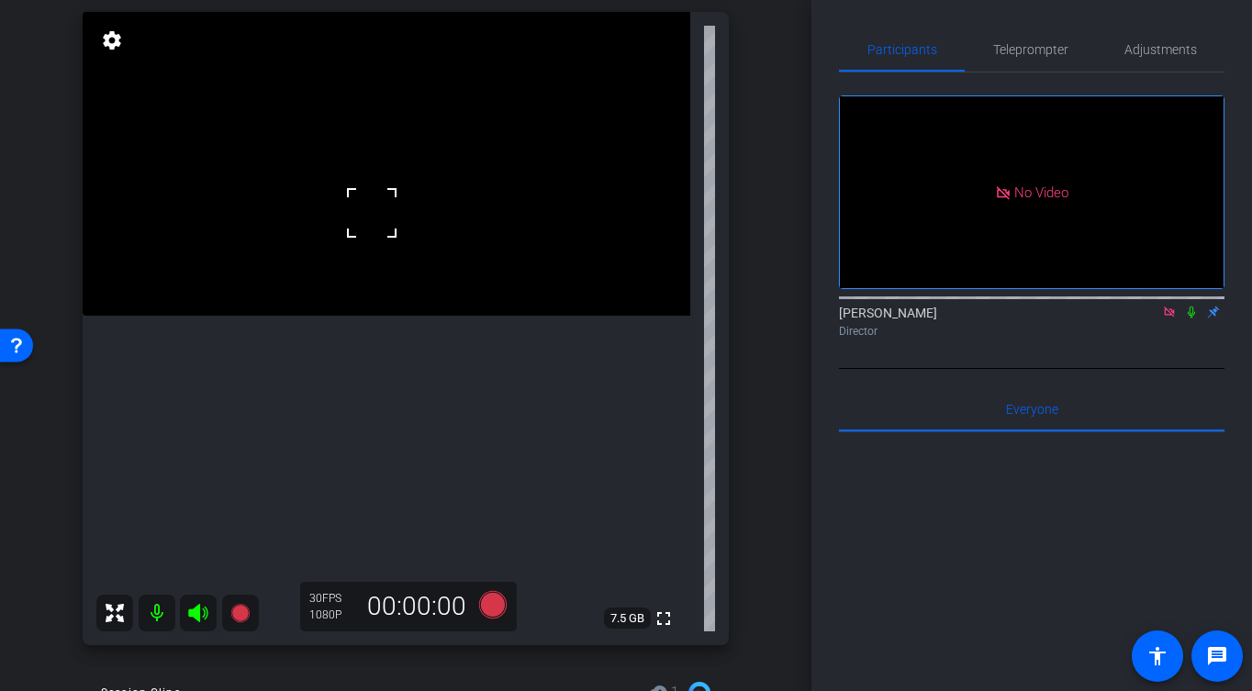
click at [376, 237] on video at bounding box center [387, 164] width 608 height 304
click at [359, 195] on video at bounding box center [387, 164] width 608 height 304
drag, startPoint x: 388, startPoint y: 232, endPoint x: 389, endPoint y: 242, distance: 10.1
click at [387, 232] on video at bounding box center [387, 162] width 608 height 304
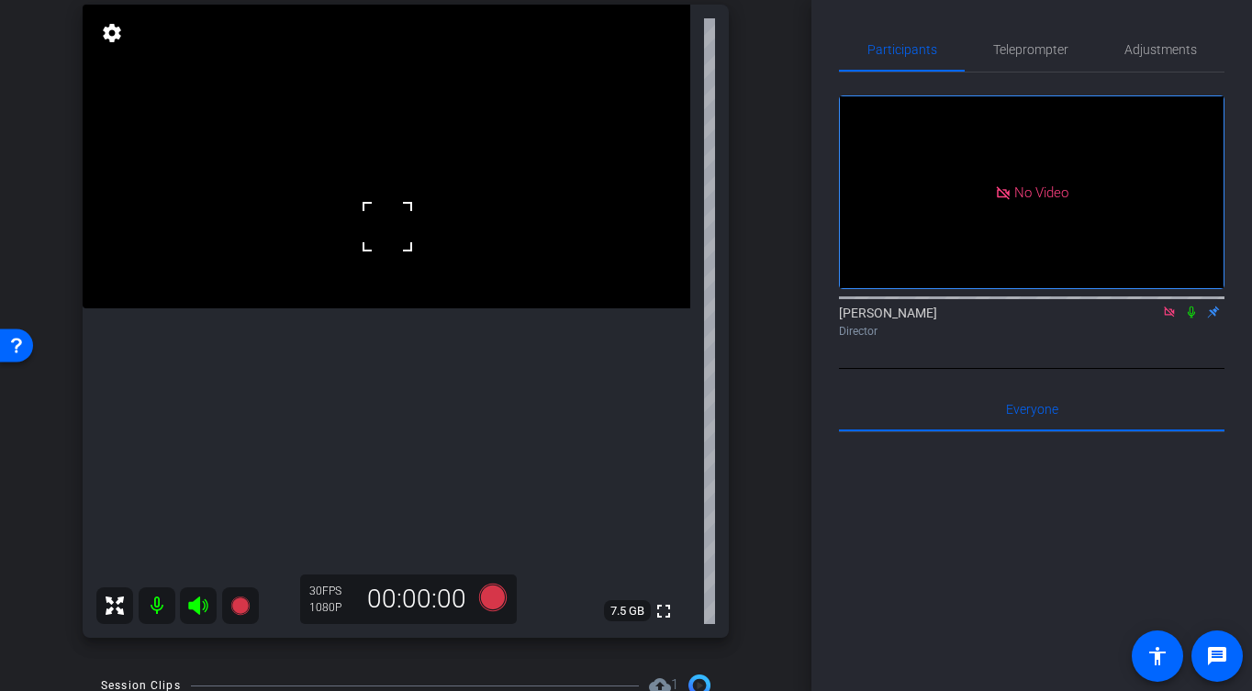
drag, startPoint x: 389, startPoint y: 249, endPoint x: 430, endPoint y: 405, distance: 161.2
click at [389, 249] on div at bounding box center [387, 227] width 46 height 46
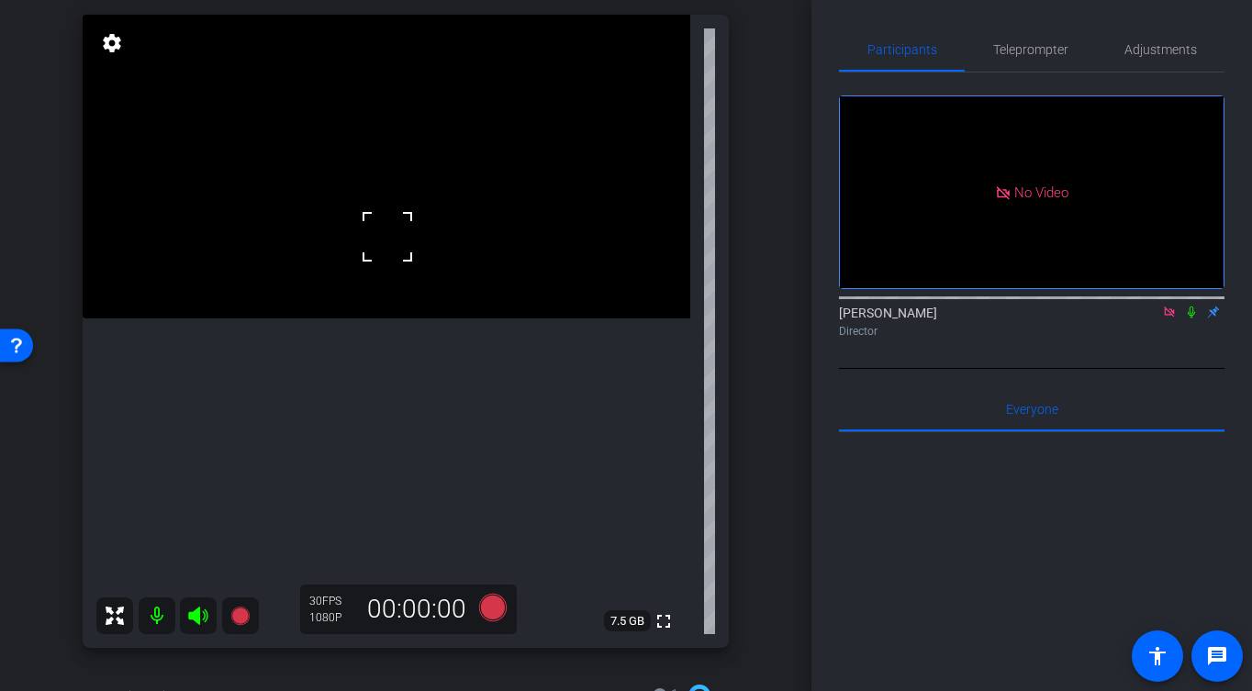
scroll to position [183, 0]
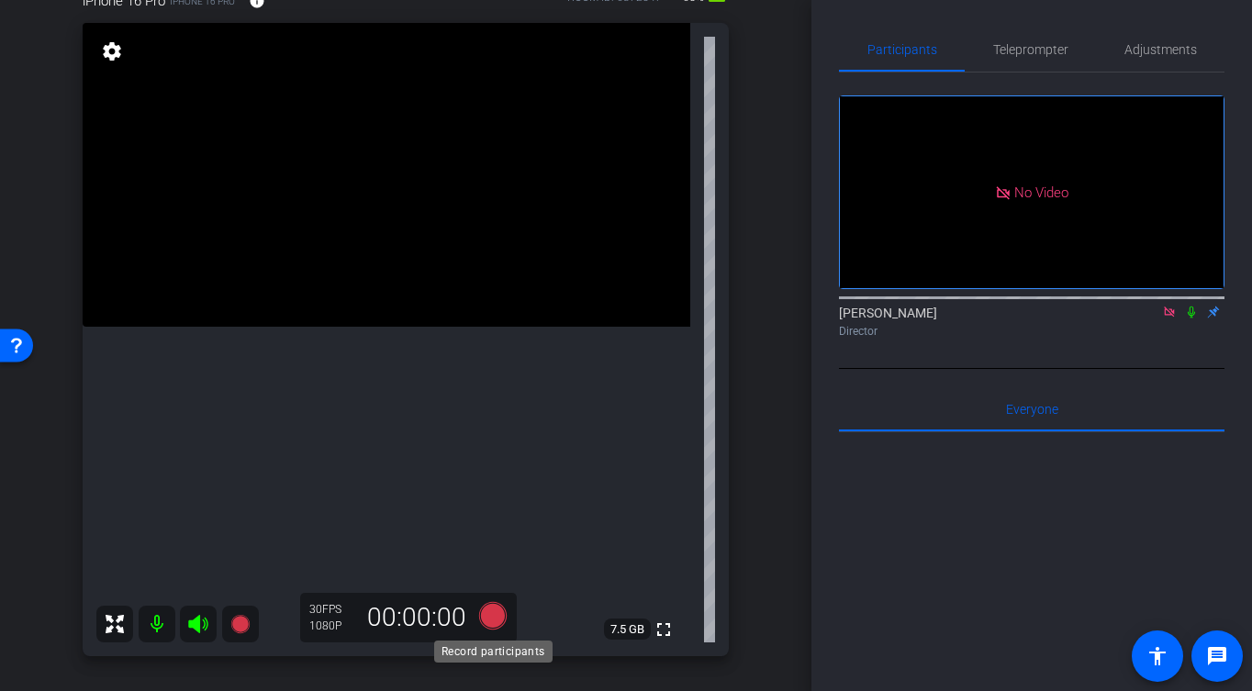
click at [505, 608] on icon at bounding box center [493, 615] width 44 height 33
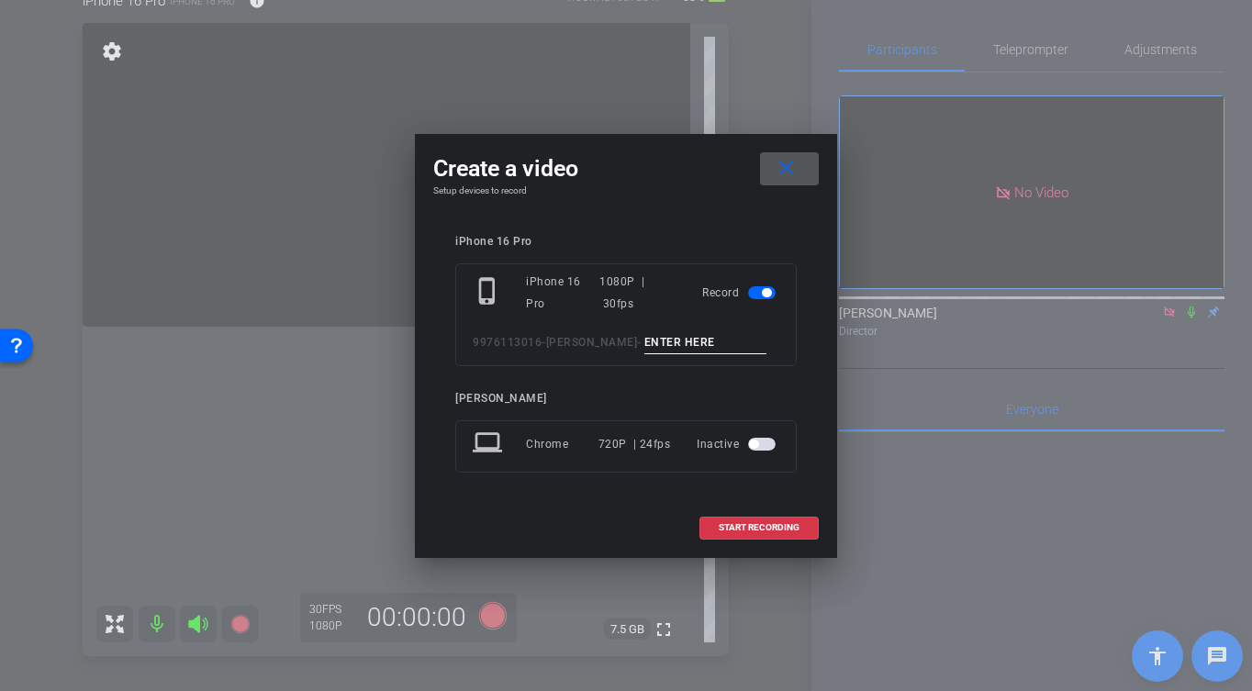
click at [697, 334] on input at bounding box center [705, 342] width 123 height 23
type input "-"
click at [777, 527] on span "START RECORDING" at bounding box center [759, 527] width 81 height 9
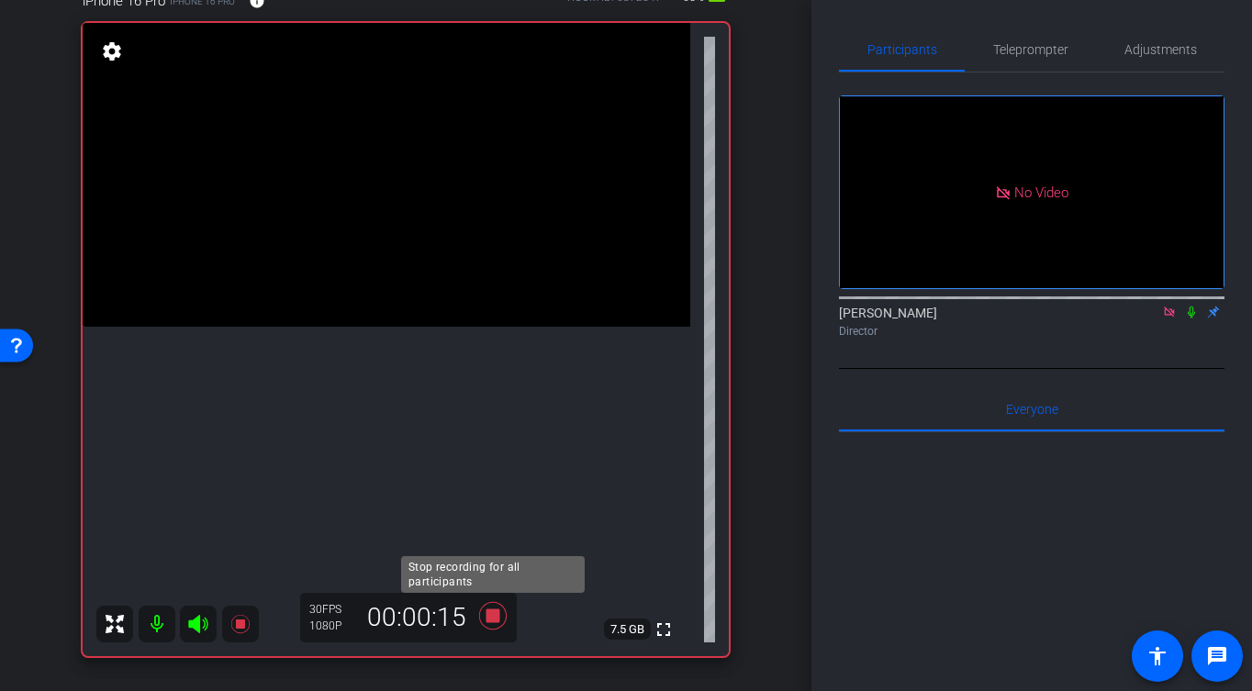
click at [497, 620] on icon at bounding box center [493, 616] width 28 height 28
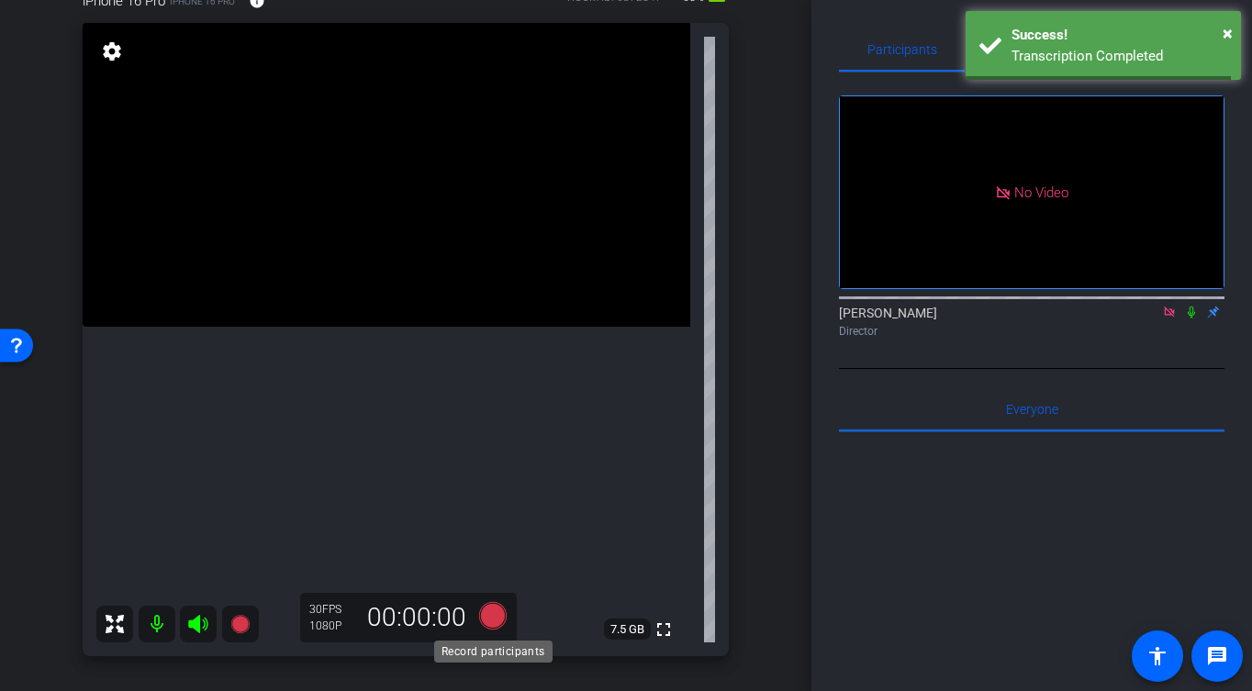
click at [502, 621] on icon at bounding box center [493, 616] width 28 height 28
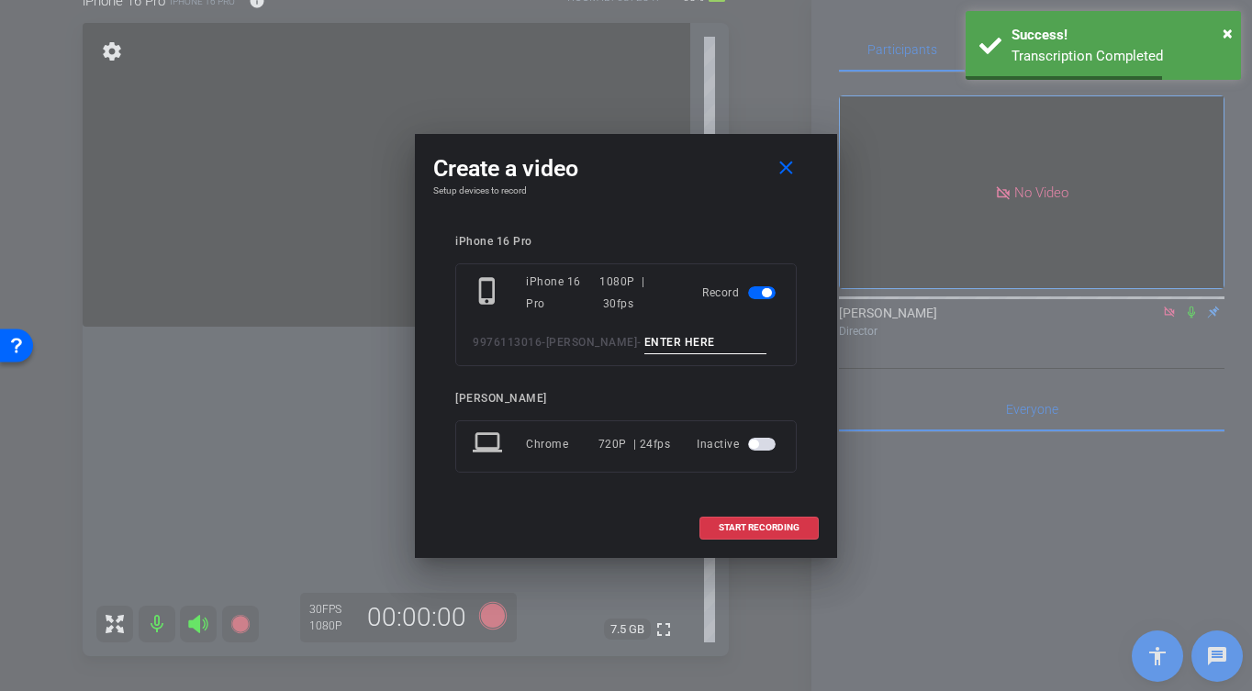
click at [713, 345] on input at bounding box center [705, 342] width 123 height 23
type input "-"
drag, startPoint x: 758, startPoint y: 526, endPoint x: 744, endPoint y: 519, distance: 15.6
click at [754, 520] on button "START RECORDING" at bounding box center [758, 528] width 119 height 23
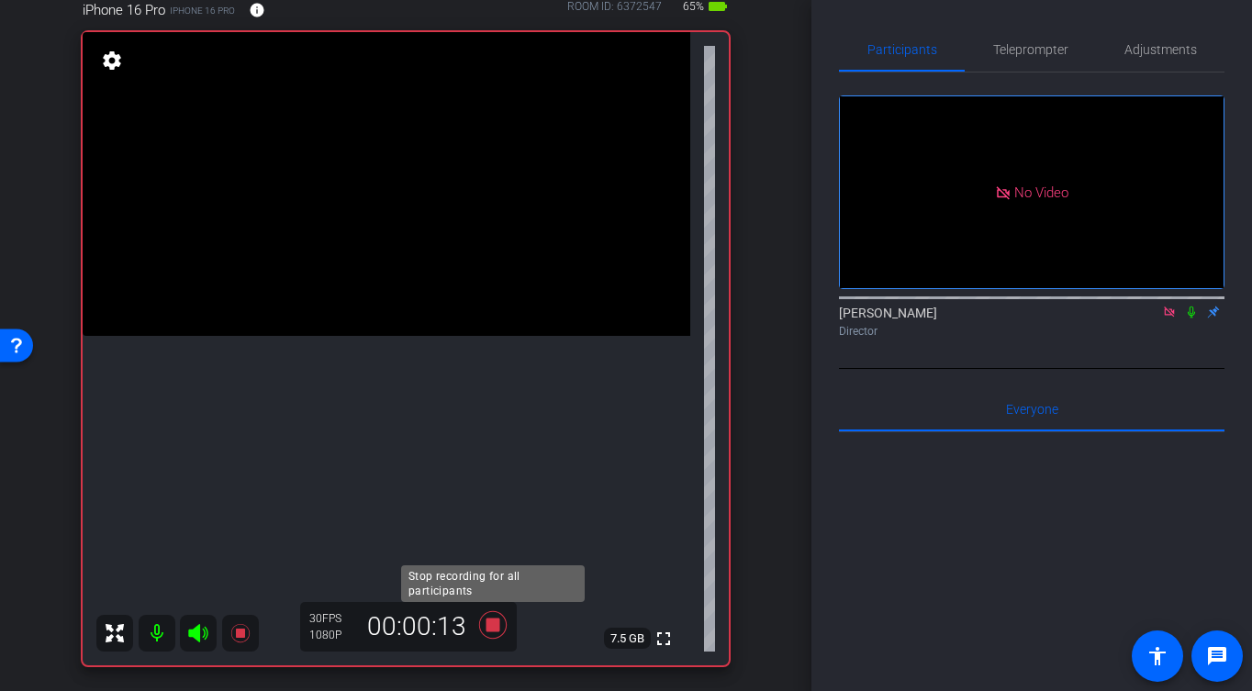
scroll to position [180, 0]
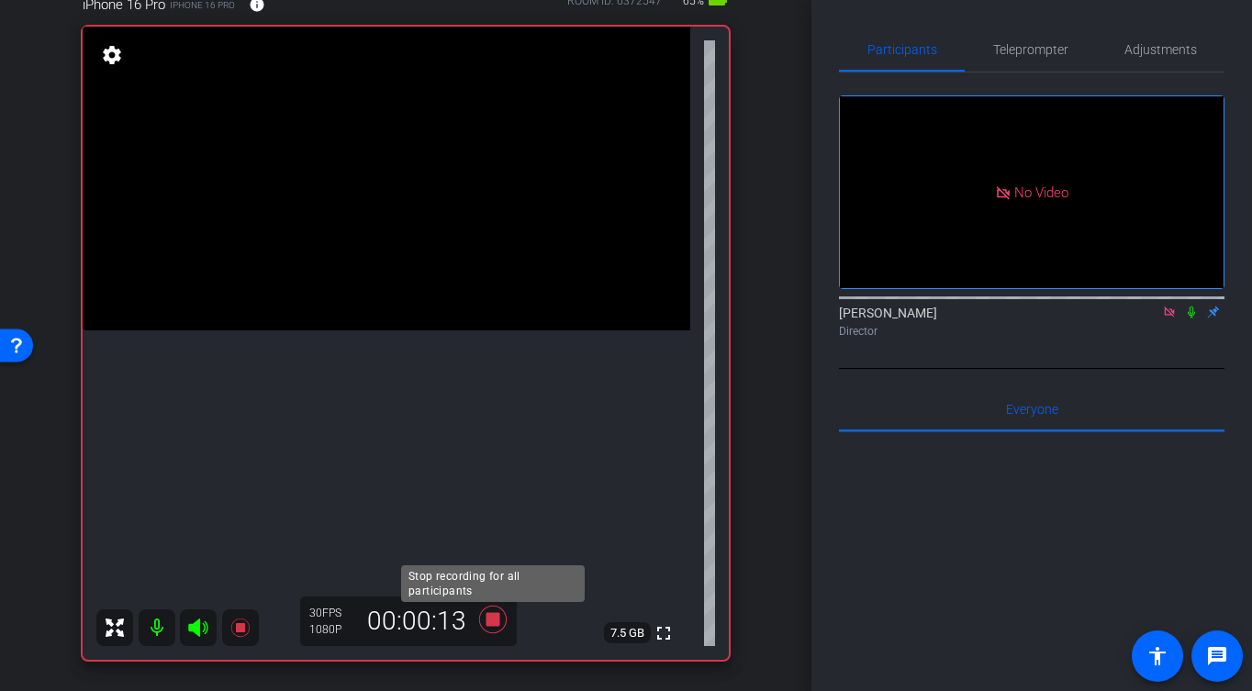
click at [501, 624] on icon at bounding box center [493, 619] width 44 height 33
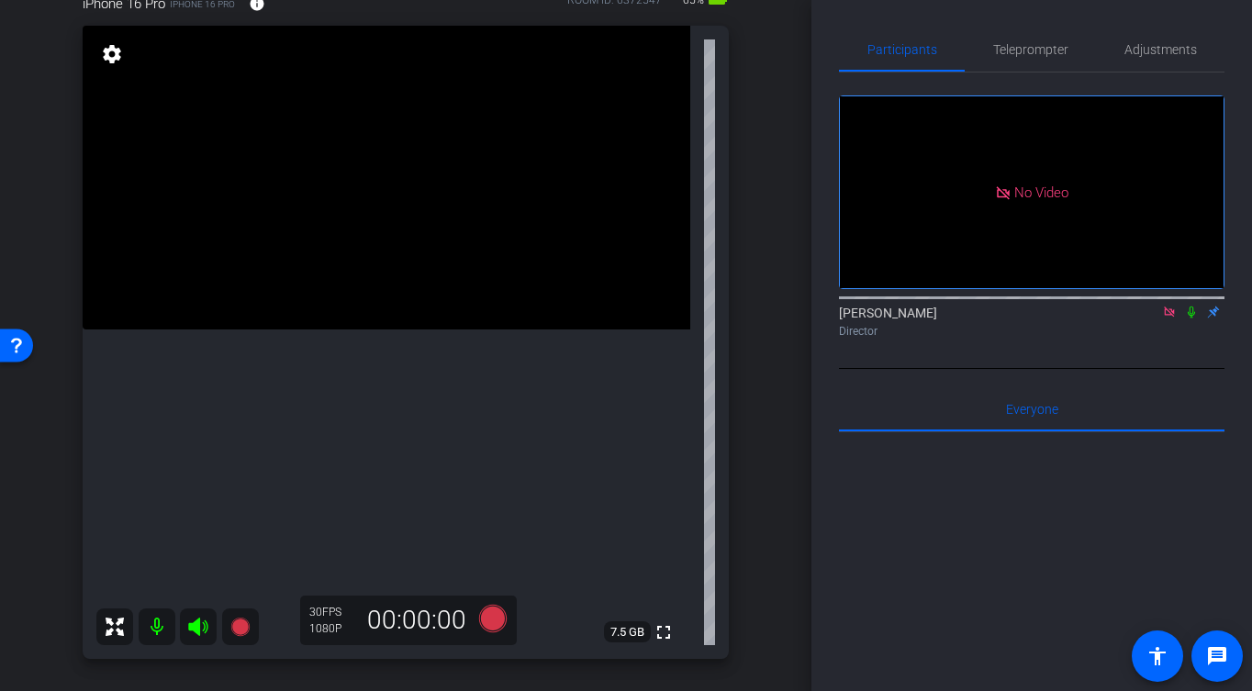
click at [425, 239] on video at bounding box center [387, 178] width 608 height 304
click at [440, 227] on div at bounding box center [425, 239] width 46 height 46
drag, startPoint x: 424, startPoint y: 187, endPoint x: 448, endPoint y: 210, distance: 33.1
click at [424, 187] on video at bounding box center [387, 178] width 608 height 304
click at [287, 275] on video at bounding box center [387, 178] width 608 height 304
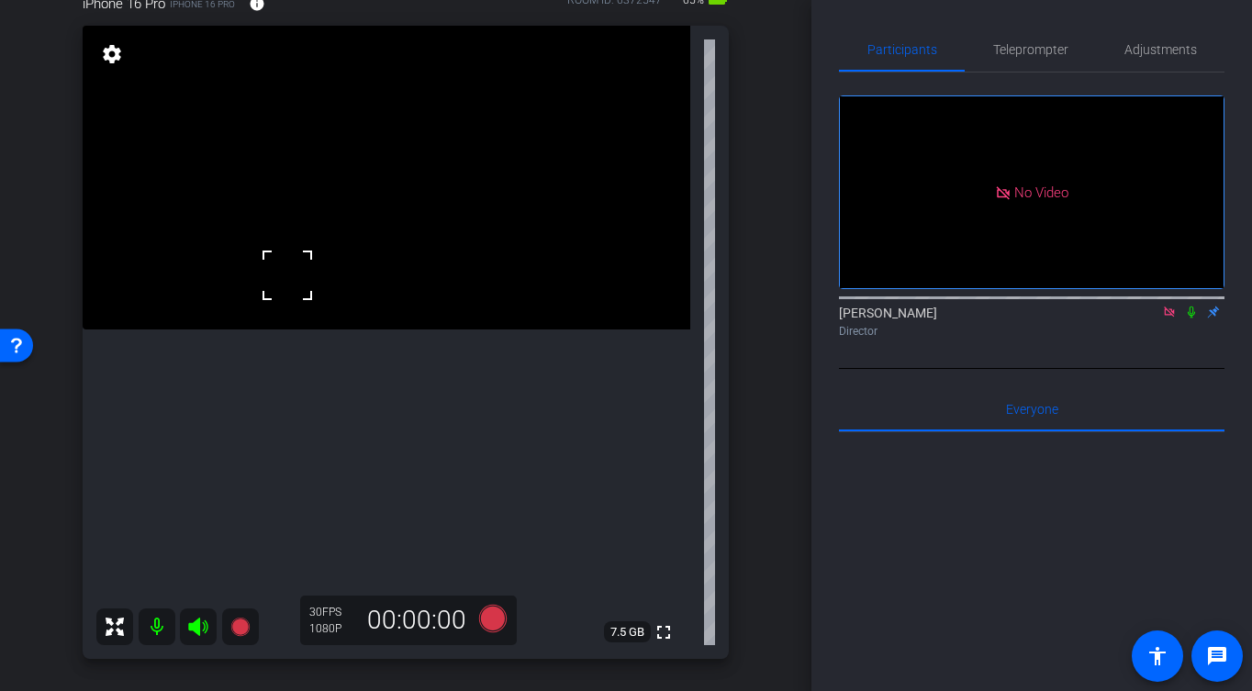
click at [383, 318] on video at bounding box center [387, 178] width 608 height 304
drag, startPoint x: 392, startPoint y: 313, endPoint x: 391, endPoint y: 331, distance: 18.4
click at [392, 313] on video at bounding box center [387, 178] width 608 height 304
click at [368, 330] on video at bounding box center [387, 178] width 608 height 304
click at [406, 220] on video at bounding box center [387, 178] width 608 height 304
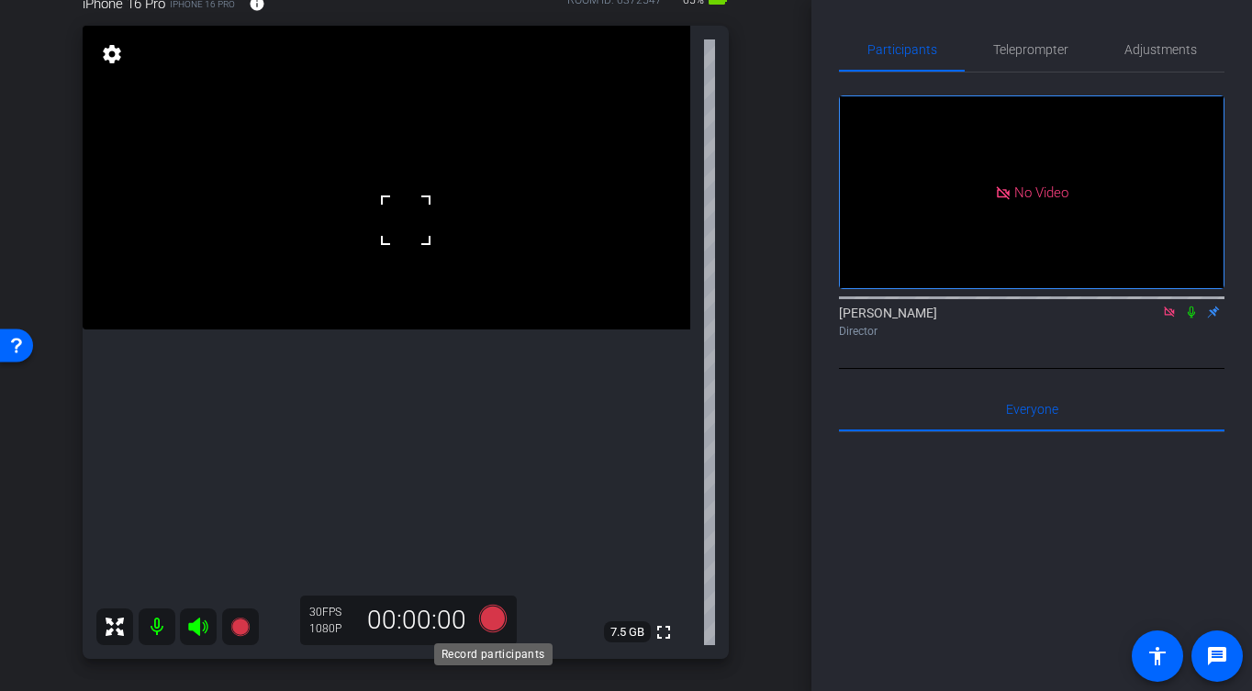
click at [499, 625] on icon at bounding box center [493, 619] width 28 height 28
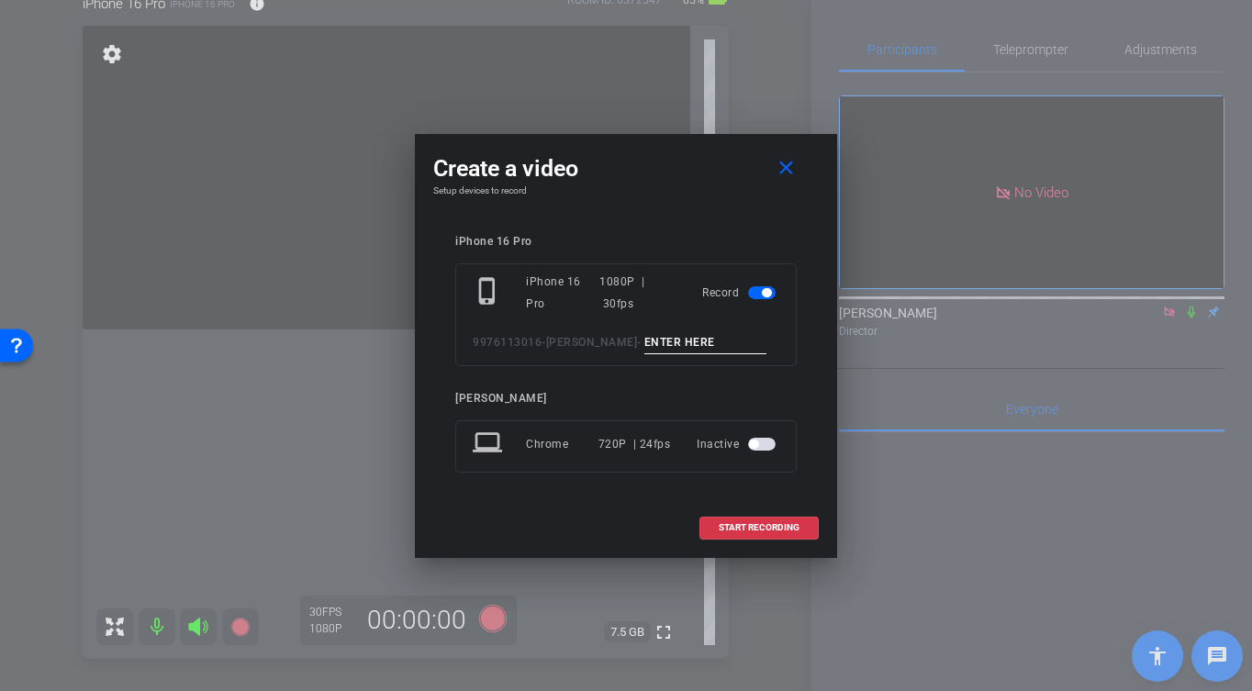
click at [697, 346] on input at bounding box center [705, 342] width 123 height 23
type input "-"
click at [720, 524] on span "START RECORDING" at bounding box center [759, 527] width 81 height 9
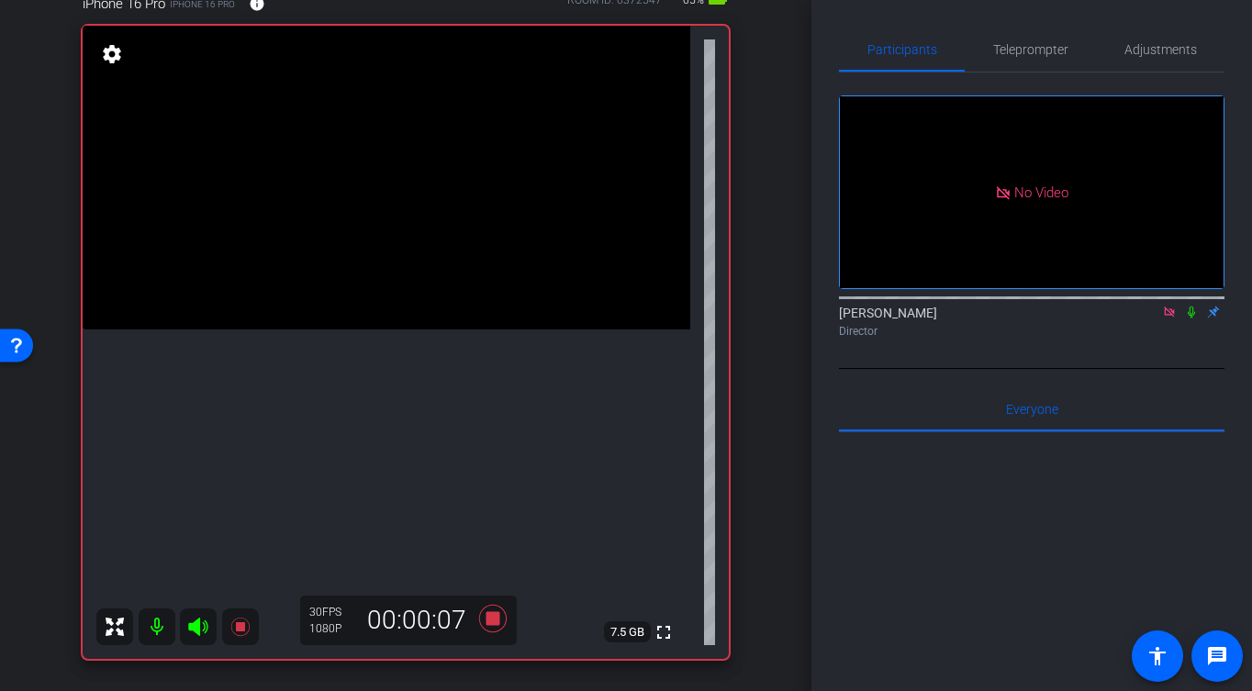
drag, startPoint x: 390, startPoint y: 375, endPoint x: 395, endPoint y: 387, distance: 13.6
click at [390, 330] on video at bounding box center [387, 178] width 608 height 304
click at [501, 616] on icon at bounding box center [493, 618] width 44 height 33
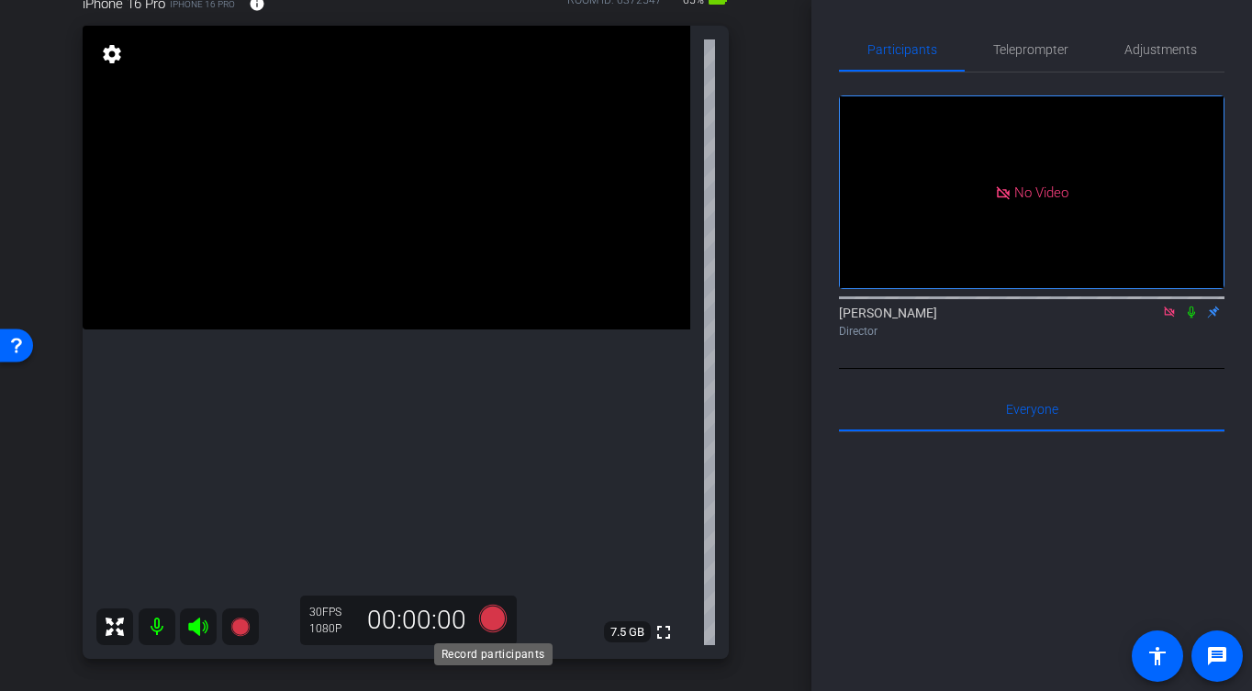
click at [494, 619] on icon at bounding box center [493, 619] width 28 height 28
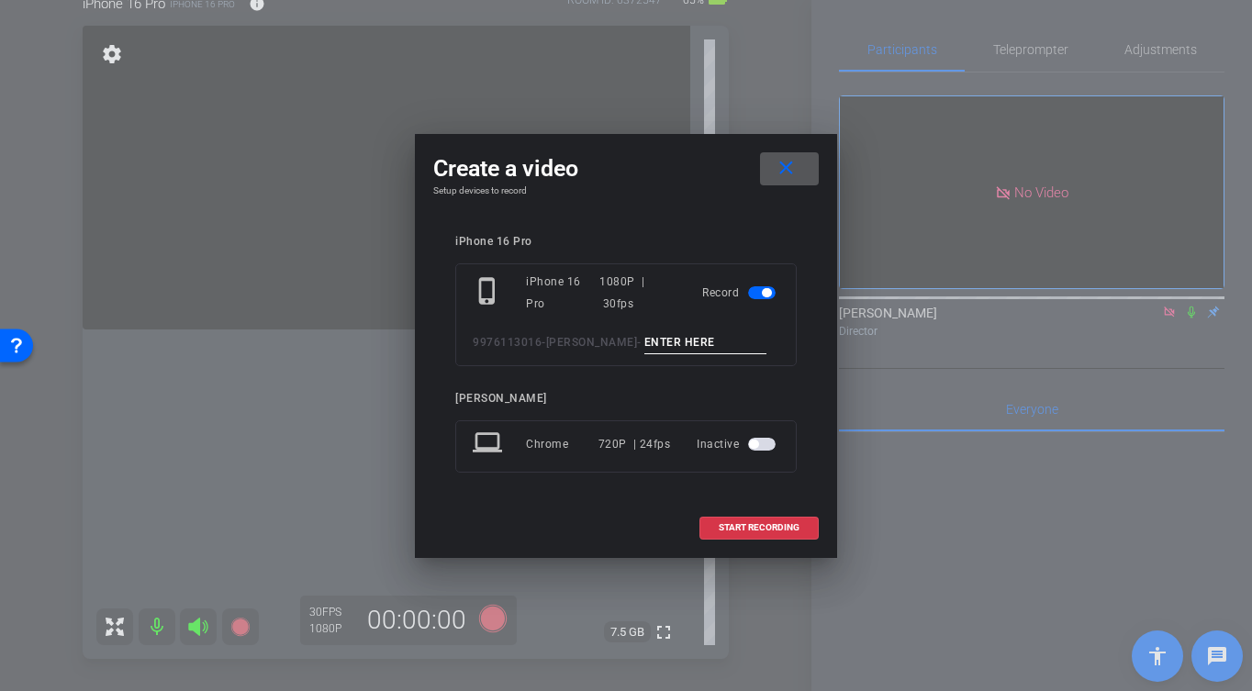
click at [671, 338] on input at bounding box center [705, 342] width 123 height 23
type input "-"
click at [722, 523] on span "START RECORDING" at bounding box center [759, 527] width 81 height 9
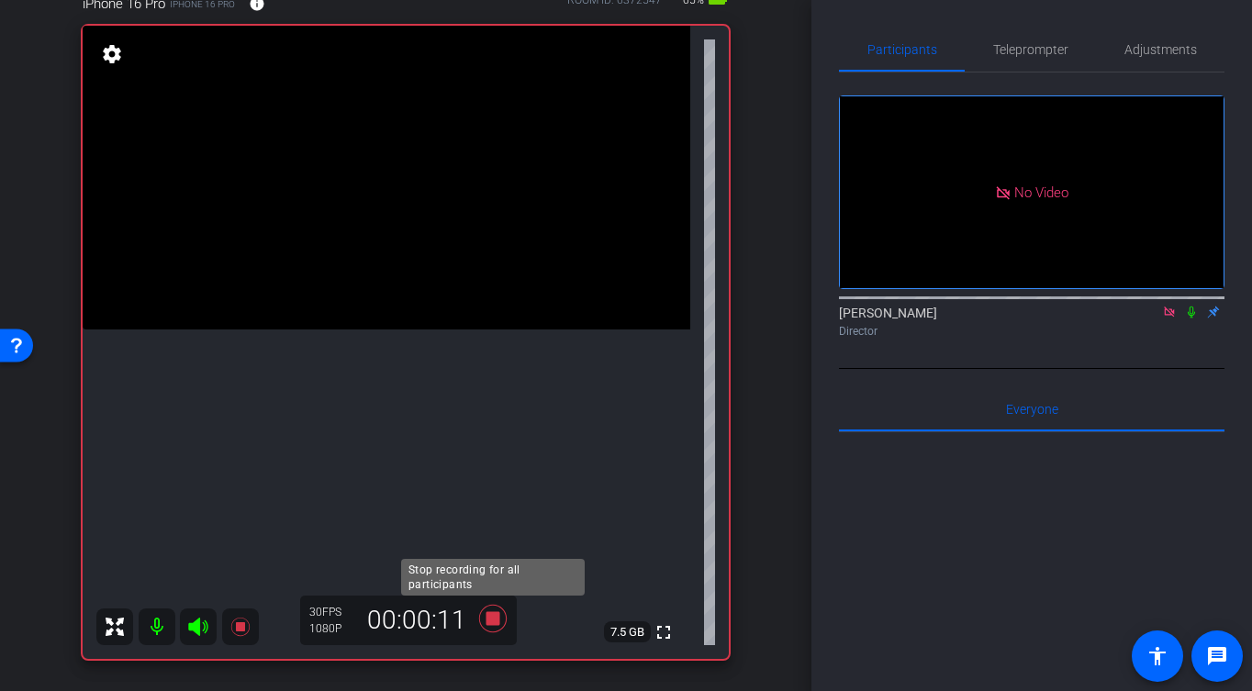
click at [502, 619] on icon at bounding box center [493, 618] width 44 height 33
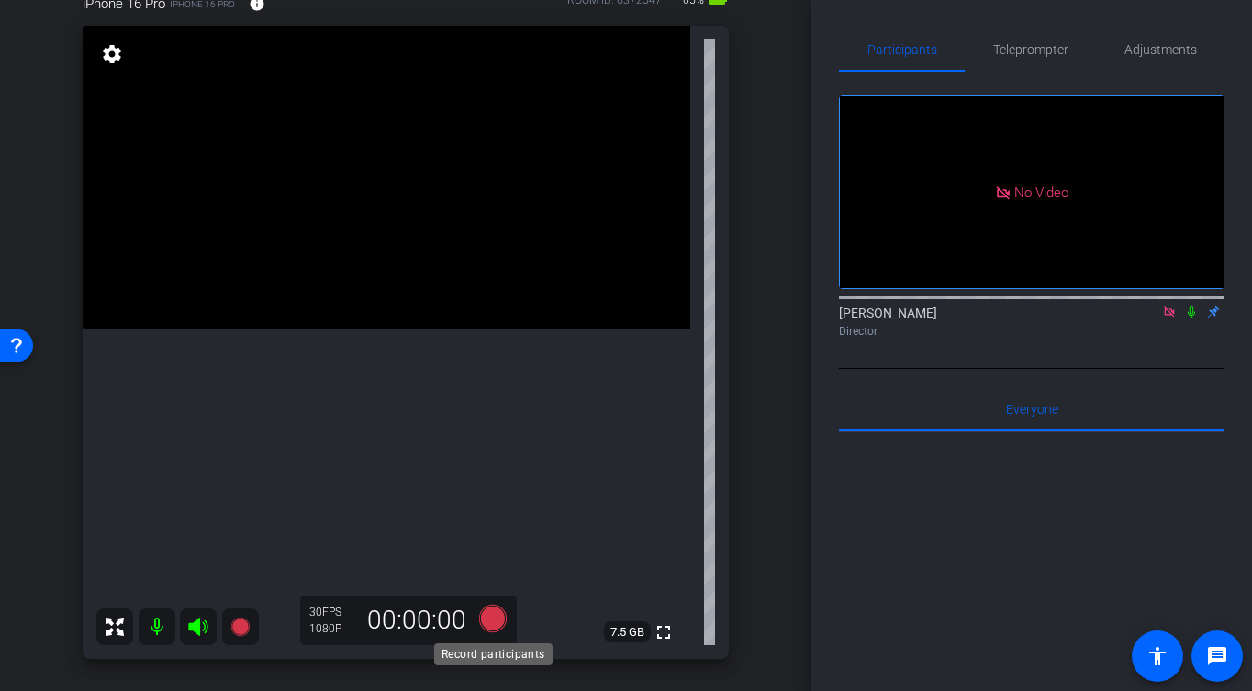
click at [502, 622] on icon at bounding box center [493, 619] width 28 height 28
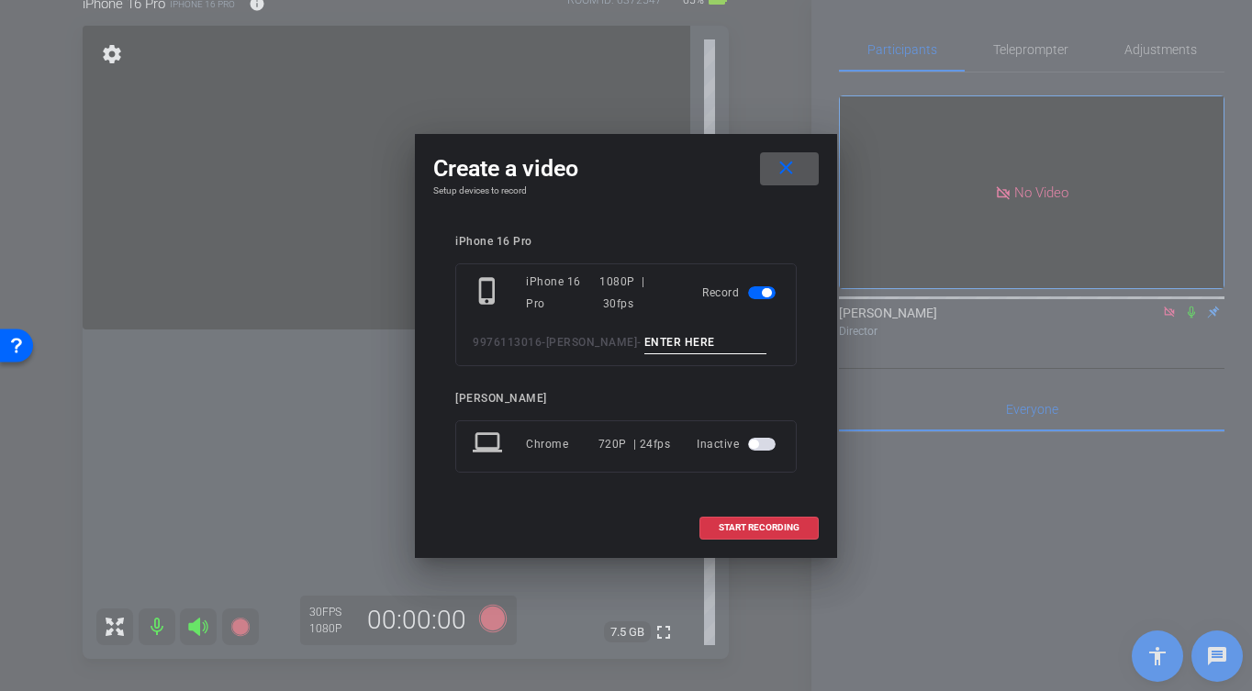
click at [683, 348] on input at bounding box center [705, 342] width 123 height 23
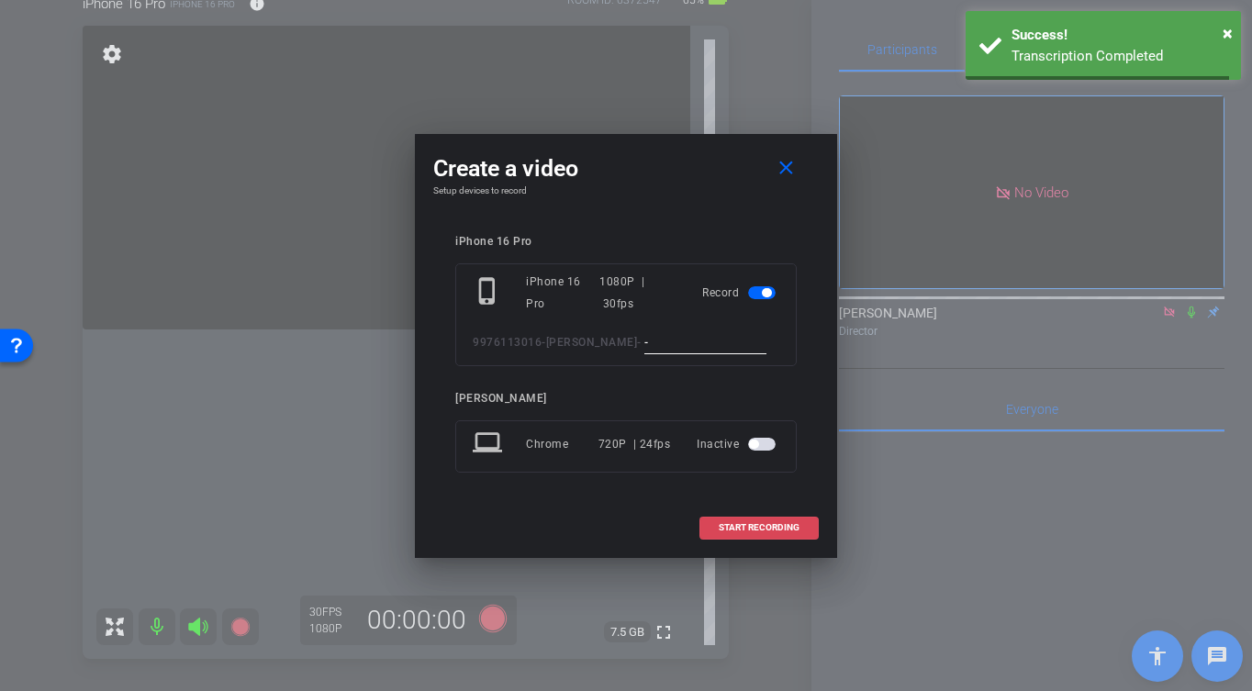
type input "-"
click at [751, 532] on span "START RECORDING" at bounding box center [759, 527] width 81 height 9
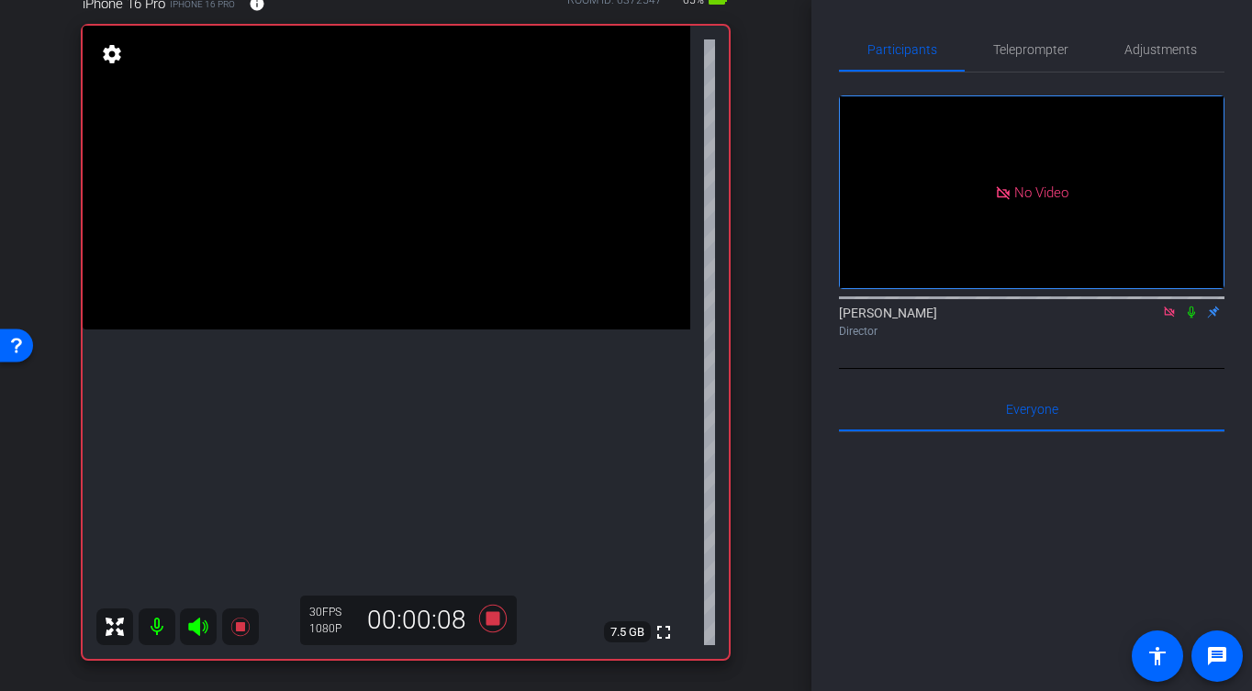
click at [405, 330] on video at bounding box center [387, 178] width 608 height 304
click at [501, 619] on icon at bounding box center [493, 618] width 44 height 33
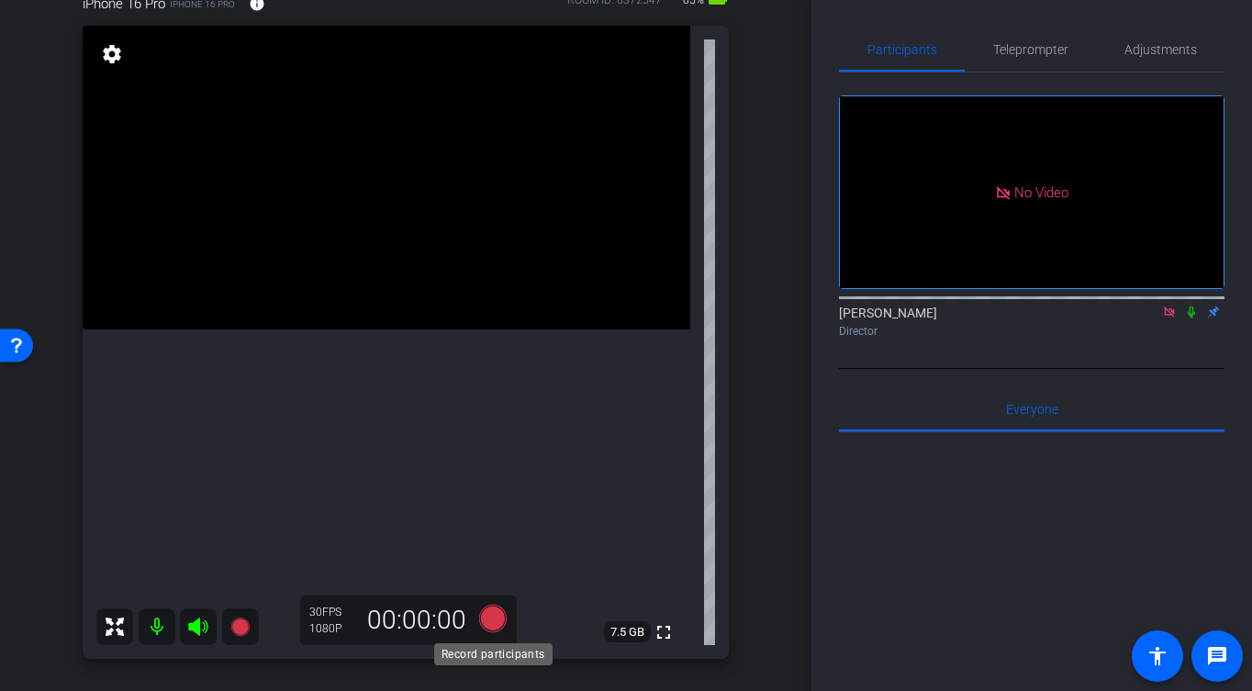
click at [490, 618] on icon at bounding box center [493, 619] width 28 height 28
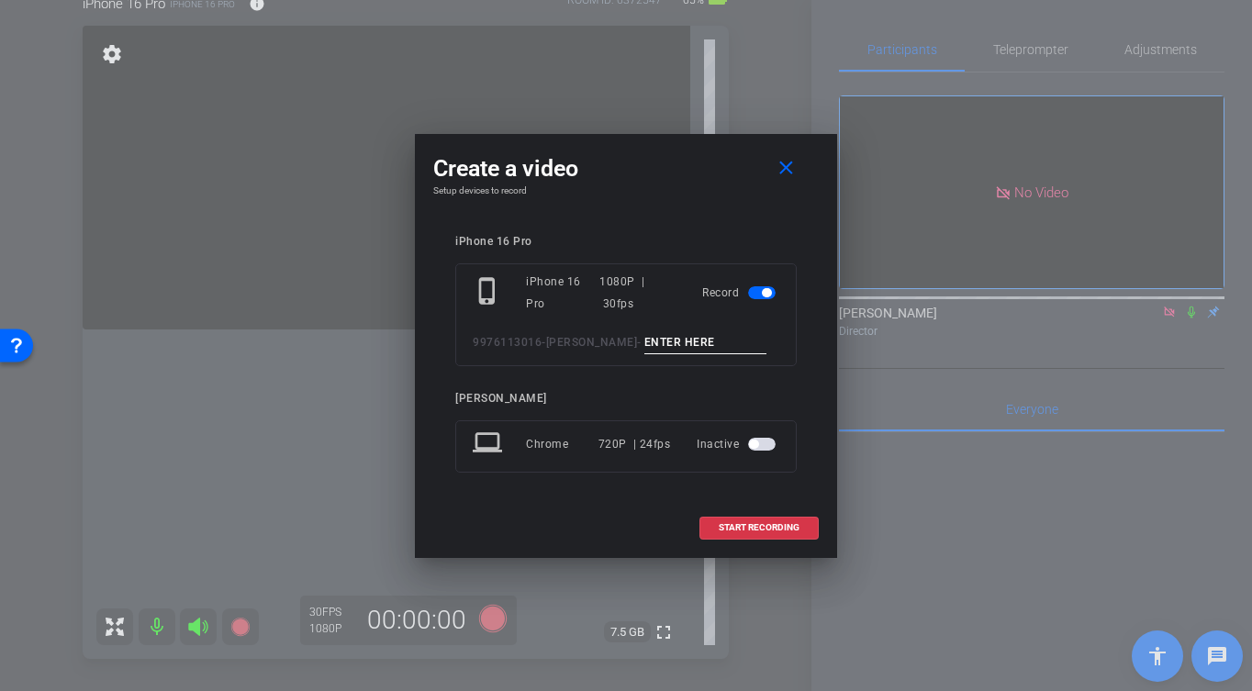
click at [673, 344] on input at bounding box center [705, 342] width 123 height 23
type input "."
type input "-"
click at [726, 527] on span "START RECORDING" at bounding box center [759, 527] width 81 height 9
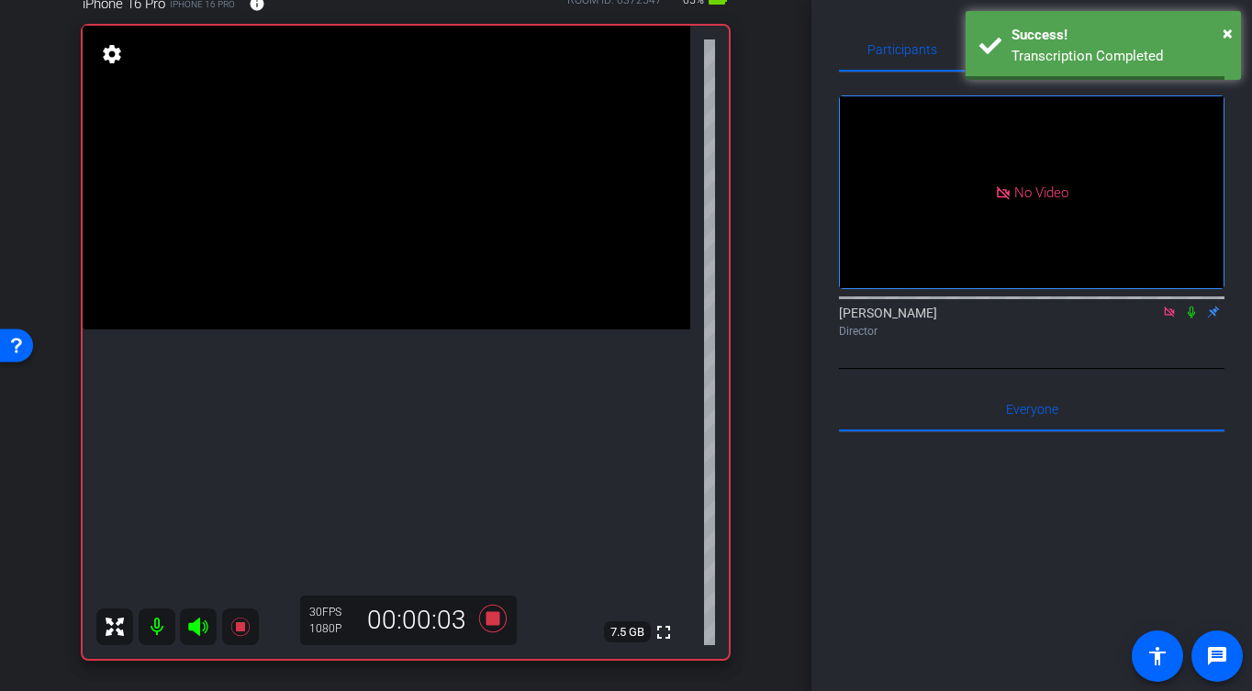
scroll to position [183, 0]
click at [346, 327] on video at bounding box center [387, 175] width 608 height 304
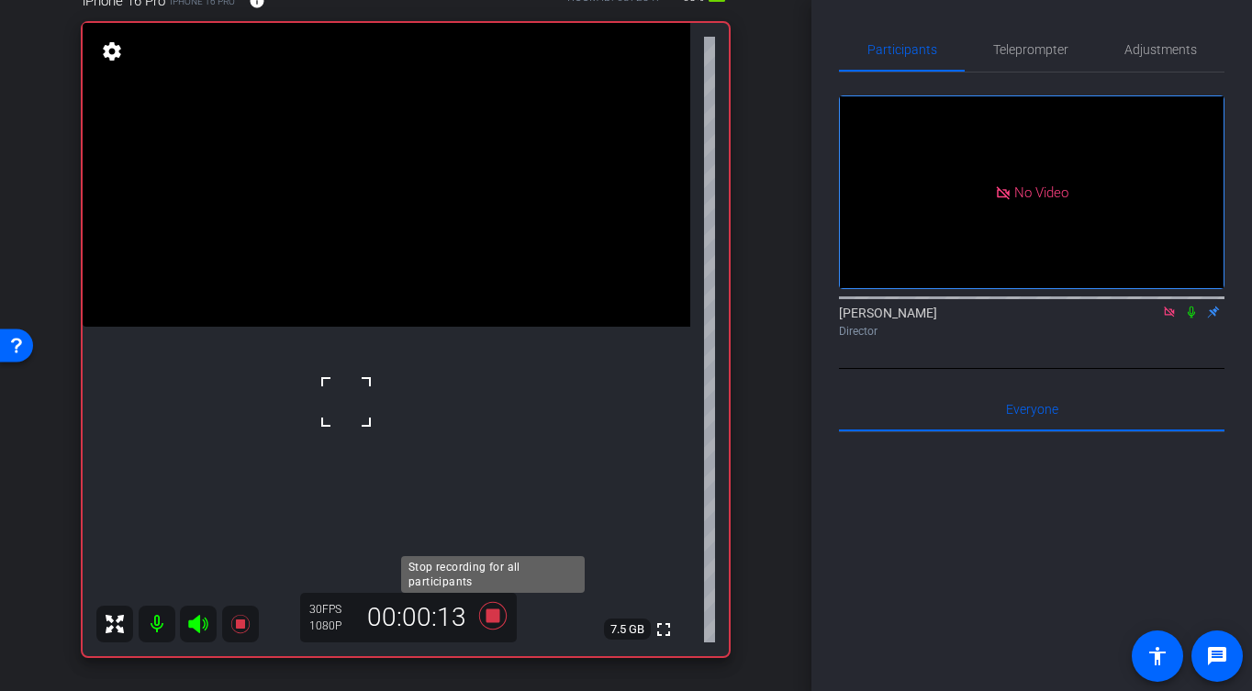
click at [495, 619] on icon at bounding box center [493, 616] width 28 height 28
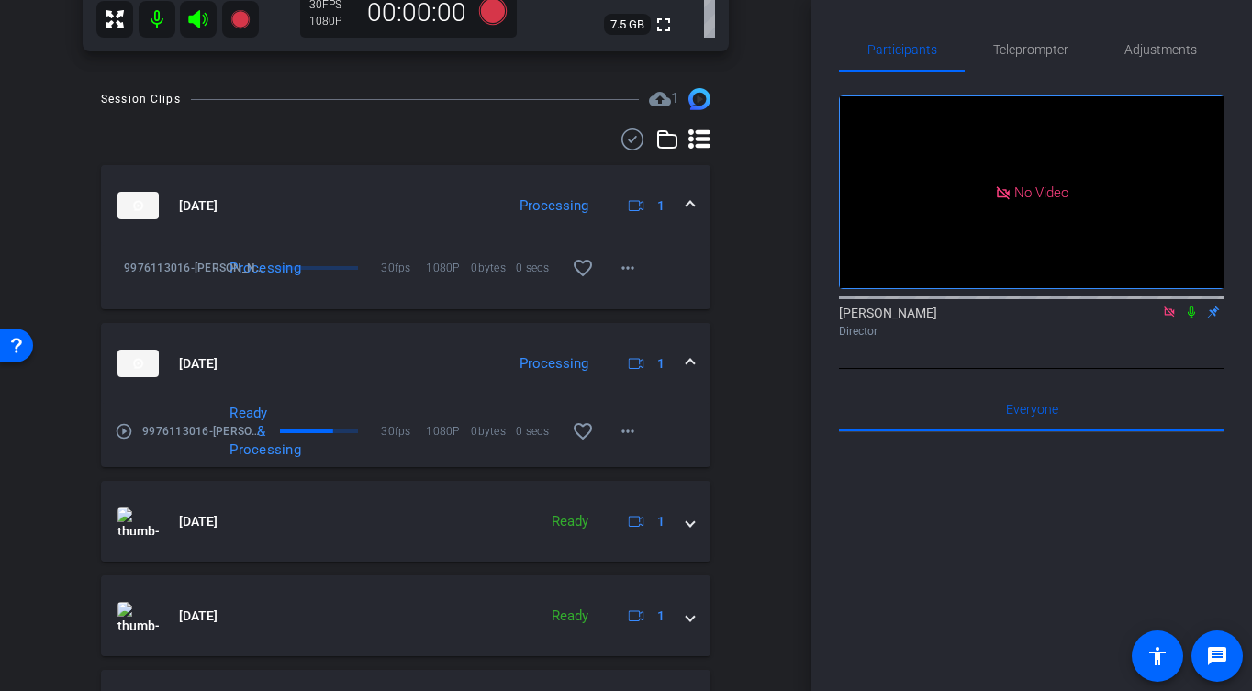
scroll to position [789, 0]
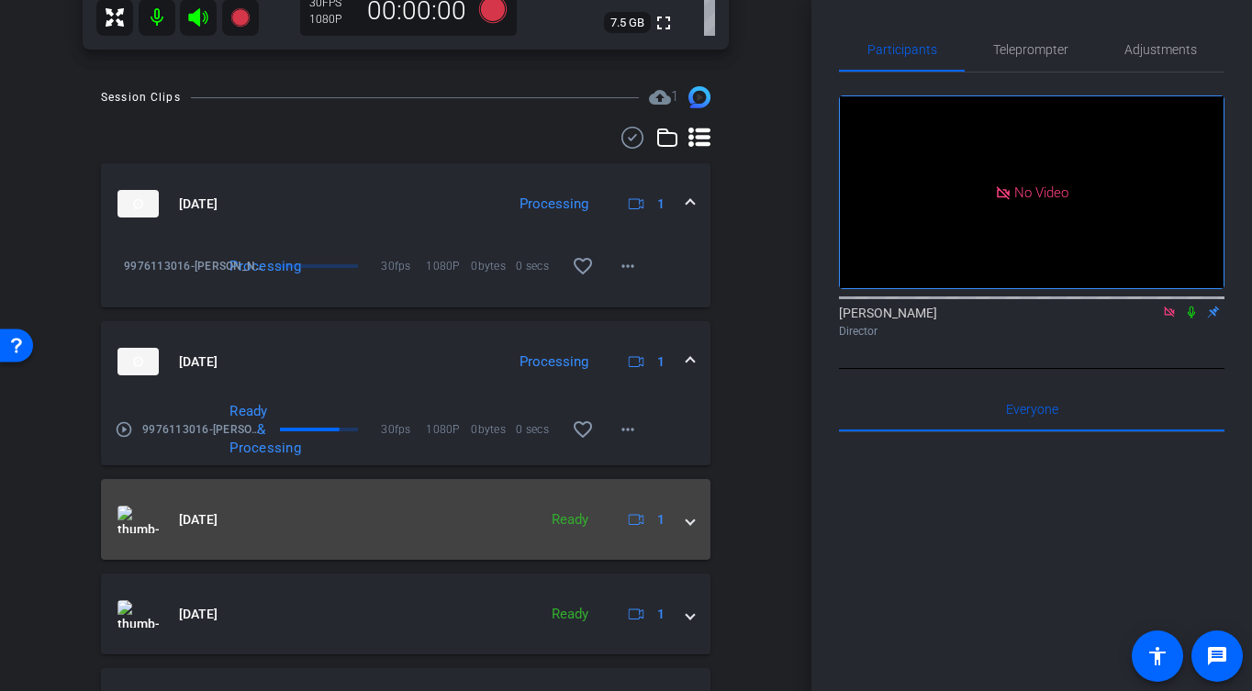
click at [684, 526] on div "[DATE] Ready 1" at bounding box center [401, 520] width 569 height 28
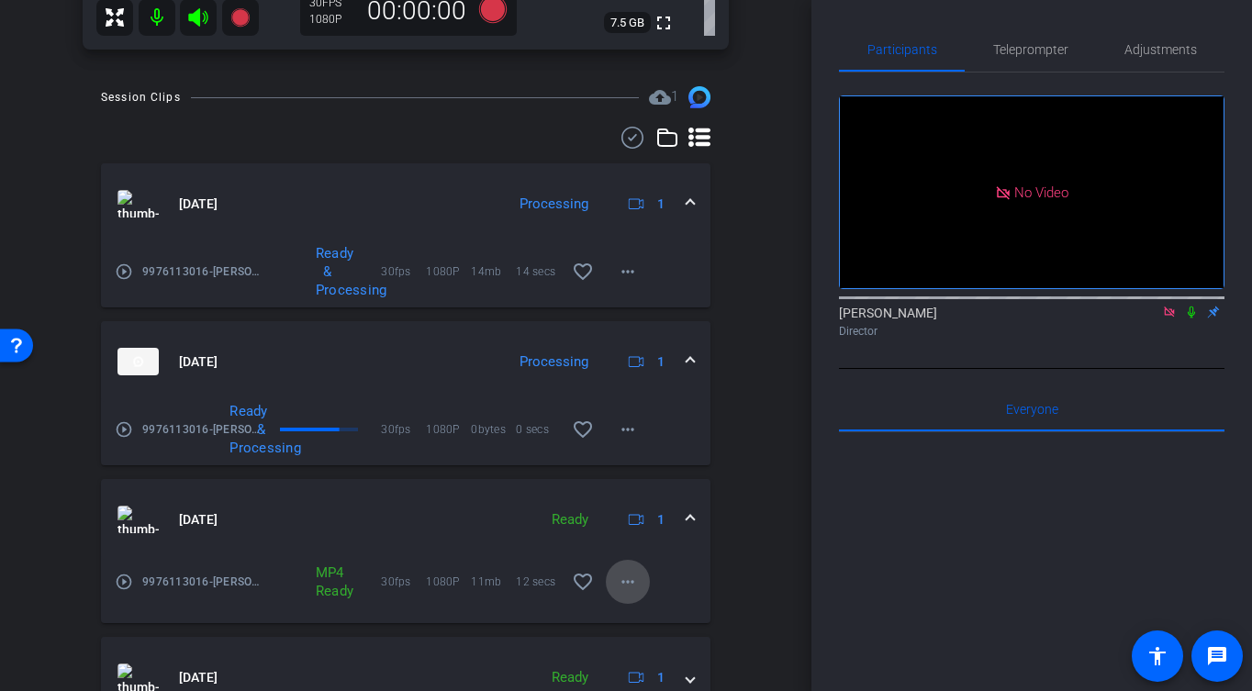
click at [636, 584] on mat-icon "more_horiz" at bounding box center [628, 582] width 22 height 22
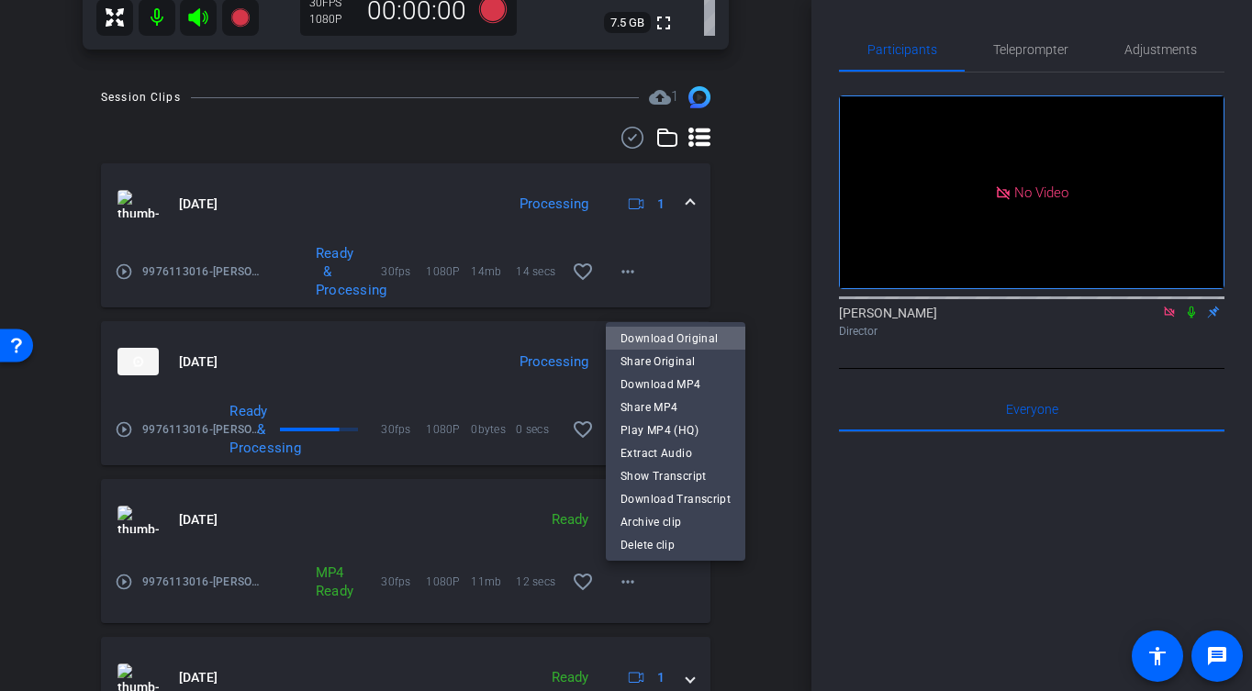
click at [696, 337] on span "Download Original" at bounding box center [676, 338] width 110 height 22
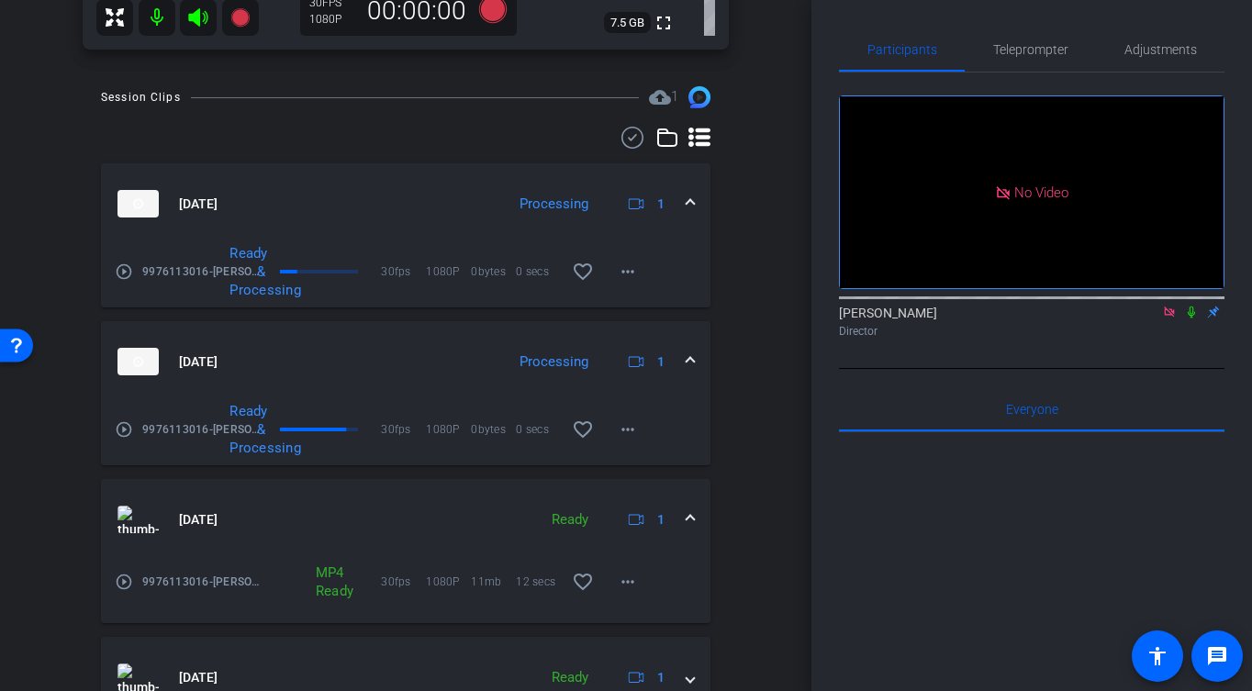
click at [689, 200] on span at bounding box center [690, 204] width 7 height 19
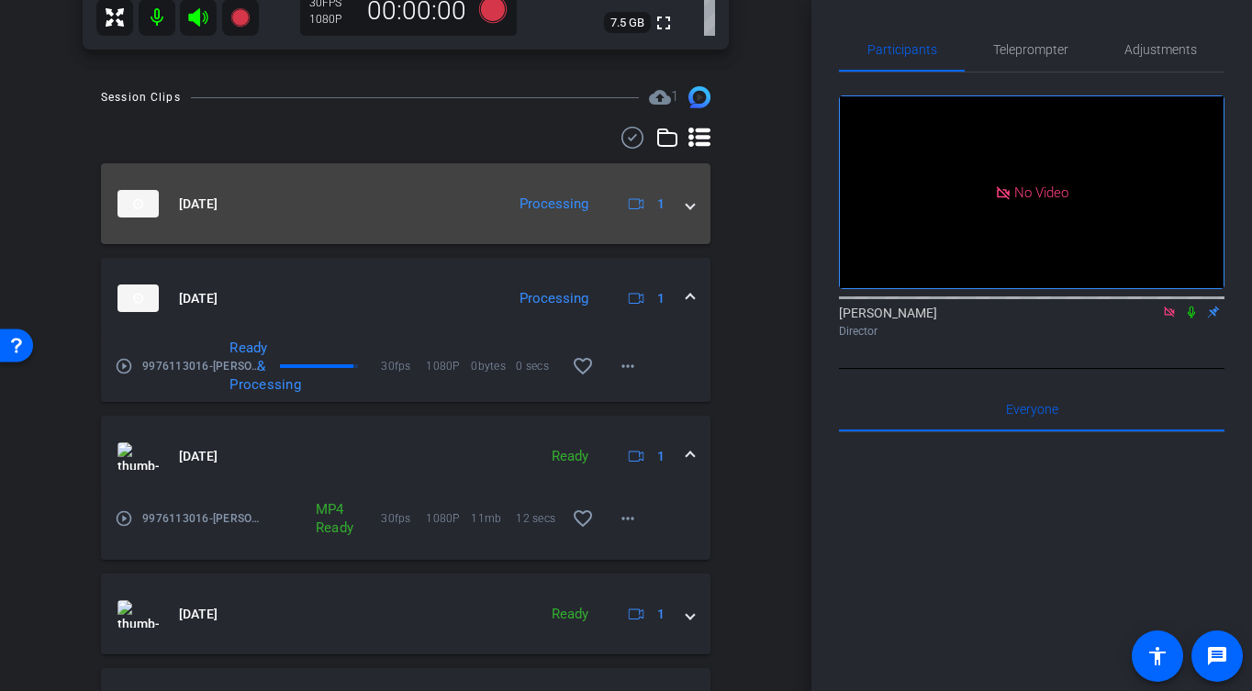
click at [688, 200] on span at bounding box center [690, 204] width 7 height 19
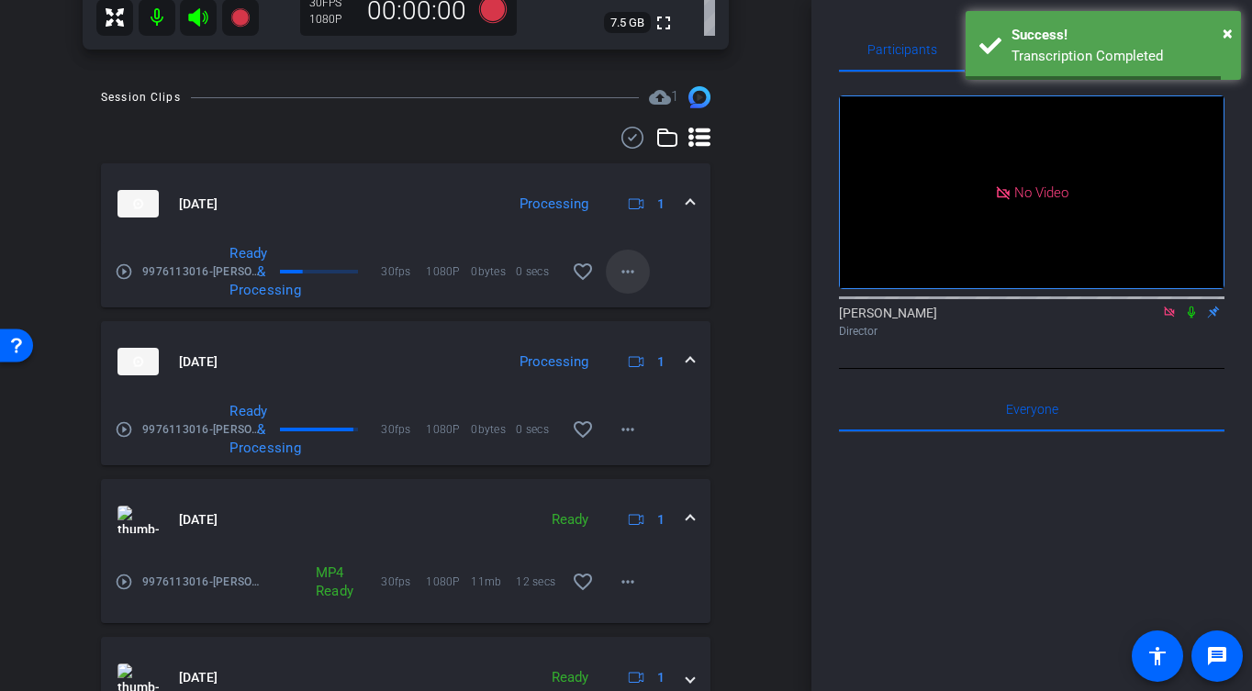
click at [638, 274] on button "more_horiz" at bounding box center [628, 272] width 44 height 44
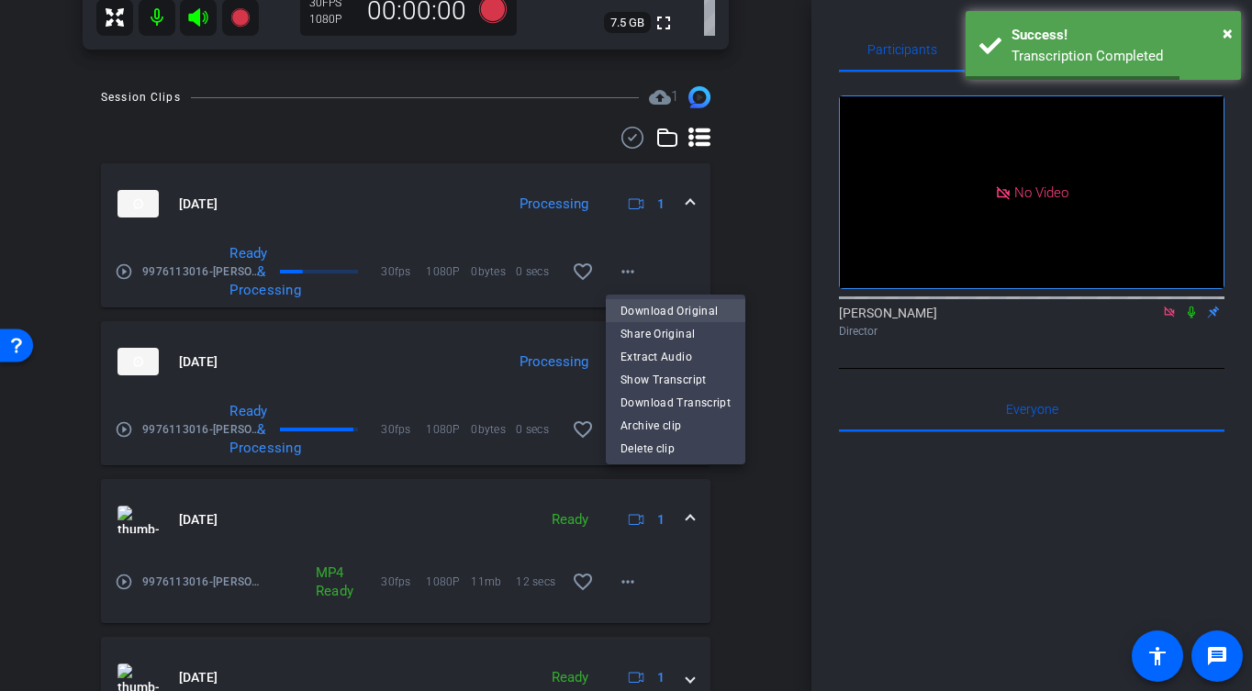
click at [711, 307] on span "Download Original" at bounding box center [676, 310] width 110 height 22
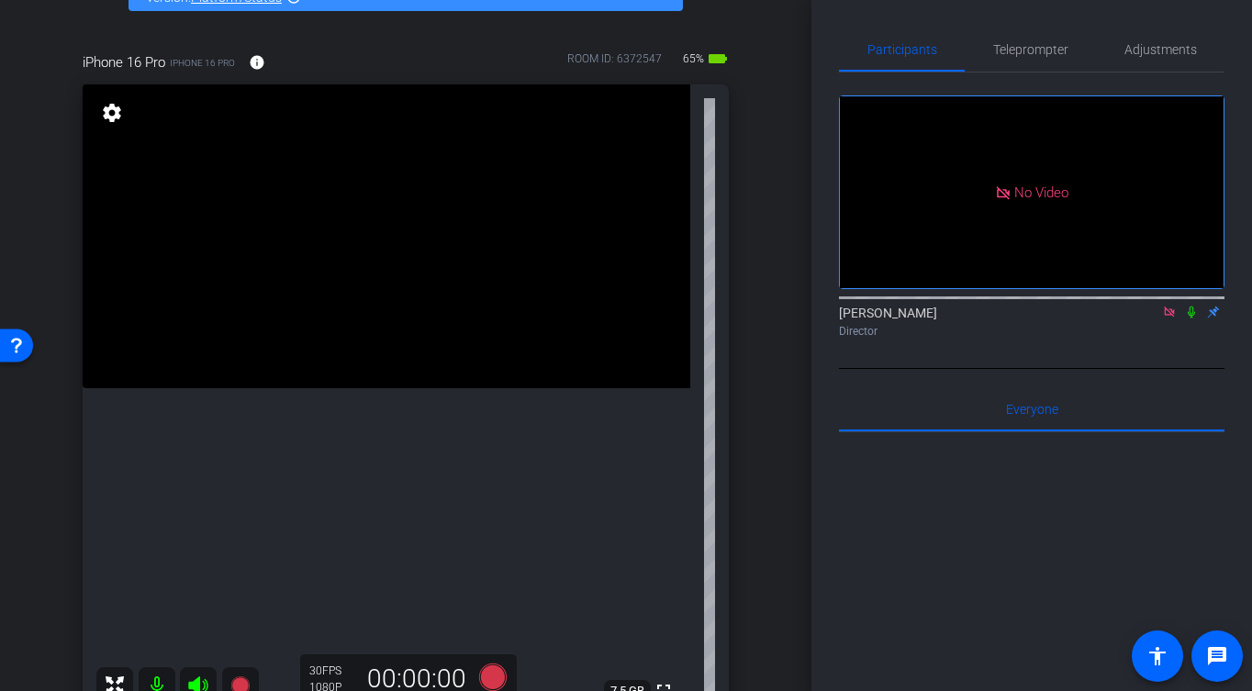
scroll to position [193, 0]
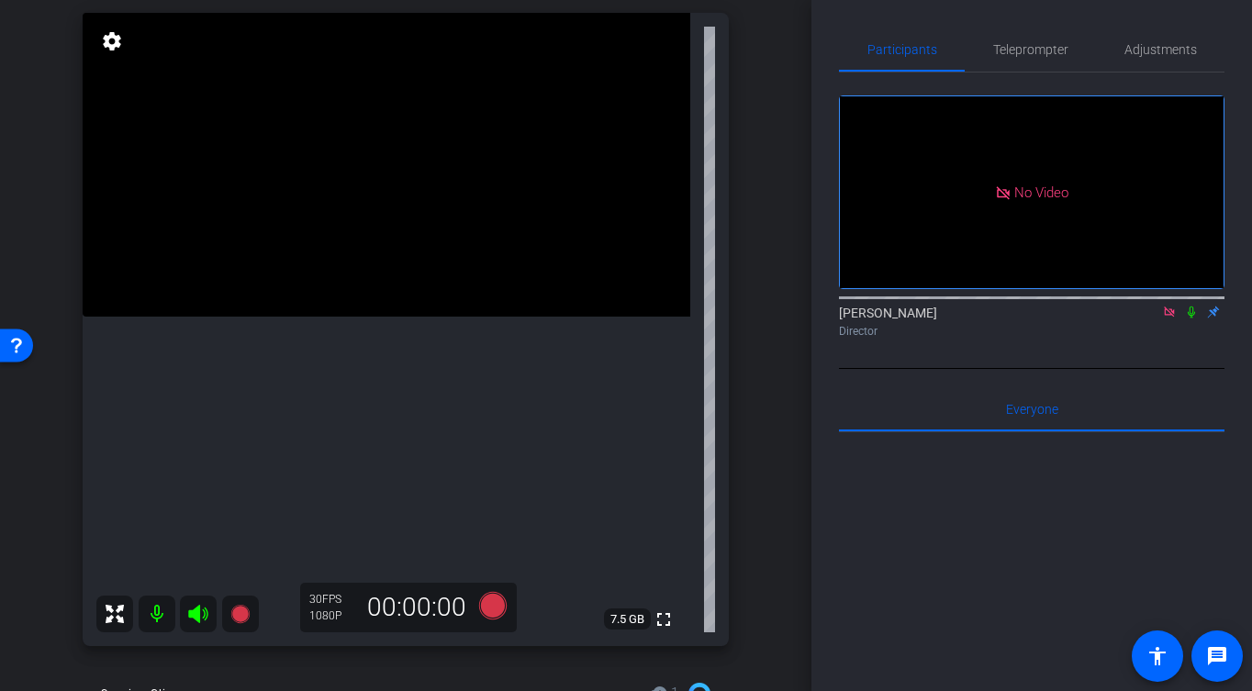
click at [409, 317] on video at bounding box center [387, 165] width 608 height 304
click at [410, 270] on video at bounding box center [387, 165] width 608 height 304
click at [506, 610] on icon at bounding box center [493, 606] width 28 height 28
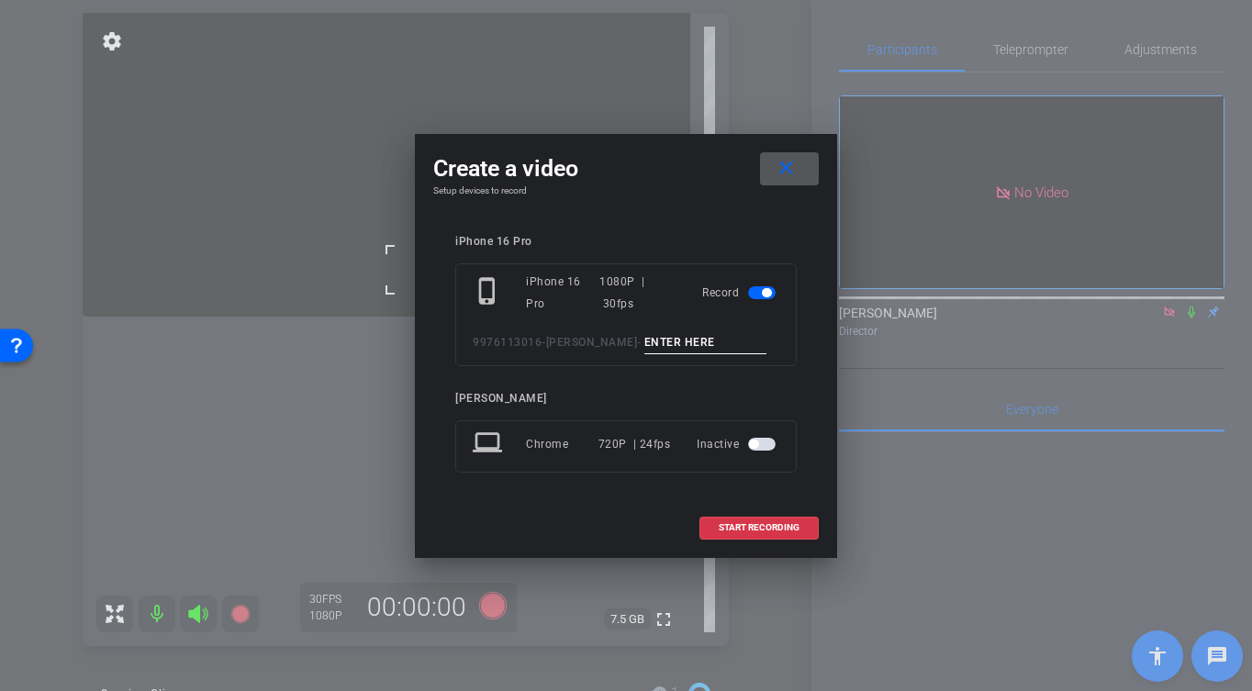
click at [677, 348] on input at bounding box center [705, 342] width 123 height 23
type input "-"
click at [774, 524] on span "START RECORDING" at bounding box center [759, 527] width 81 height 9
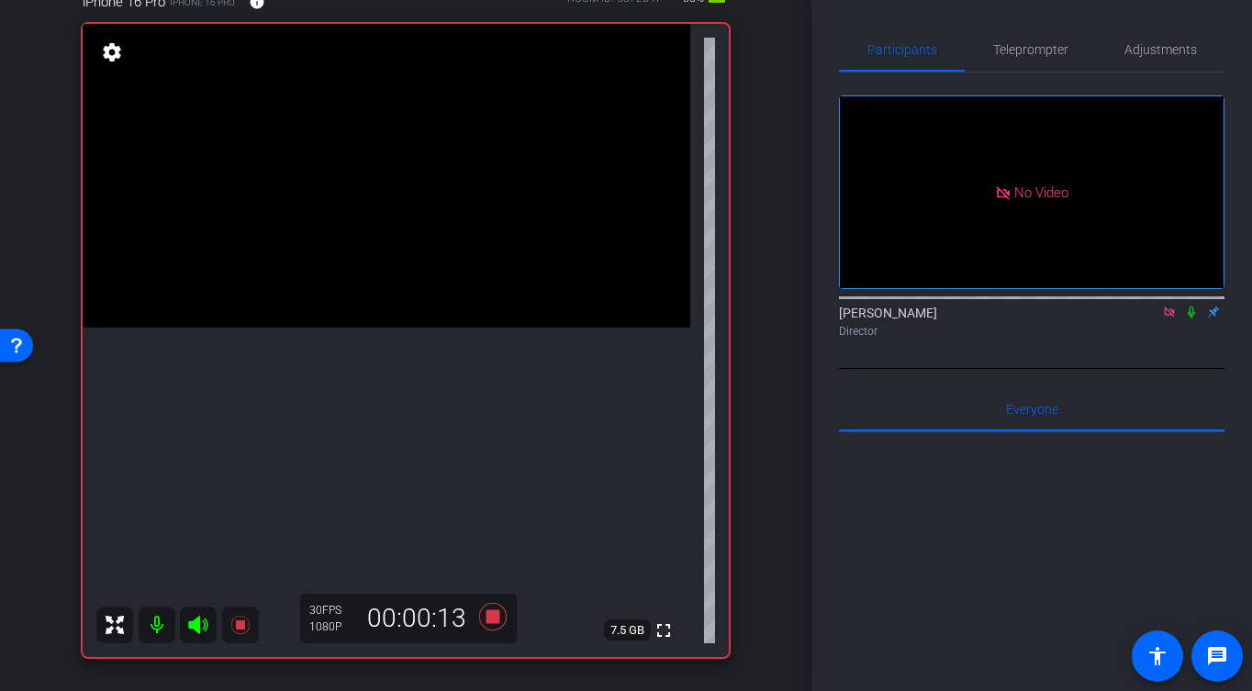
scroll to position [185, 0]
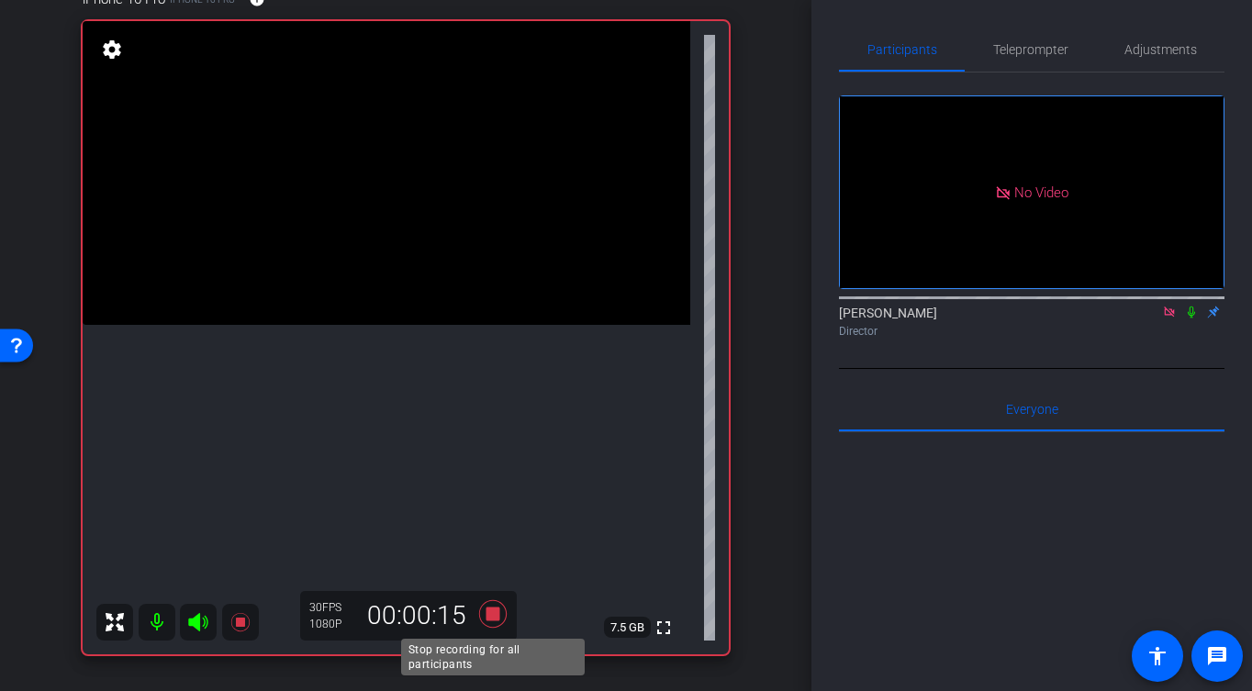
click at [498, 612] on icon at bounding box center [493, 614] width 28 height 28
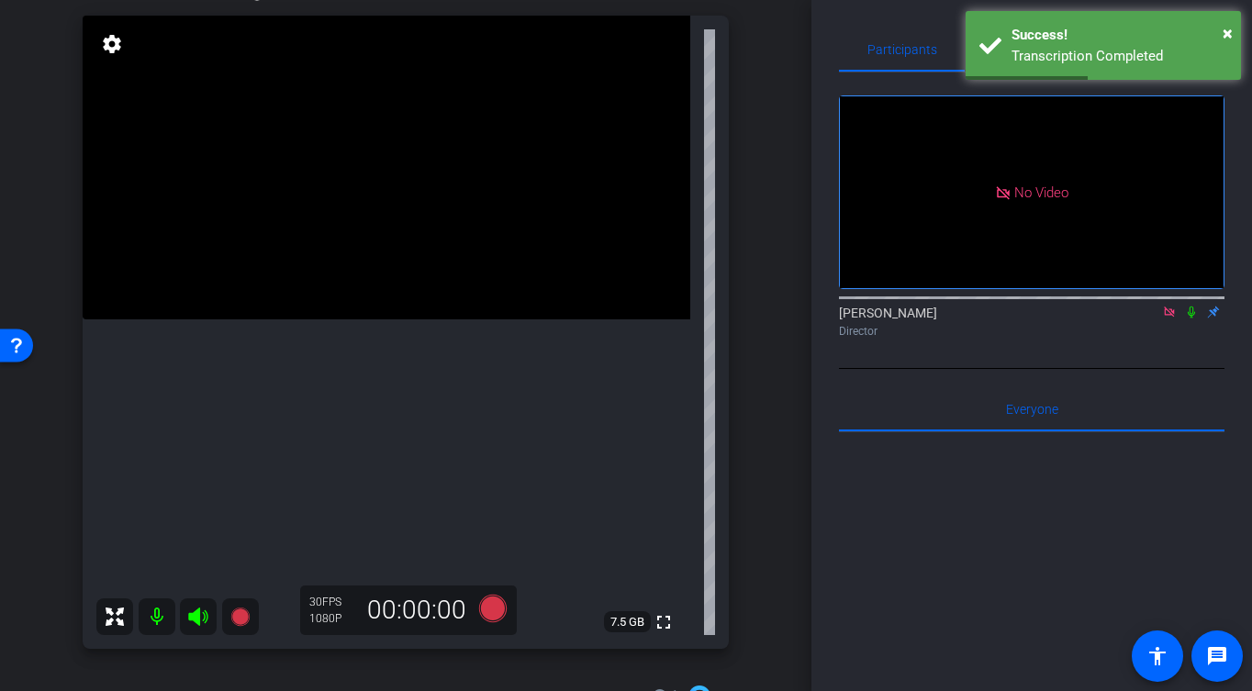
scroll to position [192, 0]
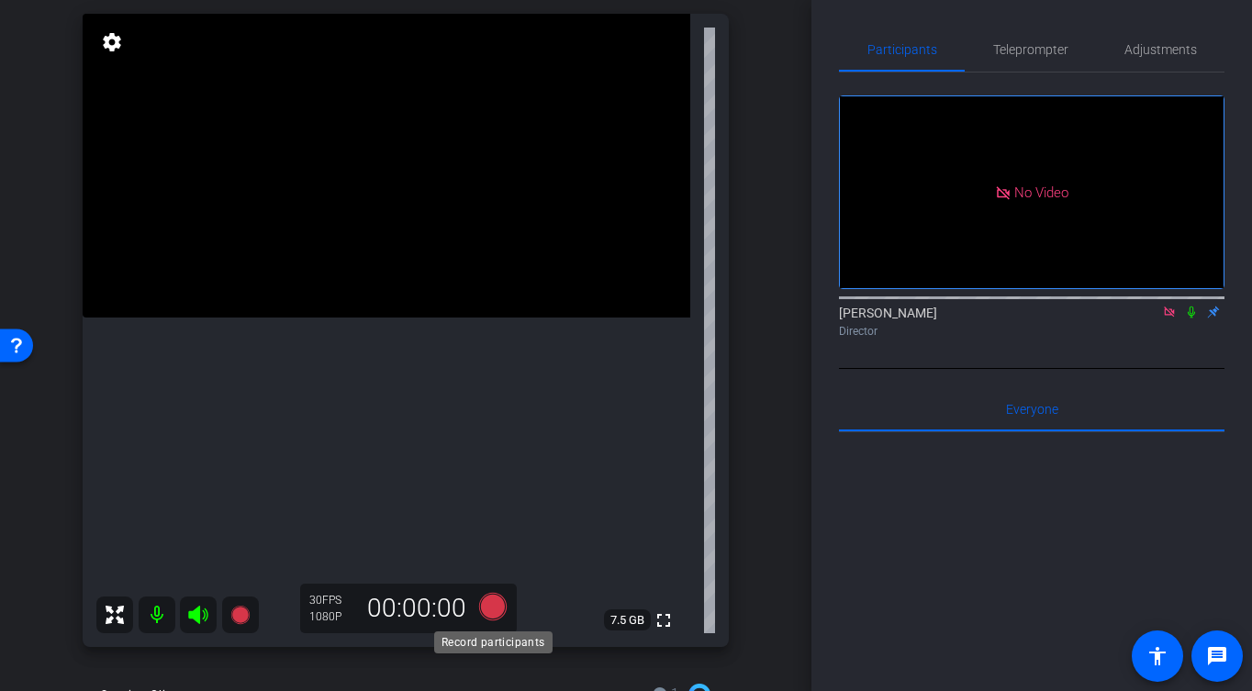
click at [499, 603] on icon at bounding box center [493, 607] width 28 height 28
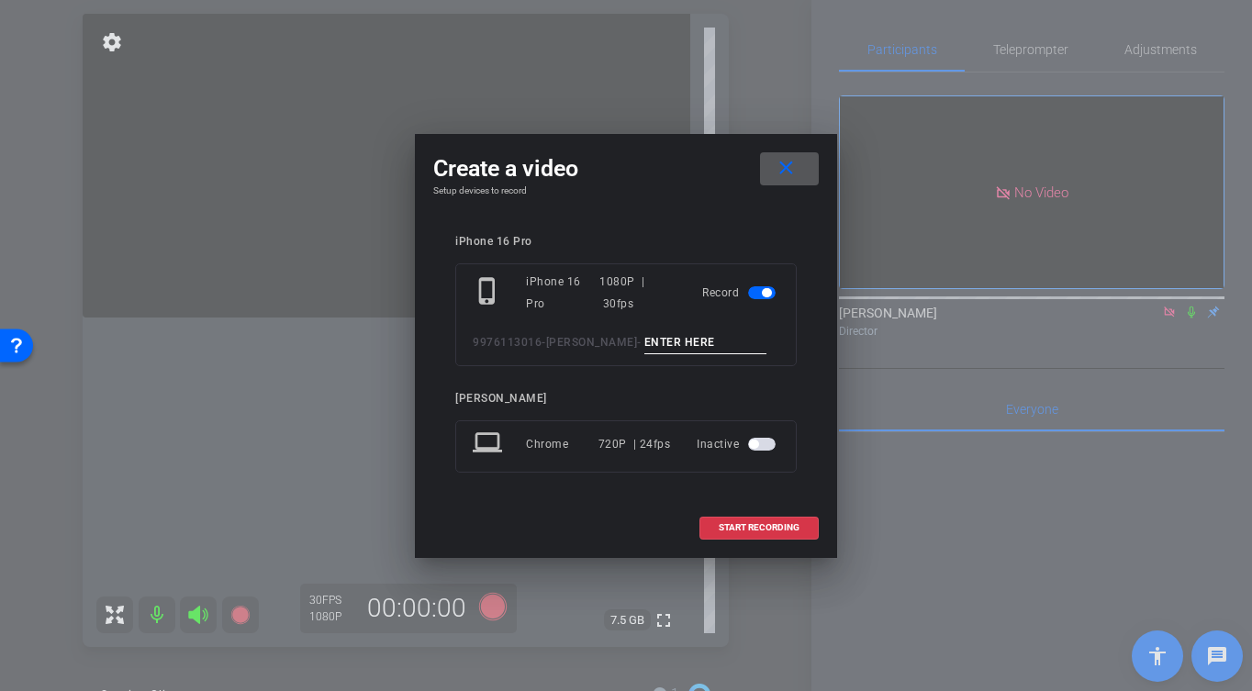
click at [731, 328] on div "phone_iphone iPhone 16 Pro 1080P | 30fps Record 9976113016-[PERSON_NAME] -" at bounding box center [625, 314] width 341 height 103
click at [727, 338] on input at bounding box center [705, 342] width 123 height 23
type input "-"
click at [760, 534] on span at bounding box center [758, 528] width 117 height 44
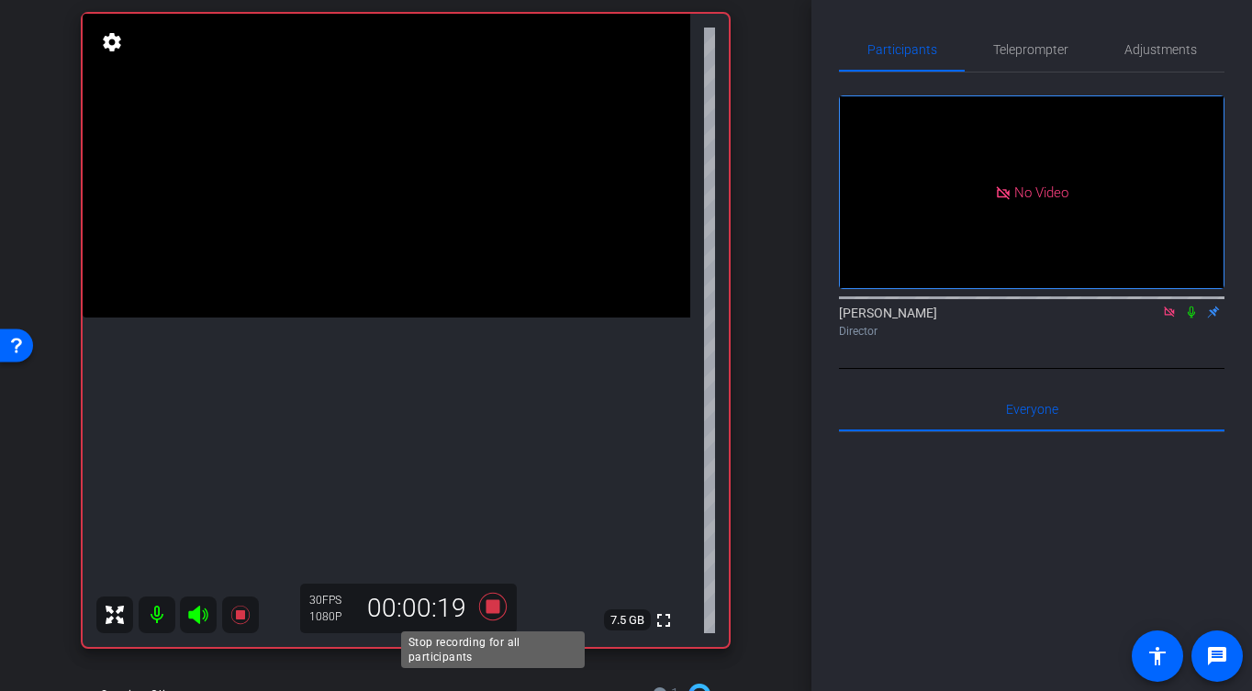
click at [498, 609] on icon at bounding box center [493, 607] width 28 height 28
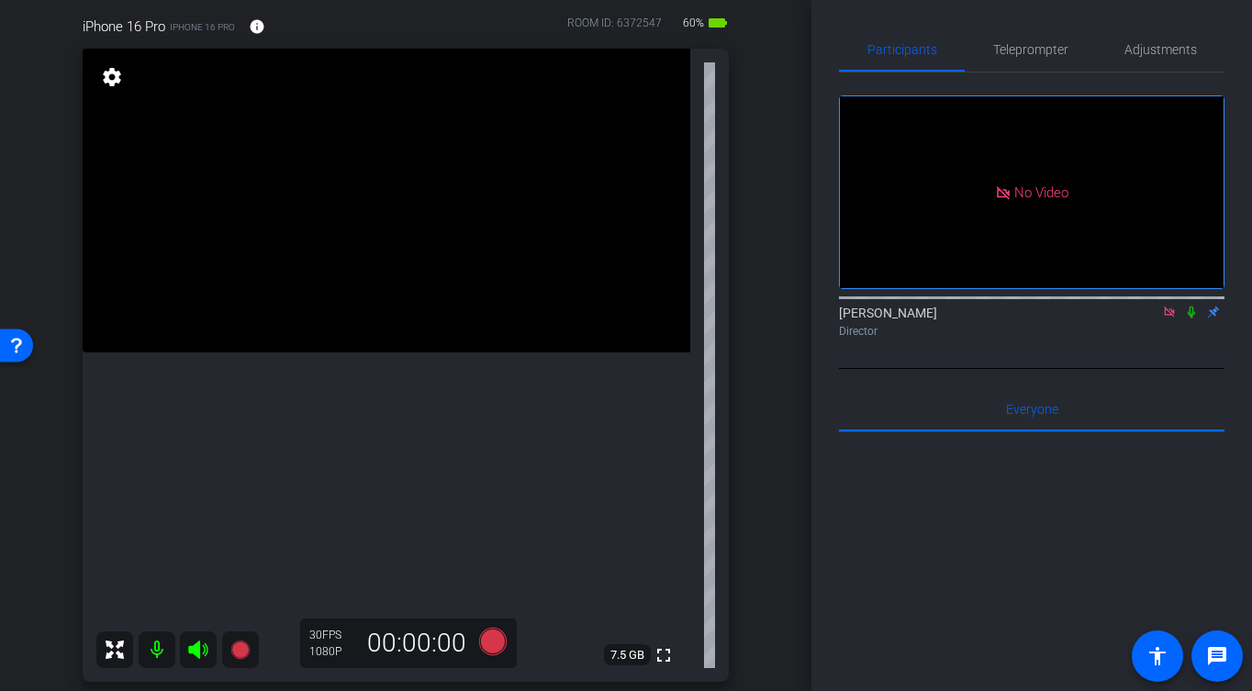
scroll to position [168, 0]
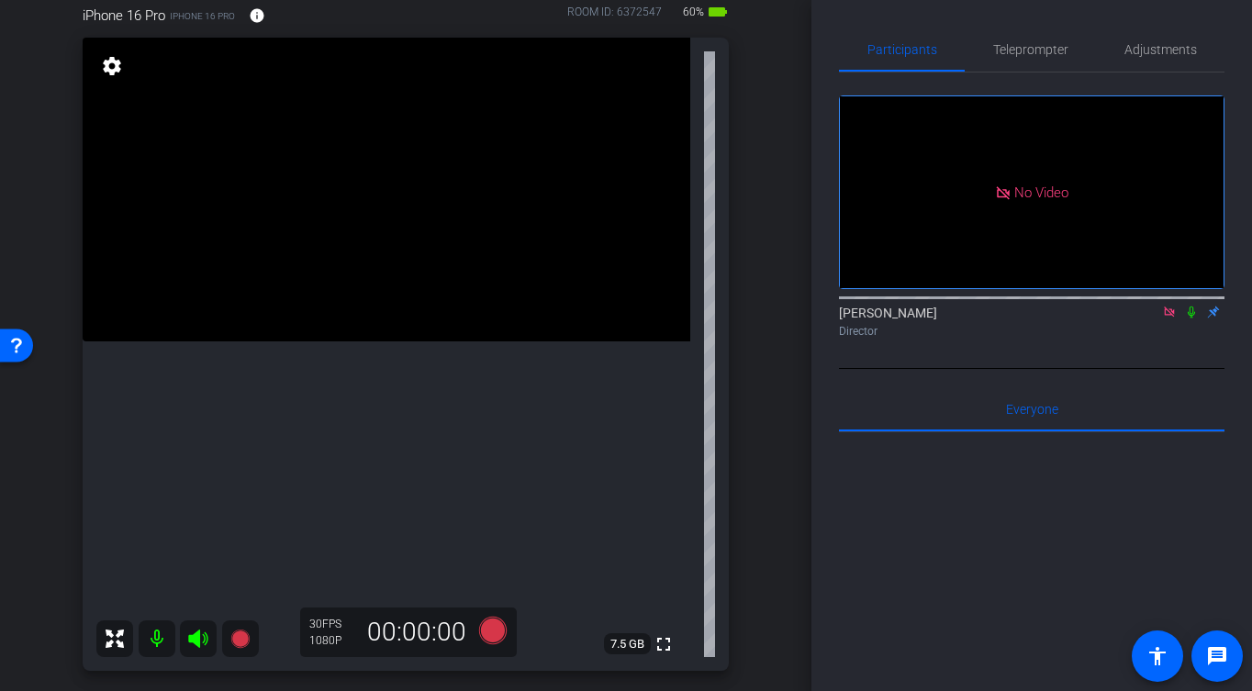
click at [361, 212] on video at bounding box center [387, 190] width 608 height 304
click at [404, 220] on video at bounding box center [387, 190] width 608 height 304
click at [408, 239] on div at bounding box center [404, 220] width 46 height 46
click at [227, 237] on video at bounding box center [387, 190] width 608 height 304
drag, startPoint x: 273, startPoint y: 254, endPoint x: 283, endPoint y: 260, distance: 11.5
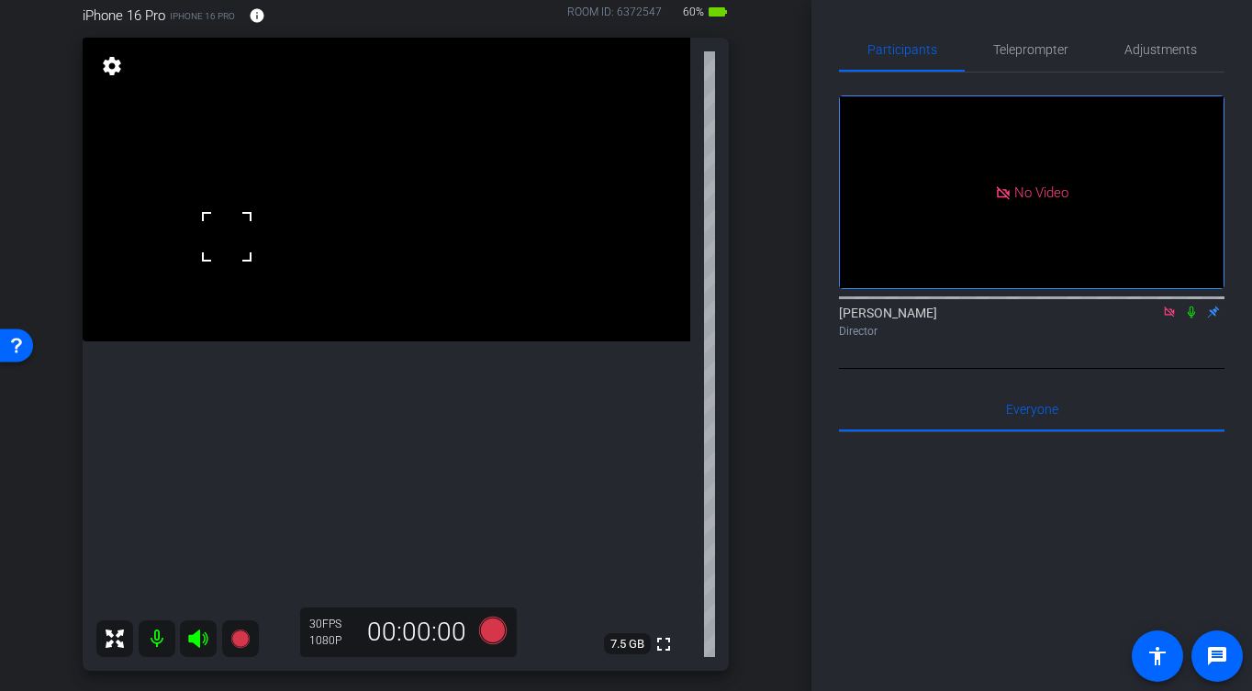
click at [274, 254] on video at bounding box center [387, 190] width 608 height 304
click at [497, 635] on icon at bounding box center [493, 631] width 28 height 28
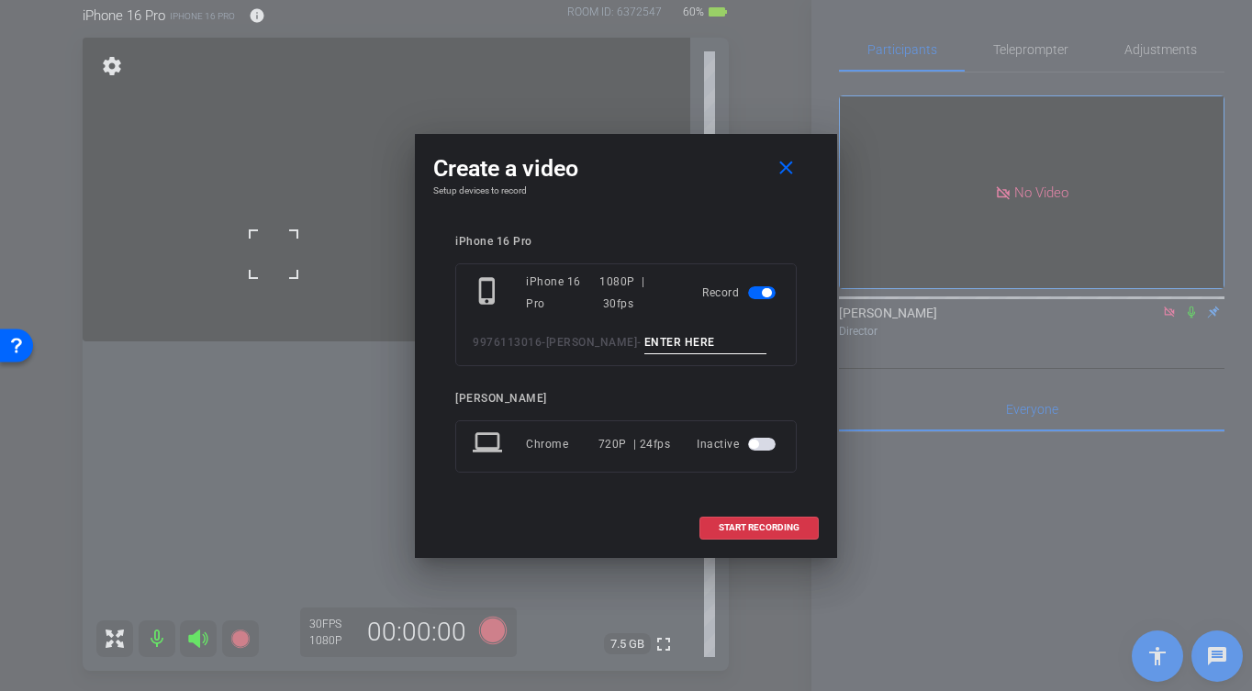
click at [644, 332] on input at bounding box center [705, 342] width 123 height 23
type input "-"
click at [747, 537] on span at bounding box center [758, 528] width 117 height 44
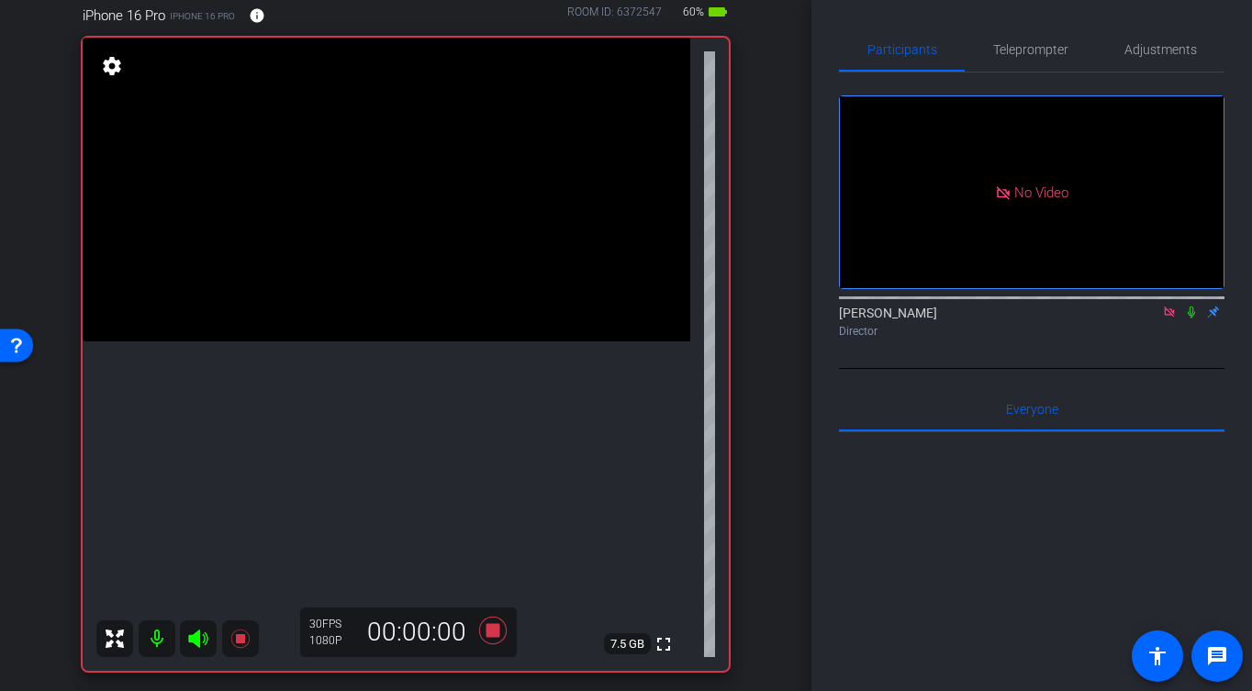
click at [288, 260] on video at bounding box center [387, 190] width 608 height 304
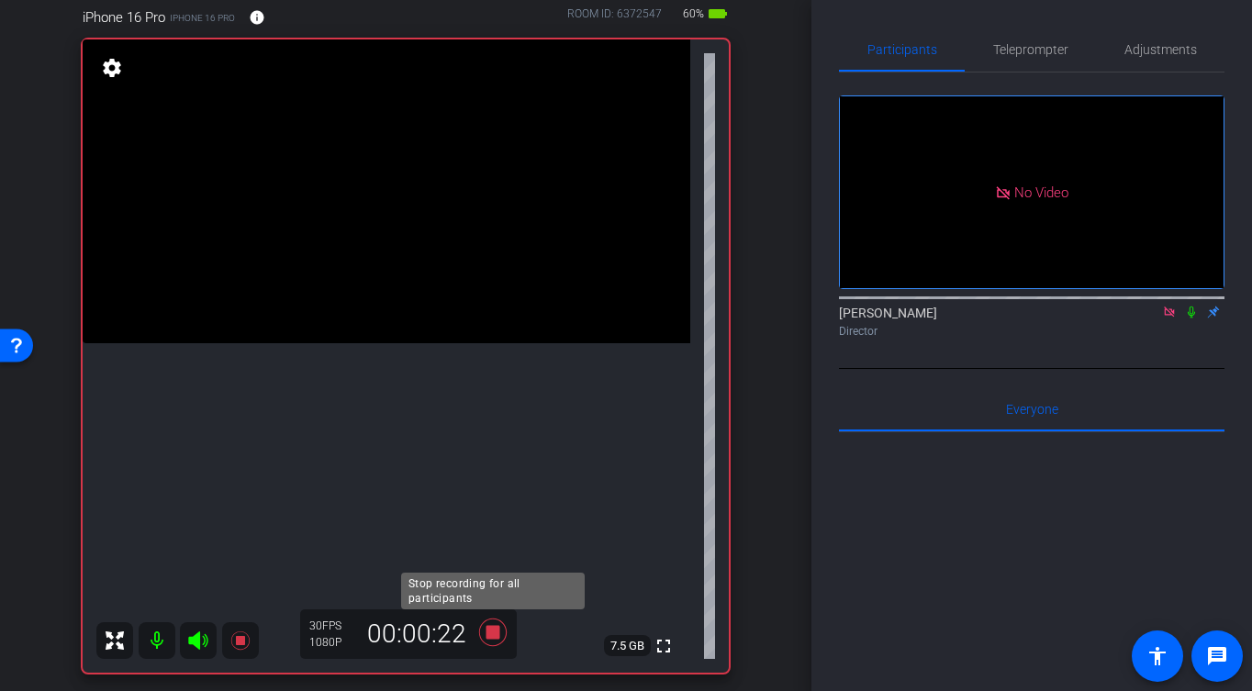
click at [501, 635] on icon at bounding box center [493, 632] width 44 height 33
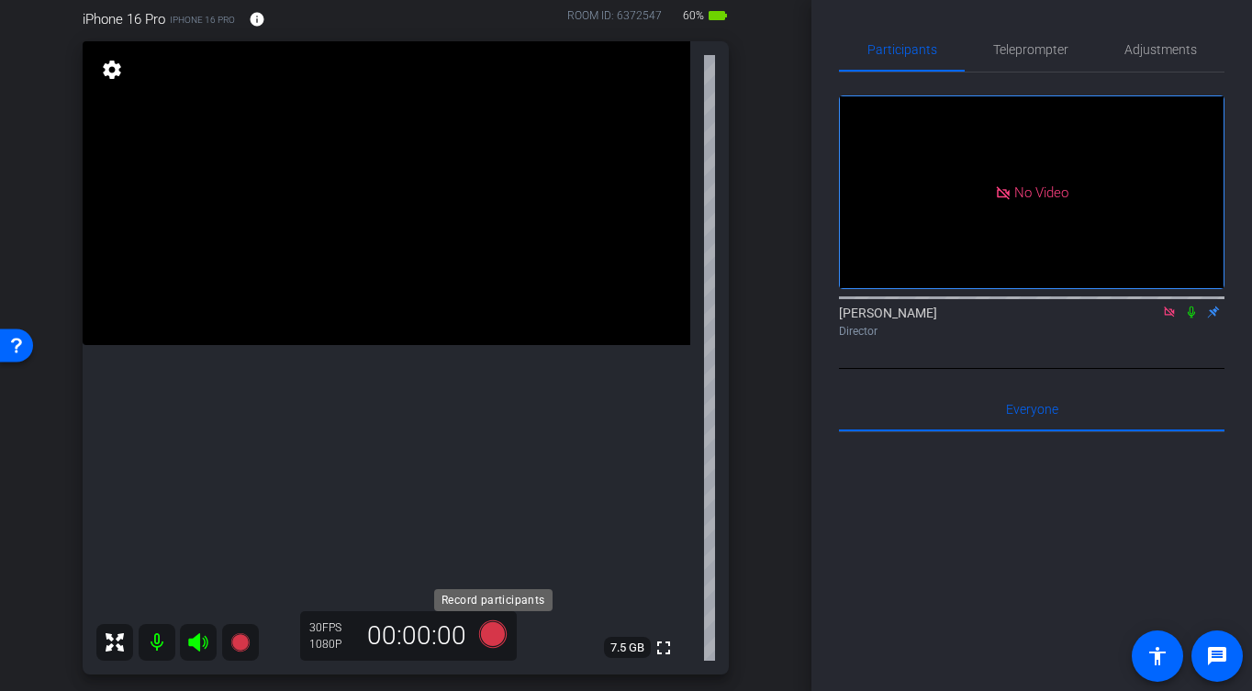
click at [492, 627] on icon at bounding box center [493, 635] width 28 height 28
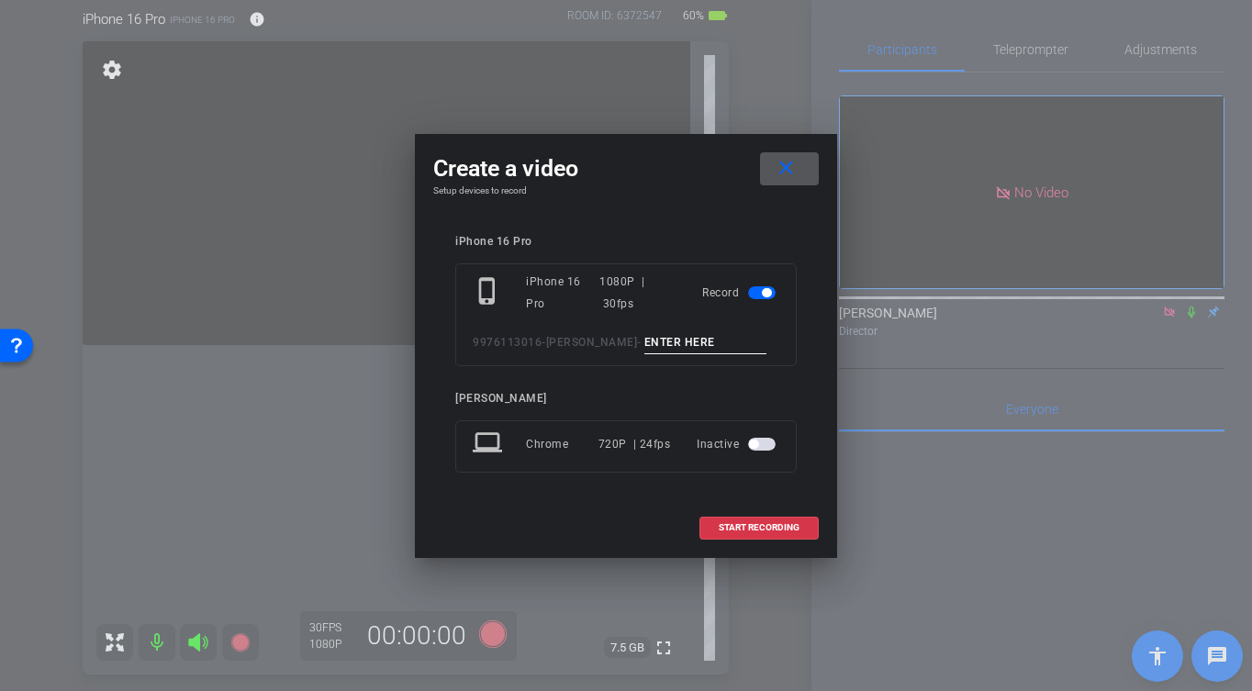
click at [654, 346] on input at bounding box center [705, 342] width 123 height 23
type input "-"
click at [784, 532] on span "START RECORDING" at bounding box center [759, 527] width 81 height 9
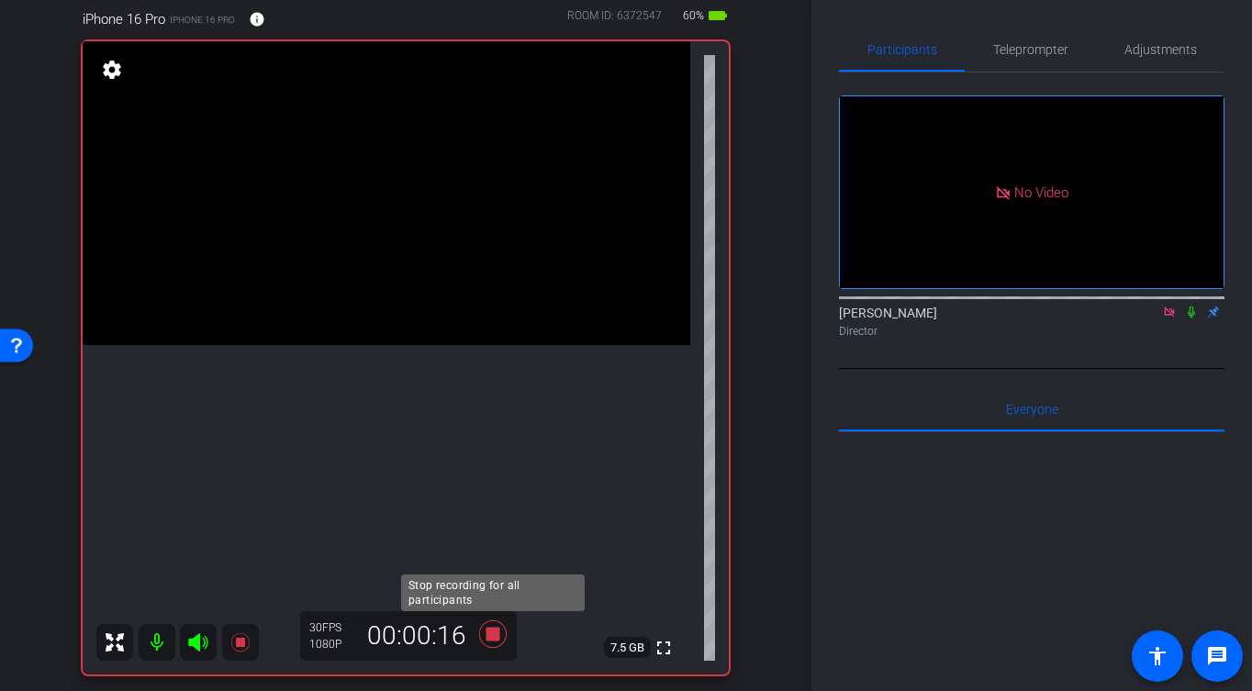
click at [498, 641] on icon at bounding box center [493, 635] width 28 height 28
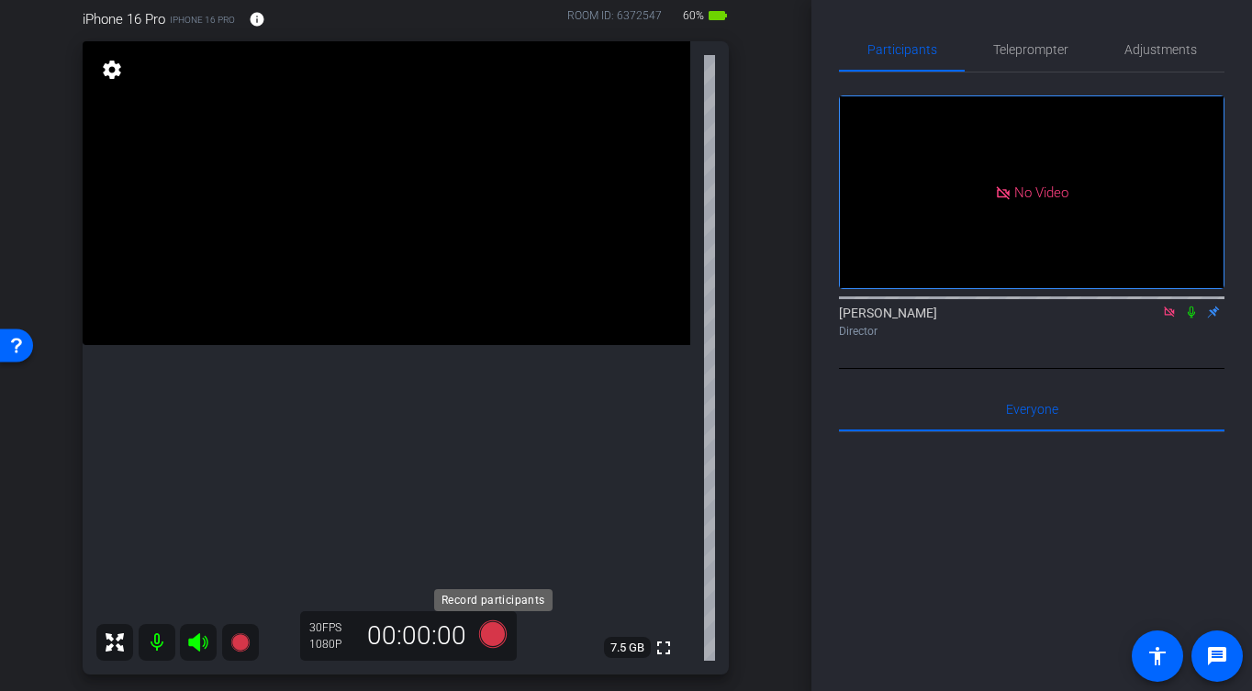
click at [496, 636] on icon at bounding box center [493, 635] width 28 height 28
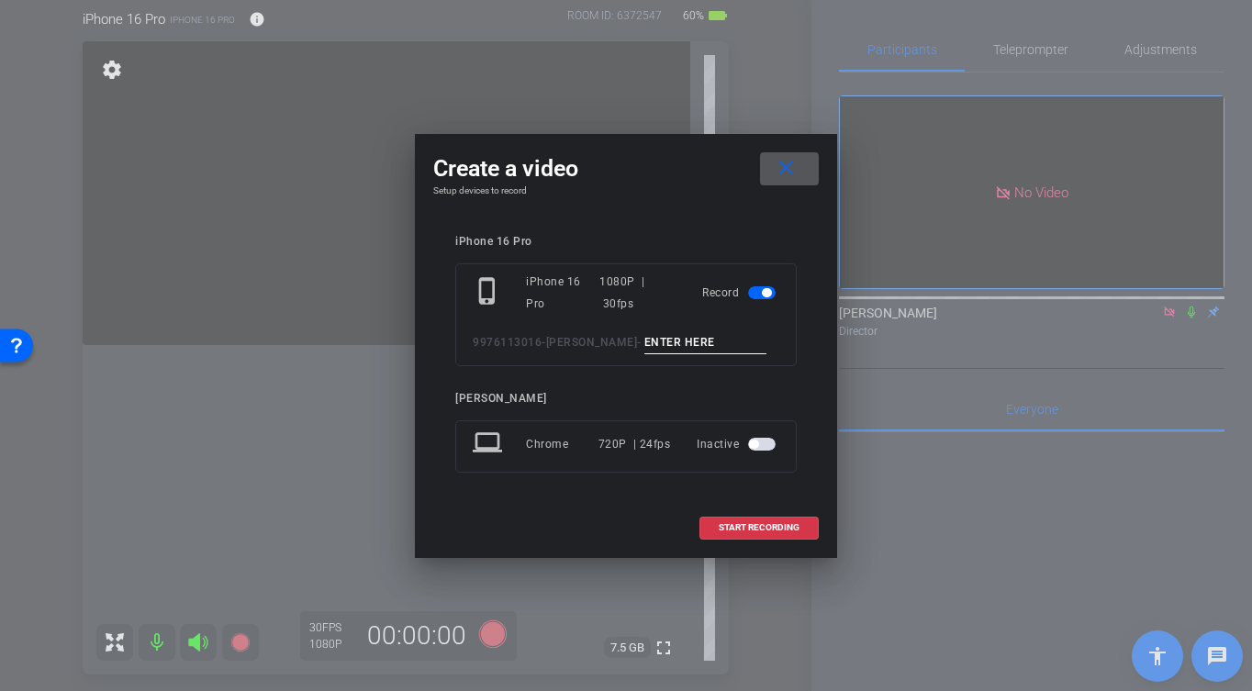
click at [702, 334] on input at bounding box center [705, 342] width 123 height 23
type input "-"
drag, startPoint x: 757, startPoint y: 524, endPoint x: 742, endPoint y: 518, distance: 16.9
click at [756, 524] on span "START RECORDING" at bounding box center [759, 527] width 81 height 9
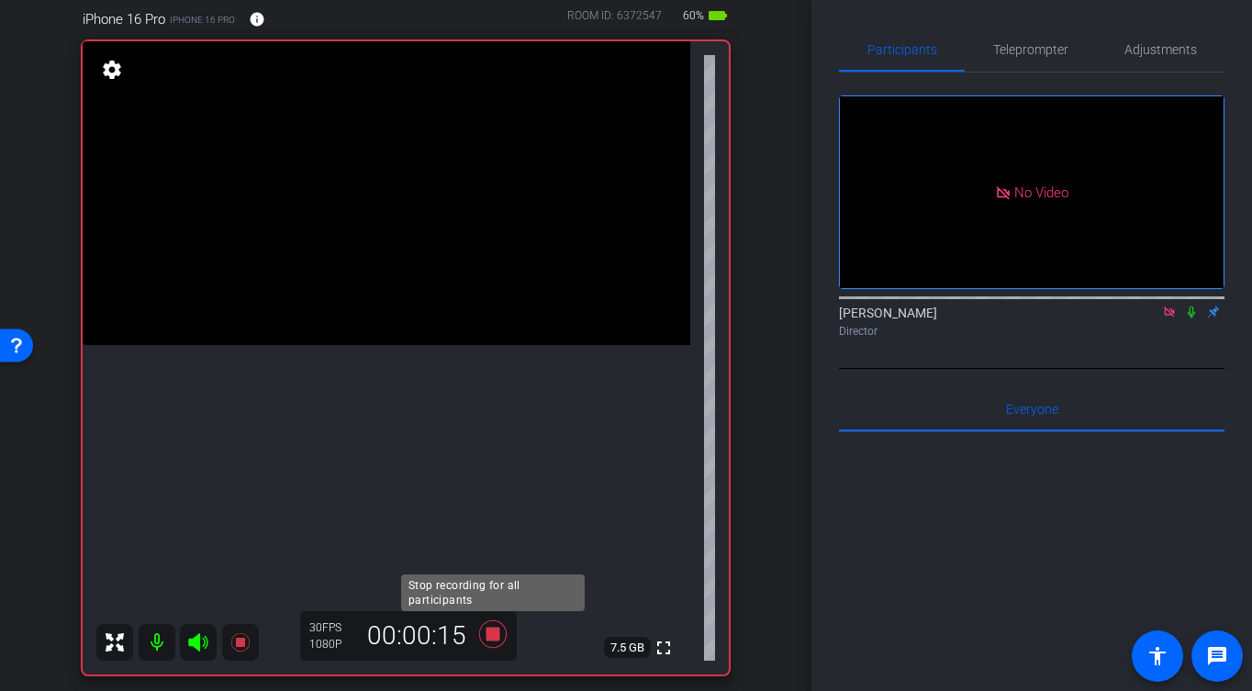
click at [495, 632] on icon at bounding box center [493, 635] width 28 height 28
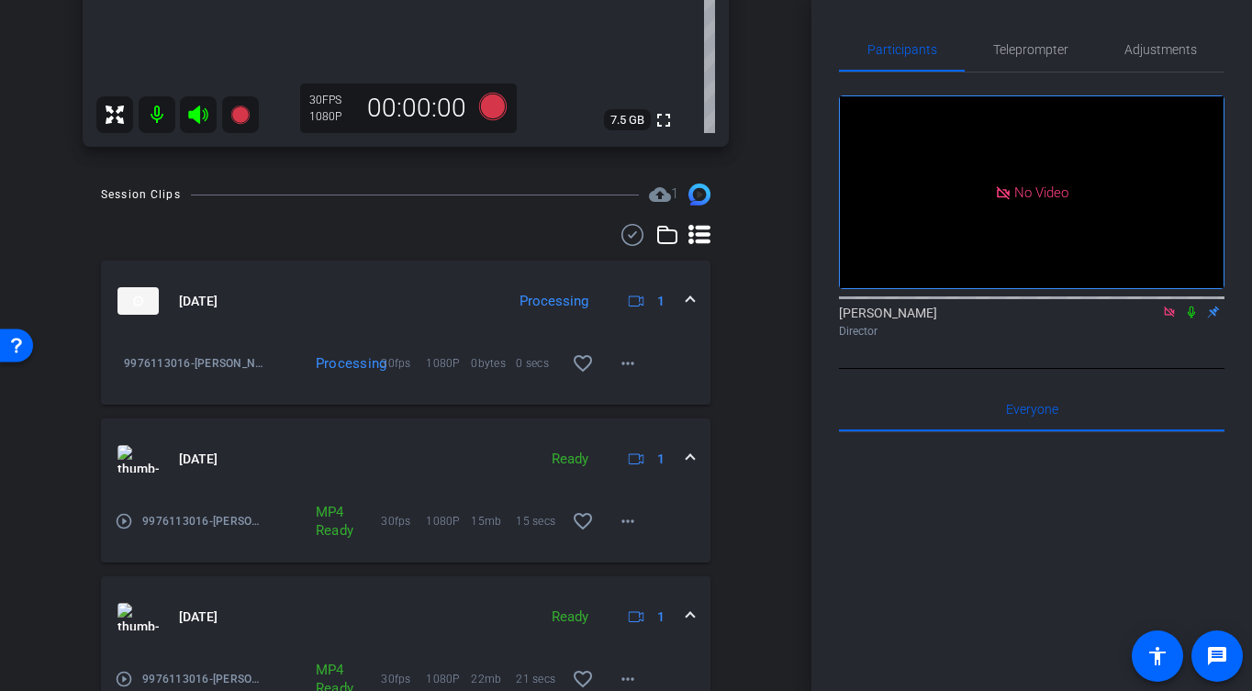
scroll to position [696, 0]
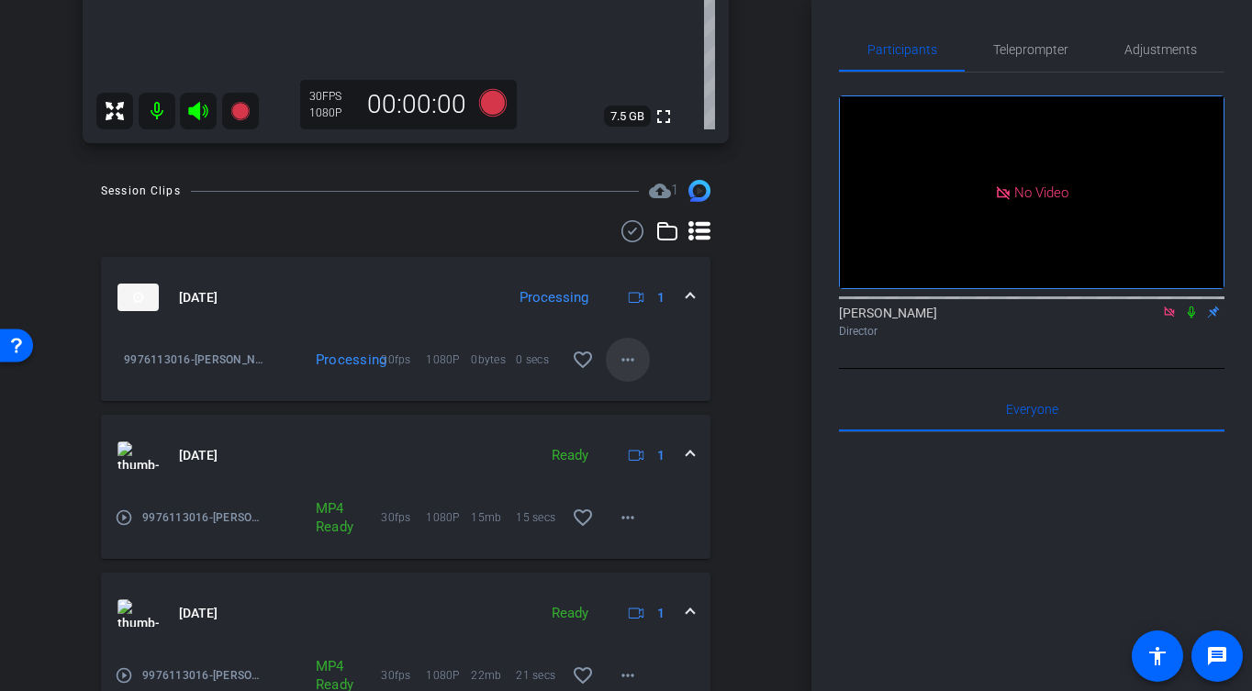
click at [637, 363] on mat-icon "more_horiz" at bounding box center [628, 360] width 22 height 22
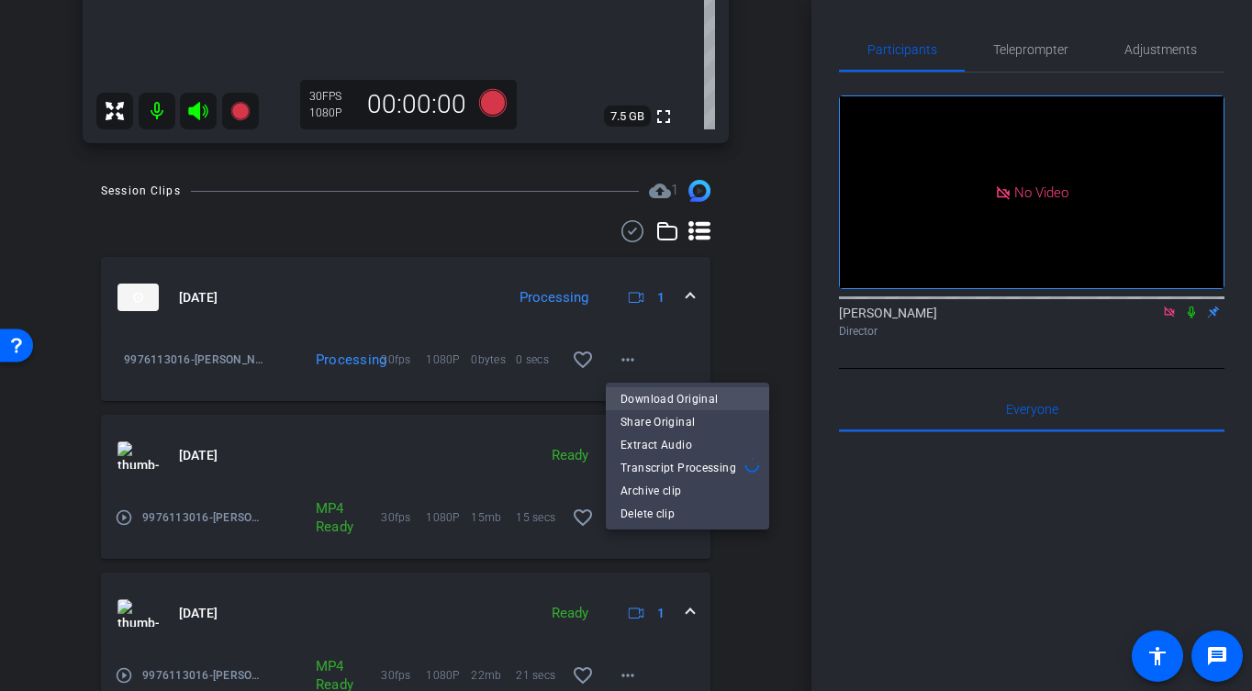
click at [696, 397] on span "Download Original" at bounding box center [688, 398] width 134 height 22
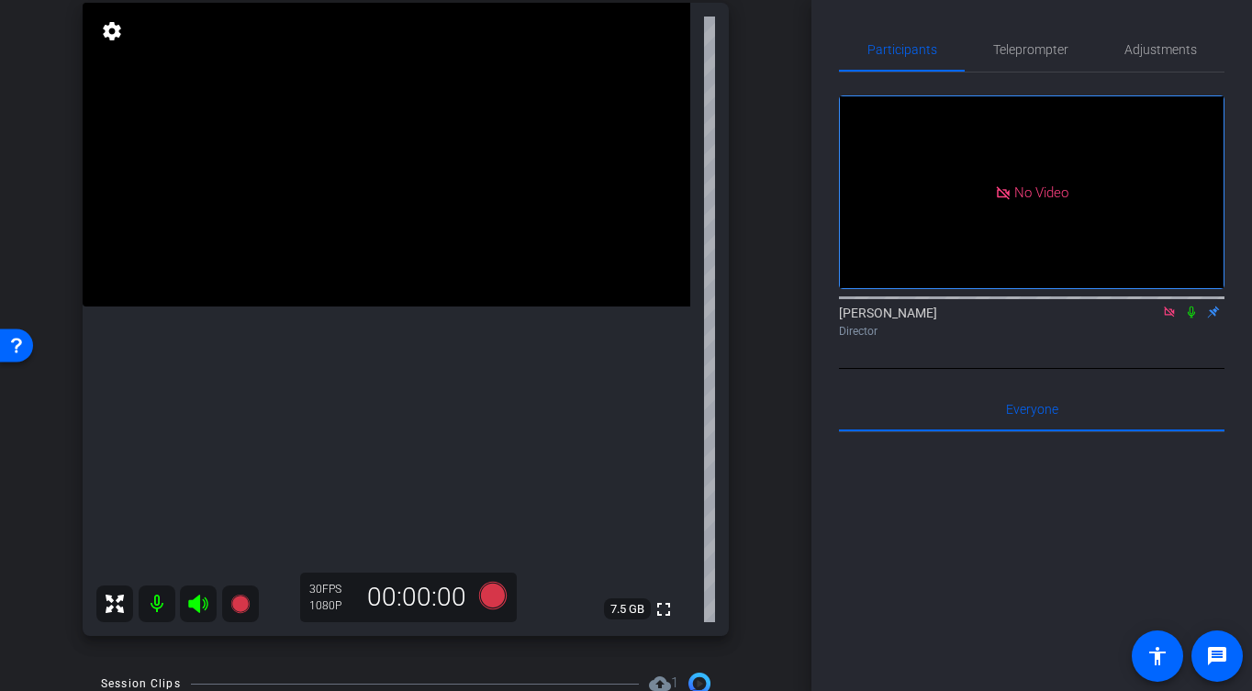
scroll to position [214, 0]
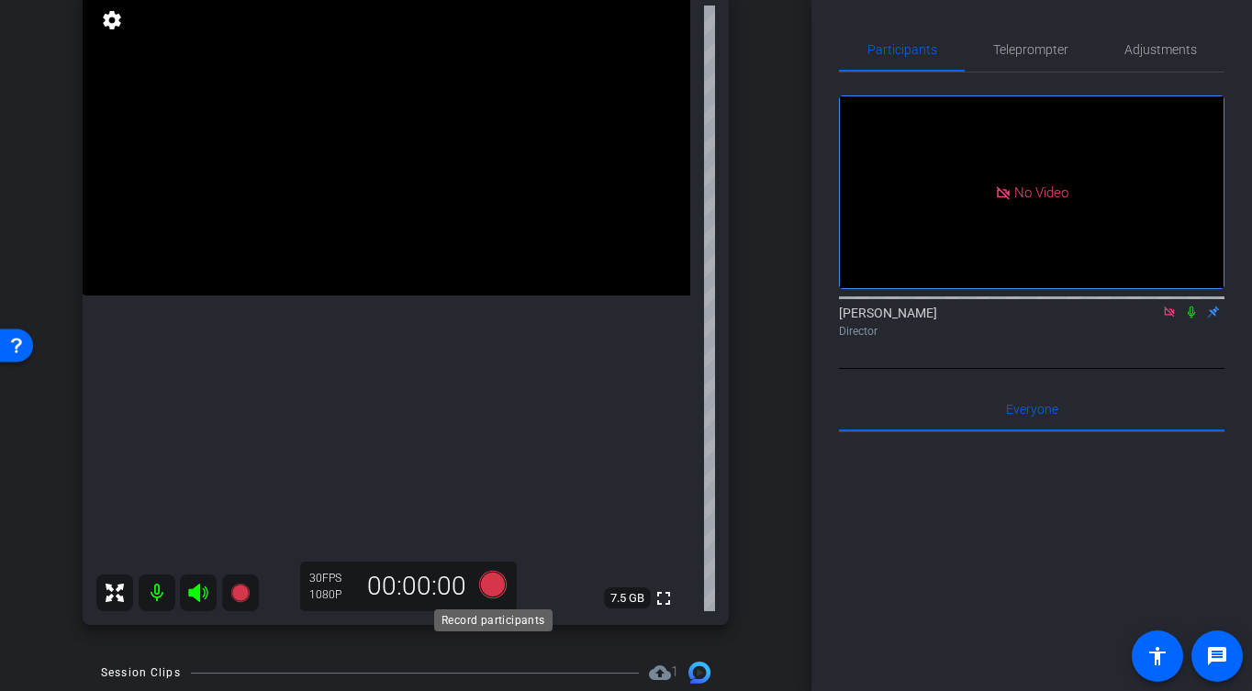
click at [490, 587] on icon at bounding box center [493, 585] width 28 height 28
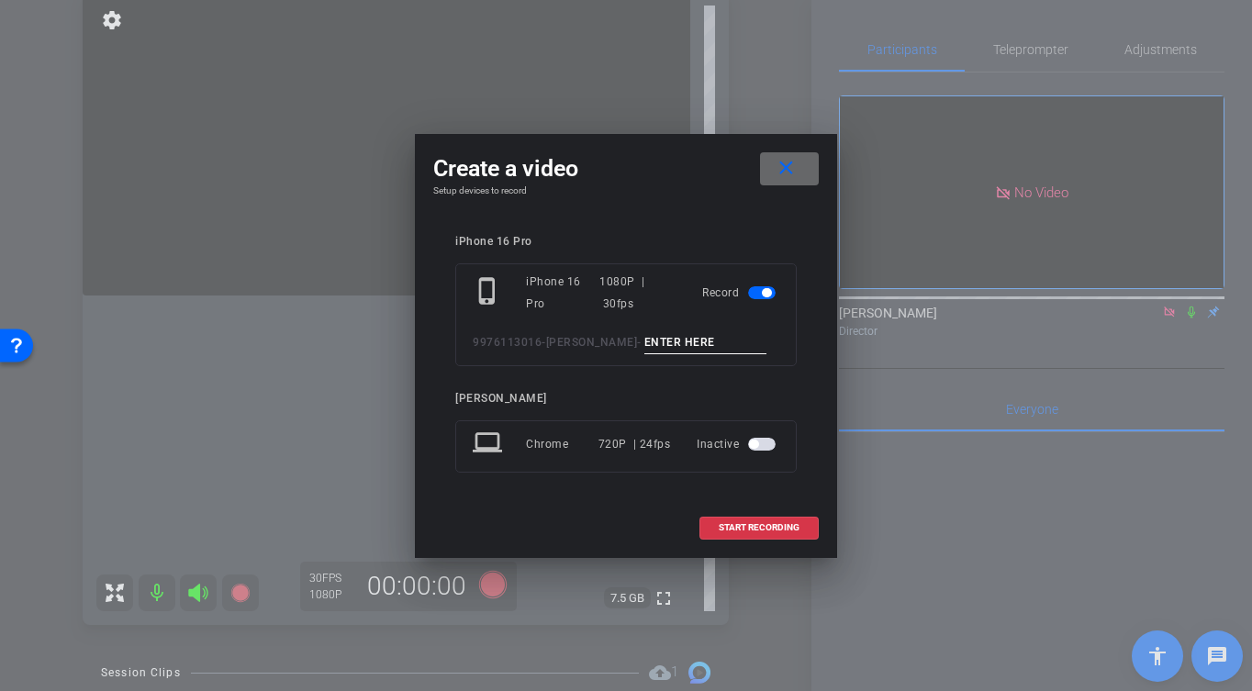
drag, startPoint x: 796, startPoint y: 174, endPoint x: 509, endPoint y: 217, distance: 290.4
click at [796, 174] on mat-icon "close" at bounding box center [786, 168] width 23 height 23
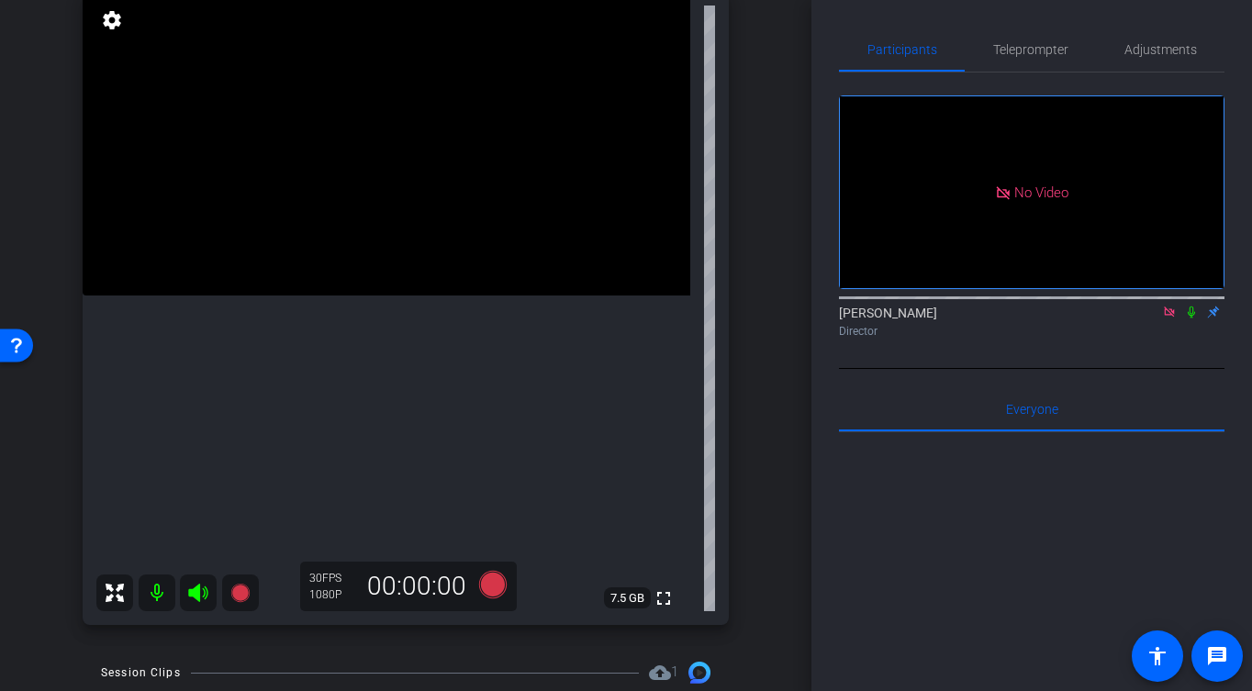
click at [343, 296] on video at bounding box center [387, 144] width 608 height 304
drag, startPoint x: 355, startPoint y: 281, endPoint x: 370, endPoint y: 313, distance: 35.3
click at [355, 281] on video at bounding box center [387, 144] width 608 height 304
click at [502, 576] on icon at bounding box center [493, 584] width 44 height 33
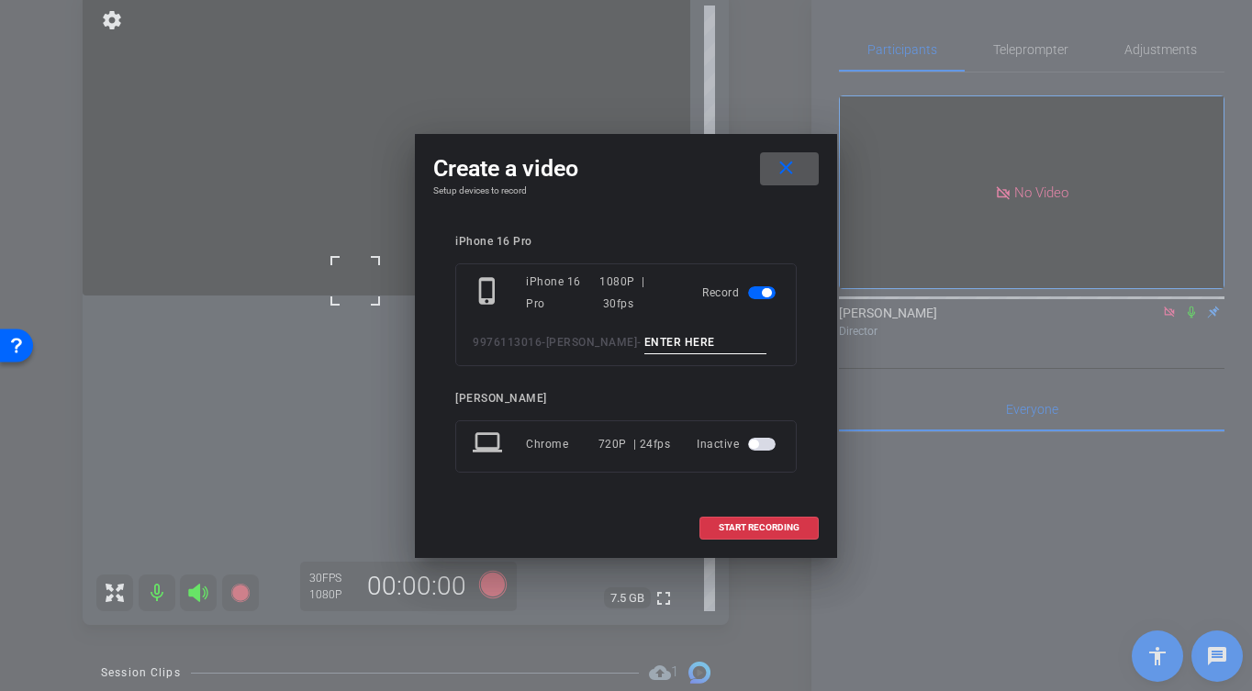
click at [699, 329] on div "phone_iphone iPhone 16 Pro 1080P | 30fps Record 9976113016-[PERSON_NAME] -" at bounding box center [625, 314] width 341 height 103
click at [697, 334] on input at bounding box center [705, 342] width 123 height 23
type input "-"
click at [777, 532] on span "START RECORDING" at bounding box center [759, 527] width 81 height 9
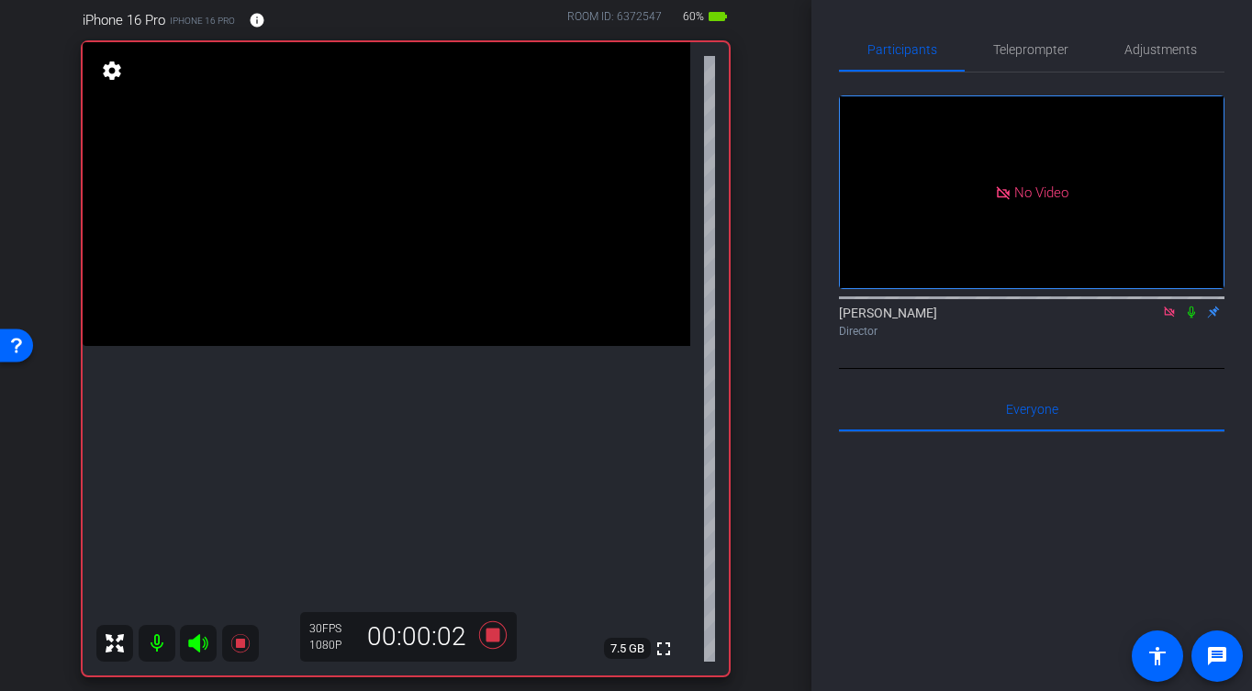
scroll to position [158, 0]
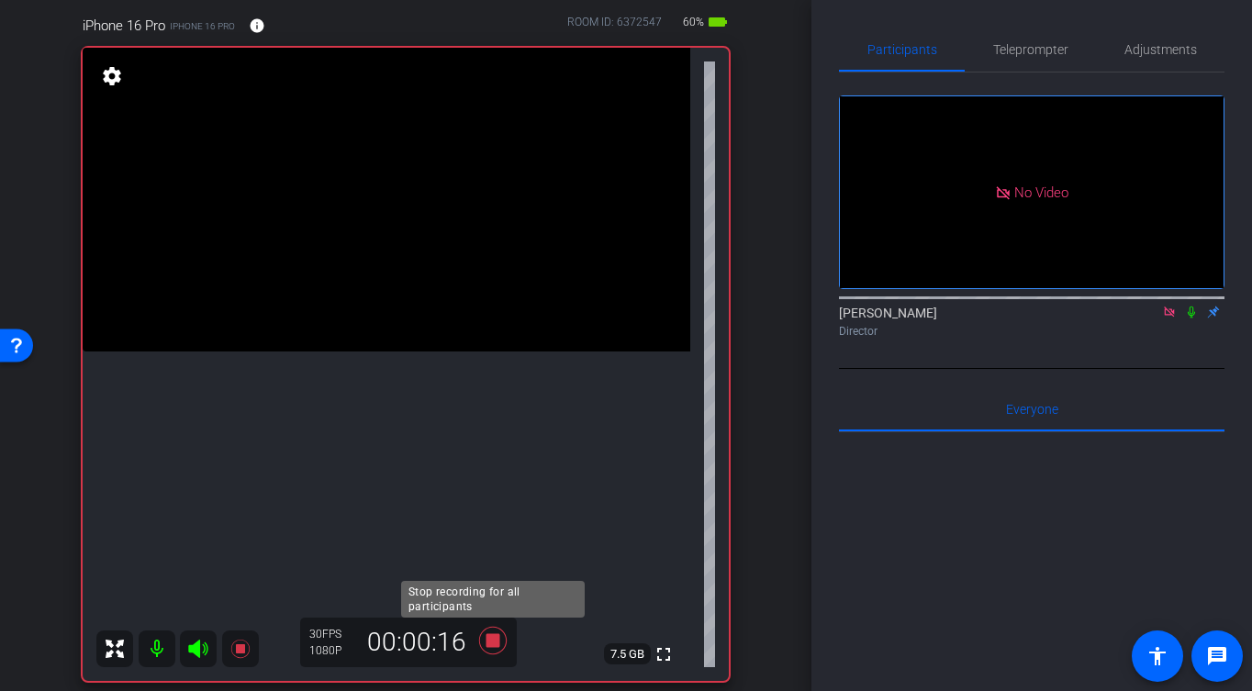
click at [498, 647] on icon at bounding box center [493, 641] width 28 height 28
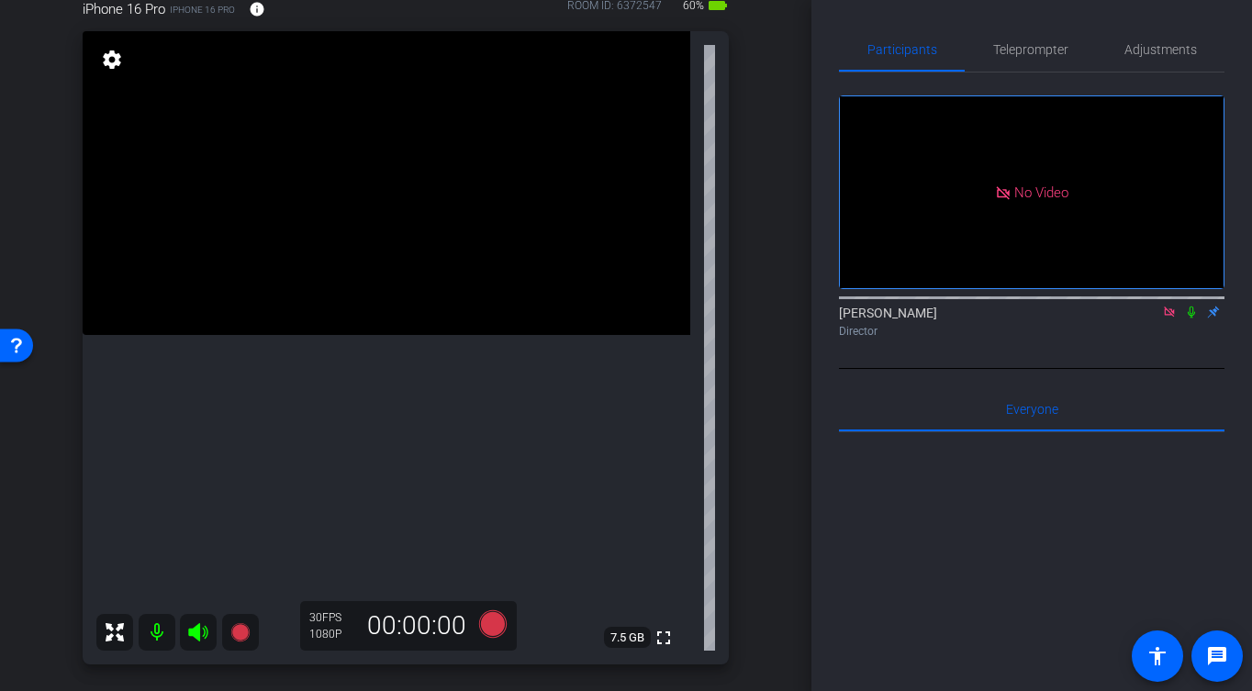
scroll to position [179, 0]
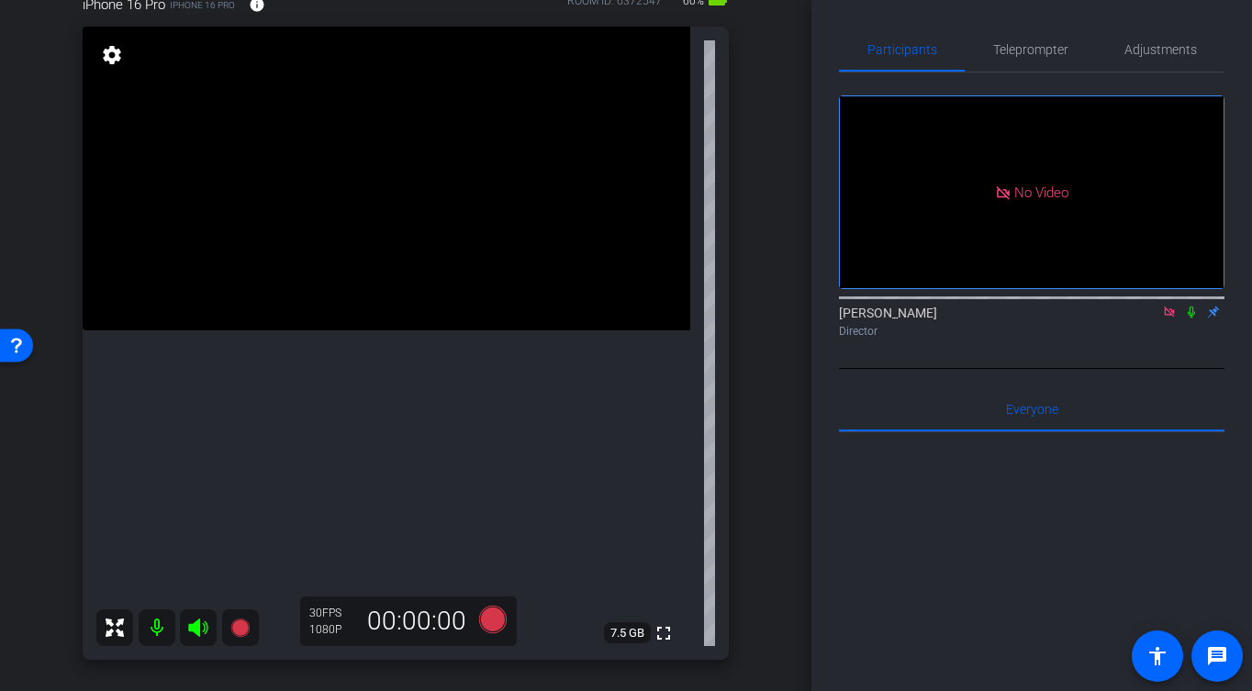
click at [320, 248] on video at bounding box center [387, 179] width 608 height 304
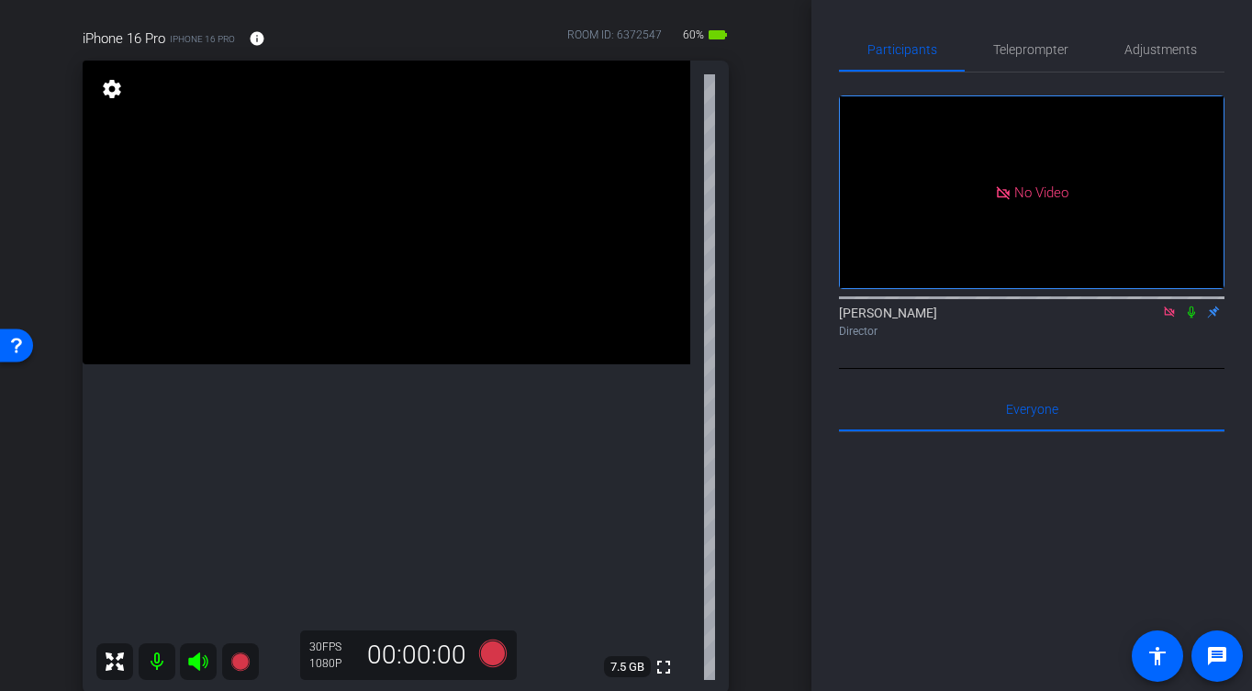
scroll to position [140, 0]
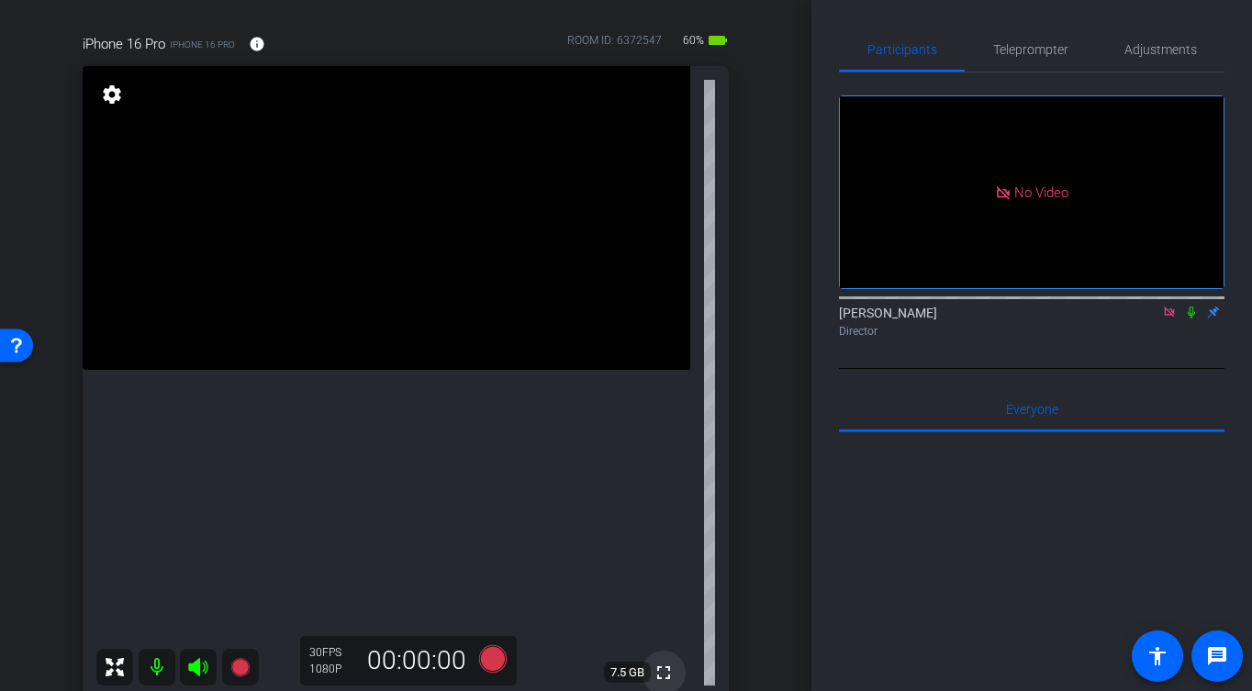
click at [662, 669] on mat-icon "fullscreen" at bounding box center [664, 673] width 22 height 22
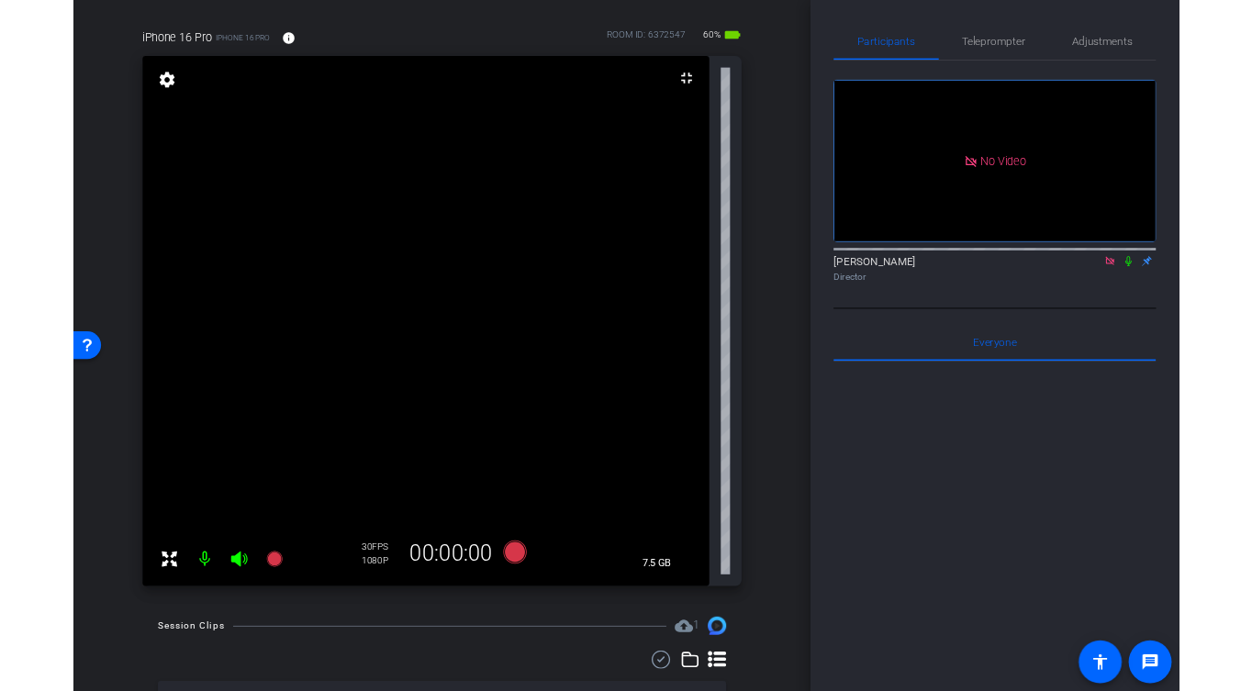
scroll to position [143, 0]
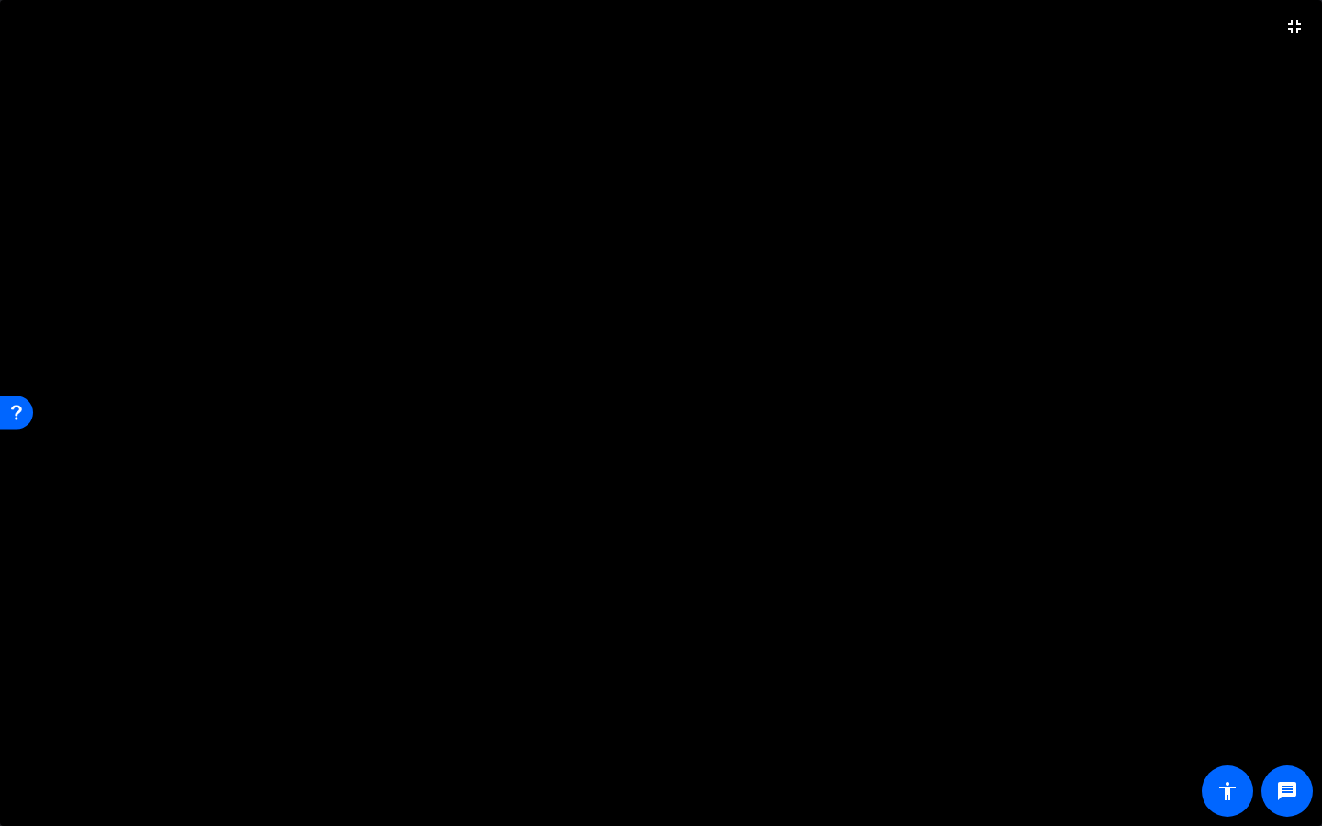
click at [648, 602] on video at bounding box center [661, 413] width 1322 height 826
click at [959, 504] on video at bounding box center [661, 413] width 1322 height 826
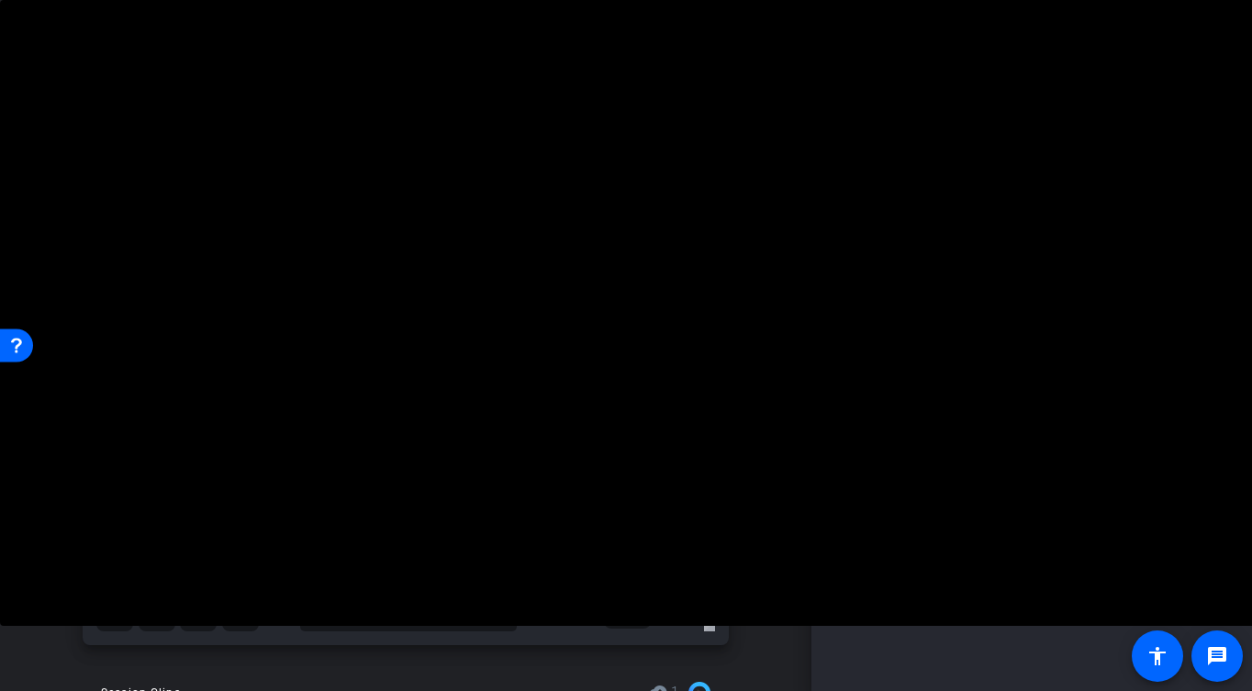
scroll to position [195, 0]
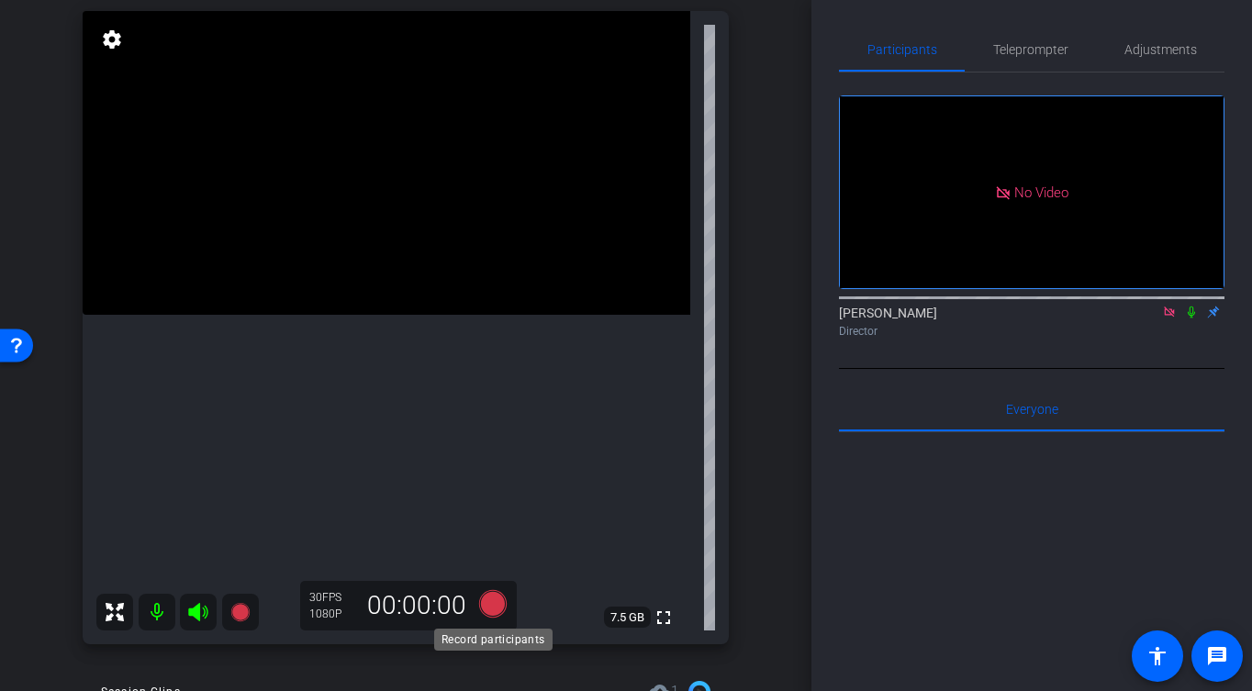
click at [500, 592] on icon at bounding box center [493, 603] width 44 height 33
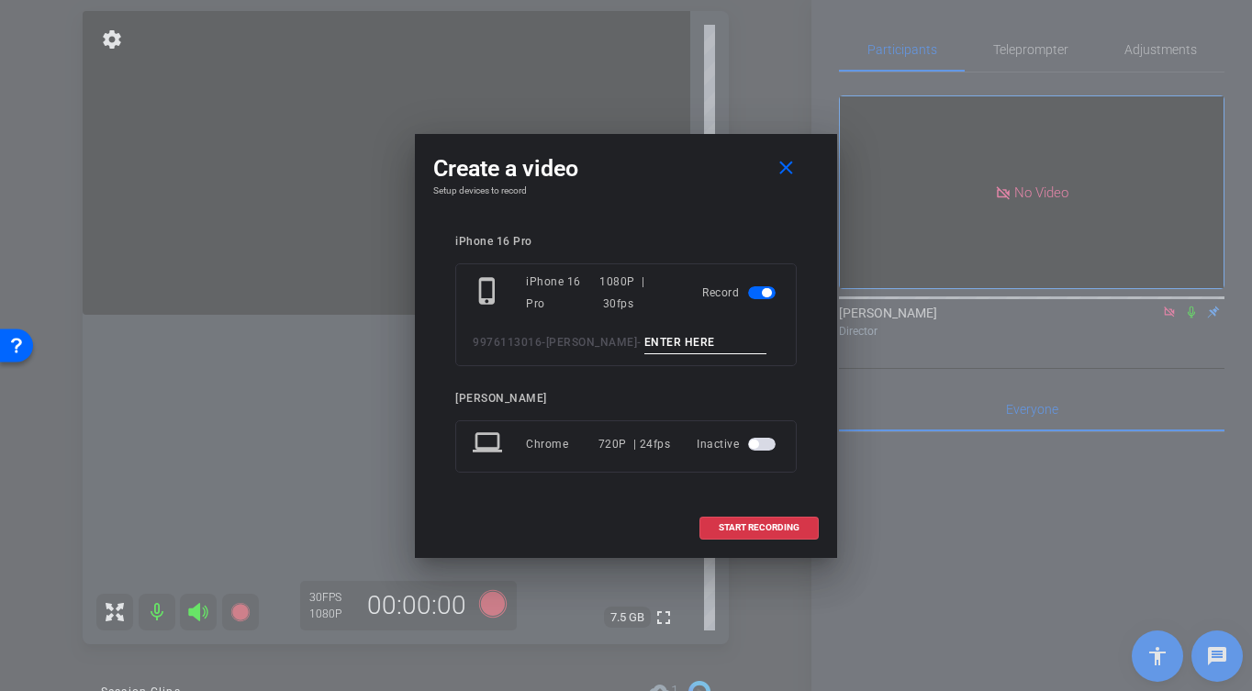
click at [679, 336] on input at bounding box center [705, 342] width 123 height 23
type input "-"
drag, startPoint x: 767, startPoint y: 514, endPoint x: 766, endPoint y: 525, distance: 11.1
click at [767, 515] on span at bounding box center [758, 528] width 117 height 44
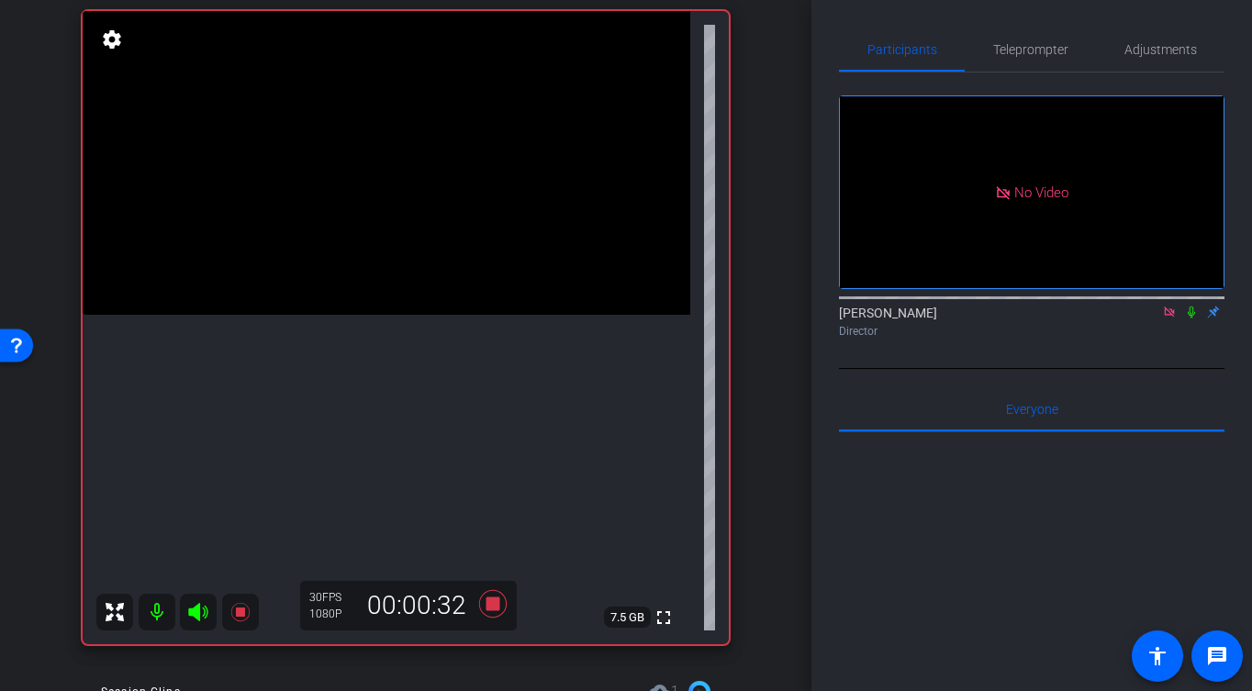
click at [313, 315] on video at bounding box center [387, 163] width 608 height 304
click at [325, 327] on div at bounding box center [313, 325] width 46 height 46
click at [498, 610] on icon at bounding box center [493, 604] width 28 height 28
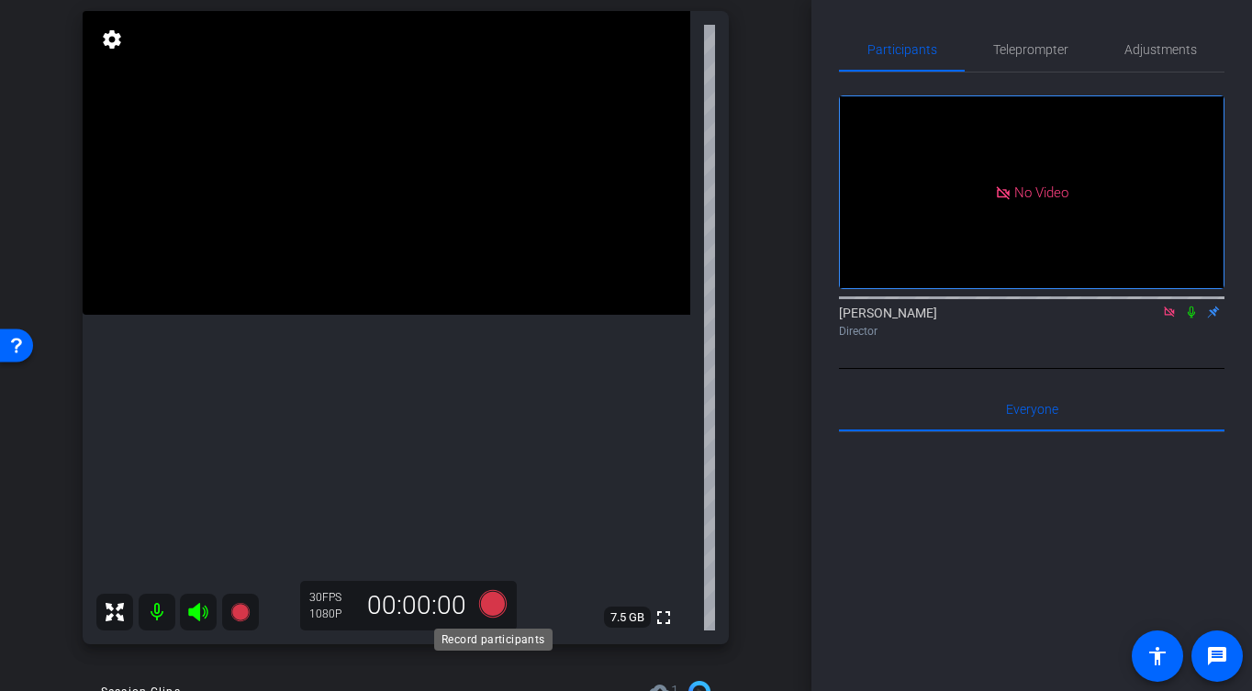
click at [499, 608] on icon at bounding box center [493, 604] width 28 height 28
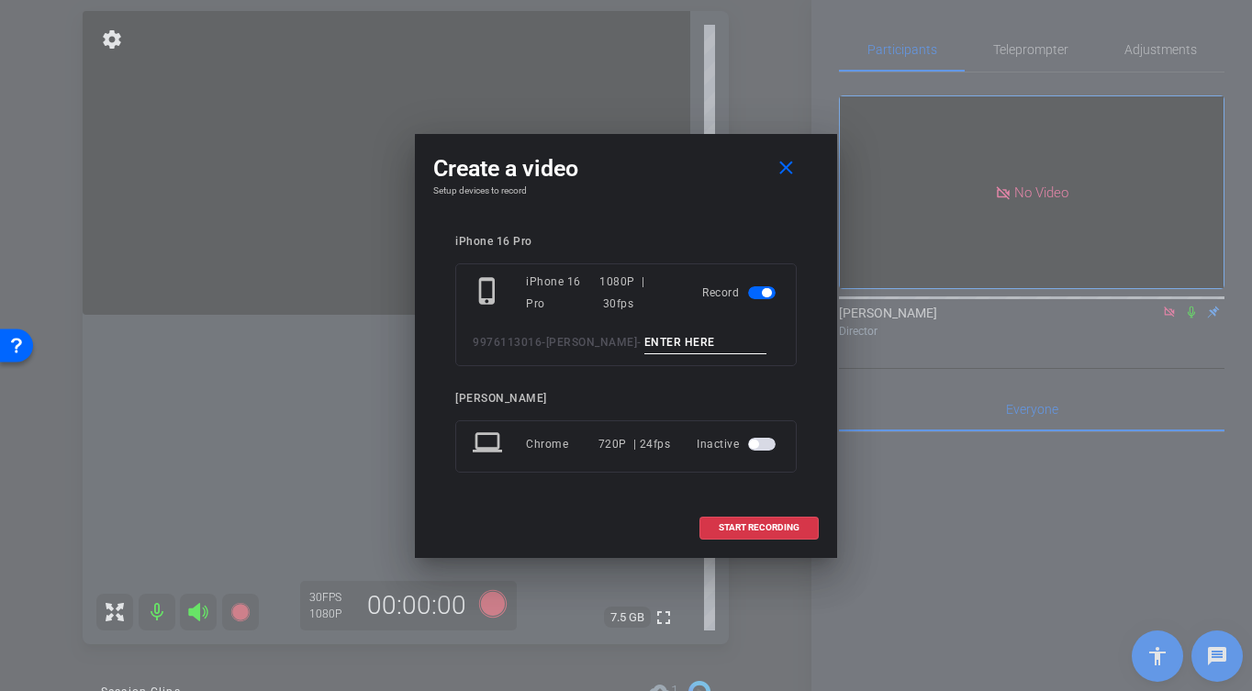
click at [700, 341] on input at bounding box center [705, 342] width 123 height 23
type input "-"
click at [744, 520] on span at bounding box center [758, 528] width 117 height 44
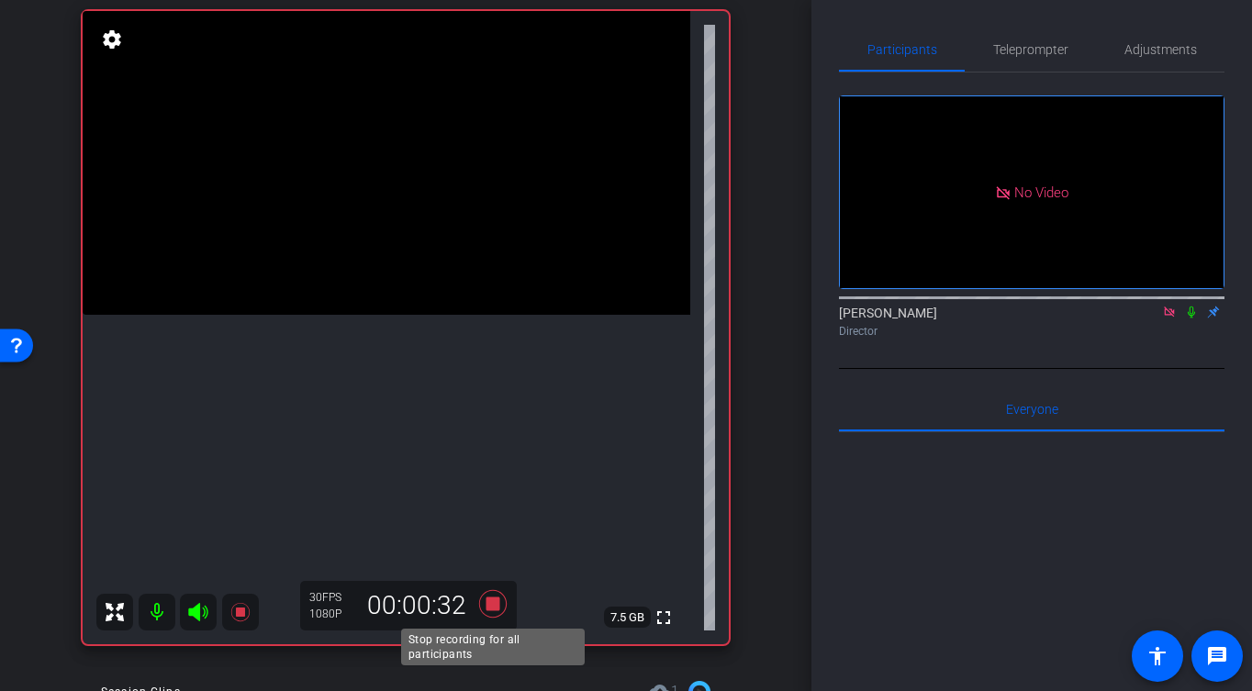
click at [489, 614] on icon at bounding box center [493, 603] width 44 height 33
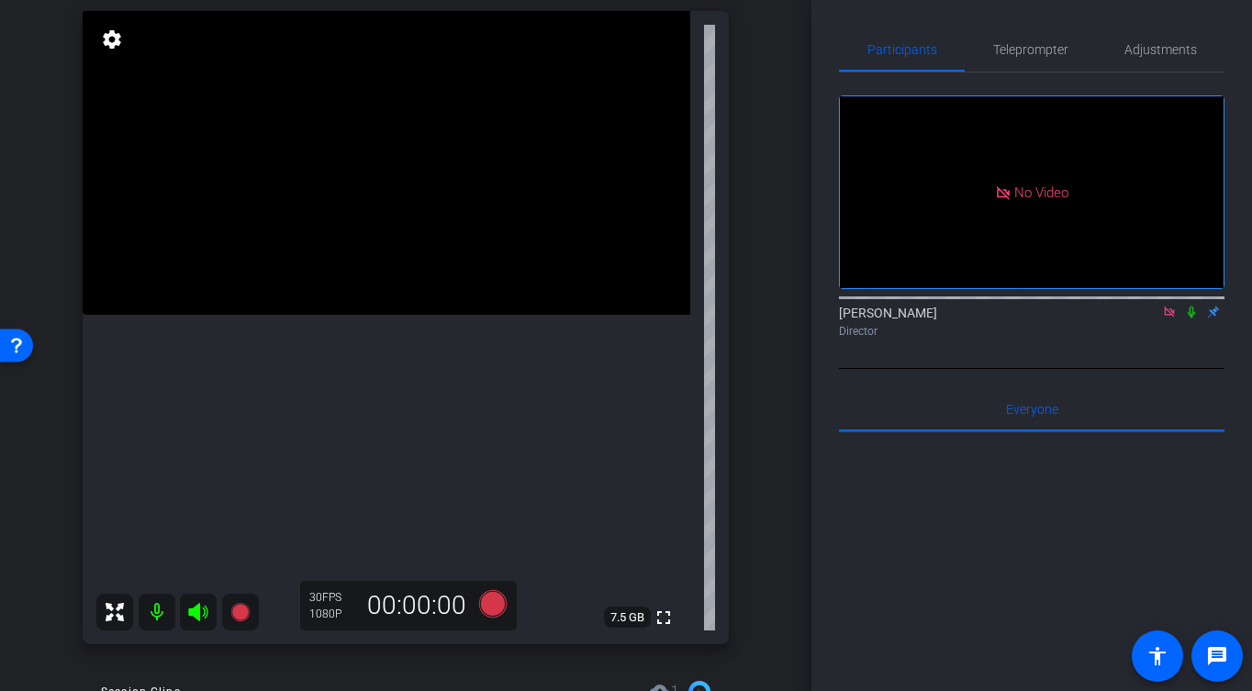
scroll to position [178, 0]
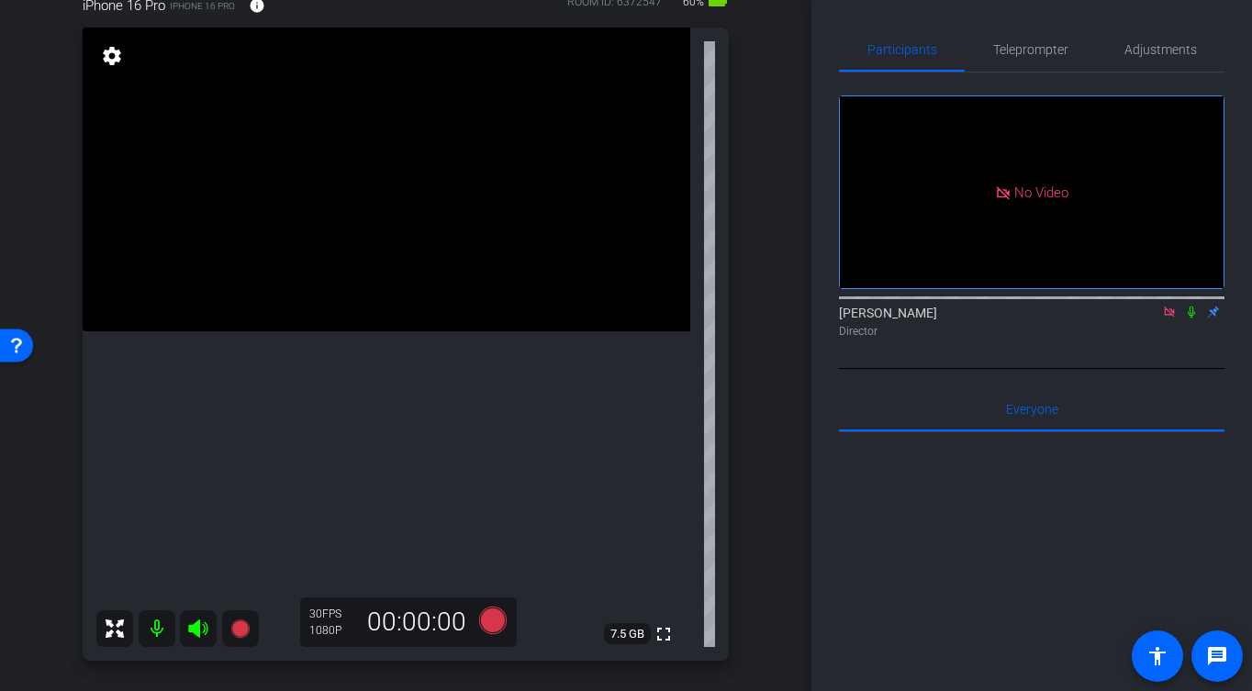
click at [427, 331] on video at bounding box center [387, 180] width 608 height 304
click at [447, 299] on video at bounding box center [387, 180] width 608 height 304
click at [397, 331] on video at bounding box center [387, 180] width 608 height 304
click at [398, 331] on video at bounding box center [387, 180] width 608 height 304
click at [373, 274] on video at bounding box center [387, 180] width 608 height 304
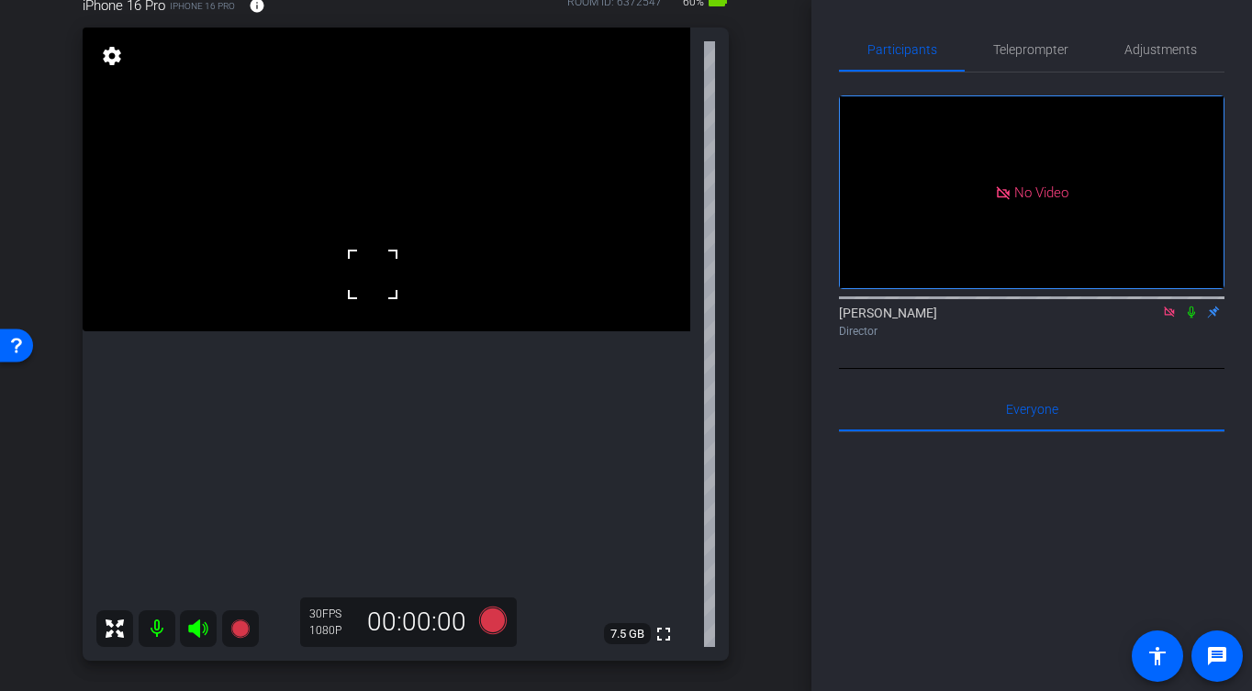
click at [402, 263] on video at bounding box center [387, 180] width 608 height 304
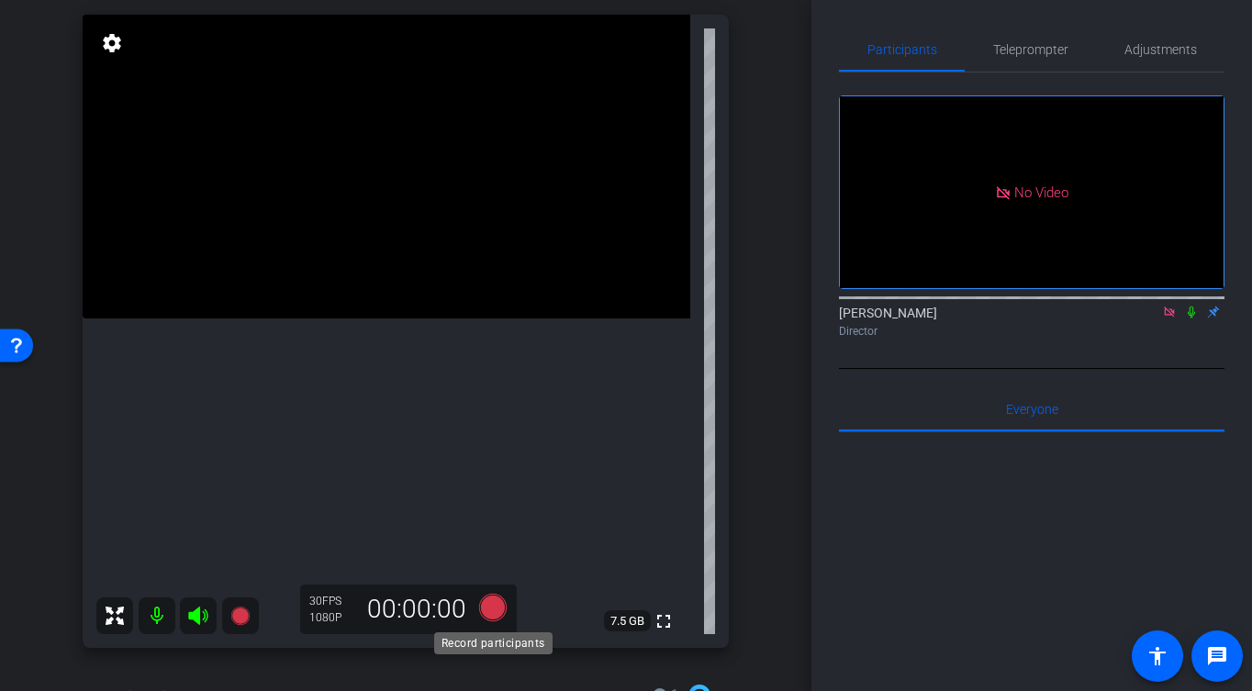
click at [498, 610] on icon at bounding box center [493, 608] width 28 height 28
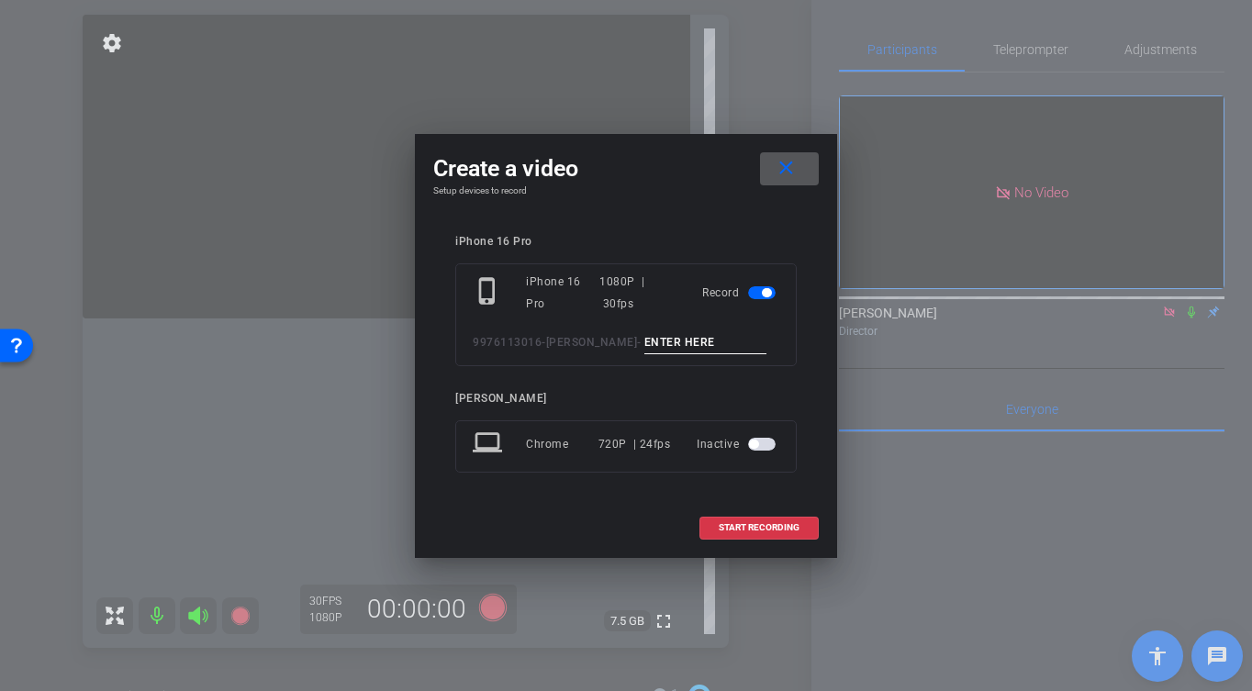
click at [657, 345] on input at bounding box center [705, 342] width 123 height 23
type input "-"
click at [710, 537] on span at bounding box center [758, 528] width 117 height 44
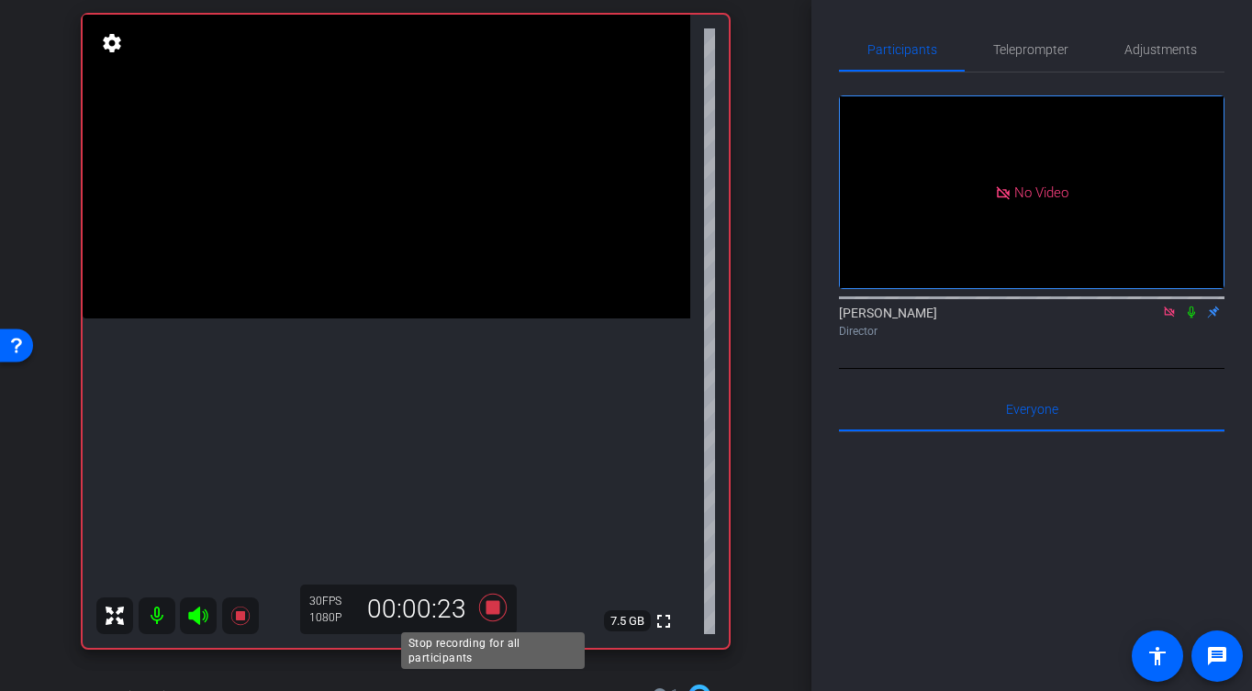
click at [499, 613] on icon at bounding box center [493, 608] width 28 height 28
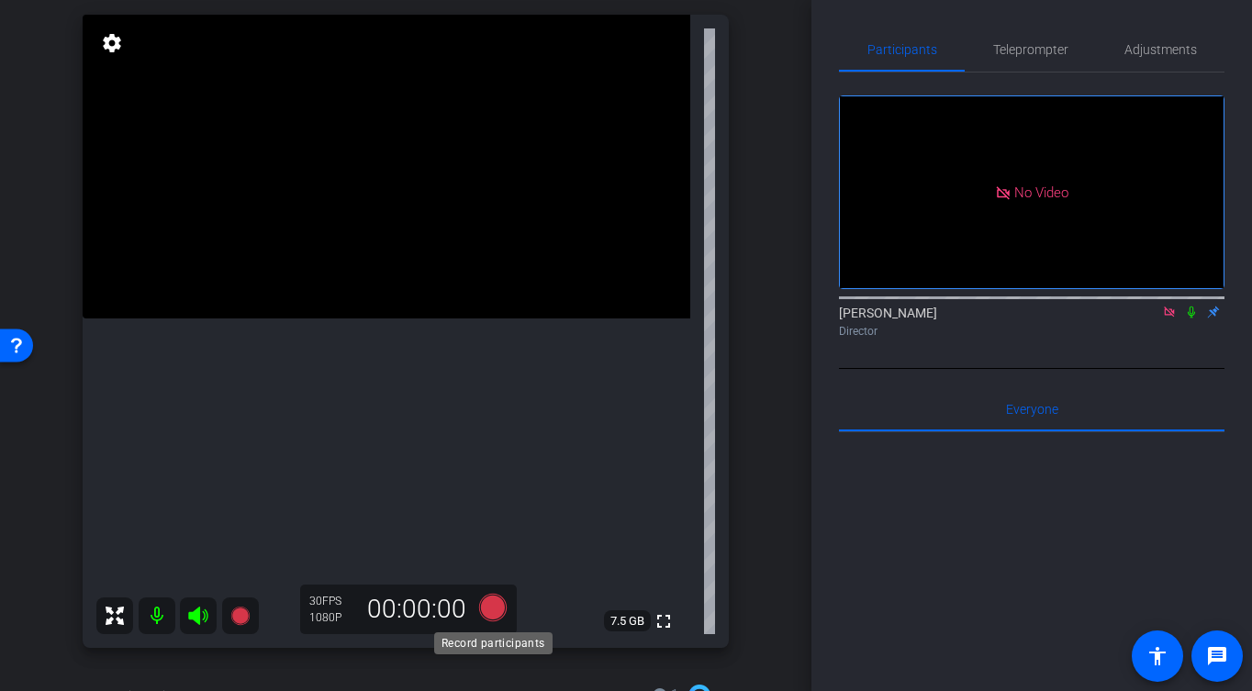
click at [491, 611] on icon at bounding box center [493, 608] width 28 height 28
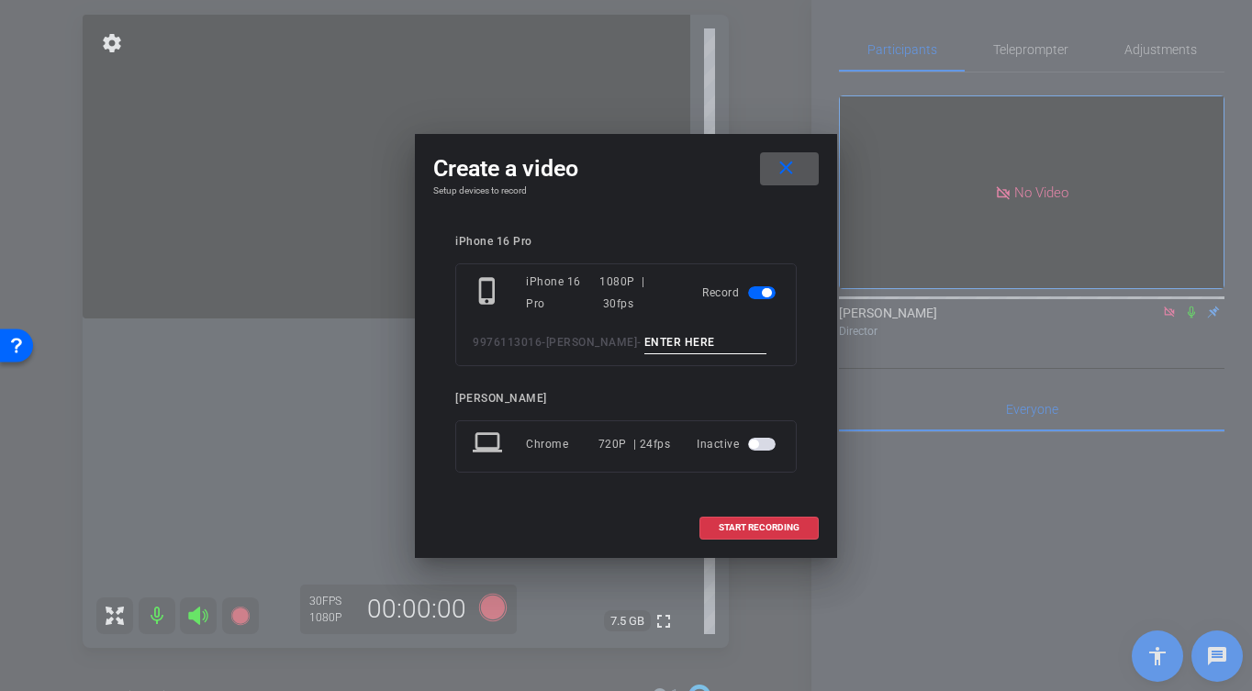
click at [678, 346] on input at bounding box center [705, 342] width 123 height 23
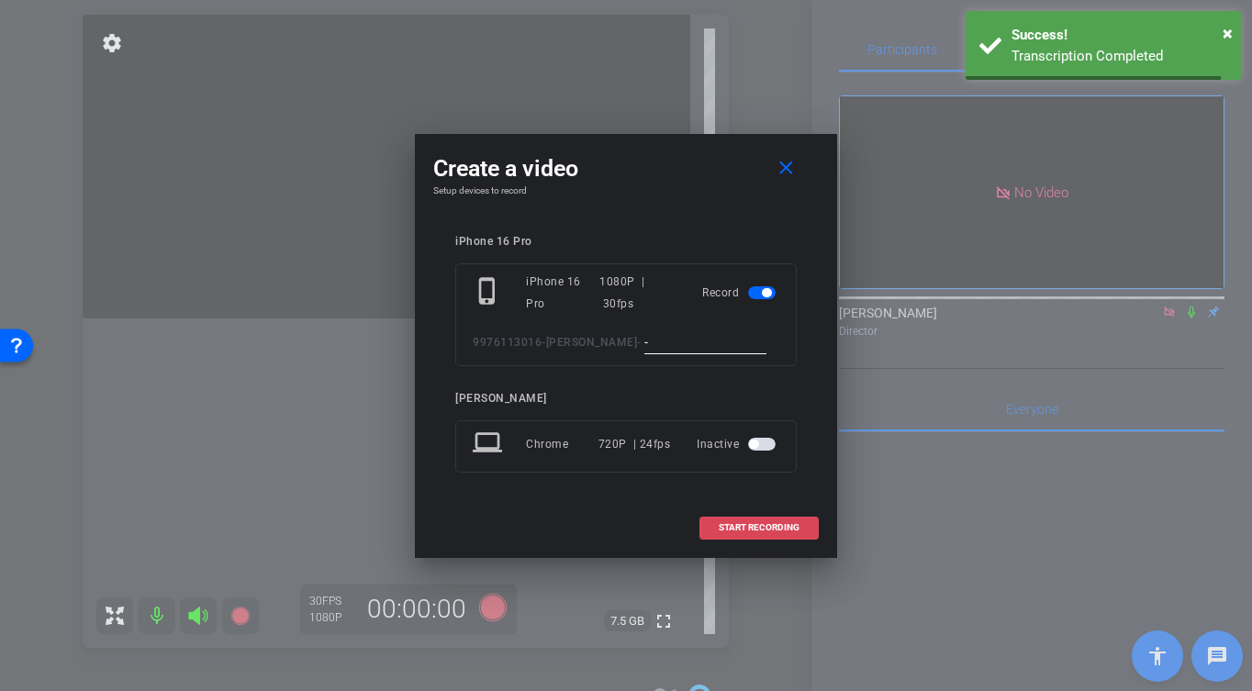
type input "-"
click at [736, 543] on span at bounding box center [758, 528] width 117 height 44
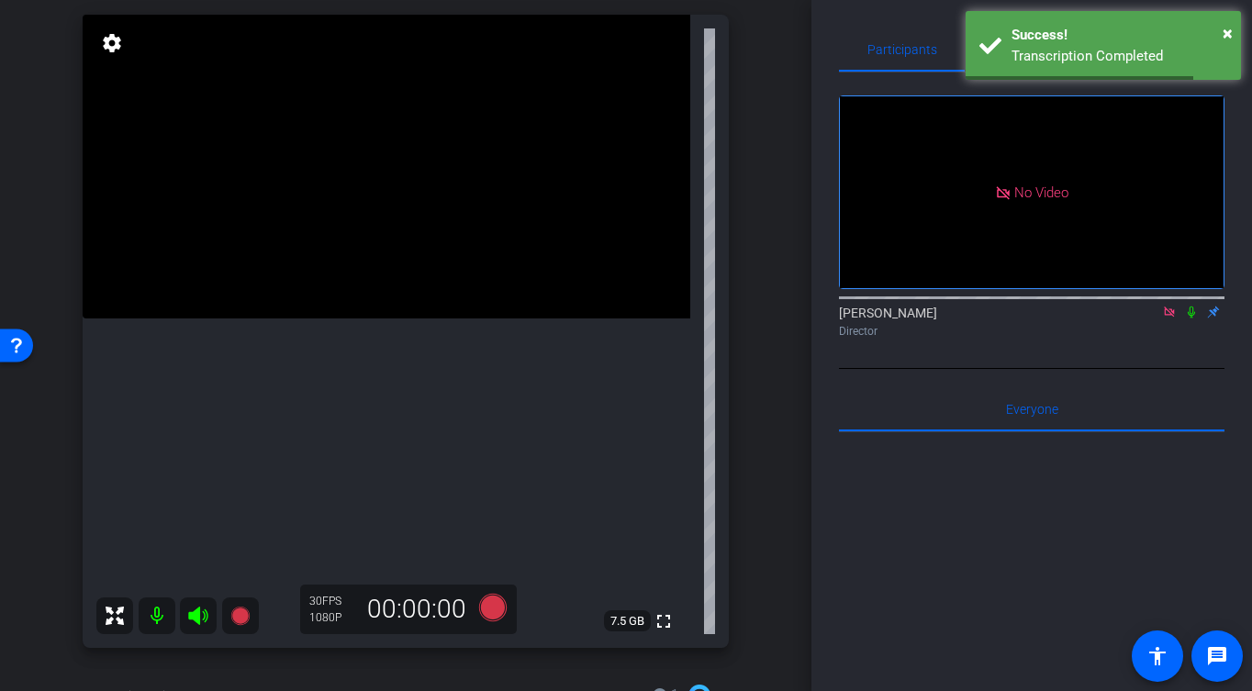
click at [736, 532] on div "iPhone 16 Pro iPhone 16 Pro info ROOM ID: 6372547 60% battery_std fullscreen se…" at bounding box center [406, 309] width 720 height 714
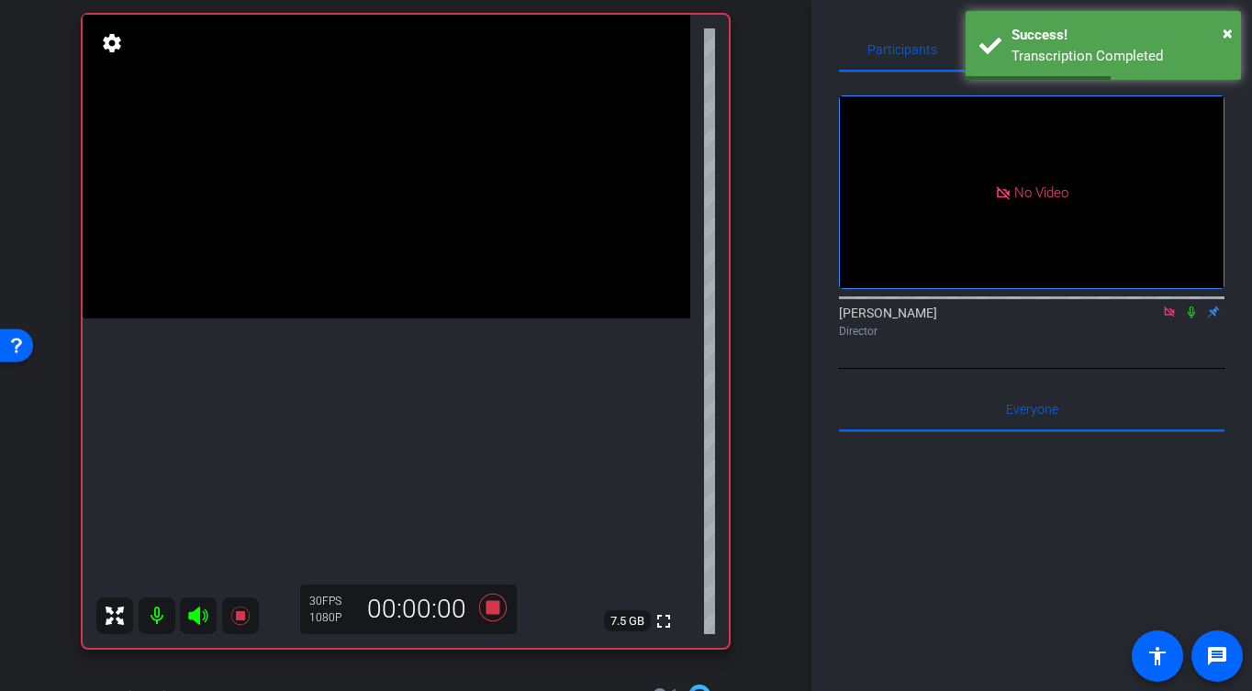
scroll to position [165, 0]
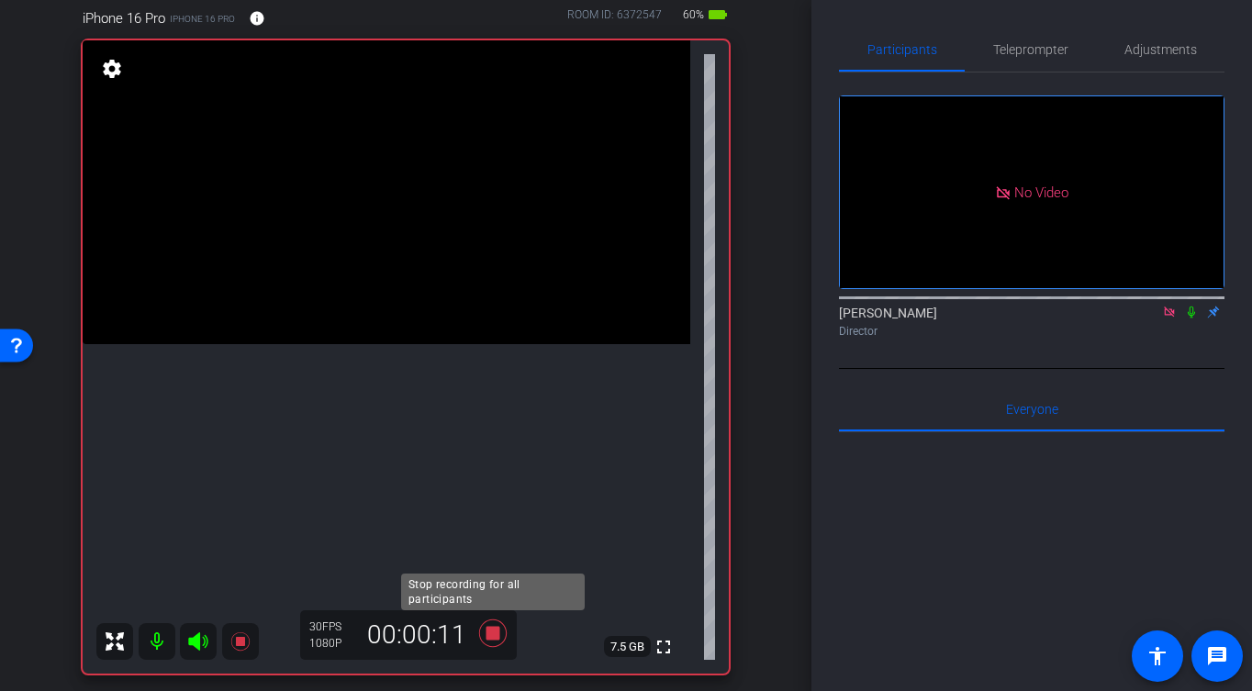
click at [498, 636] on icon at bounding box center [493, 634] width 28 height 28
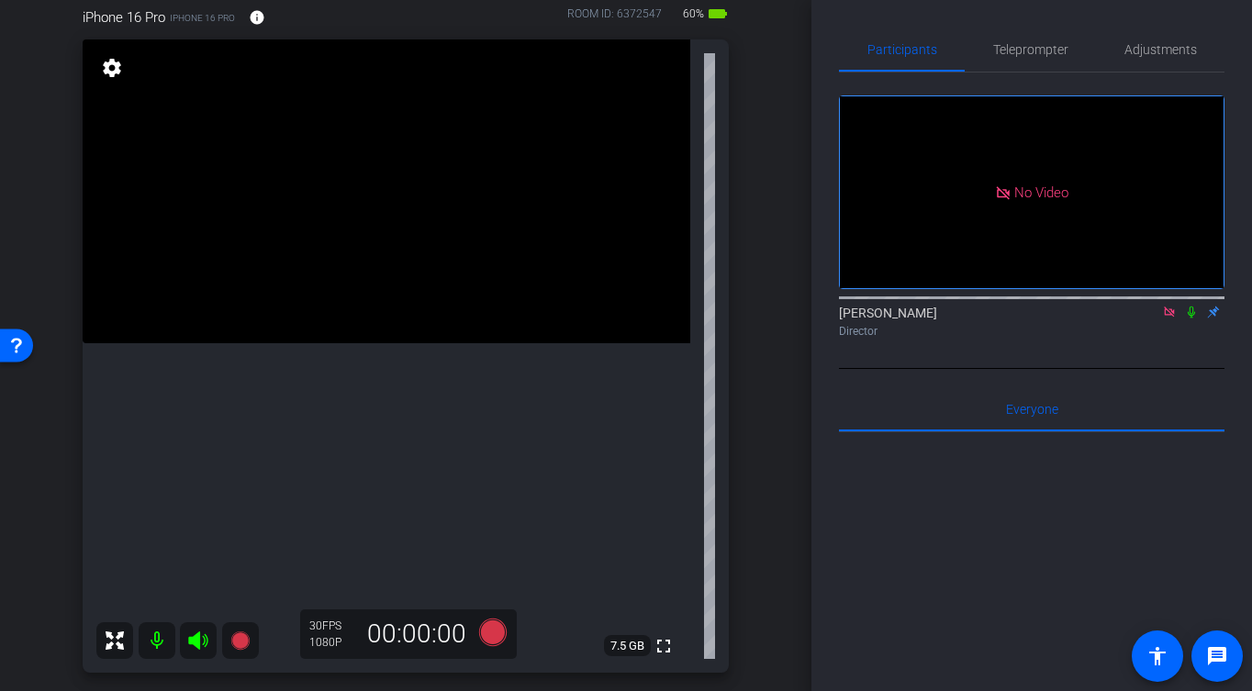
scroll to position [170, 0]
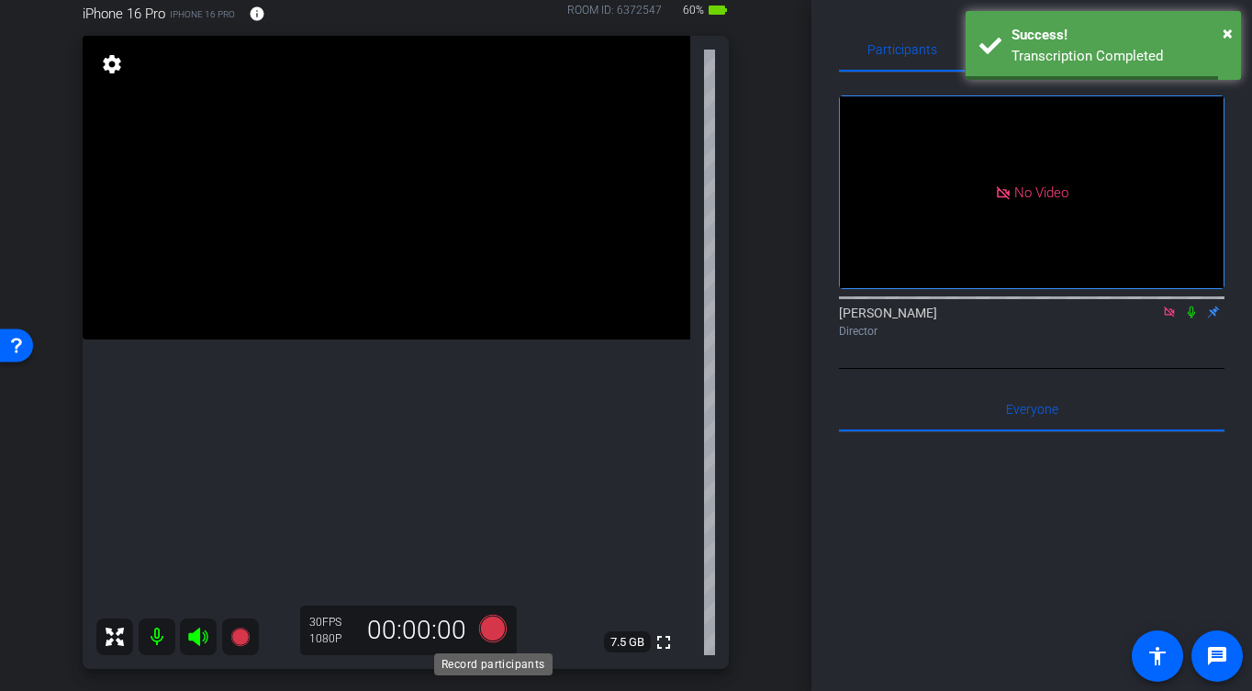
click at [493, 623] on icon at bounding box center [493, 629] width 28 height 28
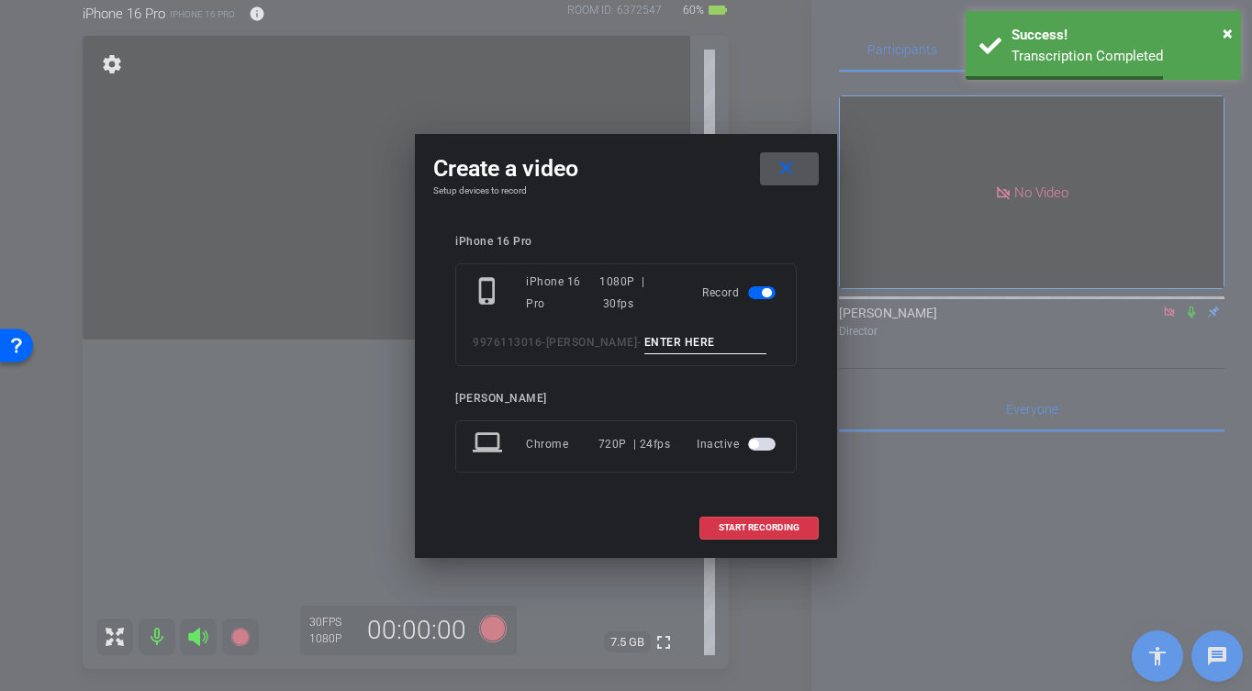
click at [711, 341] on input at bounding box center [705, 342] width 123 height 23
type input "-"
click at [751, 540] on span at bounding box center [758, 528] width 117 height 44
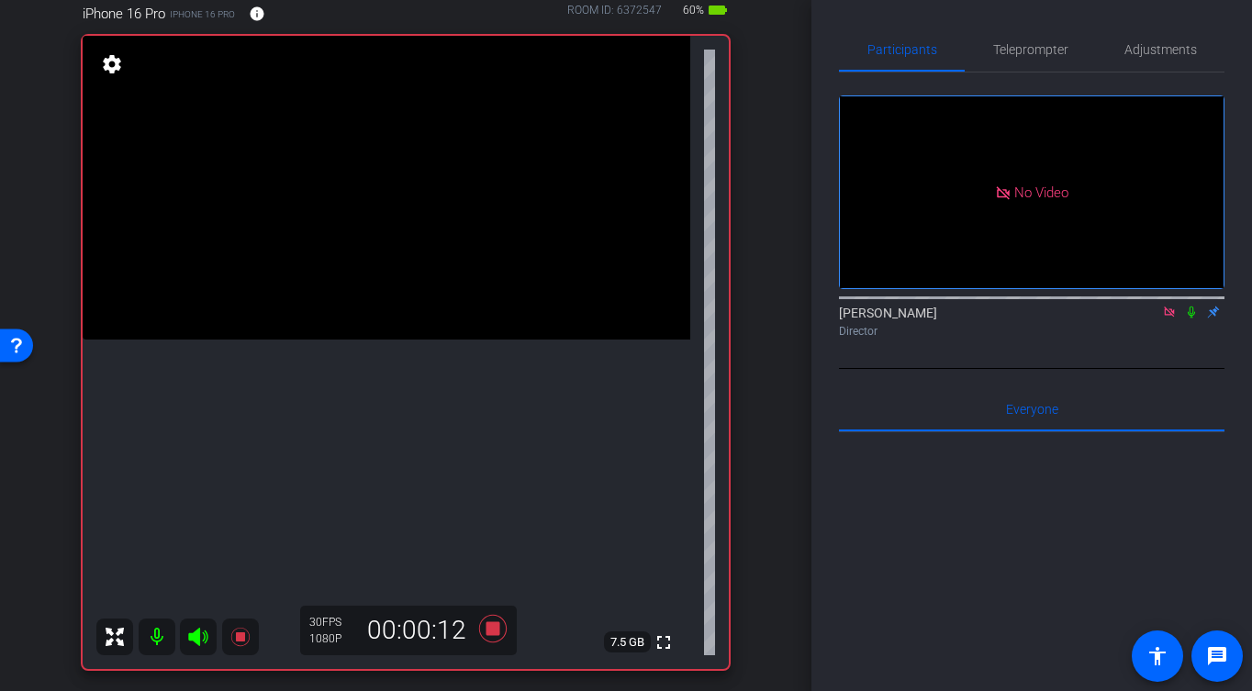
scroll to position [160, 0]
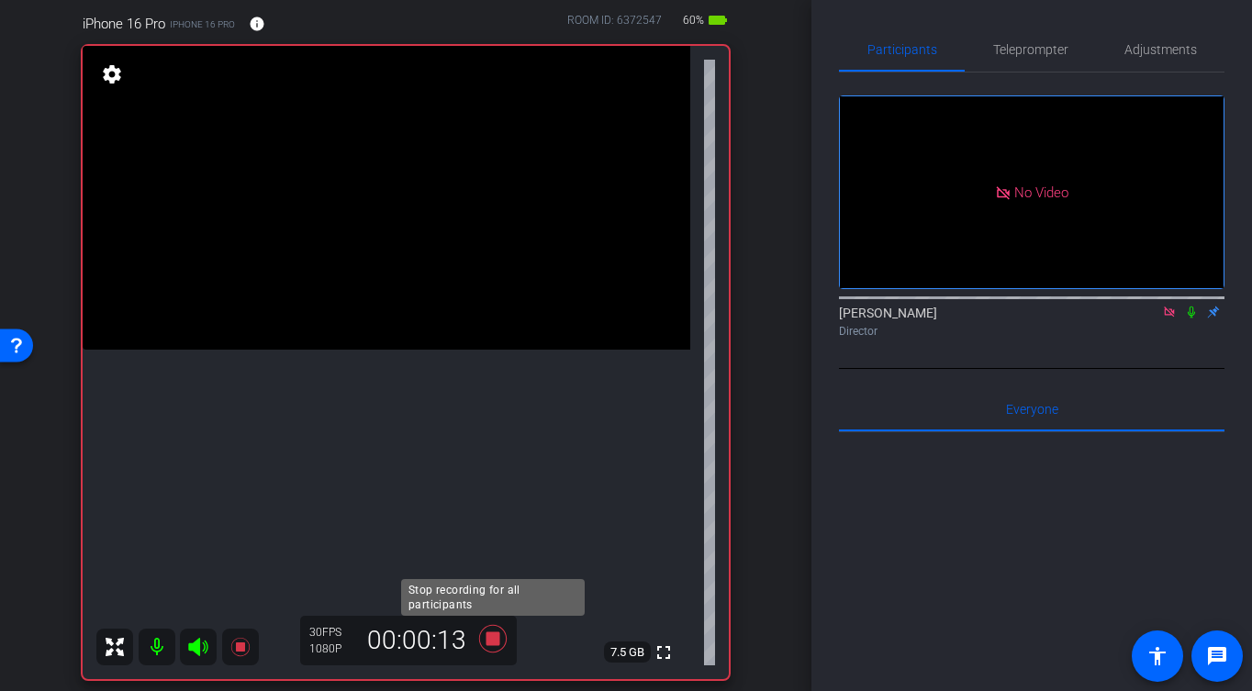
click at [497, 642] on icon at bounding box center [493, 639] width 28 height 28
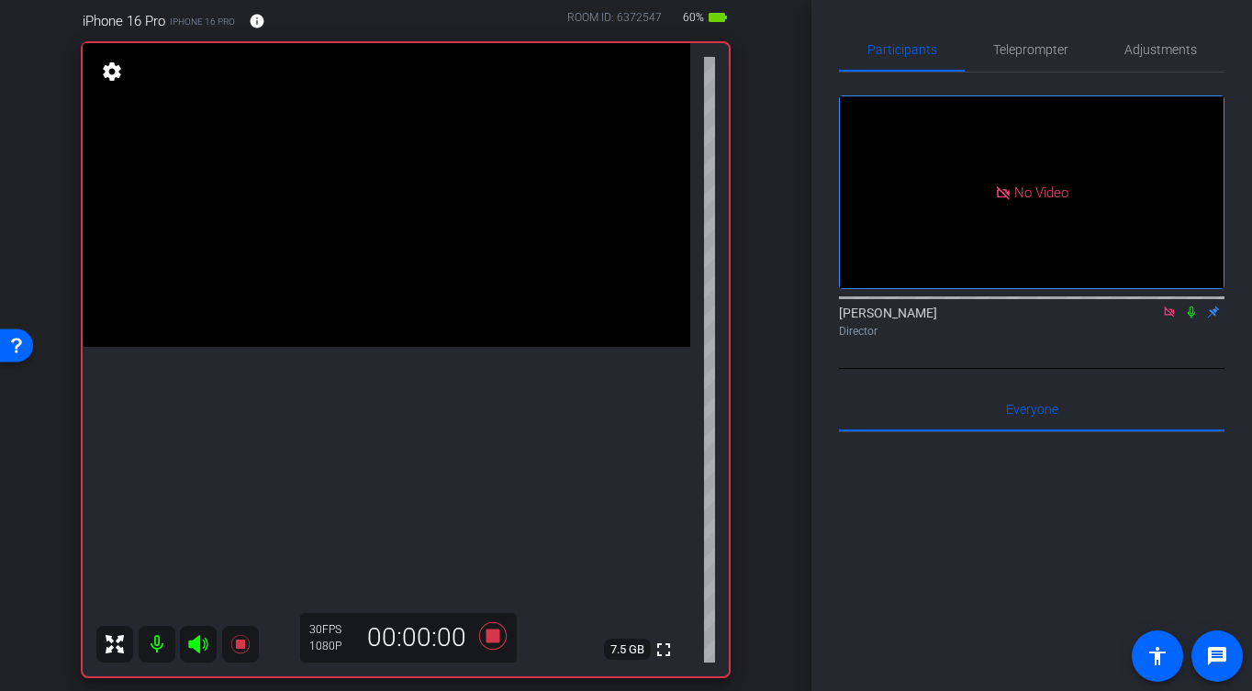
scroll to position [162, 0]
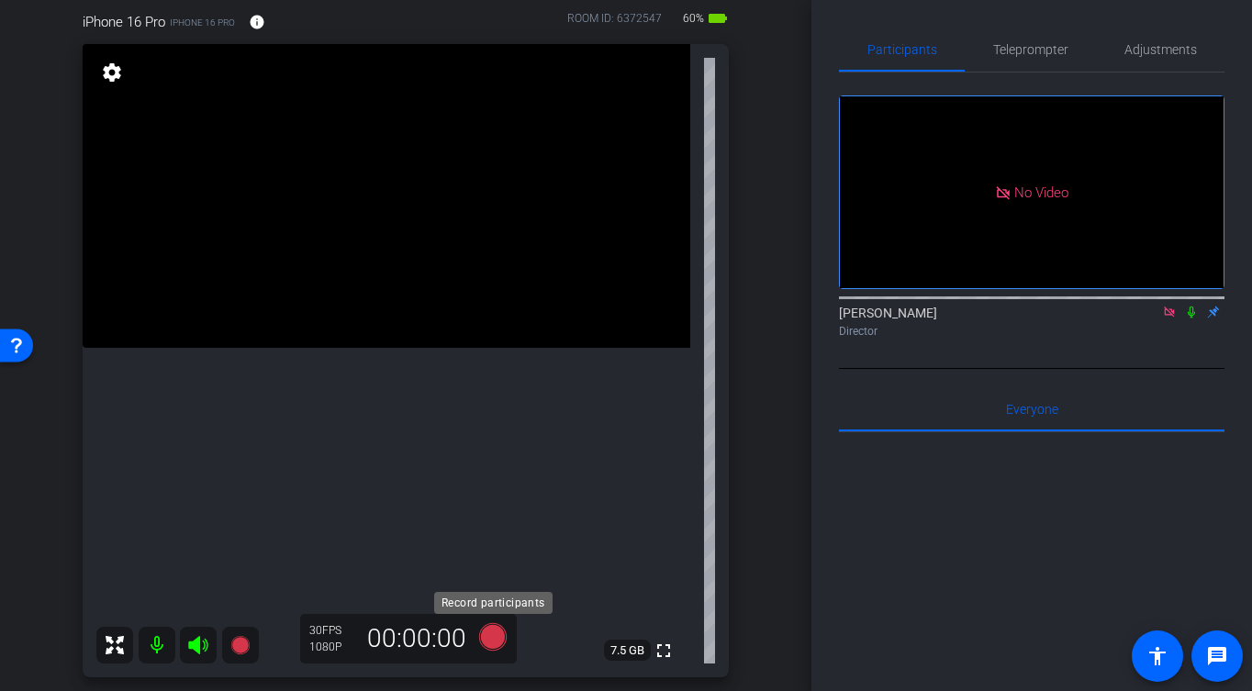
click at [492, 642] on icon at bounding box center [493, 637] width 28 height 28
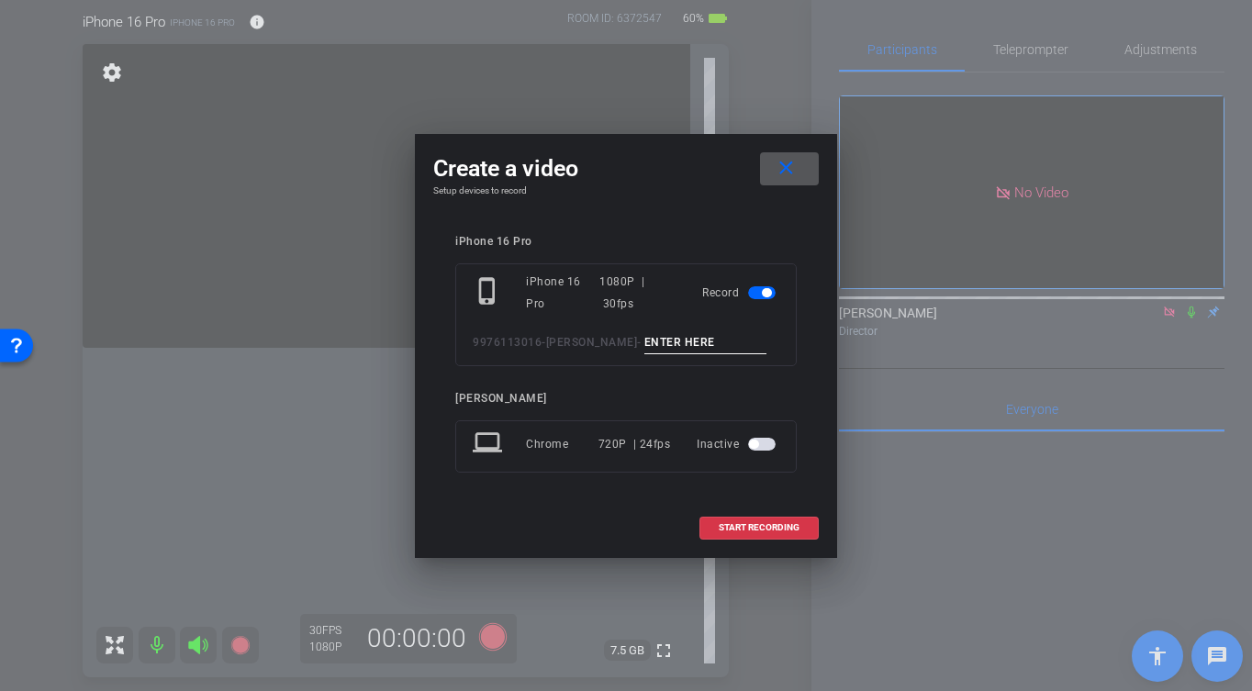
click at [739, 339] on input at bounding box center [705, 342] width 123 height 23
type input "-"
drag, startPoint x: 758, startPoint y: 528, endPoint x: 756, endPoint y: 519, distance: 9.4
click at [758, 528] on span "START RECORDING" at bounding box center [759, 527] width 81 height 9
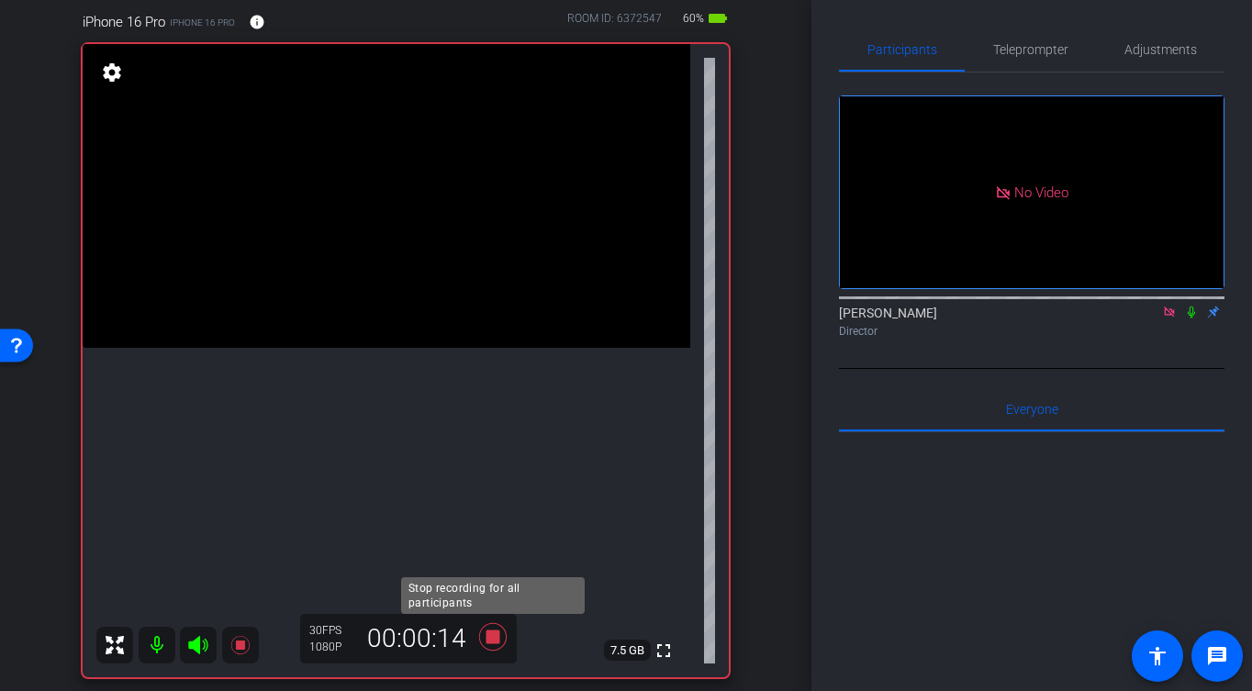
click at [501, 640] on icon at bounding box center [493, 637] width 44 height 33
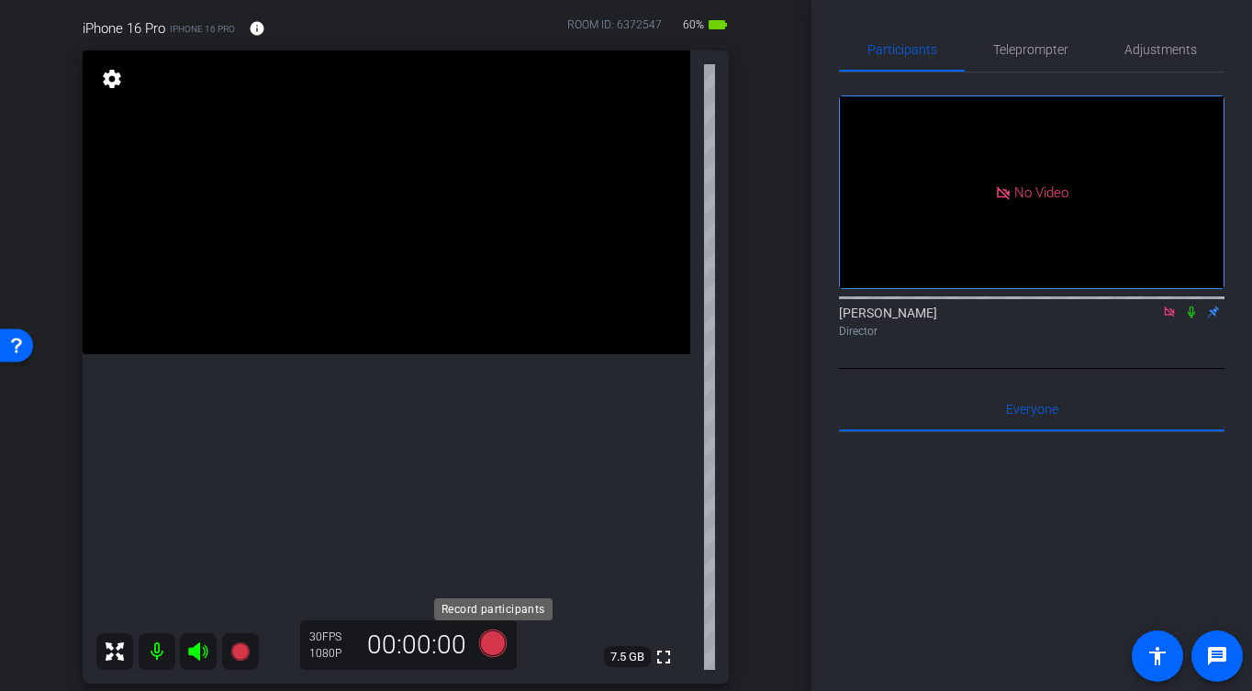
click at [486, 643] on icon at bounding box center [493, 644] width 28 height 28
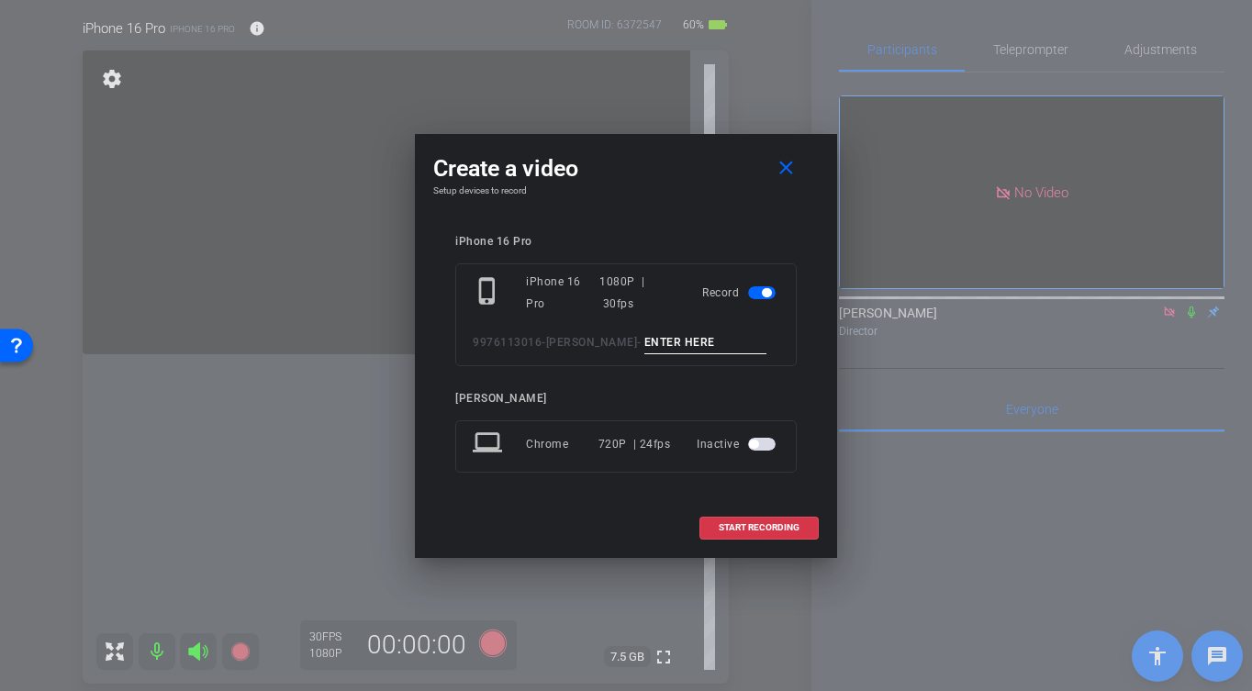
click at [667, 345] on input at bounding box center [705, 342] width 123 height 23
type input "-"
drag, startPoint x: 755, startPoint y: 532, endPoint x: 674, endPoint y: 522, distance: 81.3
click at [755, 532] on span "START RECORDING" at bounding box center [759, 527] width 81 height 9
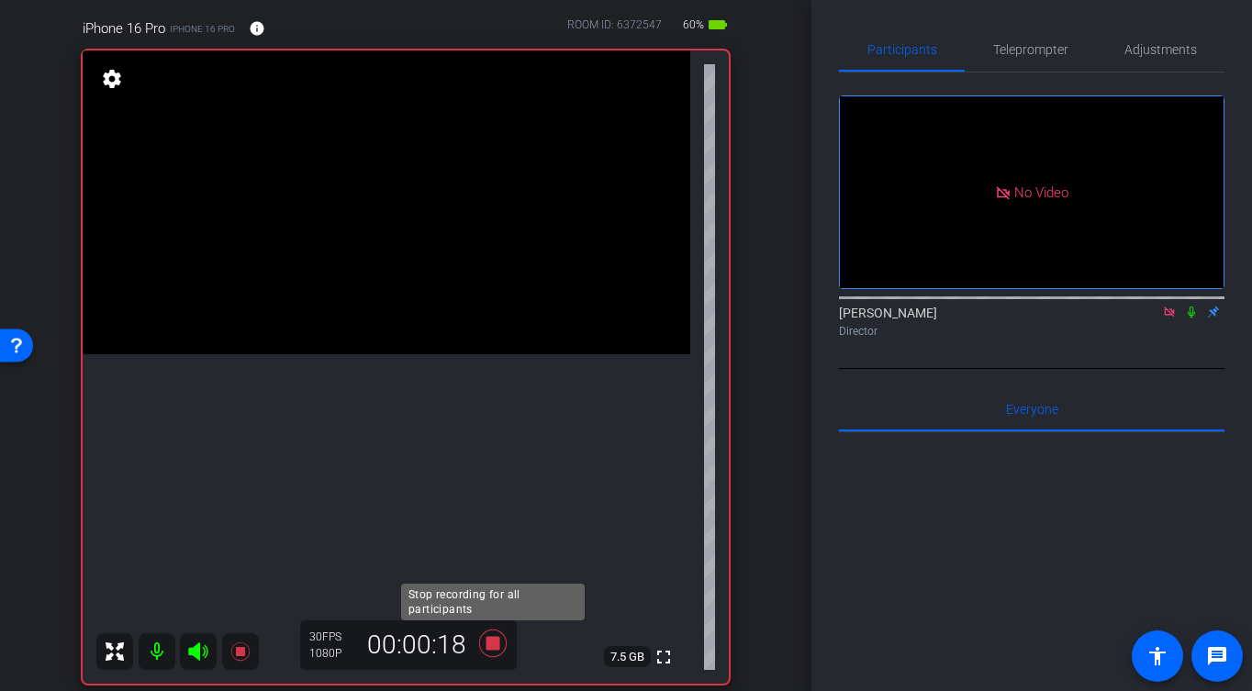
click at [496, 644] on icon at bounding box center [493, 644] width 28 height 28
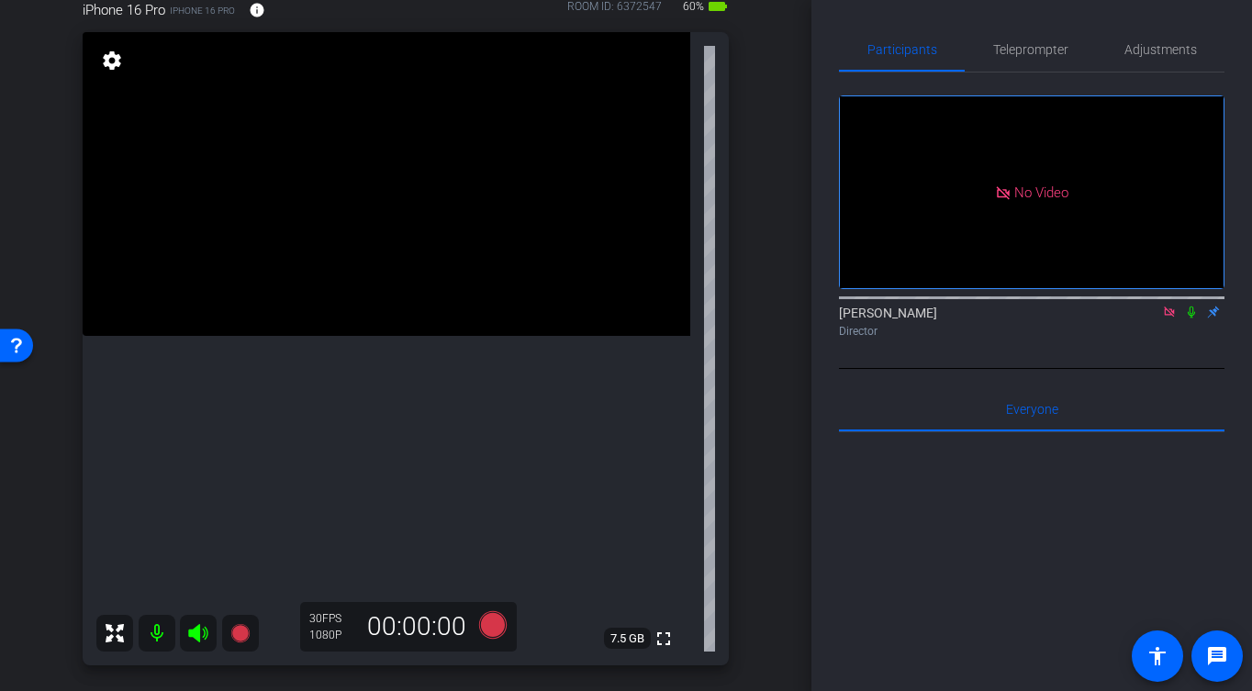
scroll to position [185, 0]
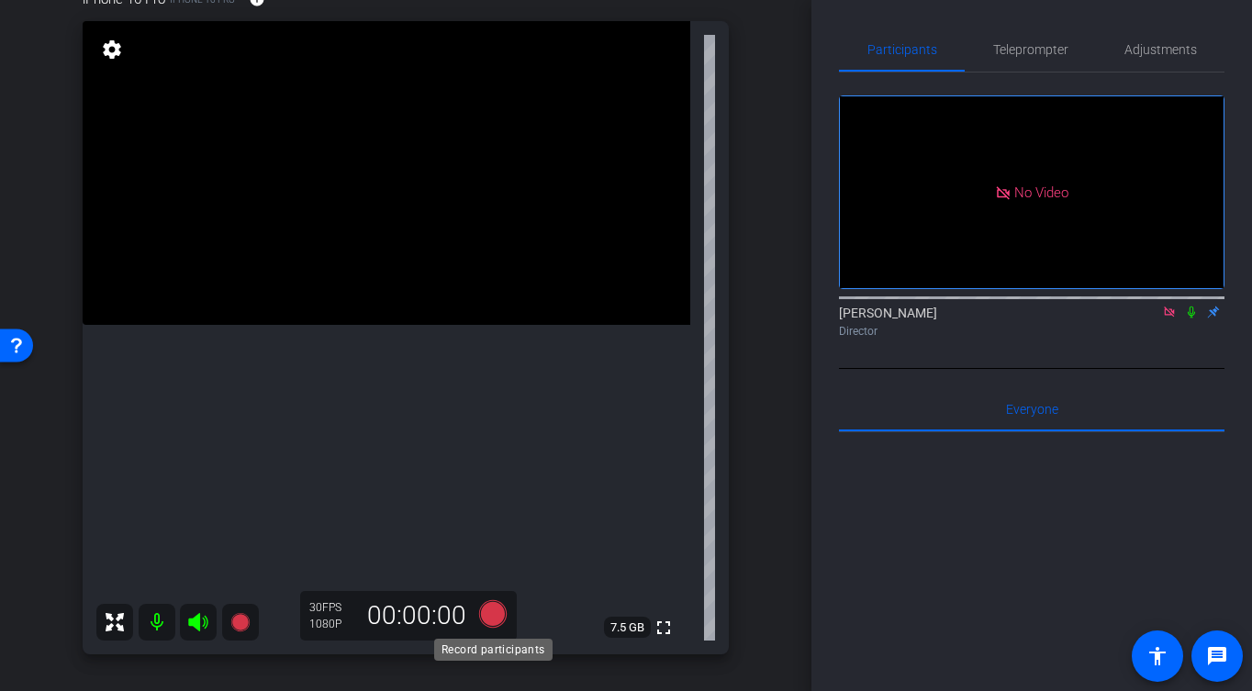
click at [496, 607] on icon at bounding box center [493, 614] width 28 height 28
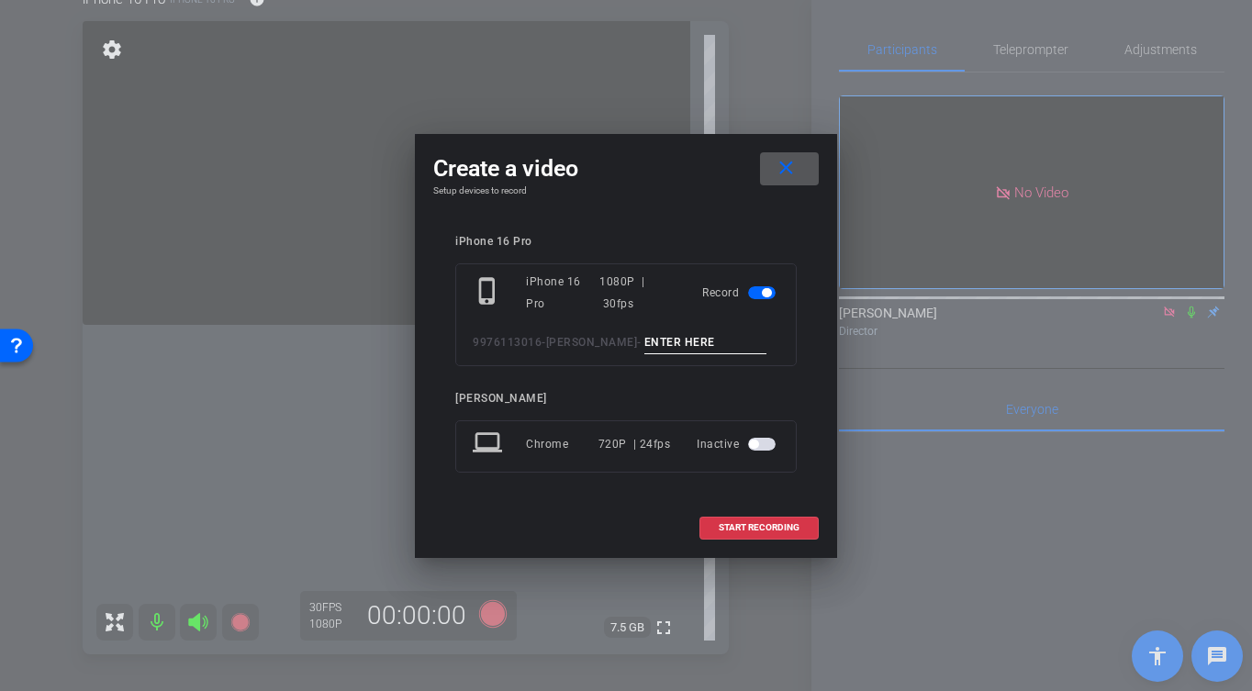
click at [668, 347] on input at bounding box center [705, 342] width 123 height 23
type input "-"
drag, startPoint x: 754, startPoint y: 532, endPoint x: 725, endPoint y: 535, distance: 28.7
click at [751, 532] on span "START RECORDING" at bounding box center [759, 527] width 81 height 9
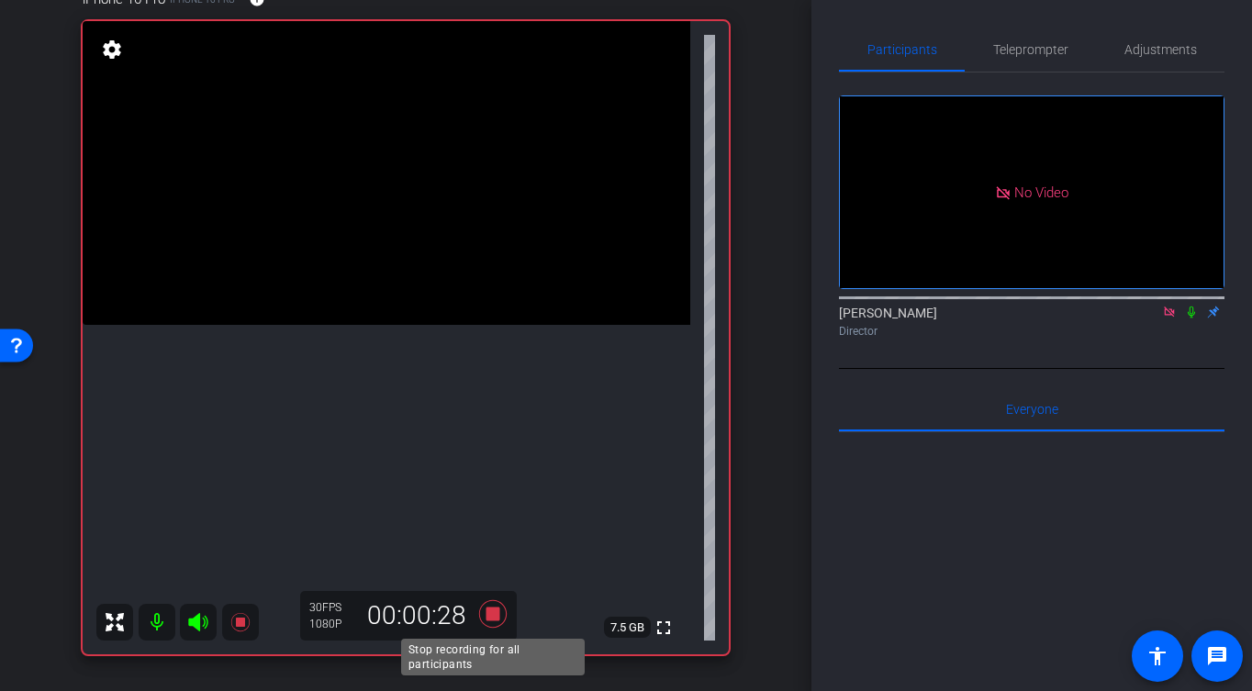
click at [499, 621] on icon at bounding box center [493, 614] width 44 height 33
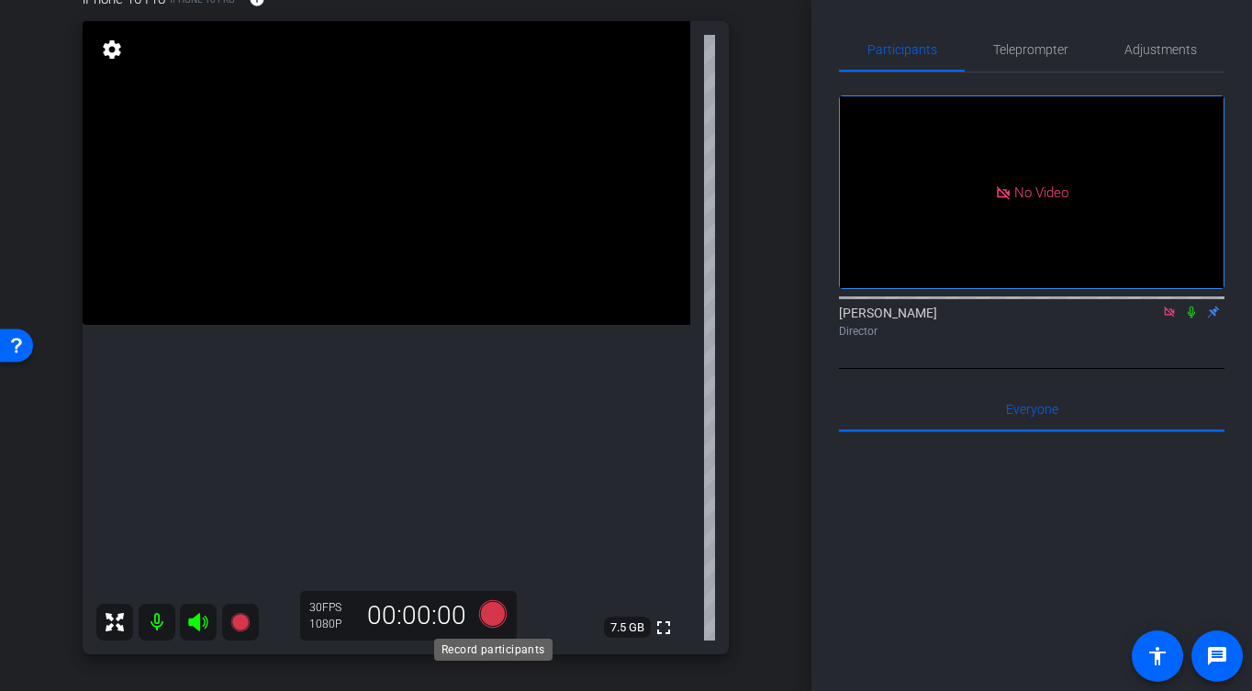
click at [498, 612] on icon at bounding box center [493, 614] width 28 height 28
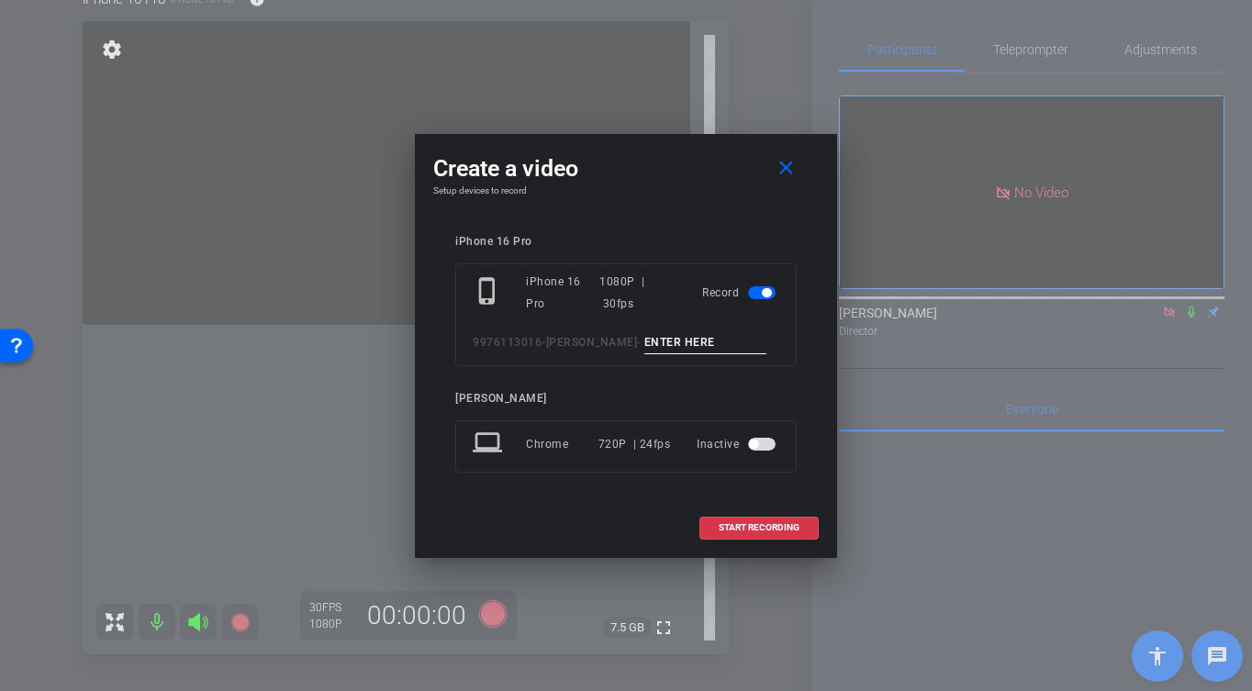
click at [688, 339] on input at bounding box center [705, 342] width 123 height 23
type input "-"
drag, startPoint x: 778, startPoint y: 530, endPoint x: 770, endPoint y: 519, distance: 13.2
click at [778, 527] on span "START RECORDING" at bounding box center [759, 527] width 81 height 9
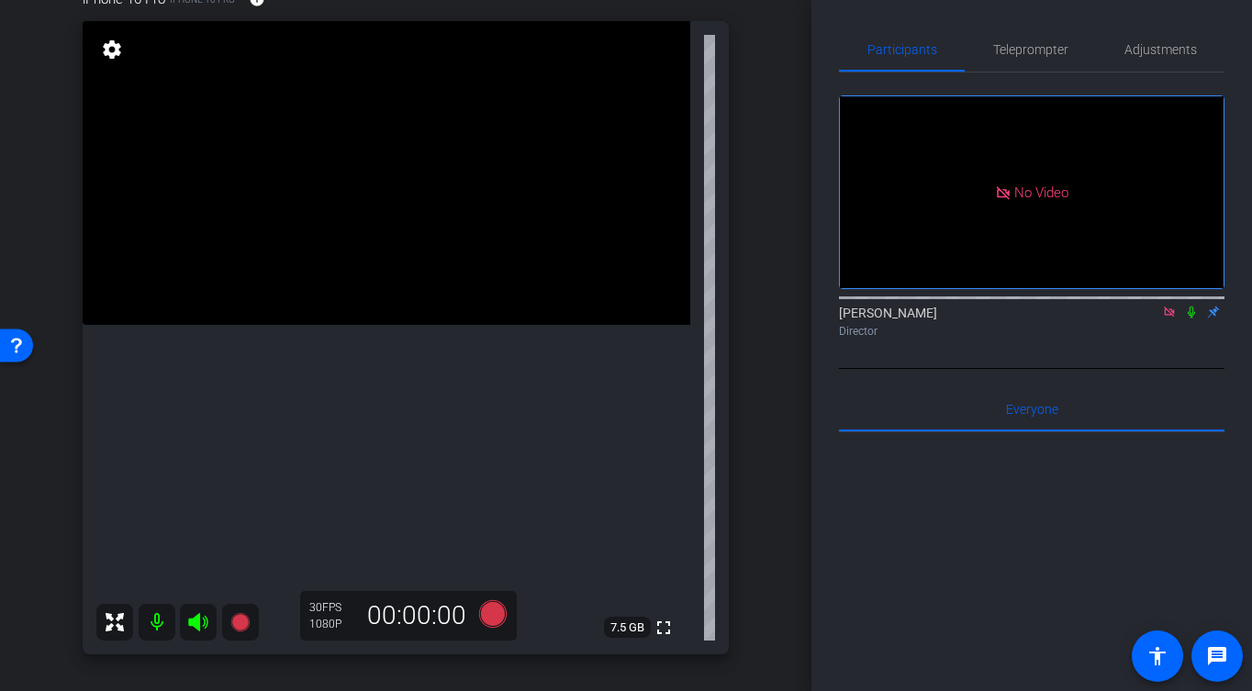
scroll to position [175, 0]
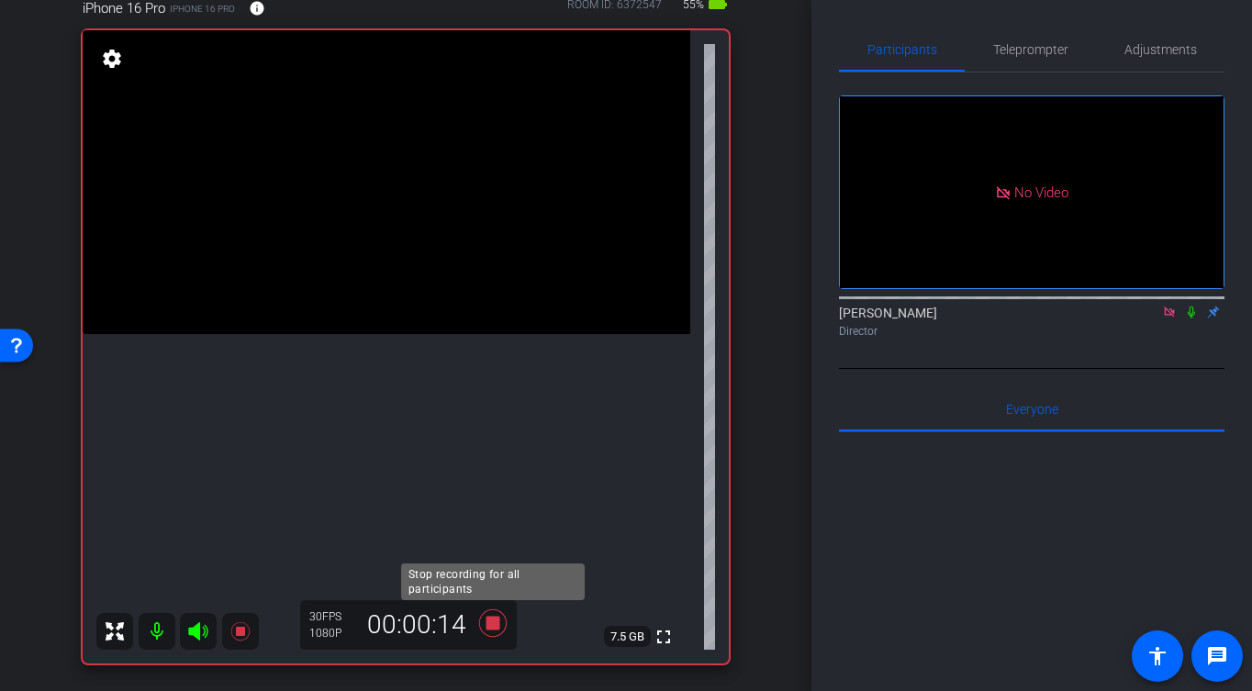
click at [496, 623] on icon at bounding box center [493, 624] width 28 height 28
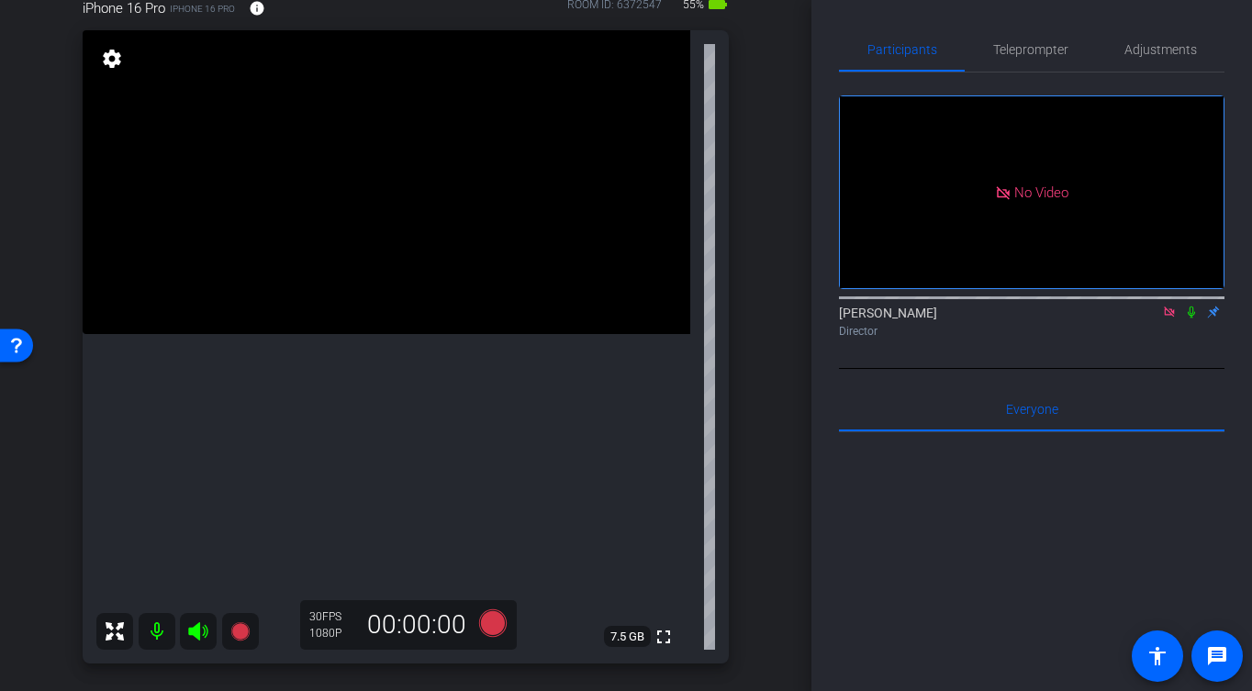
click at [402, 334] on video at bounding box center [387, 182] width 608 height 304
click at [489, 615] on icon at bounding box center [493, 624] width 28 height 28
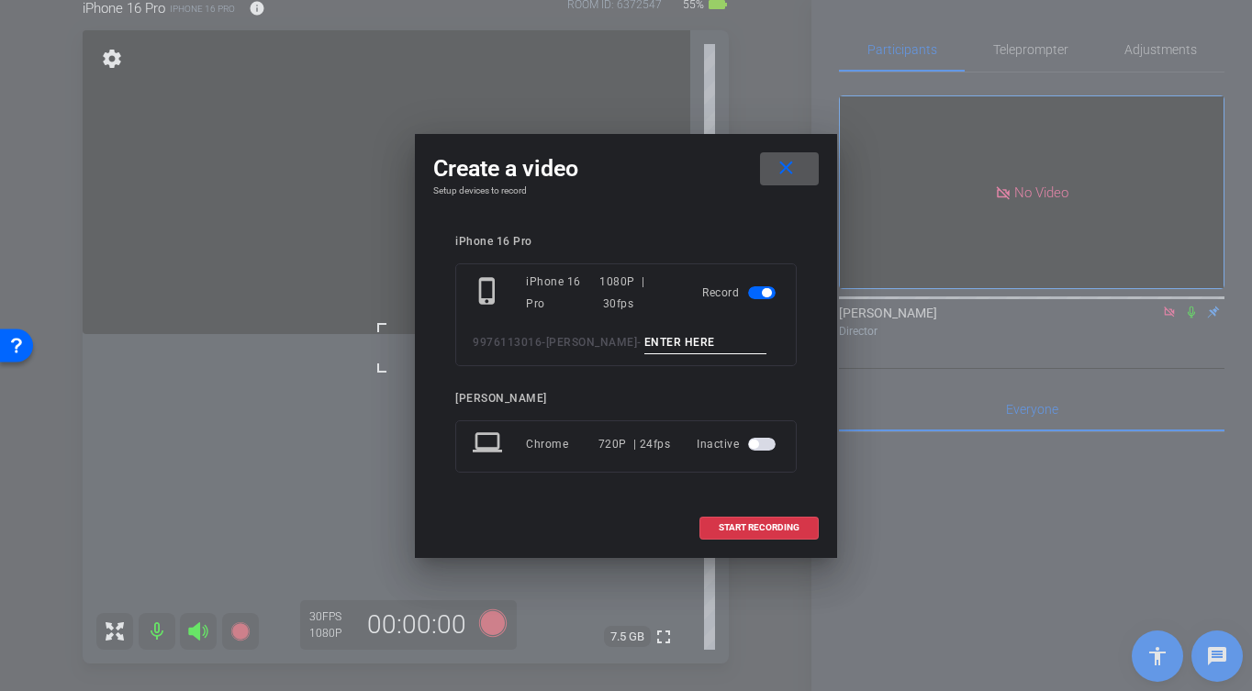
click at [703, 358] on div "phone_iphone iPhone 16 Pro 1080P | 30fps Record 9976113016-[PERSON_NAME] -" at bounding box center [625, 314] width 341 height 103
click at [707, 344] on input at bounding box center [705, 342] width 123 height 23
type input "-"
click at [783, 533] on span at bounding box center [758, 528] width 117 height 44
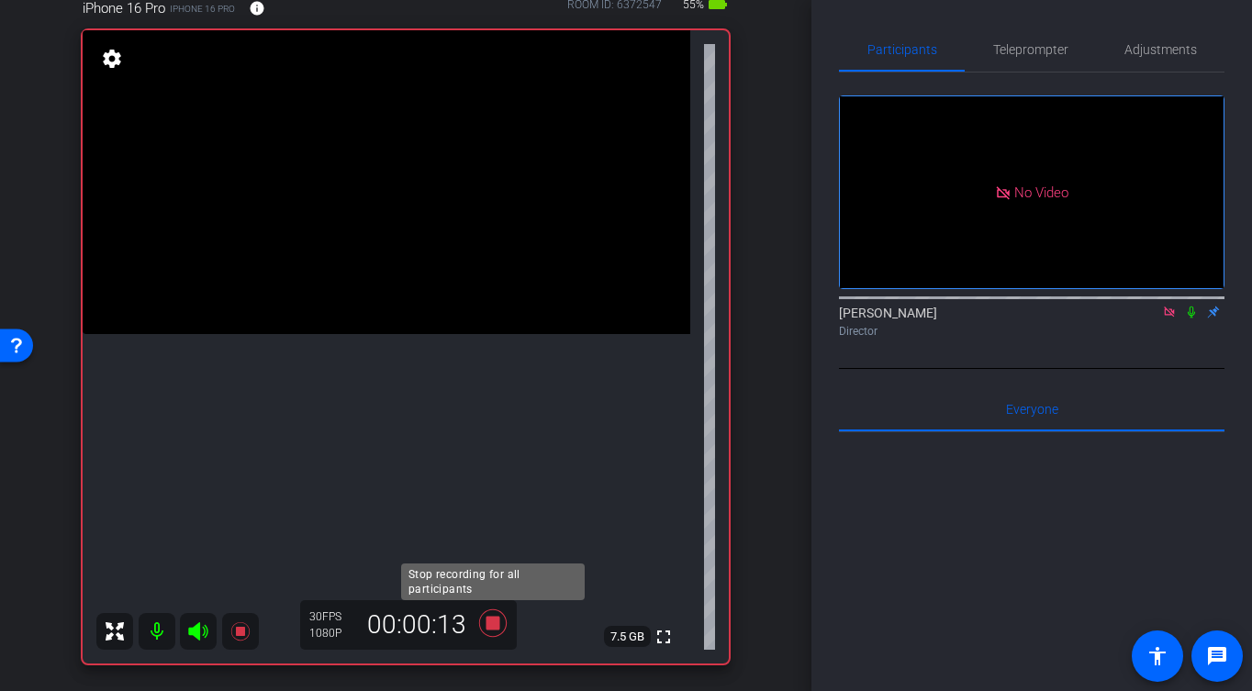
click at [499, 628] on icon at bounding box center [493, 623] width 44 height 33
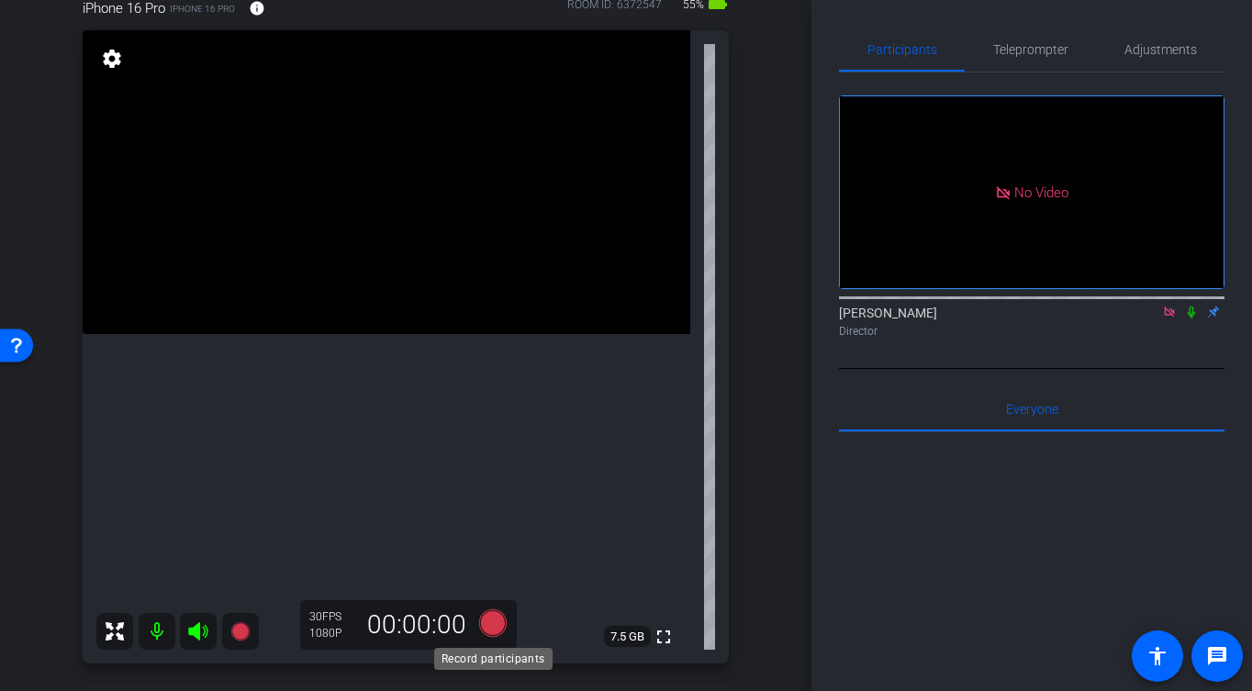
click at [493, 617] on icon at bounding box center [493, 624] width 28 height 28
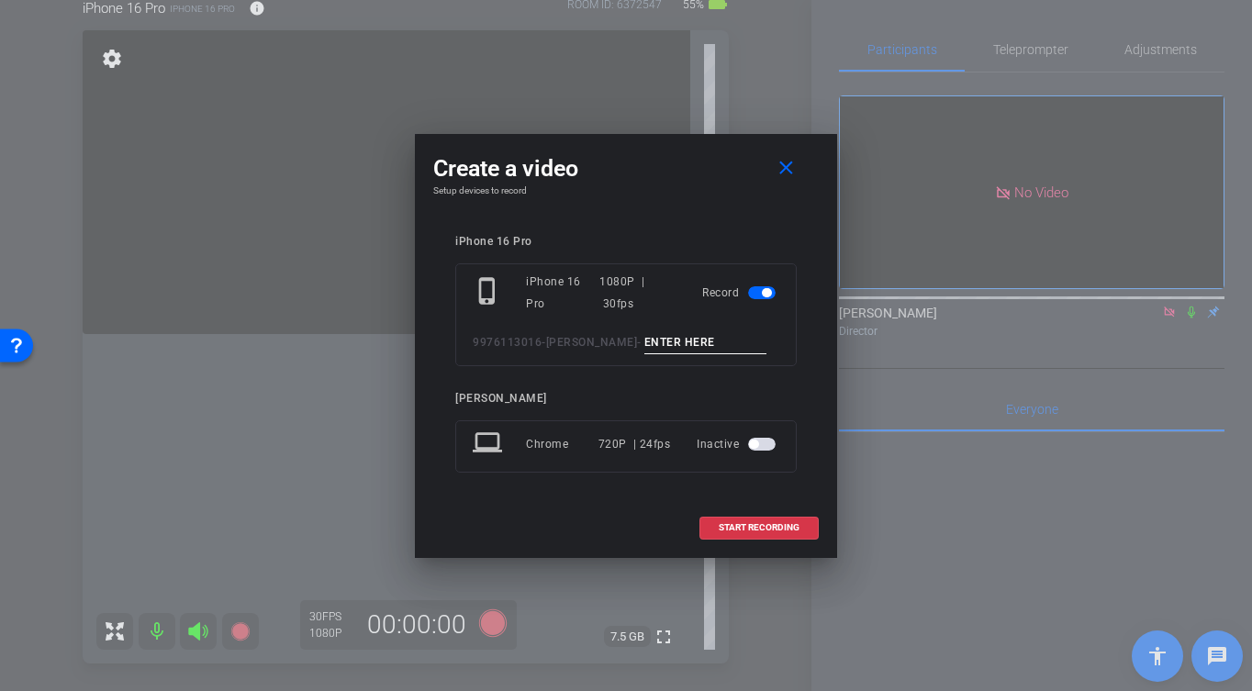
click at [671, 334] on input at bounding box center [705, 342] width 123 height 23
type input "-"
click at [744, 523] on span "START RECORDING" at bounding box center [759, 527] width 81 height 9
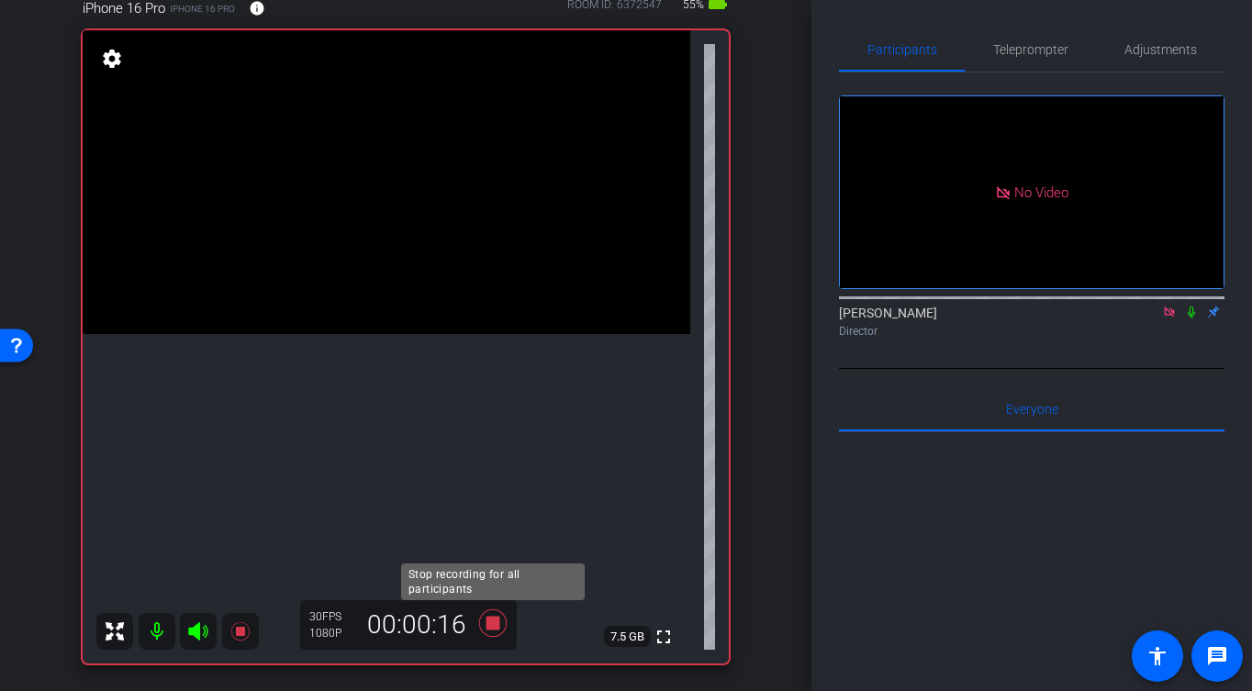
click at [492, 625] on icon at bounding box center [493, 624] width 28 height 28
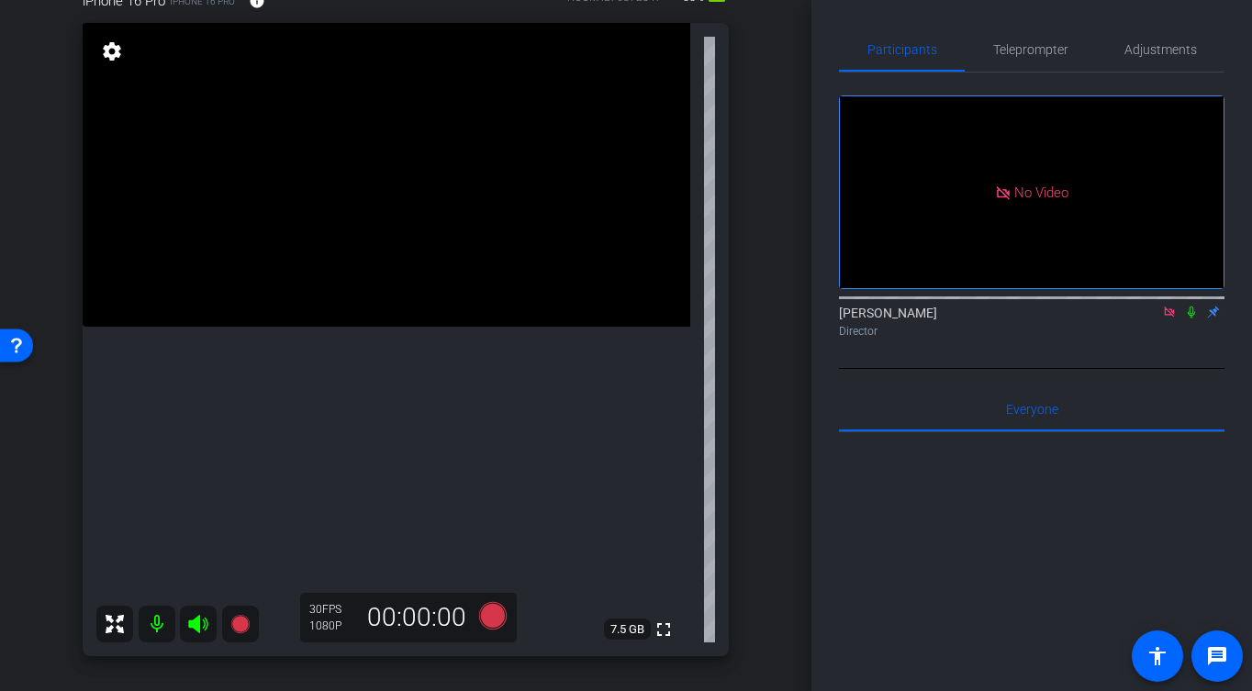
scroll to position [170, 0]
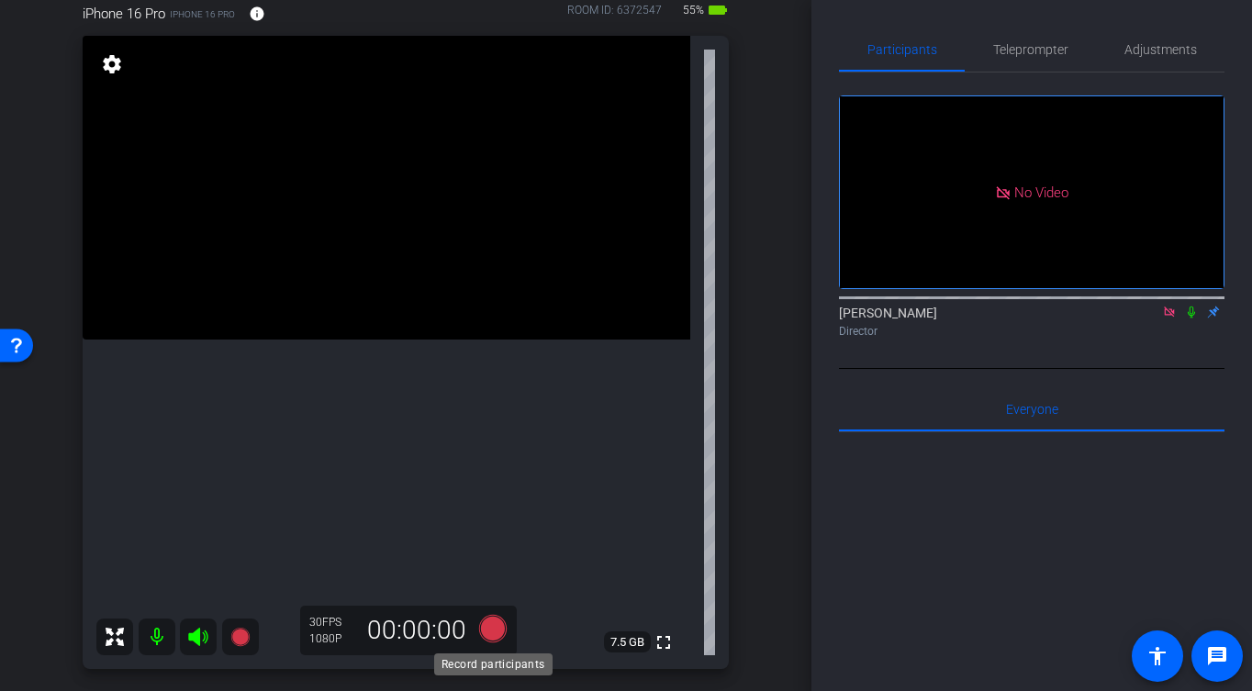
click at [494, 629] on icon at bounding box center [493, 629] width 28 height 28
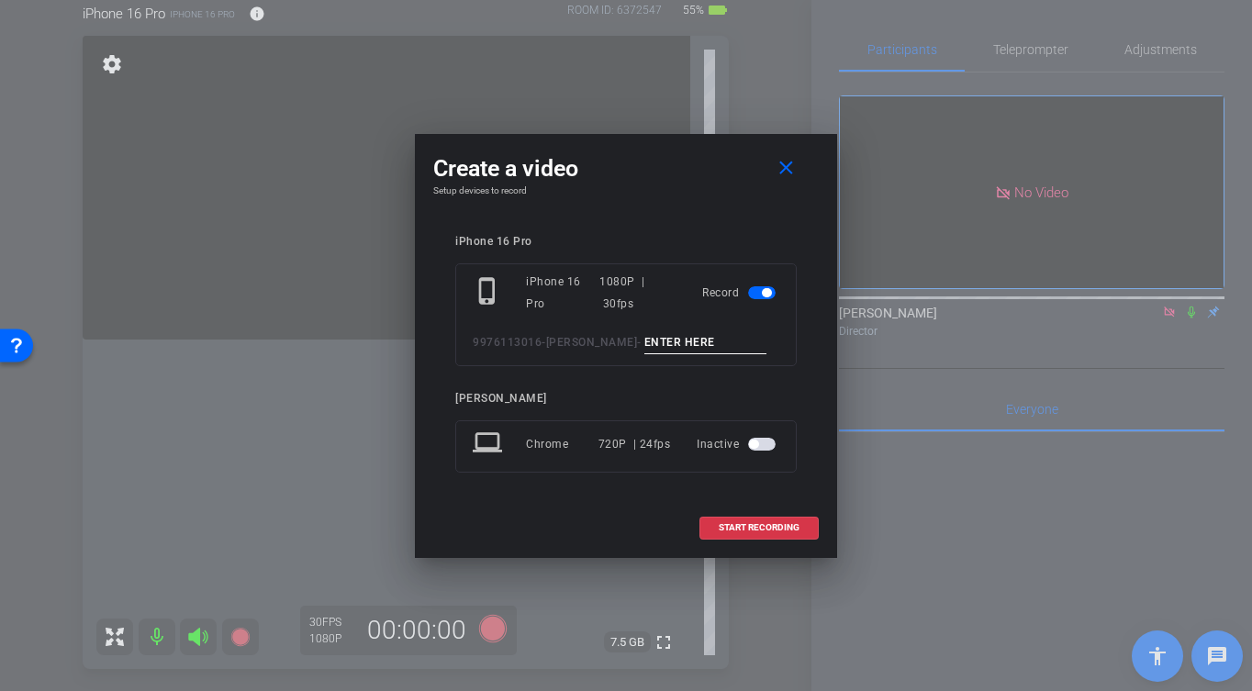
click at [718, 347] on input at bounding box center [705, 342] width 123 height 23
type input "-"
click at [777, 526] on span "START RECORDING" at bounding box center [759, 527] width 81 height 9
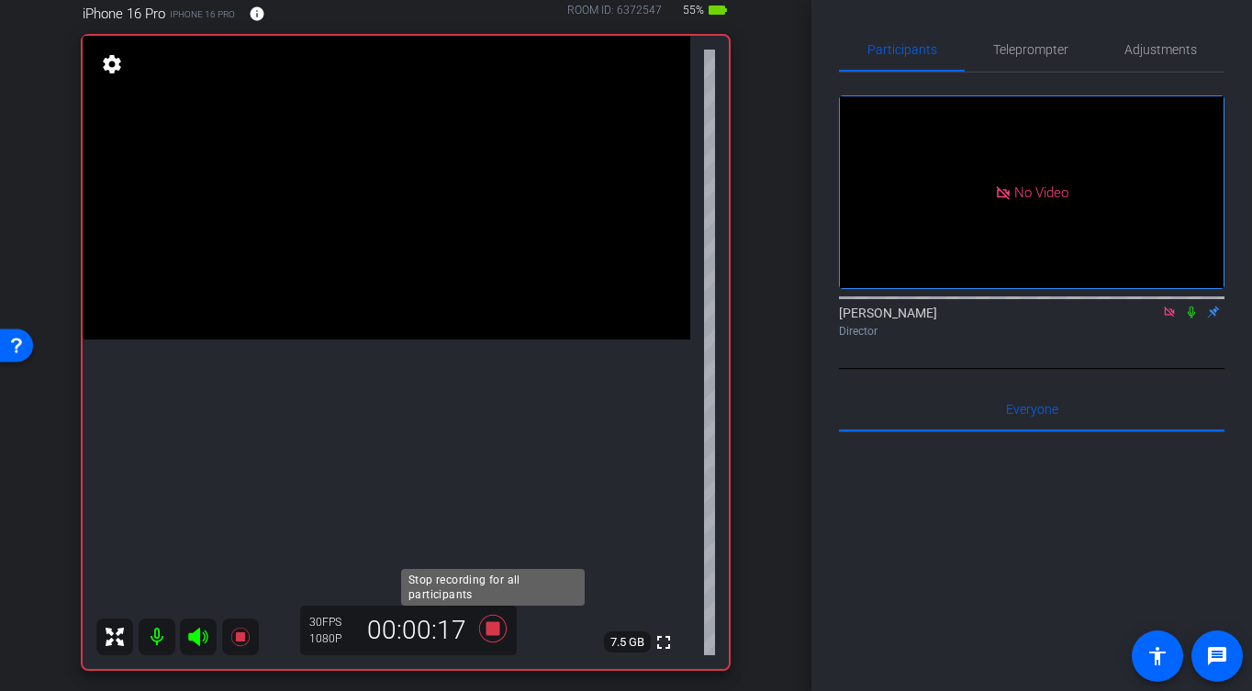
click at [500, 639] on icon at bounding box center [493, 628] width 44 height 33
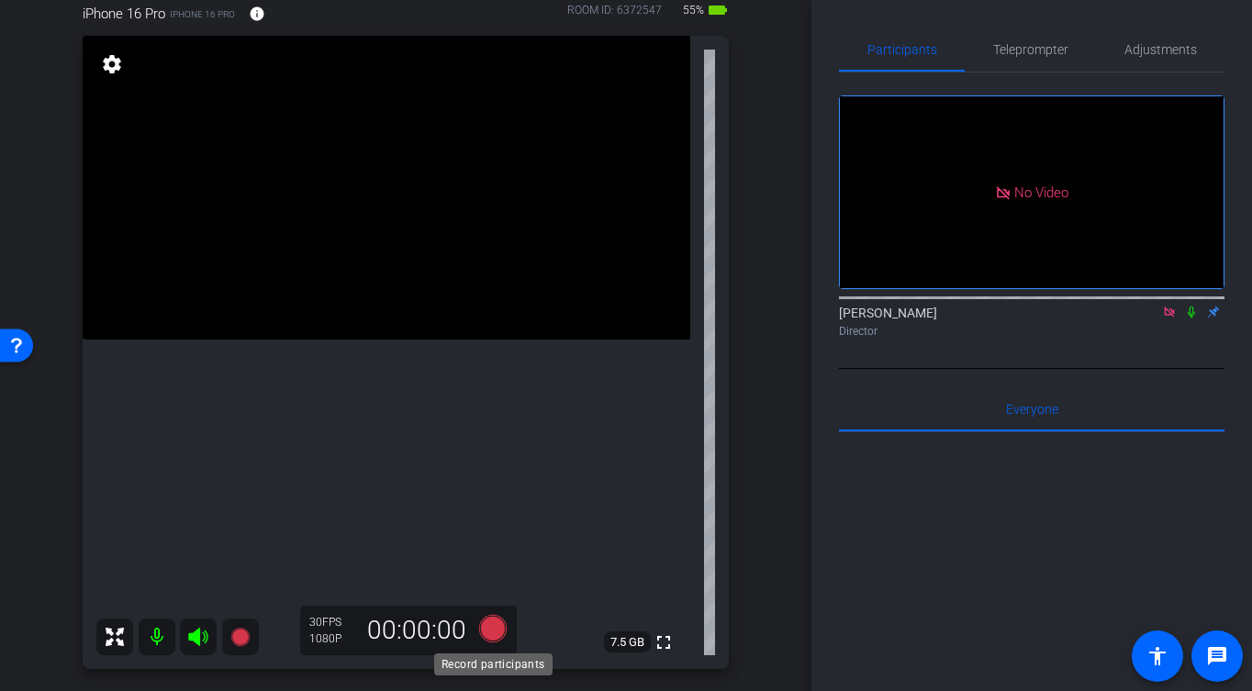
click at [499, 623] on icon at bounding box center [493, 629] width 28 height 28
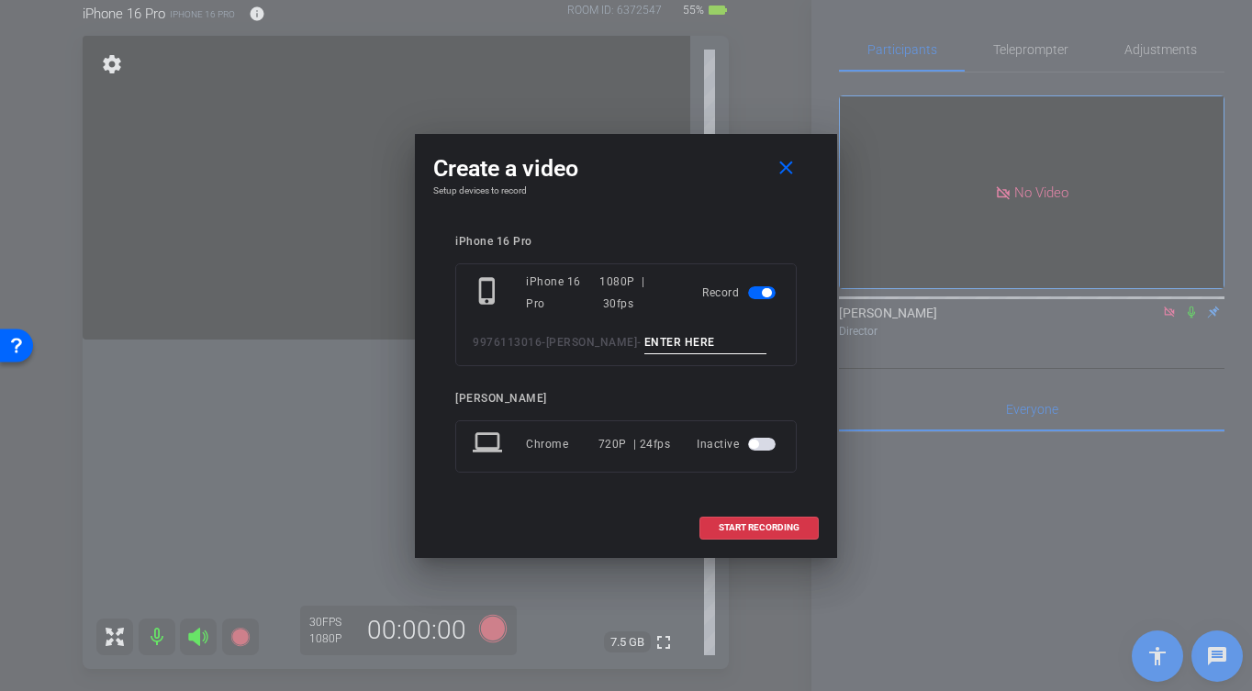
click at [693, 344] on input at bounding box center [705, 342] width 123 height 23
type input "-"
click at [755, 534] on span at bounding box center [758, 528] width 117 height 44
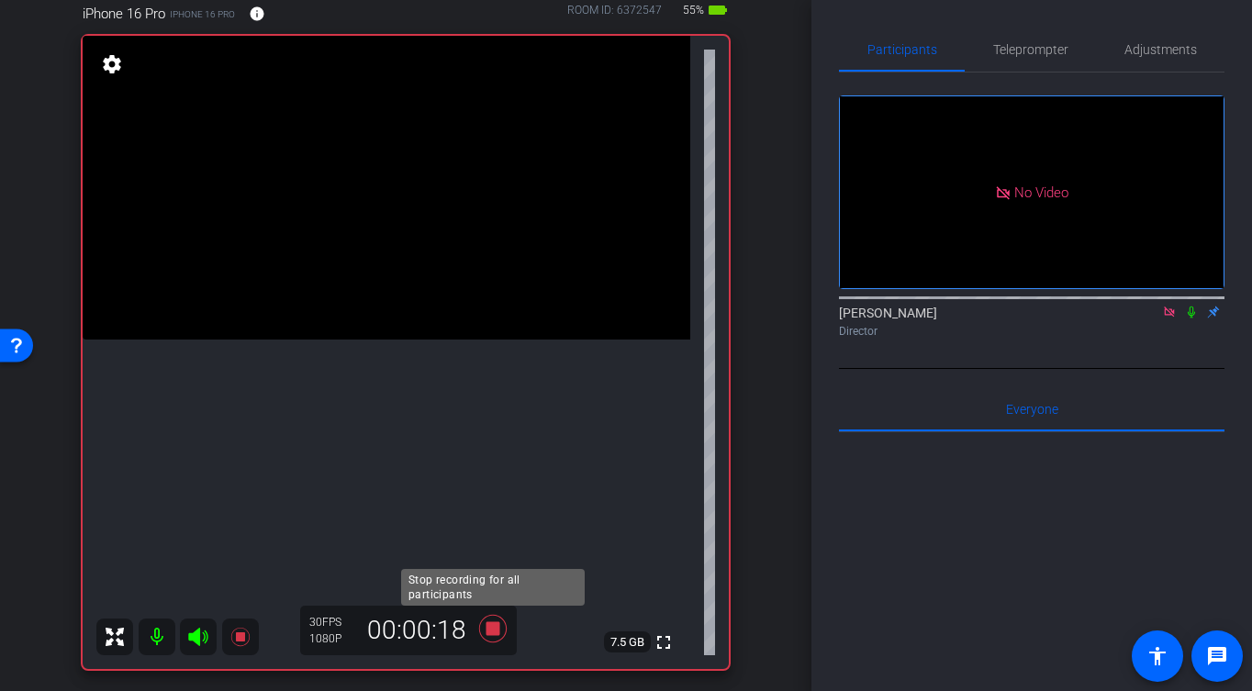
click at [504, 630] on icon at bounding box center [493, 628] width 44 height 33
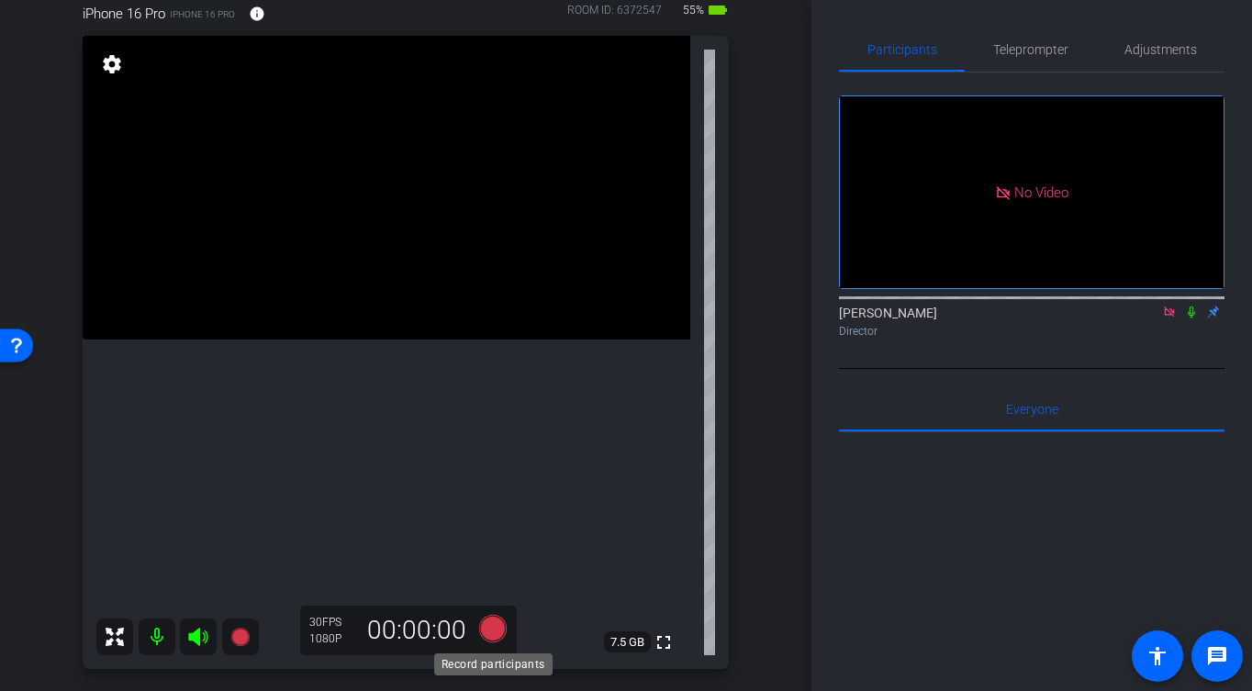
click at [488, 632] on icon at bounding box center [493, 629] width 28 height 28
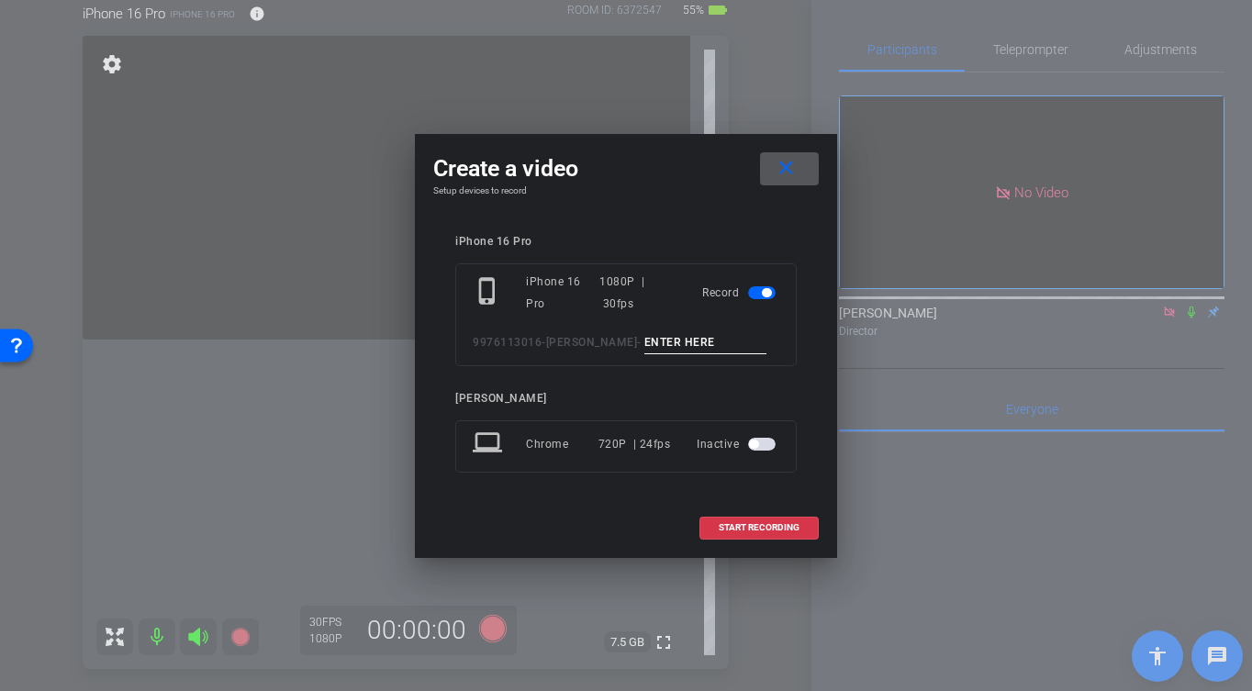
click at [660, 350] on input at bounding box center [705, 342] width 123 height 23
type input "-"
click at [765, 521] on span at bounding box center [758, 528] width 117 height 44
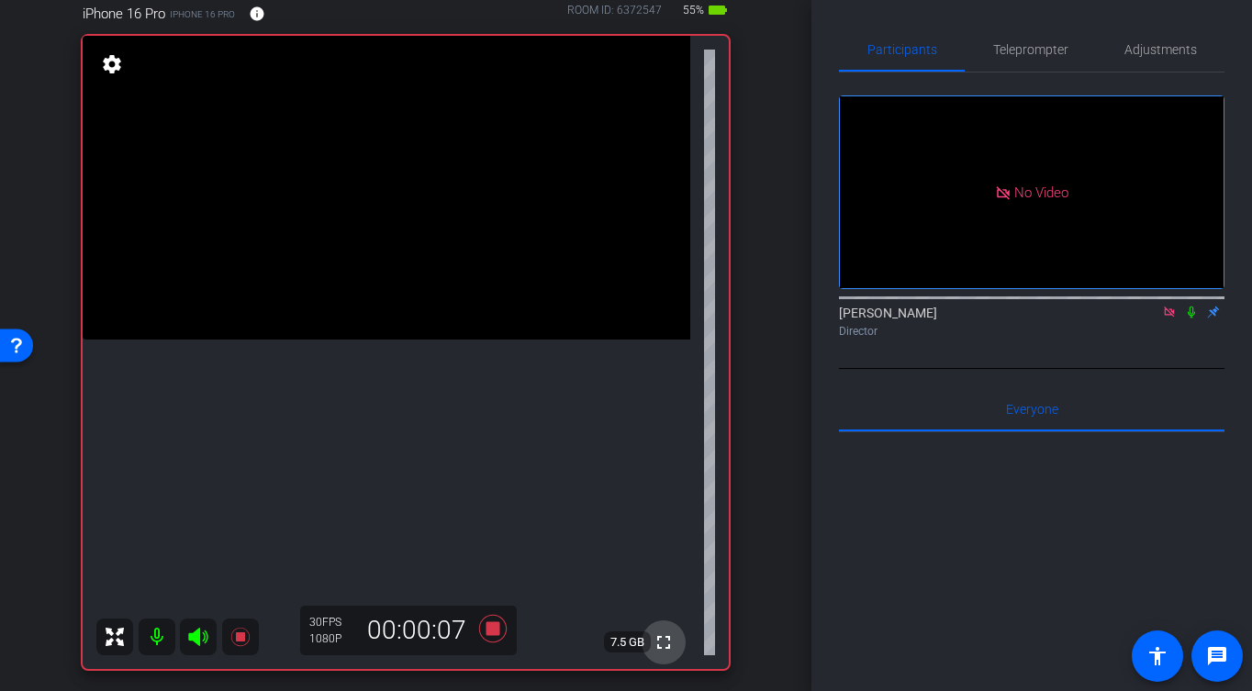
click at [664, 650] on mat-icon "fullscreen" at bounding box center [664, 643] width 22 height 22
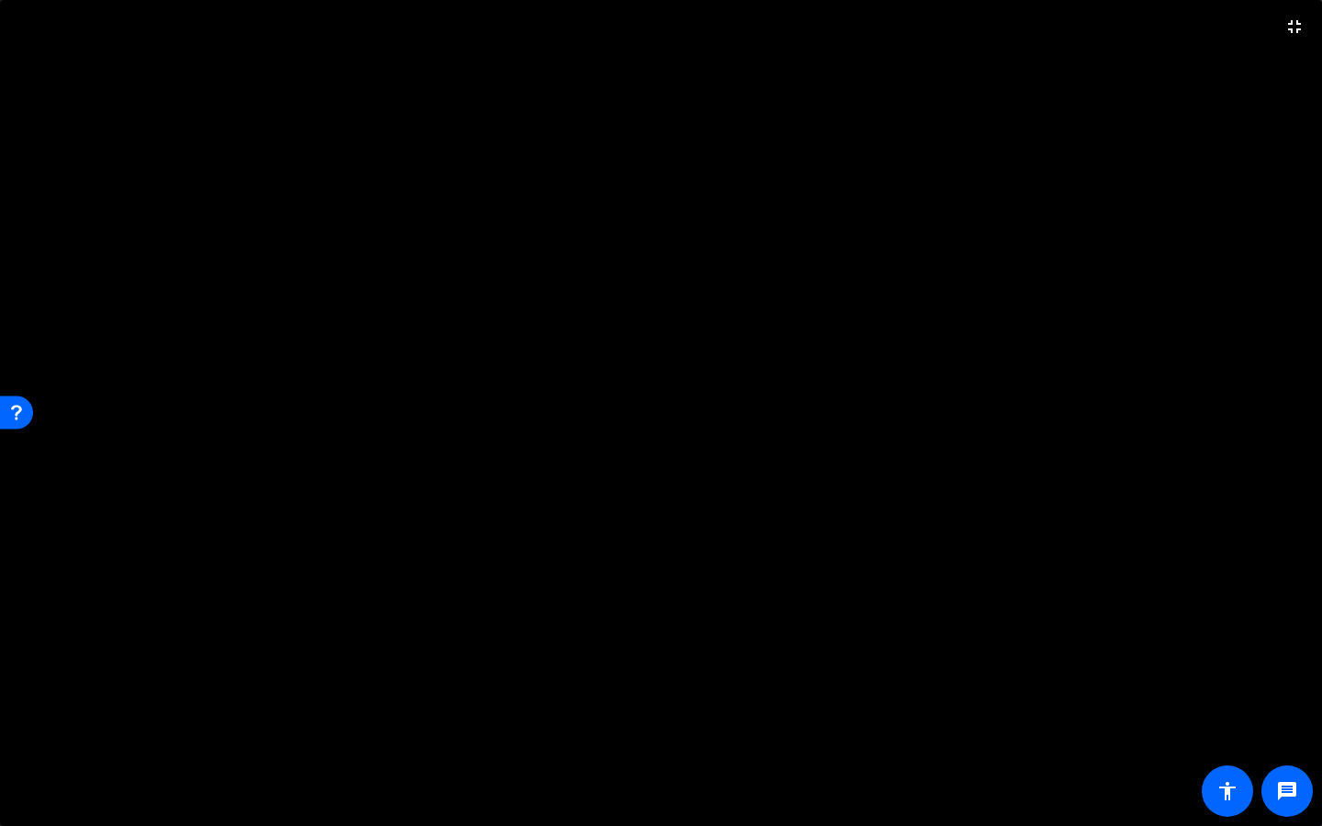
click at [1251, 106] on video at bounding box center [661, 413] width 1322 height 826
click at [1251, 29] on mat-icon "fullscreen_exit" at bounding box center [1294, 27] width 22 height 22
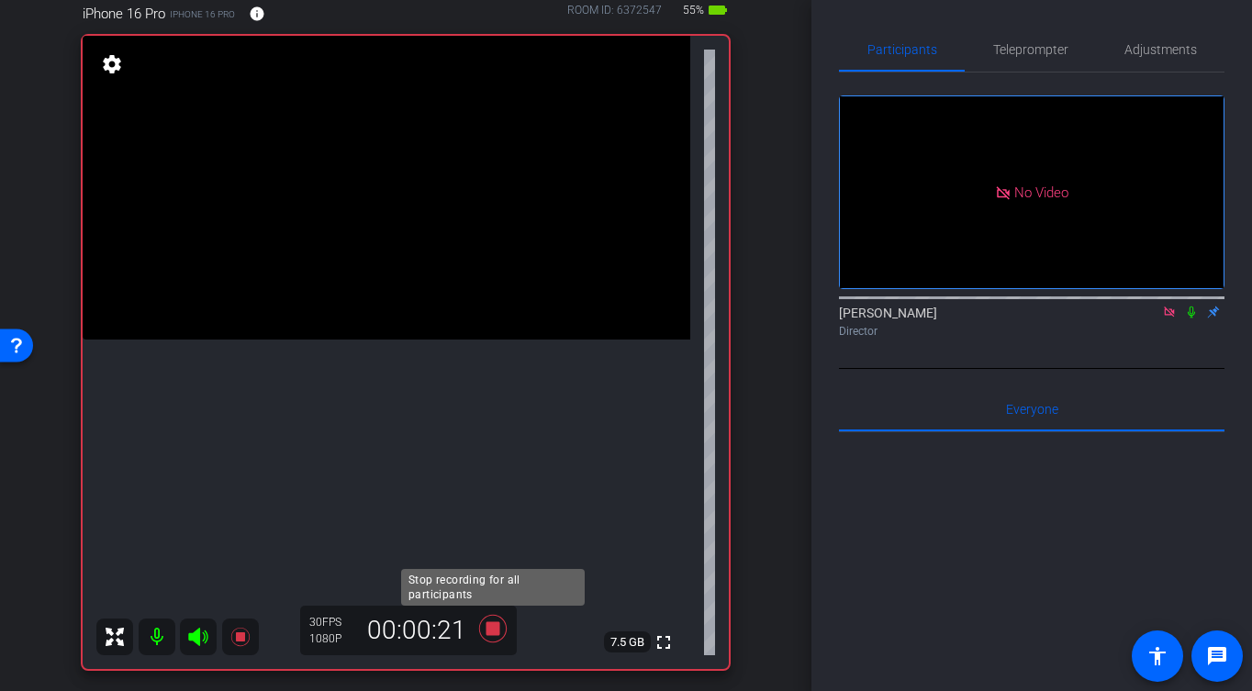
click at [499, 629] on icon at bounding box center [493, 628] width 44 height 33
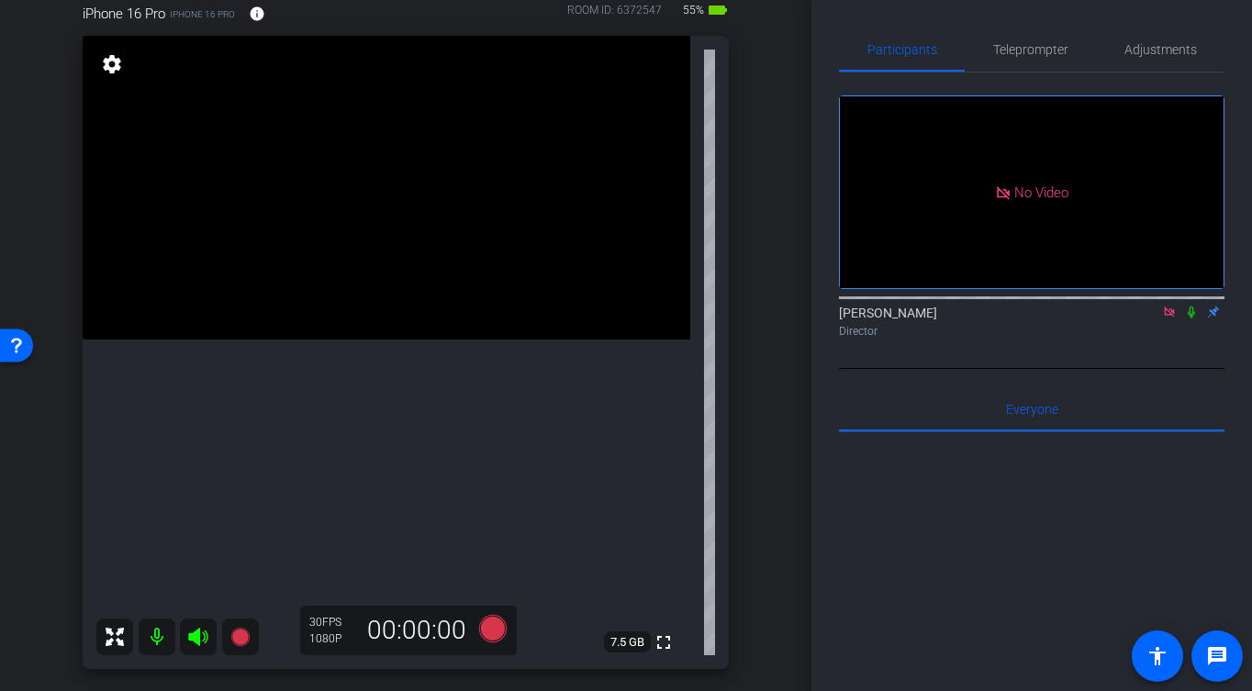
scroll to position [191, 0]
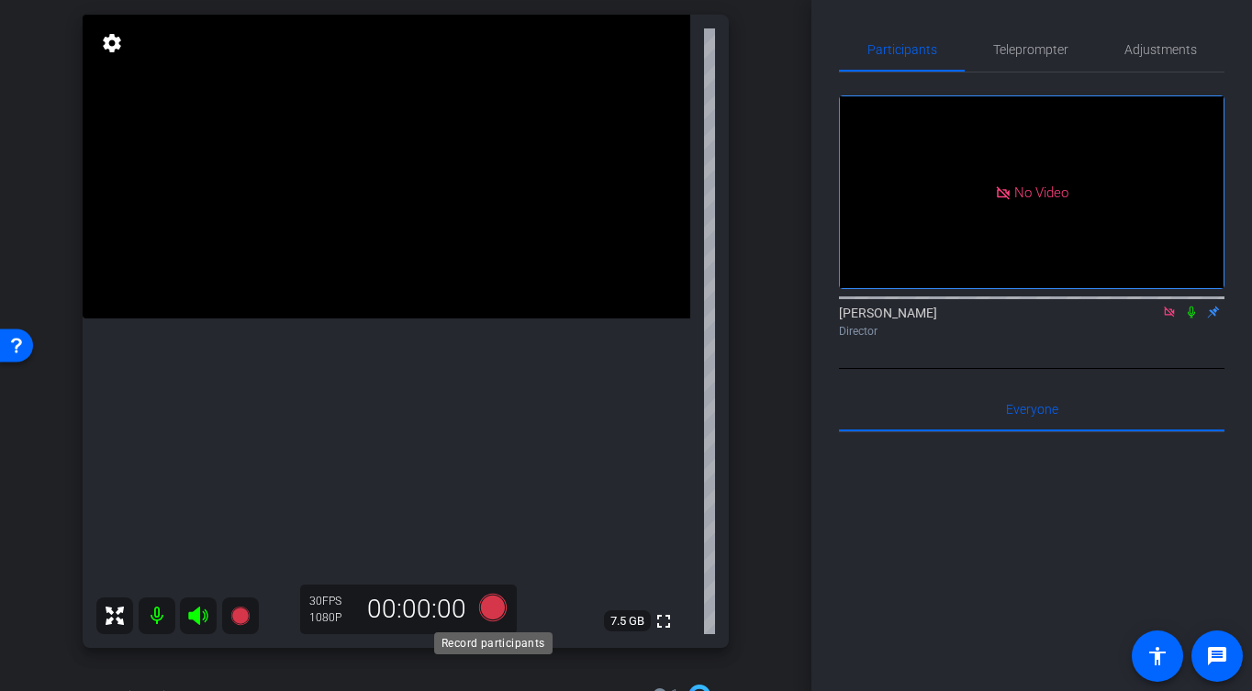
click at [497, 617] on icon at bounding box center [493, 608] width 28 height 28
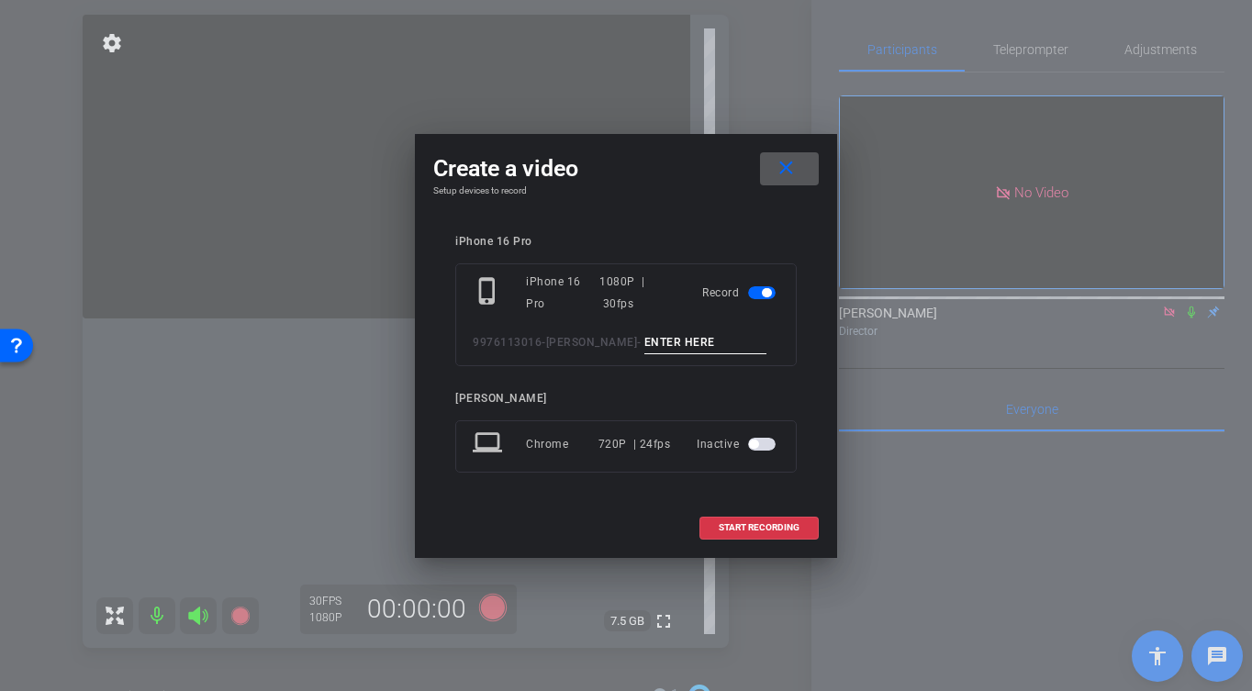
click at [723, 333] on input at bounding box center [705, 342] width 123 height 23
type input "-"
click at [763, 509] on span at bounding box center [758, 528] width 117 height 44
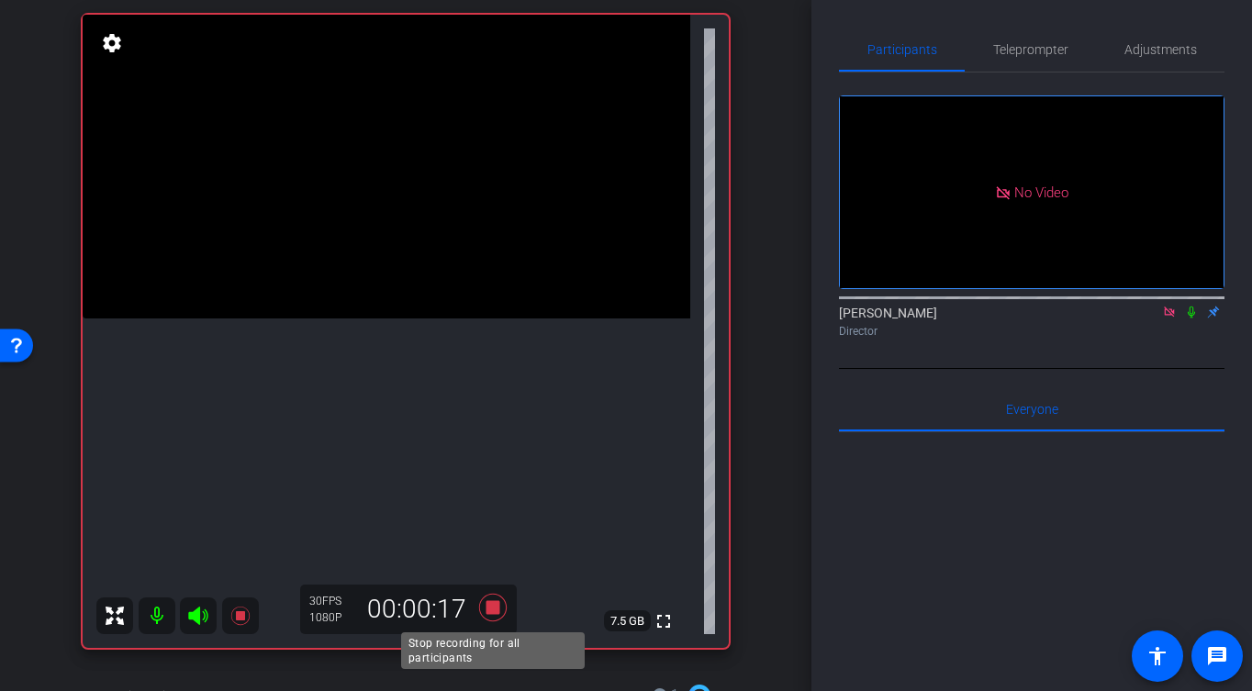
click at [499, 614] on icon at bounding box center [493, 607] width 44 height 33
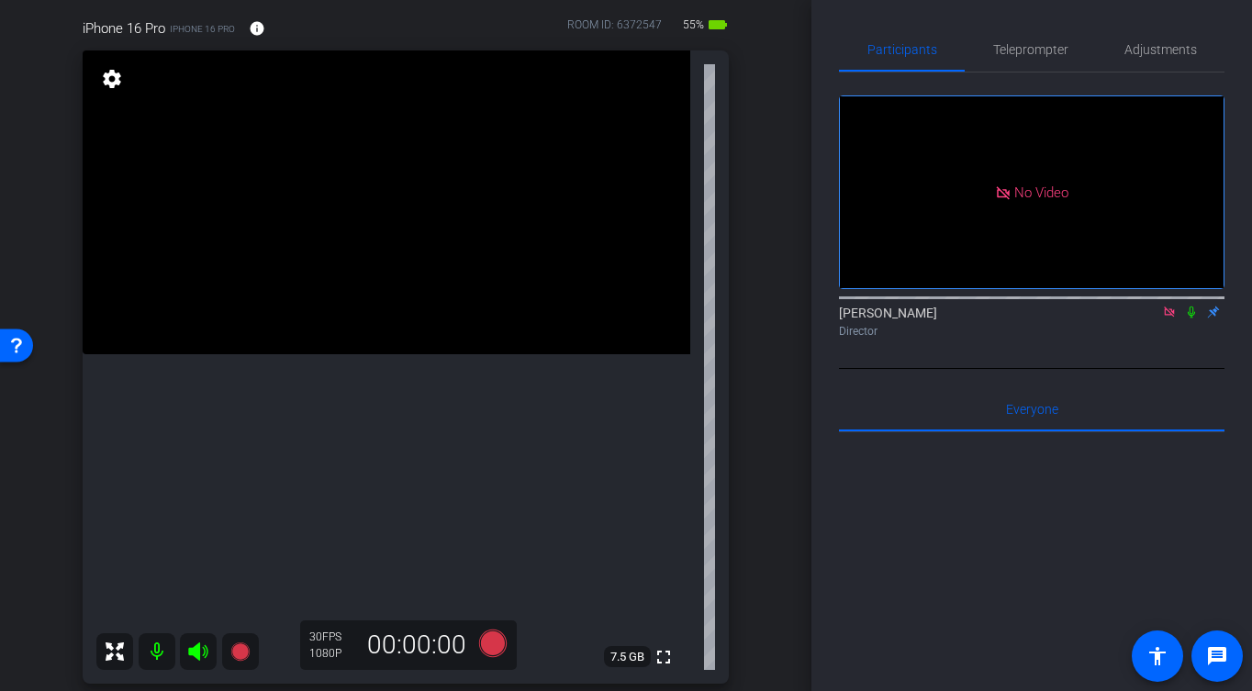
scroll to position [203, 0]
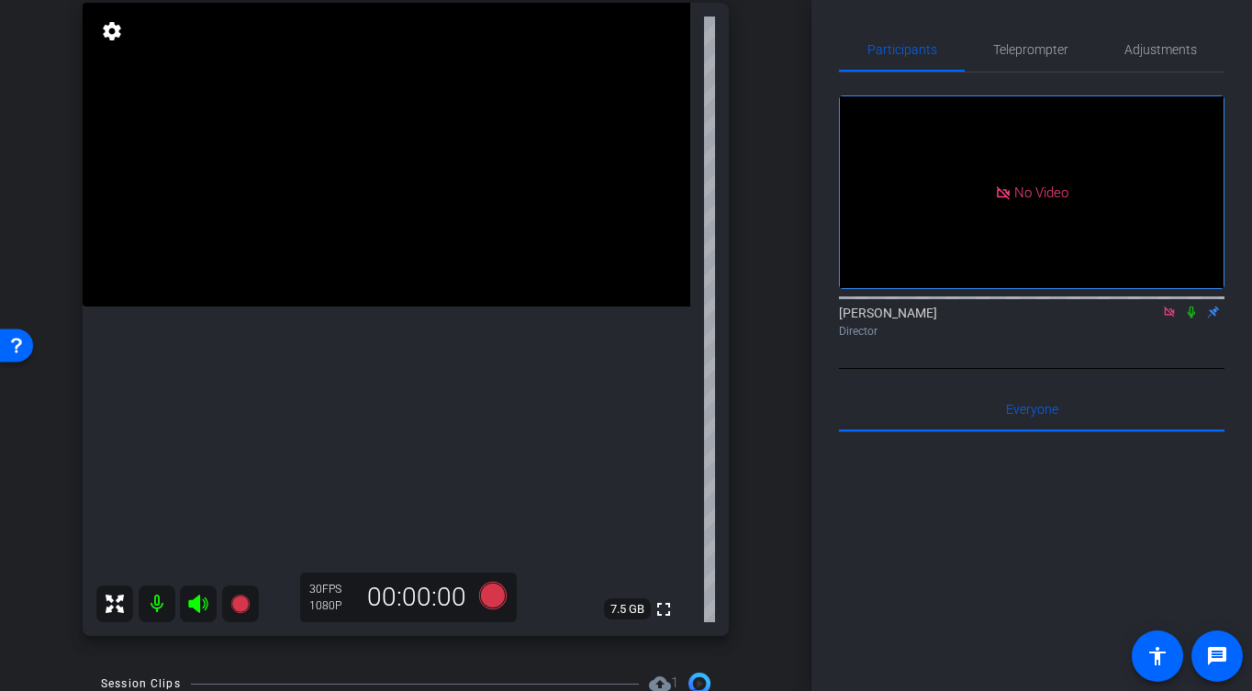
click at [1197, 306] on icon at bounding box center [1191, 312] width 15 height 13
click at [1189, 304] on mat-icon at bounding box center [1192, 312] width 22 height 17
click at [497, 598] on icon at bounding box center [493, 596] width 28 height 28
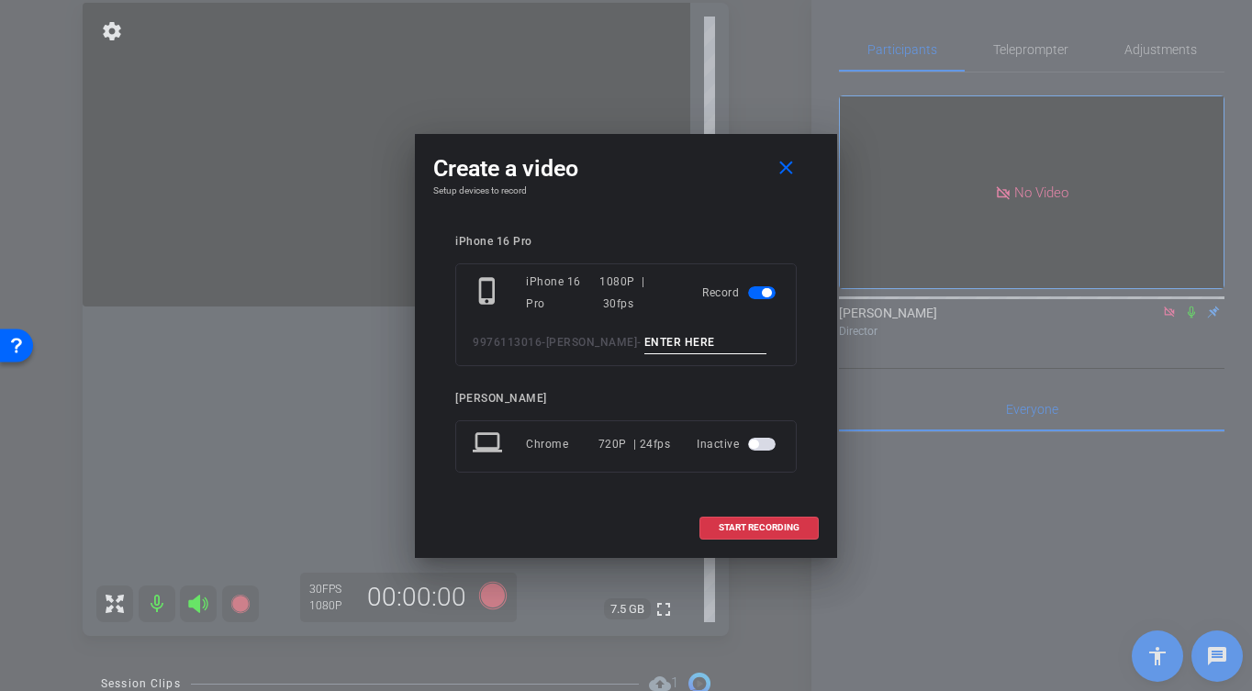
click at [714, 334] on input at bounding box center [705, 342] width 123 height 23
click at [778, 526] on span "START RECORDING" at bounding box center [759, 527] width 81 height 9
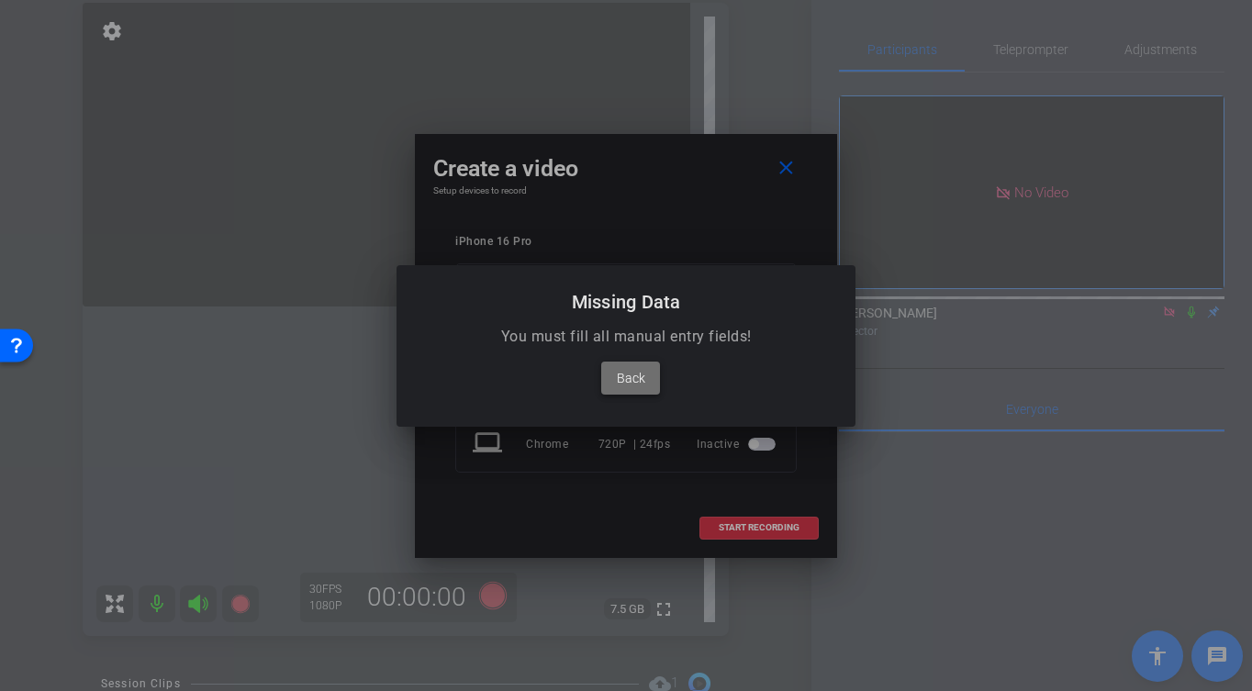
click at [619, 385] on span "Back" at bounding box center [631, 378] width 28 height 22
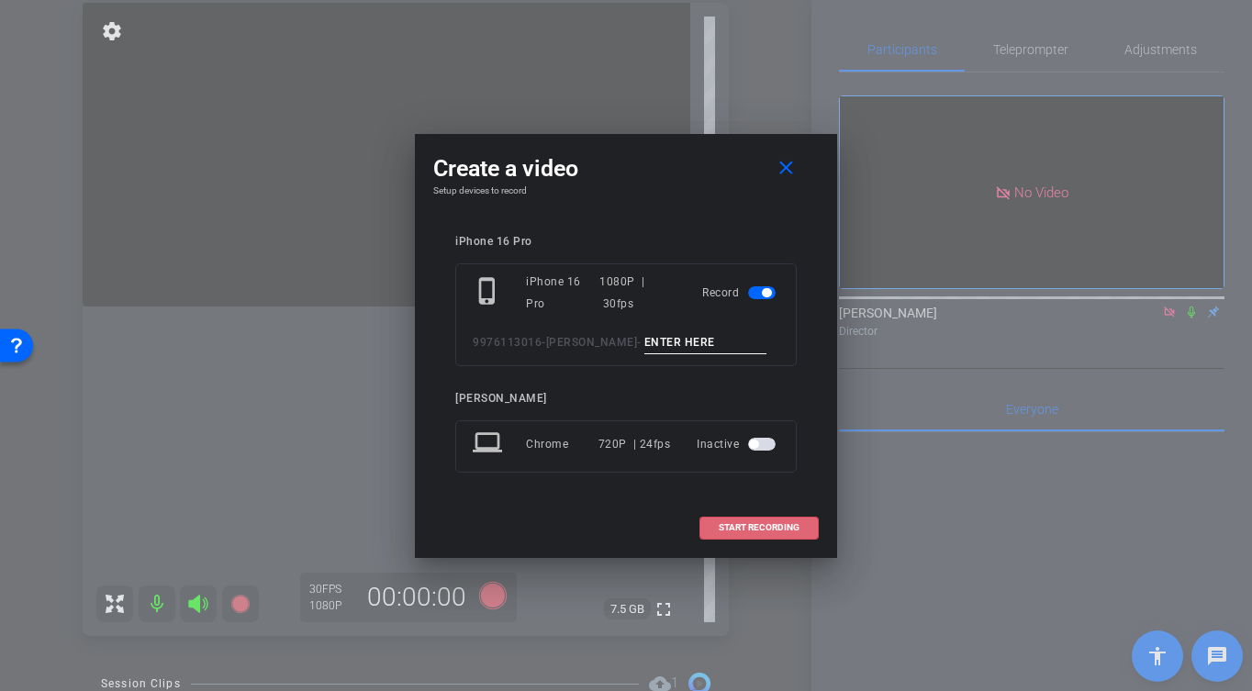
click at [666, 337] on input at bounding box center [705, 342] width 123 height 23
type input "-"
click at [755, 532] on span "START RECORDING" at bounding box center [759, 527] width 81 height 9
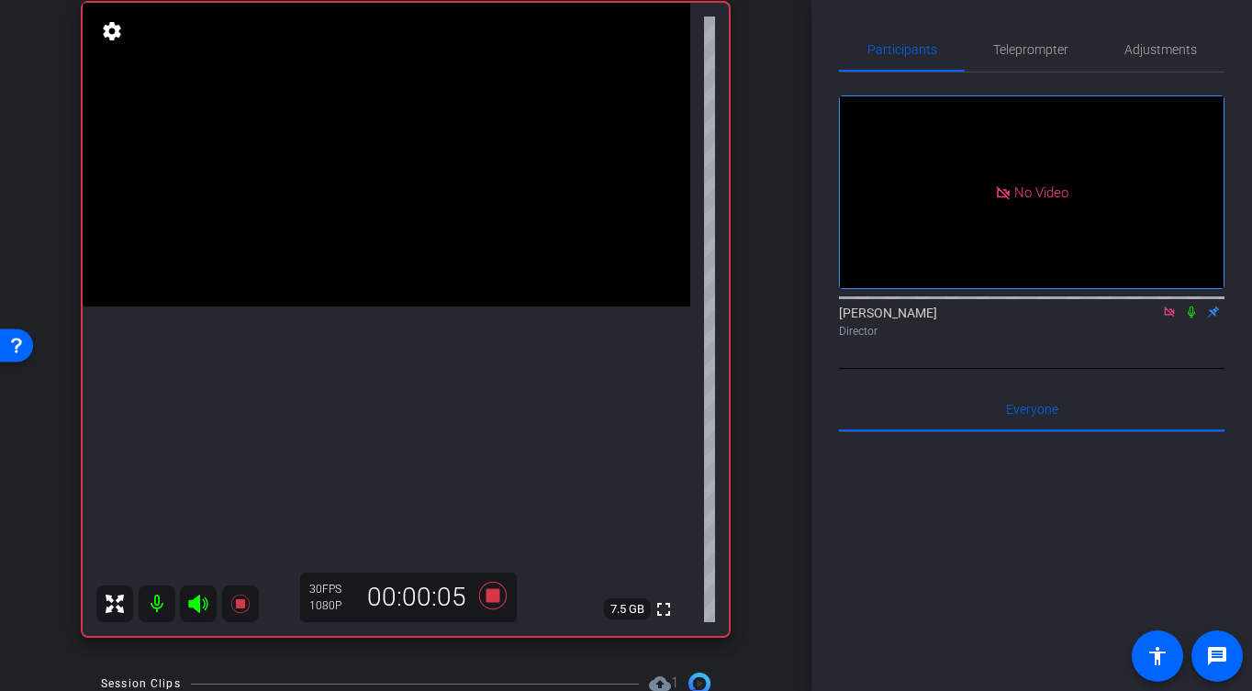
click at [372, 224] on video at bounding box center [387, 155] width 608 height 304
click at [341, 265] on video at bounding box center [387, 155] width 608 height 304
click at [401, 218] on video at bounding box center [387, 155] width 608 height 304
click at [498, 604] on icon at bounding box center [493, 595] width 44 height 33
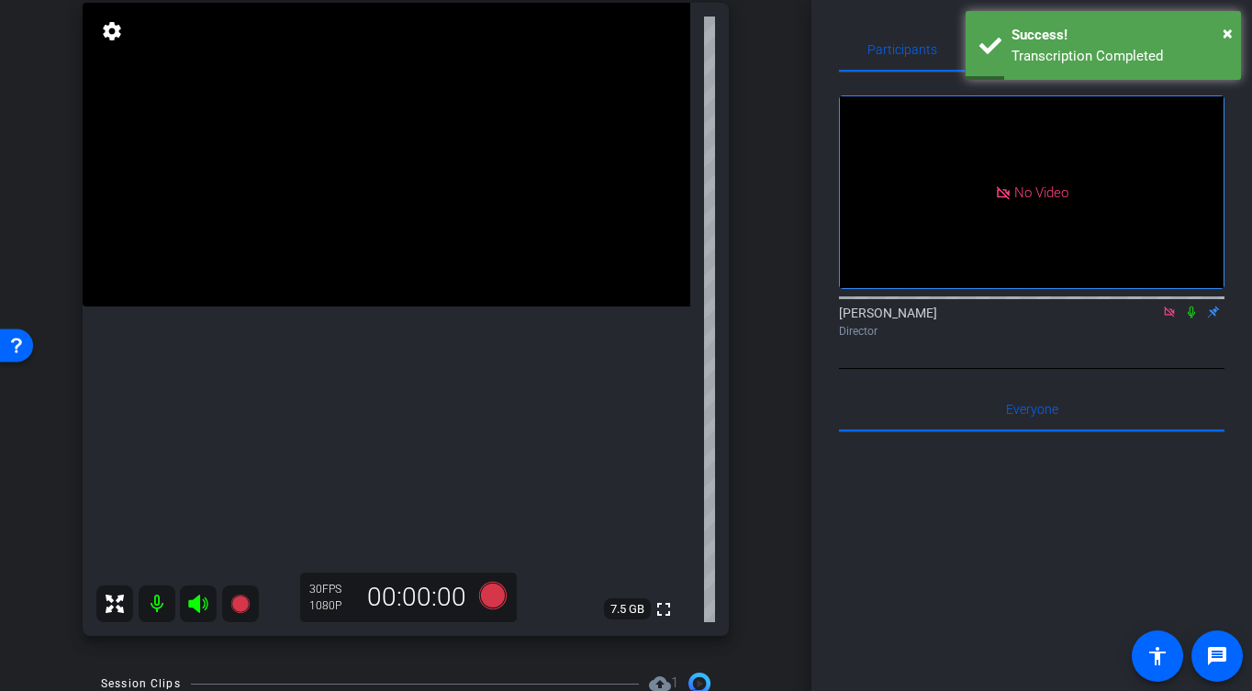
click at [1192, 306] on icon at bounding box center [1191, 312] width 15 height 13
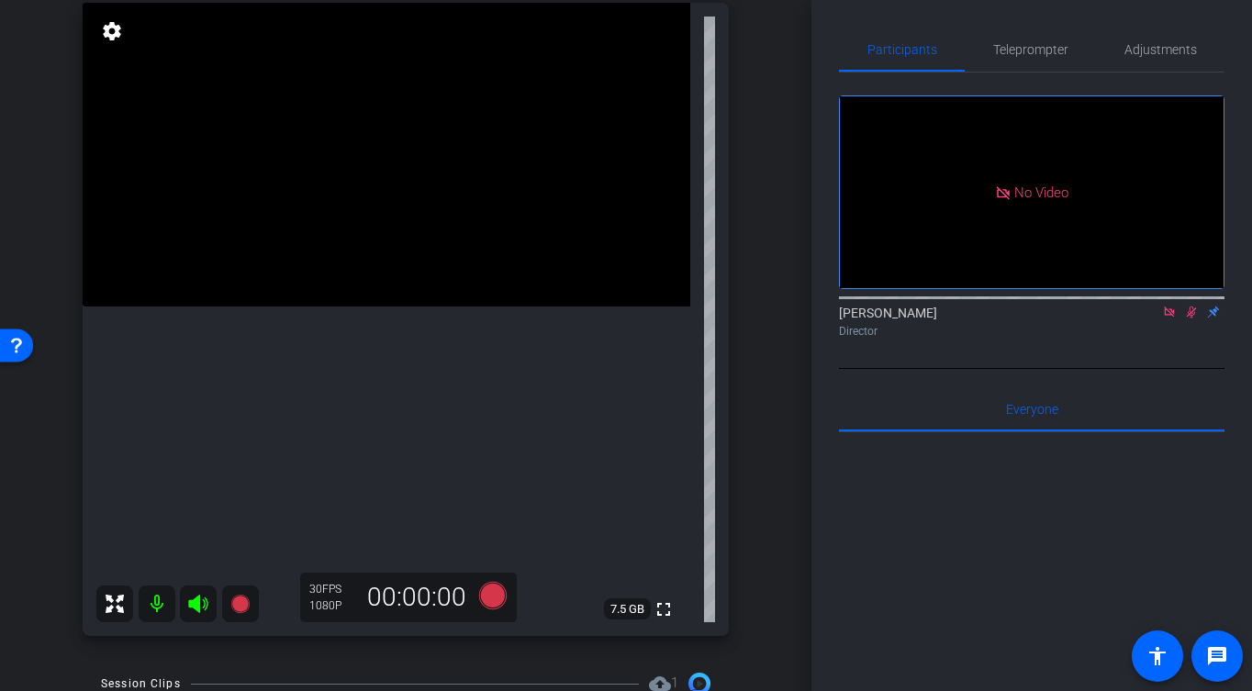
click at [1193, 307] on icon at bounding box center [1192, 313] width 10 height 12
click at [1193, 303] on mat-icon at bounding box center [1192, 311] width 22 height 17
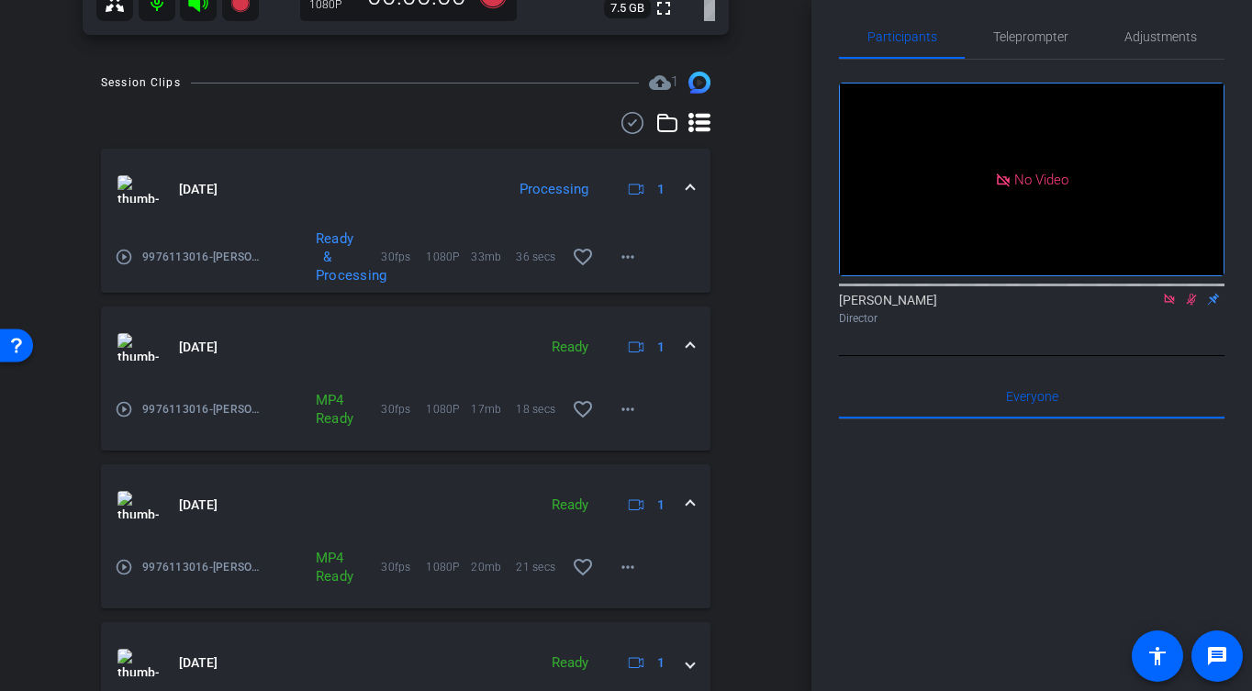
scroll to position [805, 0]
click at [697, 187] on mat-expansion-panel-header "[DATE] Processing 1" at bounding box center [406, 188] width 610 height 81
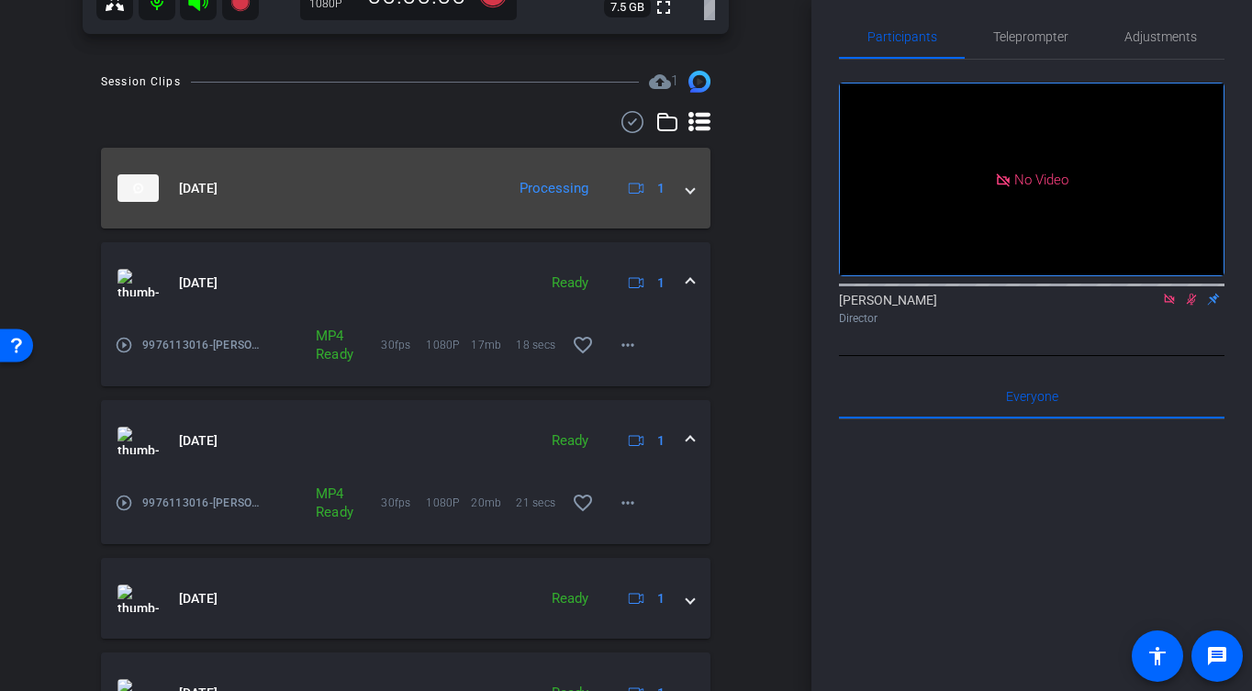
click at [697, 187] on mat-expansion-panel-header "[DATE] Processing 1" at bounding box center [406, 188] width 610 height 81
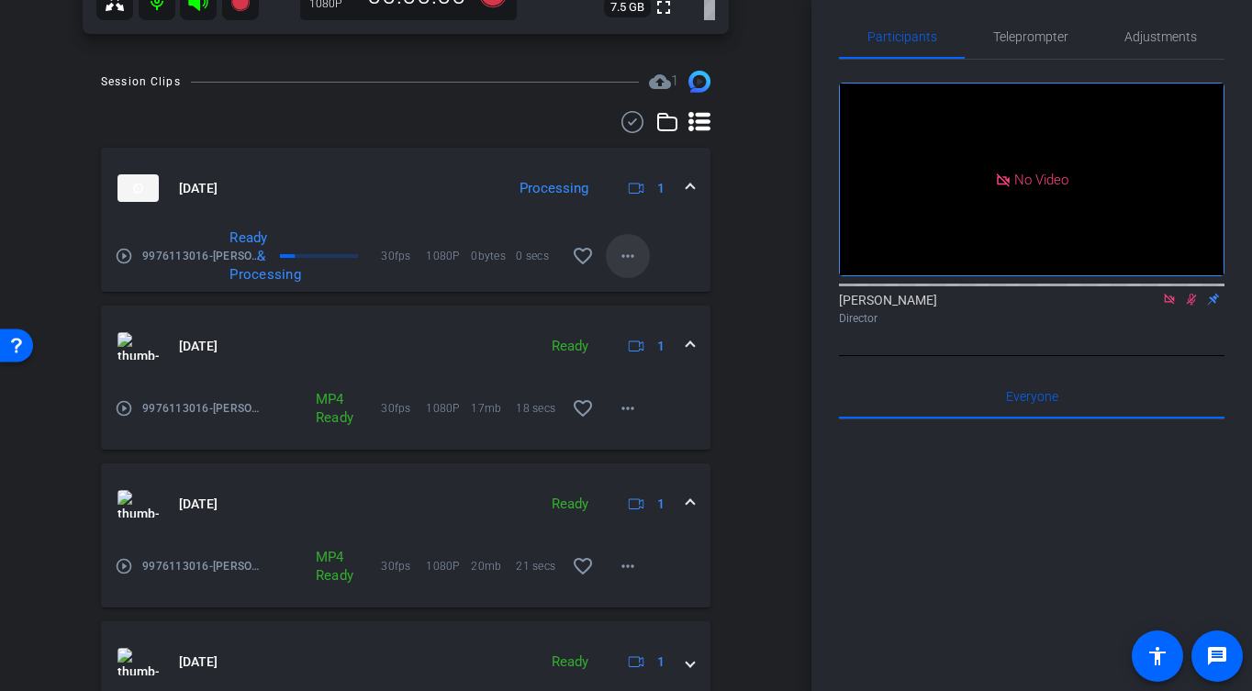
click at [627, 261] on mat-icon "more_horiz" at bounding box center [628, 256] width 22 height 22
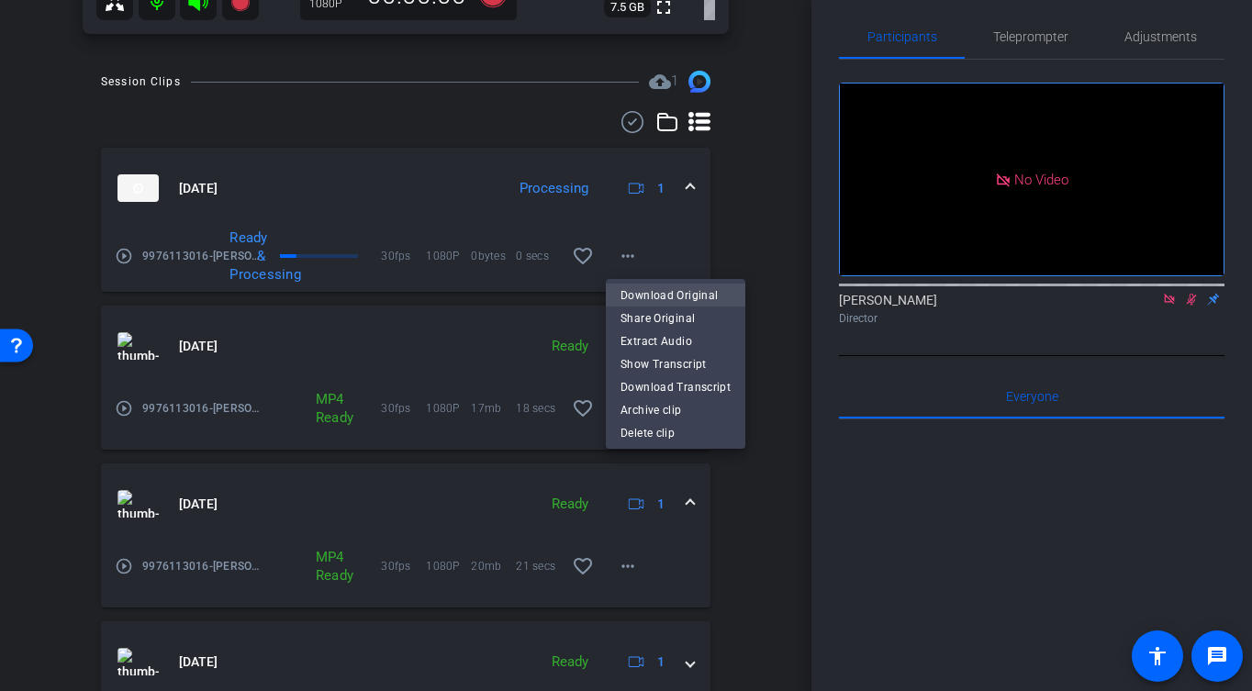
click at [677, 300] on span "Download Original" at bounding box center [676, 295] width 110 height 22
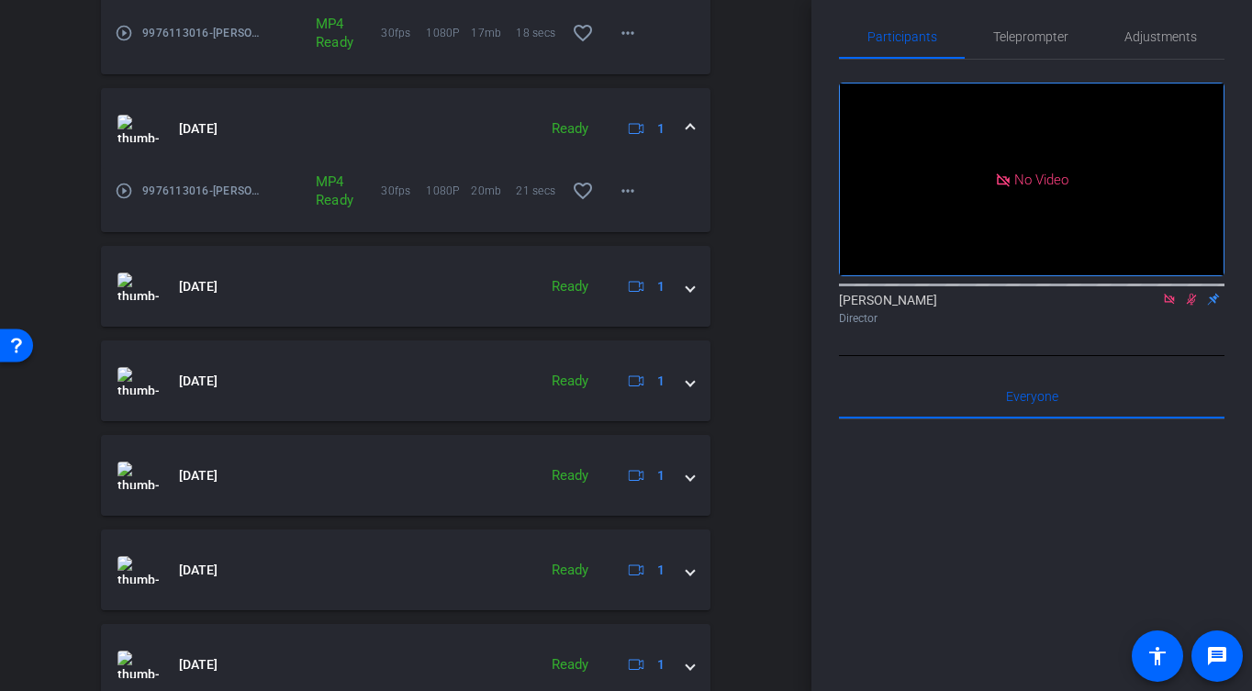
scroll to position [1195, 0]
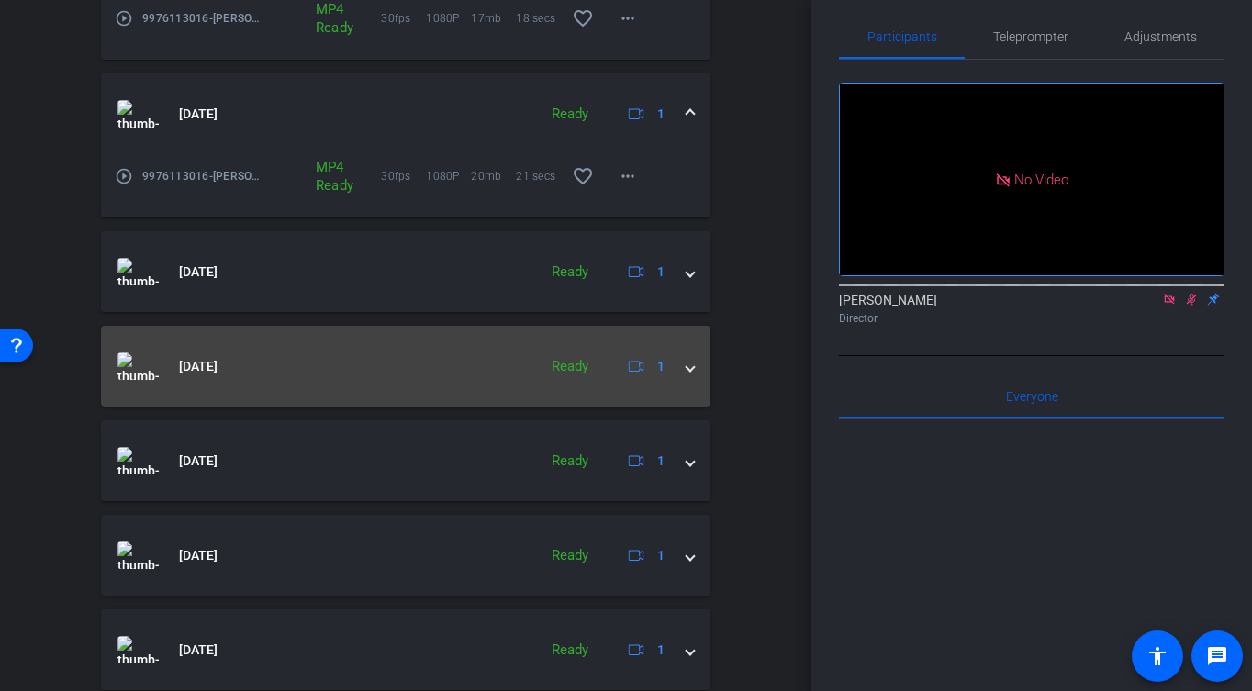
click at [691, 370] on span at bounding box center [690, 366] width 7 height 19
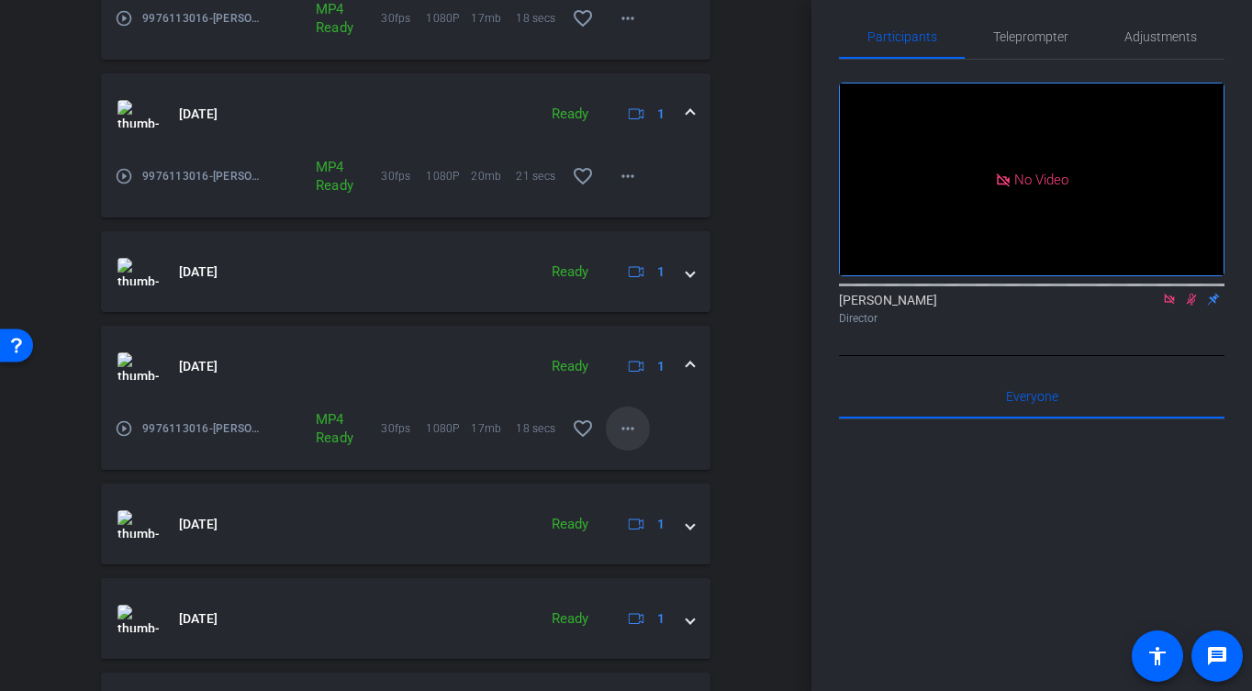
click at [622, 427] on mat-icon "more_horiz" at bounding box center [628, 429] width 22 height 22
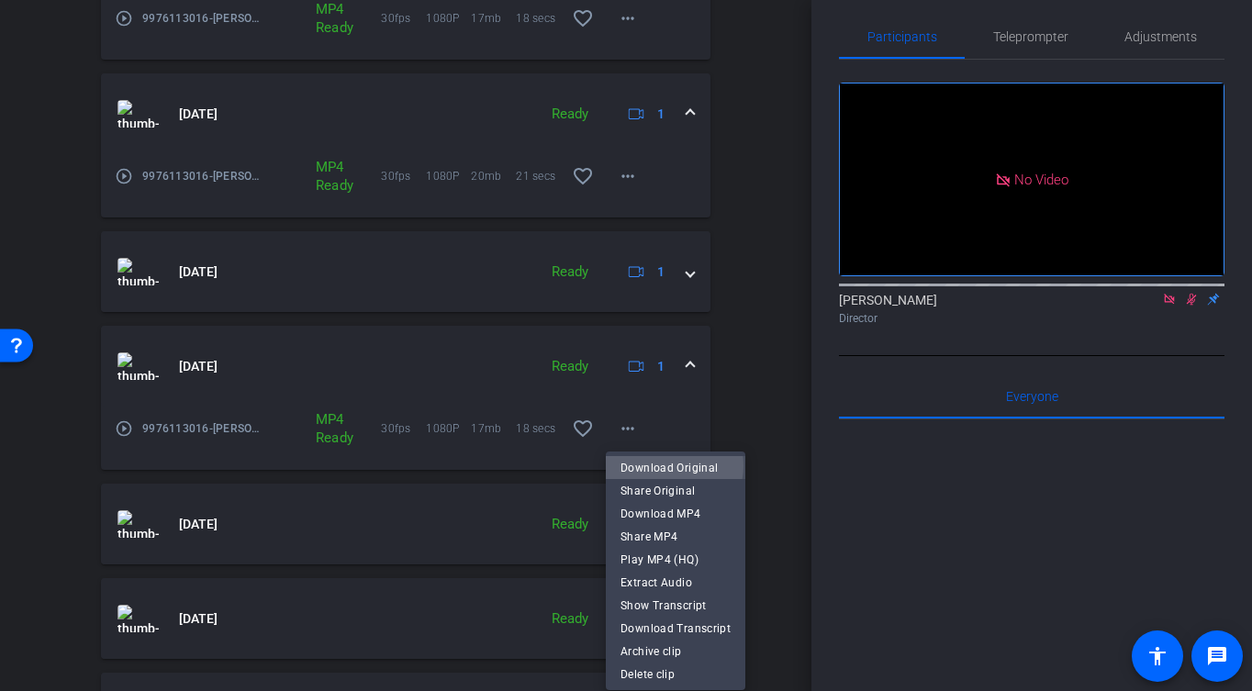
click at [670, 465] on span "Download Original" at bounding box center [676, 467] width 110 height 22
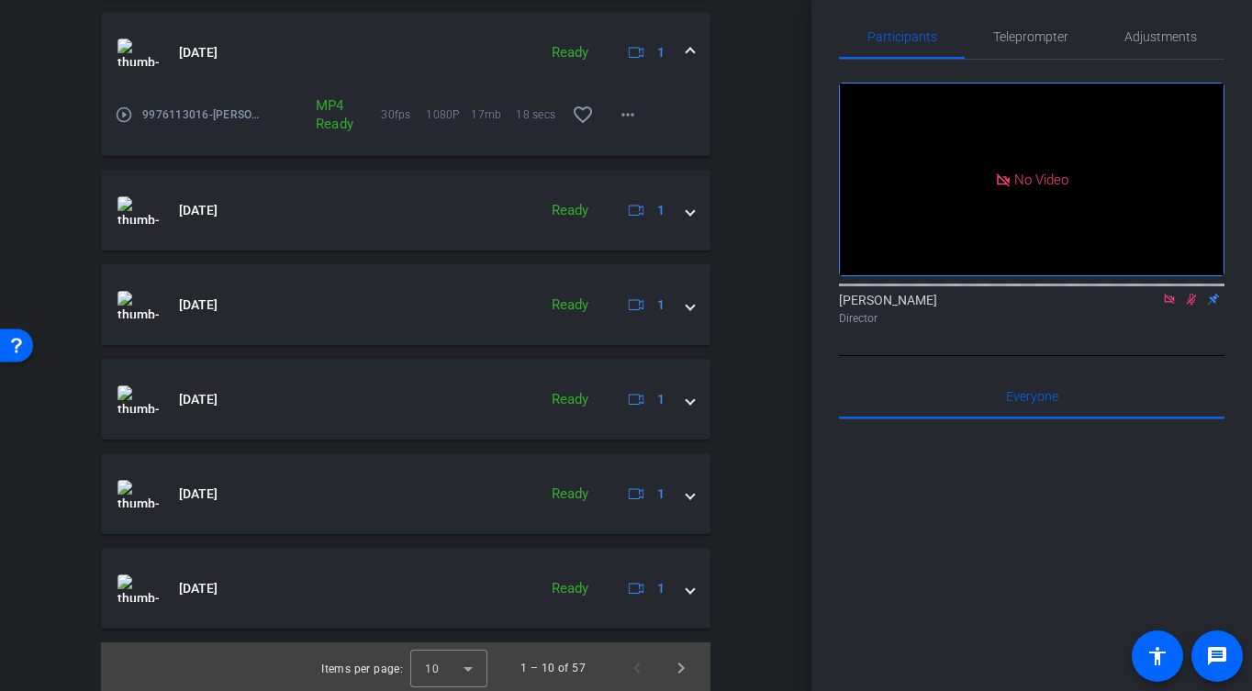
scroll to position [1512, 0]
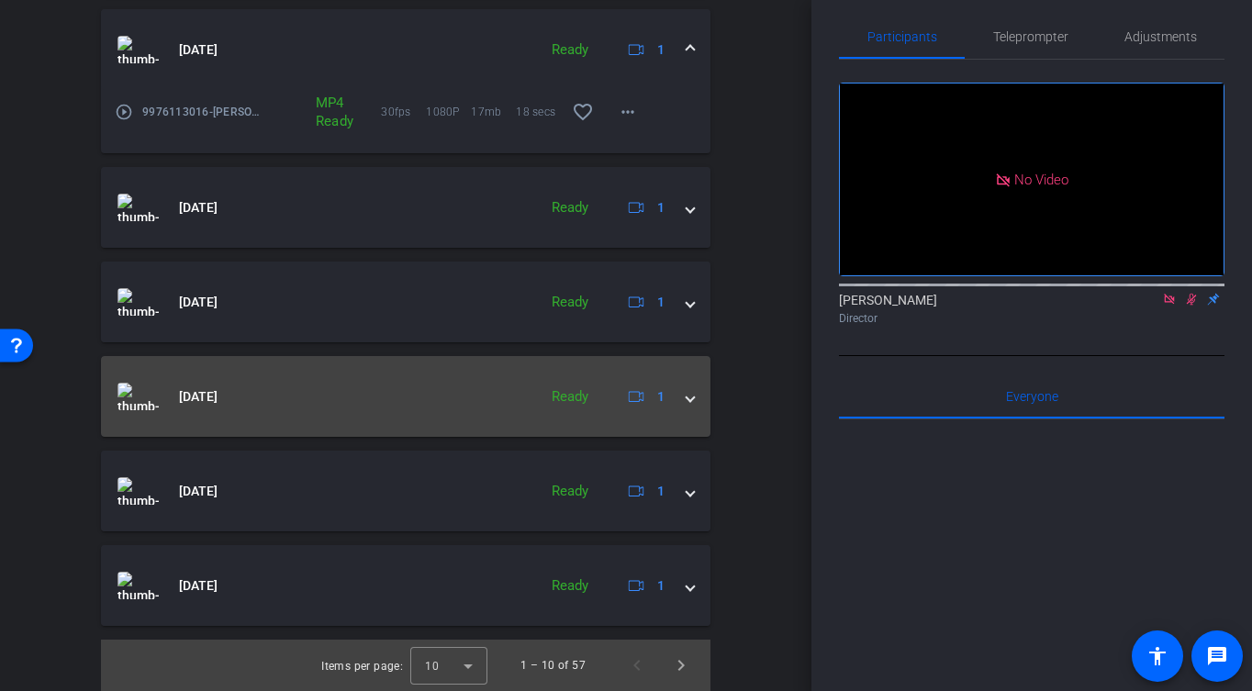
click at [692, 394] on span at bounding box center [690, 396] width 7 height 19
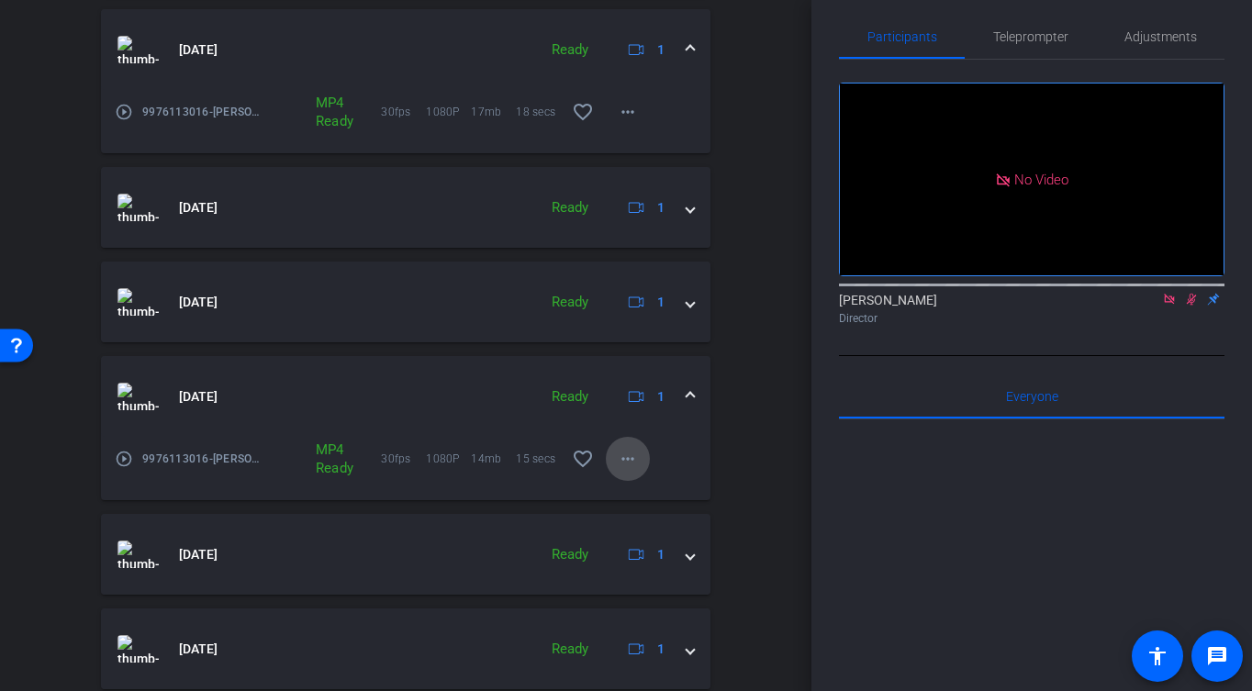
click at [633, 459] on mat-icon "more_horiz" at bounding box center [628, 459] width 22 height 22
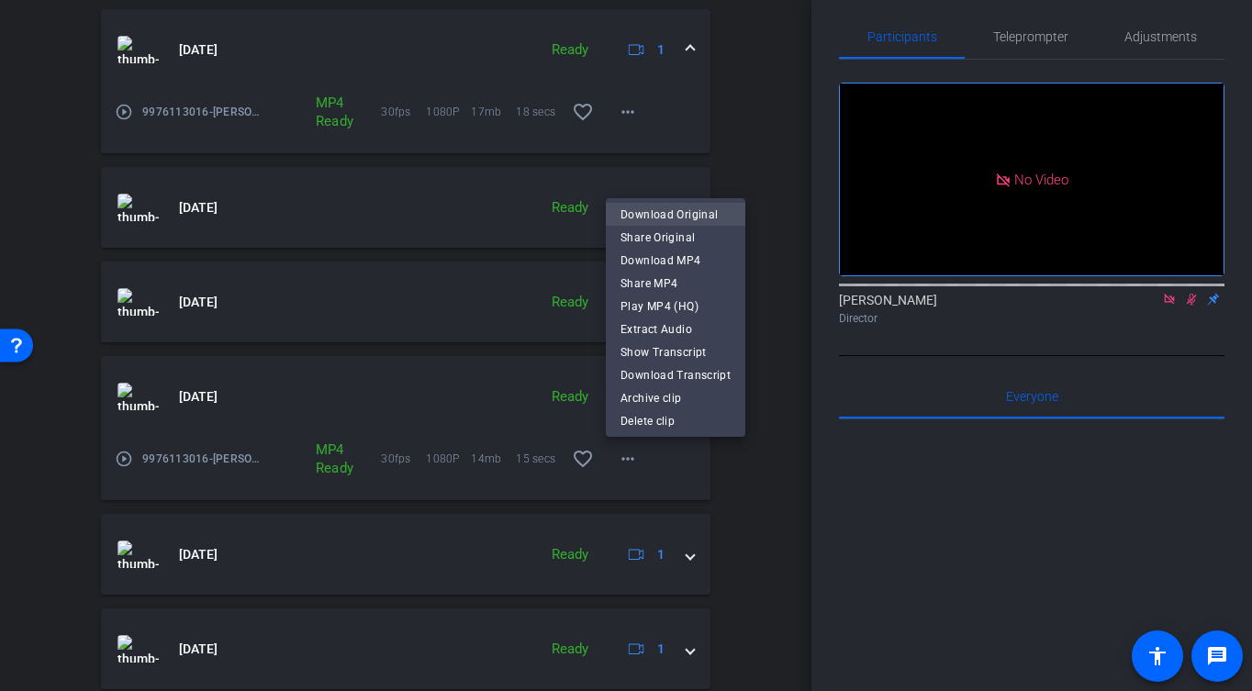
click at [699, 211] on span "Download Original" at bounding box center [676, 215] width 110 height 22
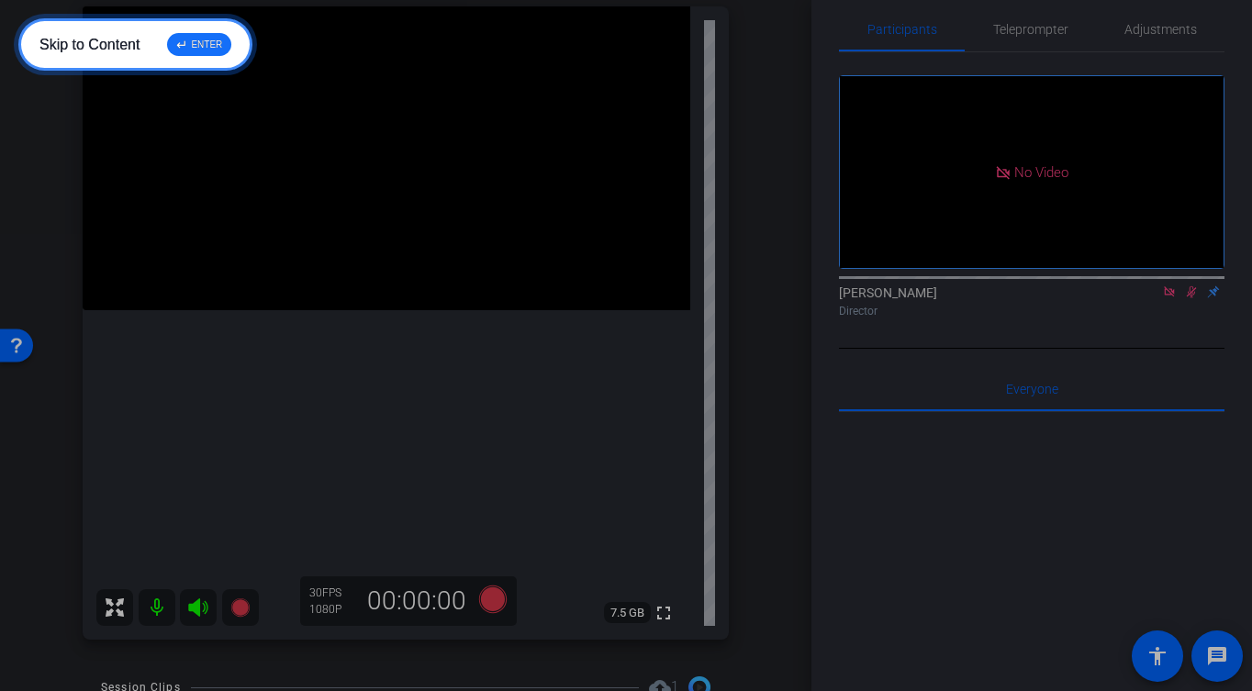
scroll to position [232, 0]
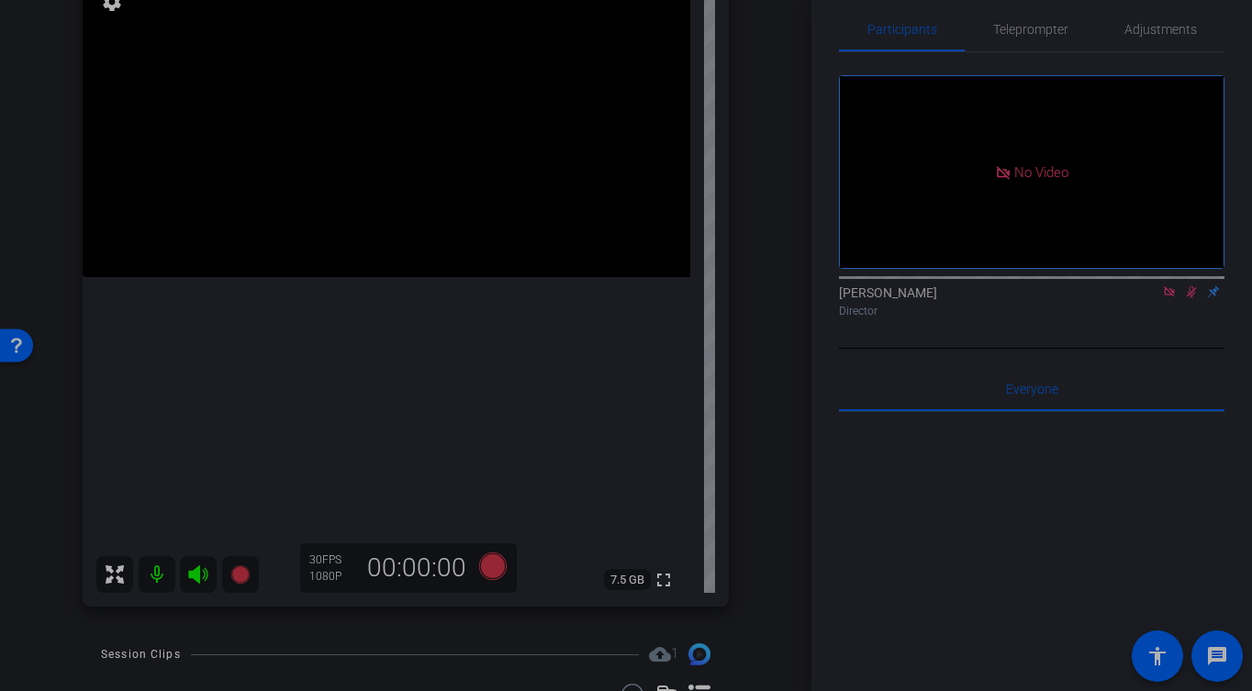
click at [743, 426] on div "iPhone 16 Pro iPhone 16 Pro info ROOM ID: 6372547 55% battery_std fullscreen se…" at bounding box center [406, 268] width 720 height 714
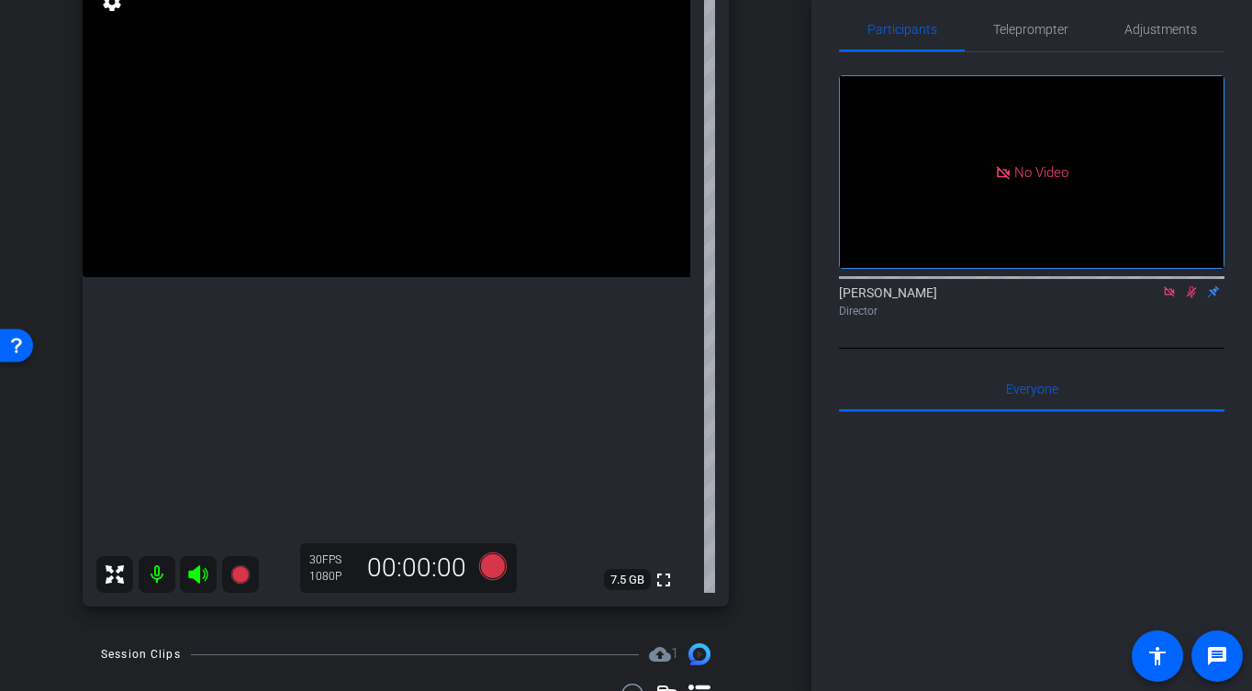
scroll to position [236, 0]
click at [1199, 284] on mat-icon at bounding box center [1192, 292] width 22 height 17
click at [391, 274] on video at bounding box center [387, 122] width 608 height 304
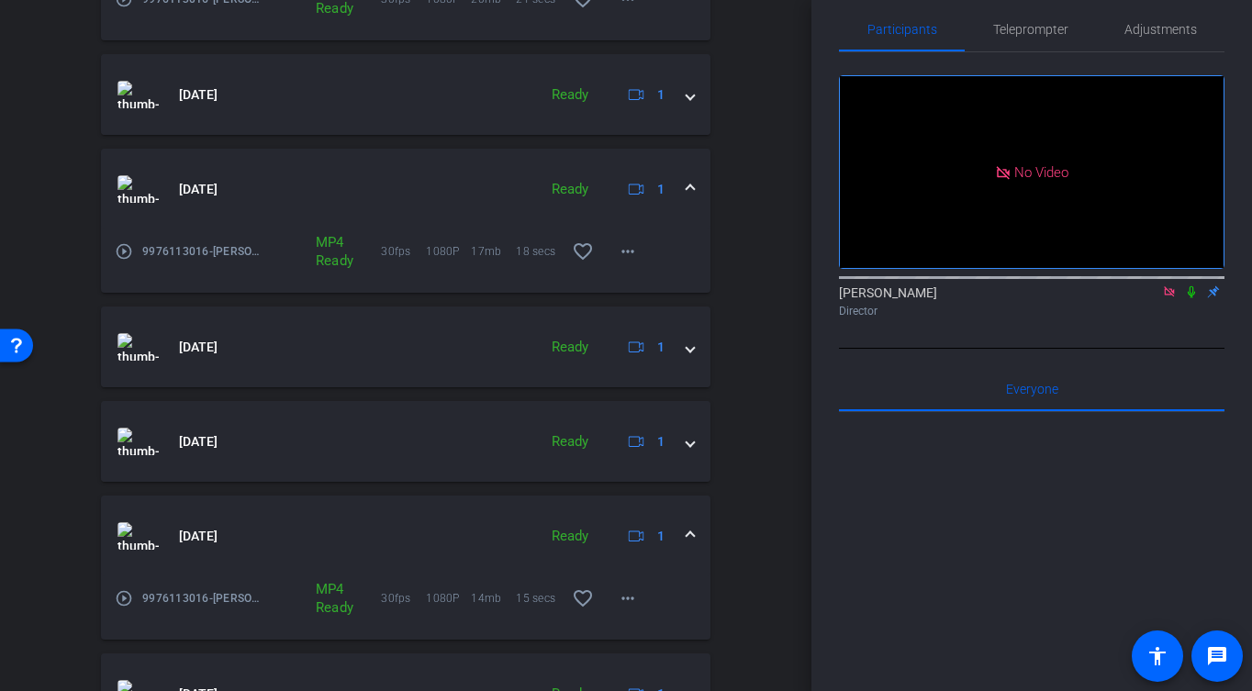
scroll to position [1575, 0]
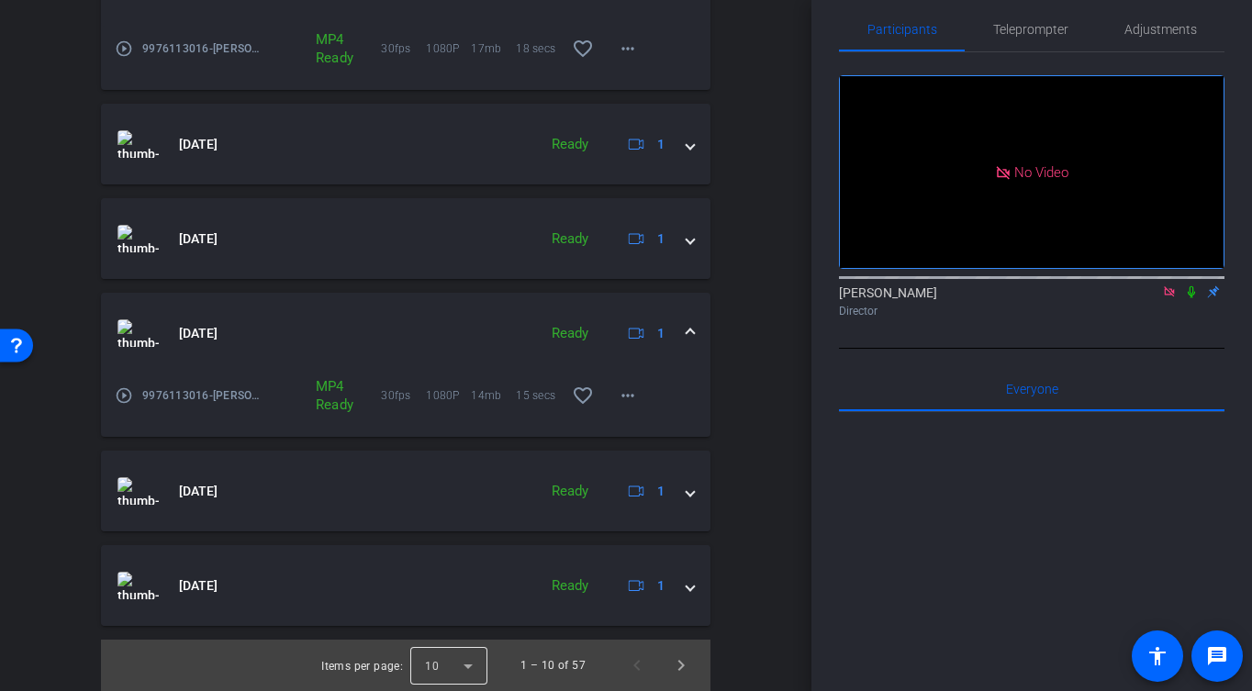
click at [473, 666] on div at bounding box center [448, 665] width 77 height 44
click at [754, 550] on div at bounding box center [626, 345] width 1252 height 691
click at [687, 669] on span "Next page" at bounding box center [681, 665] width 44 height 44
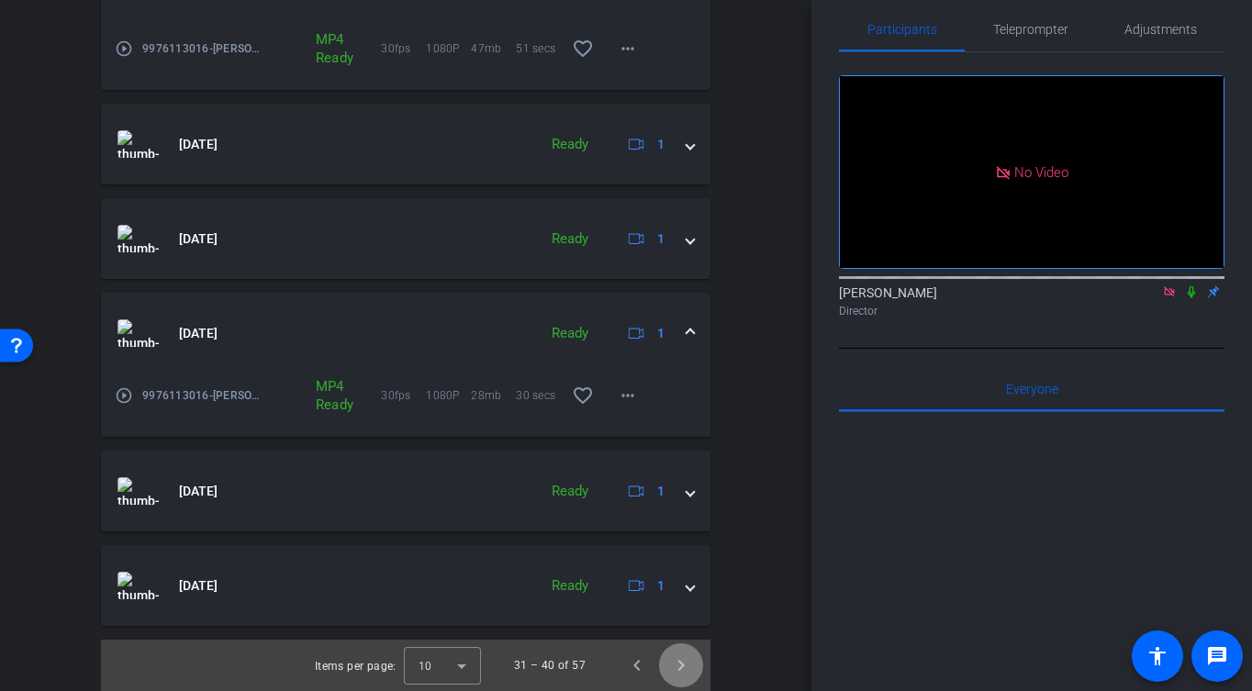
click at [687, 669] on span "Next page" at bounding box center [681, 665] width 44 height 44
click at [687, 668] on span "Next page" at bounding box center [681, 665] width 44 height 44
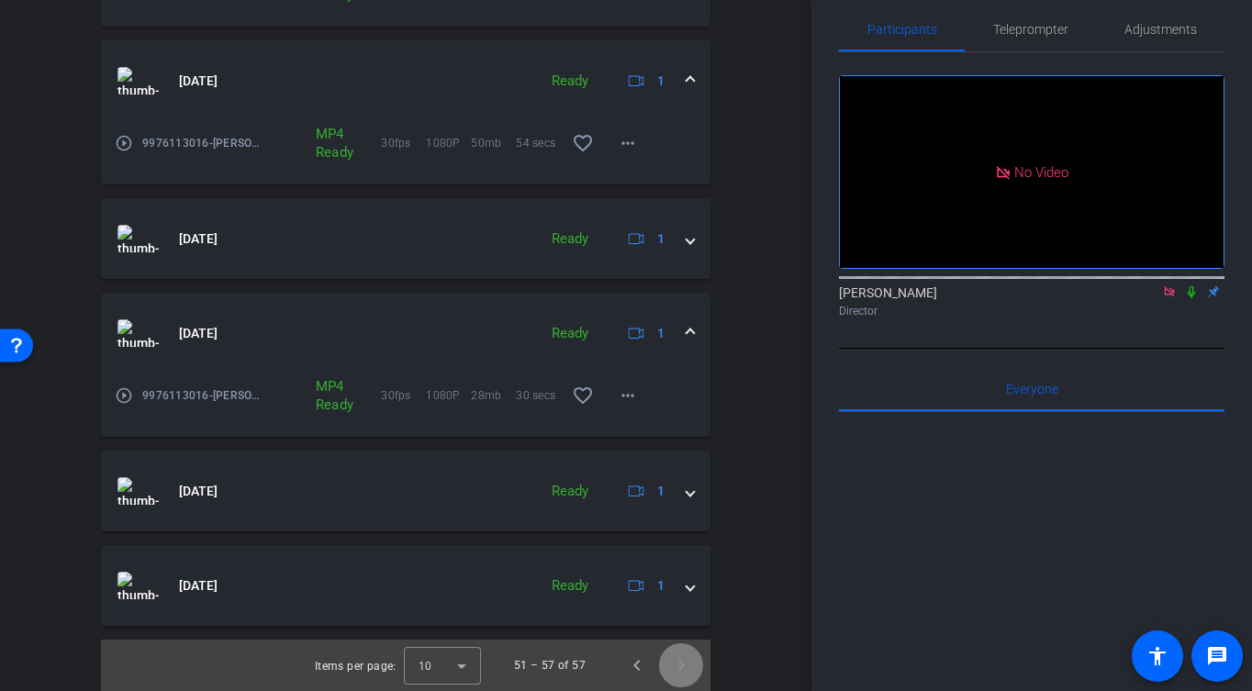
click at [687, 668] on span "Next page" at bounding box center [681, 665] width 44 height 44
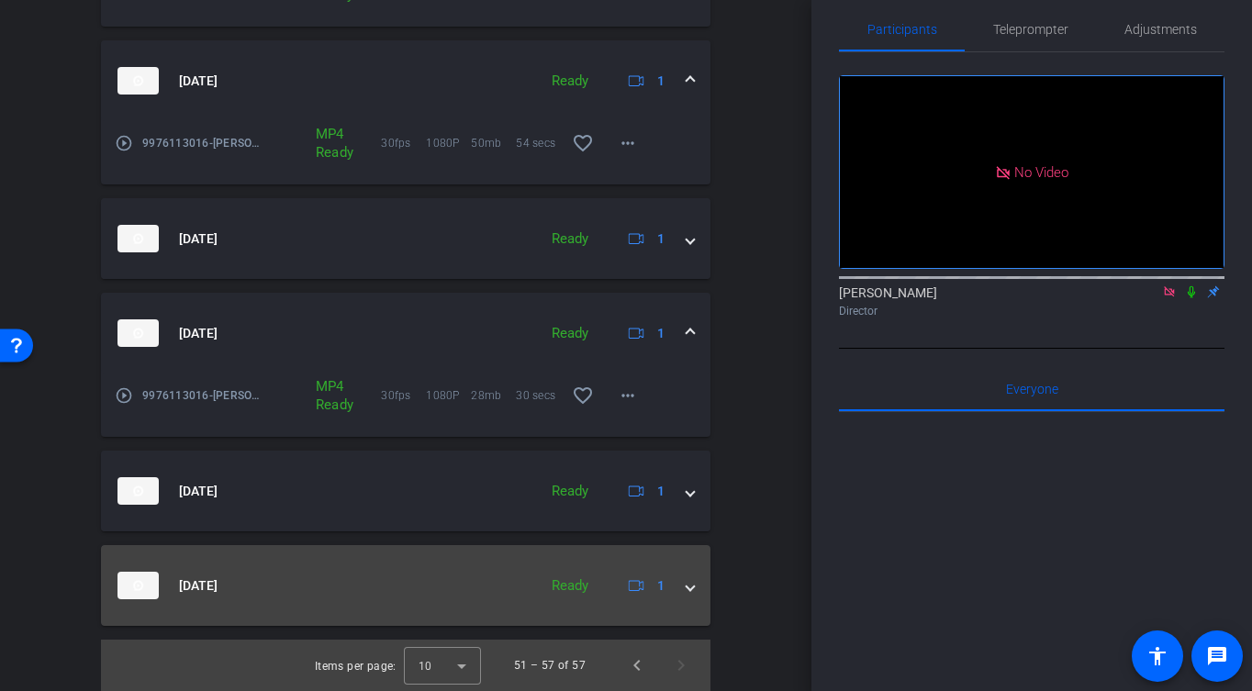
click at [692, 590] on span at bounding box center [690, 585] width 7 height 19
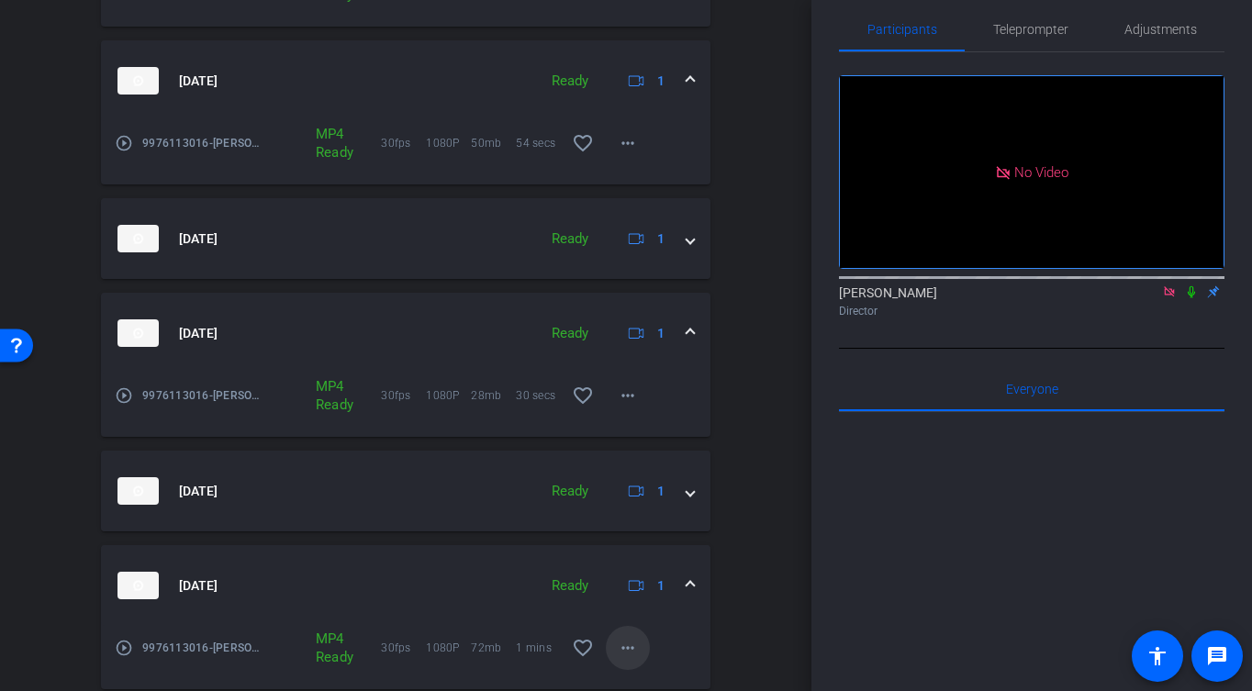
click at [633, 646] on mat-icon "more_horiz" at bounding box center [628, 648] width 22 height 22
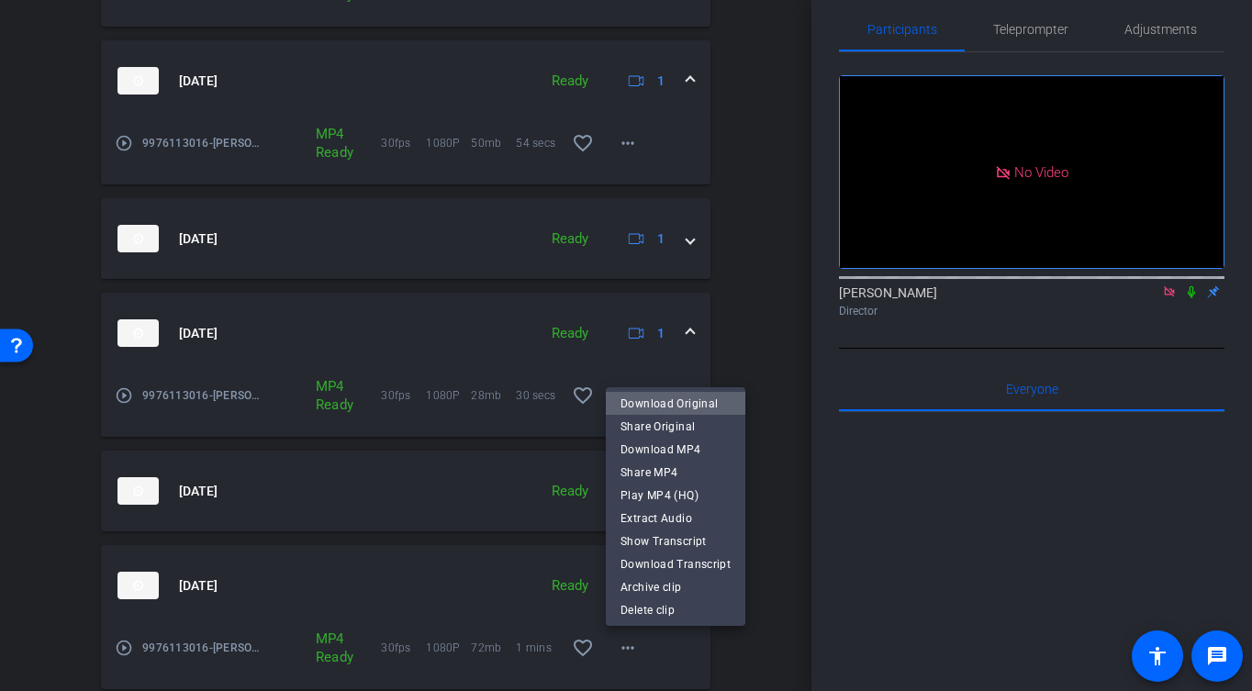
click at [703, 401] on span "Download Original" at bounding box center [676, 404] width 110 height 22
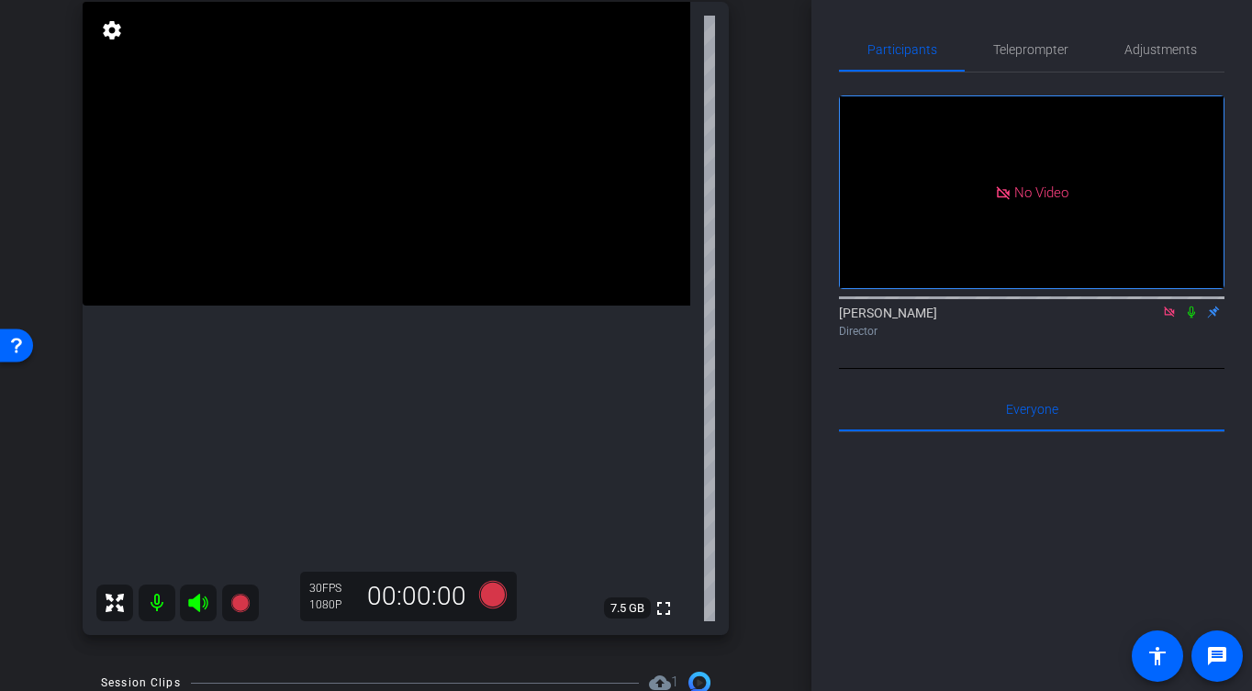
scroll to position [215, 0]
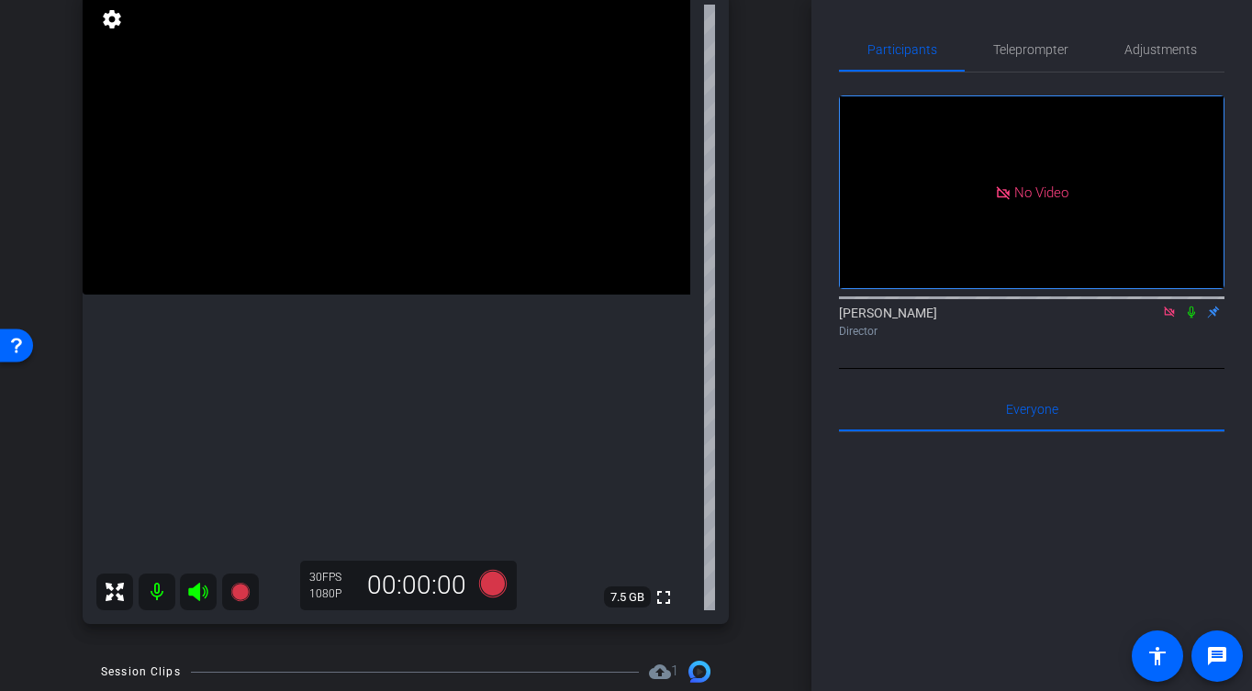
drag, startPoint x: 718, startPoint y: 246, endPoint x: 728, endPoint y: 247, distance: 10.1
click at [718, 246] on div "fullscreen settings 7.5 GB" at bounding box center [406, 307] width 646 height 633
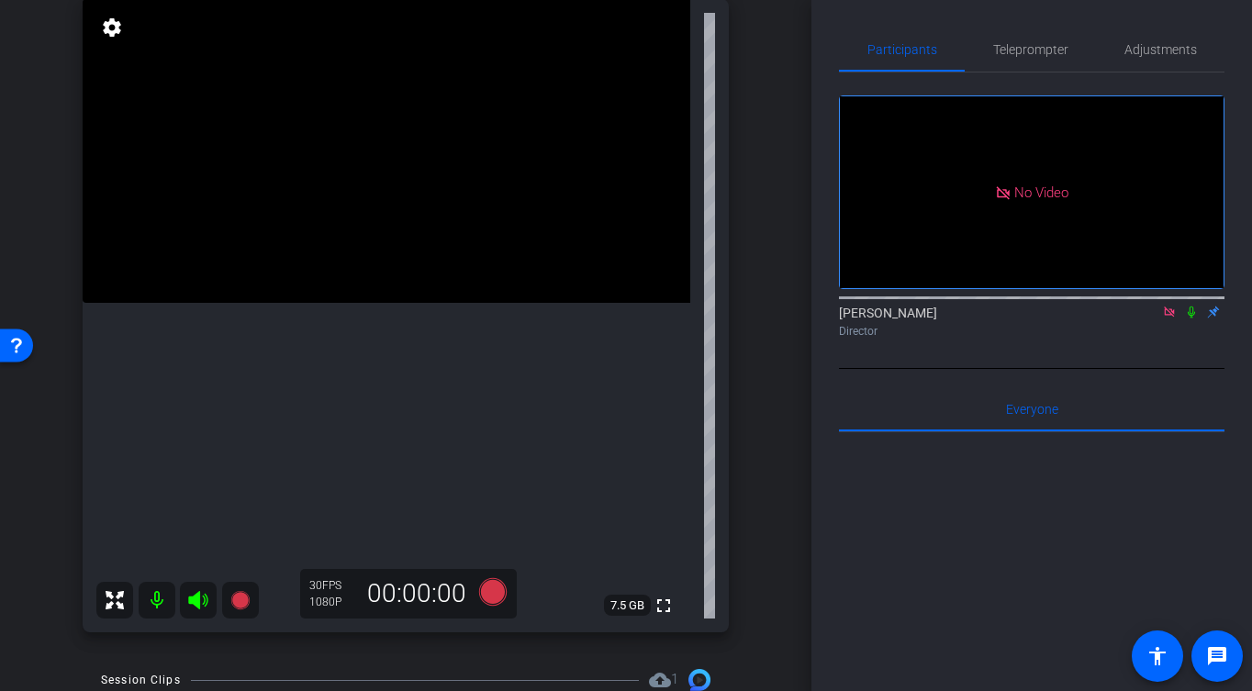
click at [1169, 306] on icon at bounding box center [1169, 312] width 15 height 13
drag, startPoint x: 1151, startPoint y: 336, endPoint x: 1128, endPoint y: 394, distance: 62.2
click at [1148, 319] on icon at bounding box center [1147, 312] width 15 height 13
click at [371, 253] on video at bounding box center [387, 149] width 608 height 304
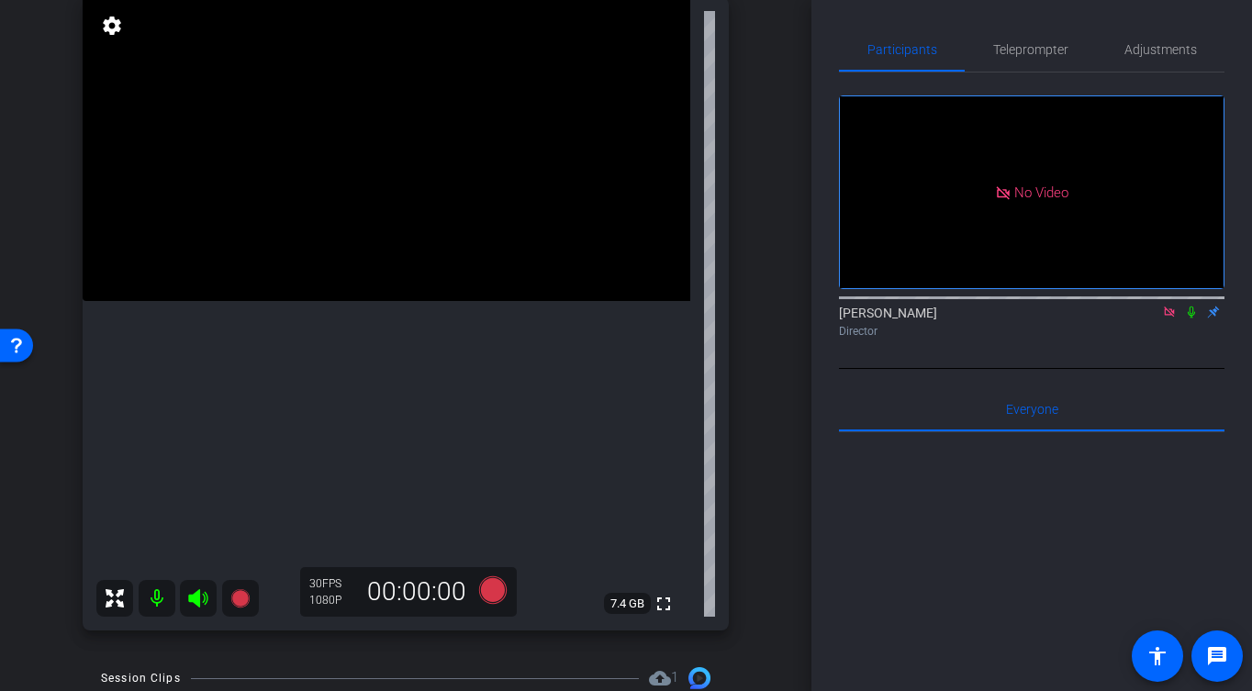
scroll to position [207, 0]
click at [378, 282] on video at bounding box center [387, 150] width 608 height 304
click at [381, 248] on video at bounding box center [387, 150] width 608 height 304
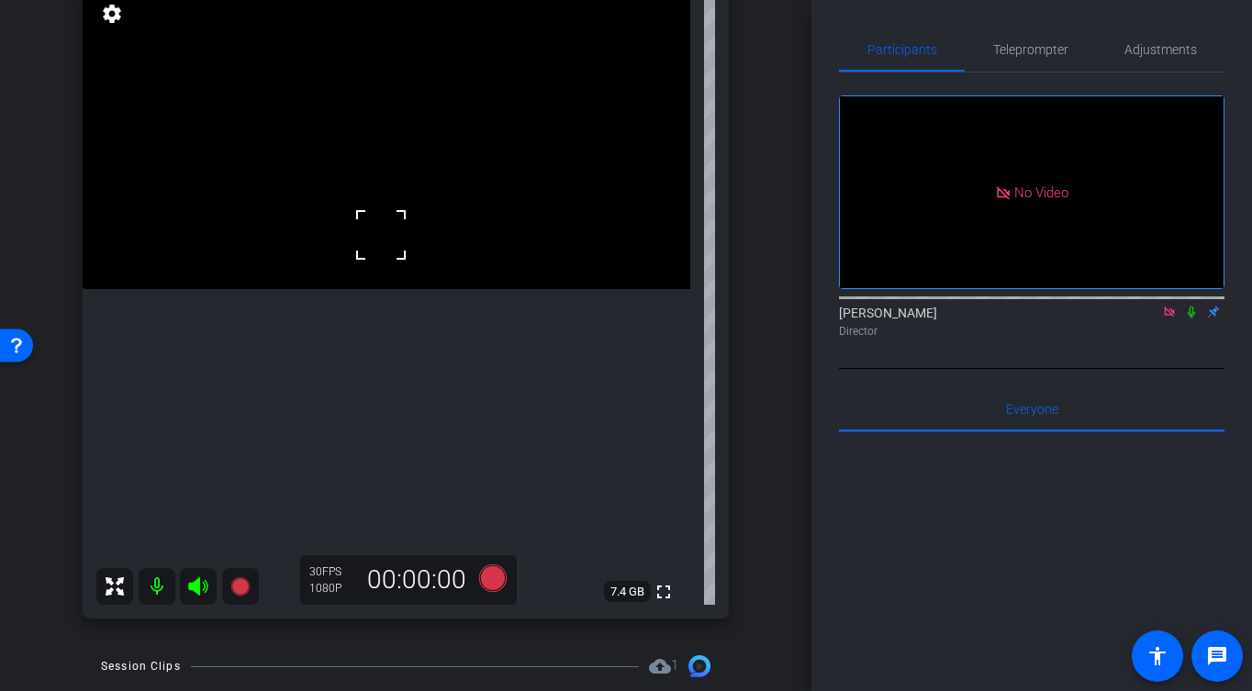
scroll to position [223, 0]
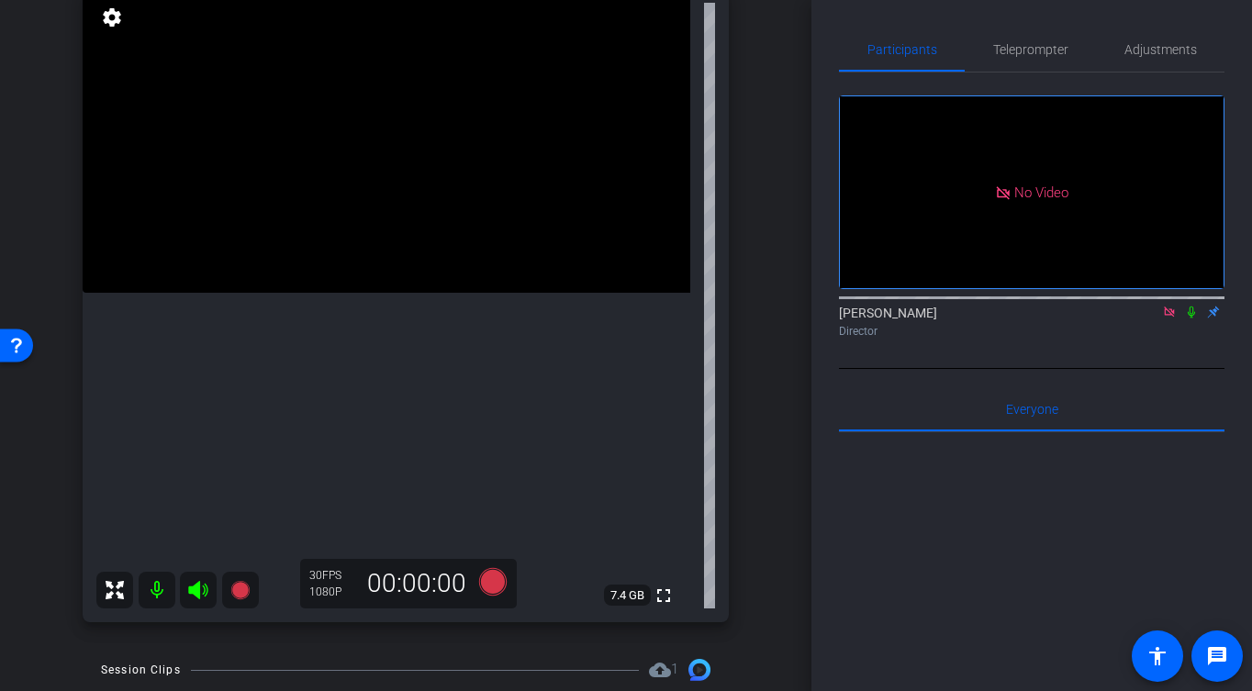
click at [394, 293] on video at bounding box center [387, 141] width 608 height 304
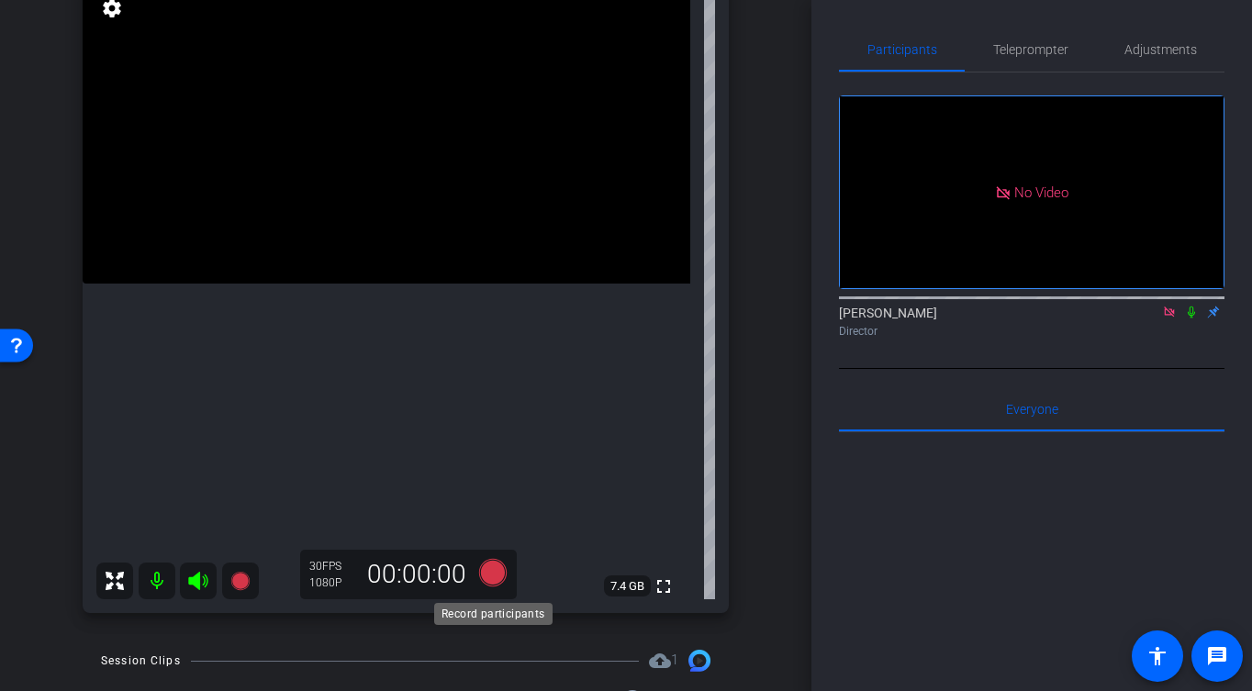
scroll to position [228, 0]
click at [492, 573] on icon at bounding box center [493, 571] width 28 height 28
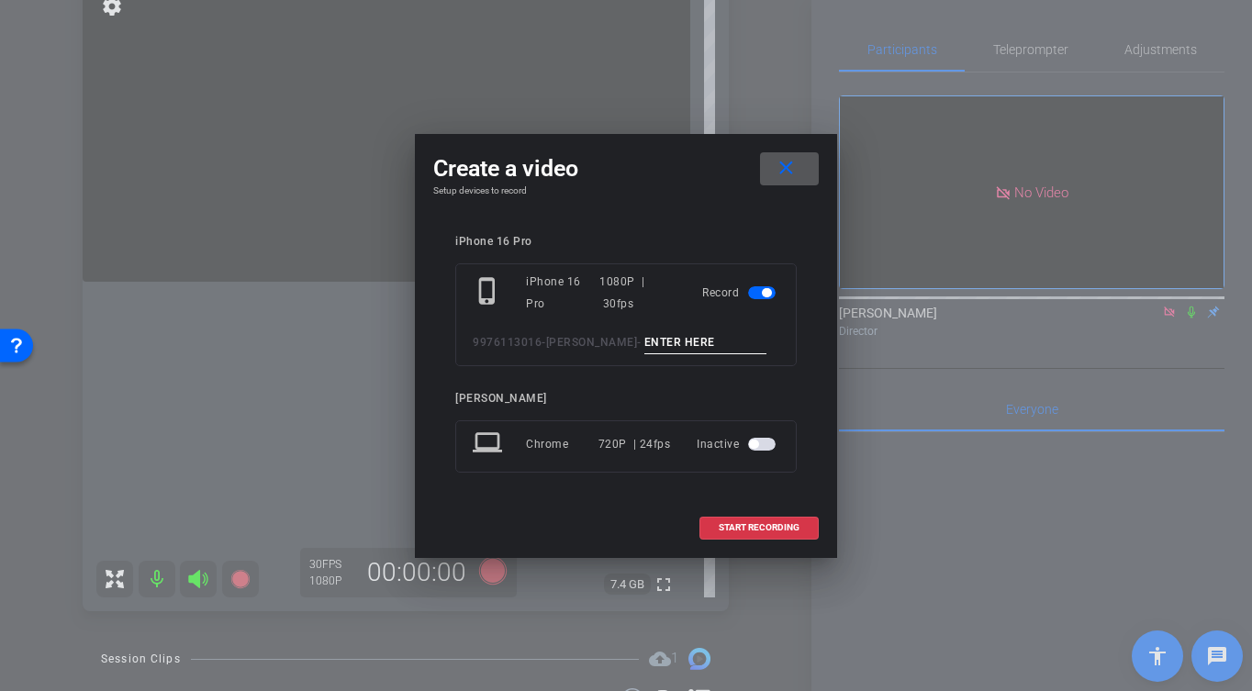
click at [706, 336] on input at bounding box center [705, 342] width 123 height 23
type input "-"
click at [774, 533] on span at bounding box center [758, 528] width 117 height 44
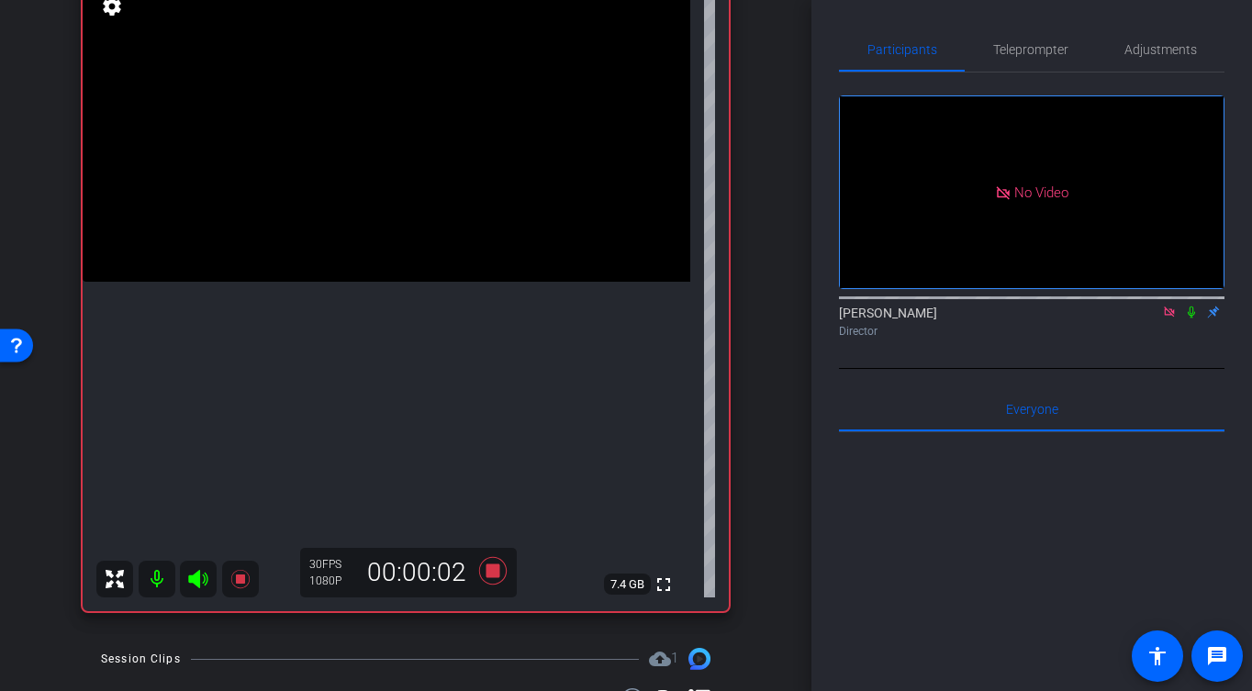
click at [463, 282] on video at bounding box center [387, 130] width 608 height 304
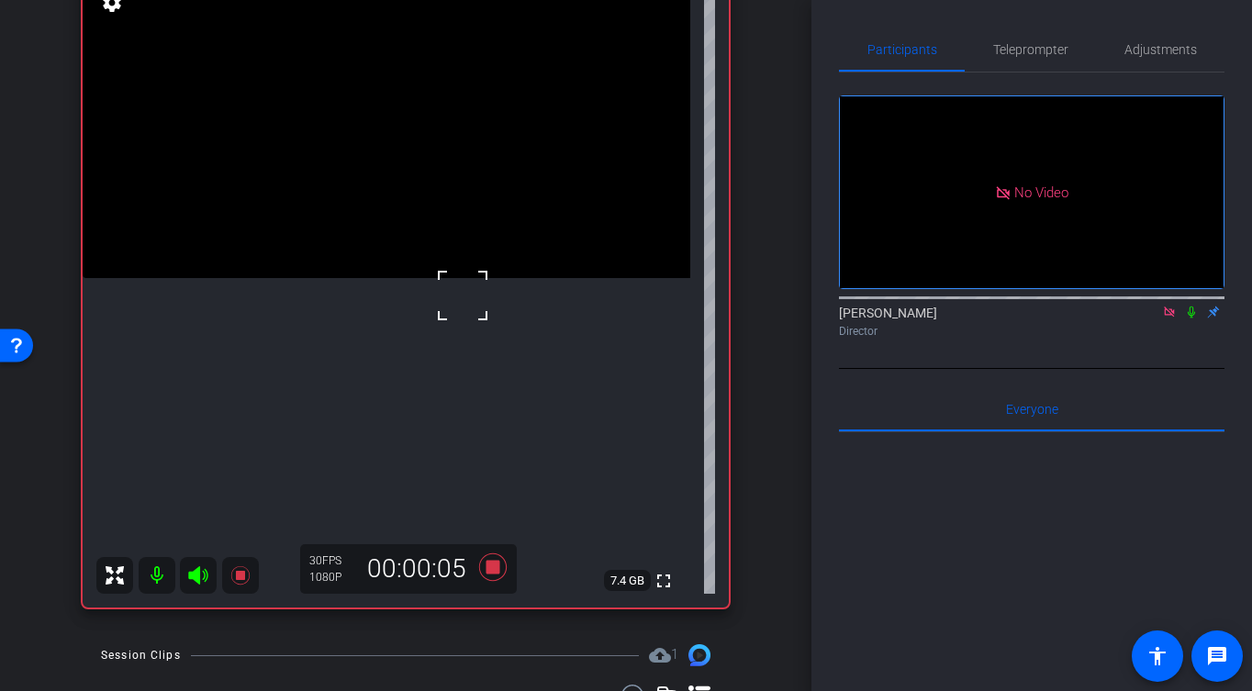
scroll to position [239, 0]
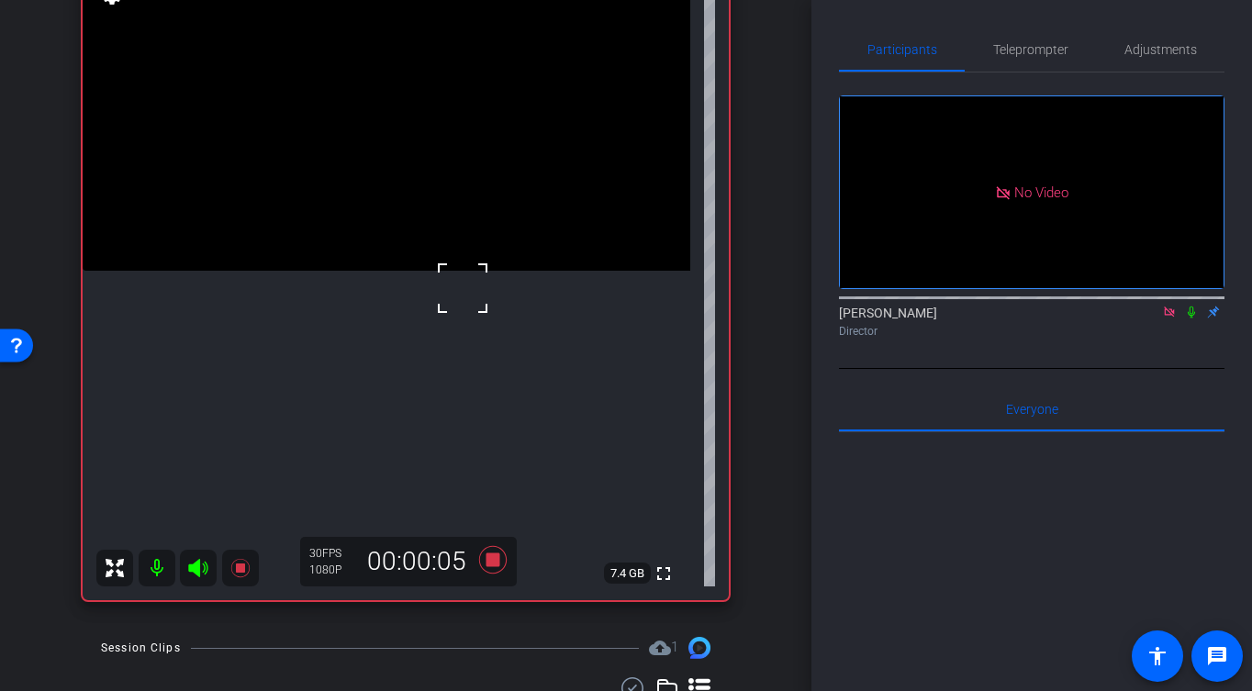
click at [431, 271] on video at bounding box center [387, 119] width 608 height 304
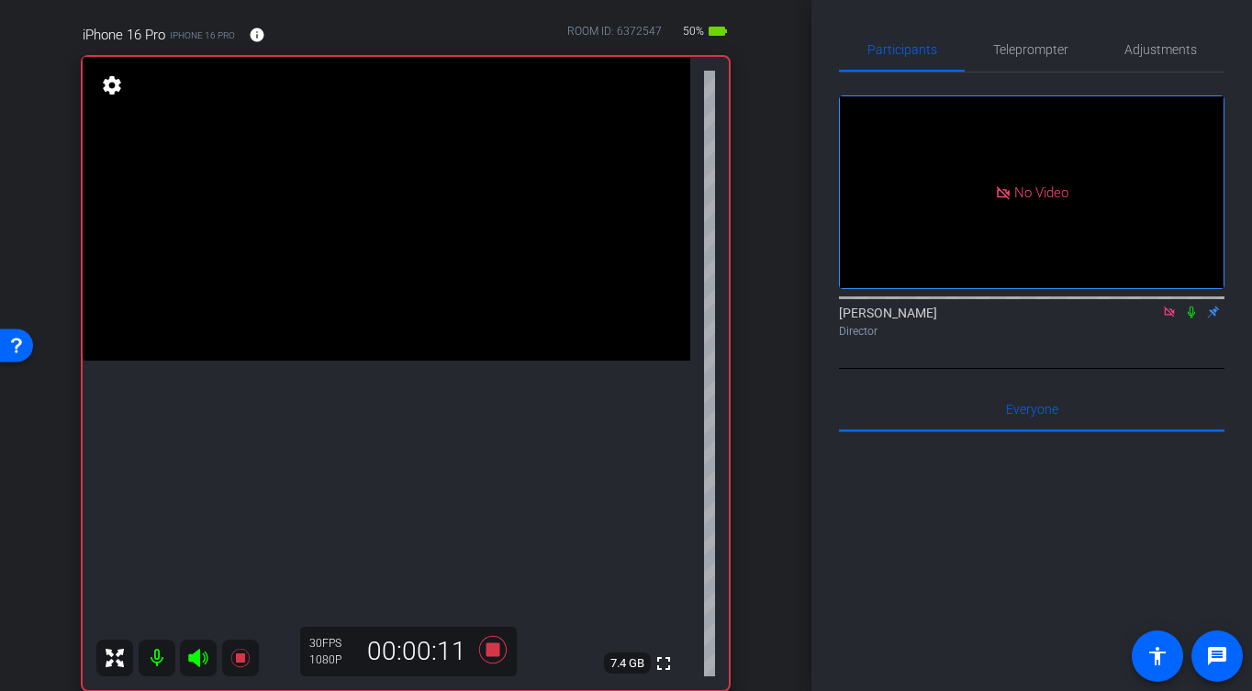
scroll to position [177, 0]
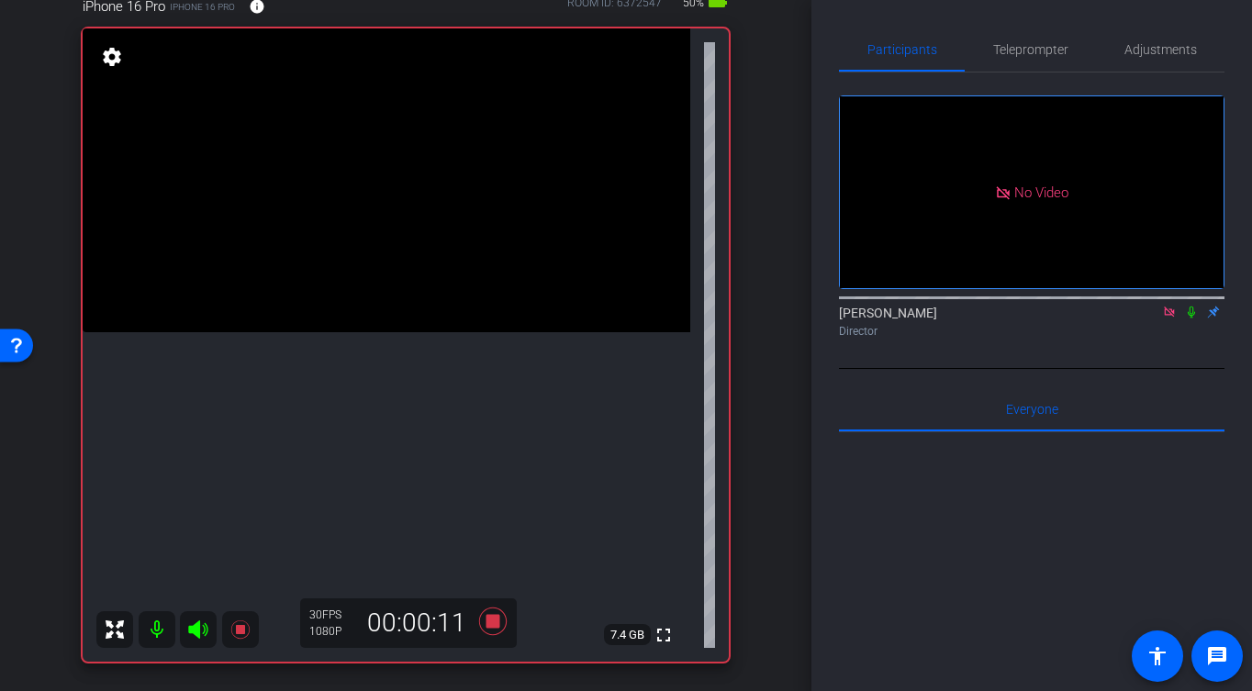
click at [393, 307] on video at bounding box center [387, 180] width 608 height 304
click at [494, 622] on icon at bounding box center [493, 622] width 28 height 28
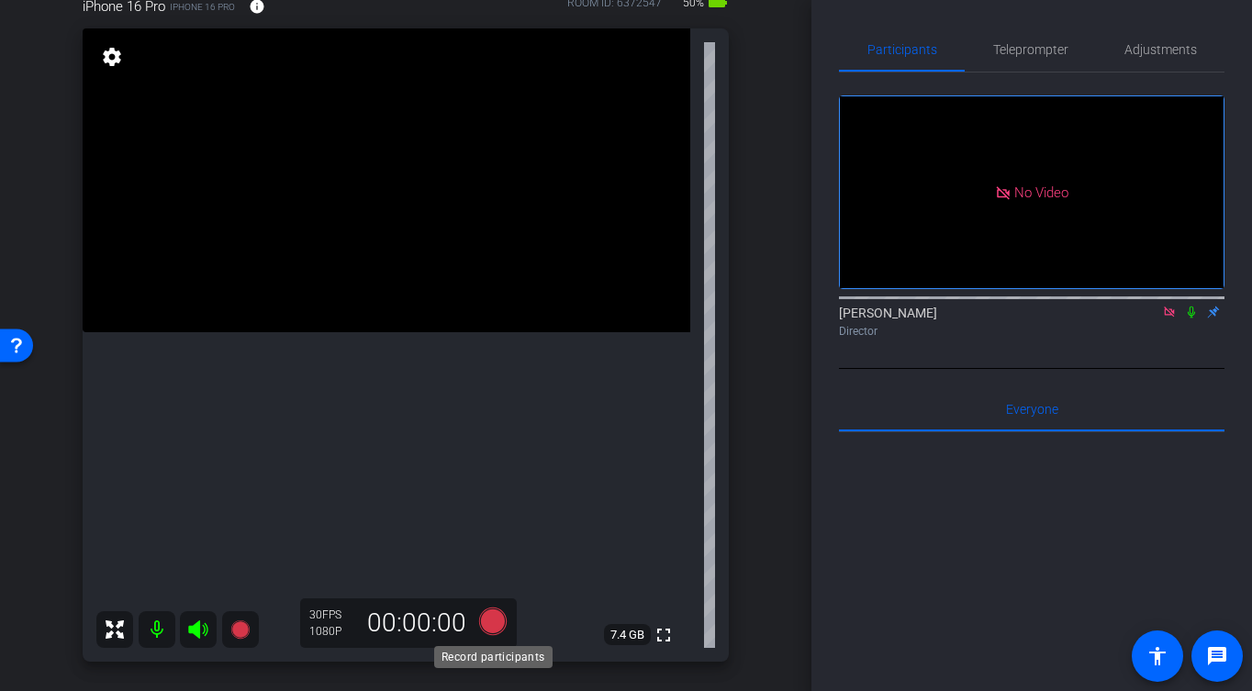
click at [496, 620] on icon at bounding box center [493, 622] width 28 height 28
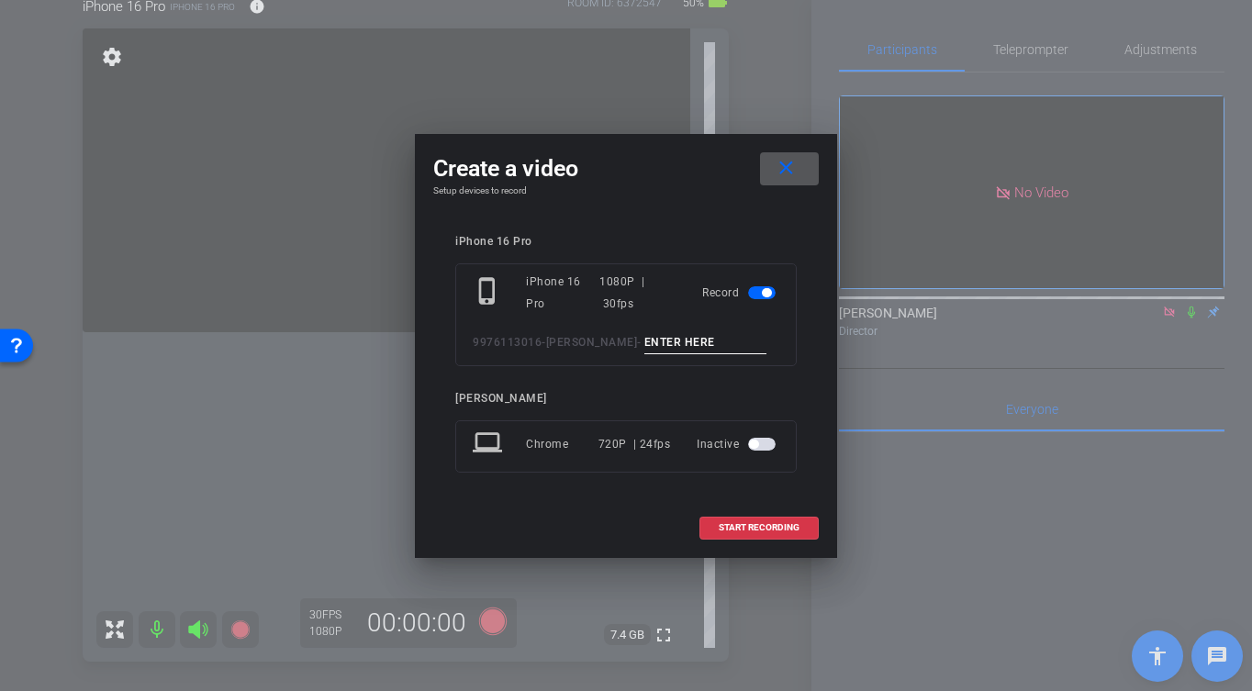
click at [715, 341] on input at bounding box center [705, 342] width 123 height 23
type input "-"
click at [790, 528] on span "START RECORDING" at bounding box center [759, 527] width 81 height 9
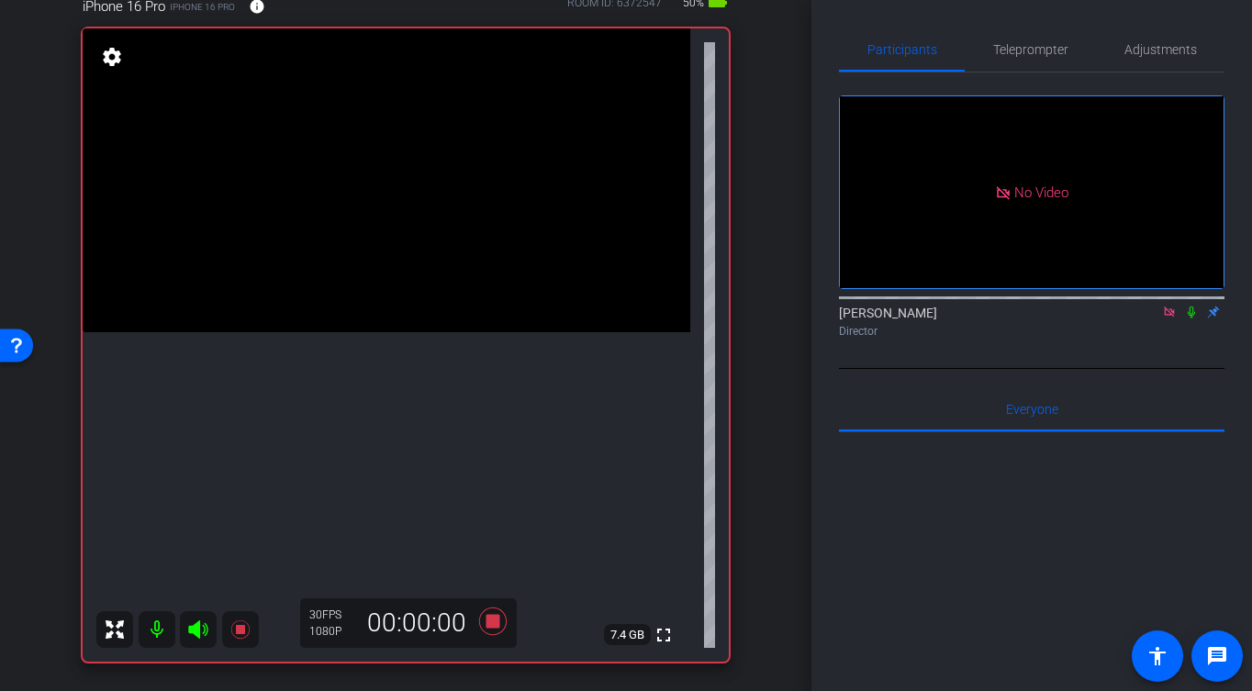
drag, startPoint x: 457, startPoint y: 327, endPoint x: 412, endPoint y: 364, distance: 58.6
click at [453, 330] on video at bounding box center [387, 180] width 608 height 304
click at [409, 332] on video at bounding box center [387, 180] width 608 height 304
click at [500, 631] on icon at bounding box center [493, 621] width 44 height 33
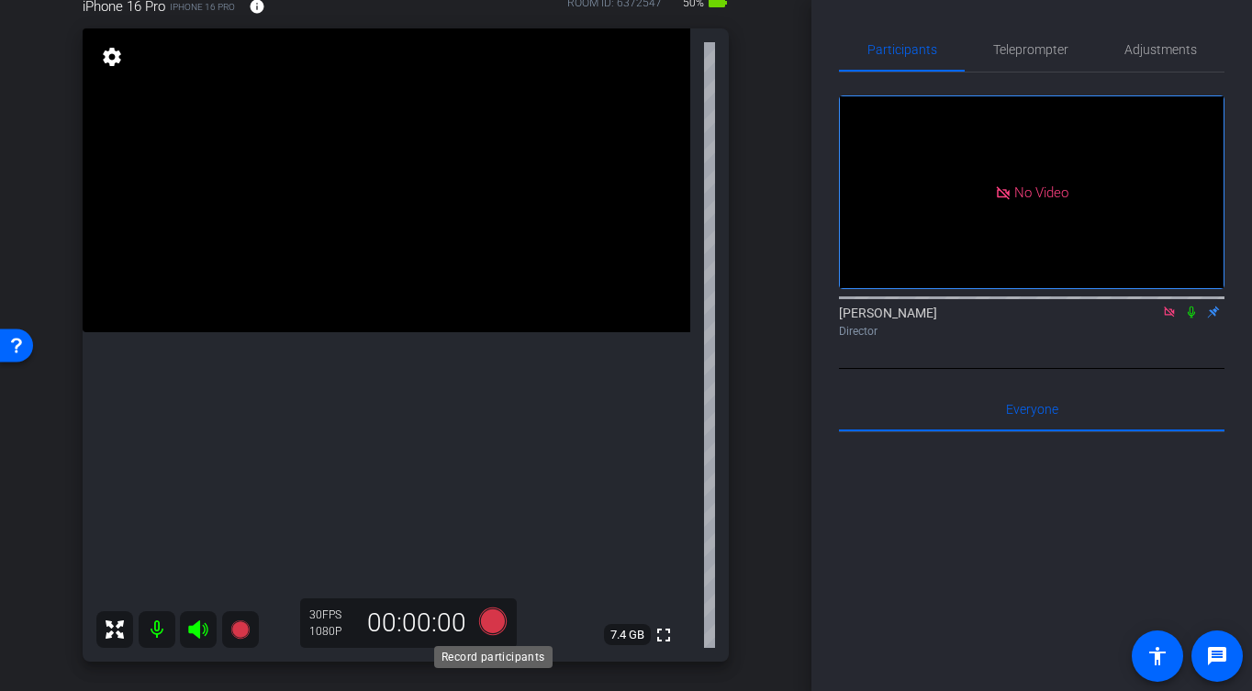
click at [497, 636] on icon at bounding box center [493, 621] width 44 height 33
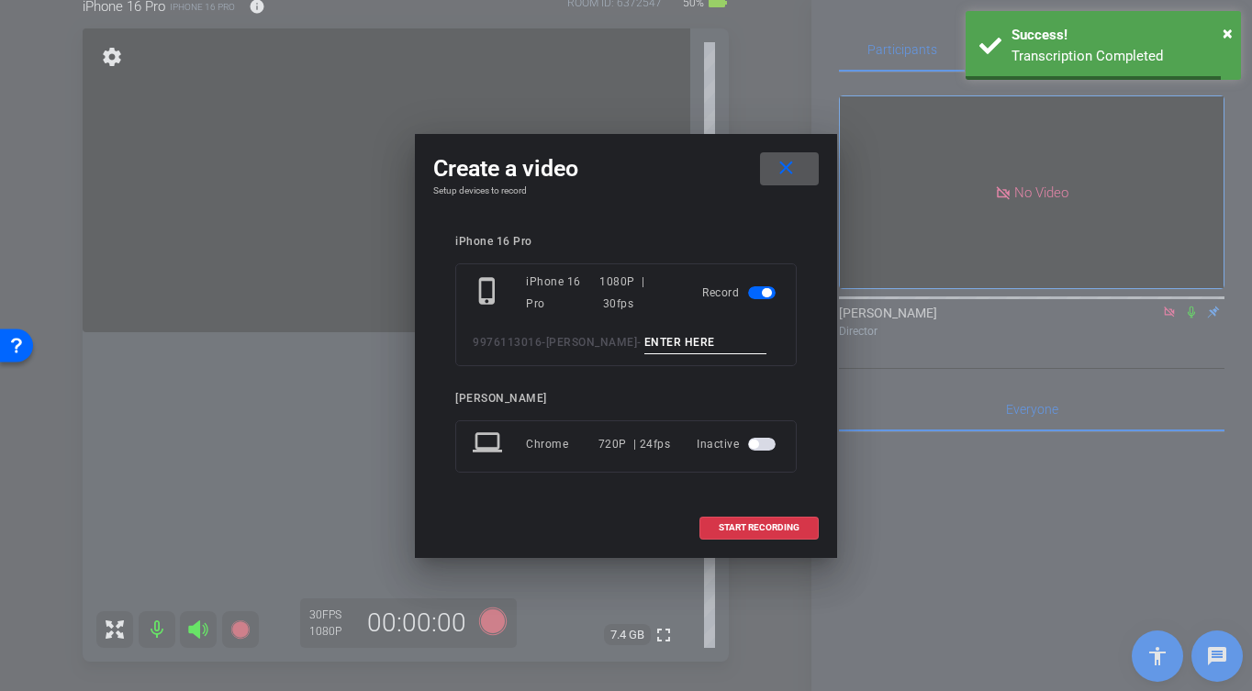
click at [651, 342] on input at bounding box center [705, 342] width 123 height 23
type input "-"
click at [754, 540] on span at bounding box center [758, 528] width 117 height 44
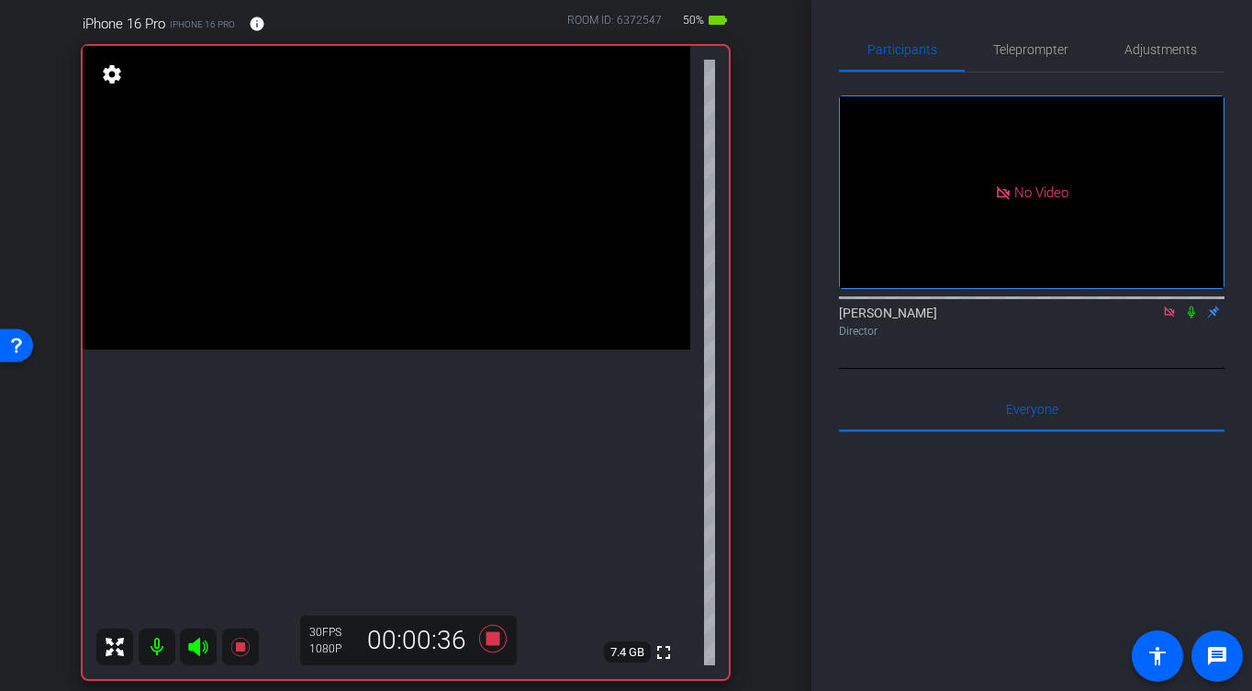
scroll to position [159, 0]
click at [491, 639] on icon at bounding box center [493, 640] width 28 height 28
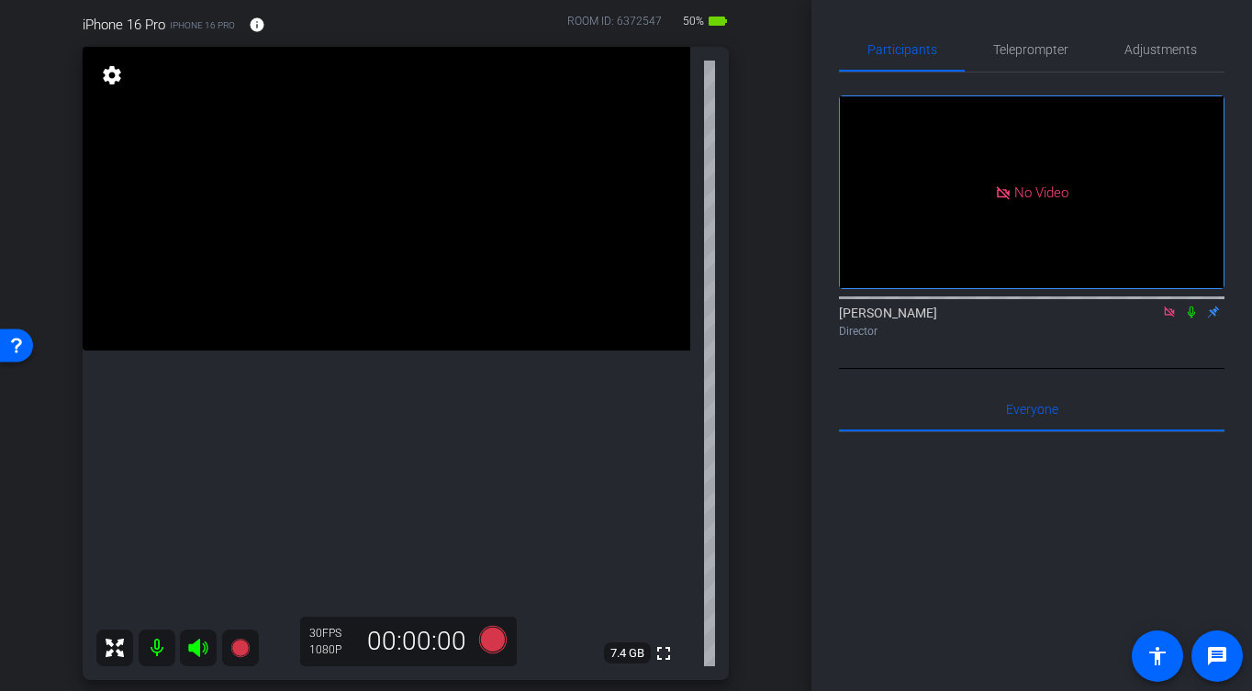
drag, startPoint x: 397, startPoint y: 317, endPoint x: 1055, endPoint y: 241, distance: 661.7
click at [400, 315] on video at bounding box center [387, 199] width 608 height 304
click at [1172, 317] on icon at bounding box center [1169, 312] width 10 height 10
click at [431, 352] on video at bounding box center [387, 200] width 608 height 304
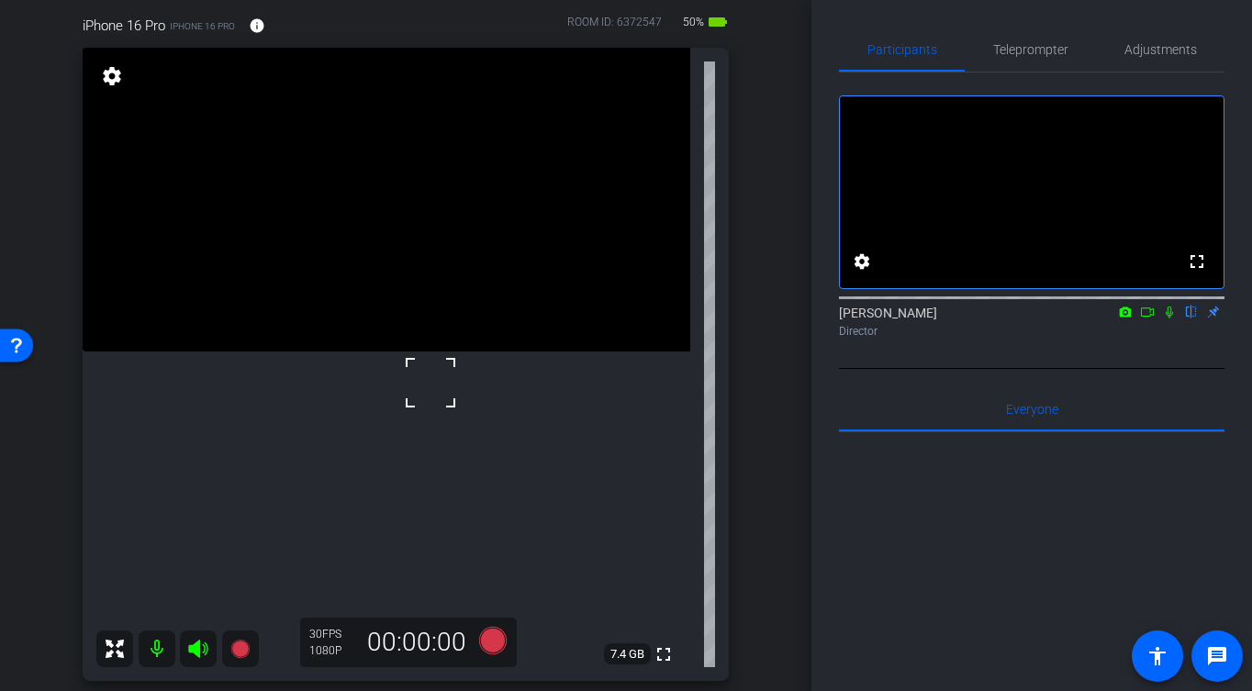
click at [424, 374] on div at bounding box center [431, 383] width 46 height 46
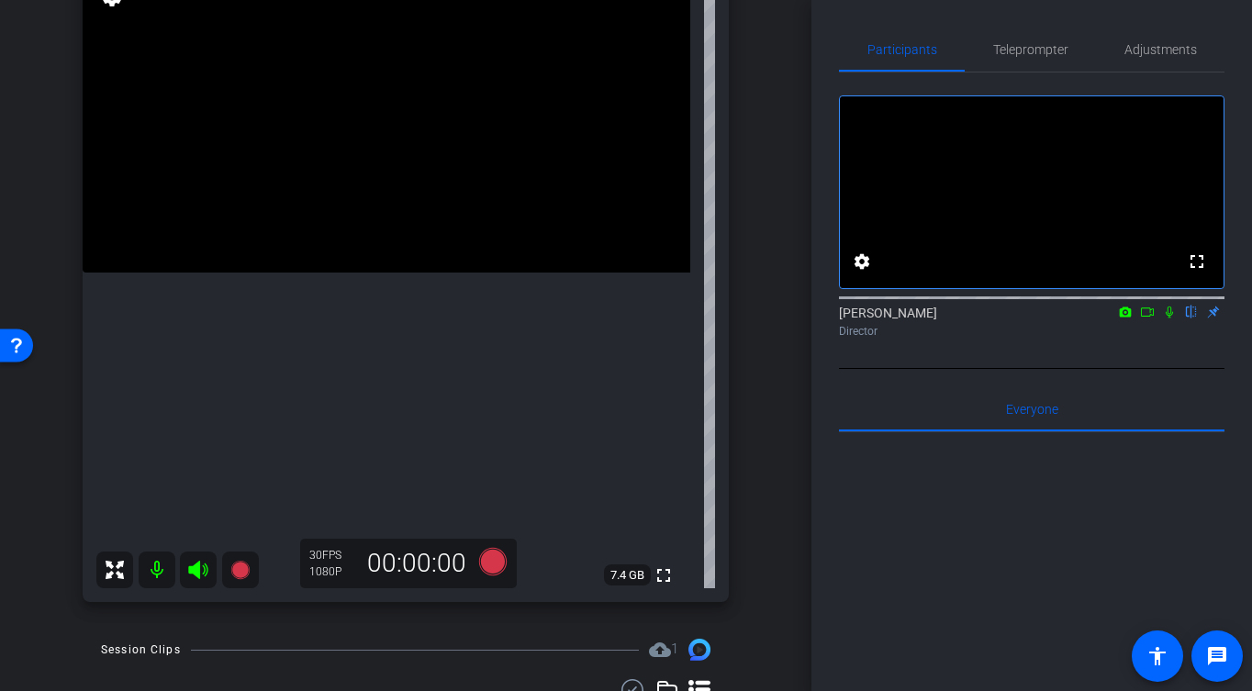
scroll to position [238, 0]
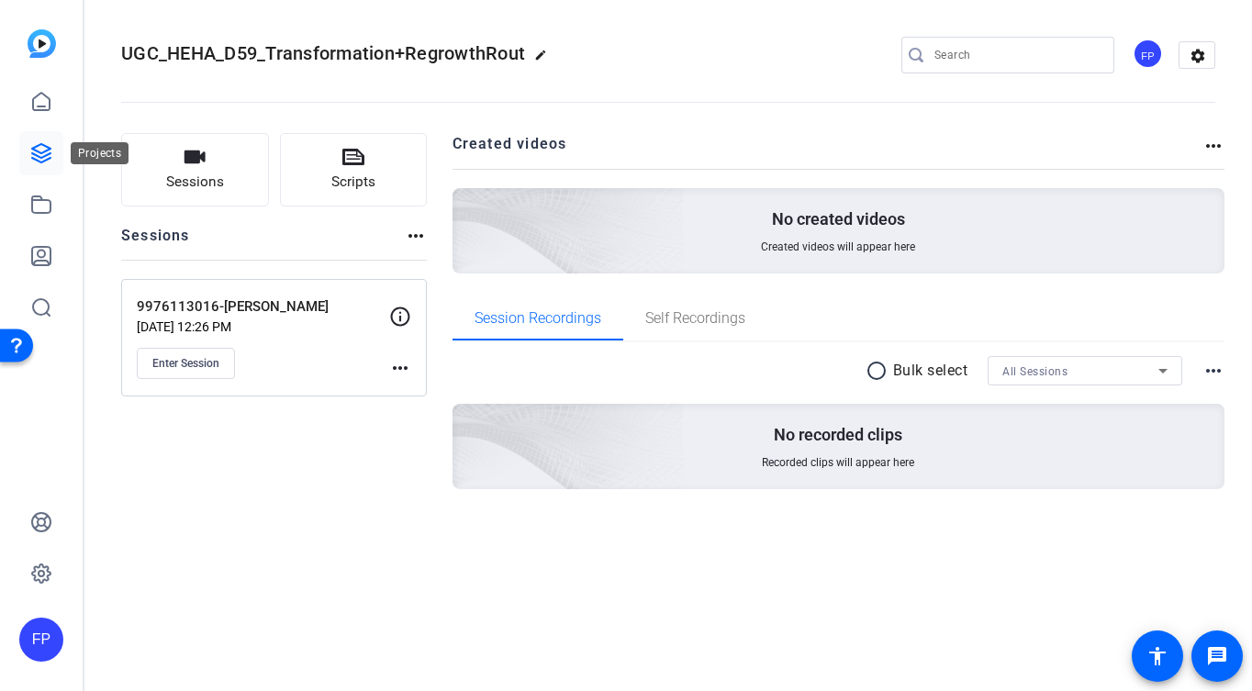
click at [41, 157] on icon at bounding box center [41, 153] width 18 height 18
